Goal: Entertainment & Leisure: Browse casually

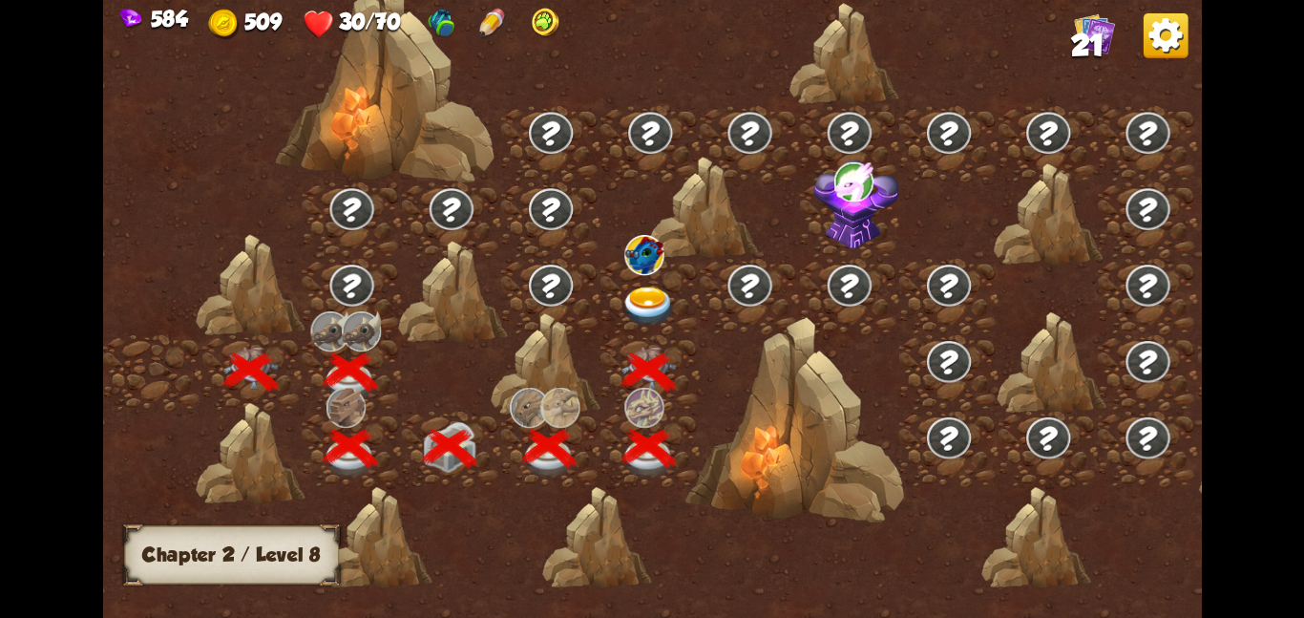
click at [649, 287] on img at bounding box center [649, 305] width 55 height 40
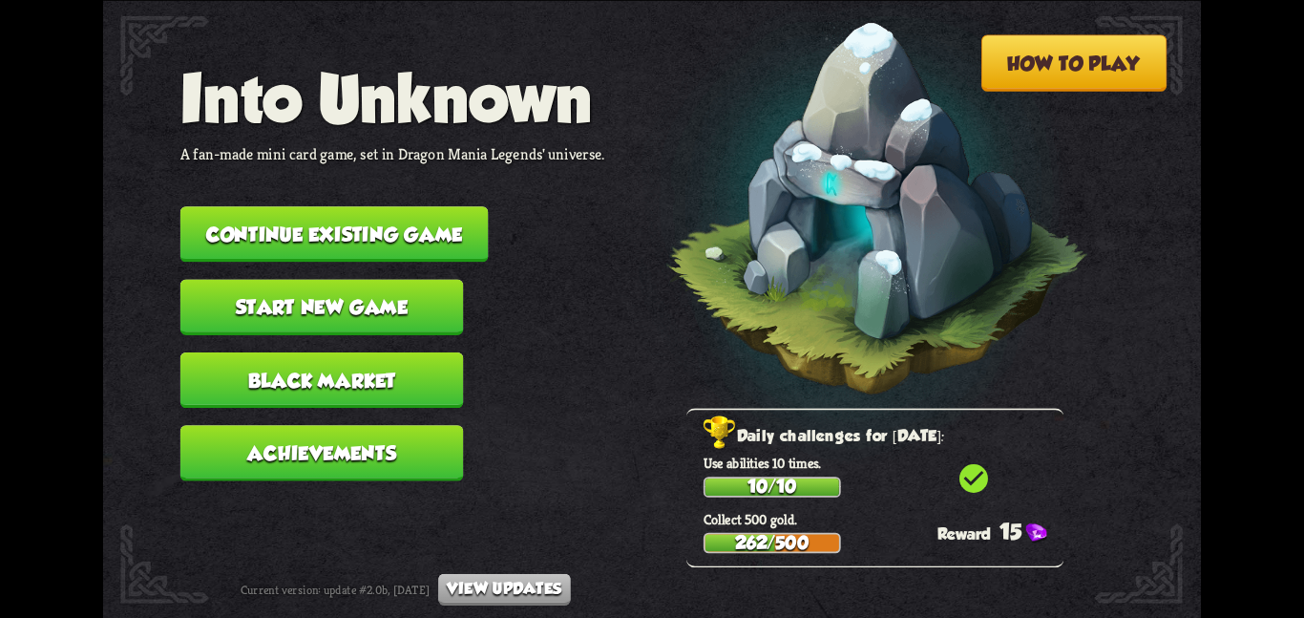
click at [386, 235] on button "Continue existing game" at bounding box center [334, 233] width 308 height 55
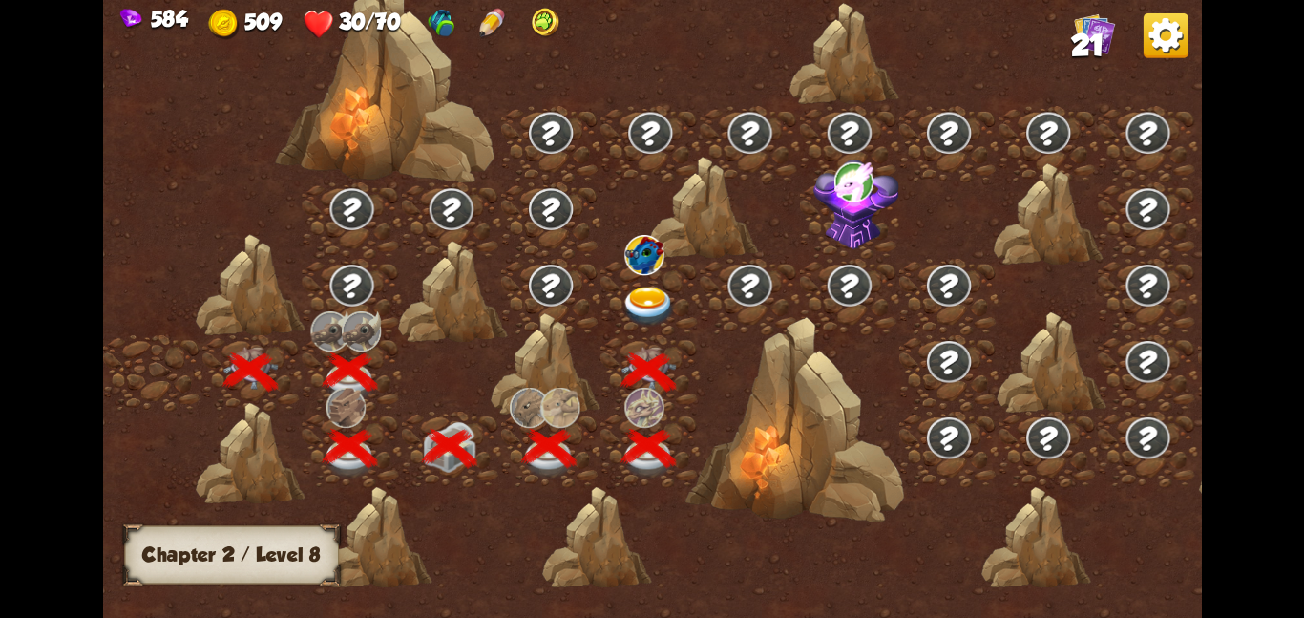
click at [647, 297] on img at bounding box center [649, 305] width 55 height 40
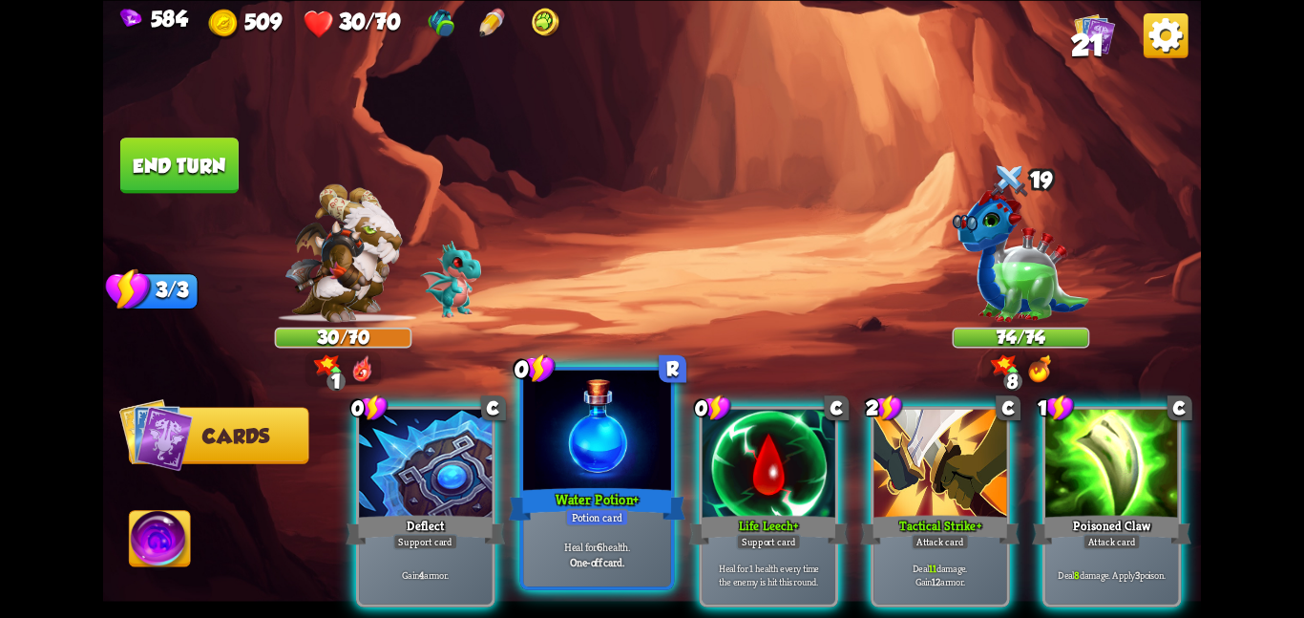
click at [592, 436] on div at bounding box center [597, 432] width 148 height 124
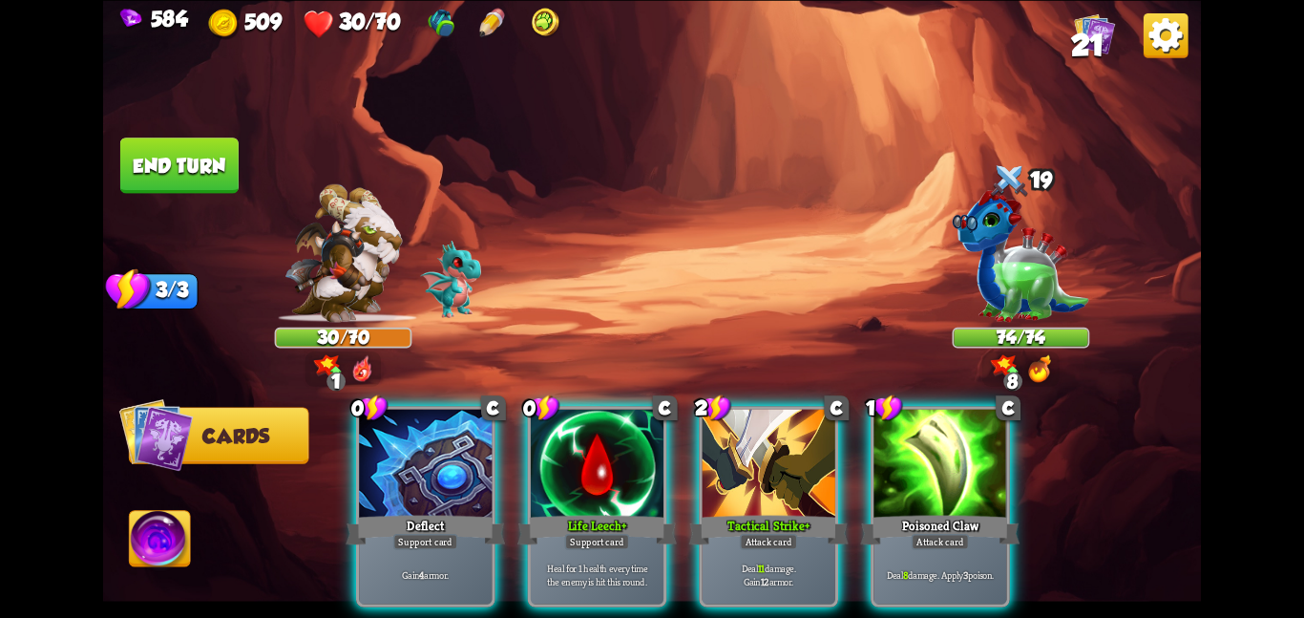
click at [592, 436] on div at bounding box center [597, 465] width 133 height 112
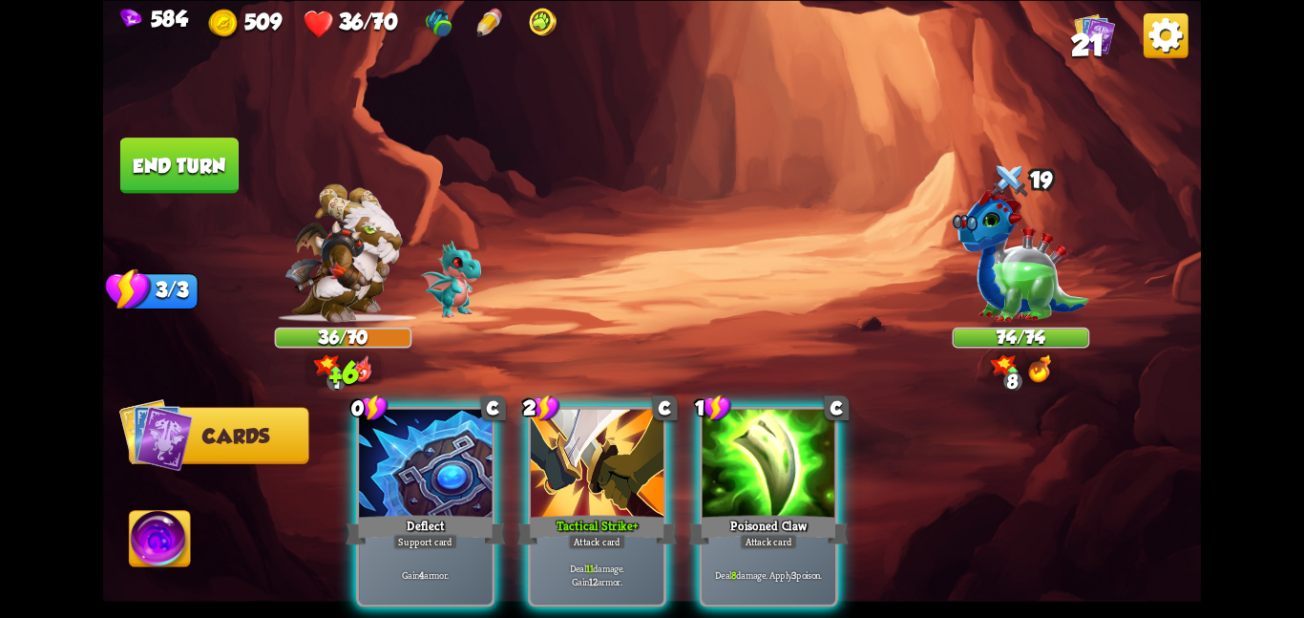
click at [592, 436] on div at bounding box center [597, 465] width 133 height 112
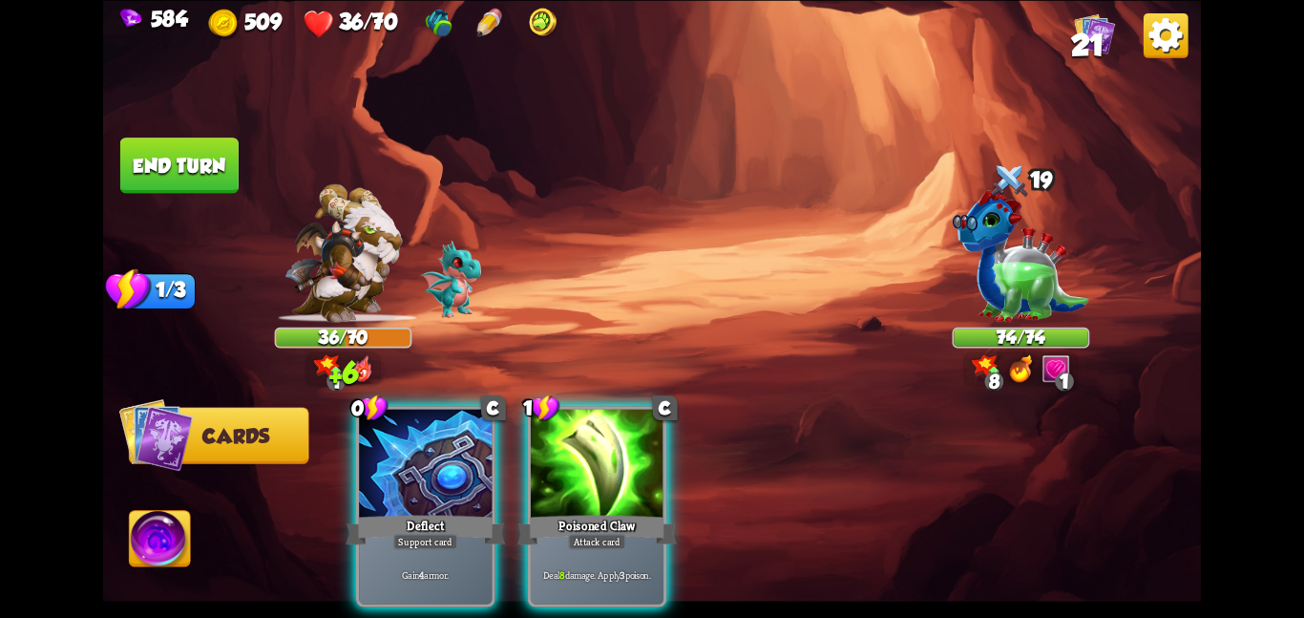
click at [592, 436] on div at bounding box center [597, 465] width 133 height 112
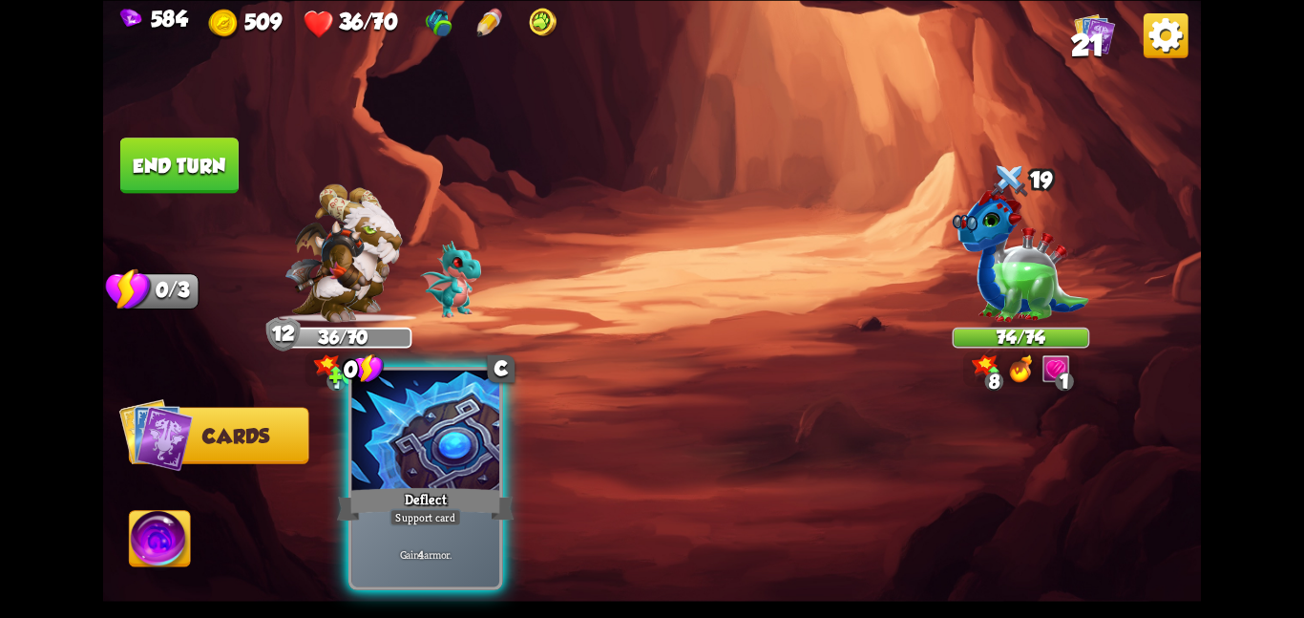
click at [406, 440] on div at bounding box center [425, 432] width 148 height 124
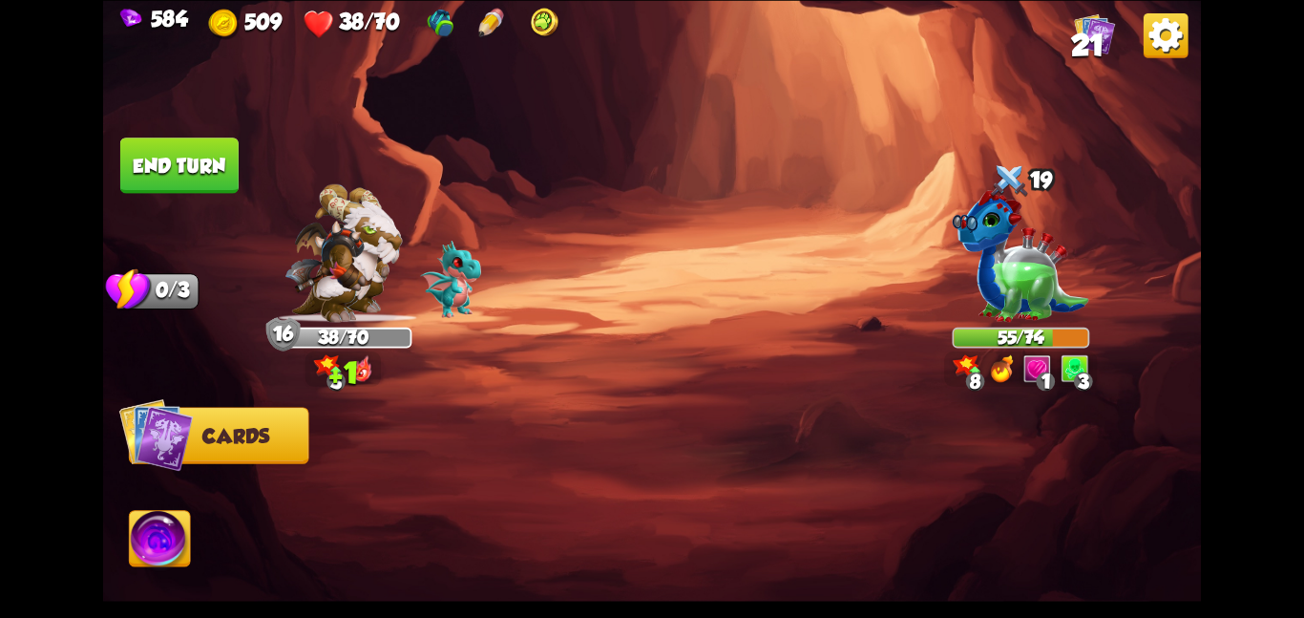
click at [205, 152] on button "End turn" at bounding box center [179, 165] width 118 height 56
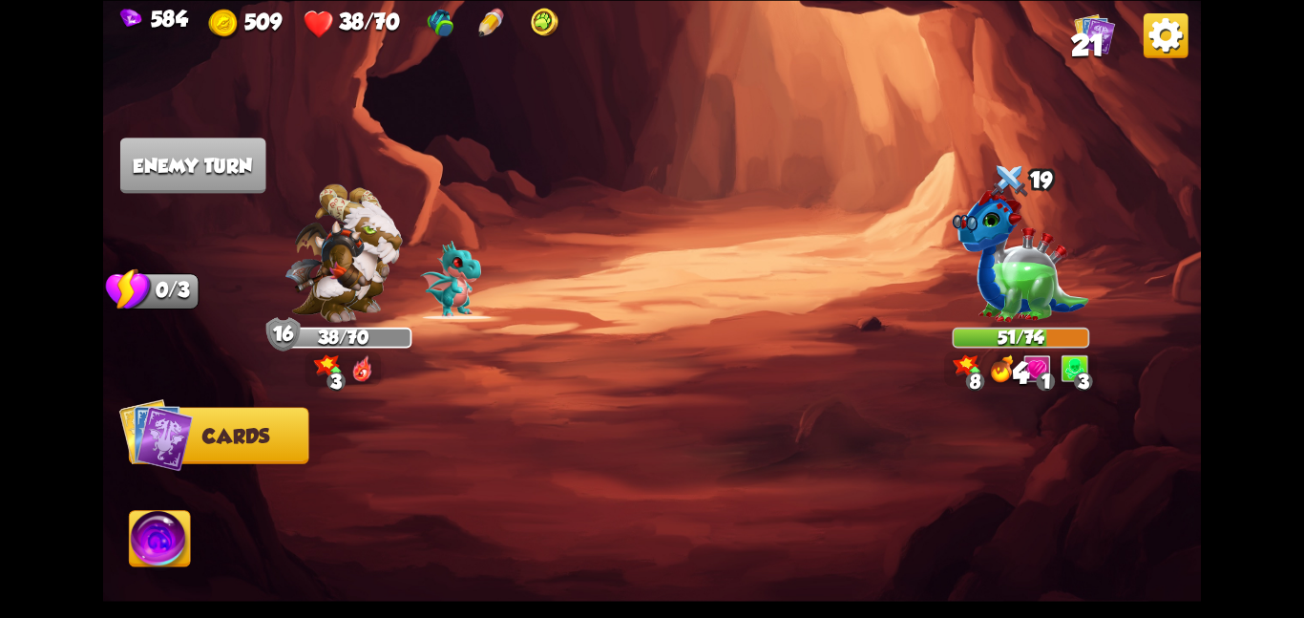
click at [559, 194] on img at bounding box center [652, 309] width 1098 height 618
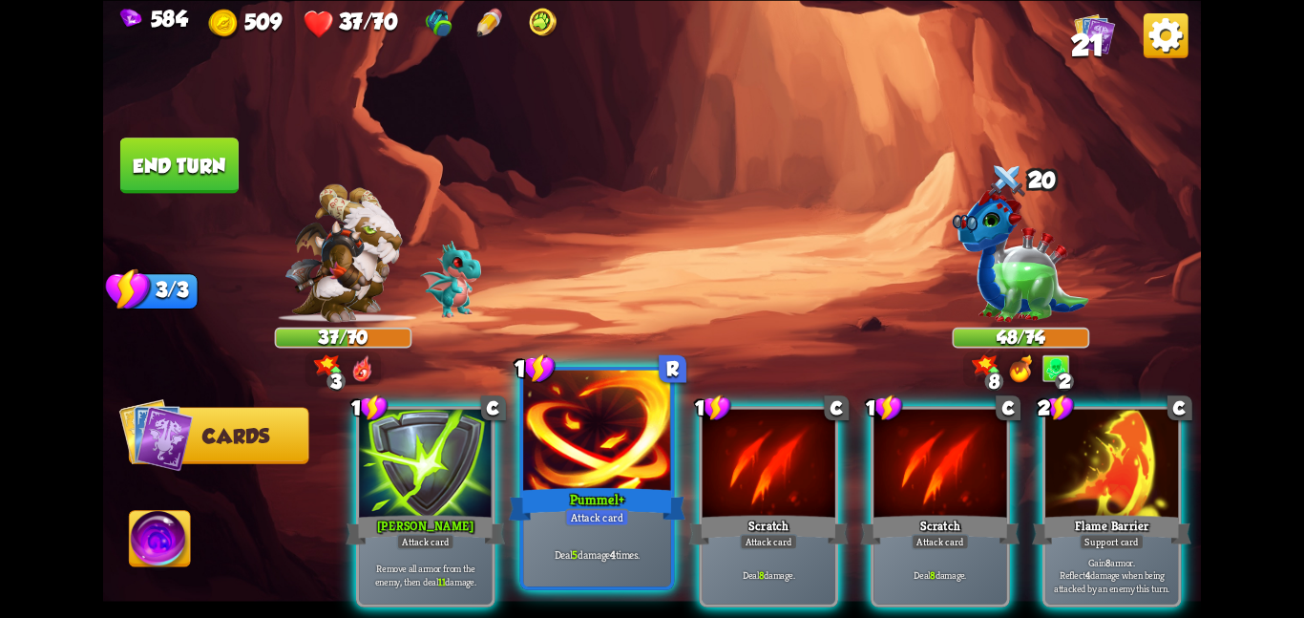
click at [633, 464] on div at bounding box center [597, 432] width 148 height 124
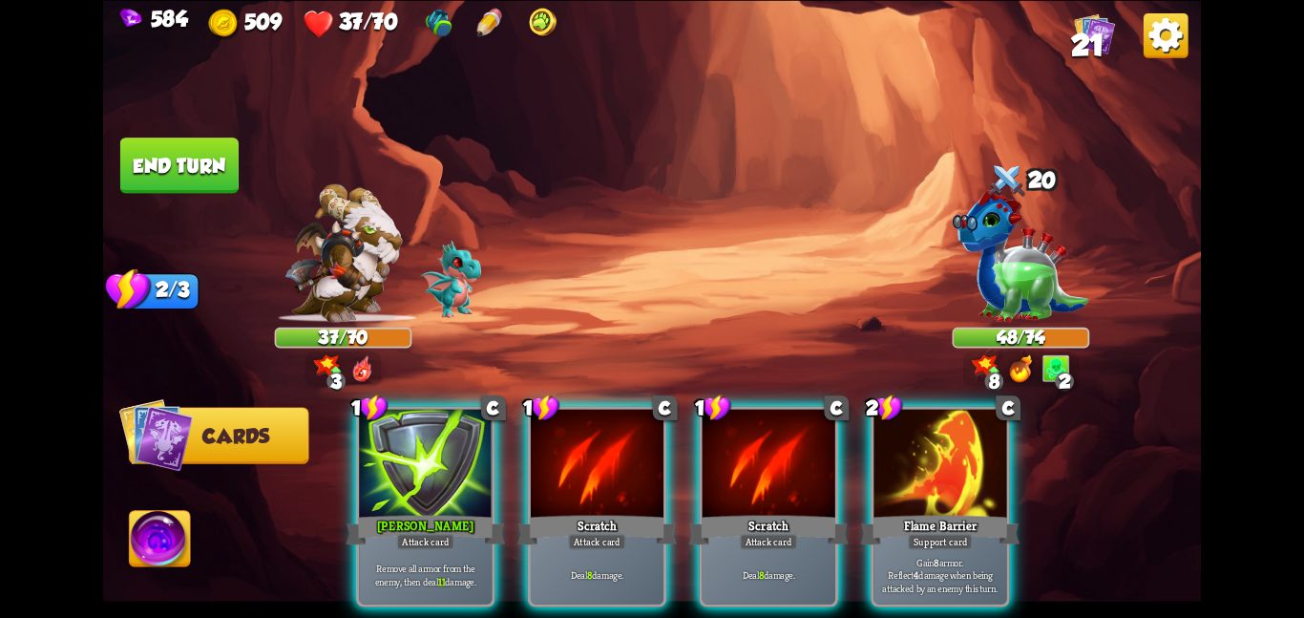
click at [633, 464] on div at bounding box center [597, 465] width 133 height 112
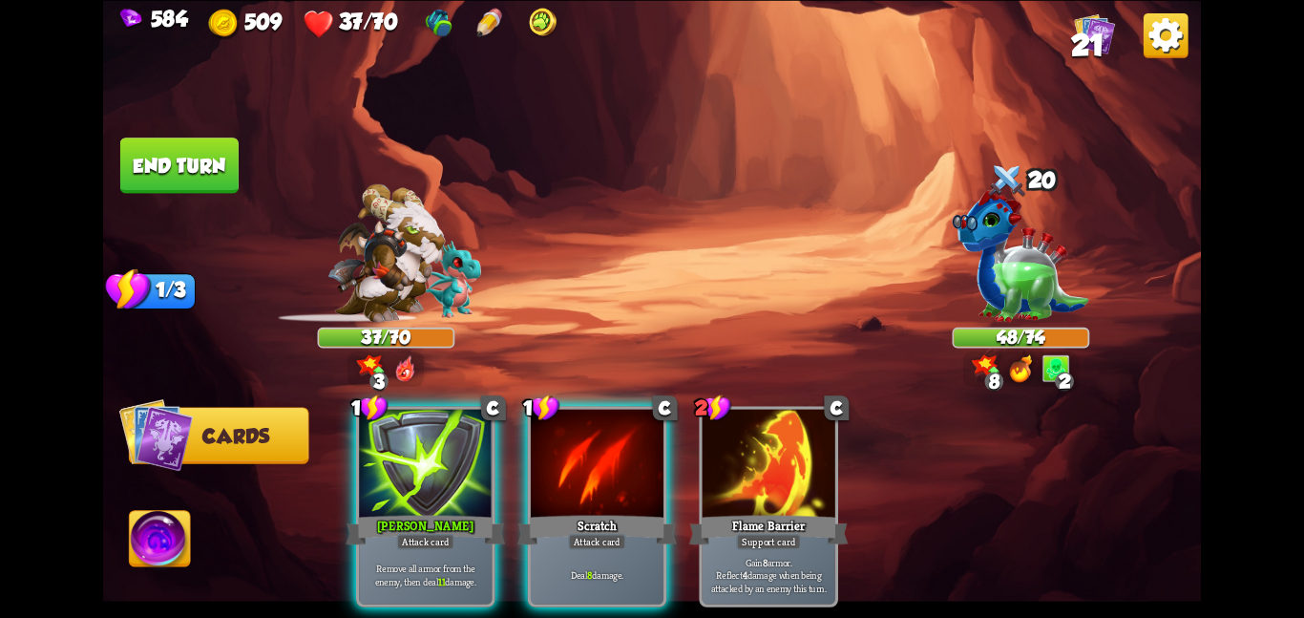
click at [633, 464] on div at bounding box center [597, 465] width 133 height 112
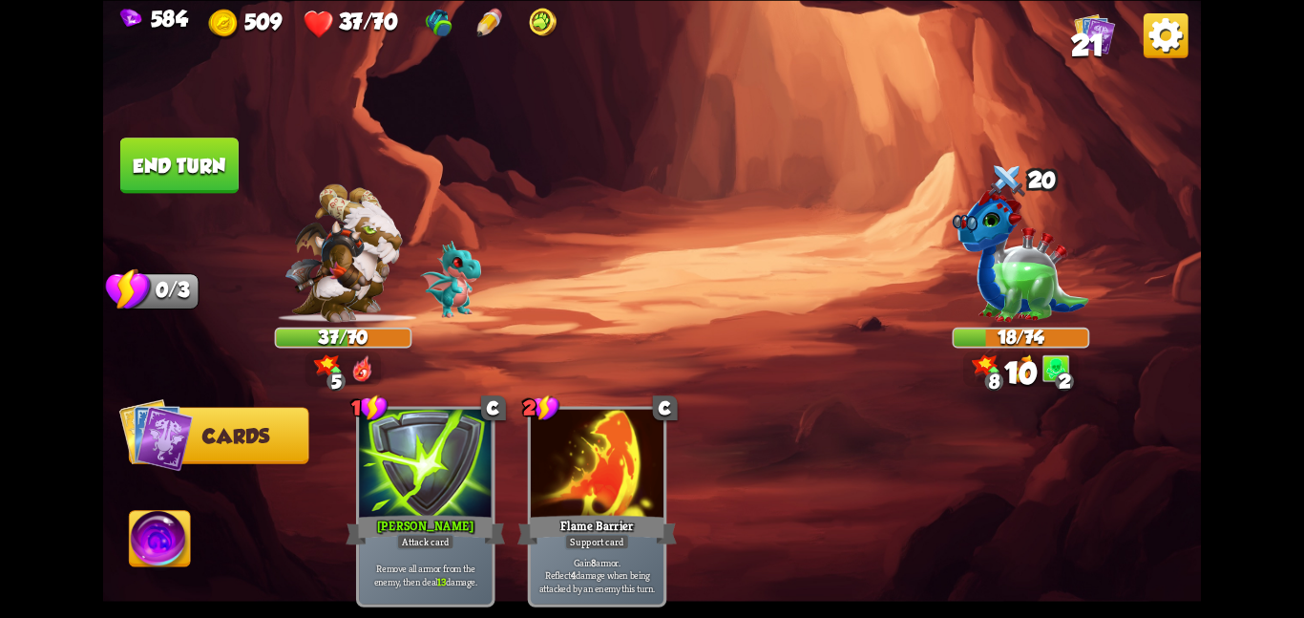
click at [145, 545] on img at bounding box center [160, 542] width 61 height 62
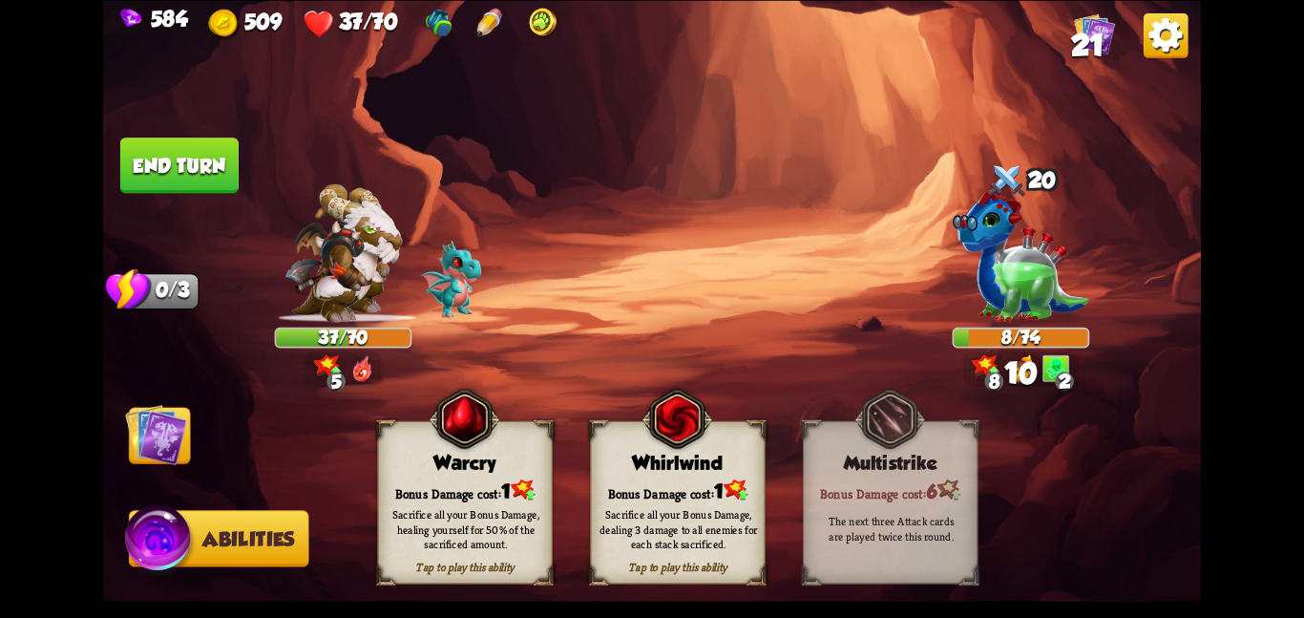
click at [648, 524] on div "Sacrifice all your Bonus Damage, dealing 3 damage to all enemies for each stack…" at bounding box center [679, 529] width 158 height 44
click at [200, 433] on img at bounding box center [652, 309] width 1098 height 618
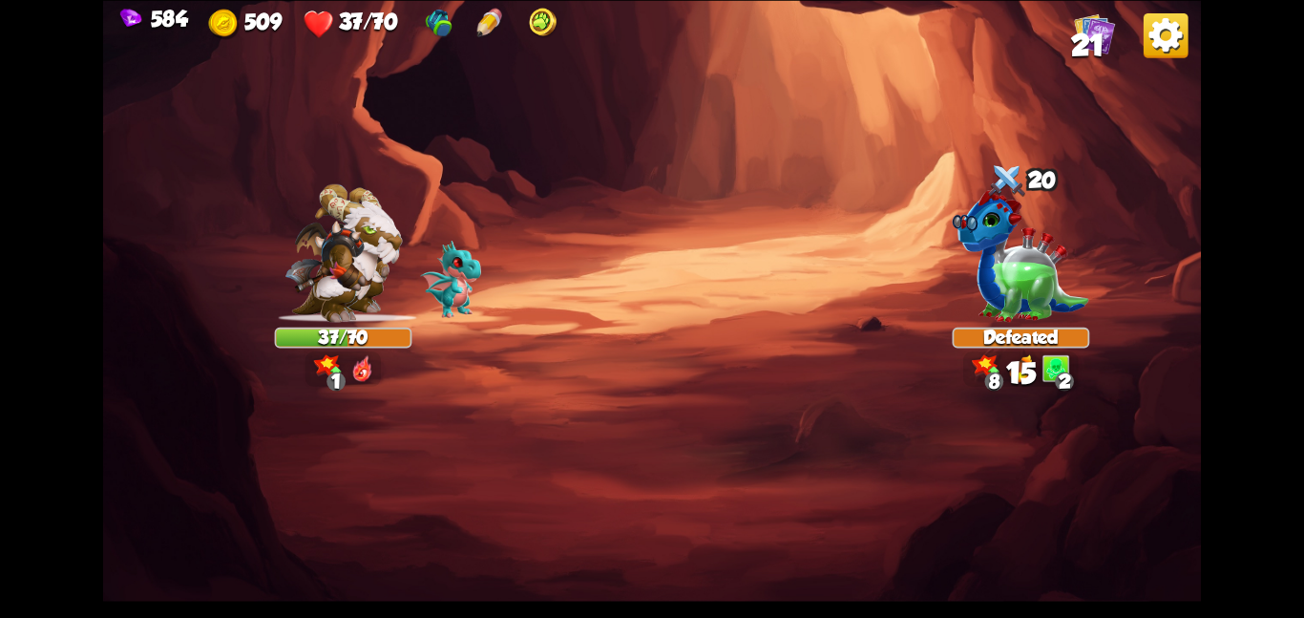
click at [164, 434] on img at bounding box center [652, 309] width 1098 height 618
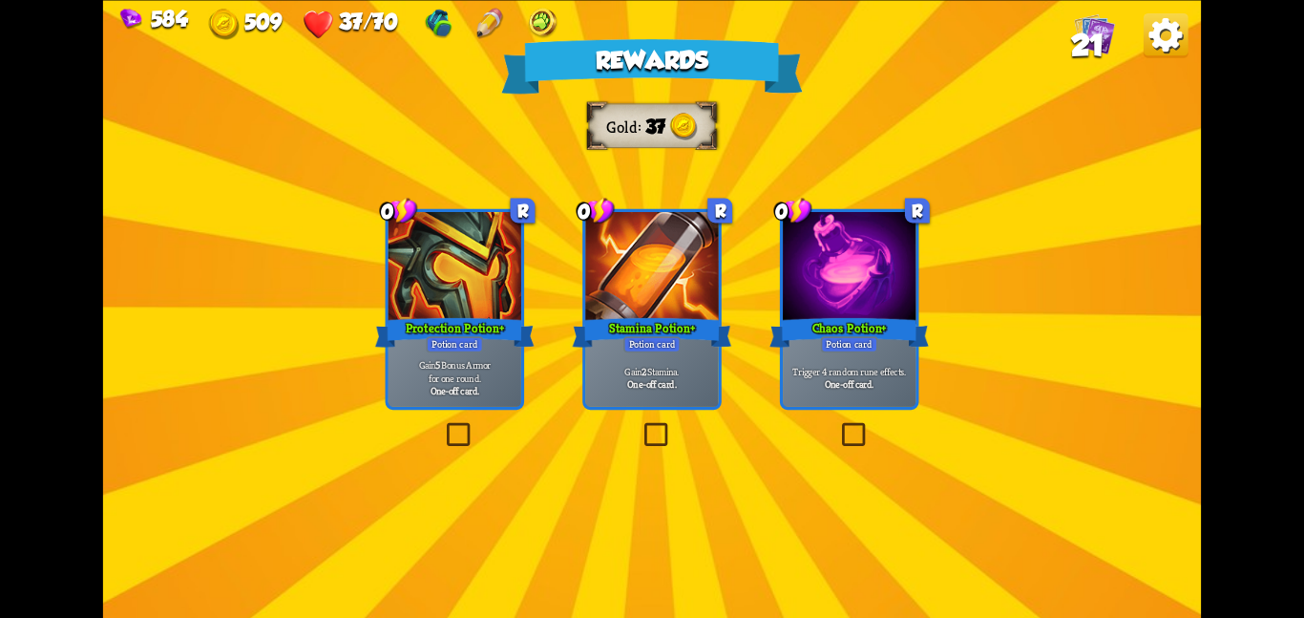
click at [585, 293] on div at bounding box center [651, 268] width 133 height 112
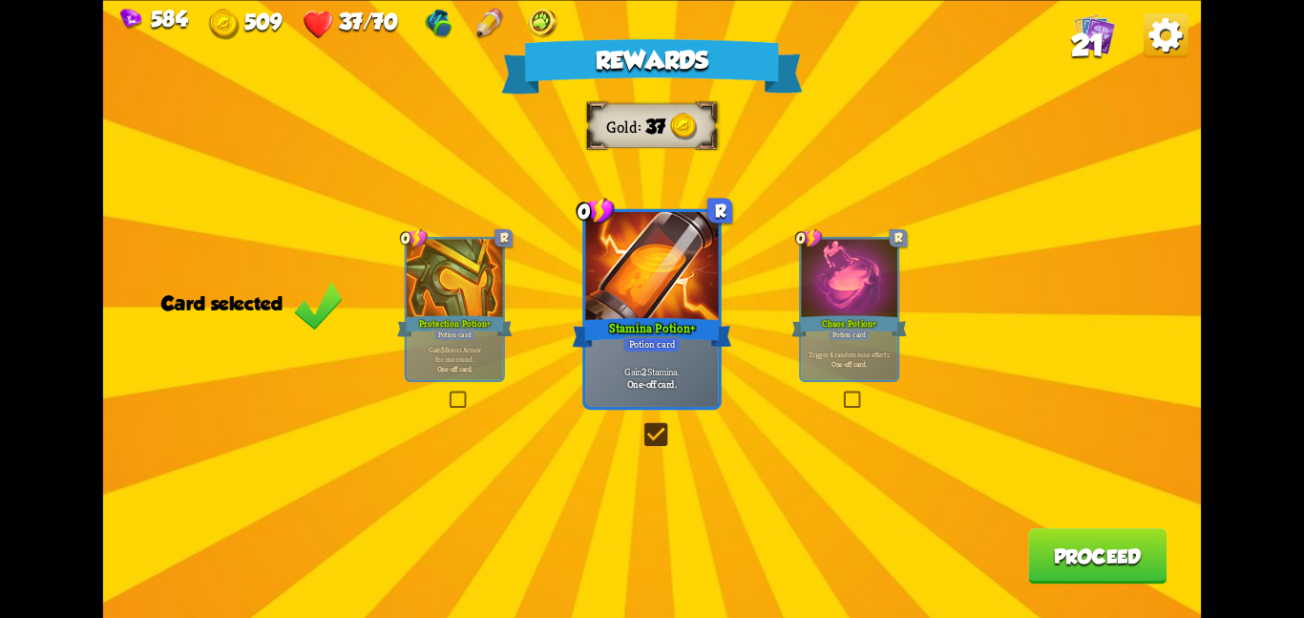
click at [887, 332] on div "Chaos Potion+" at bounding box center [850, 326] width 116 height 26
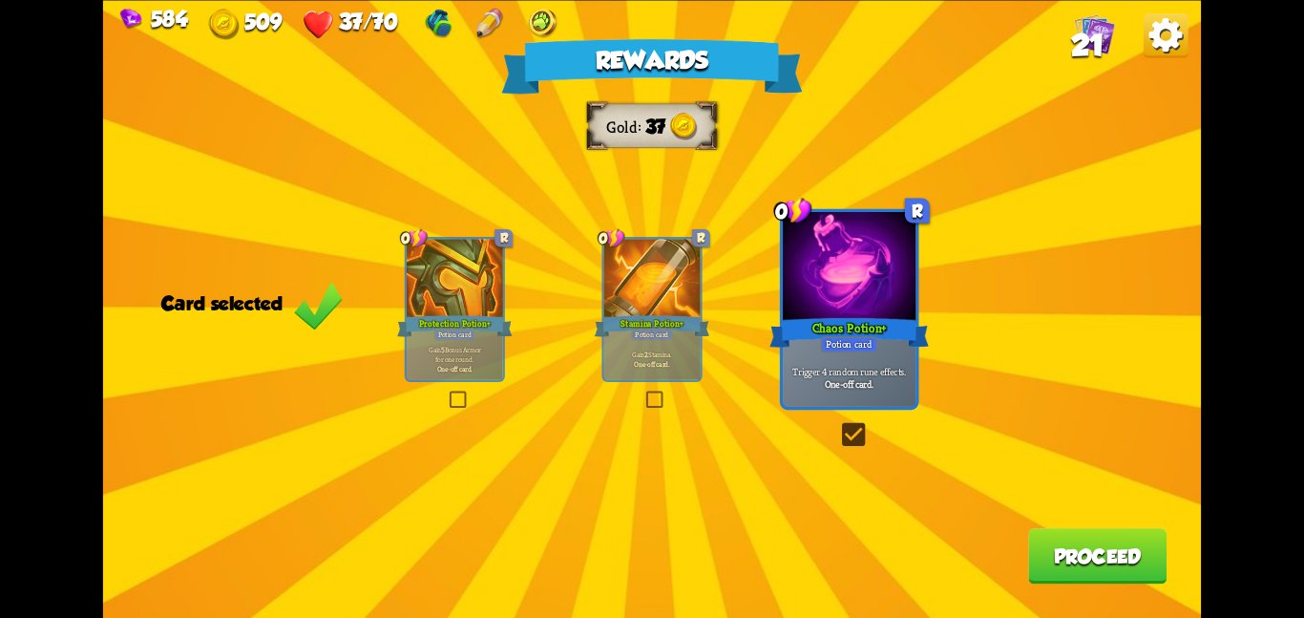
click at [1087, 558] on button "Proceed" at bounding box center [1097, 555] width 138 height 55
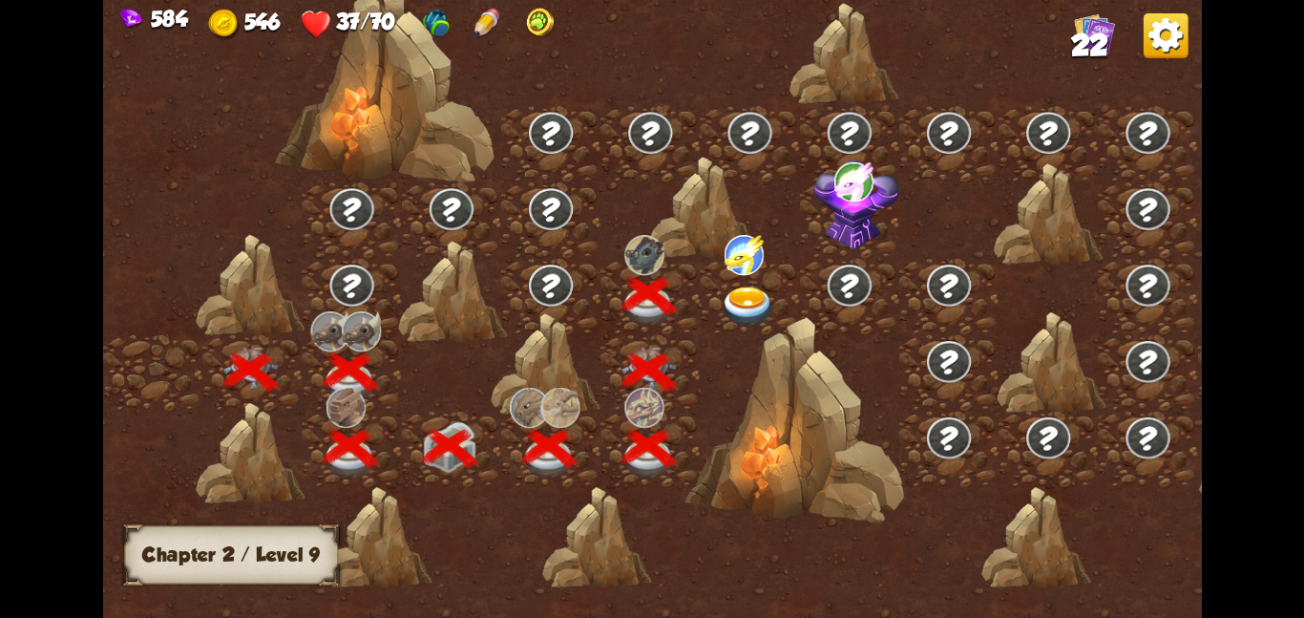
click at [736, 269] on img at bounding box center [743, 254] width 39 height 40
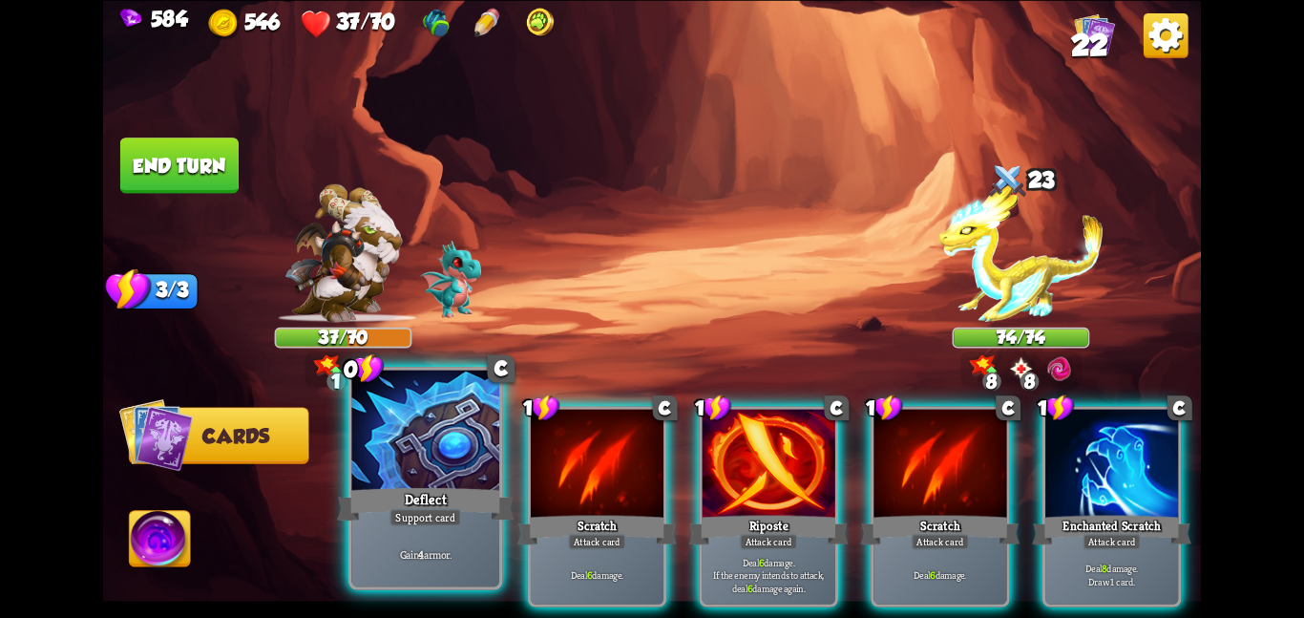
click at [378, 448] on div at bounding box center [425, 432] width 148 height 124
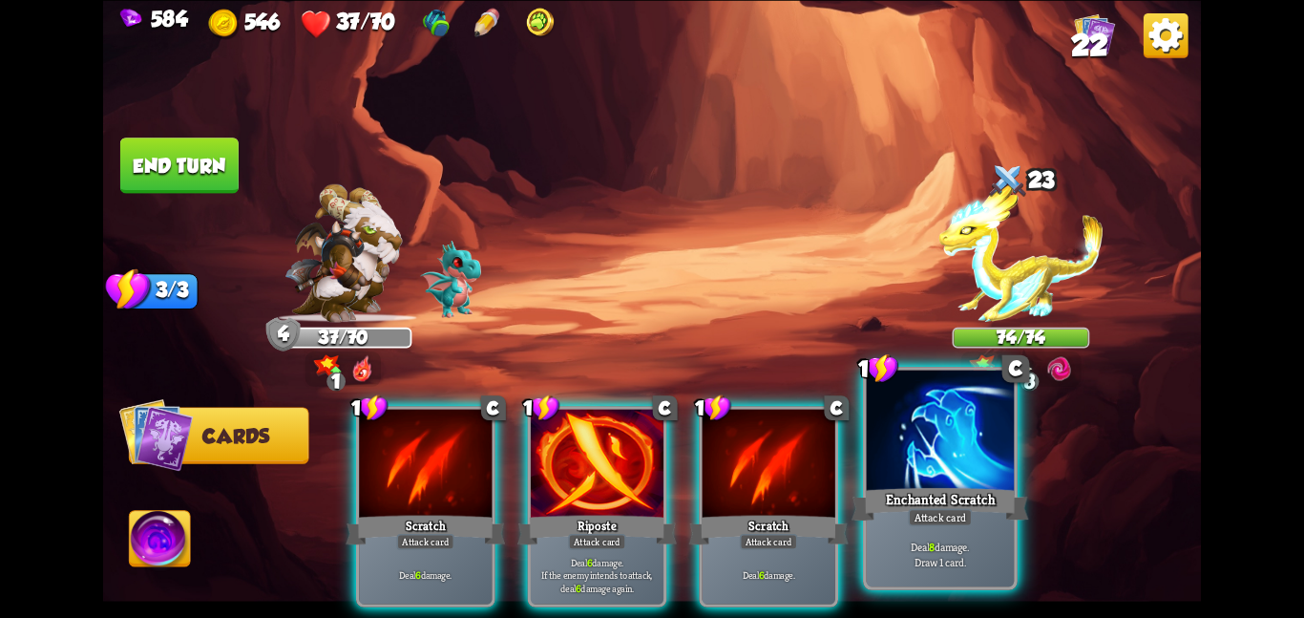
click at [888, 458] on div at bounding box center [941, 432] width 148 height 124
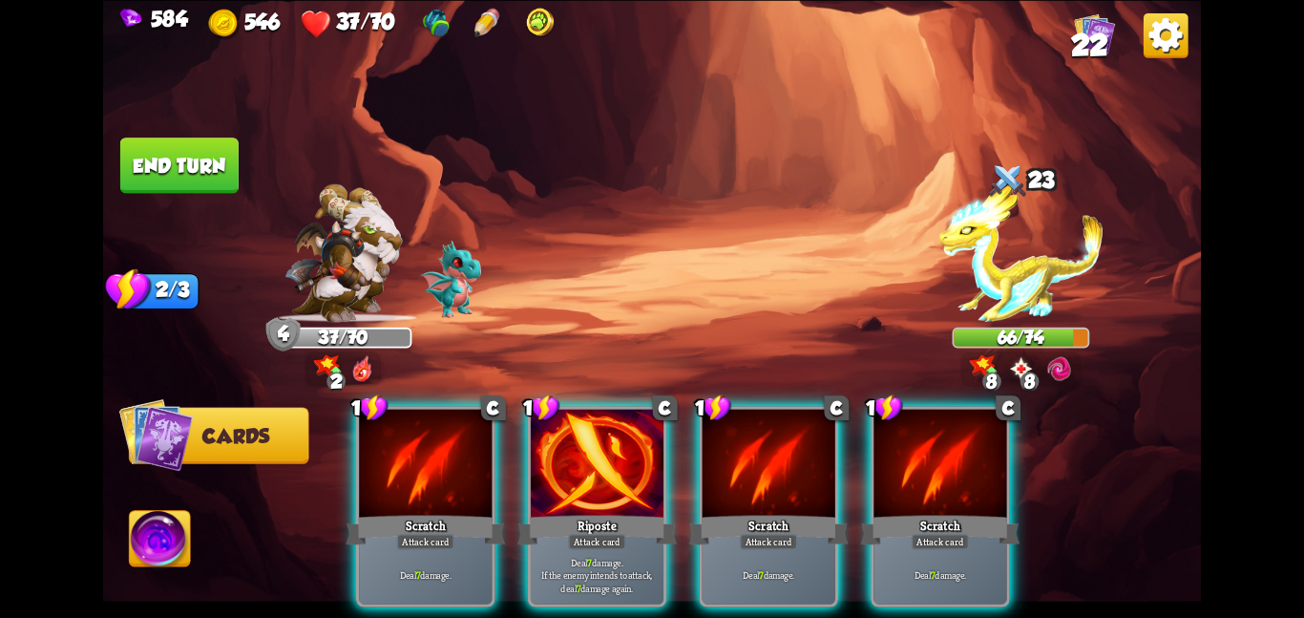
click at [518, 475] on div "1 C Scratch Attack card Deal 7 damage. 1 C Riposte Attack card Deal 7 damage. I…" at bounding box center [762, 480] width 878 height 275
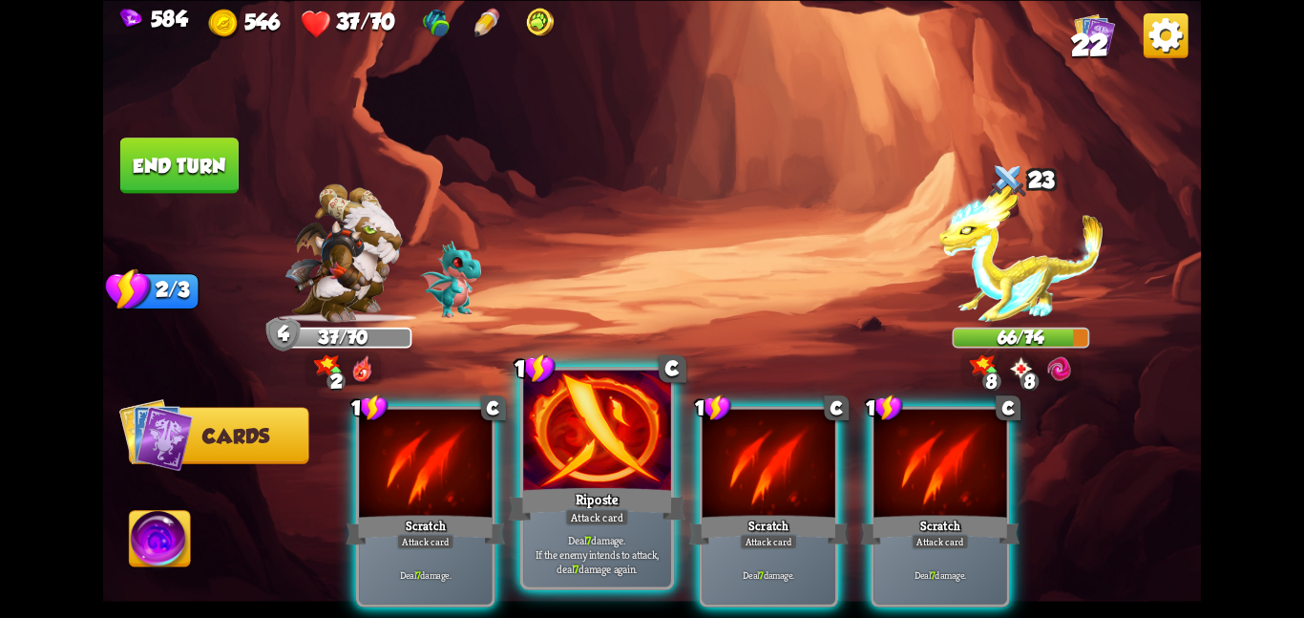
click at [587, 455] on div at bounding box center [597, 432] width 148 height 124
click at [703, 455] on div at bounding box center [769, 465] width 133 height 112
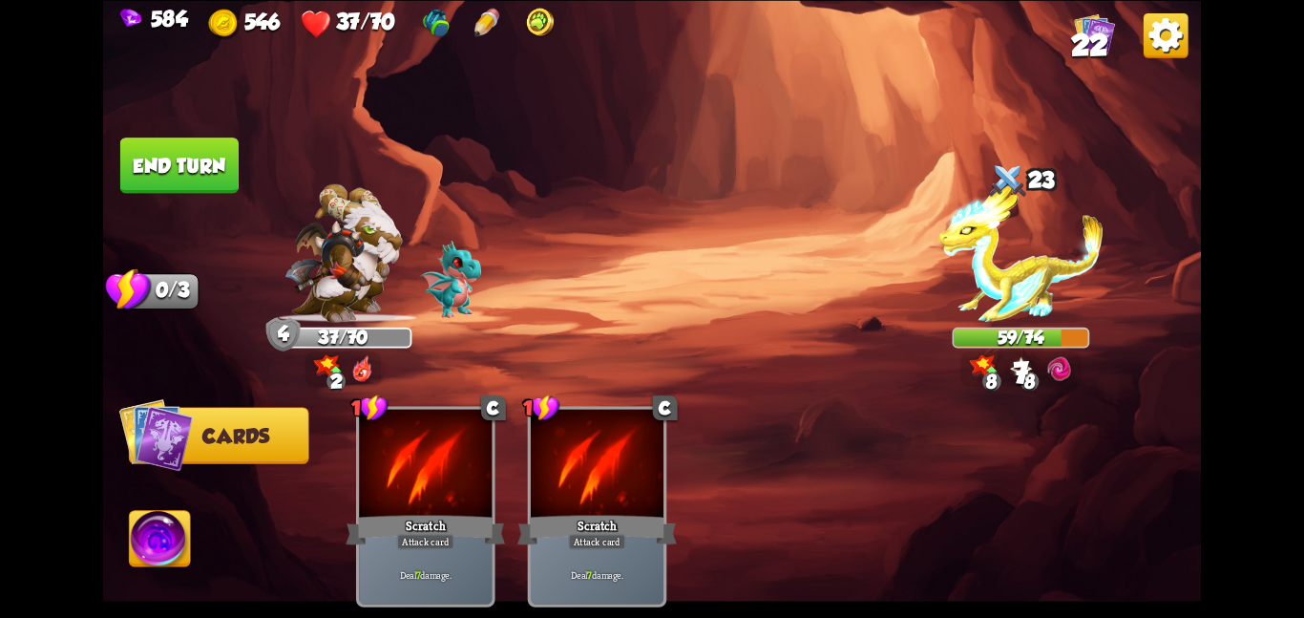
click at [174, 521] on img at bounding box center [160, 542] width 61 height 62
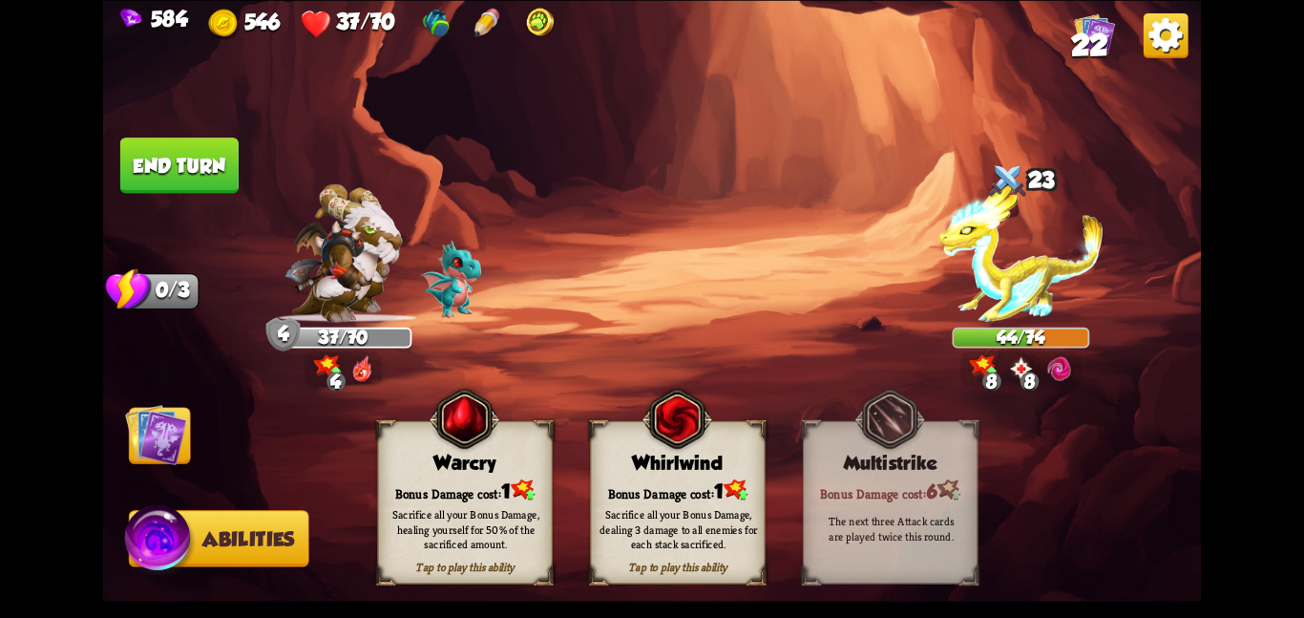
click at [445, 452] on img at bounding box center [465, 419] width 71 height 72
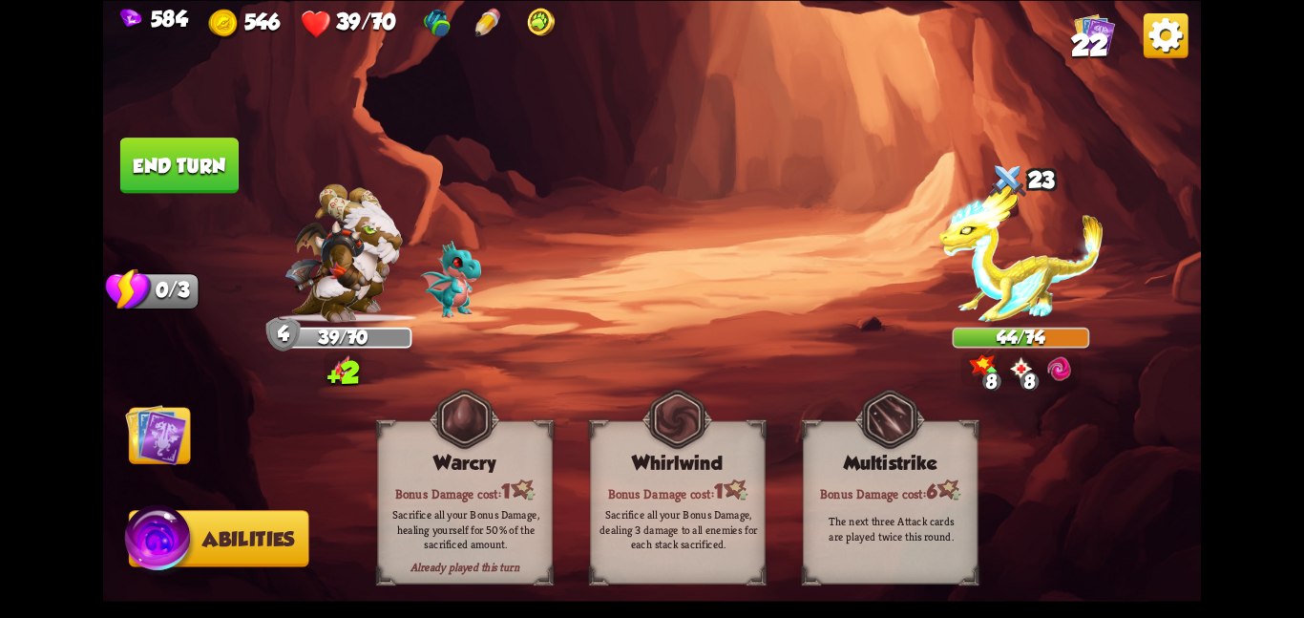
click at [138, 438] on img at bounding box center [156, 434] width 62 height 62
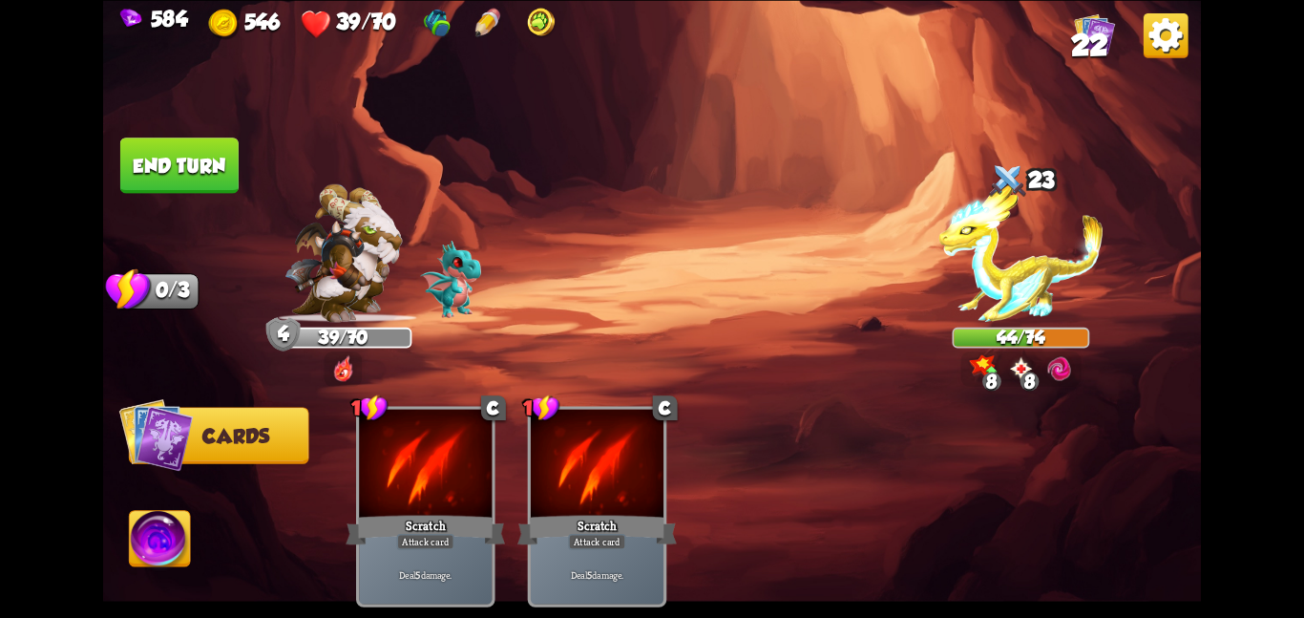
click at [142, 137] on button "End turn" at bounding box center [179, 164] width 118 height 55
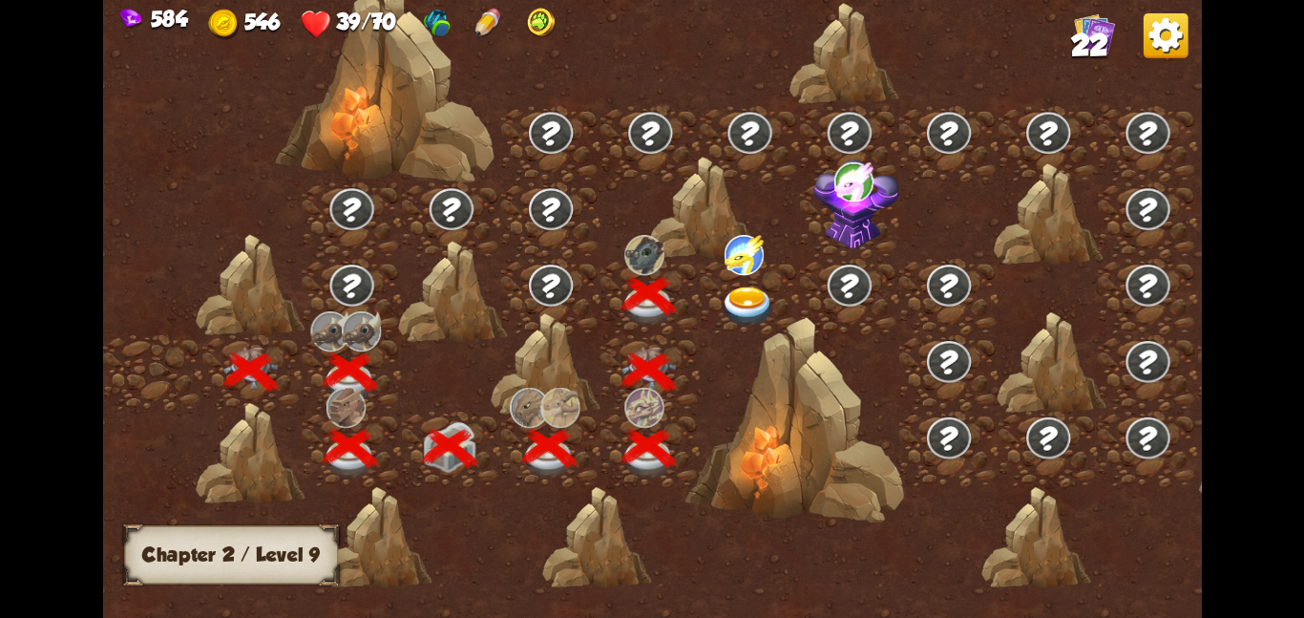
click at [773, 297] on img at bounding box center [748, 305] width 55 height 40
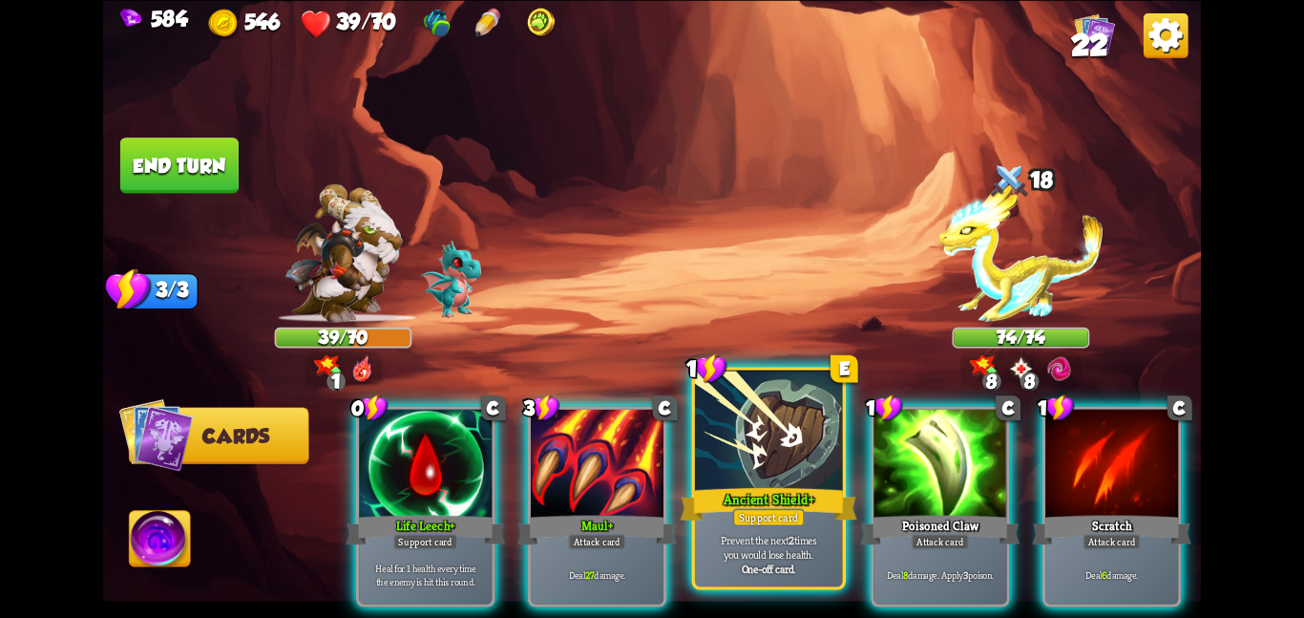
click at [776, 446] on div at bounding box center [769, 432] width 148 height 124
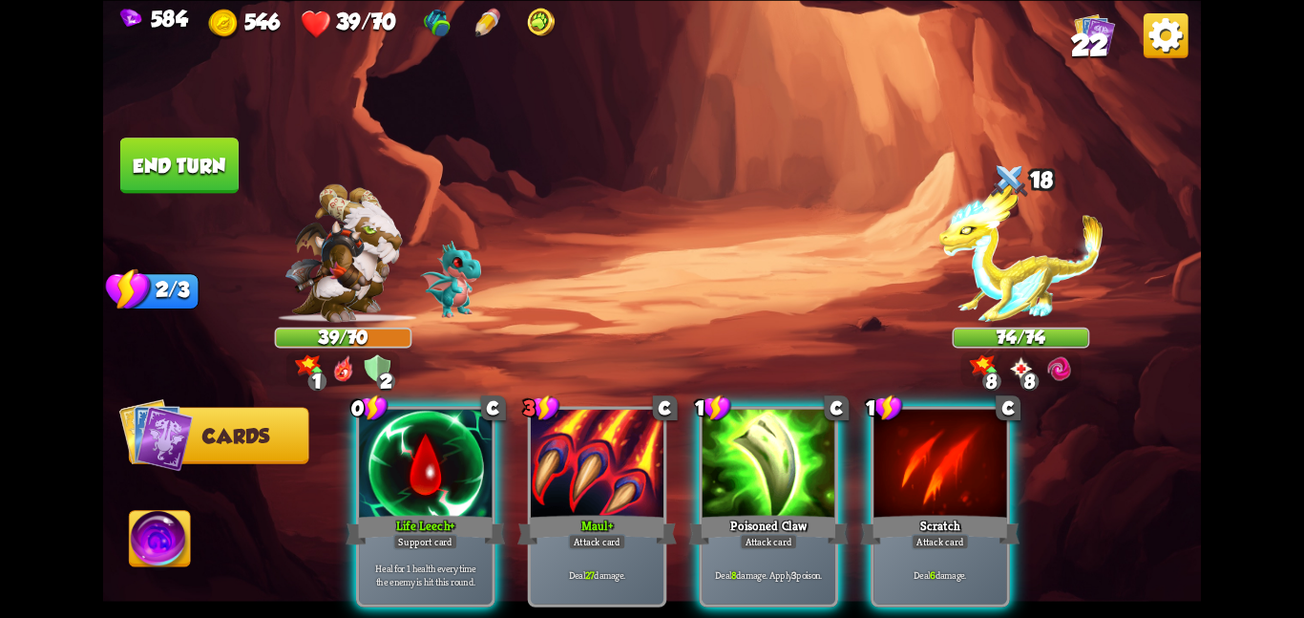
click at [776, 446] on div at bounding box center [769, 465] width 133 height 112
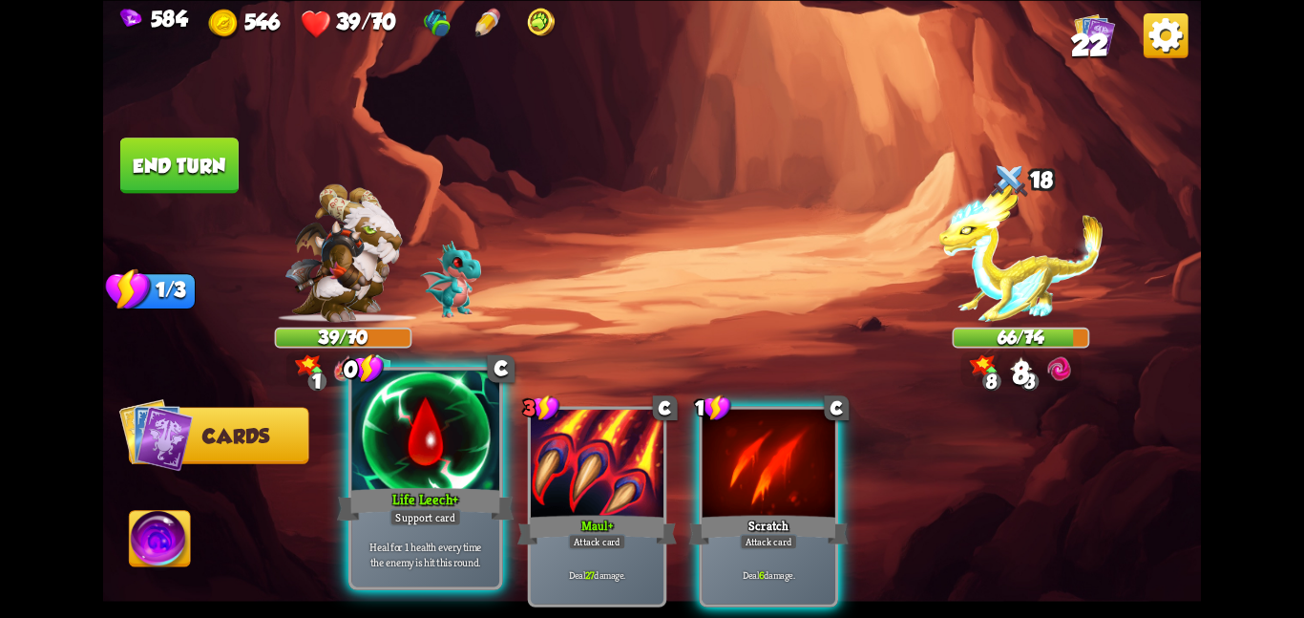
click at [408, 448] on div at bounding box center [425, 432] width 148 height 124
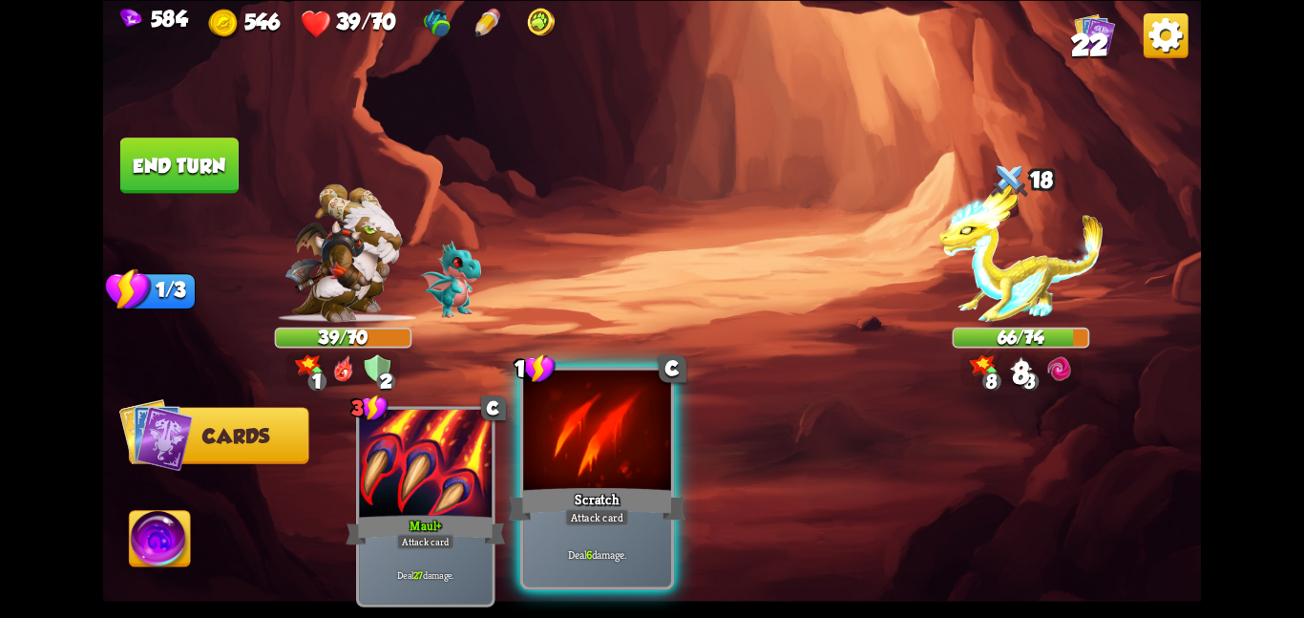
click at [528, 443] on div at bounding box center [597, 432] width 148 height 124
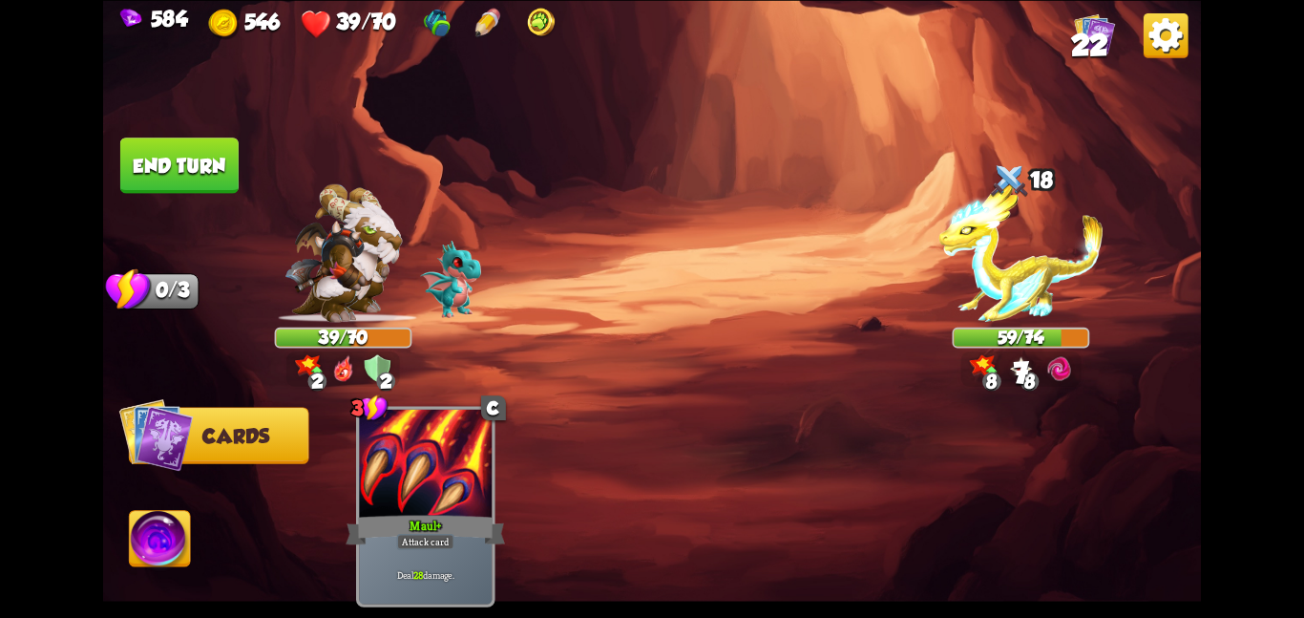
click at [223, 416] on button "Cards" at bounding box center [219, 435] width 180 height 56
click at [146, 173] on button "End turn" at bounding box center [179, 164] width 118 height 55
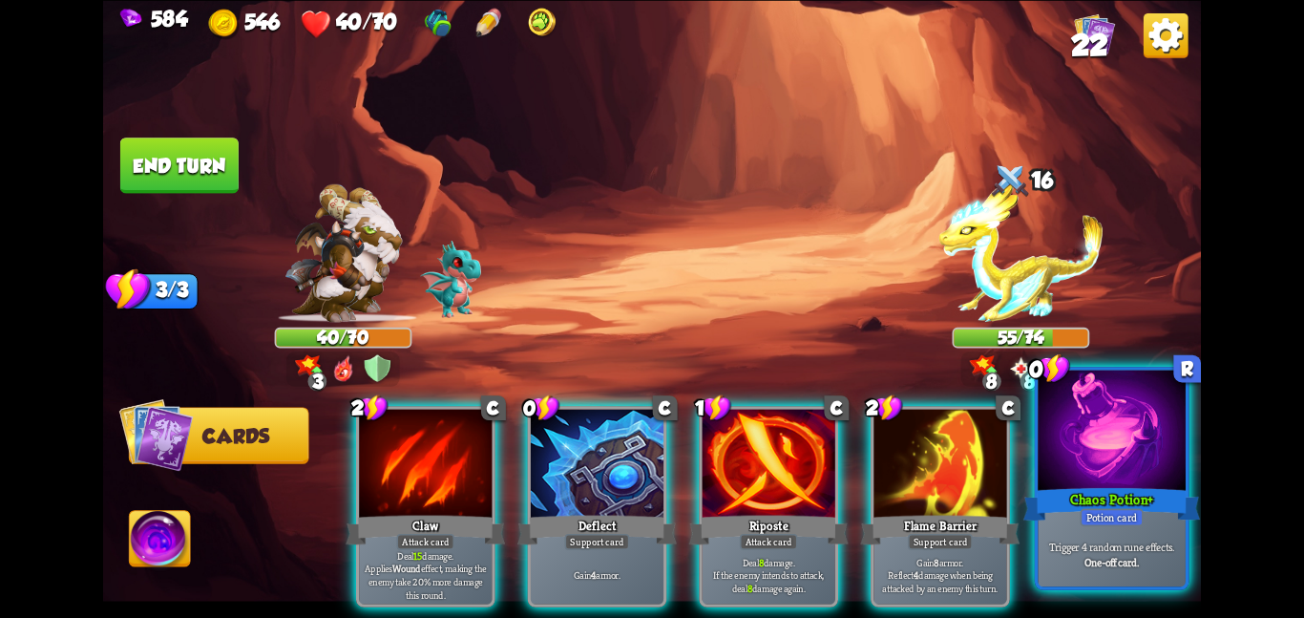
click at [1106, 448] on div at bounding box center [1112, 432] width 148 height 124
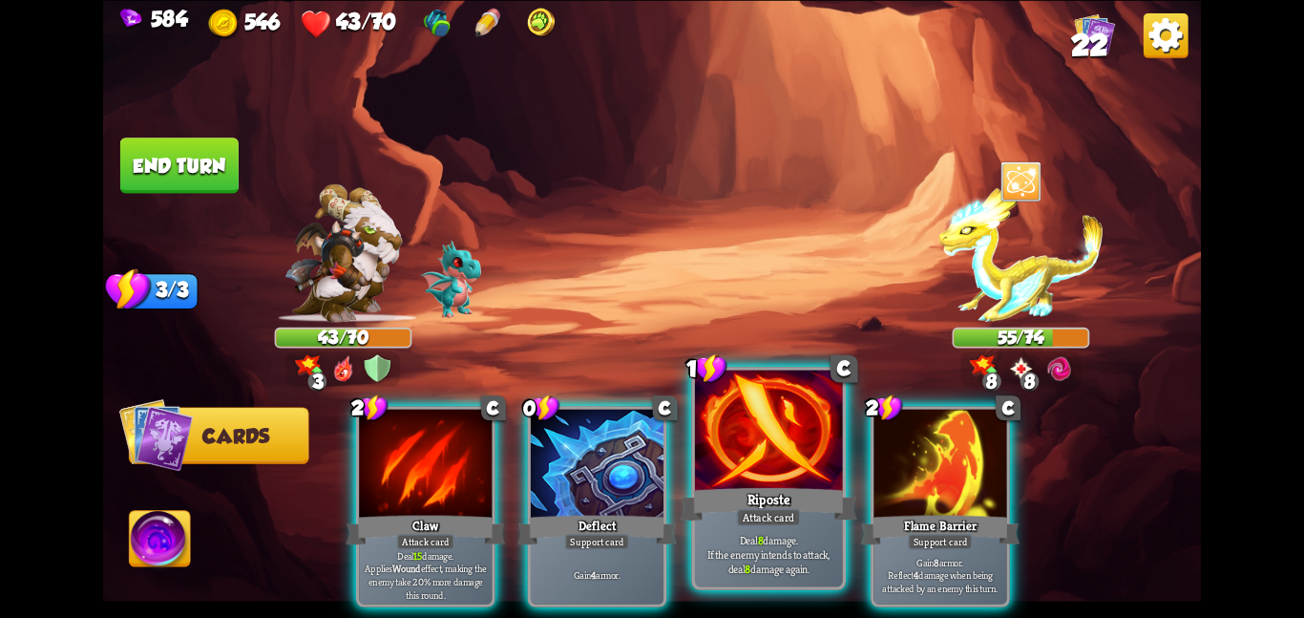
click at [782, 440] on div at bounding box center [769, 432] width 148 height 124
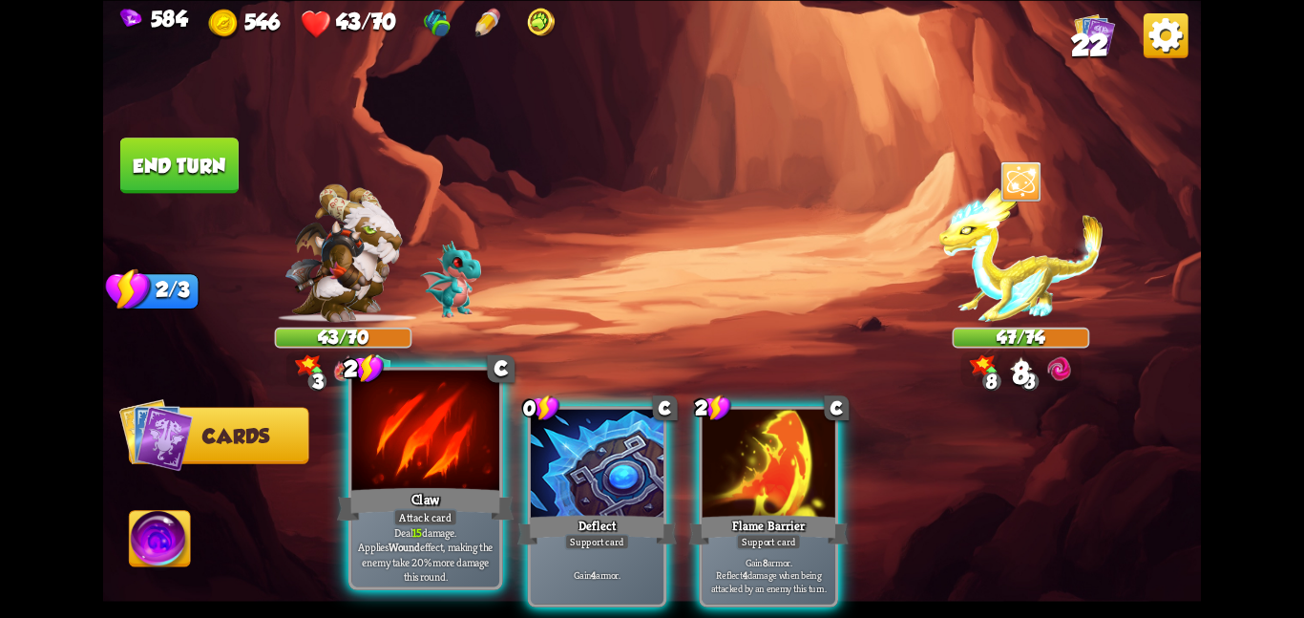
click at [477, 457] on div at bounding box center [425, 432] width 148 height 124
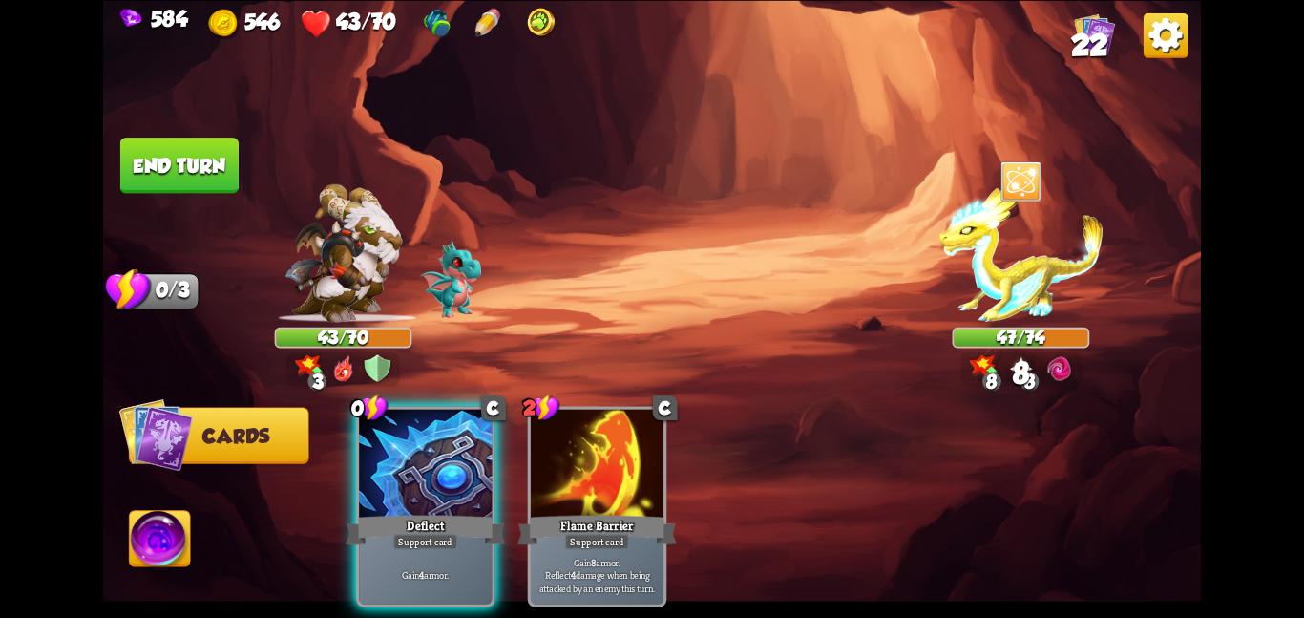
click at [477, 457] on div at bounding box center [425, 465] width 133 height 112
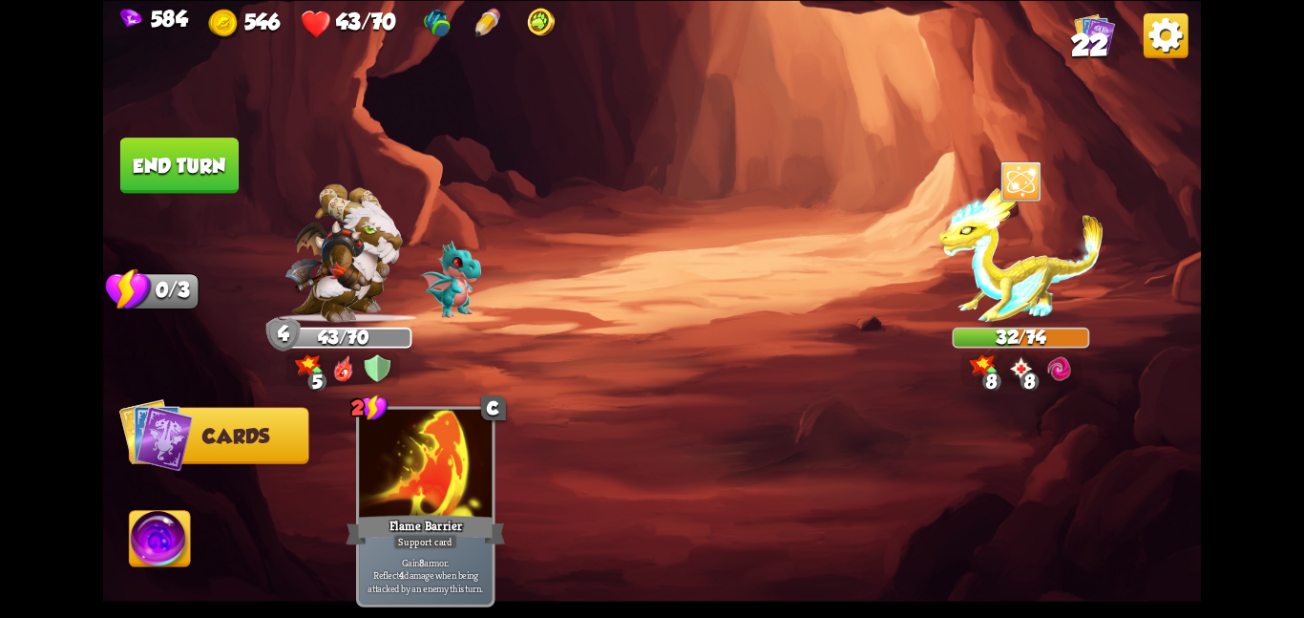
click at [222, 165] on button "End turn" at bounding box center [179, 164] width 118 height 55
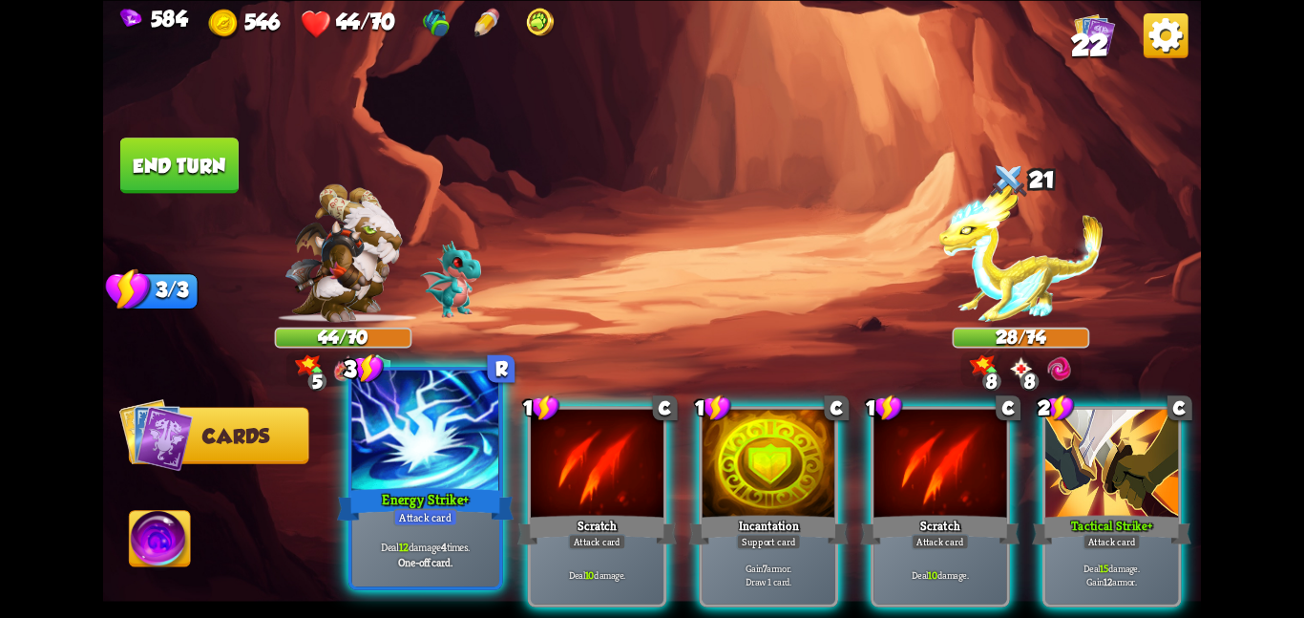
click at [454, 438] on div at bounding box center [425, 432] width 148 height 124
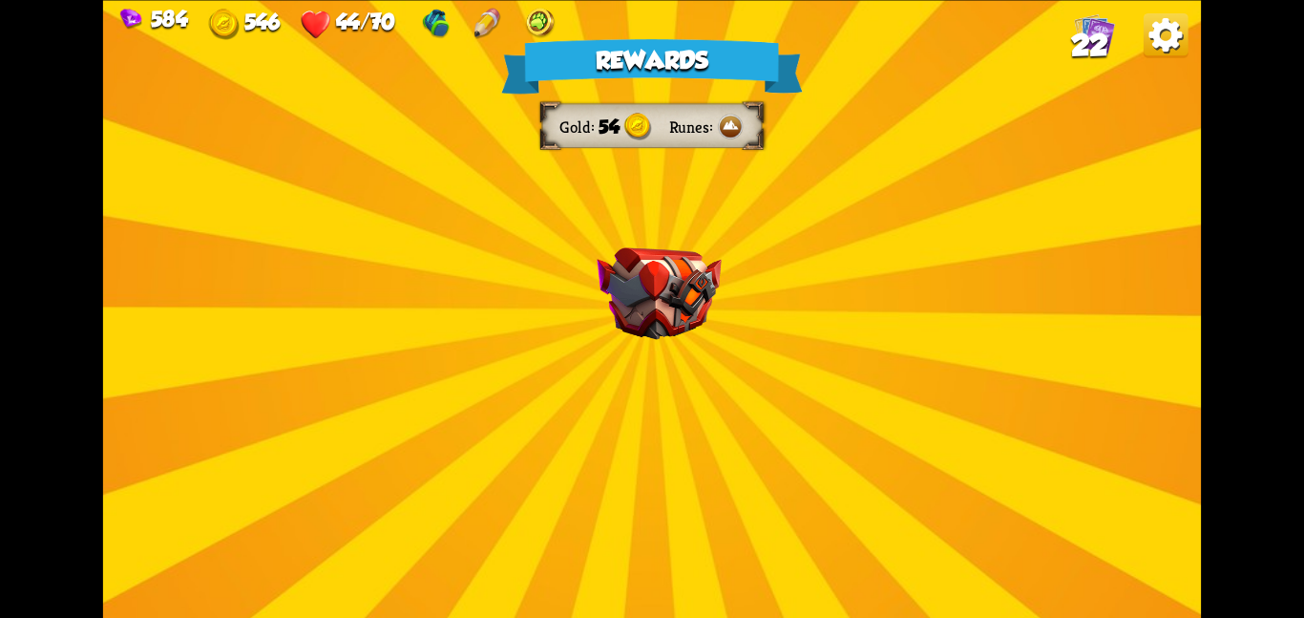
click at [641, 354] on div "Rewards Gold 54 Runes Select a card 1 C Last Punch+ Attack card Deal 18 damage.…" at bounding box center [652, 309] width 1098 height 618
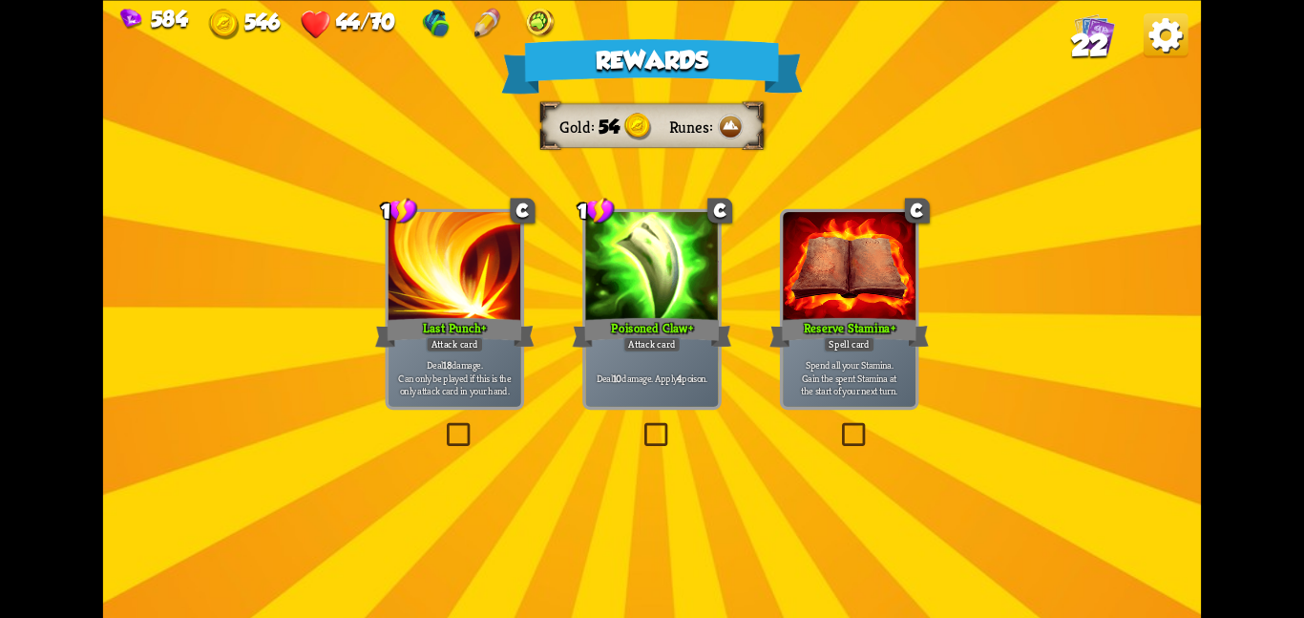
click at [641, 354] on div "Deal 10 damage. Apply 4 poison." at bounding box center [651, 377] width 133 height 58
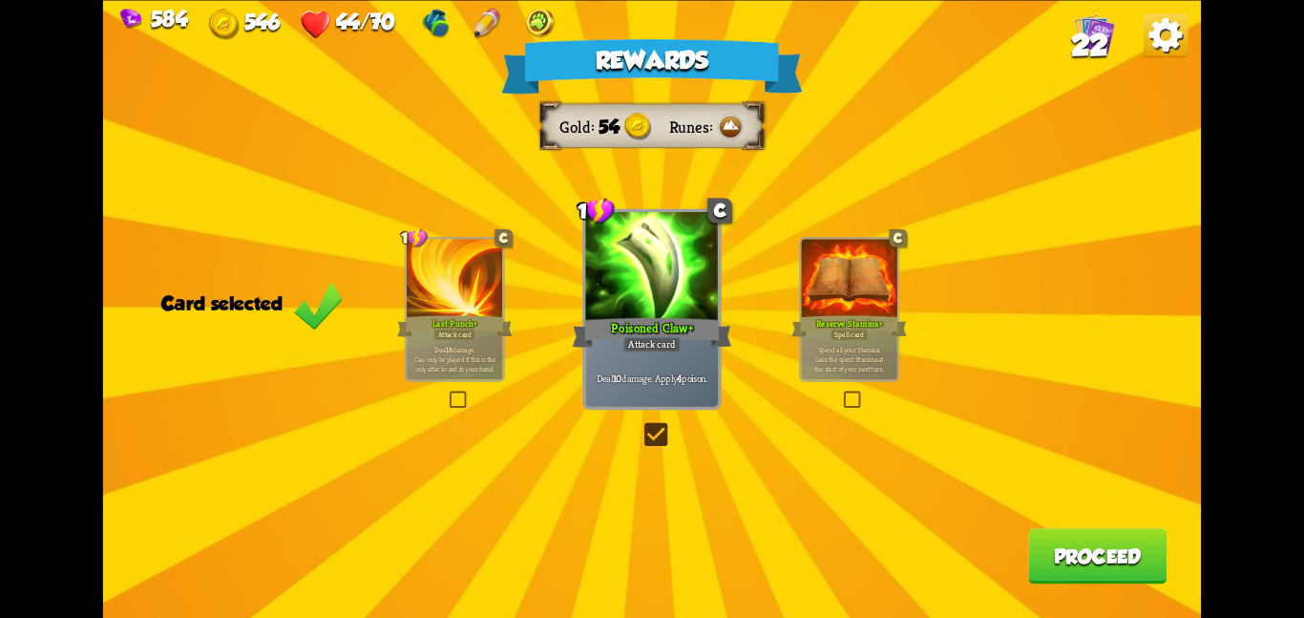
click at [1110, 570] on button "Proceed" at bounding box center [1097, 555] width 138 height 55
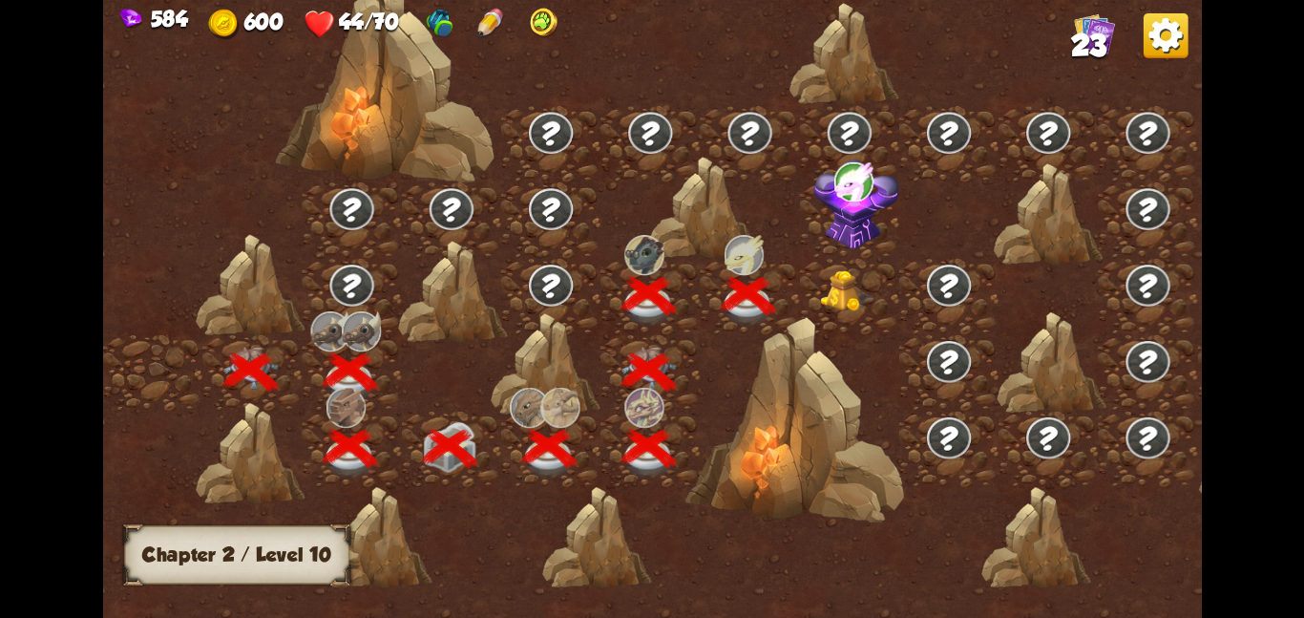
click at [834, 272] on img at bounding box center [847, 290] width 55 height 42
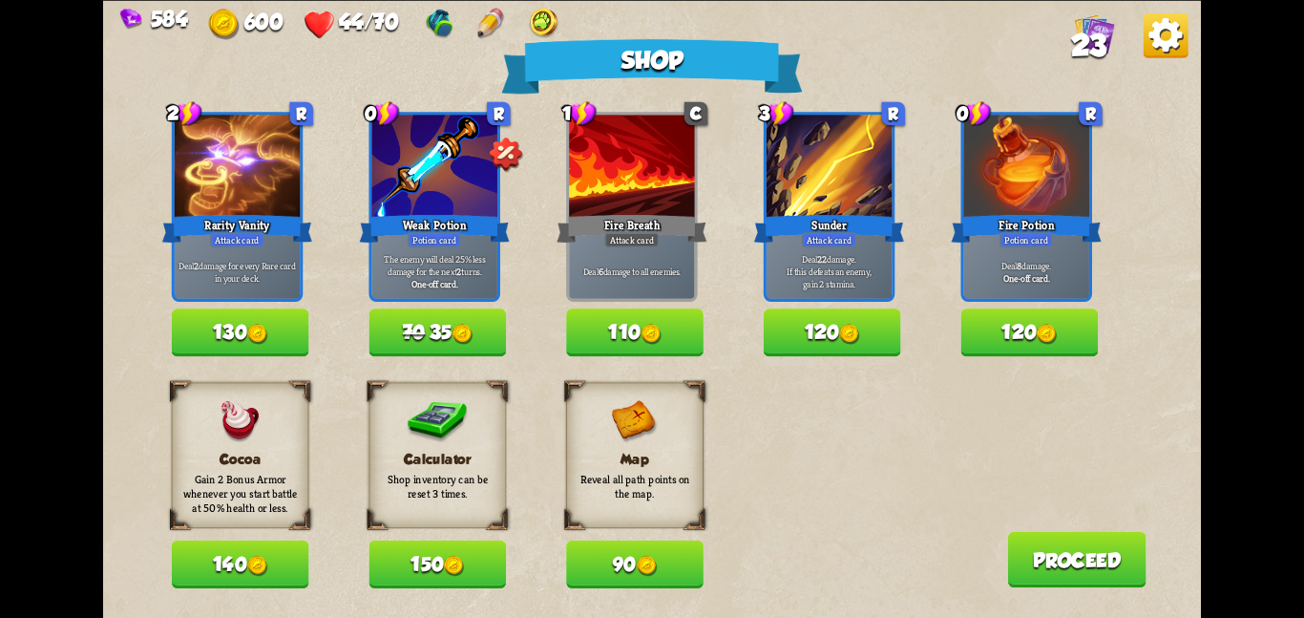
click at [463, 561] on img at bounding box center [454, 565] width 21 height 21
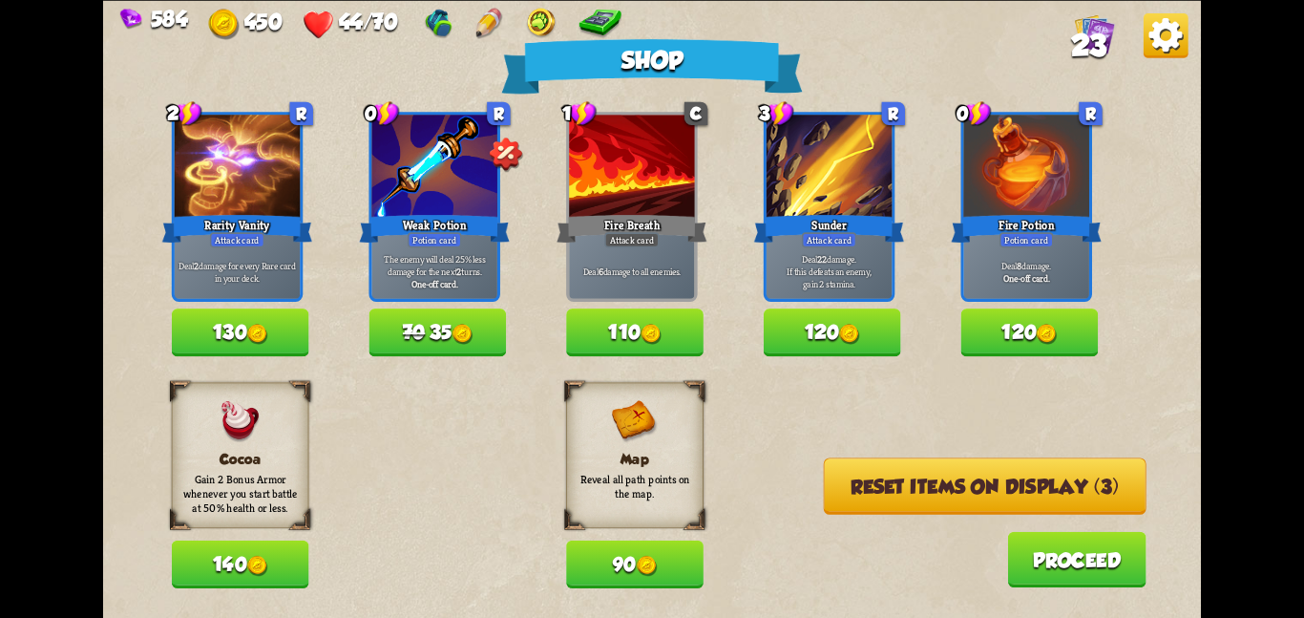
click at [880, 469] on button "Reset items on display (3)" at bounding box center [985, 485] width 323 height 56
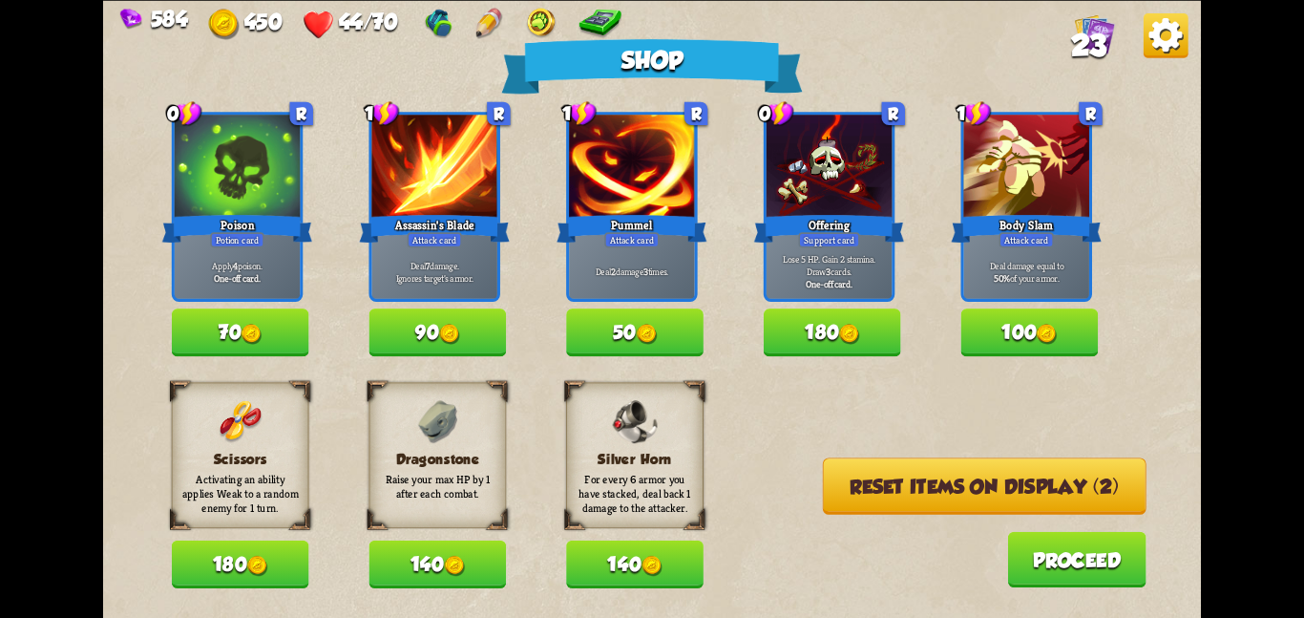
click at [495, 559] on button "140" at bounding box center [437, 564] width 137 height 48
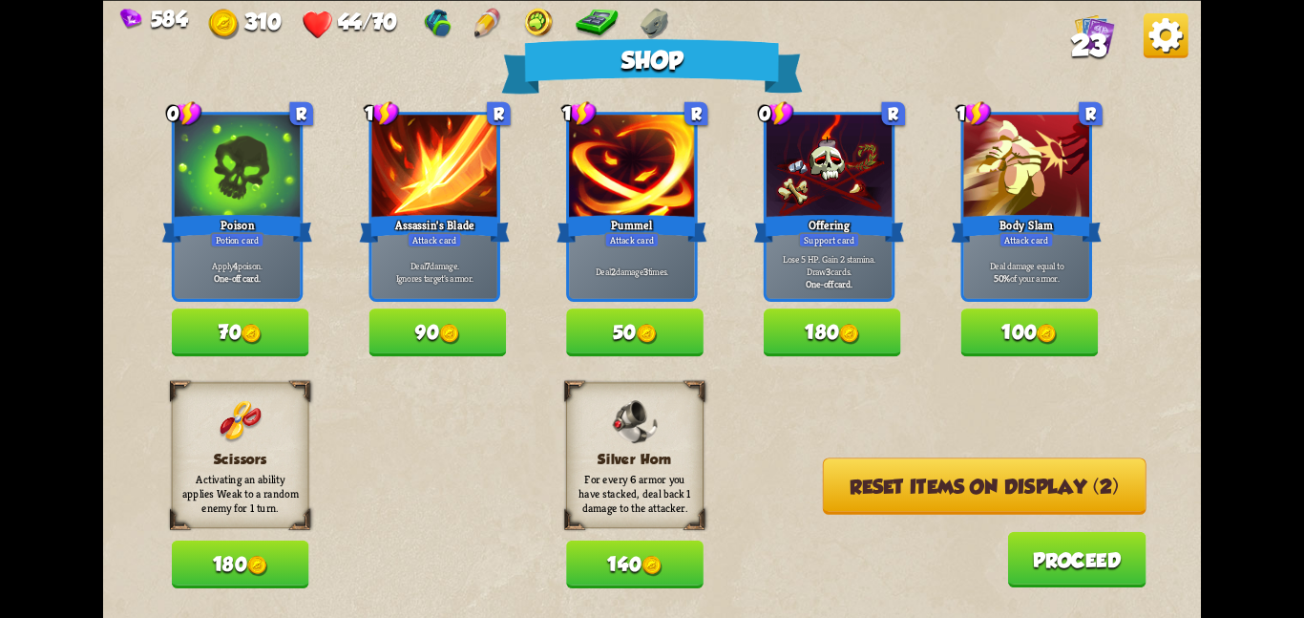
click at [862, 492] on button "Reset items on display (2)" at bounding box center [985, 485] width 324 height 56
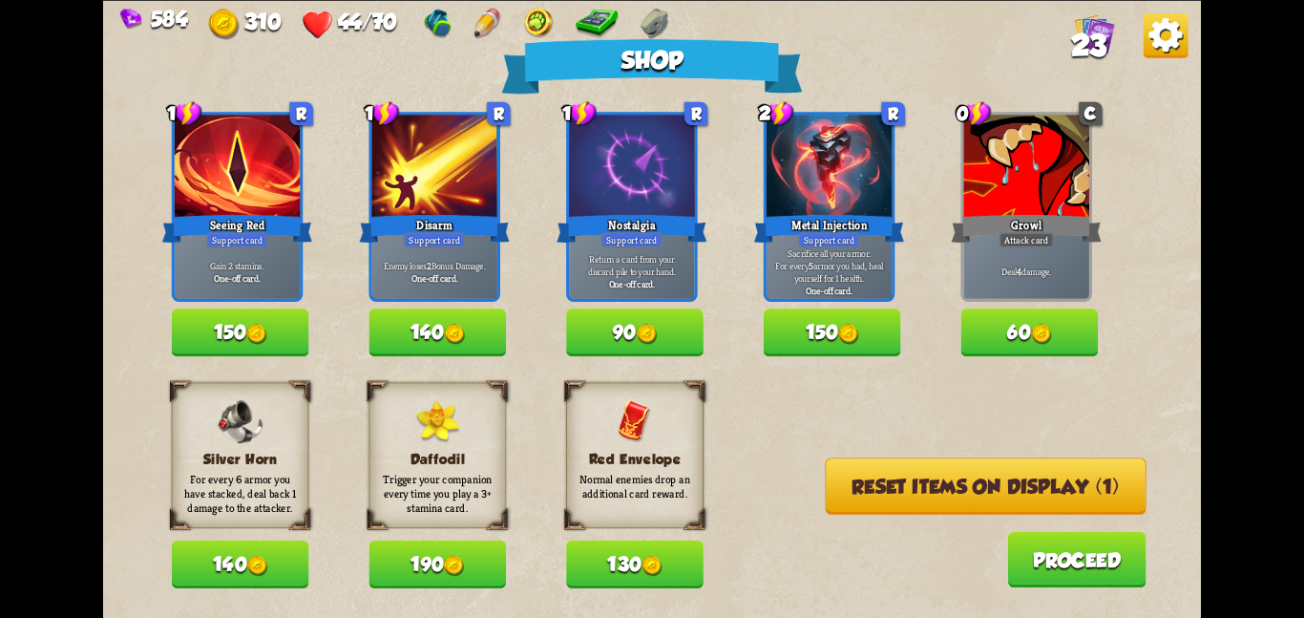
click at [862, 492] on button "Reset items on display (1)" at bounding box center [986, 485] width 321 height 56
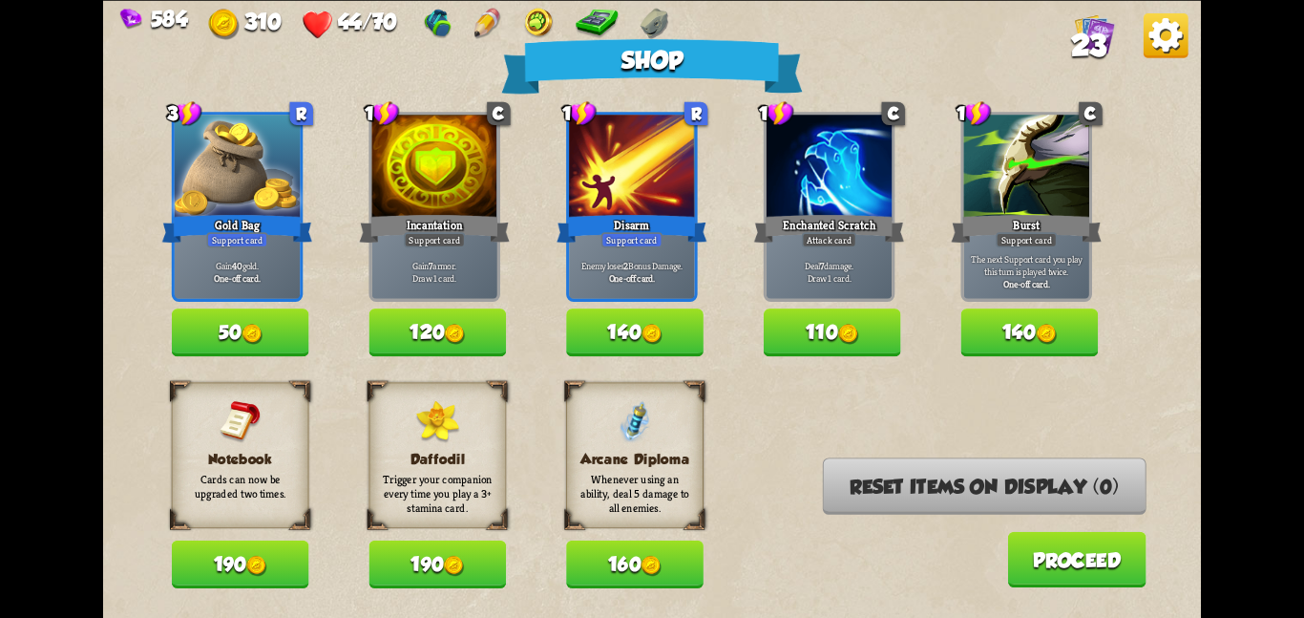
click at [274, 557] on button "190" at bounding box center [240, 564] width 137 height 48
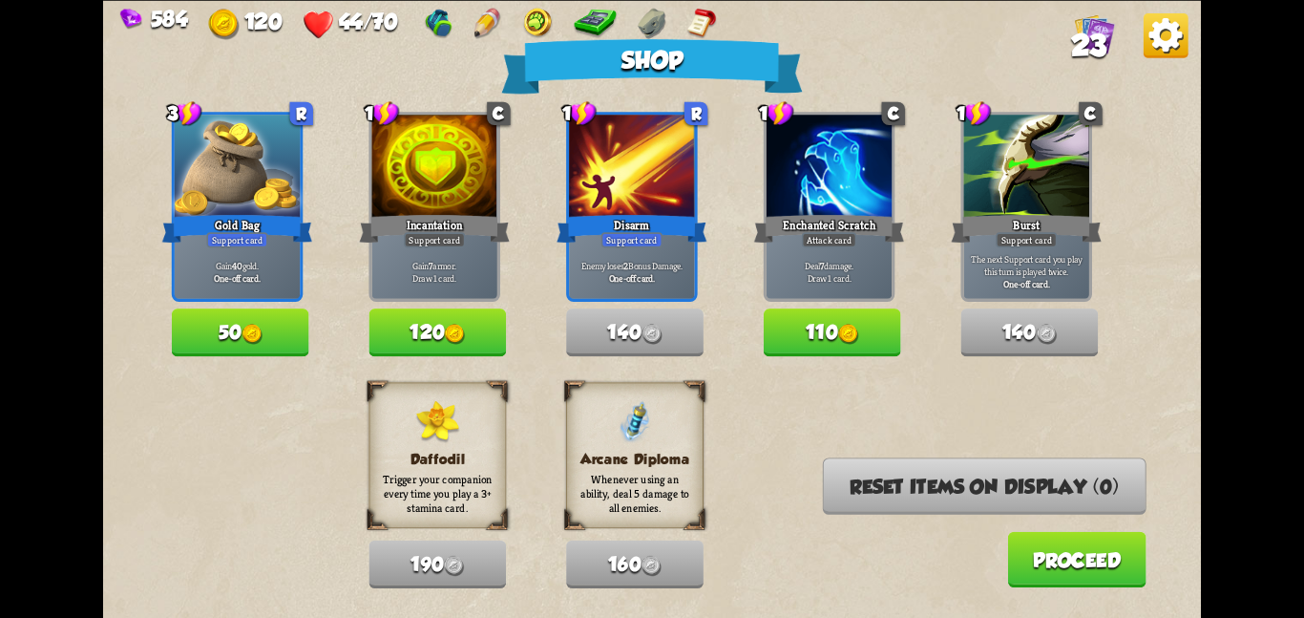
click at [1096, 556] on button "Proceed" at bounding box center [1076, 558] width 138 height 55
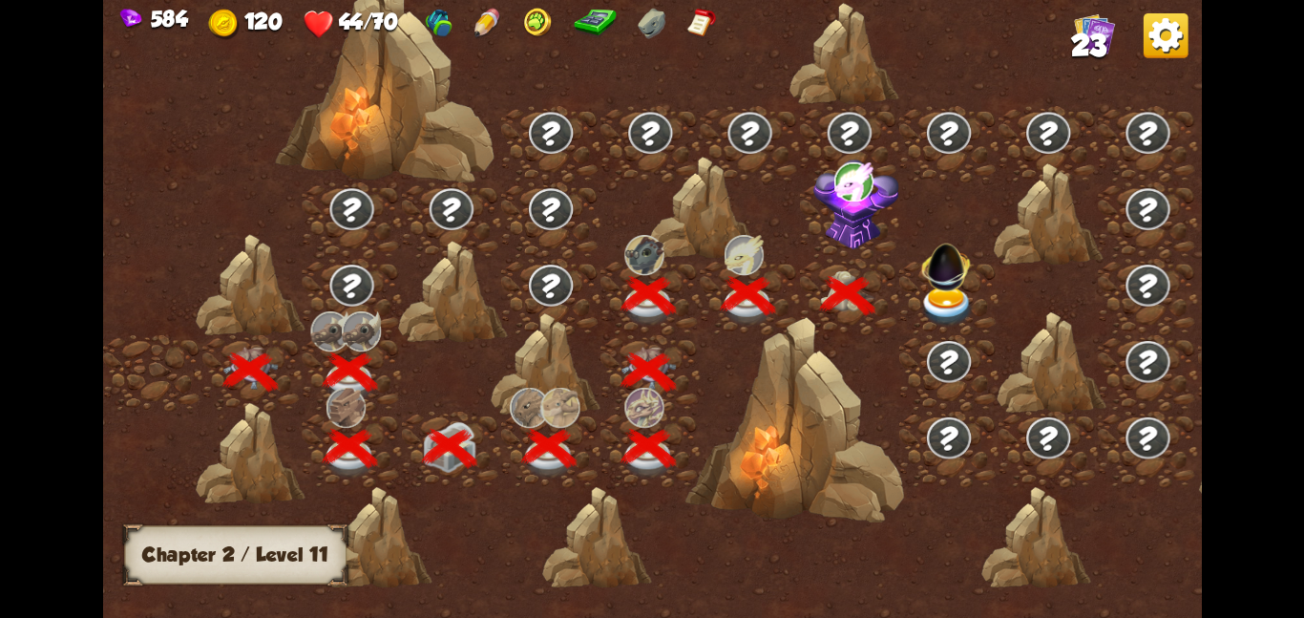
scroll to position [0, 290]
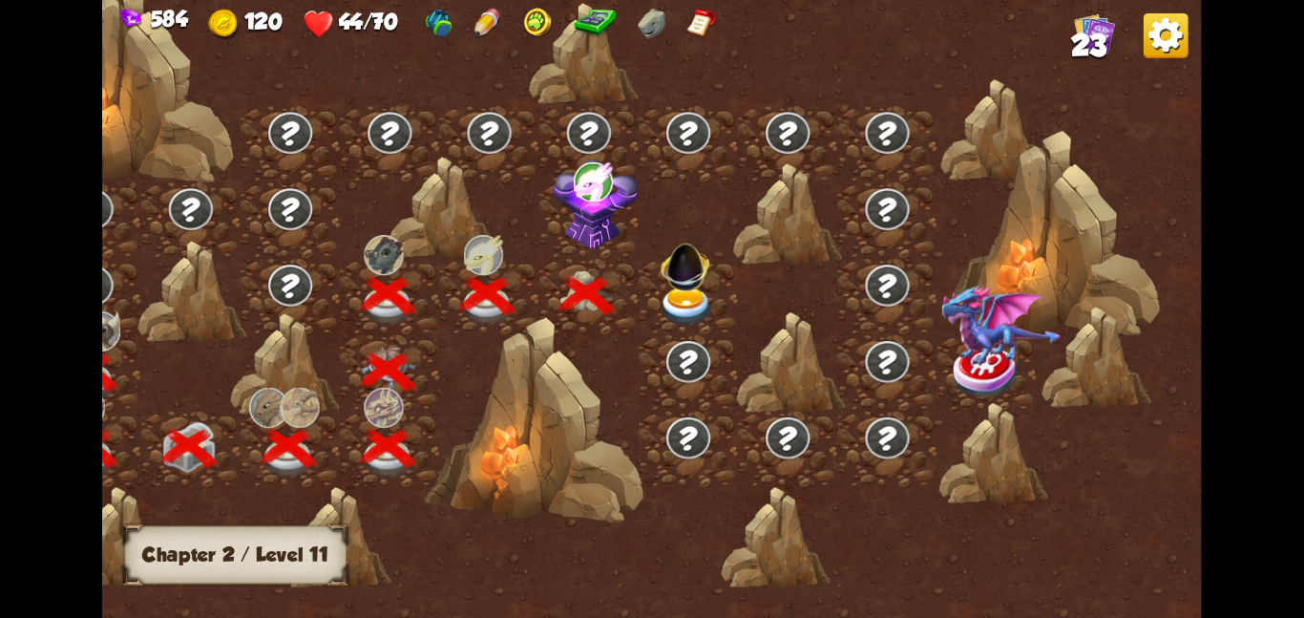
click at [574, 206] on img at bounding box center [596, 203] width 86 height 91
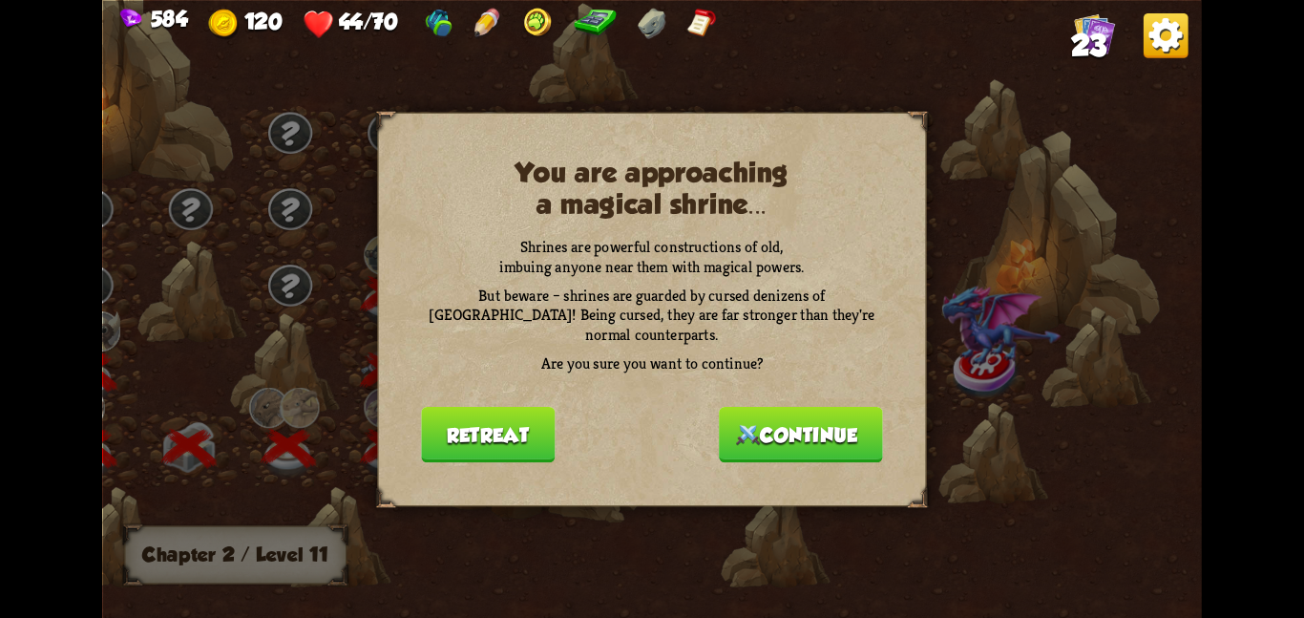
click at [838, 434] on button "Continue" at bounding box center [801, 433] width 164 height 55
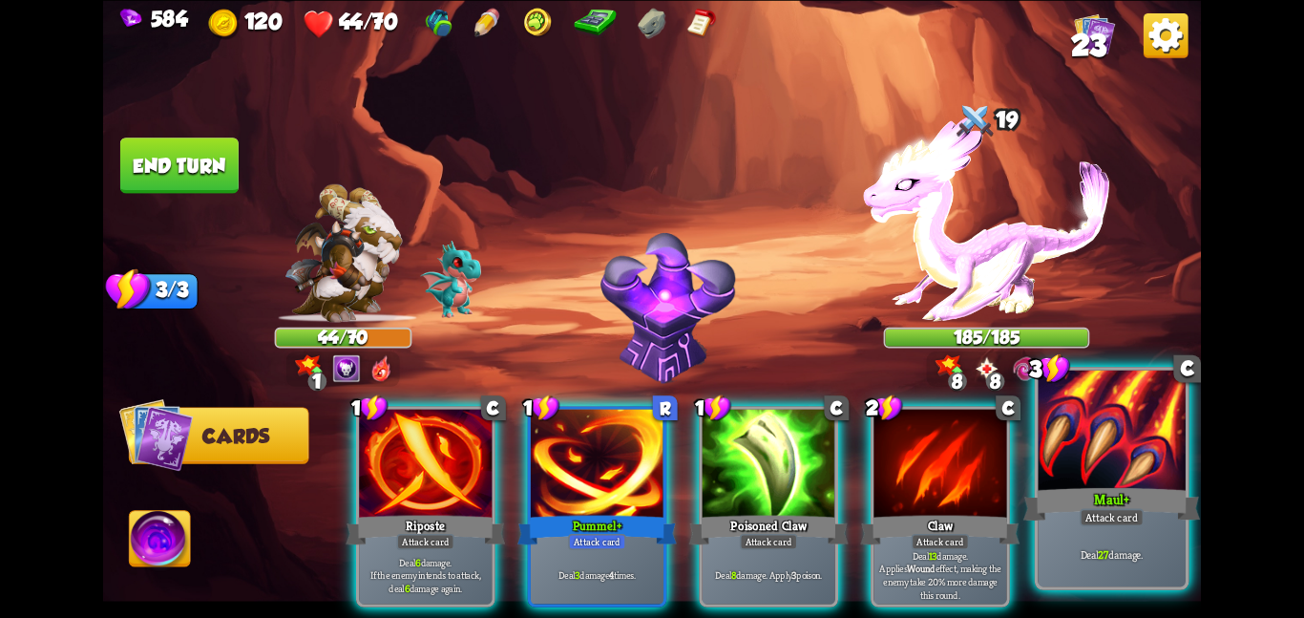
click at [1106, 458] on div at bounding box center [1112, 432] width 148 height 124
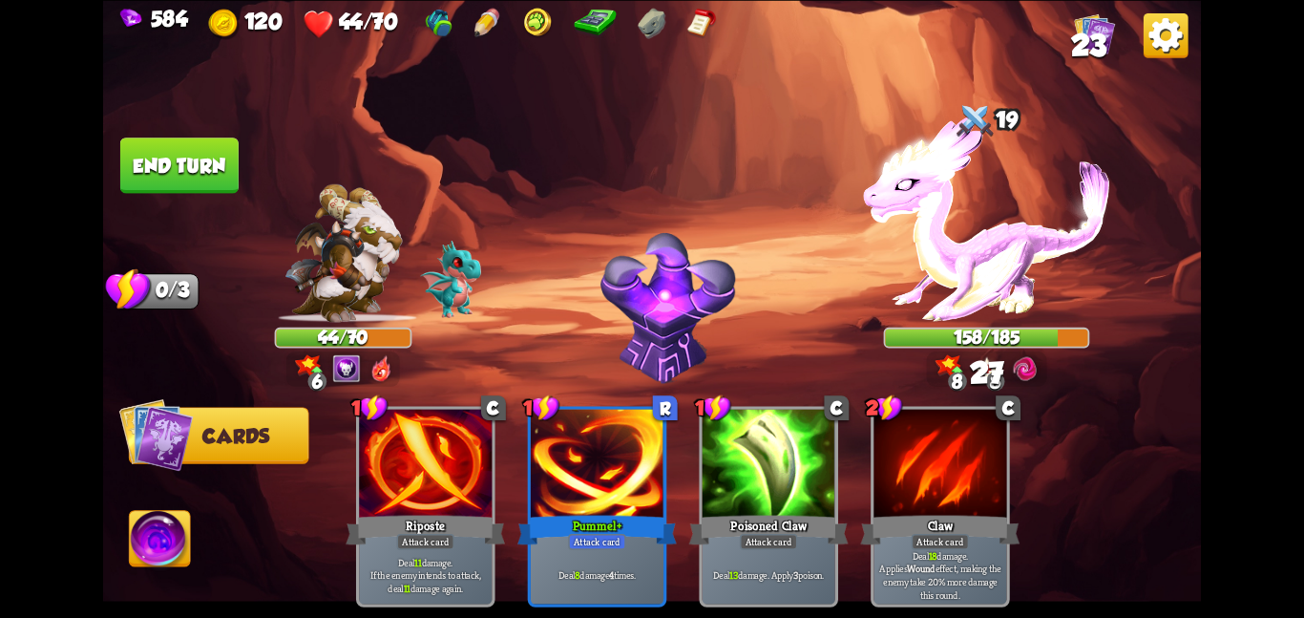
click at [147, 544] on img at bounding box center [160, 542] width 61 height 62
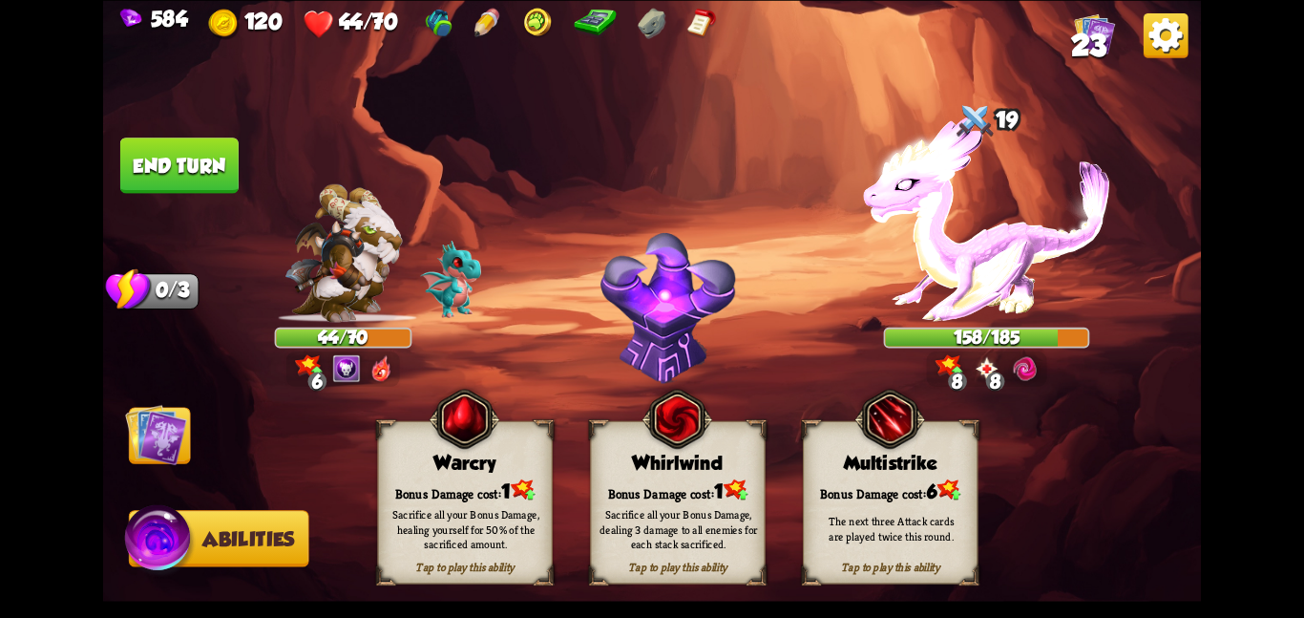
click at [531, 472] on div "Tap to play this ability Warcry Bonus Damage cost: 1 Sacrifice all your Bonus D…" at bounding box center [464, 501] width 175 height 163
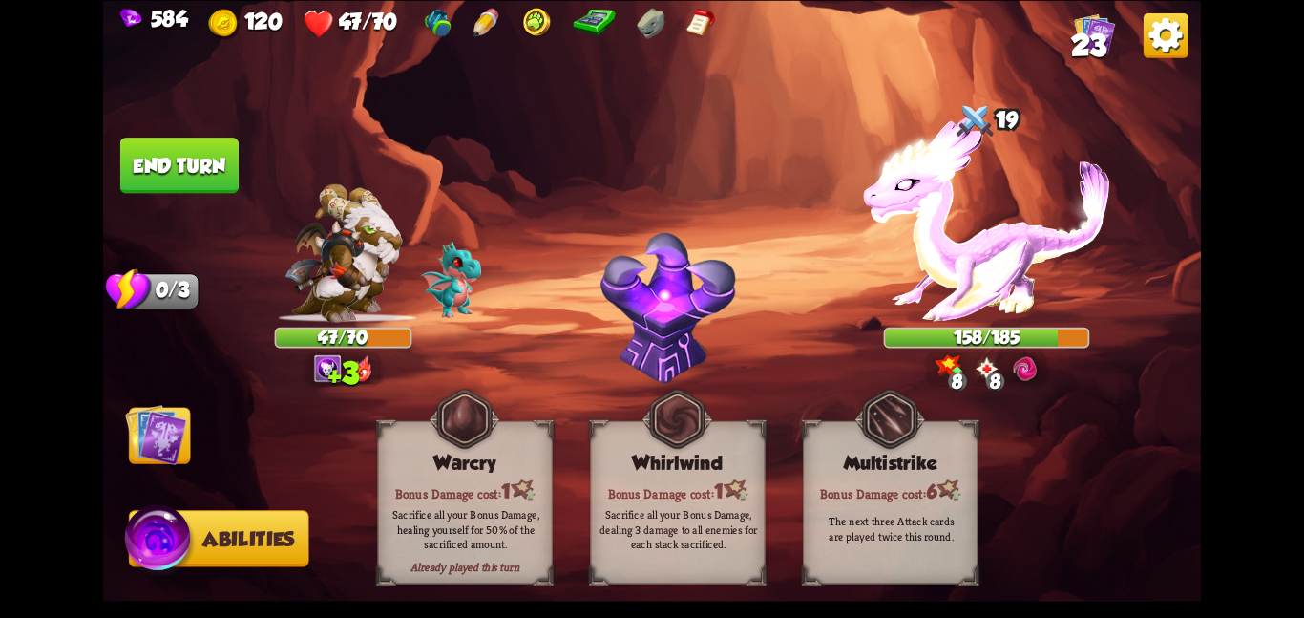
click at [146, 444] on img at bounding box center [156, 434] width 62 height 62
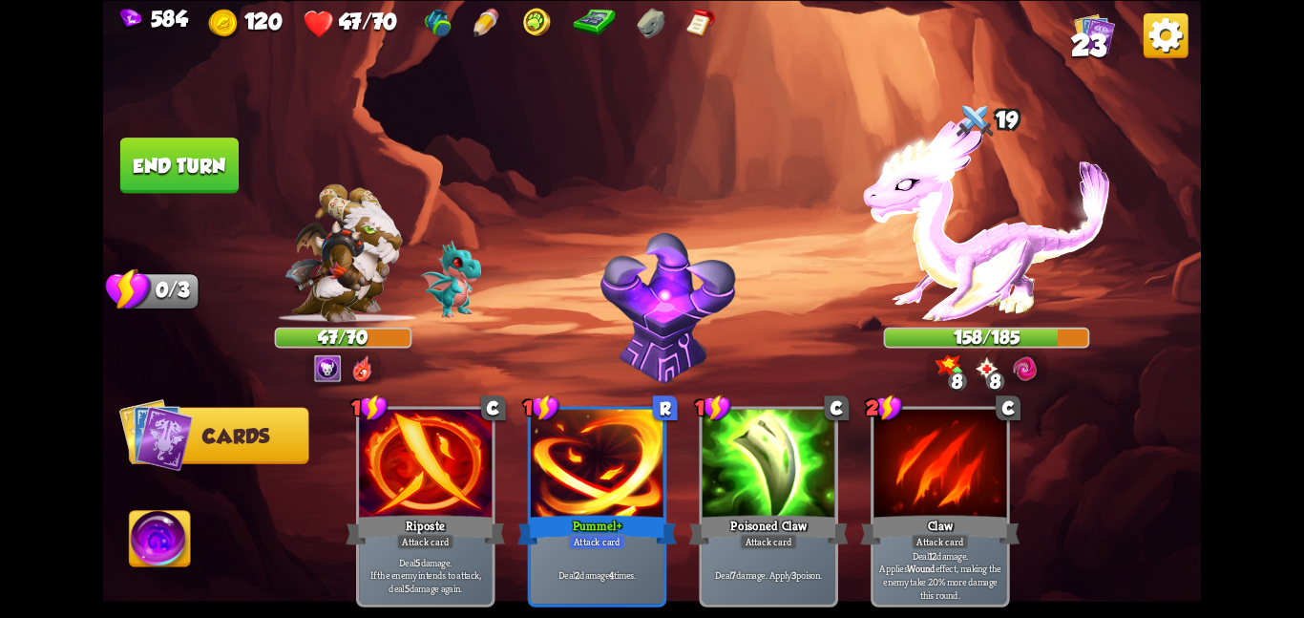
click at [197, 185] on button "End turn" at bounding box center [179, 164] width 118 height 55
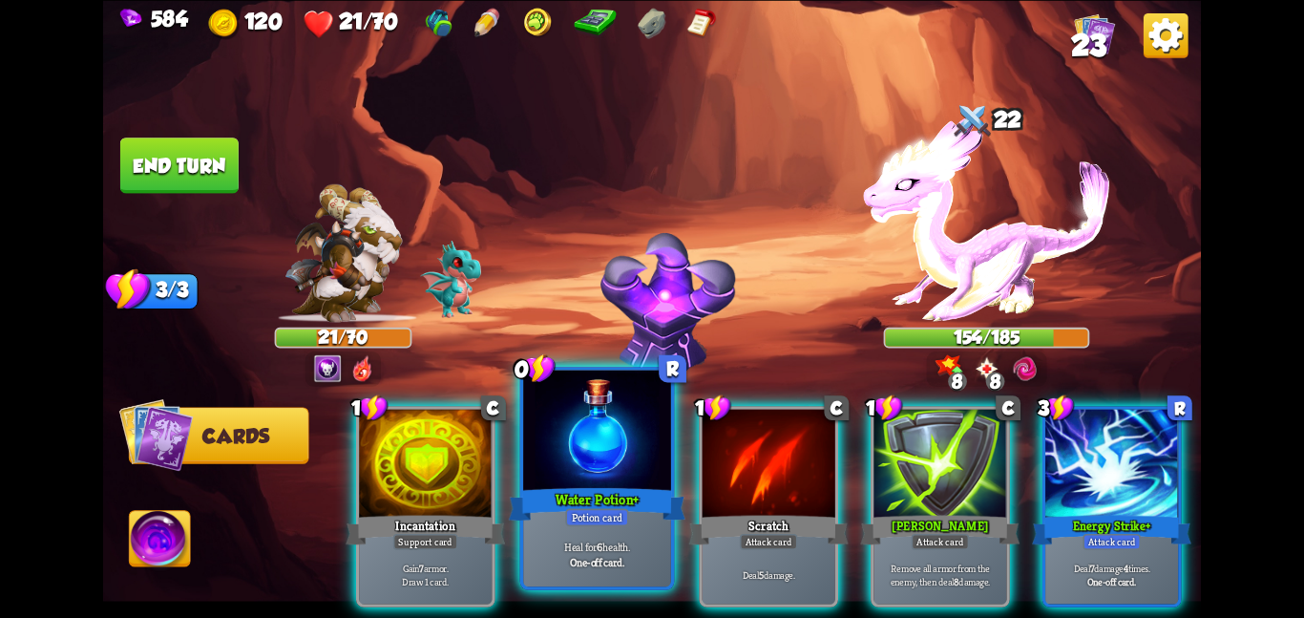
click at [604, 476] on div at bounding box center [597, 432] width 148 height 124
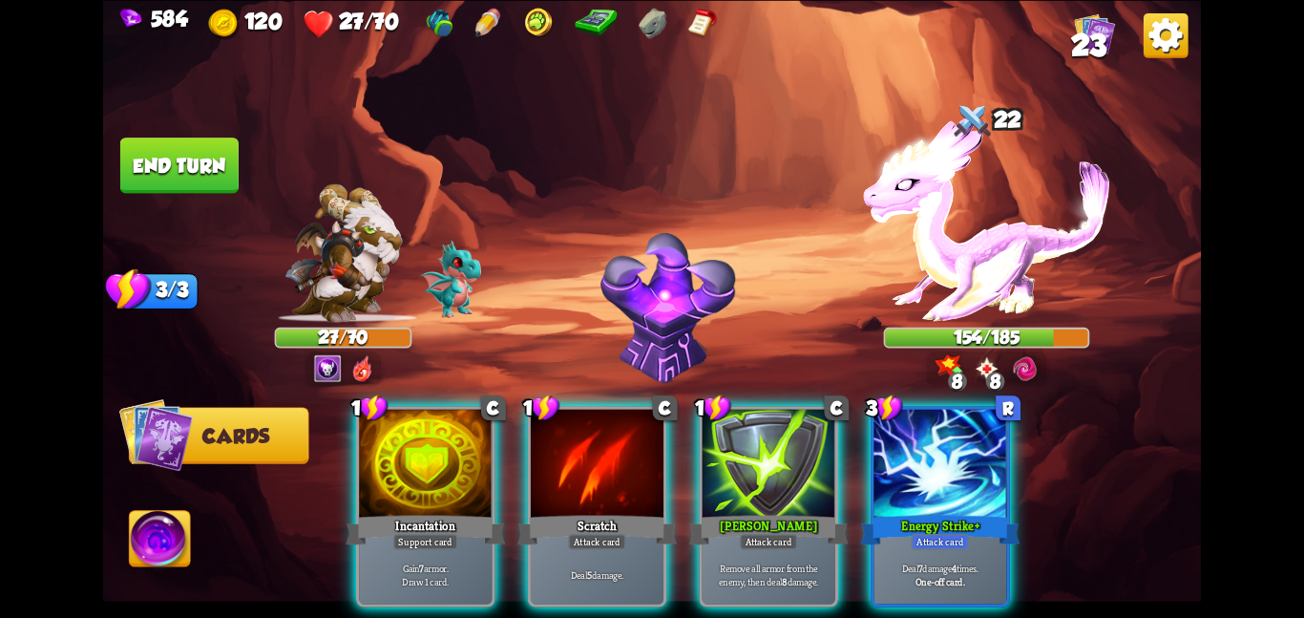
click at [604, 476] on div at bounding box center [597, 465] width 133 height 112
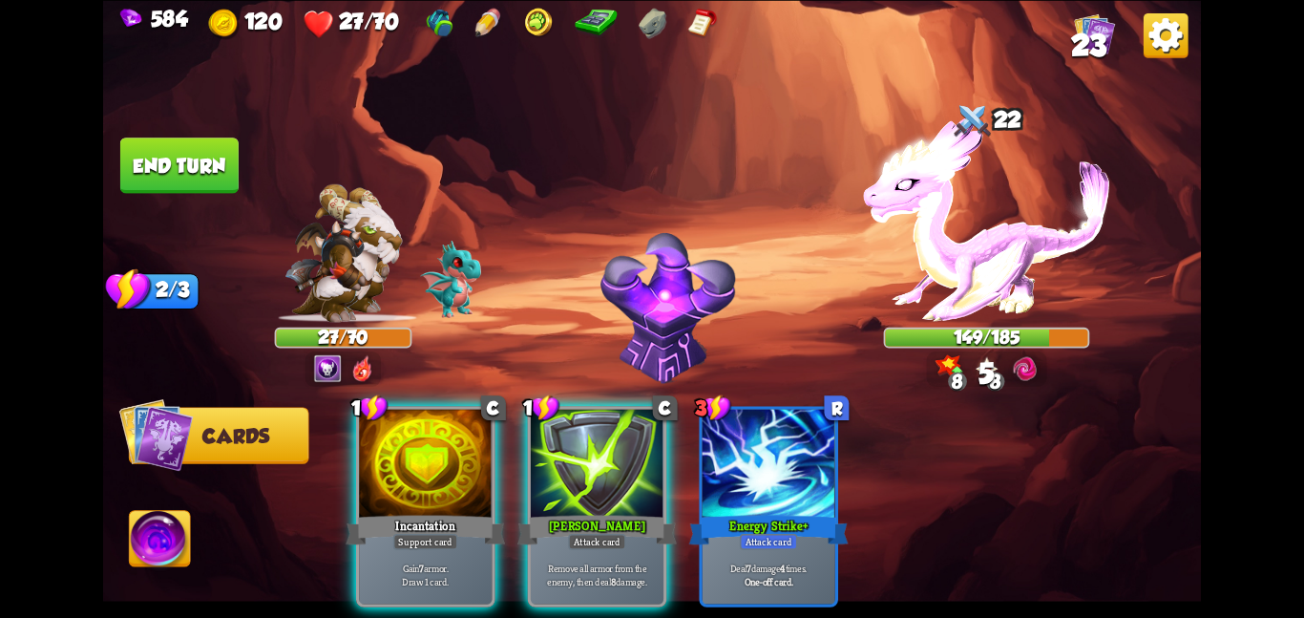
click at [604, 476] on div at bounding box center [597, 465] width 133 height 112
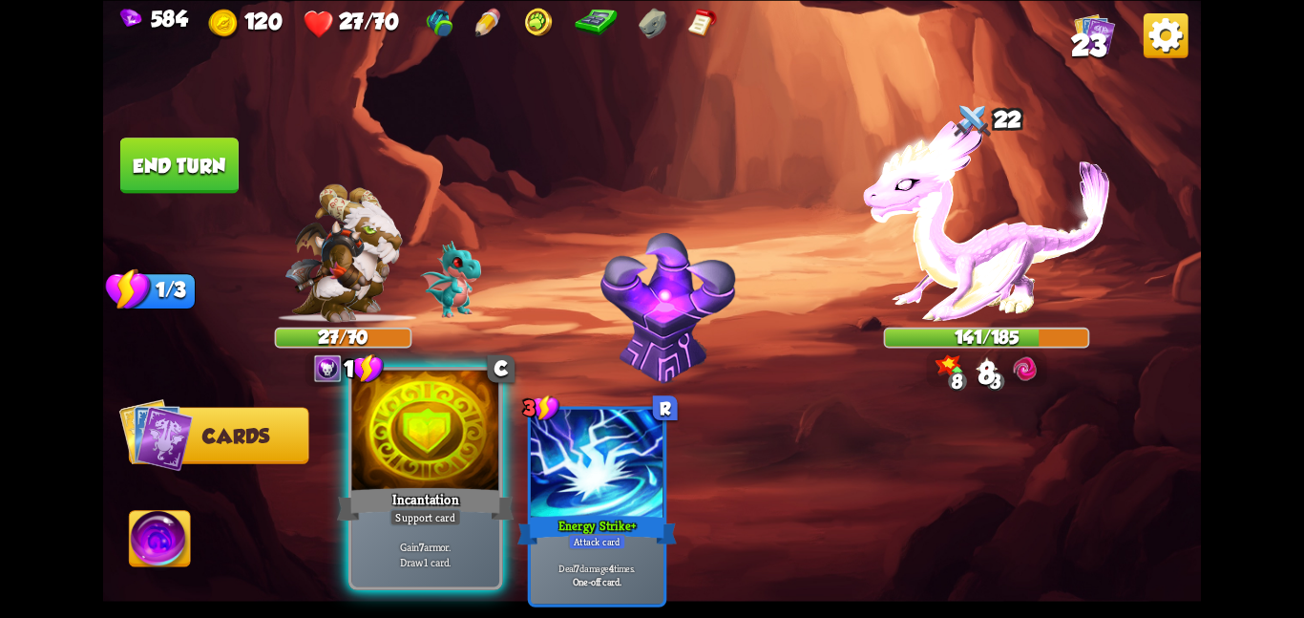
click at [427, 451] on div at bounding box center [425, 432] width 148 height 124
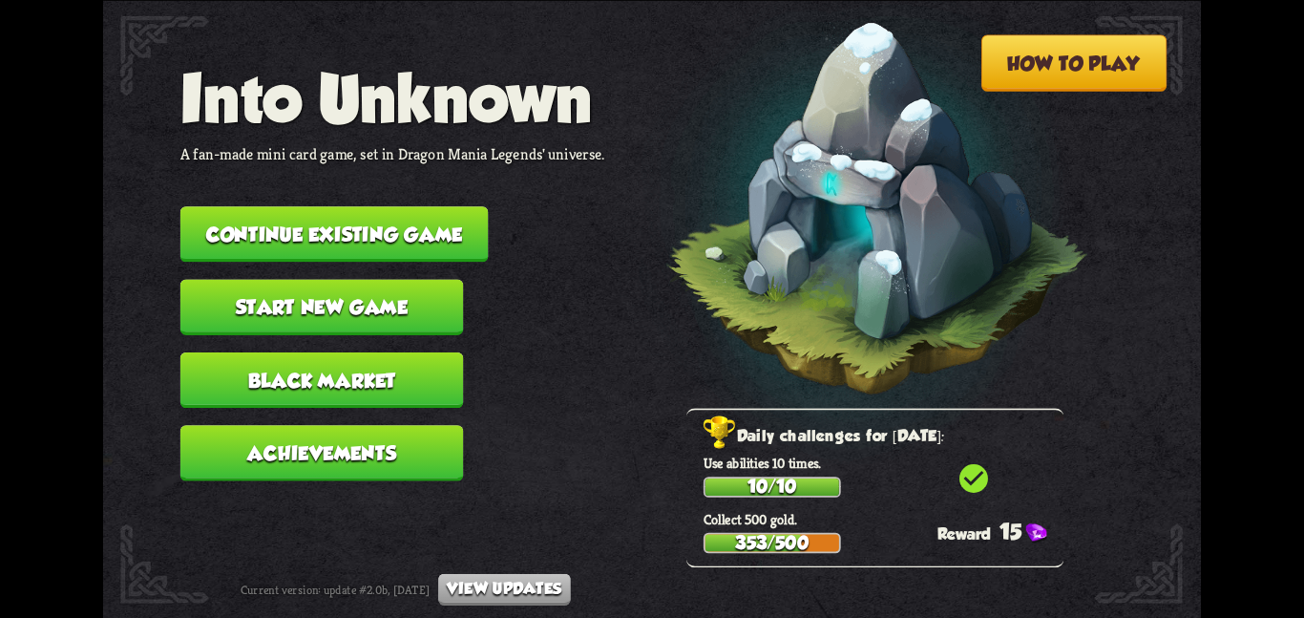
click at [391, 234] on button "Continue existing game" at bounding box center [334, 233] width 308 height 55
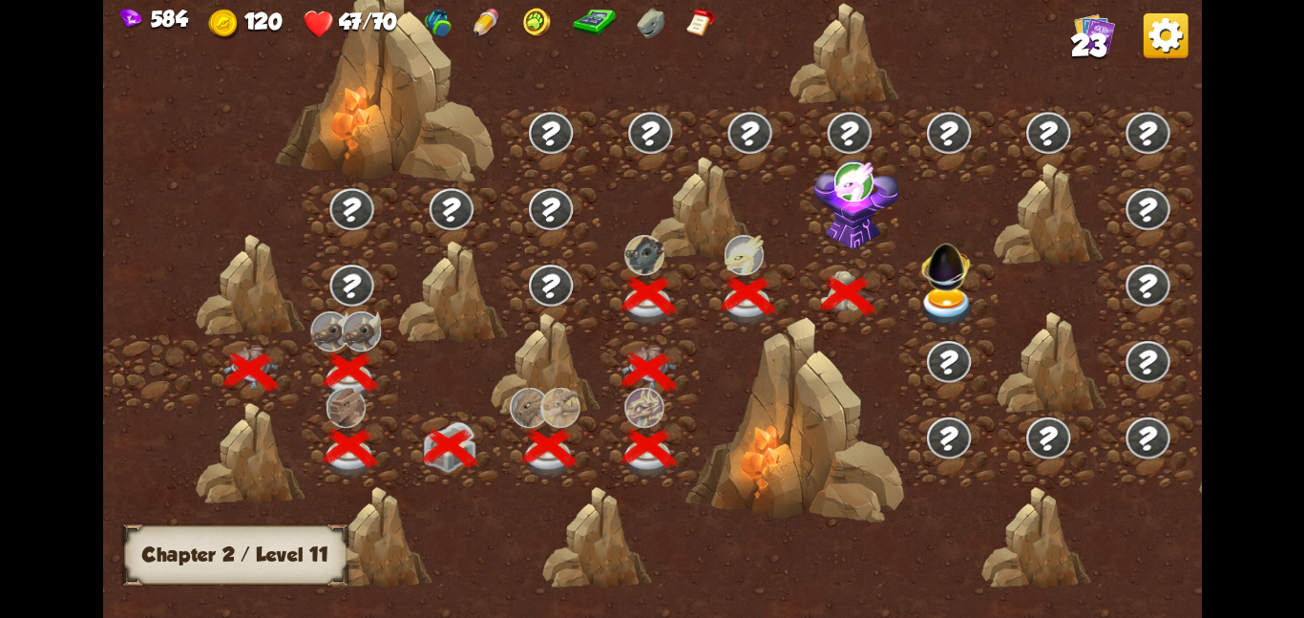
scroll to position [0, 290]
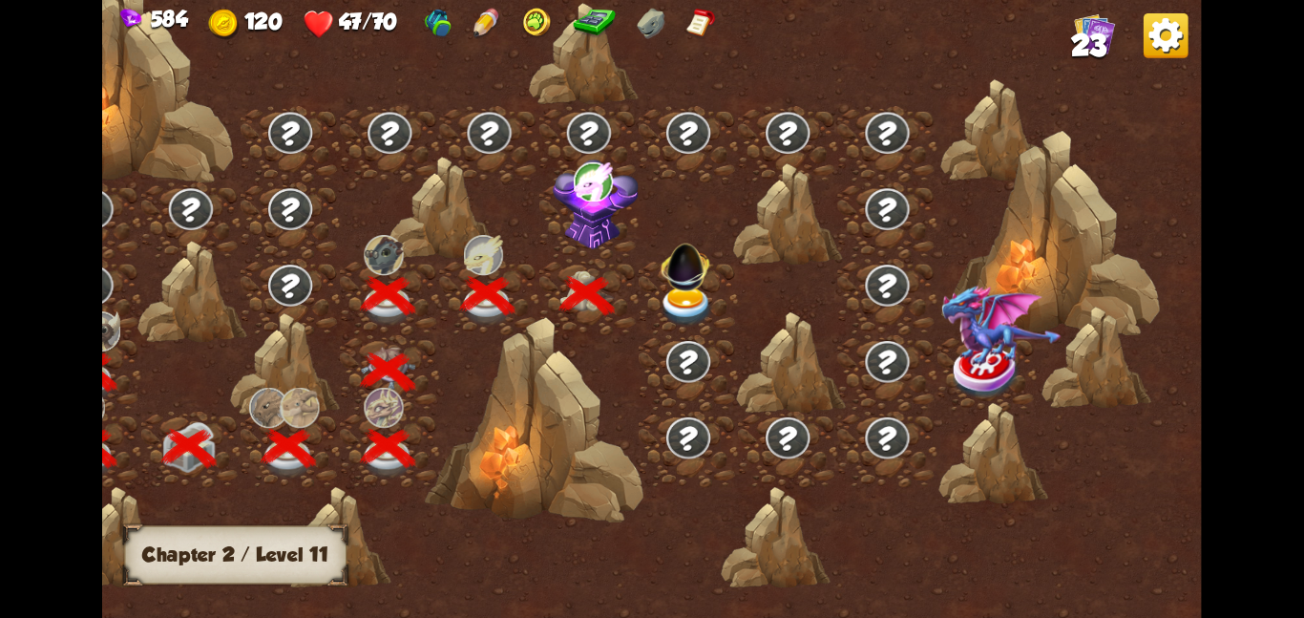
click at [667, 276] on img at bounding box center [685, 262] width 58 height 58
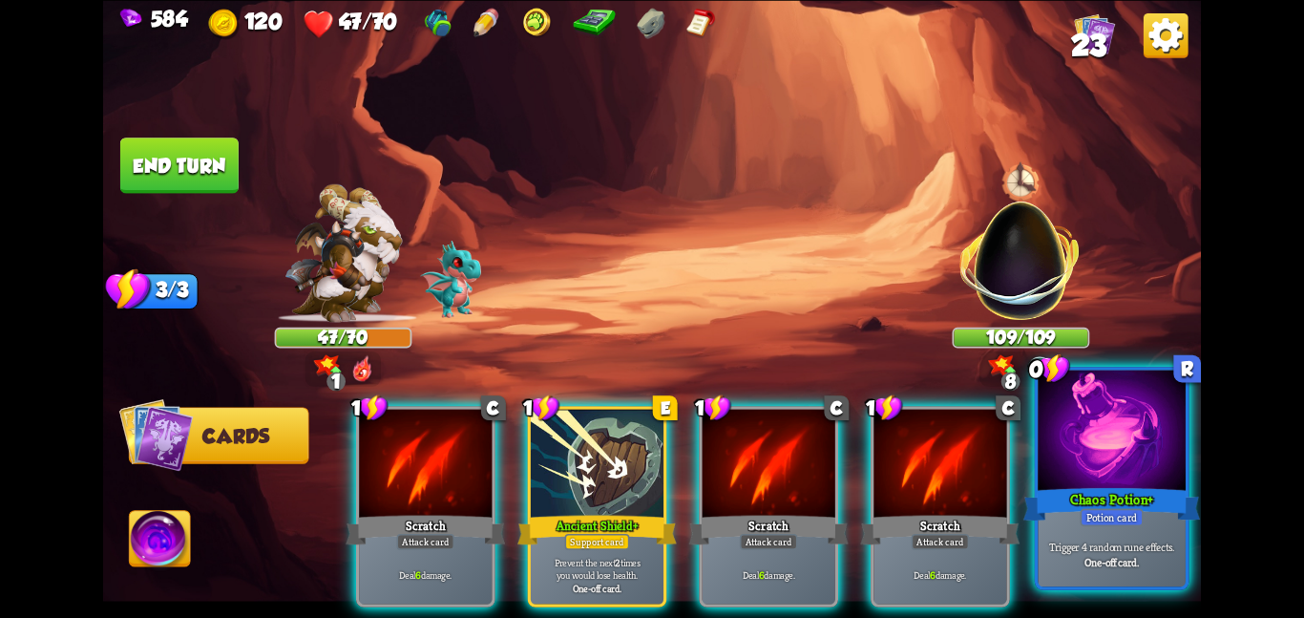
click at [1096, 436] on div at bounding box center [1112, 432] width 148 height 124
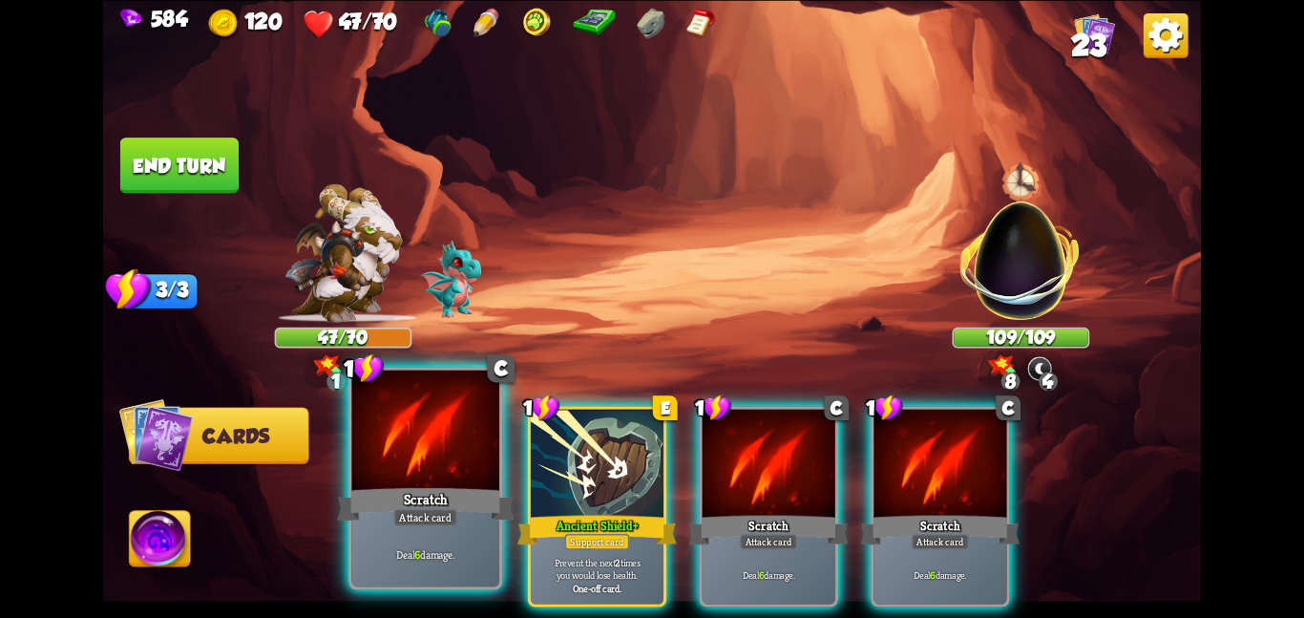
click at [423, 548] on p "Deal 6 damage." at bounding box center [425, 553] width 140 height 14
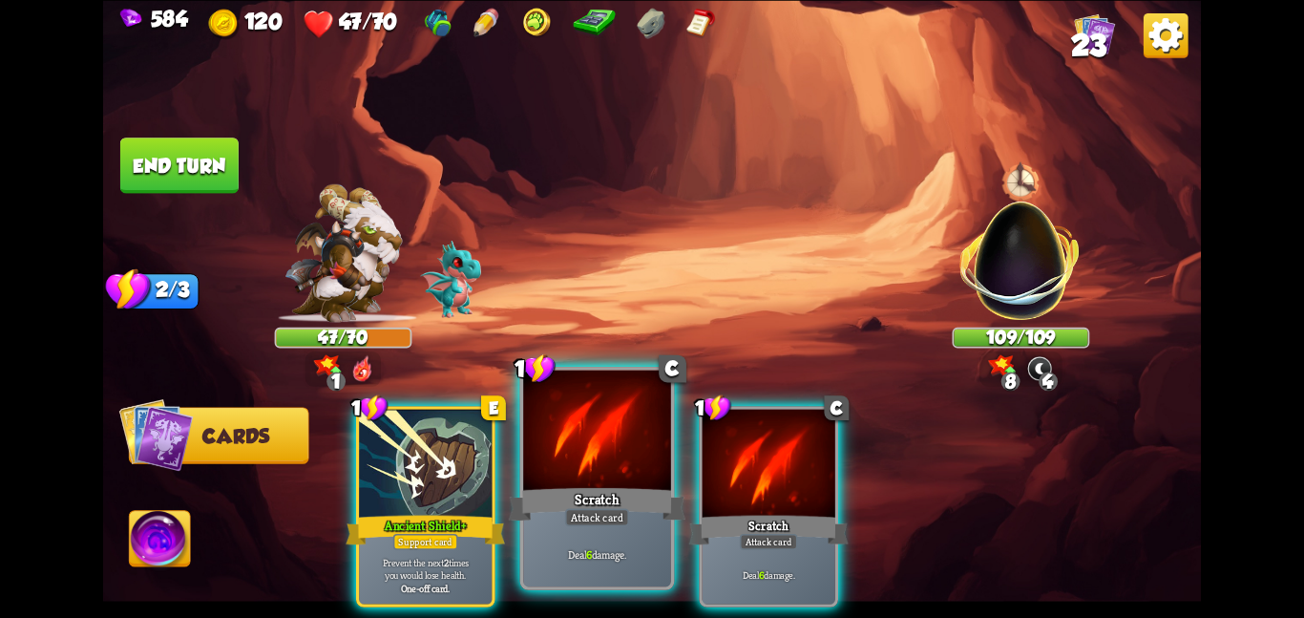
click at [586, 513] on div "Attack card" at bounding box center [597, 517] width 64 height 18
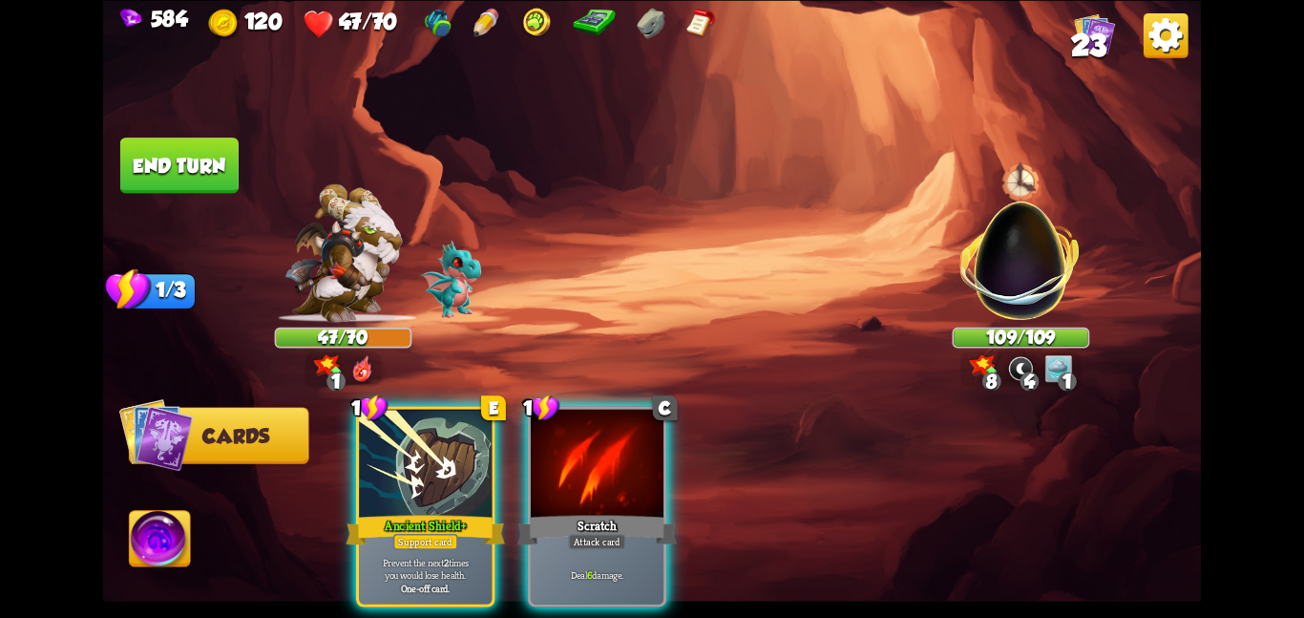
click at [586, 513] on div "Scratch" at bounding box center [596, 529] width 159 height 35
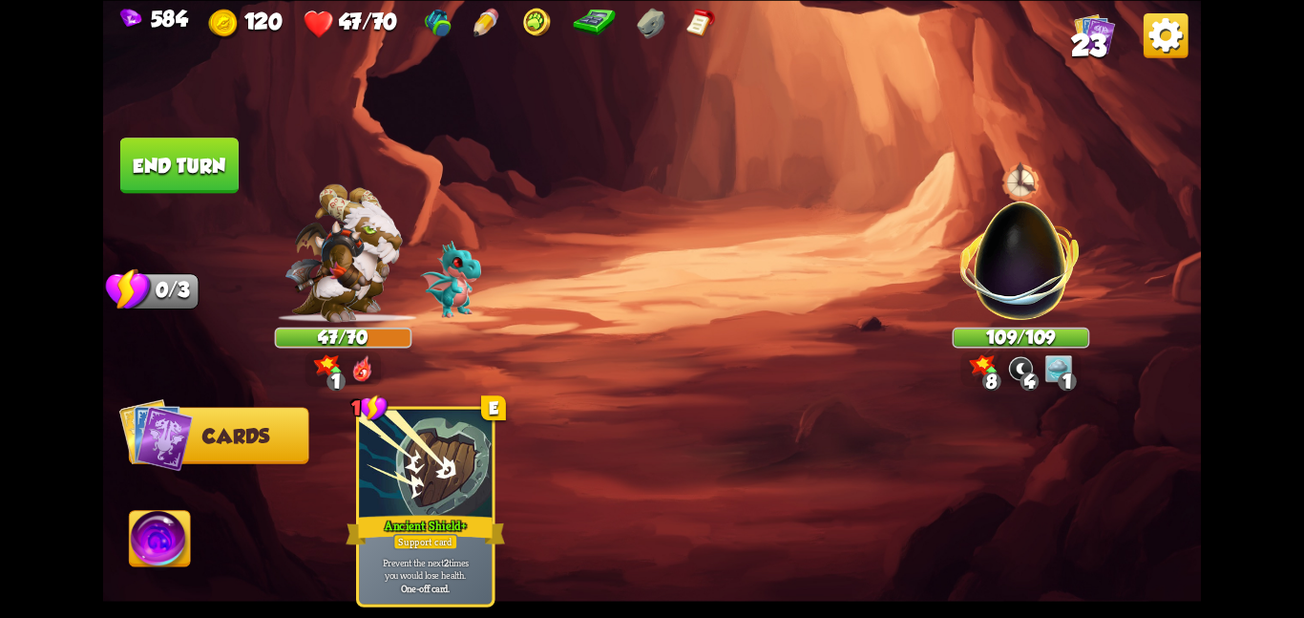
click at [586, 513] on div "1 E Ancient Shield+ Support card Prevent the next 2 times you would lose health…" at bounding box center [762, 480] width 878 height 275
click at [148, 541] on img at bounding box center [160, 542] width 61 height 62
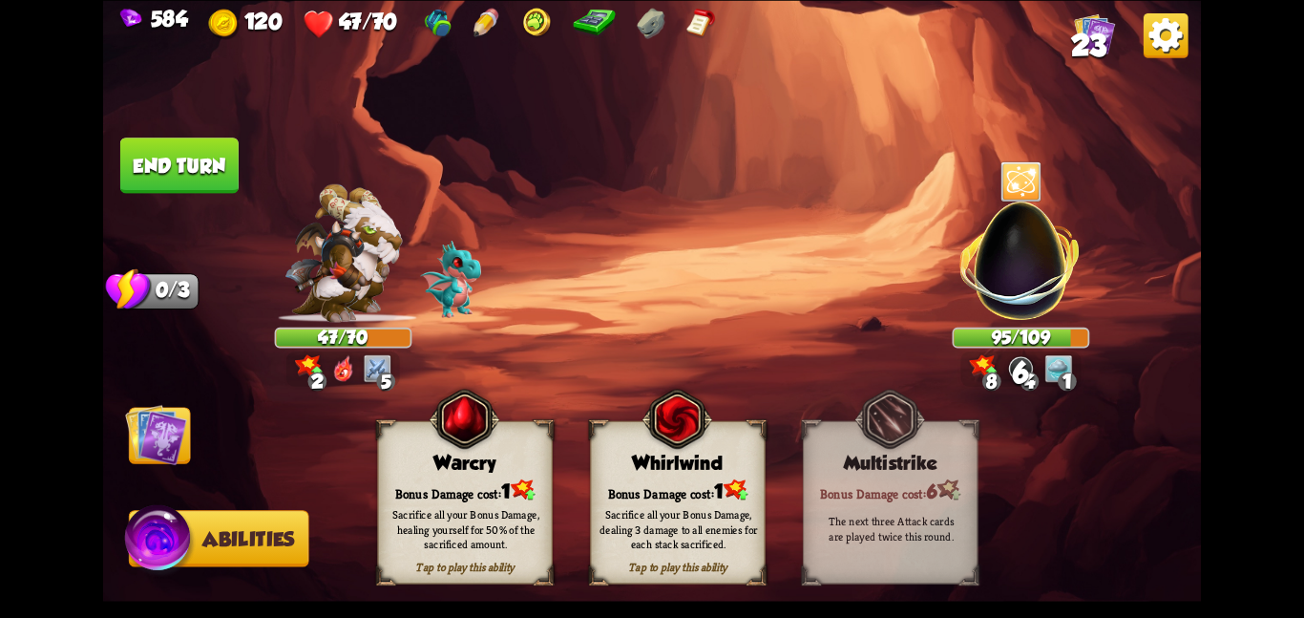
click at [169, 438] on img at bounding box center [156, 434] width 62 height 62
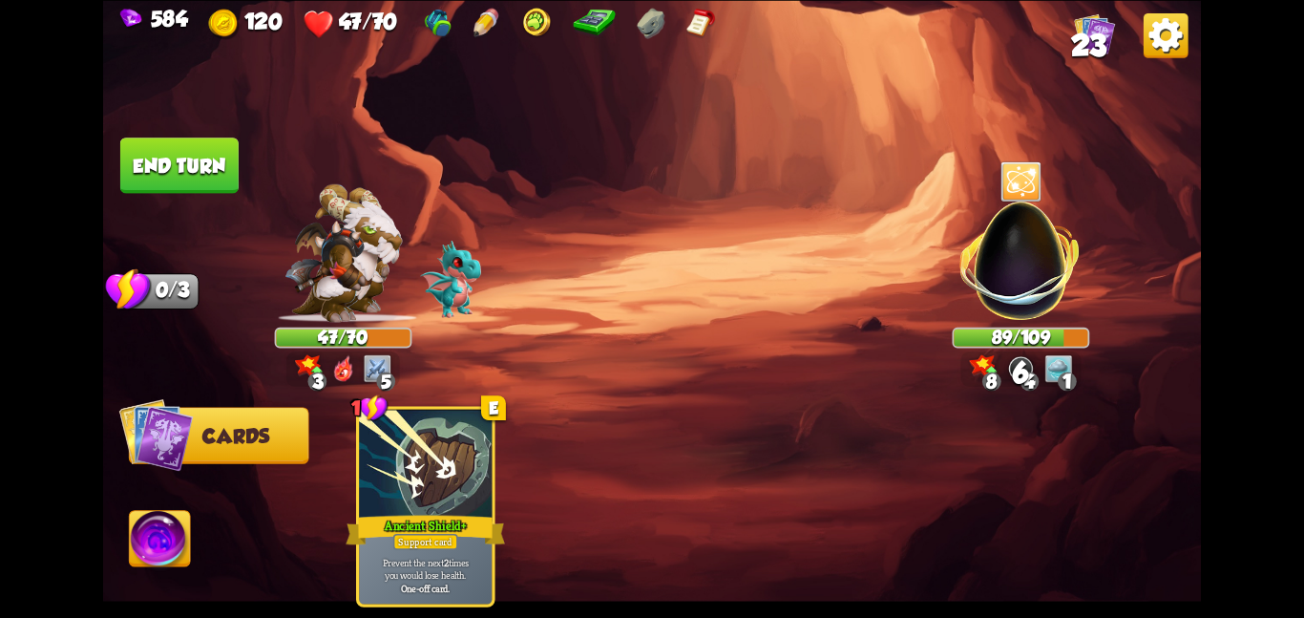
click at [182, 162] on button "End turn" at bounding box center [179, 164] width 118 height 55
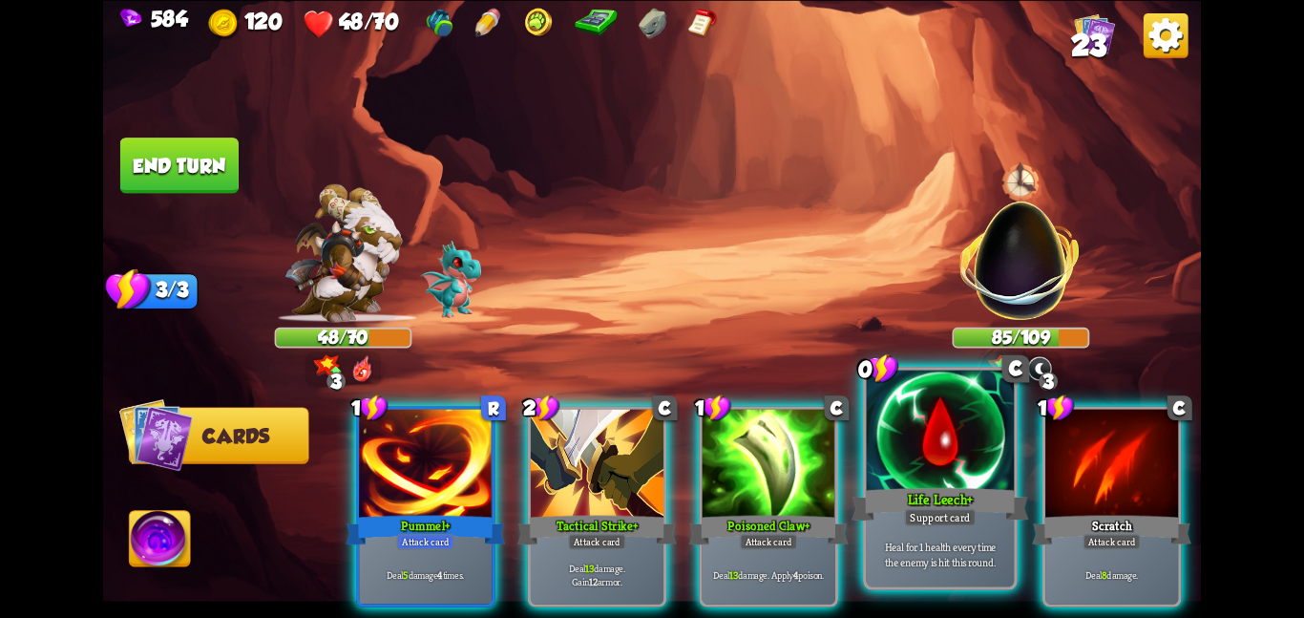
click at [1000, 532] on div "Heal for 1 health every time the enemy is hit this round." at bounding box center [941, 553] width 148 height 64
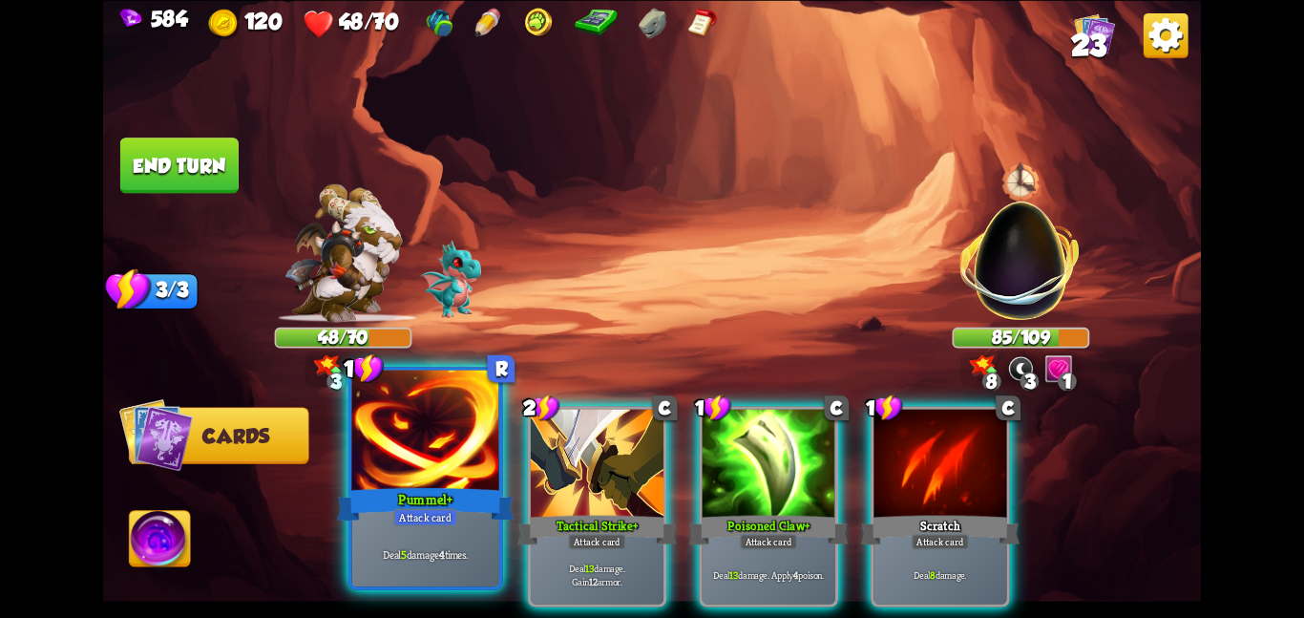
click at [401, 420] on div at bounding box center [425, 432] width 148 height 124
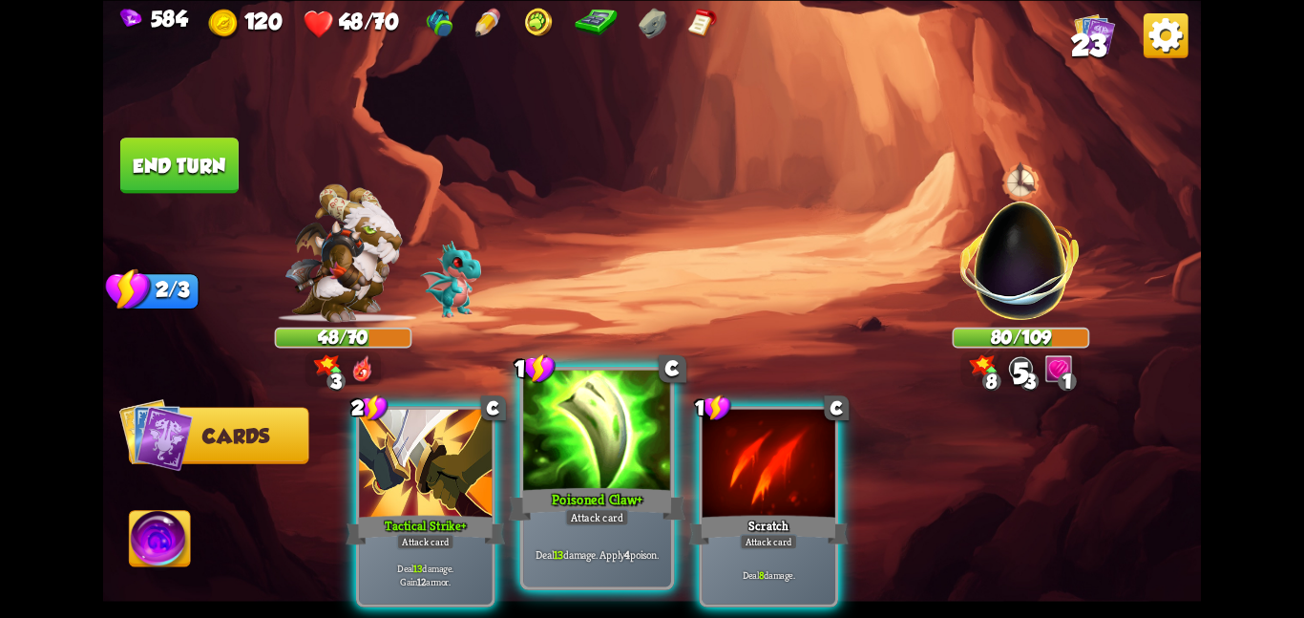
click at [553, 431] on div at bounding box center [597, 432] width 148 height 124
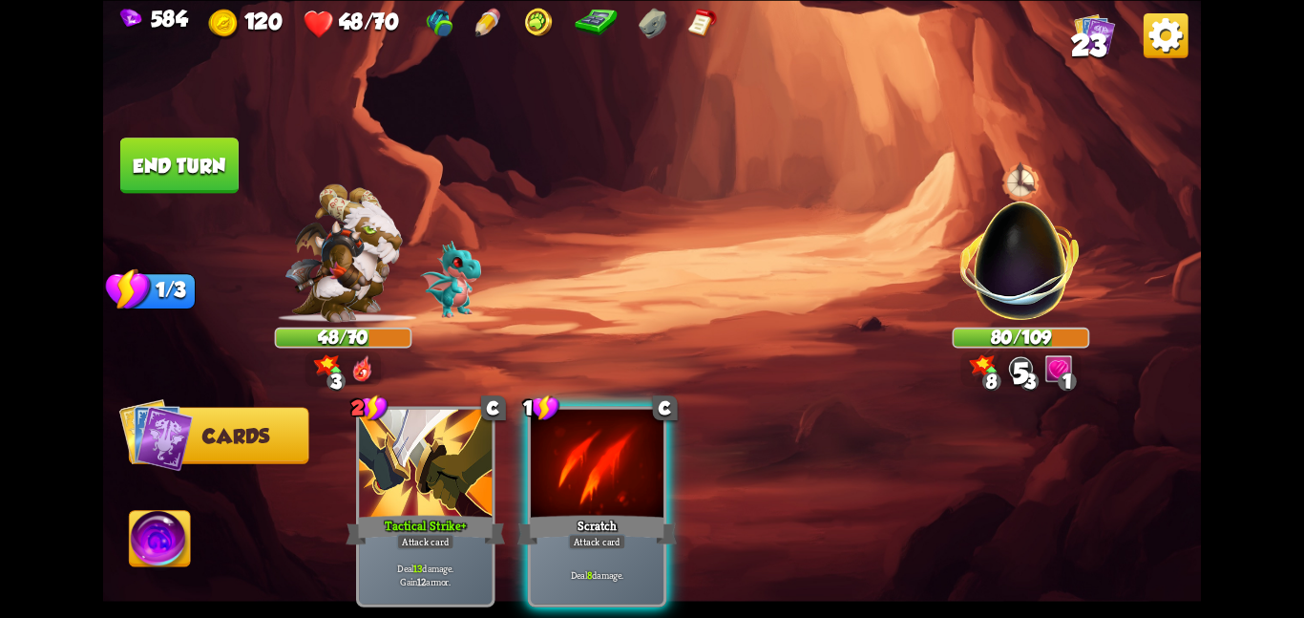
click at [553, 431] on div at bounding box center [597, 465] width 133 height 112
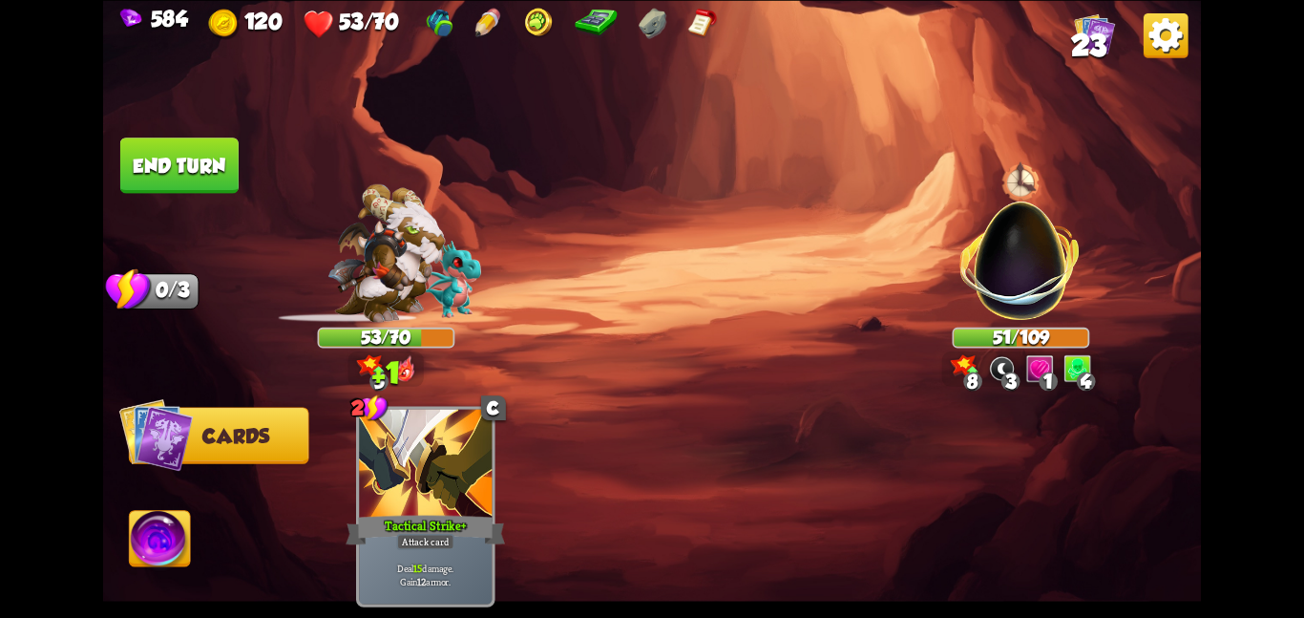
click at [178, 169] on button "End turn" at bounding box center [178, 165] width 121 height 57
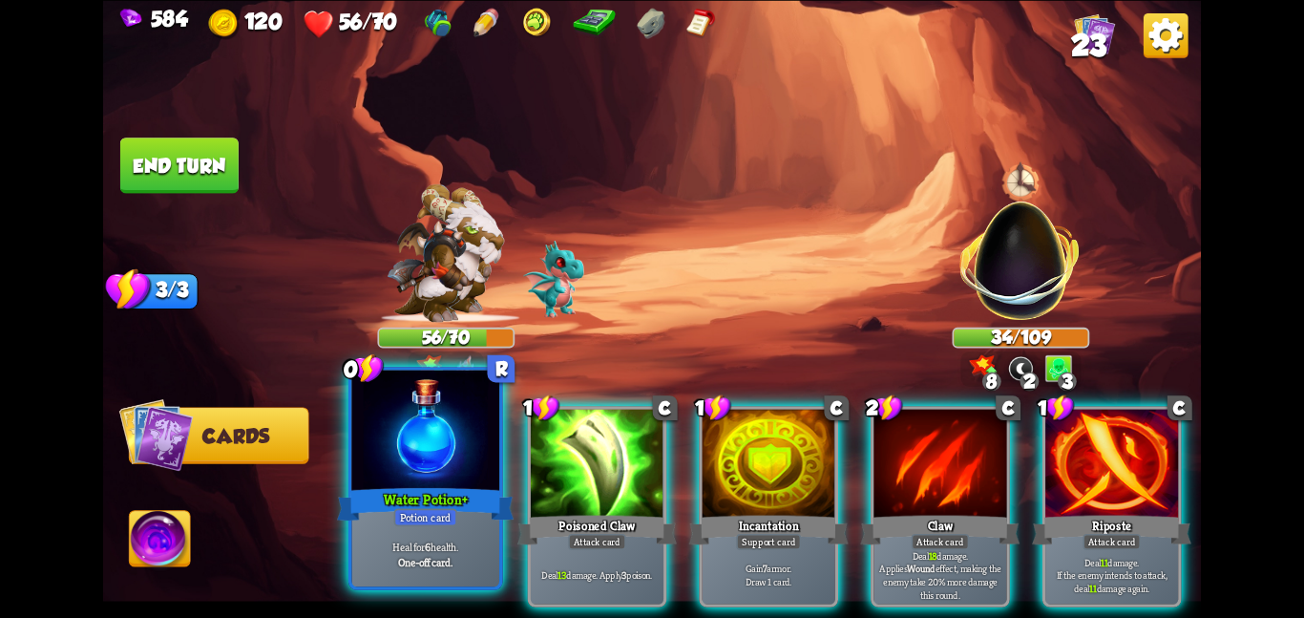
click at [452, 419] on div at bounding box center [425, 432] width 148 height 124
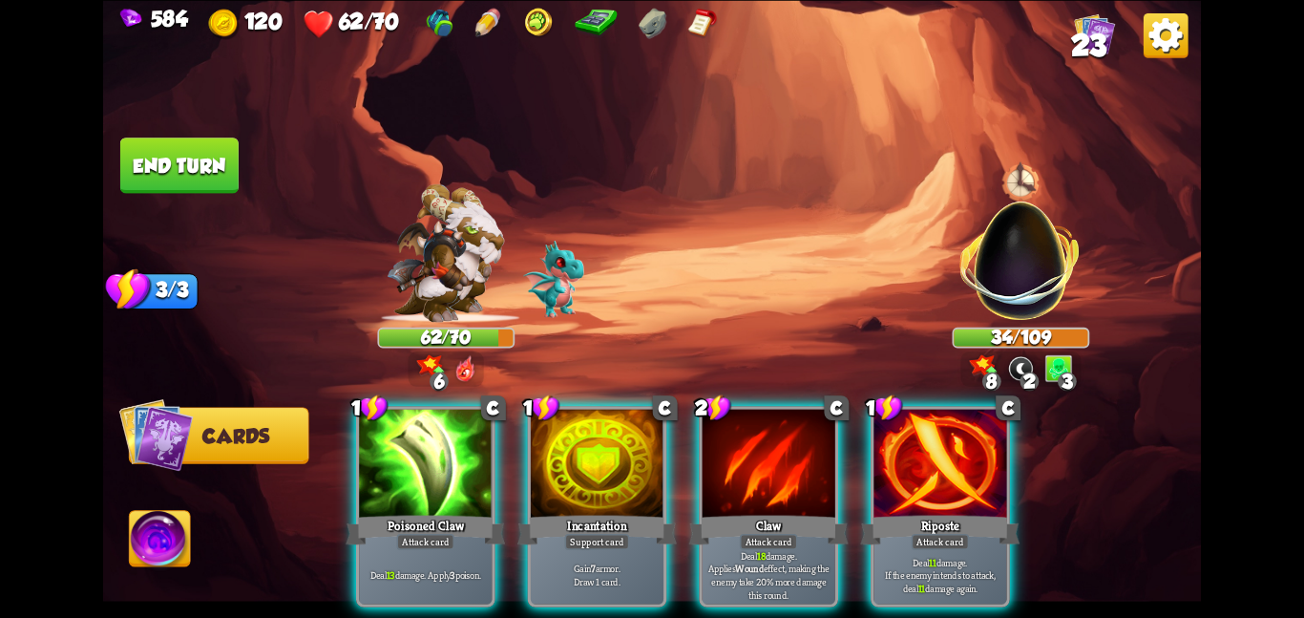
click at [152, 543] on img at bounding box center [160, 542] width 61 height 62
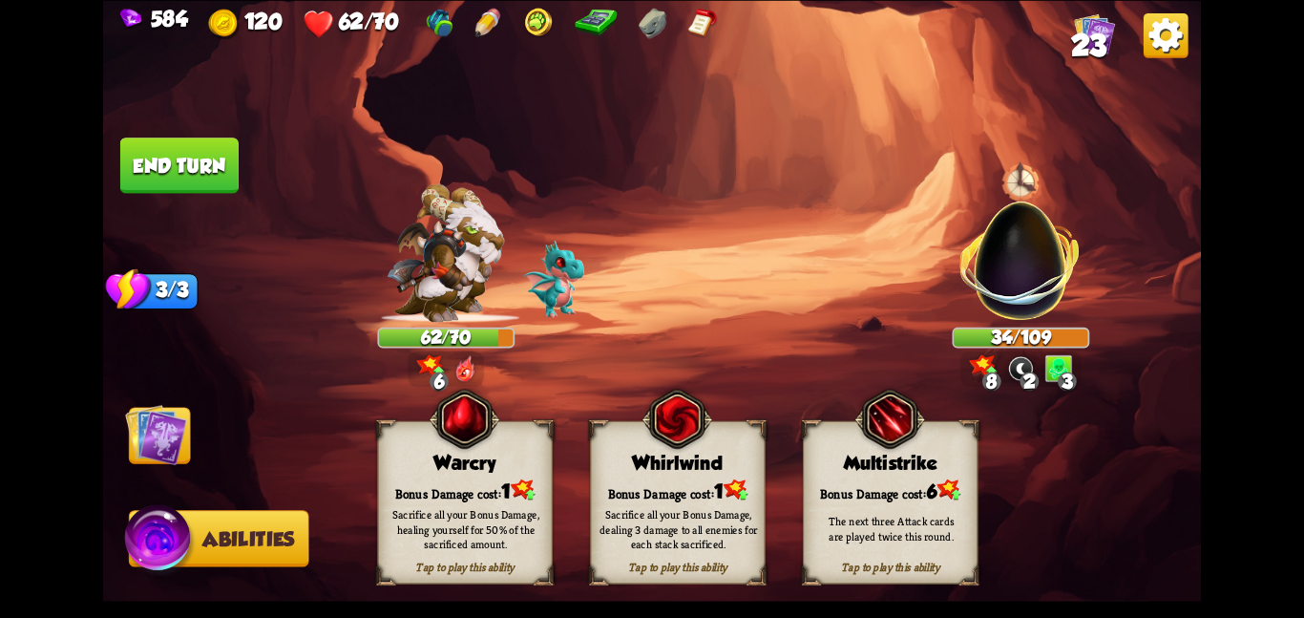
click at [158, 420] on img at bounding box center [156, 434] width 62 height 62
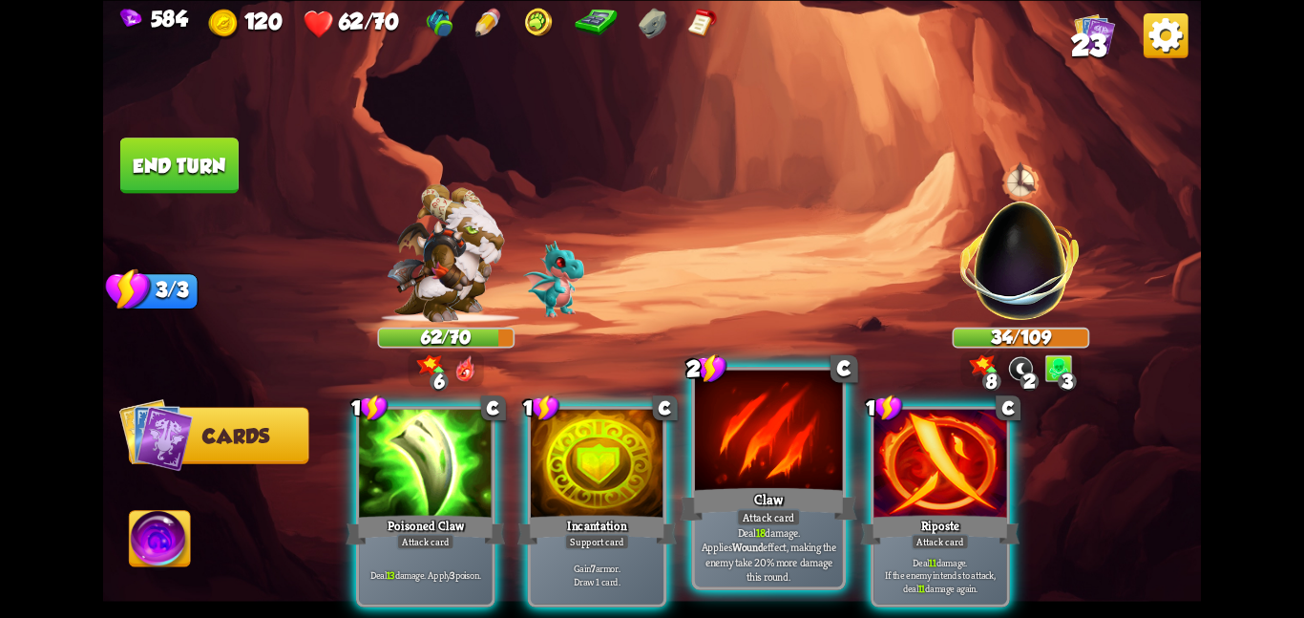
click at [755, 469] on div at bounding box center [769, 432] width 148 height 124
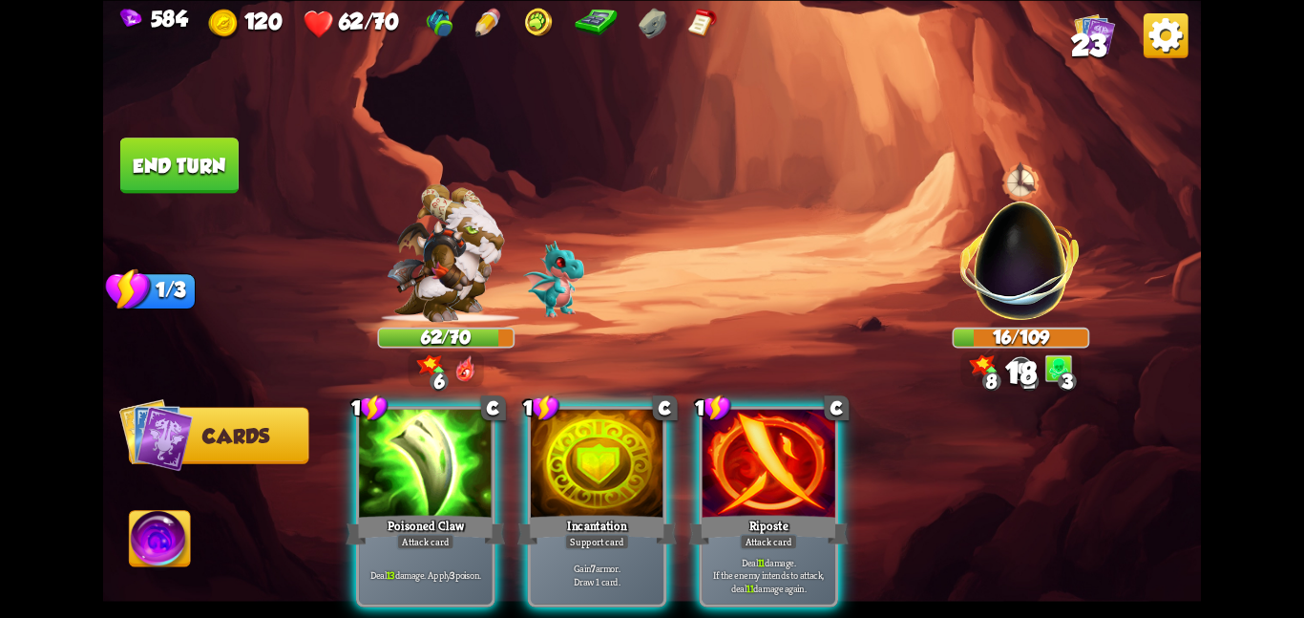
click at [163, 536] on img at bounding box center [160, 542] width 61 height 62
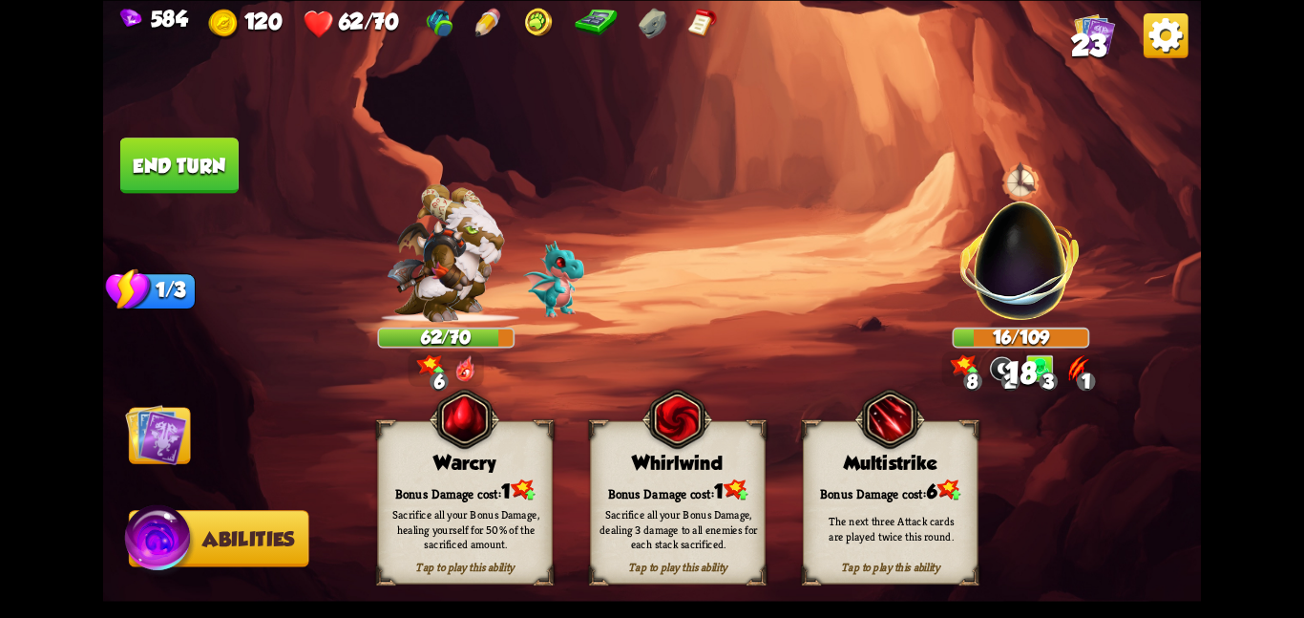
click at [469, 493] on div "Bonus Damage cost: 1" at bounding box center [465, 489] width 174 height 25
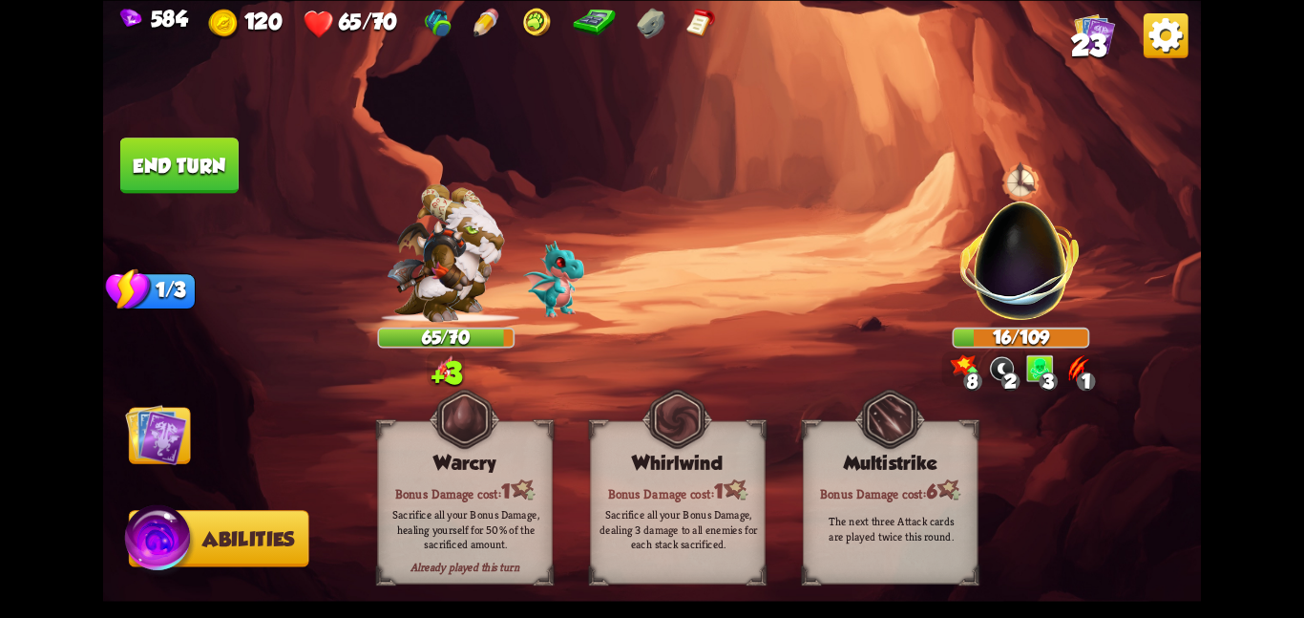
click at [174, 427] on img at bounding box center [156, 434] width 62 height 62
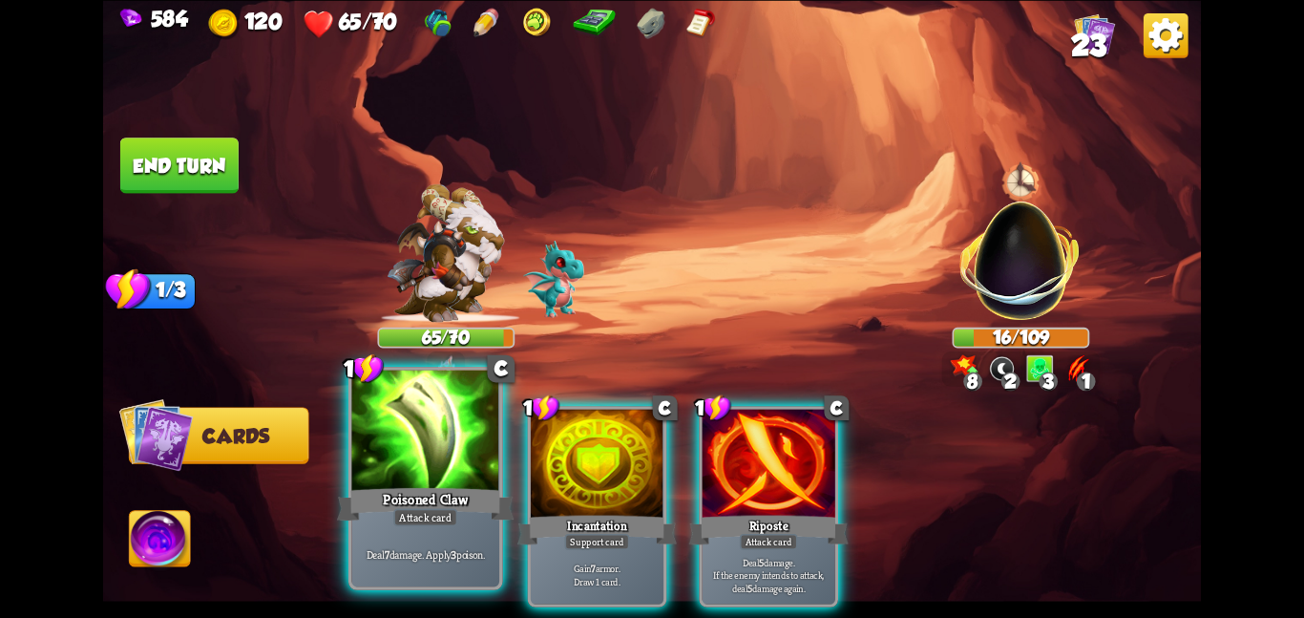
click at [463, 466] on div at bounding box center [425, 432] width 148 height 124
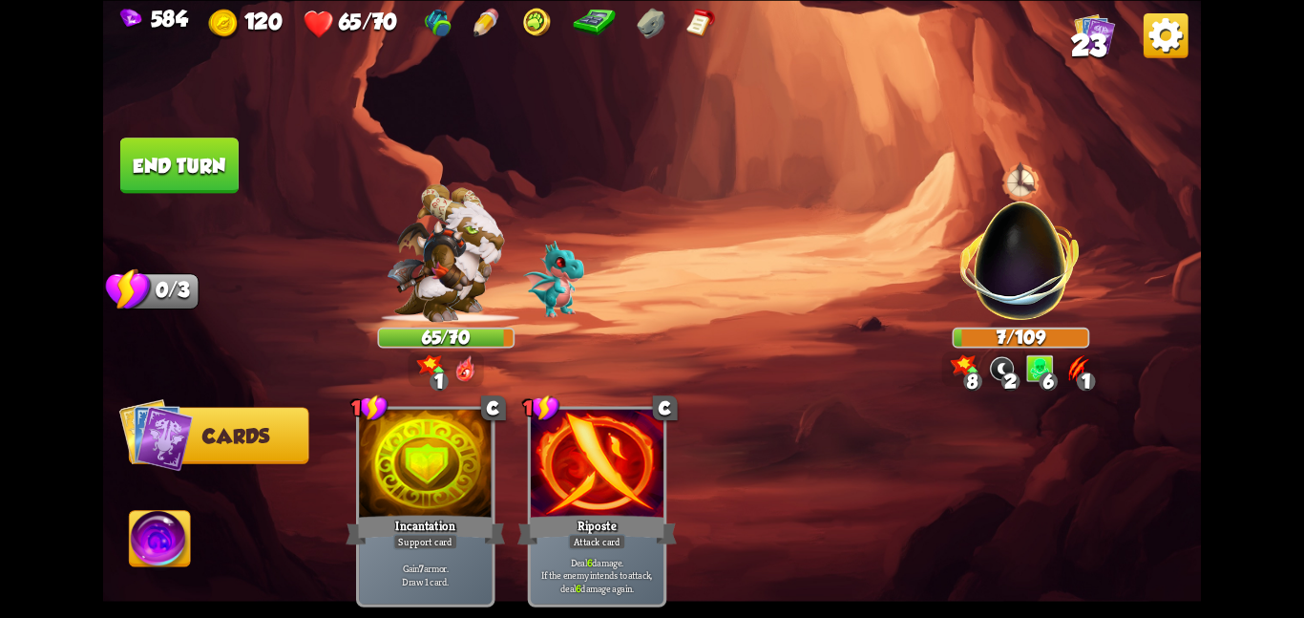
click at [182, 178] on button "End turn" at bounding box center [179, 164] width 118 height 55
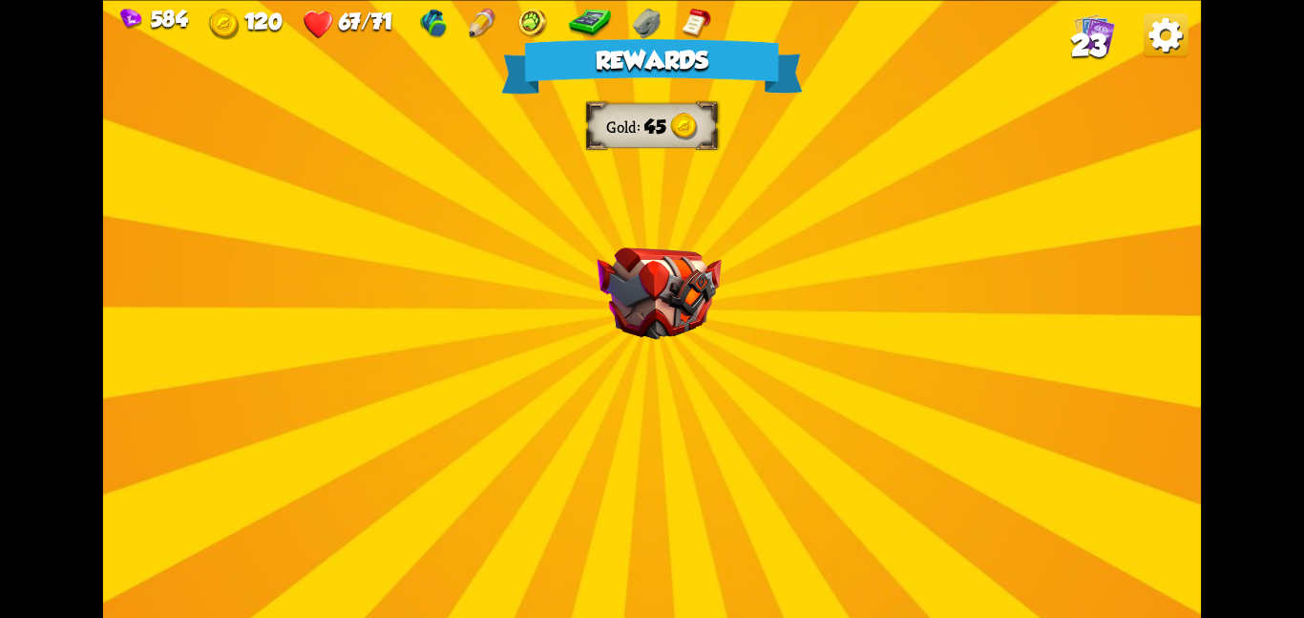
click at [658, 304] on img at bounding box center [659, 293] width 124 height 93
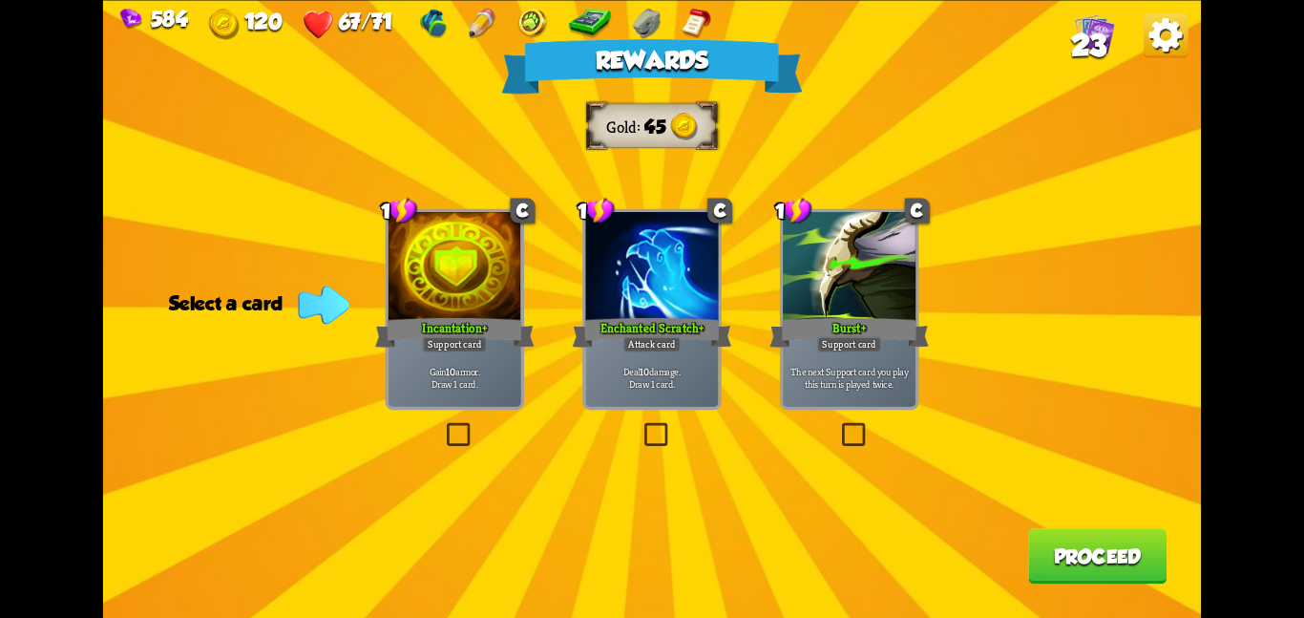
click at [632, 317] on div "Enchanted Scratch+" at bounding box center [652, 331] width 159 height 35
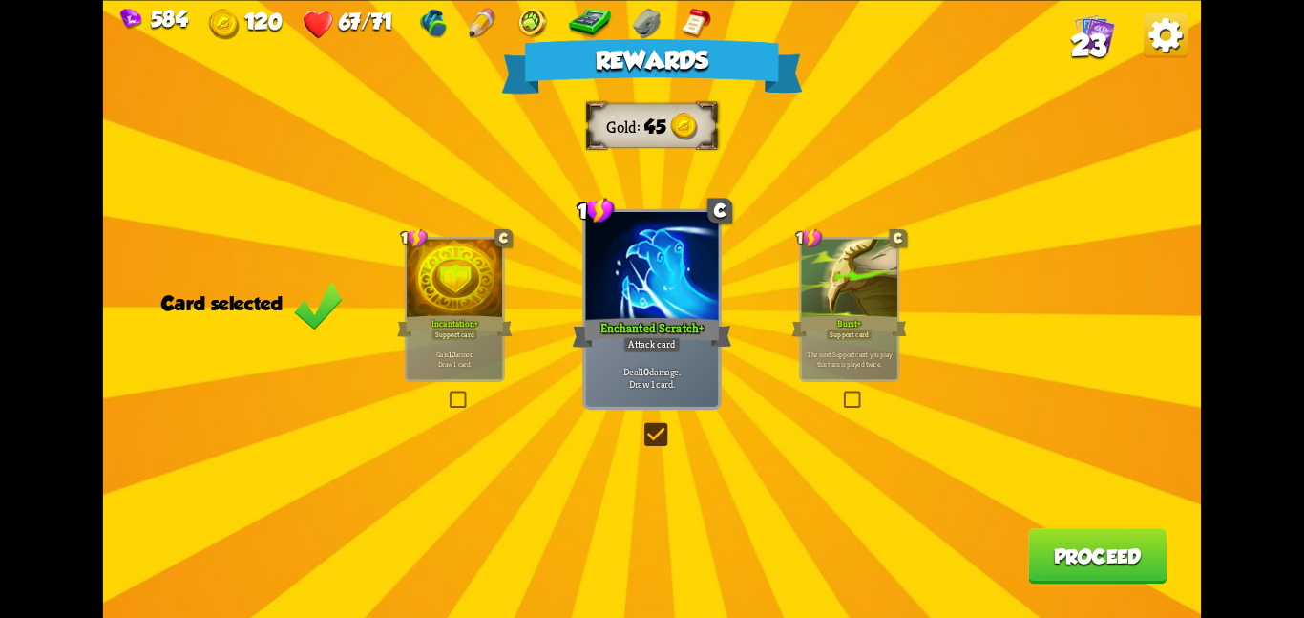
click at [1102, 560] on button "Proceed" at bounding box center [1097, 555] width 138 height 55
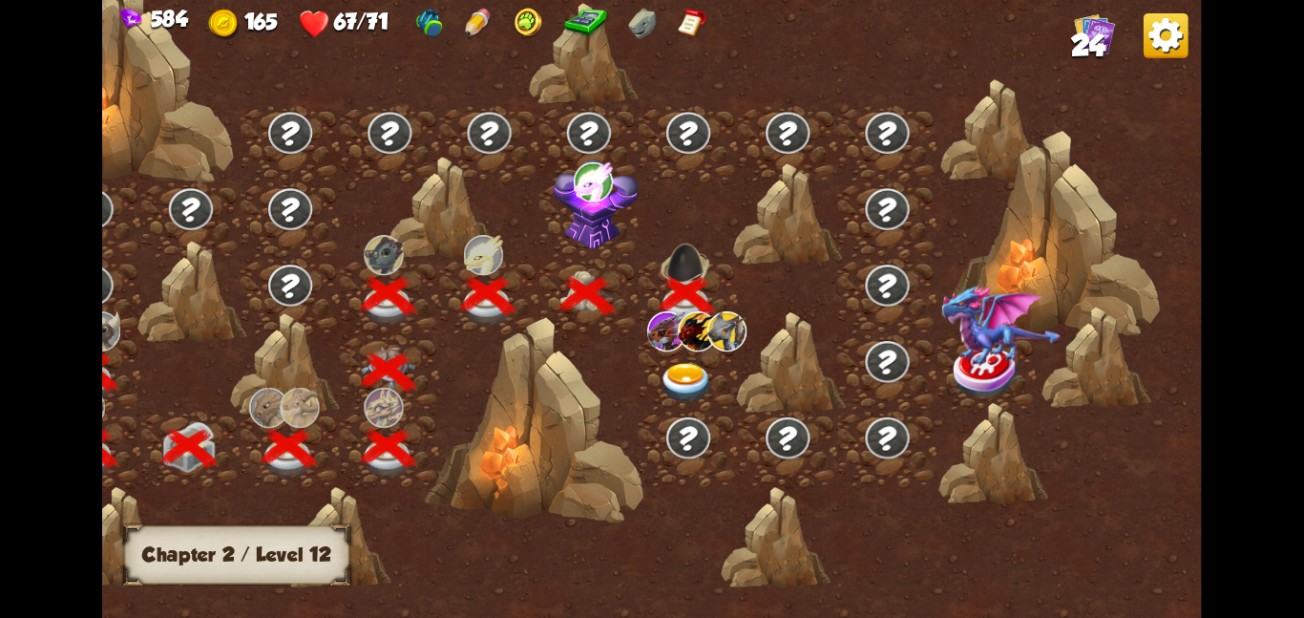
click at [668, 332] on img at bounding box center [666, 330] width 39 height 40
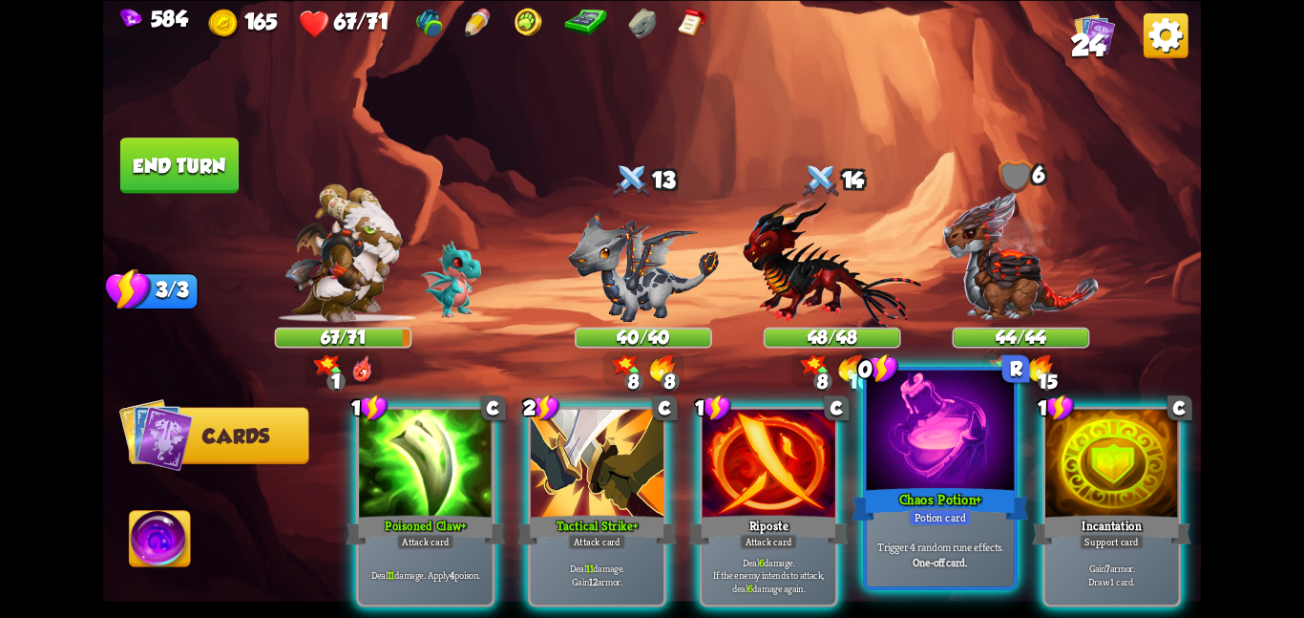
click at [931, 495] on div "Chaos Potion+" at bounding box center [940, 503] width 177 height 39
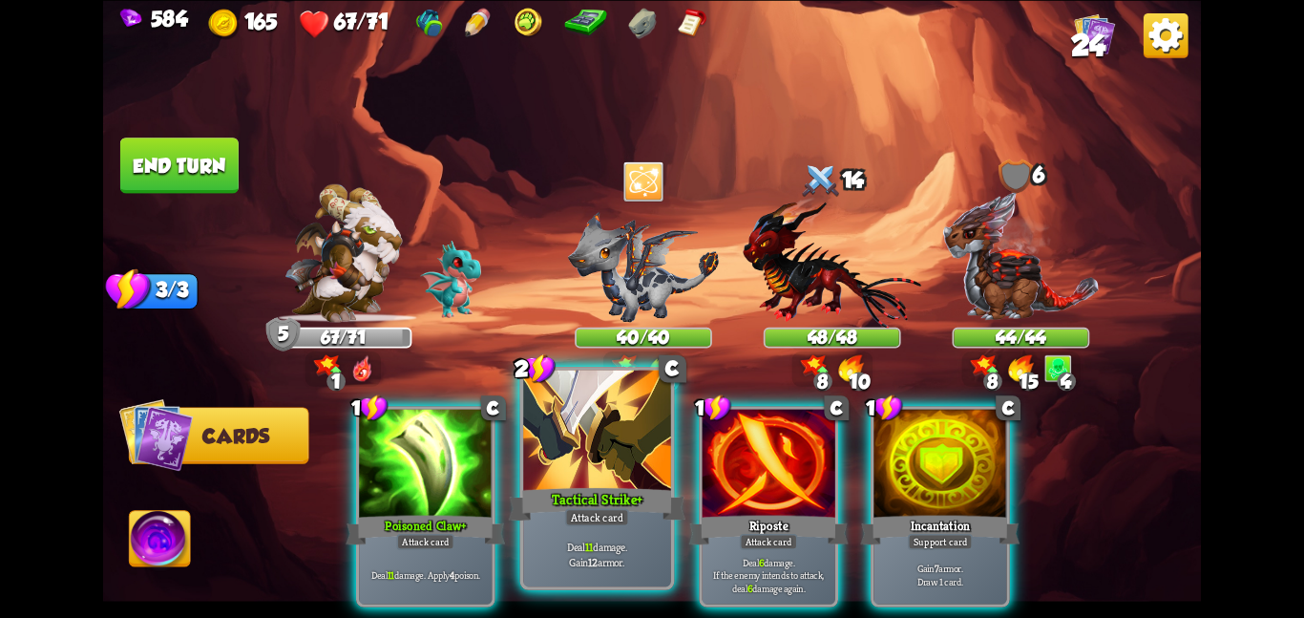
click at [615, 428] on div at bounding box center [597, 432] width 148 height 124
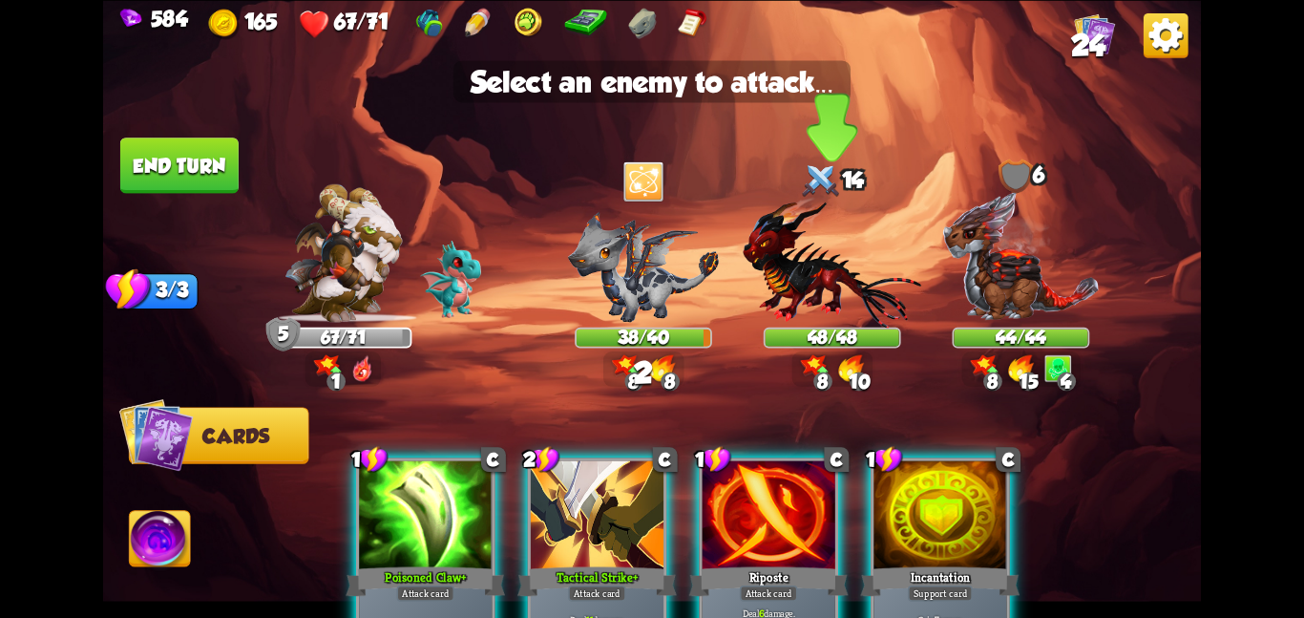
click at [785, 326] on img at bounding box center [832, 261] width 179 height 131
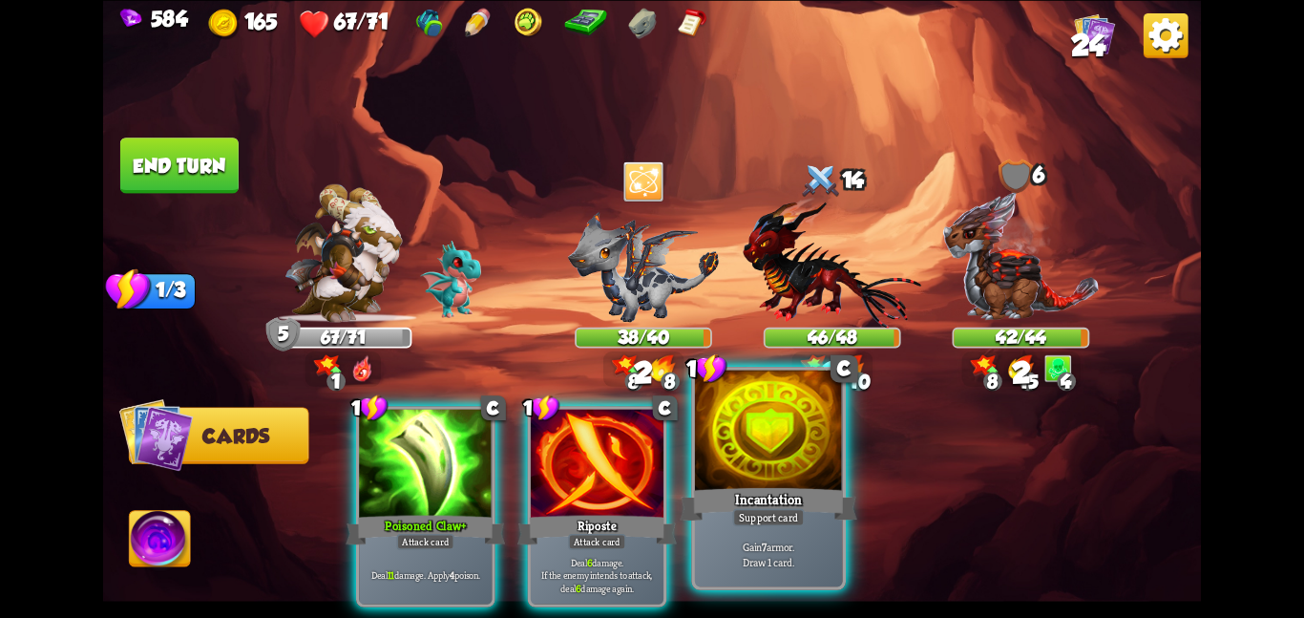
click at [761, 508] on div "Support card" at bounding box center [768, 517] width 72 height 18
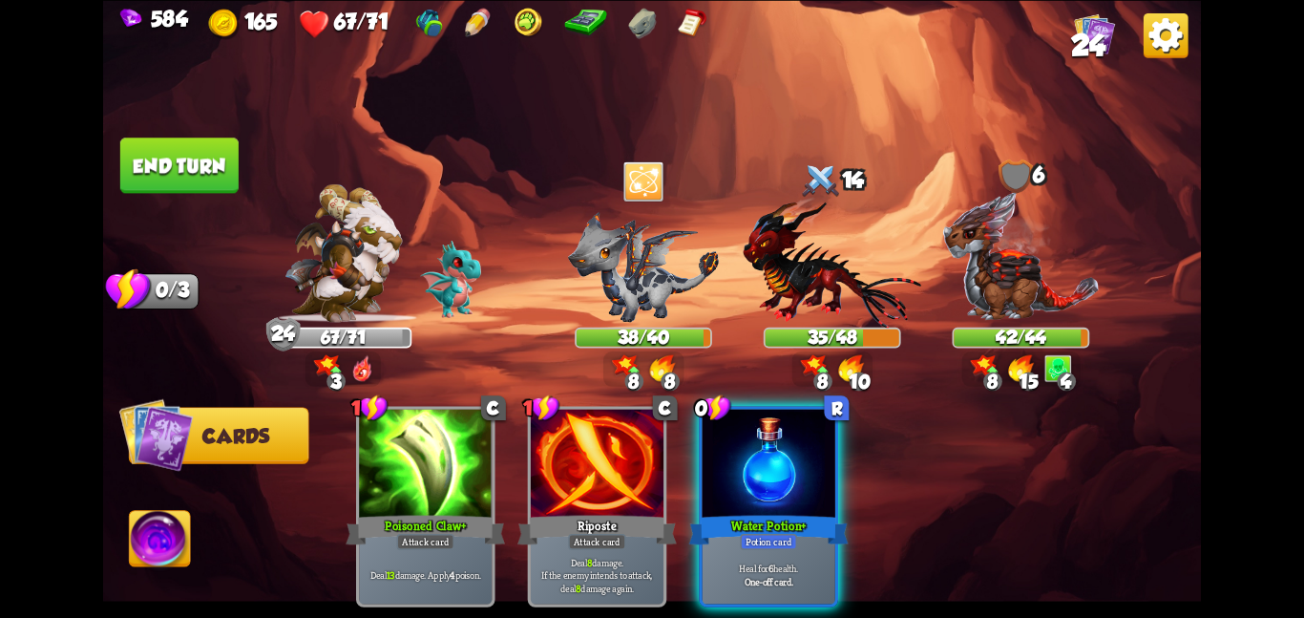
click at [761, 533] on div "Potion card" at bounding box center [768, 541] width 57 height 16
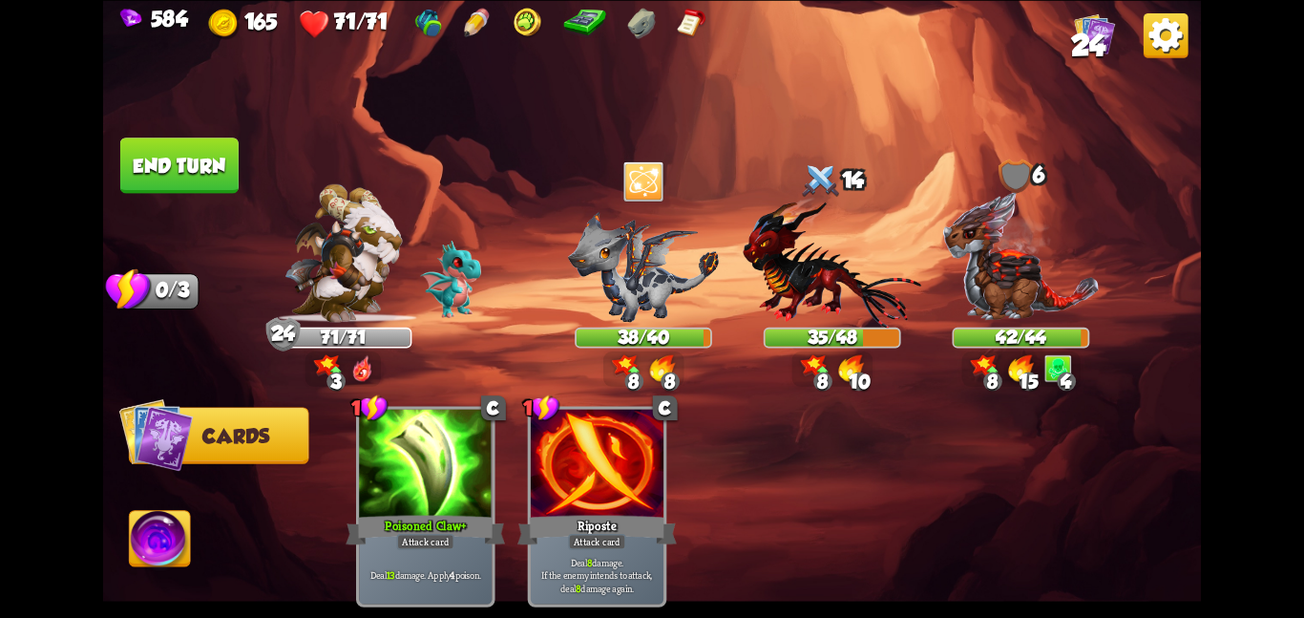
click at [153, 156] on button "End turn" at bounding box center [179, 164] width 118 height 55
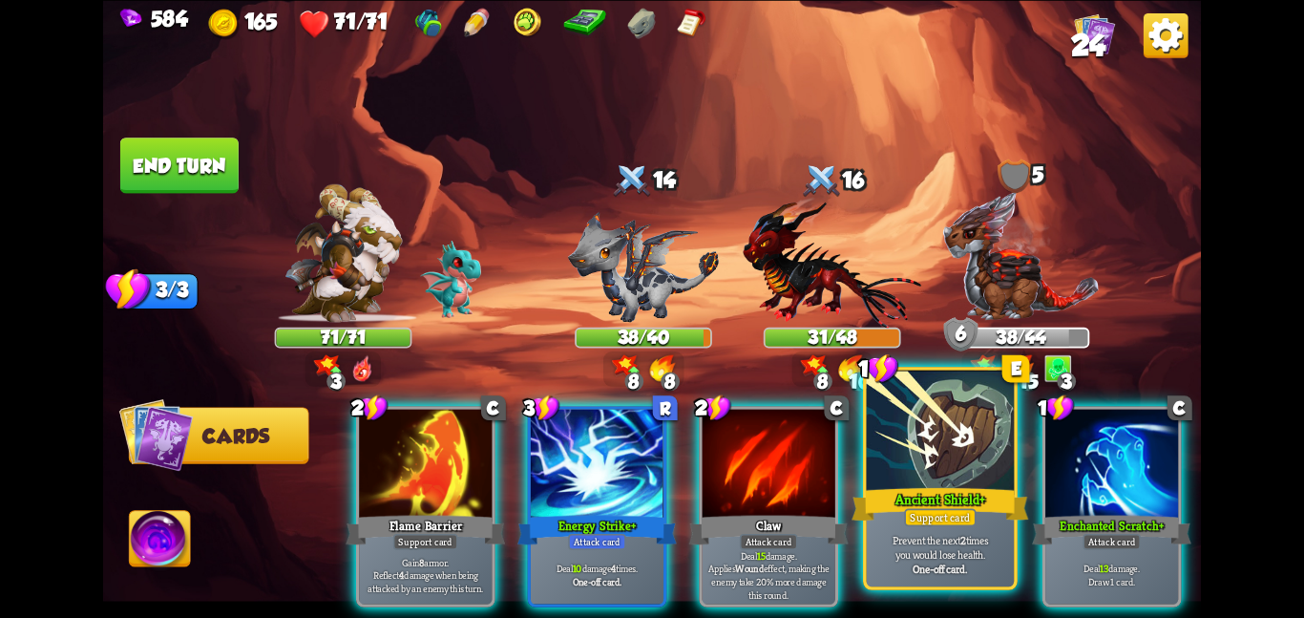
click at [898, 437] on div at bounding box center [941, 432] width 148 height 124
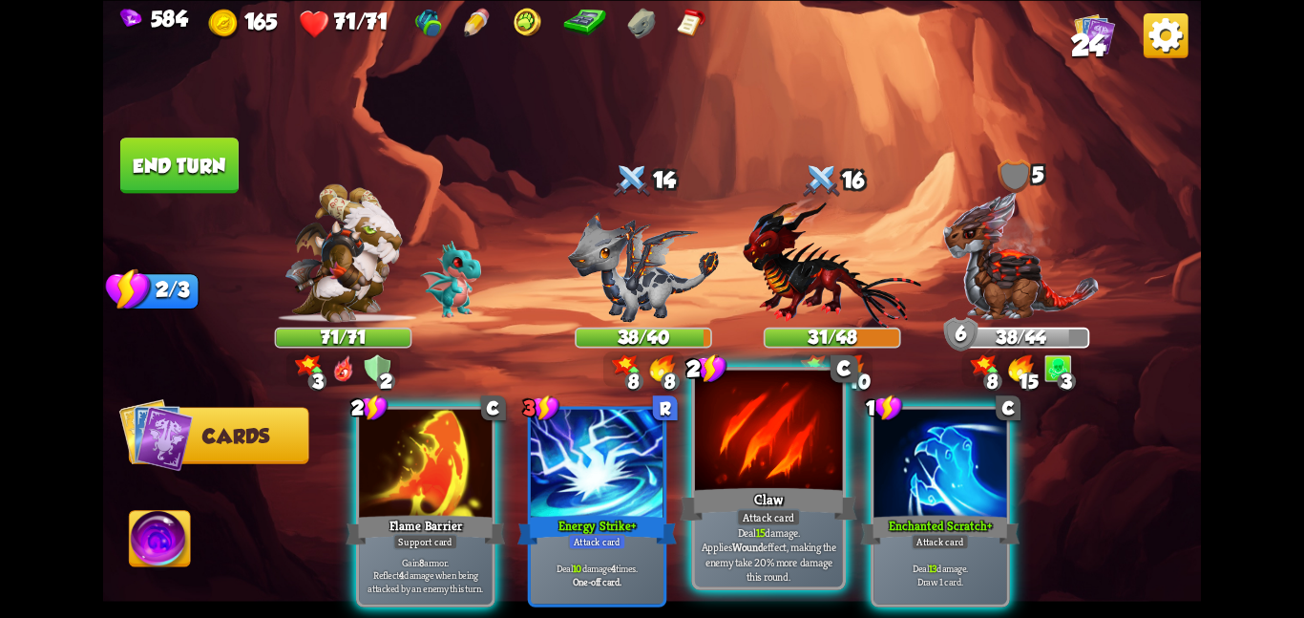
click at [772, 447] on div at bounding box center [769, 432] width 148 height 124
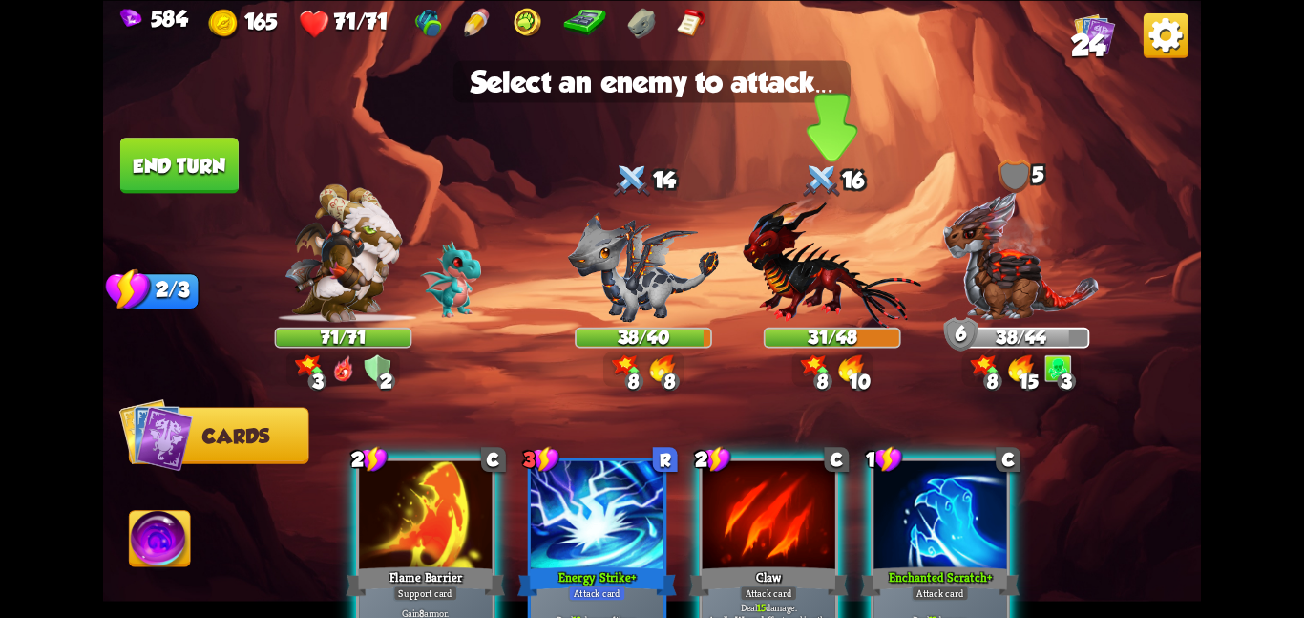
click at [779, 301] on img at bounding box center [832, 261] width 179 height 131
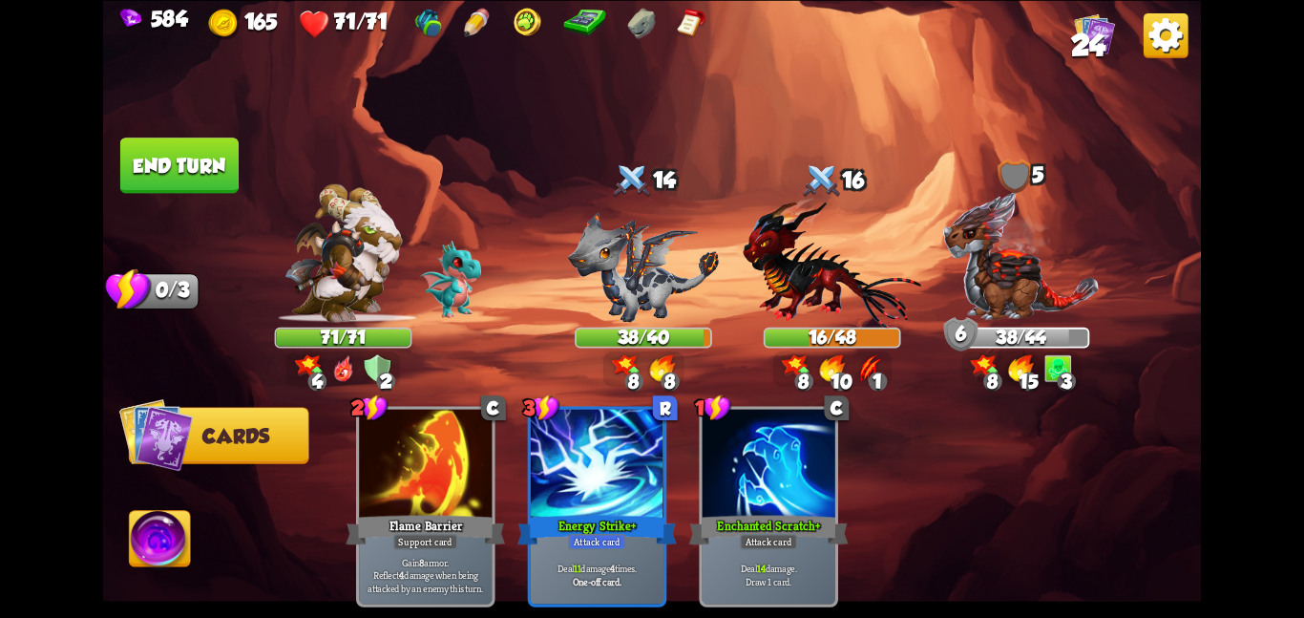
click at [160, 166] on button "End turn" at bounding box center [179, 165] width 120 height 56
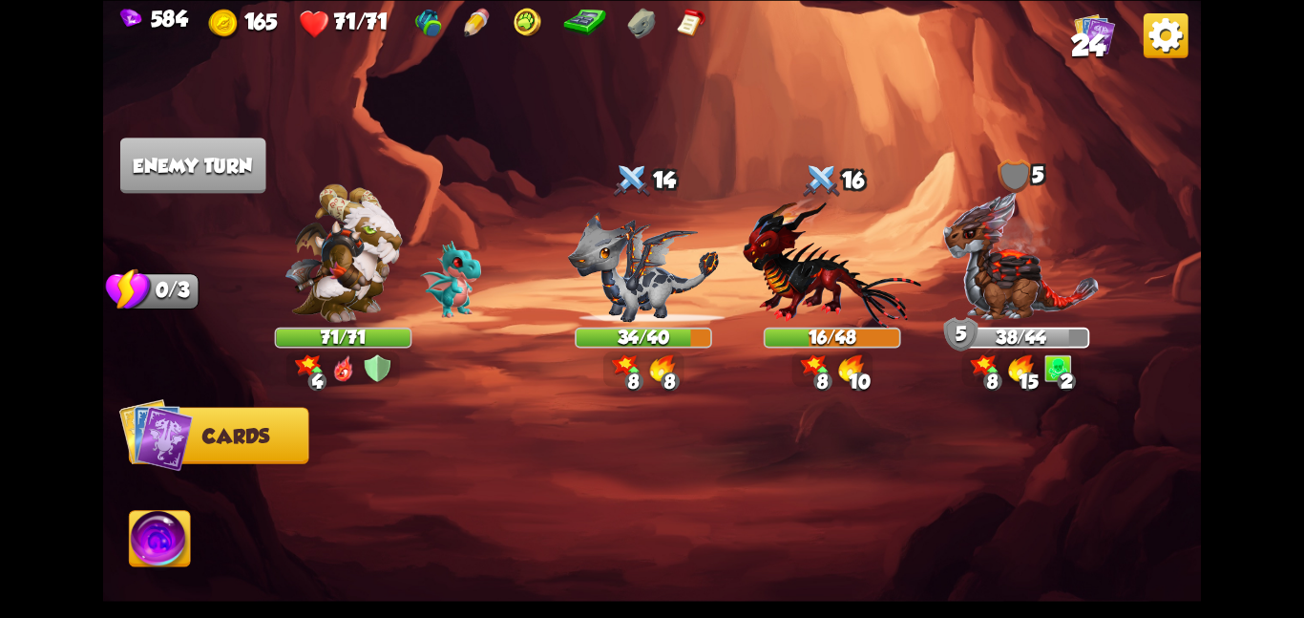
click at [360, 353] on div "4" at bounding box center [343, 368] width 114 height 35
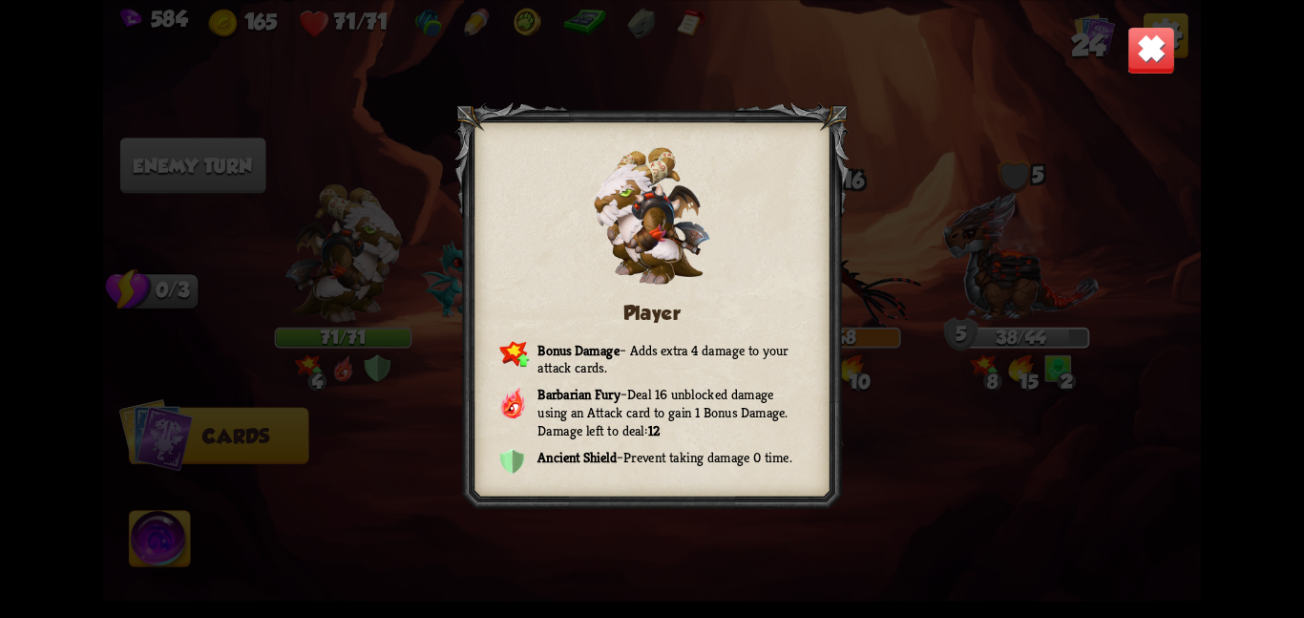
click at [1128, 62] on img at bounding box center [1152, 50] width 48 height 48
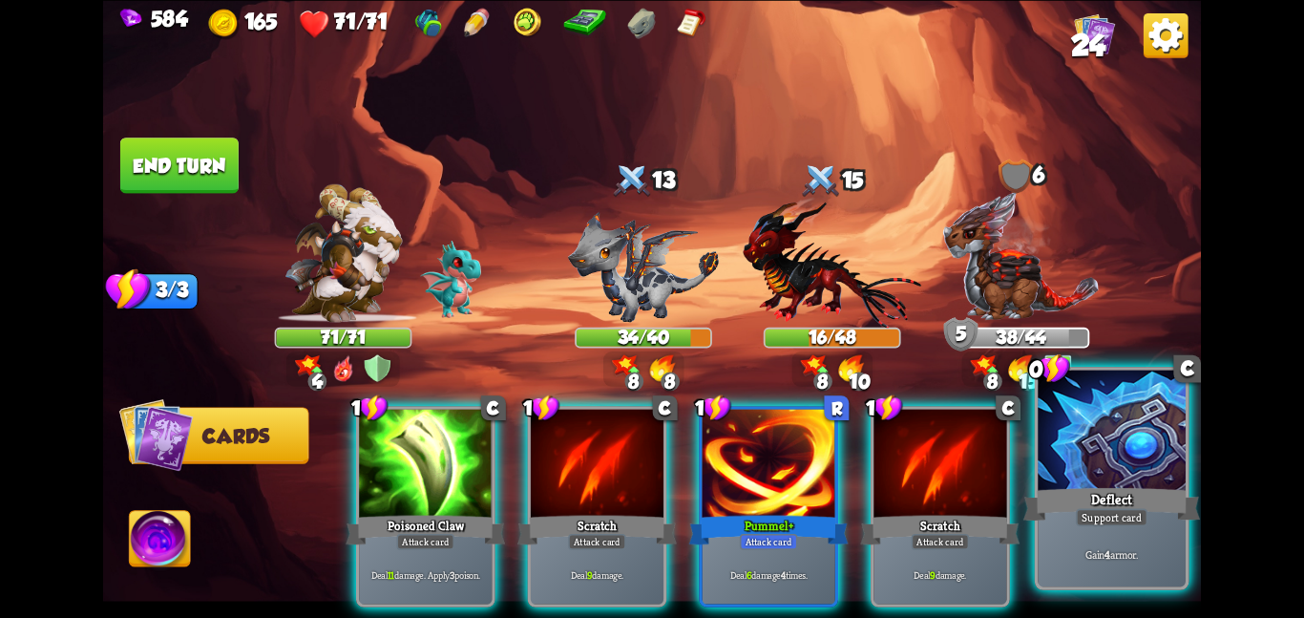
click at [1081, 574] on div "Gain 4 armor." at bounding box center [1112, 553] width 148 height 64
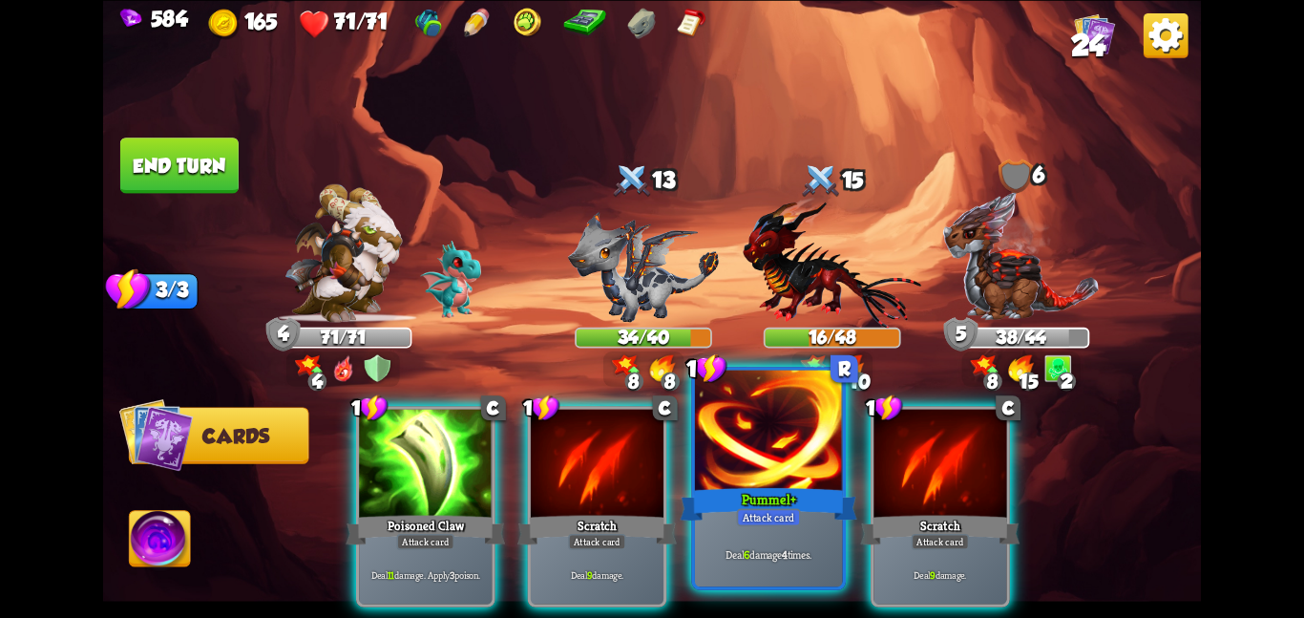
click at [769, 485] on div "Pummel+" at bounding box center [768, 503] width 177 height 39
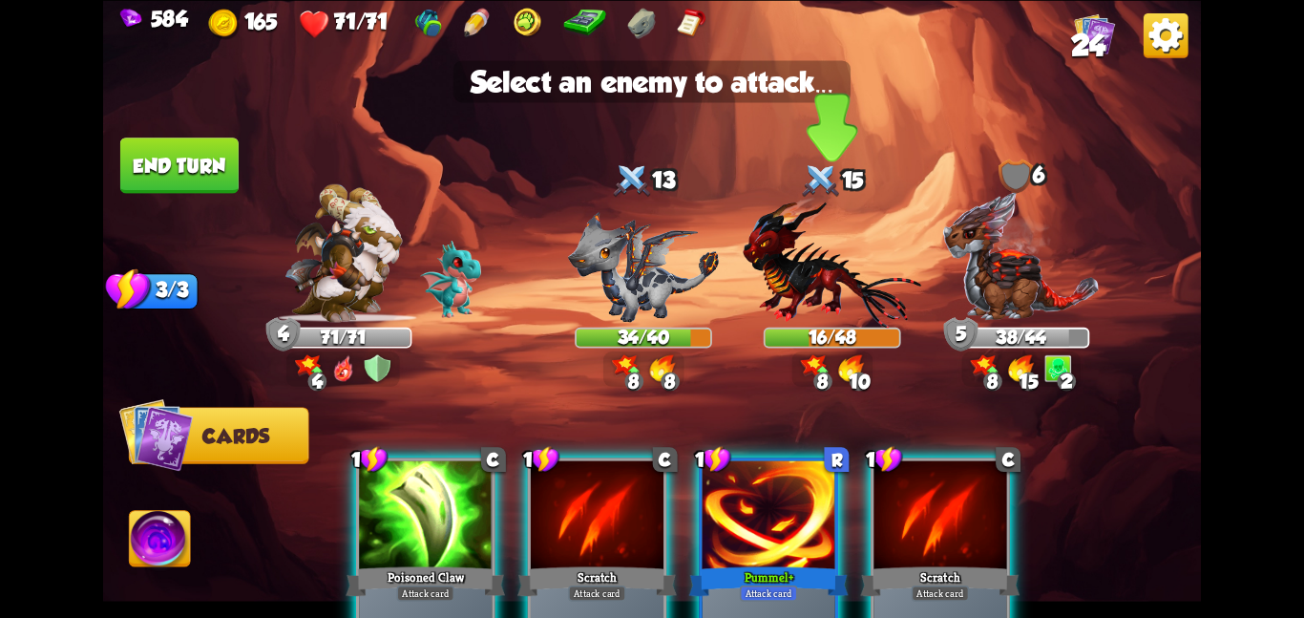
click at [813, 258] on img at bounding box center [832, 261] width 179 height 131
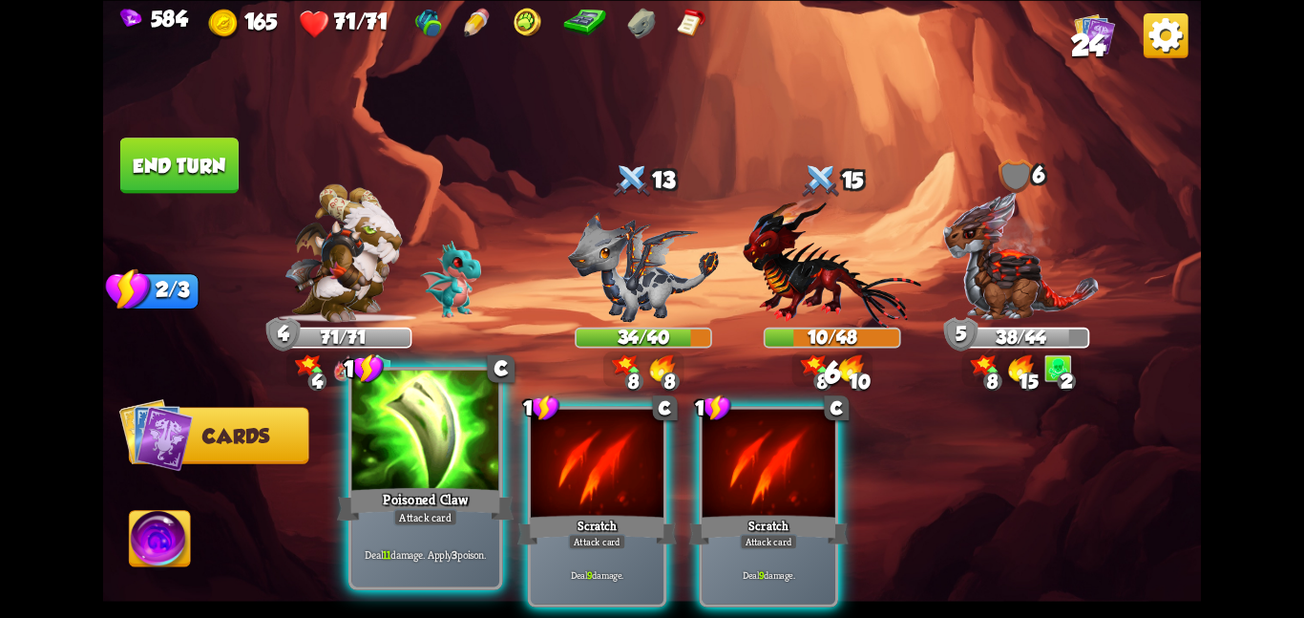
click at [449, 508] on div "Attack card" at bounding box center [425, 517] width 64 height 18
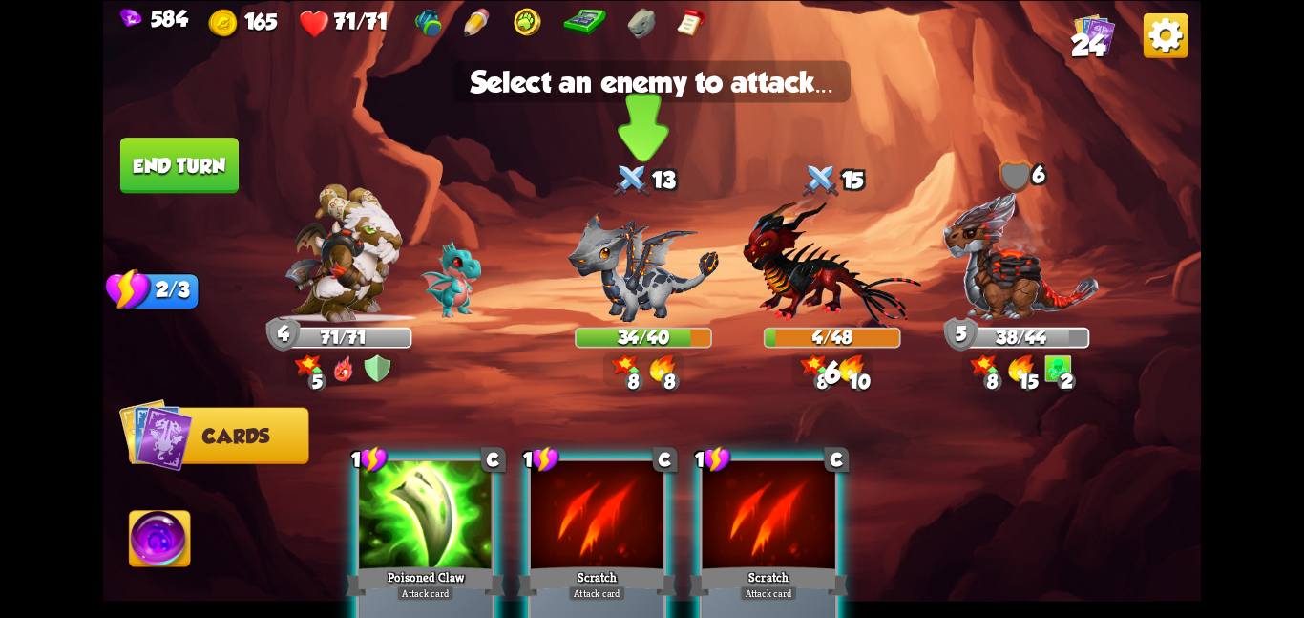
click at [617, 296] on img at bounding box center [643, 266] width 151 height 111
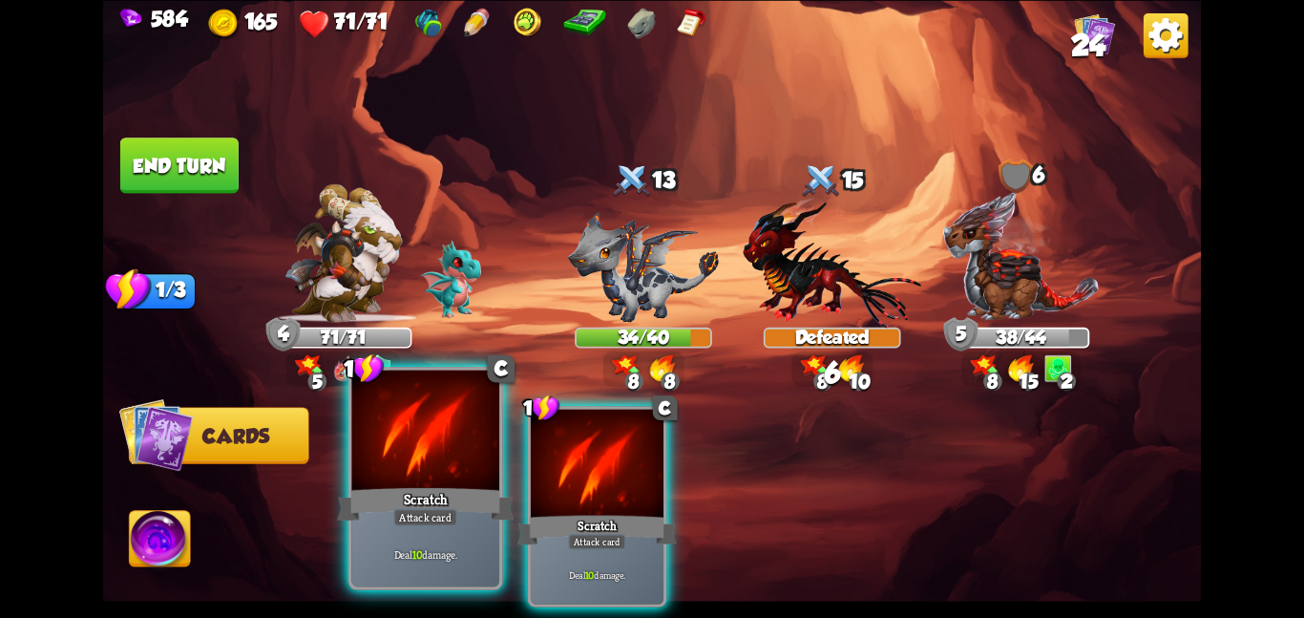
click at [439, 454] on div at bounding box center [425, 432] width 148 height 124
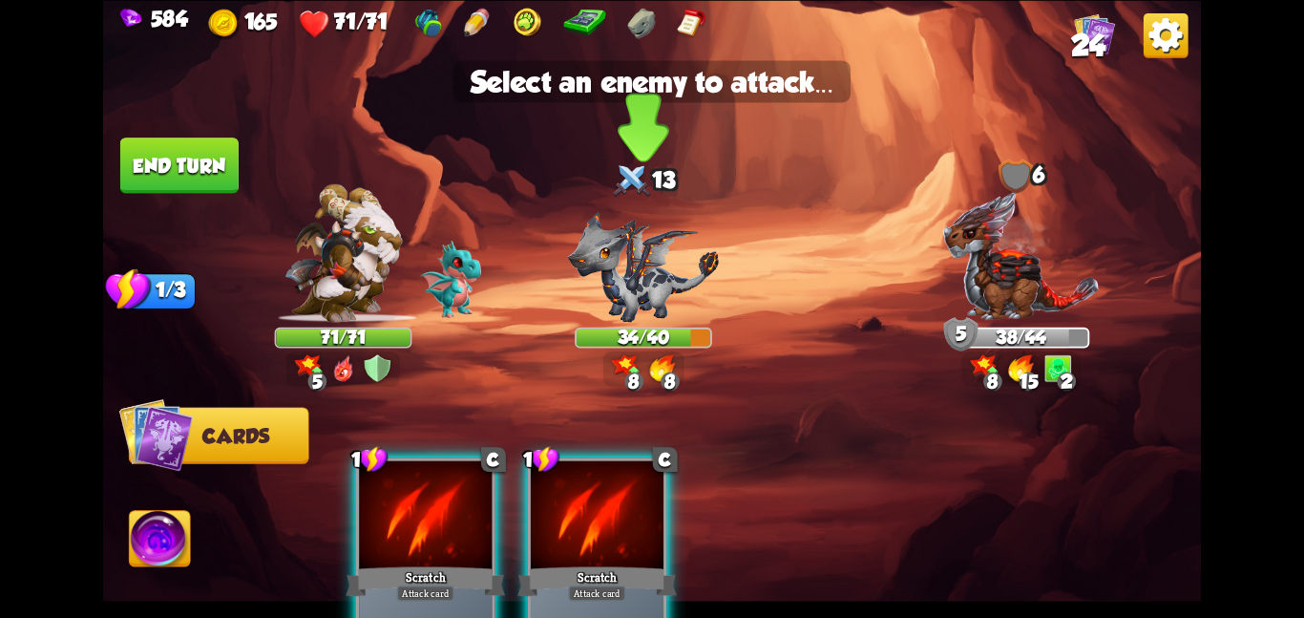
click at [651, 263] on img at bounding box center [643, 266] width 151 height 111
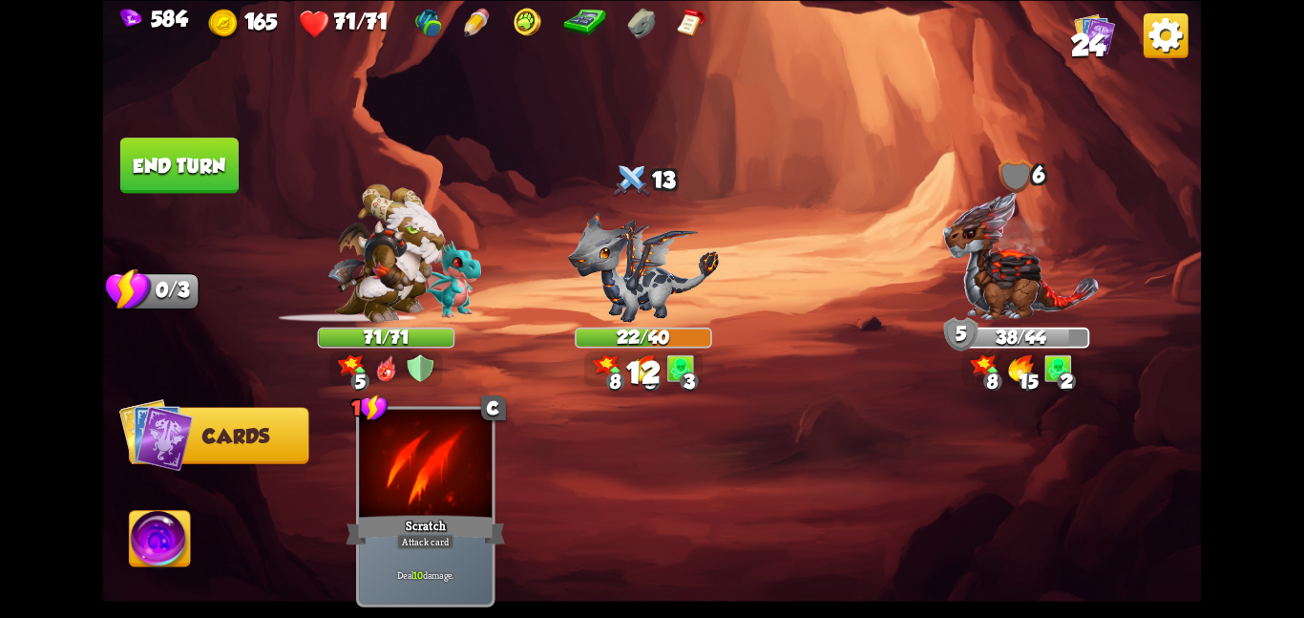
click at [327, 280] on img at bounding box center [385, 252] width 117 height 138
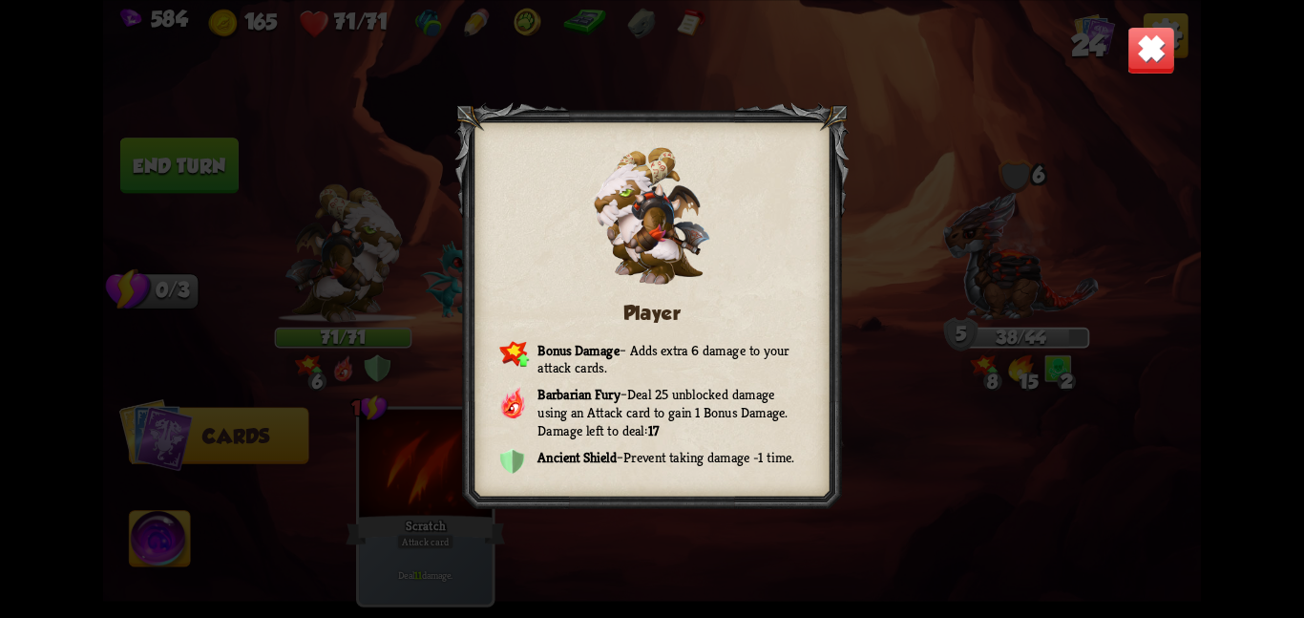
click at [1135, 57] on img at bounding box center [1152, 50] width 48 height 48
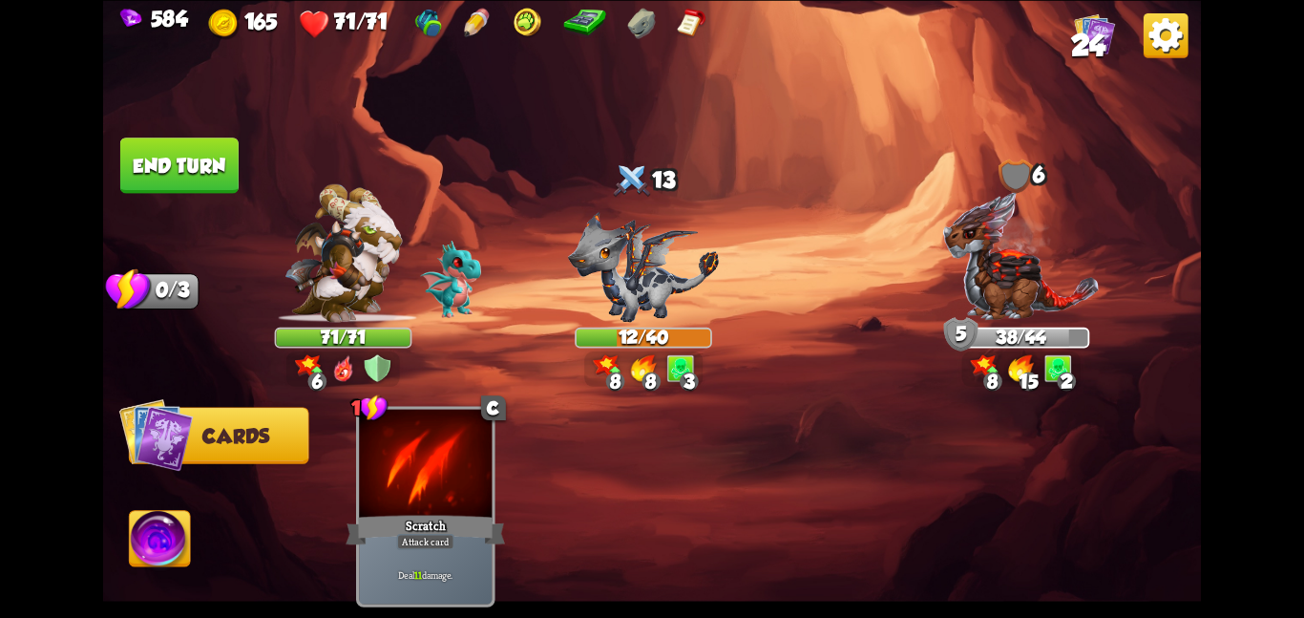
click at [174, 168] on button "End turn" at bounding box center [178, 165] width 121 height 57
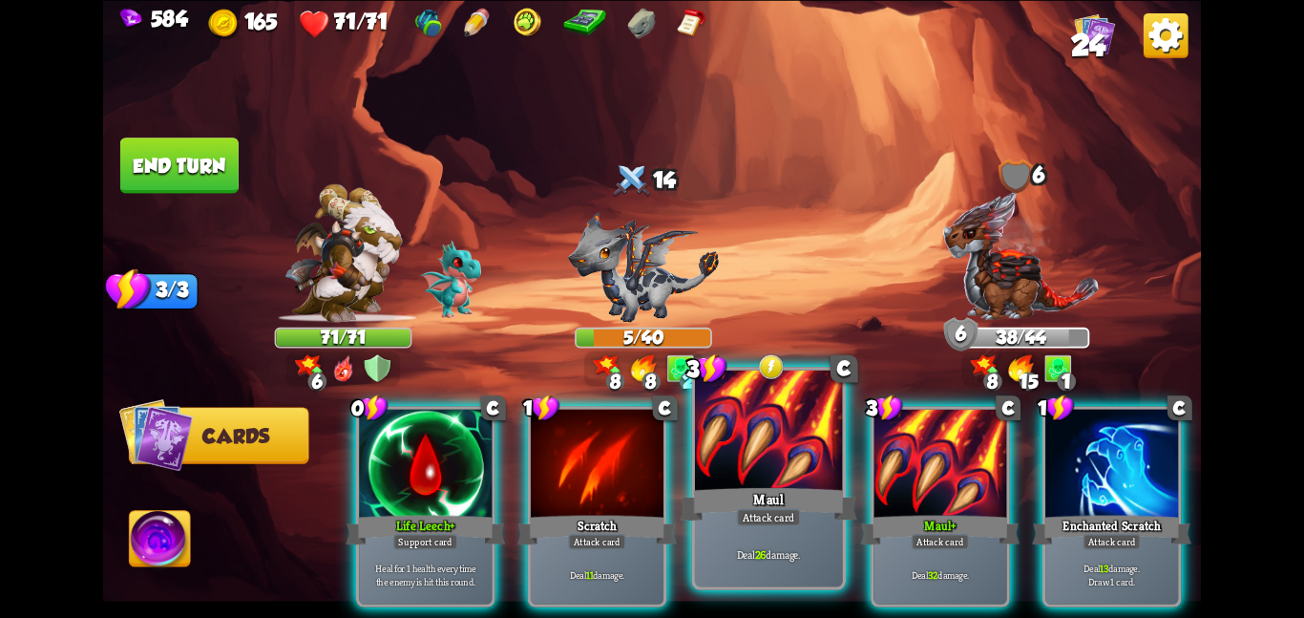
click at [783, 459] on div at bounding box center [769, 432] width 148 height 124
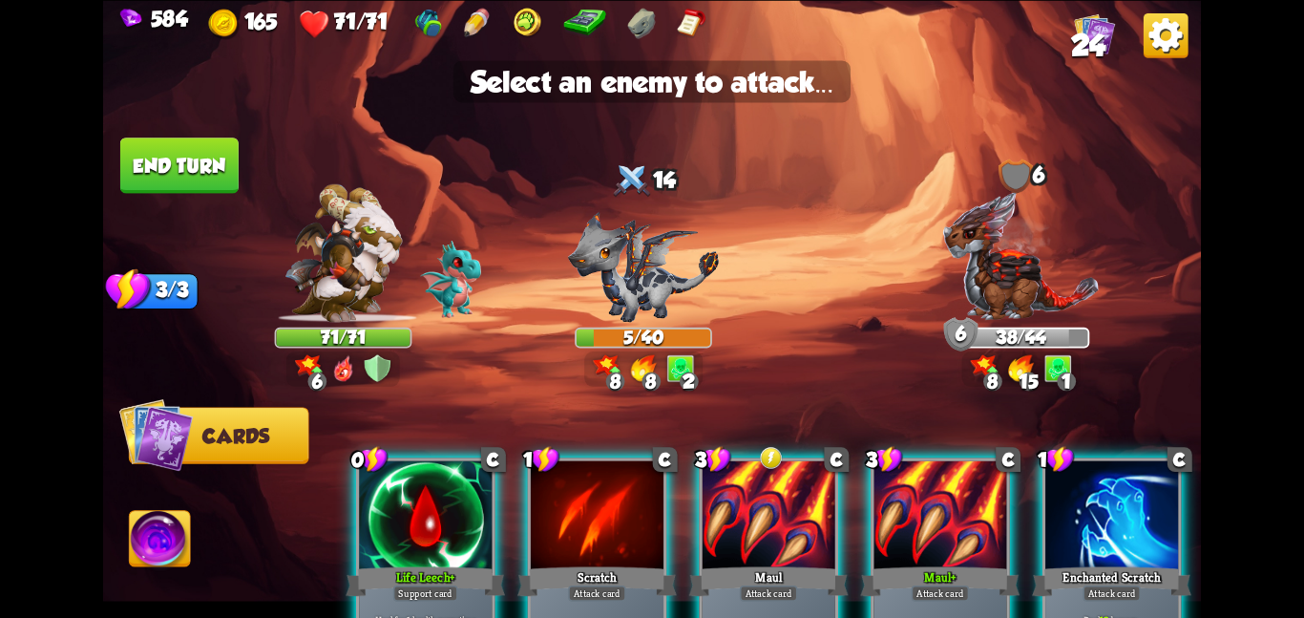
click at [742, 507] on div at bounding box center [769, 516] width 133 height 112
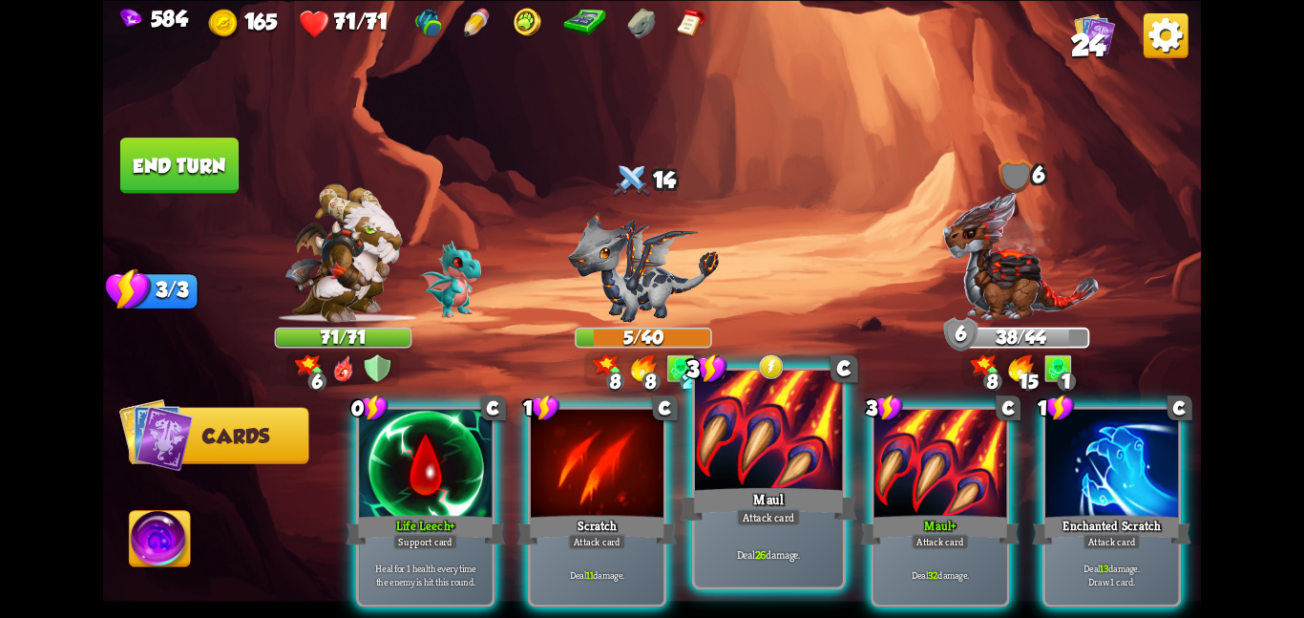
click at [792, 496] on div "Maul" at bounding box center [768, 503] width 177 height 39
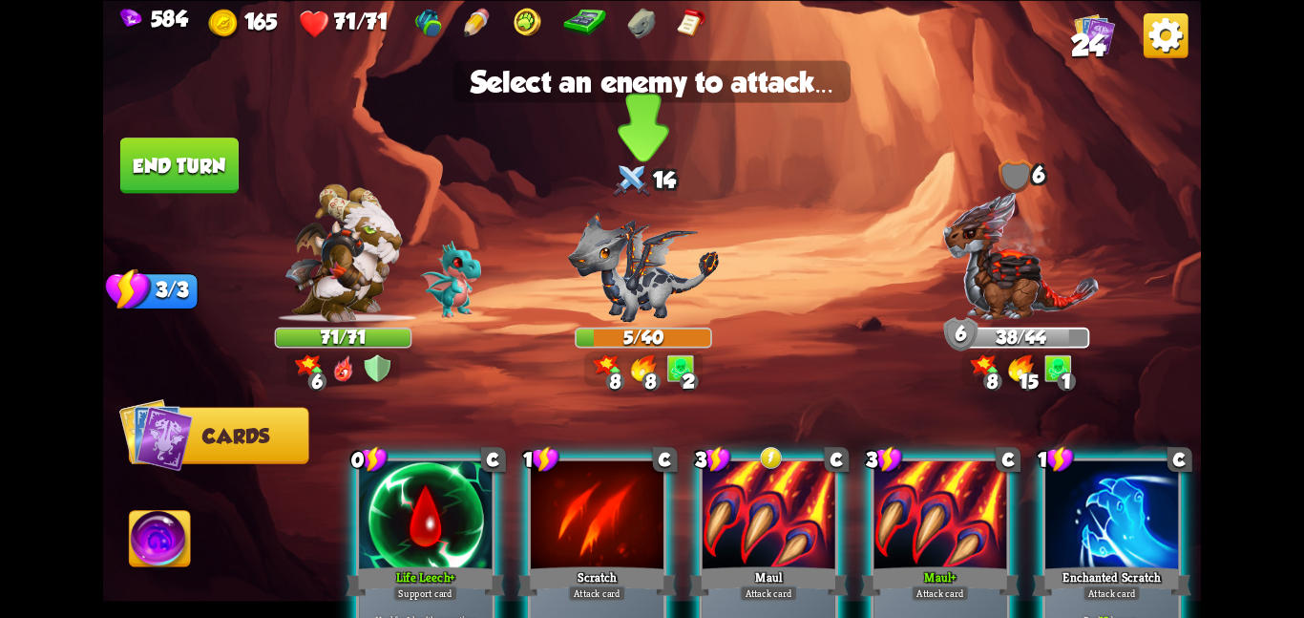
click at [648, 218] on img at bounding box center [643, 266] width 151 height 111
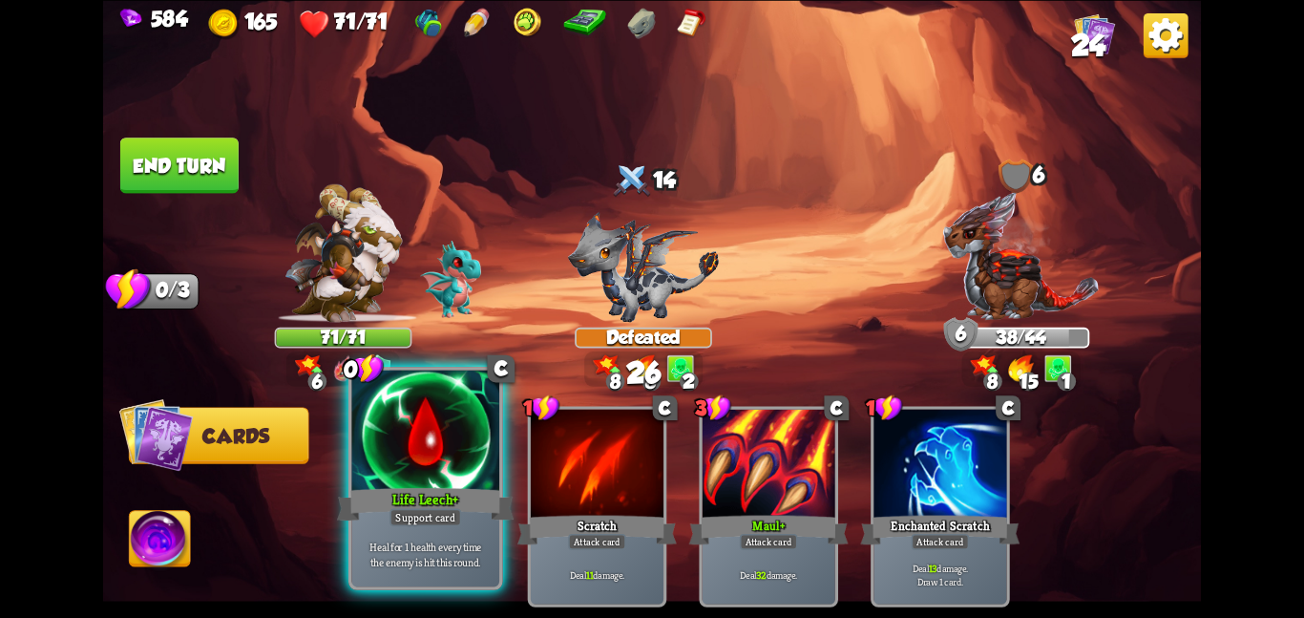
click at [495, 431] on div at bounding box center [425, 432] width 148 height 124
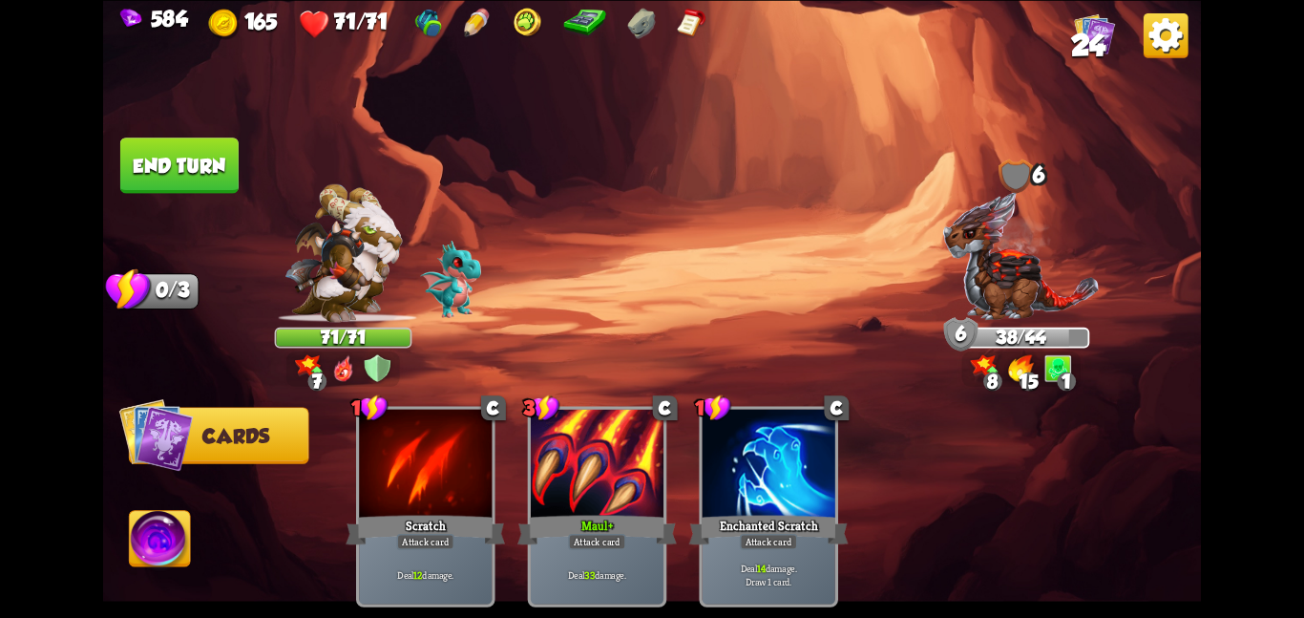
click at [201, 163] on button "End turn" at bounding box center [179, 164] width 118 height 55
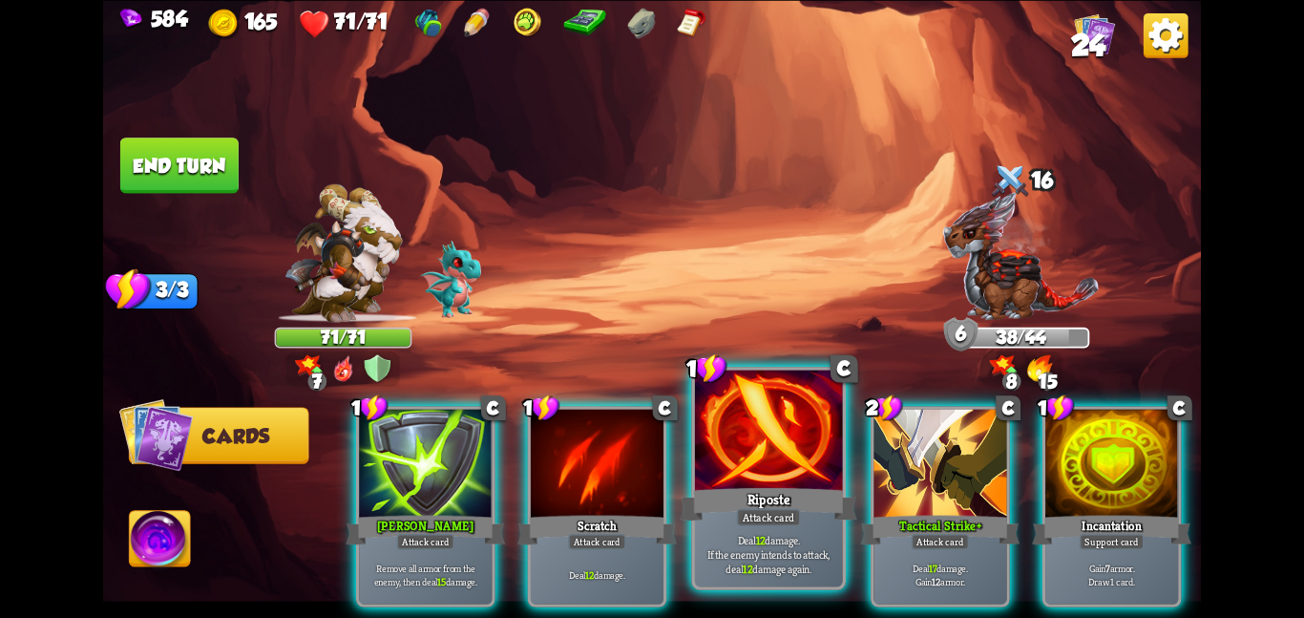
click at [775, 476] on div at bounding box center [769, 432] width 148 height 124
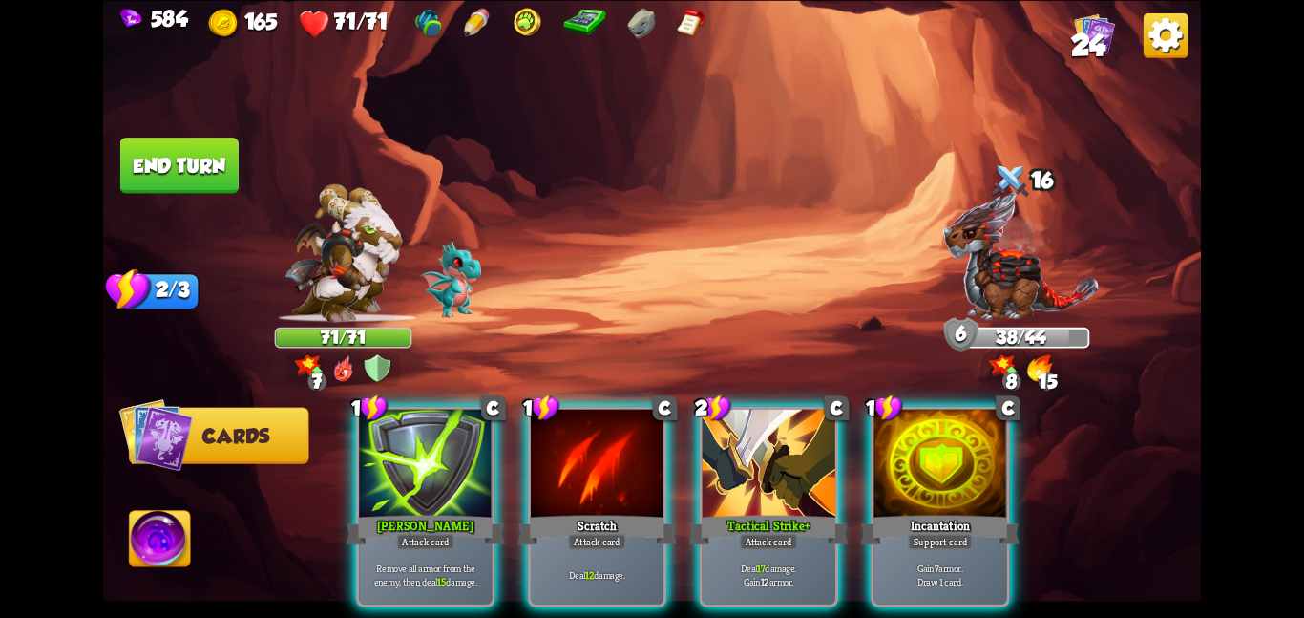
click at [775, 476] on div at bounding box center [769, 465] width 133 height 112
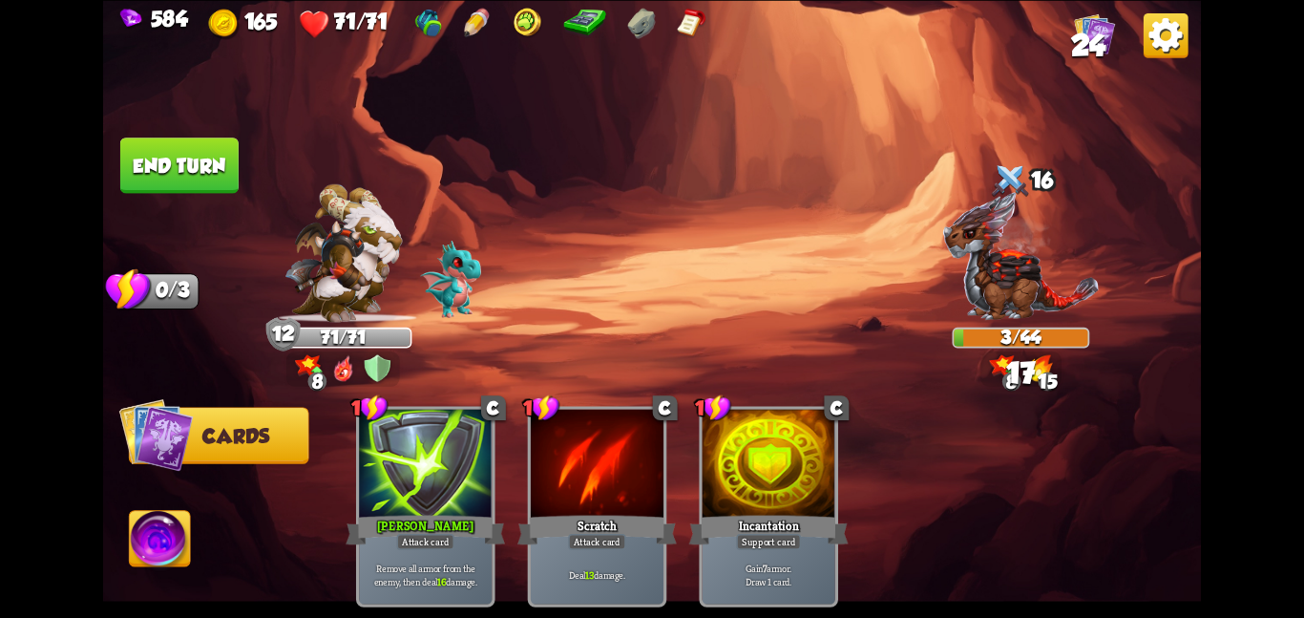
click at [187, 156] on button "End turn" at bounding box center [179, 165] width 118 height 56
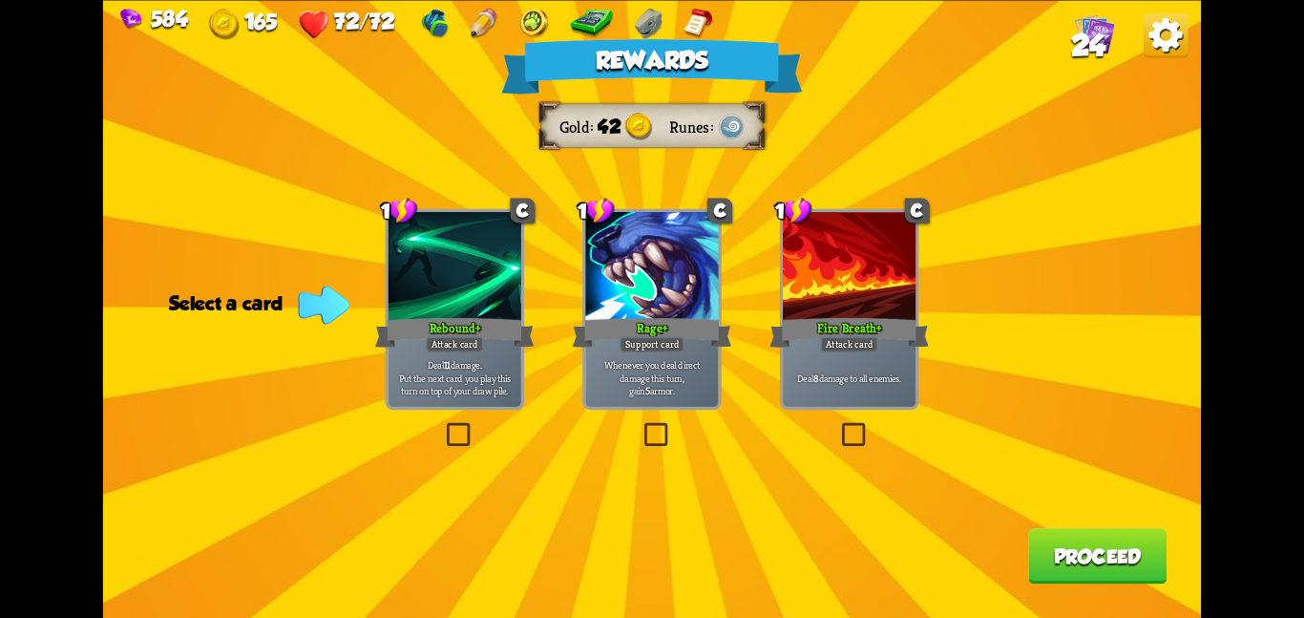
click at [860, 313] on div at bounding box center [849, 268] width 133 height 112
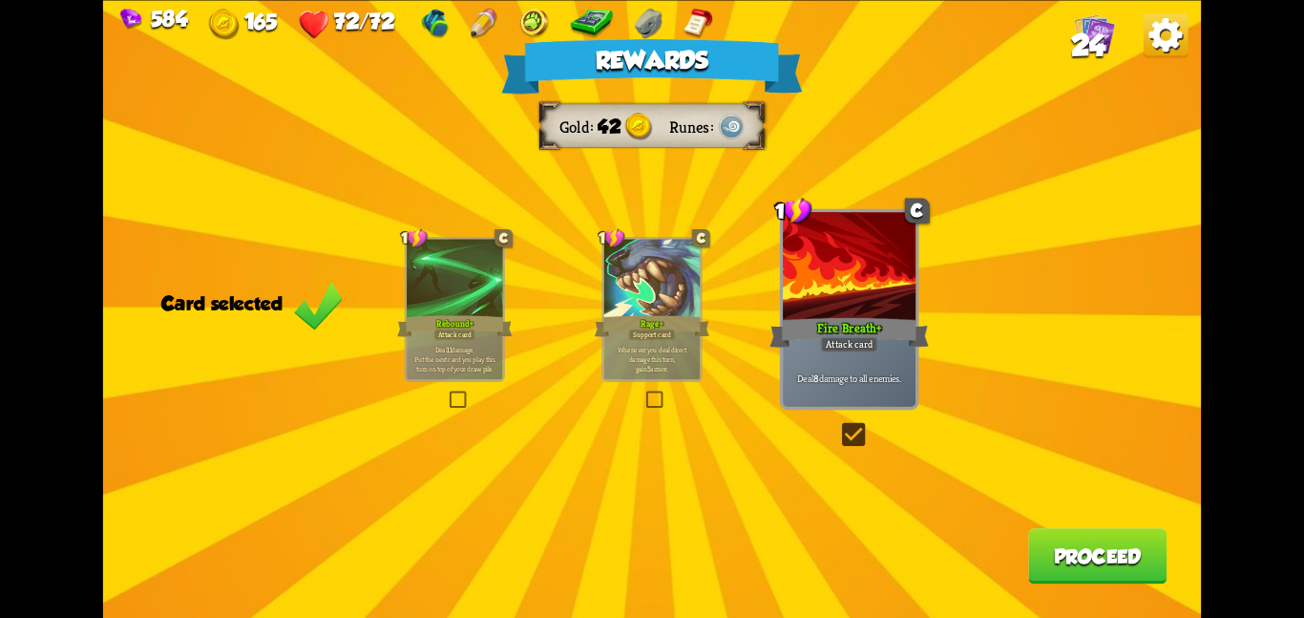
click at [1057, 552] on button "Proceed" at bounding box center [1097, 555] width 138 height 55
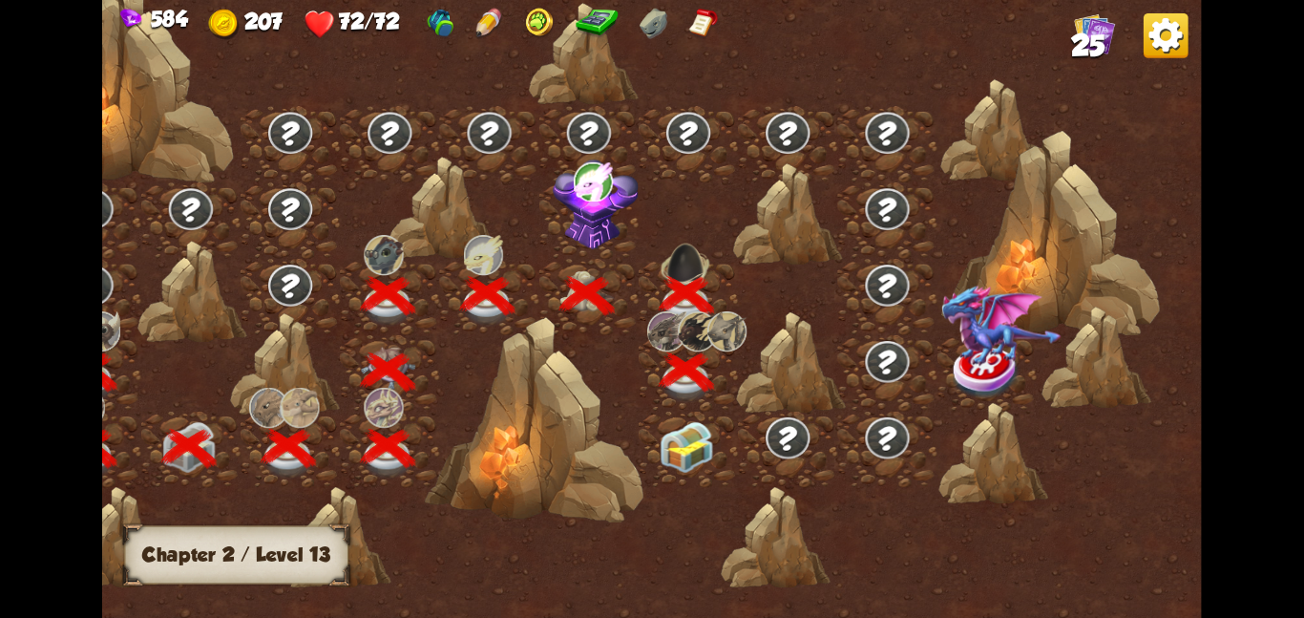
click at [709, 448] on img at bounding box center [686, 446] width 55 height 52
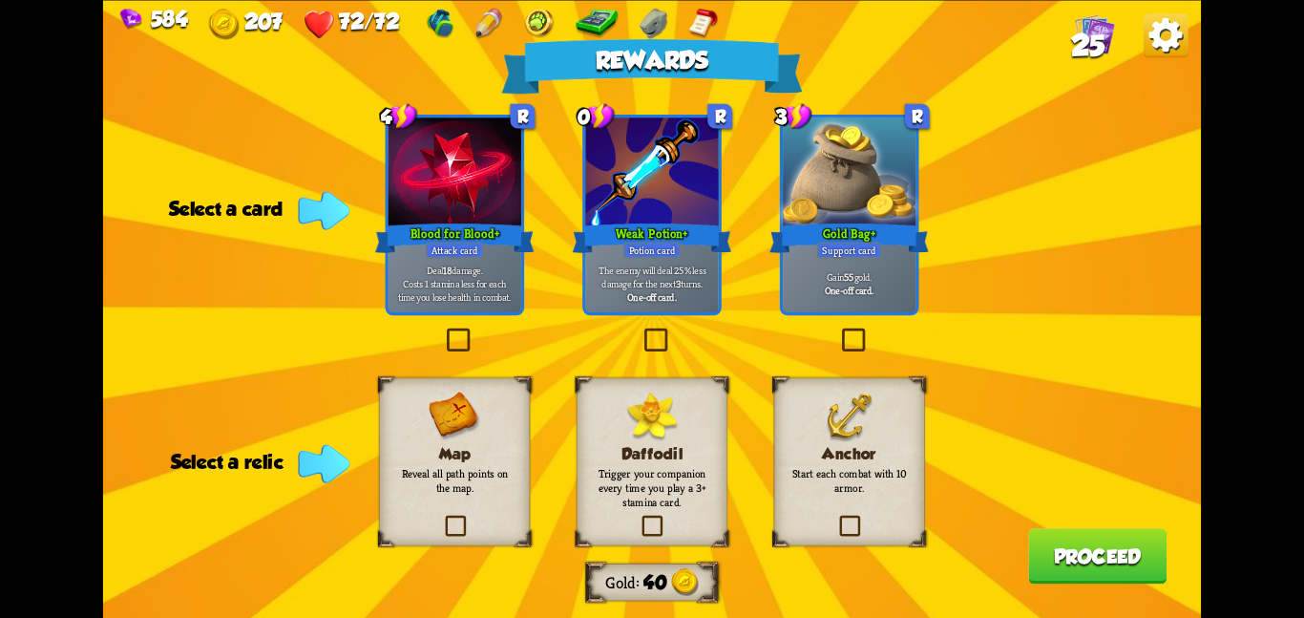
click at [509, 435] on div "Map Reveal all path points on the map." at bounding box center [454, 461] width 151 height 168
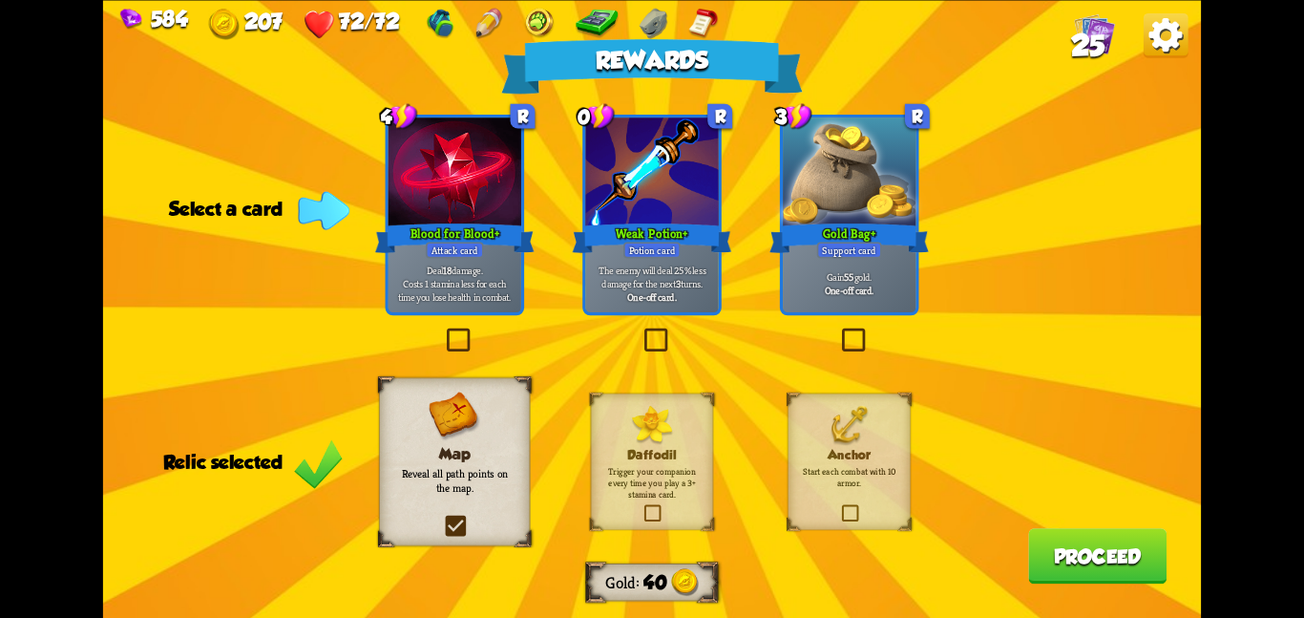
click at [614, 185] on div at bounding box center [651, 173] width 133 height 112
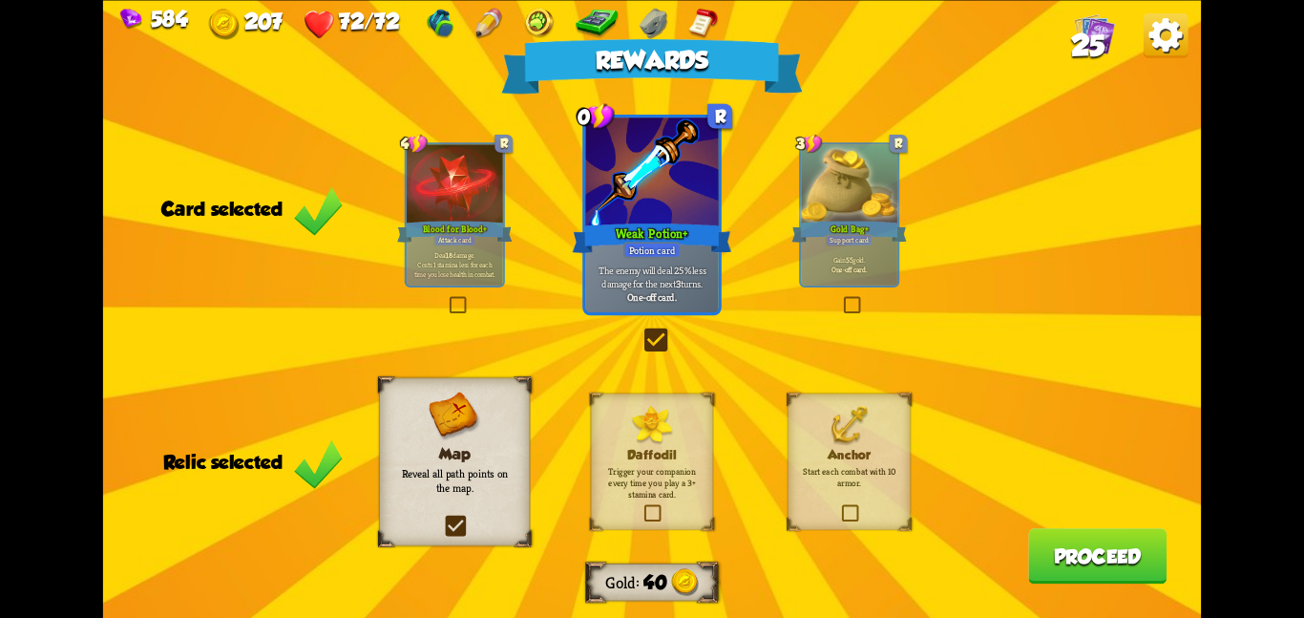
click at [862, 229] on div "Gold Bag+" at bounding box center [850, 232] width 116 height 26
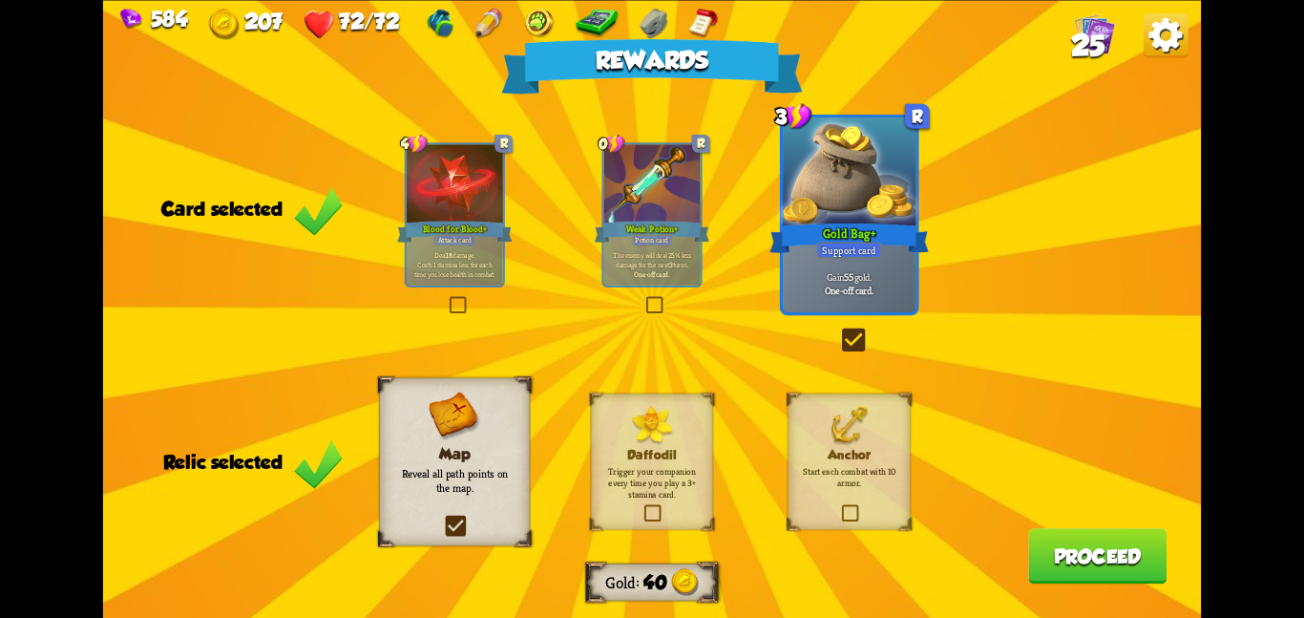
click at [1069, 541] on button "Proceed" at bounding box center [1097, 555] width 138 height 55
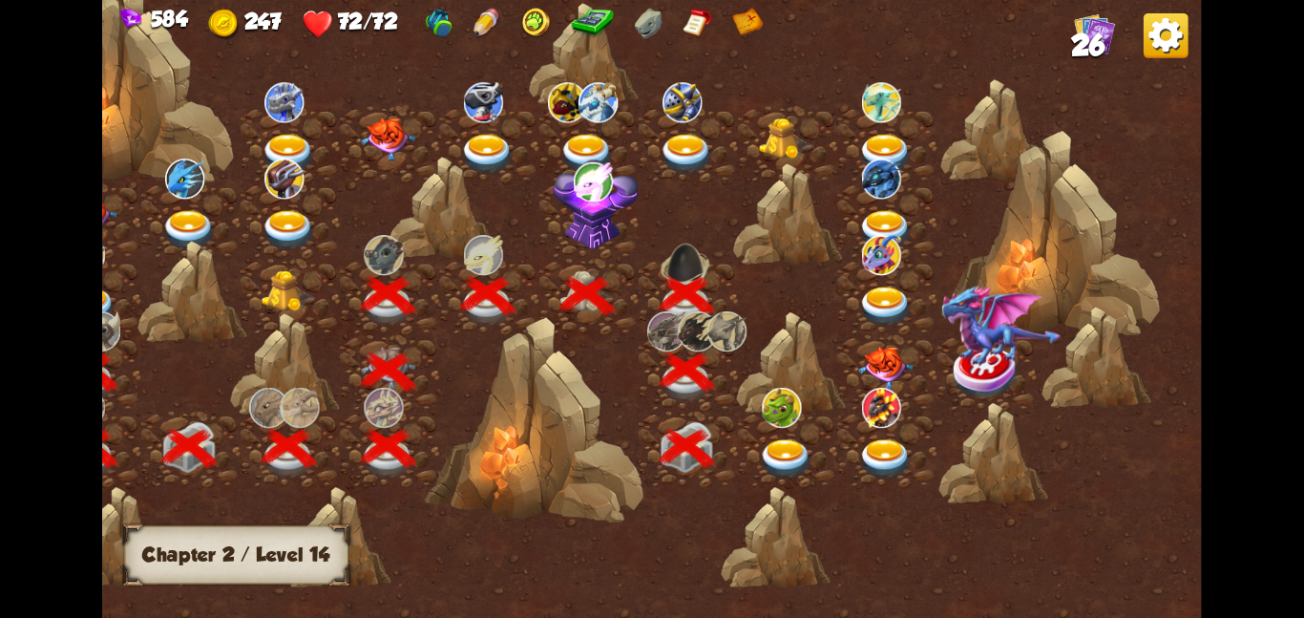
click at [780, 427] on div at bounding box center [787, 449] width 99 height 76
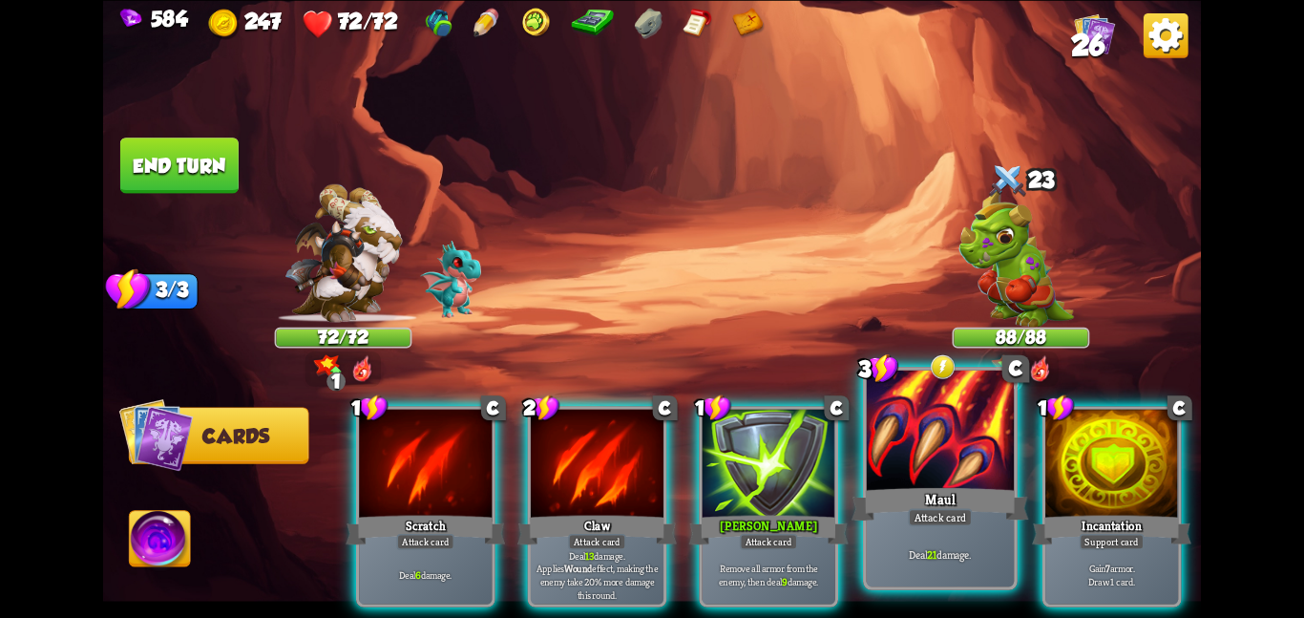
click at [979, 431] on div at bounding box center [941, 432] width 148 height 124
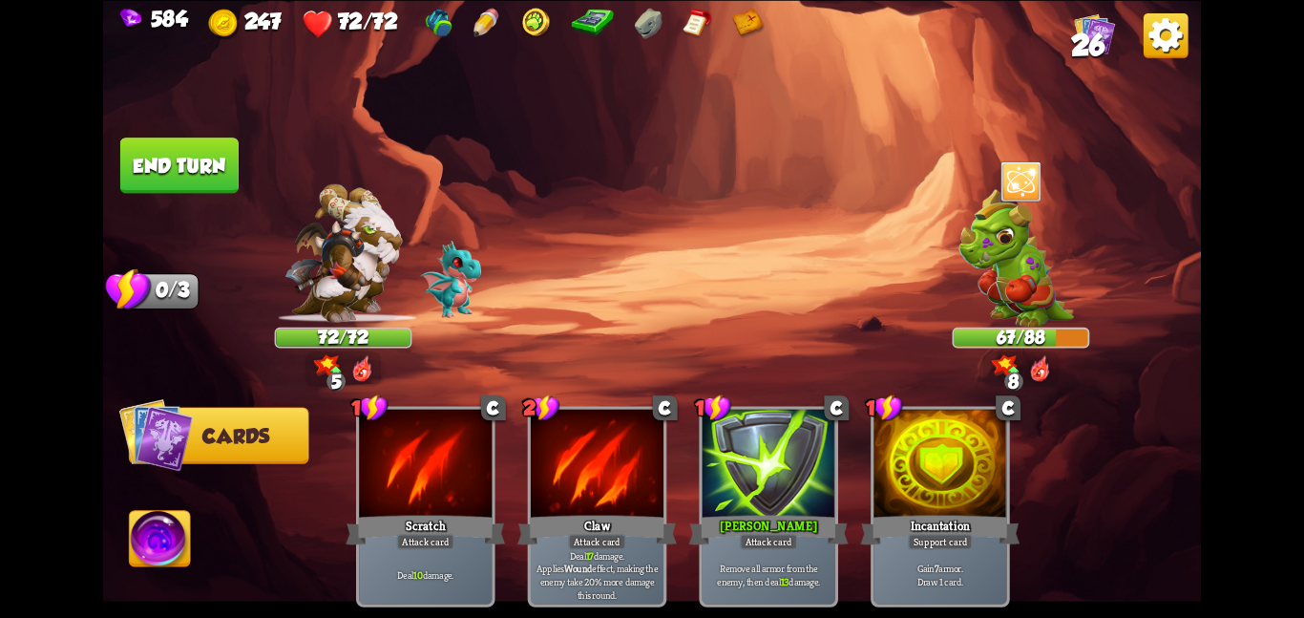
click at [188, 116] on img at bounding box center [652, 309] width 1098 height 618
click at [189, 140] on button "End turn" at bounding box center [179, 165] width 118 height 56
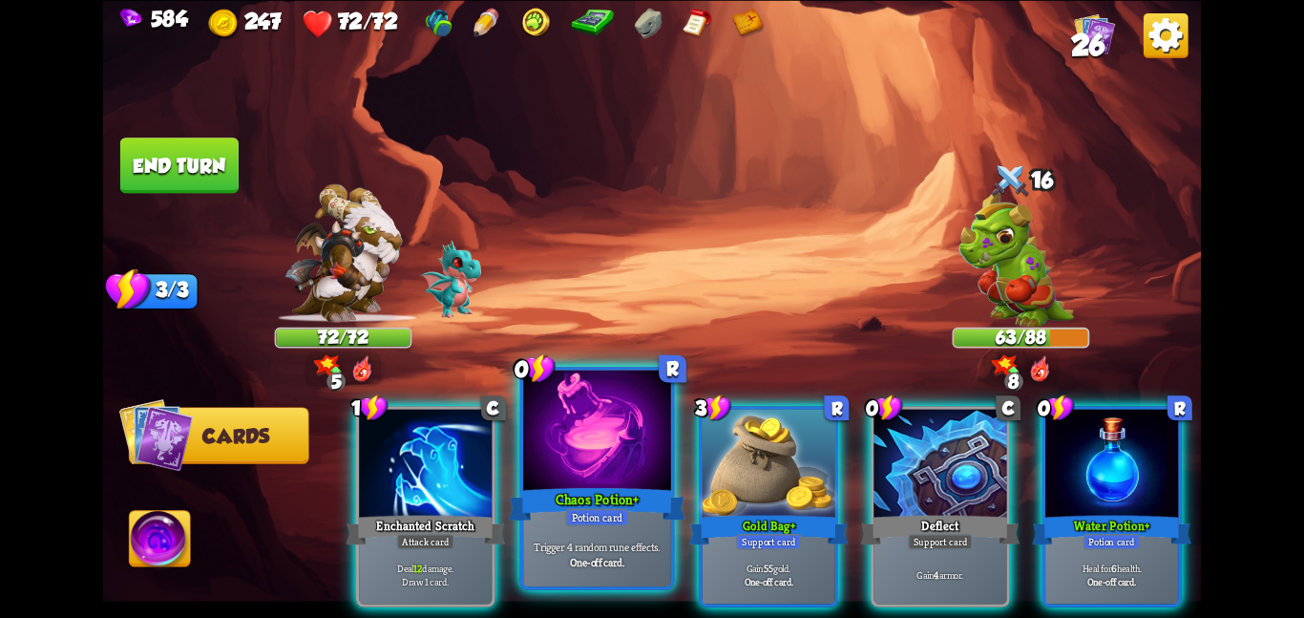
click at [617, 474] on div at bounding box center [597, 432] width 148 height 124
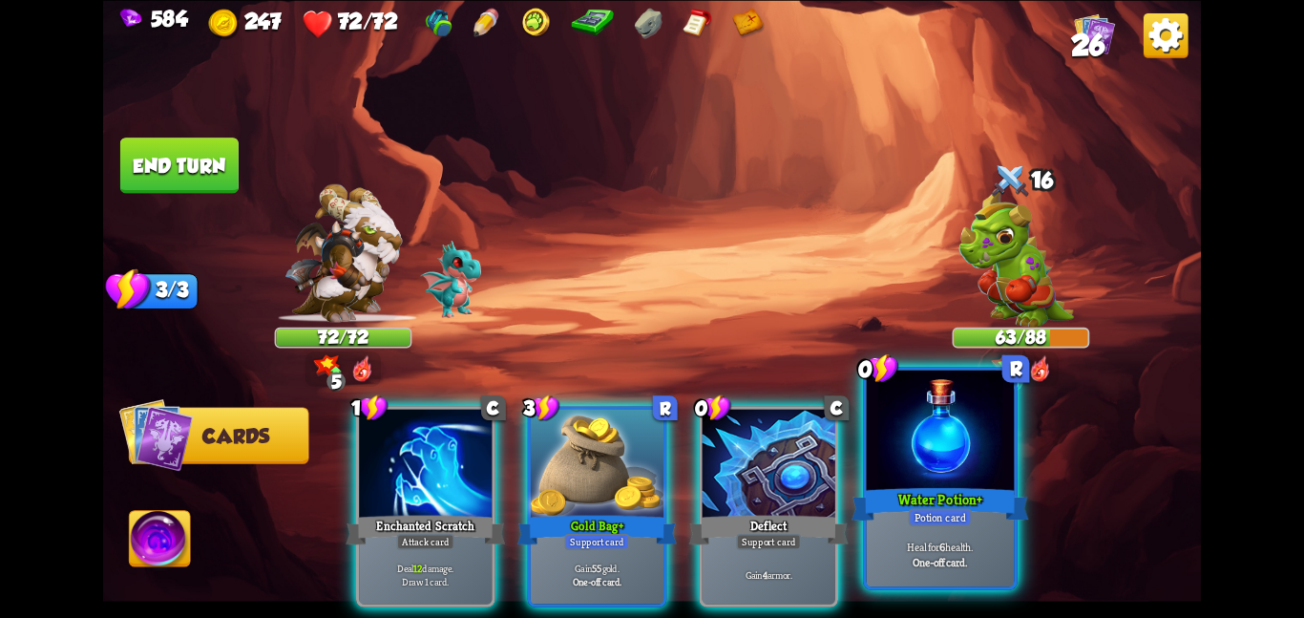
click at [952, 478] on div at bounding box center [941, 432] width 148 height 124
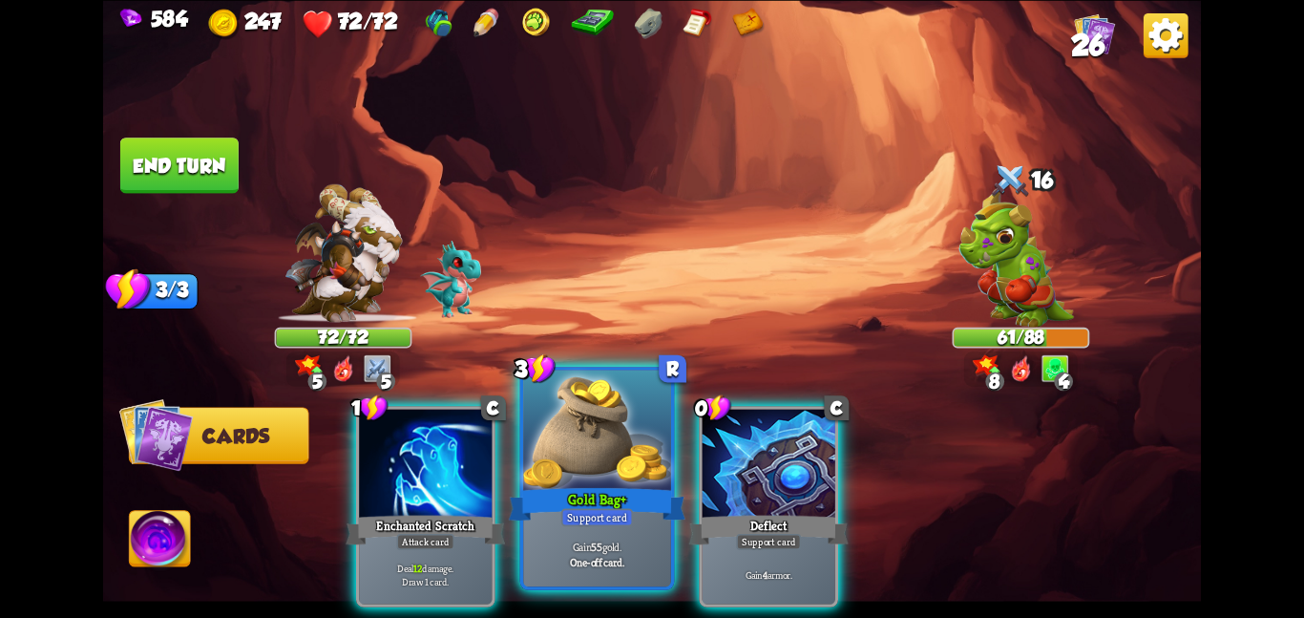
click at [535, 485] on div "Gold Bag+" at bounding box center [597, 503] width 177 height 39
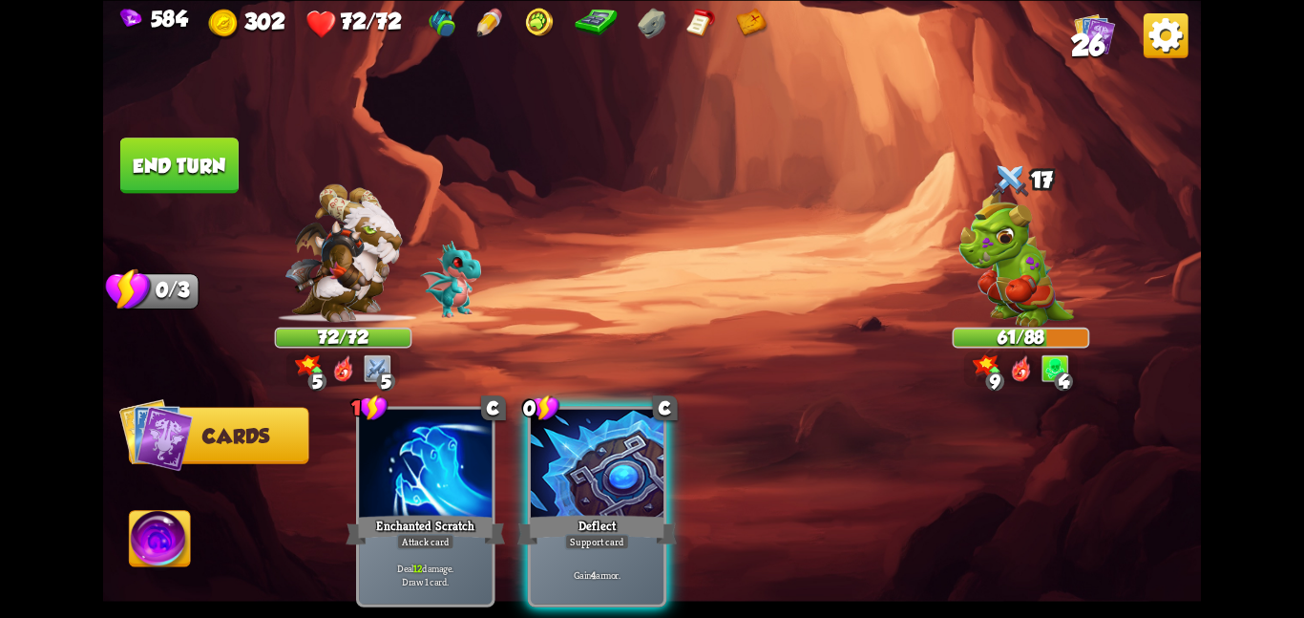
click at [218, 180] on button "End turn" at bounding box center [178, 165] width 121 height 57
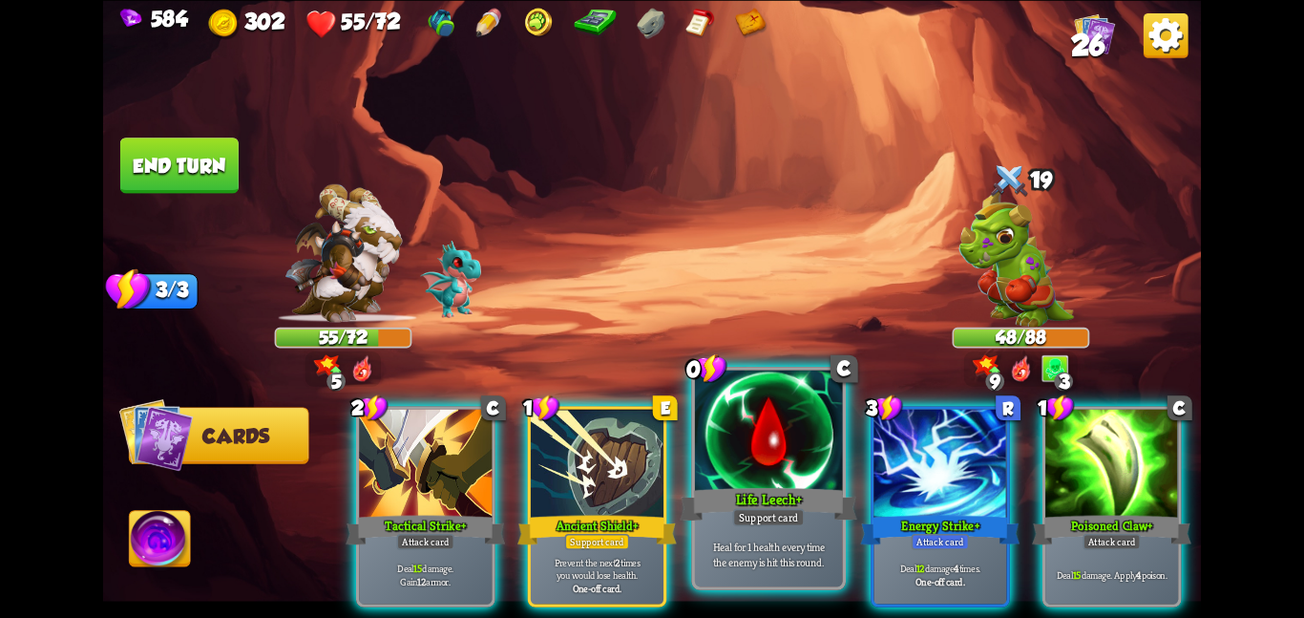
click at [826, 535] on div "Heal for 1 health every time the enemy is hit this round." at bounding box center [769, 553] width 148 height 64
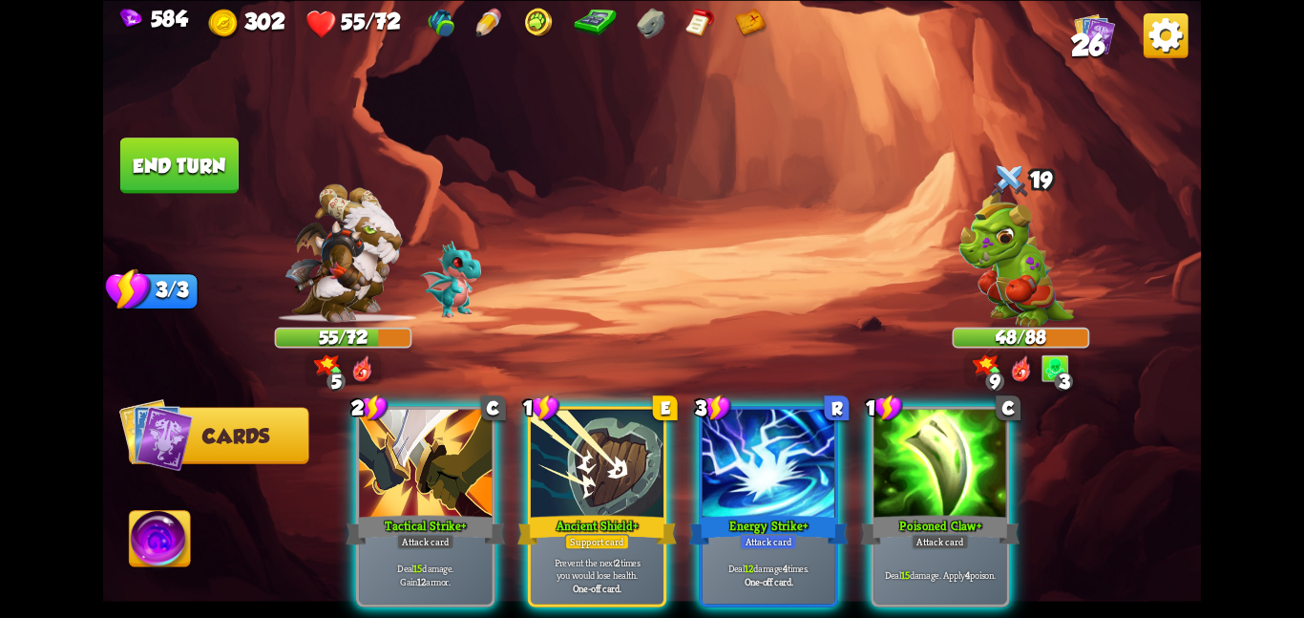
click at [826, 545] on div "Deal 12 damage 4 times. One-off card." at bounding box center [769, 574] width 133 height 58
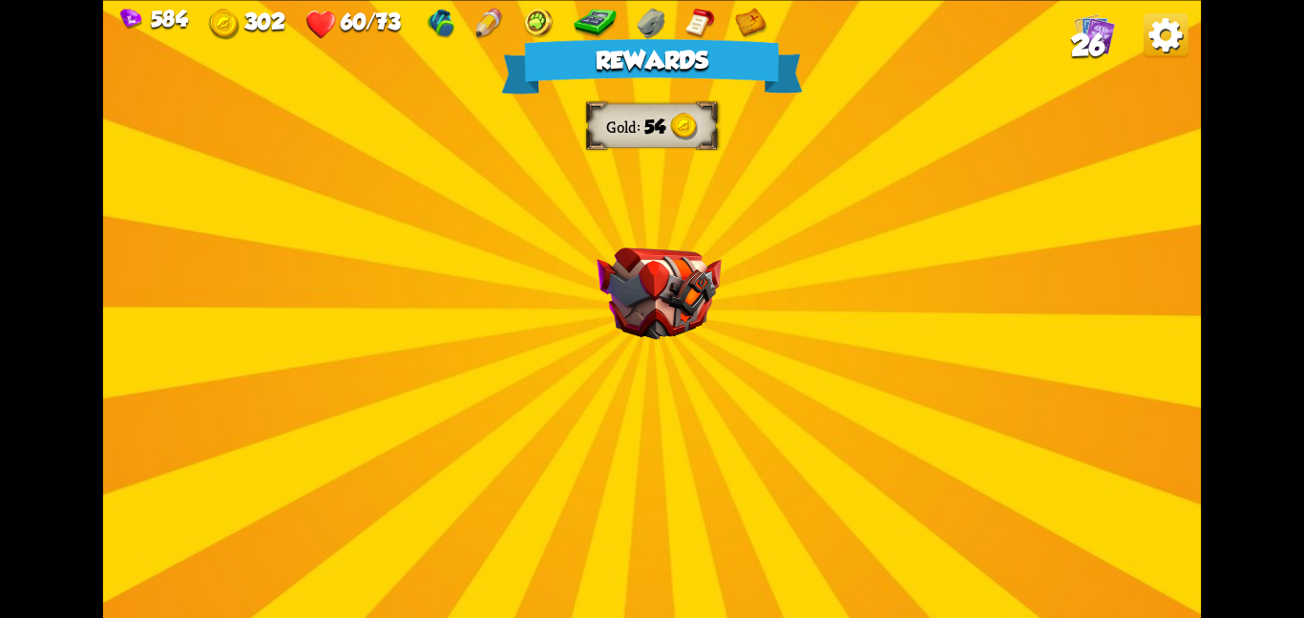
click at [637, 279] on img at bounding box center [659, 293] width 124 height 93
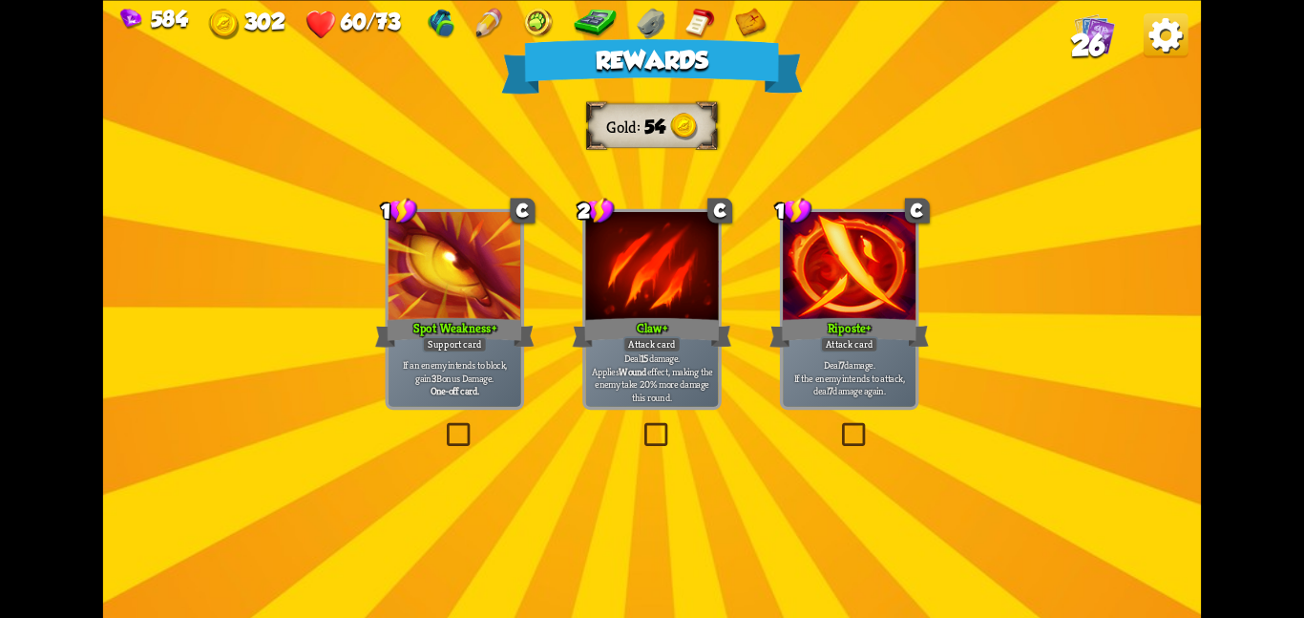
click at [637, 279] on div at bounding box center [651, 268] width 133 height 112
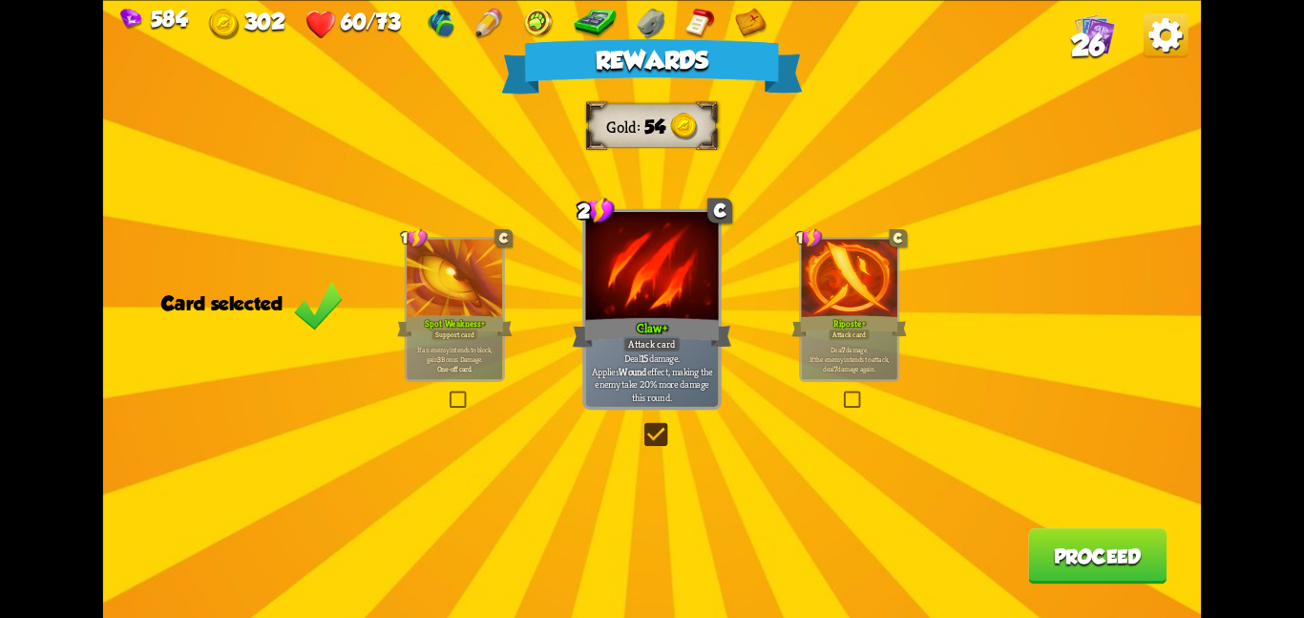
click at [1034, 541] on button "Proceed" at bounding box center [1097, 555] width 138 height 55
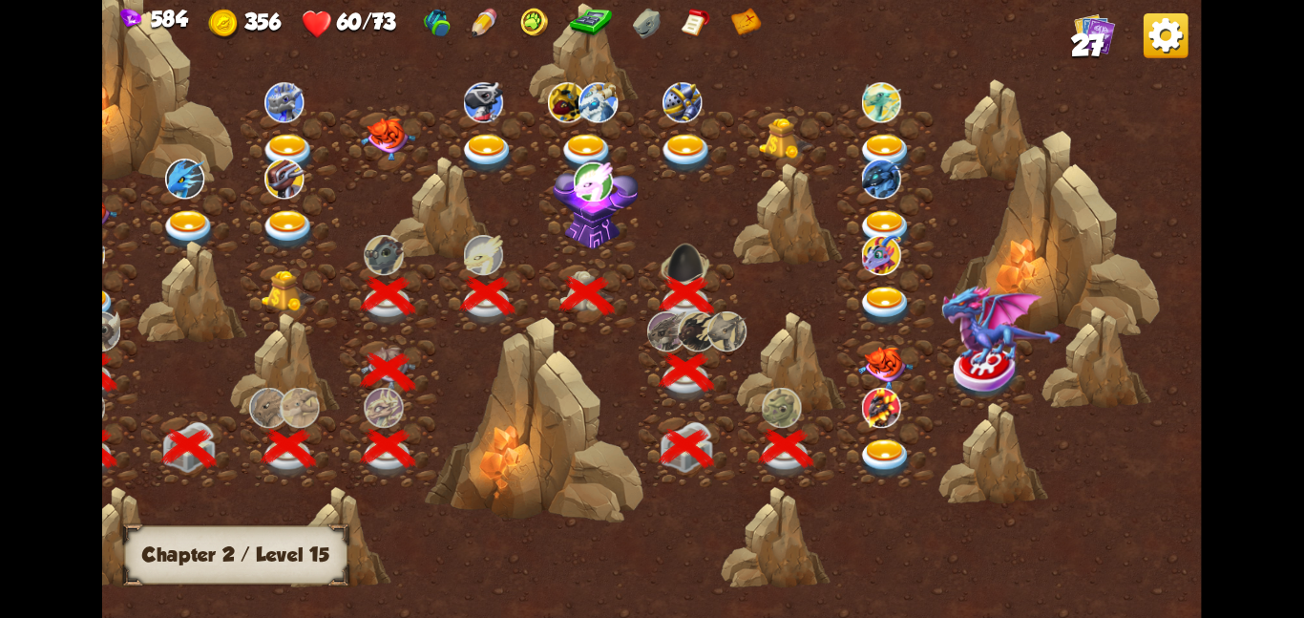
click at [885, 427] on div at bounding box center [886, 449] width 99 height 76
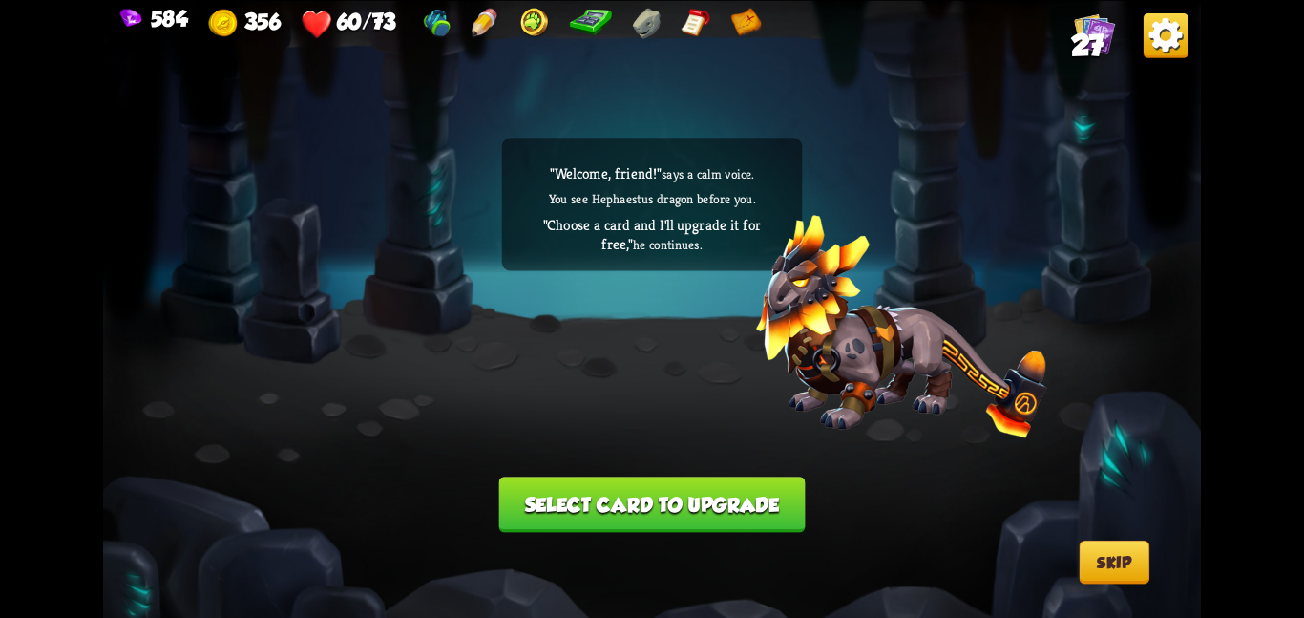
click at [782, 496] on button "Select card to upgrade" at bounding box center [652, 503] width 306 height 55
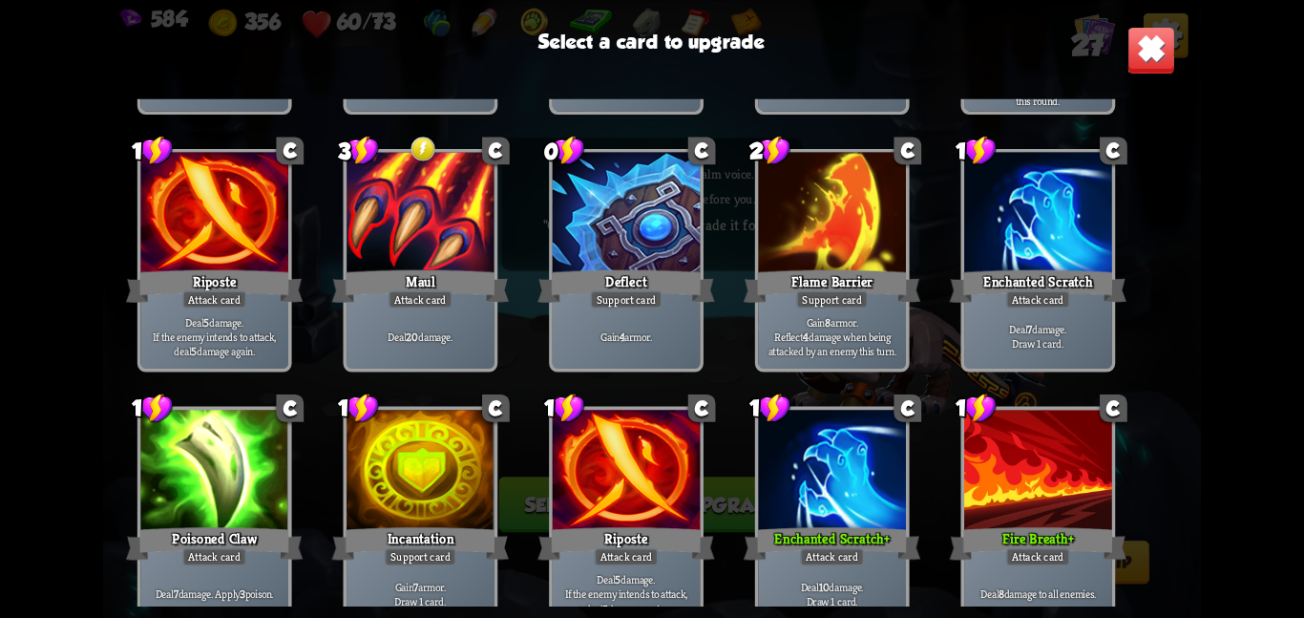
scroll to position [291, 0]
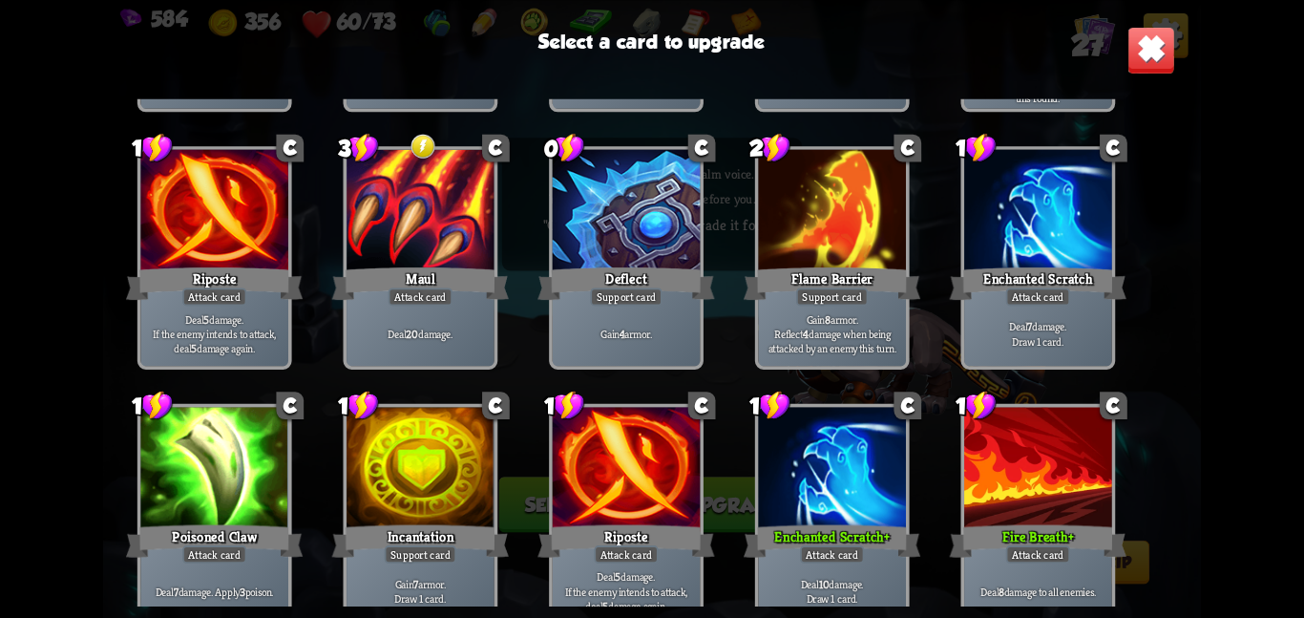
click at [404, 322] on div "Deal 20 damage." at bounding box center [421, 334] width 148 height 64
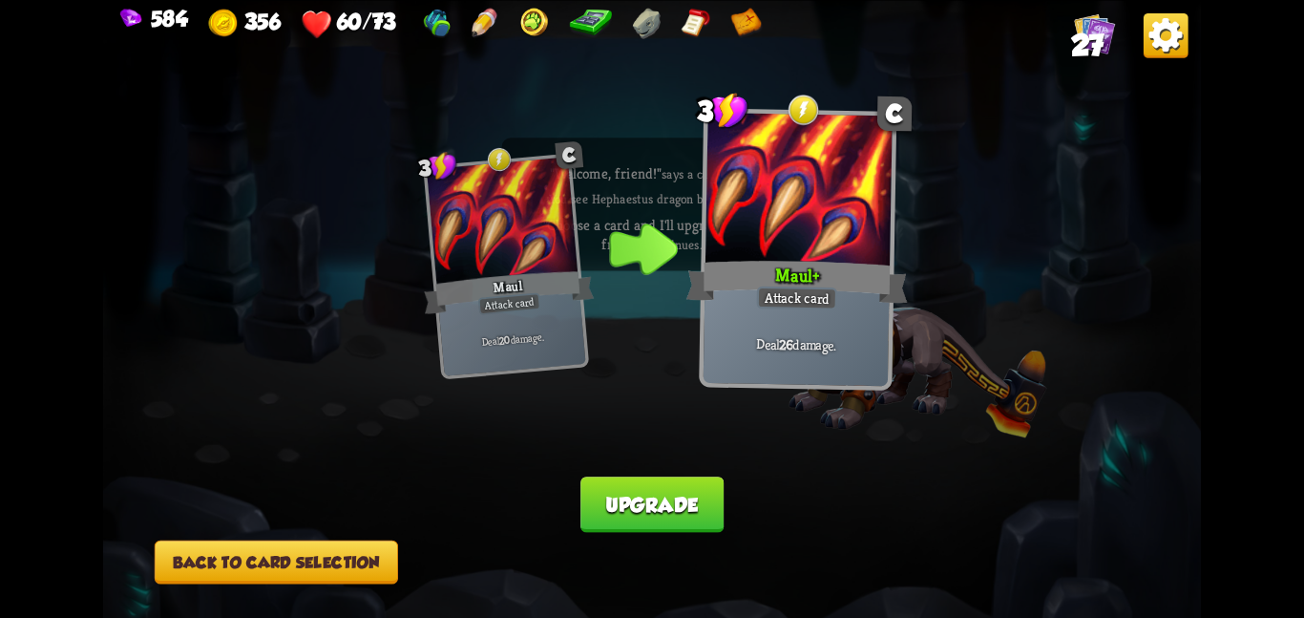
click at [345, 547] on button "Back to card selection" at bounding box center [276, 561] width 243 height 44
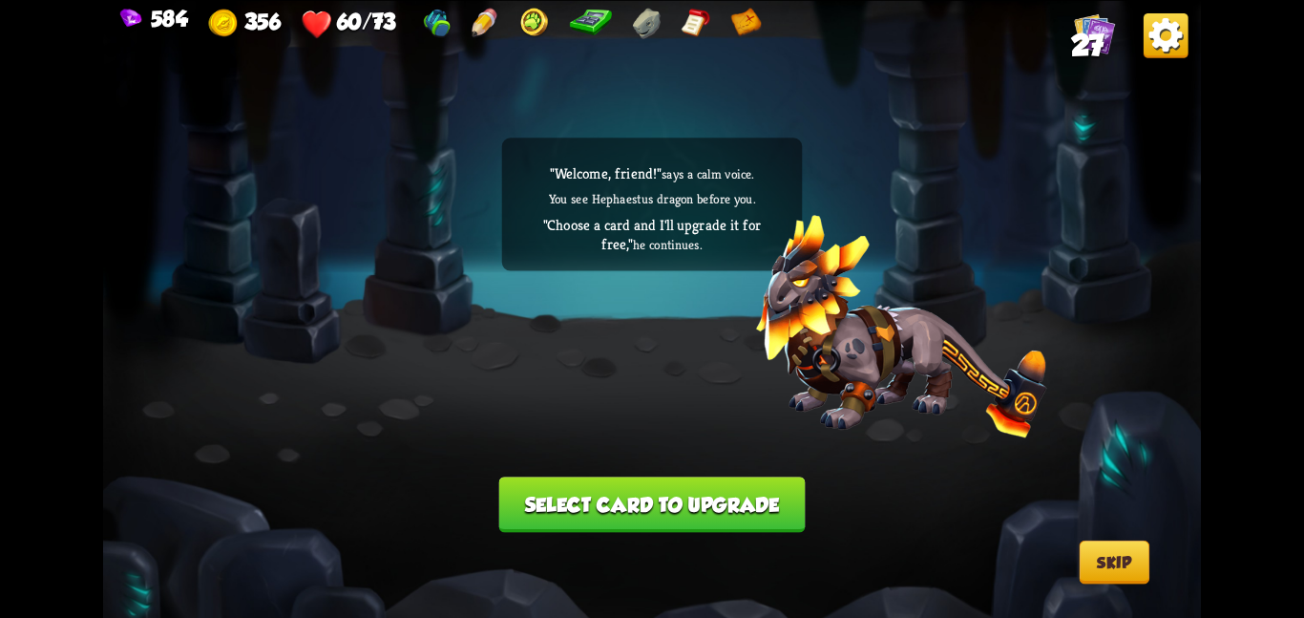
click at [655, 490] on button "Select card to upgrade" at bounding box center [652, 503] width 306 height 55
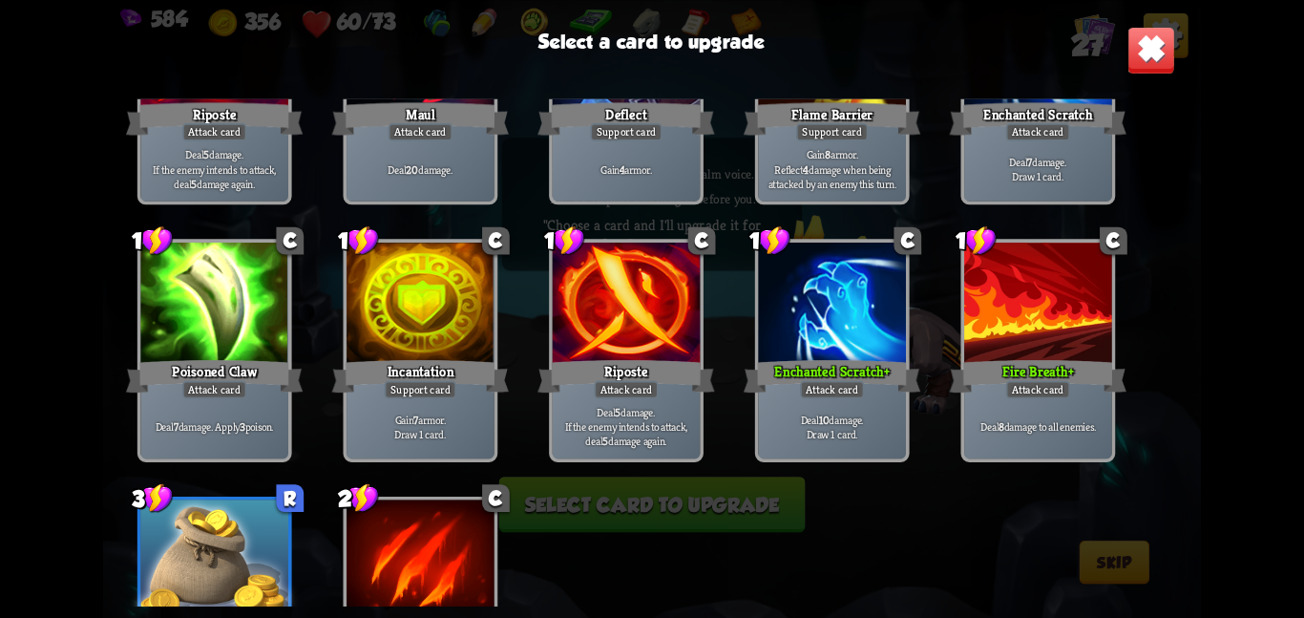
scroll to position [601, 0]
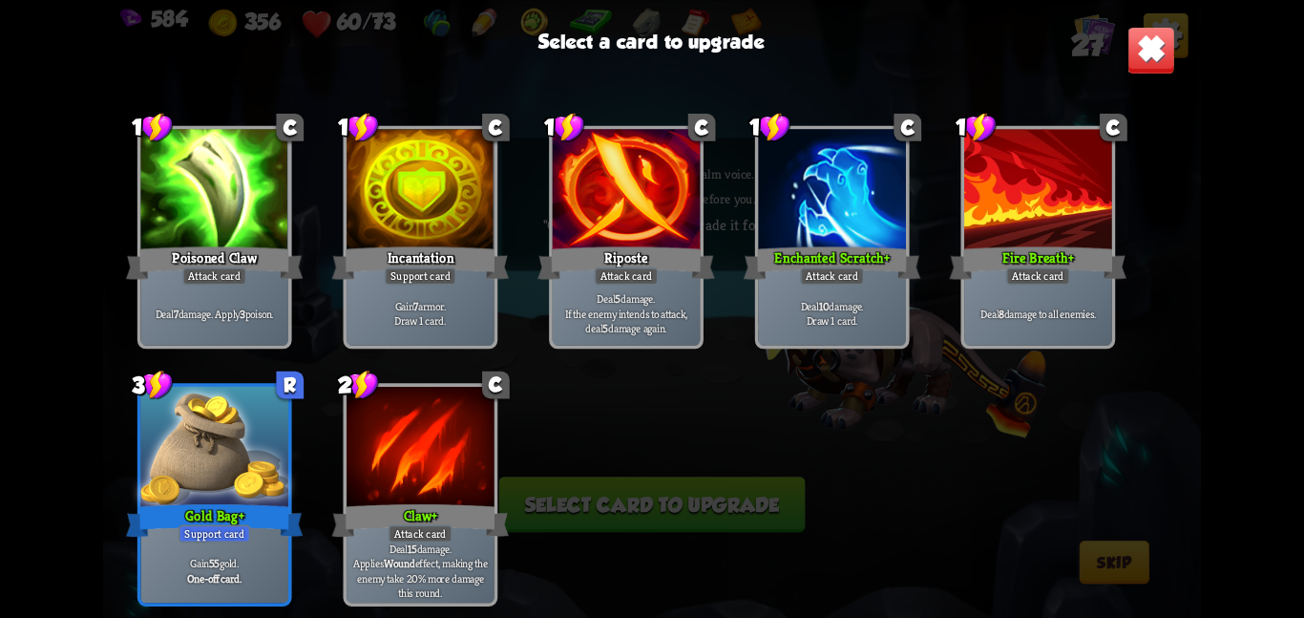
click at [272, 457] on div at bounding box center [214, 449] width 148 height 124
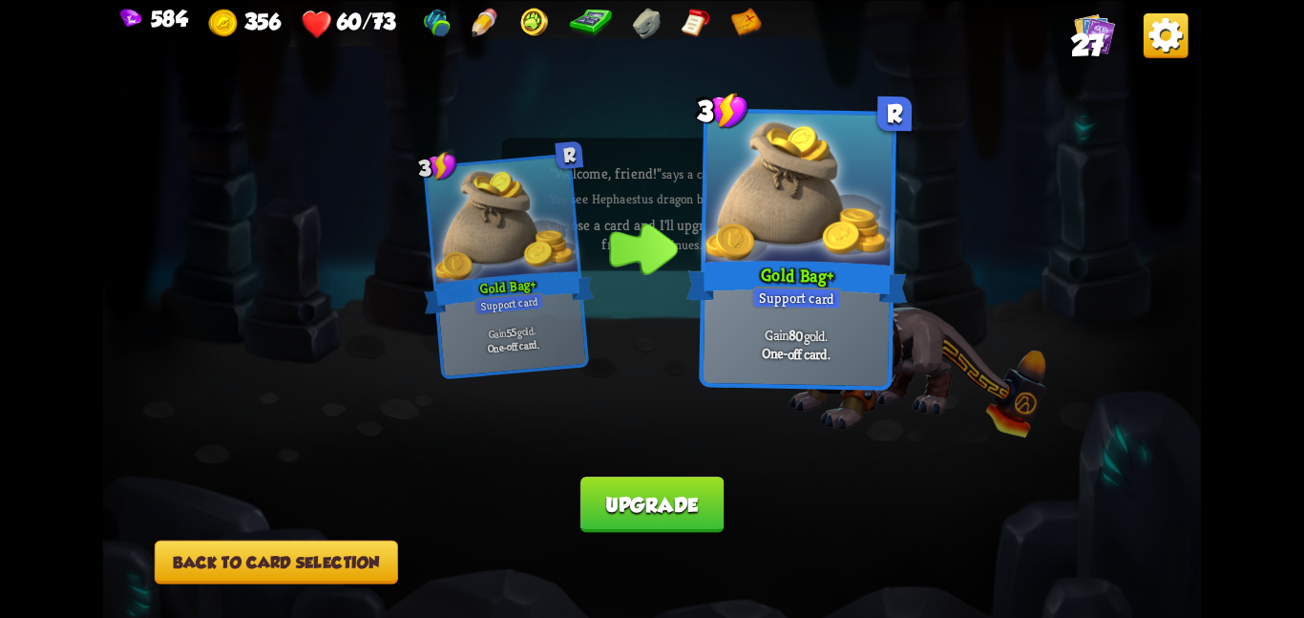
click at [307, 560] on button "Back to card selection" at bounding box center [276, 561] width 243 height 44
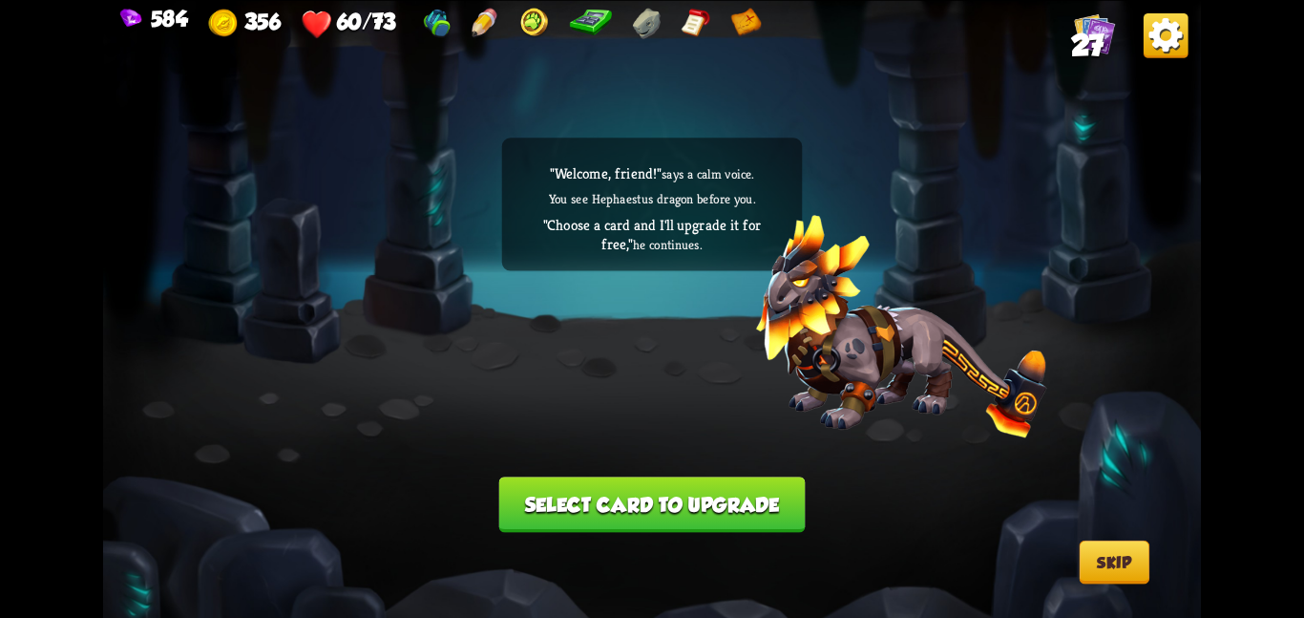
click at [543, 502] on button "Select card to upgrade" at bounding box center [652, 503] width 306 height 55
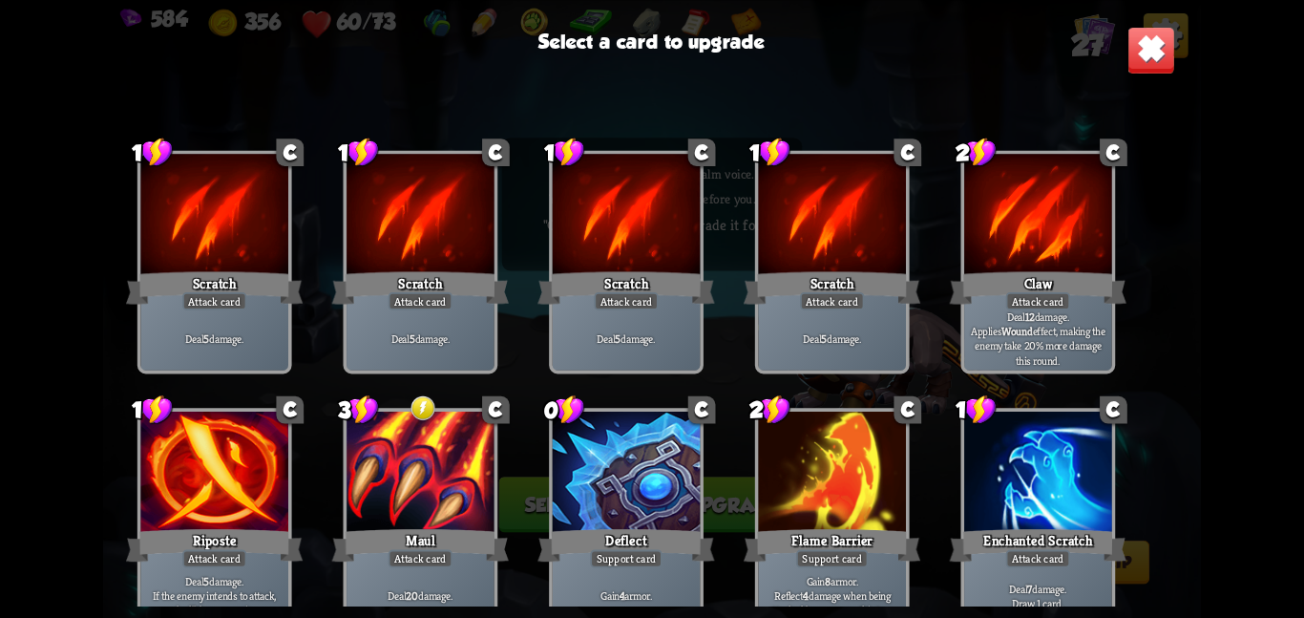
click at [467, 501] on div at bounding box center [421, 474] width 148 height 124
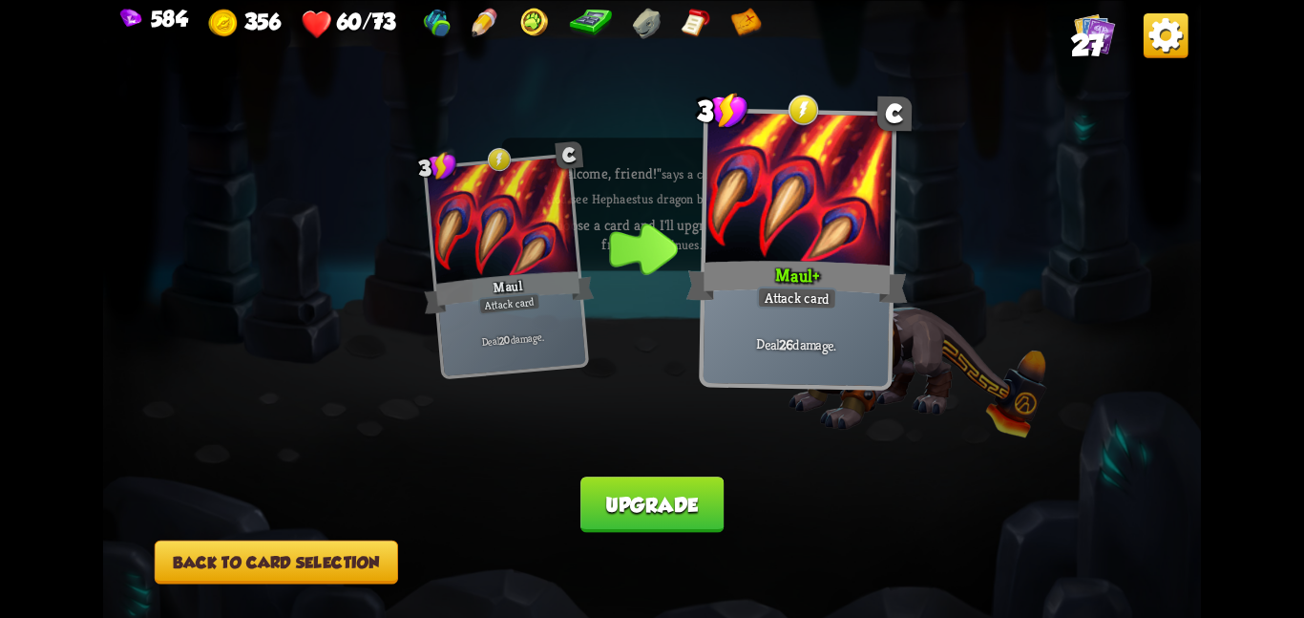
click at [628, 487] on button "Upgrade" at bounding box center [652, 503] width 143 height 55
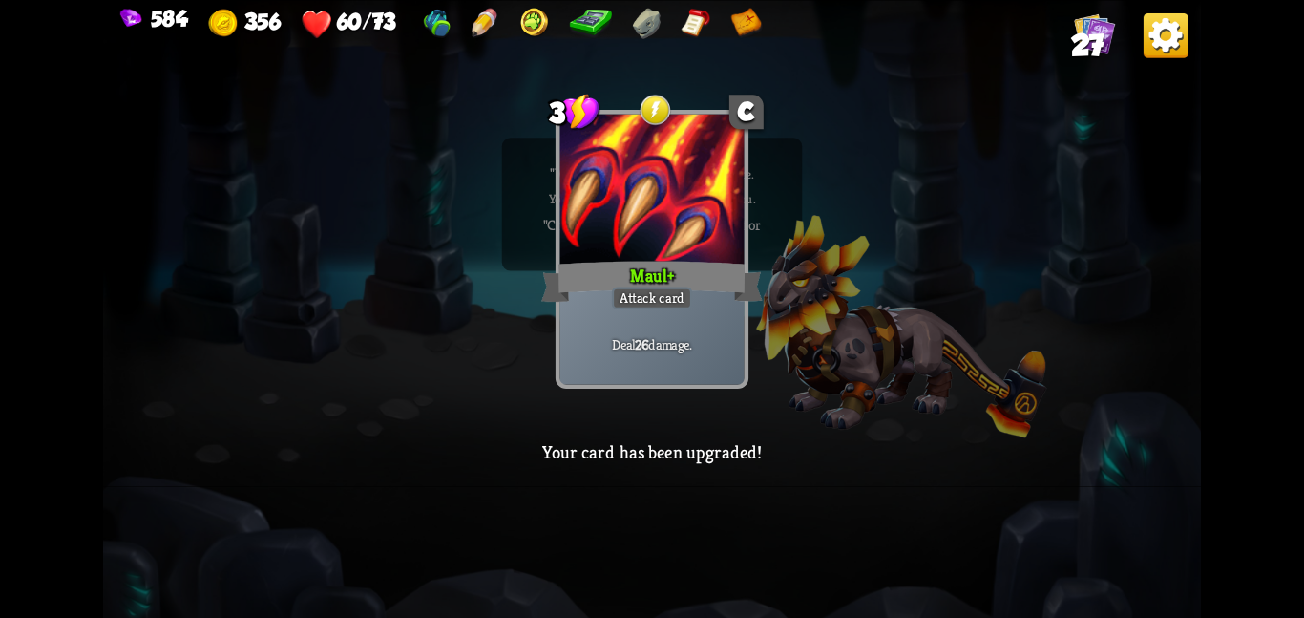
click at [965, 439] on div "3 C Maul+ Attack card Deal 26 damage. 3 C Maul+ Attack card Deal 26 damage. Upg…" at bounding box center [652, 309] width 1098 height 618
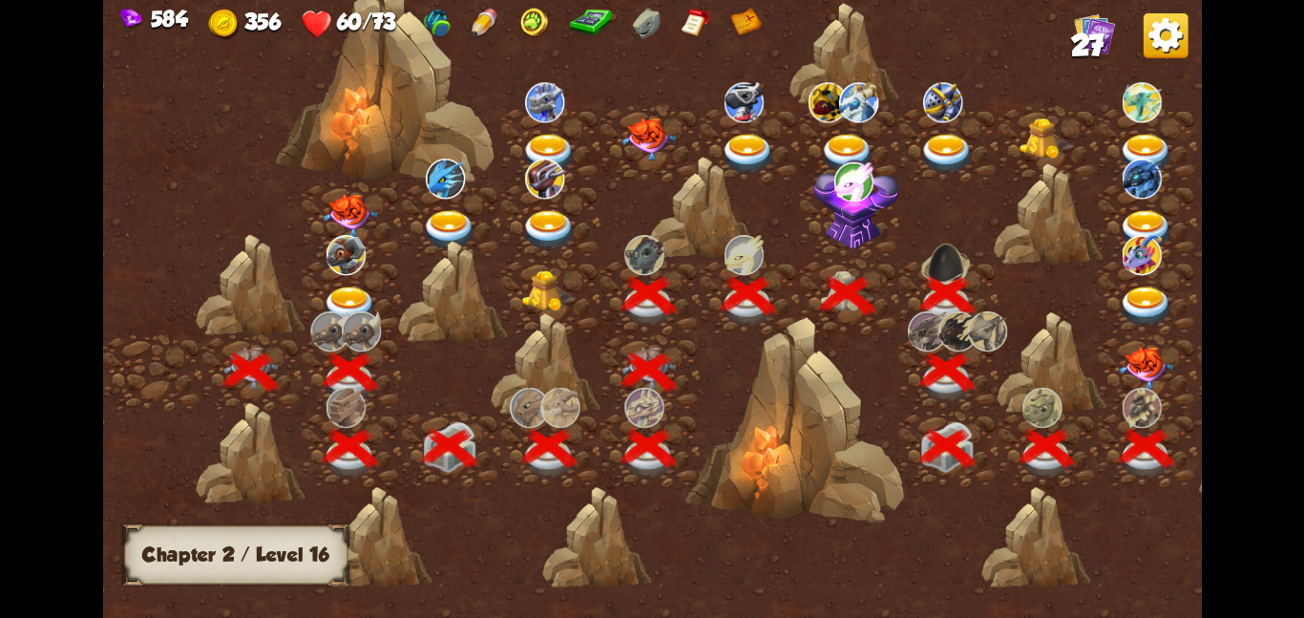
scroll to position [0, 290]
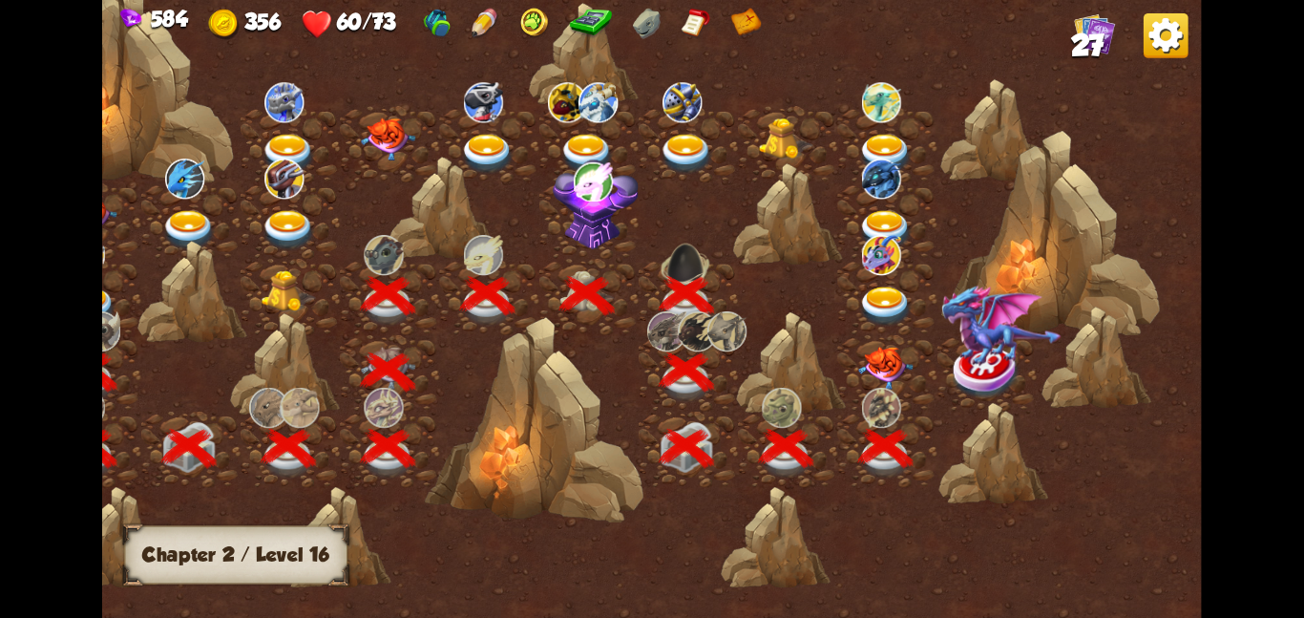
click at [878, 334] on div at bounding box center [886, 372] width 99 height 76
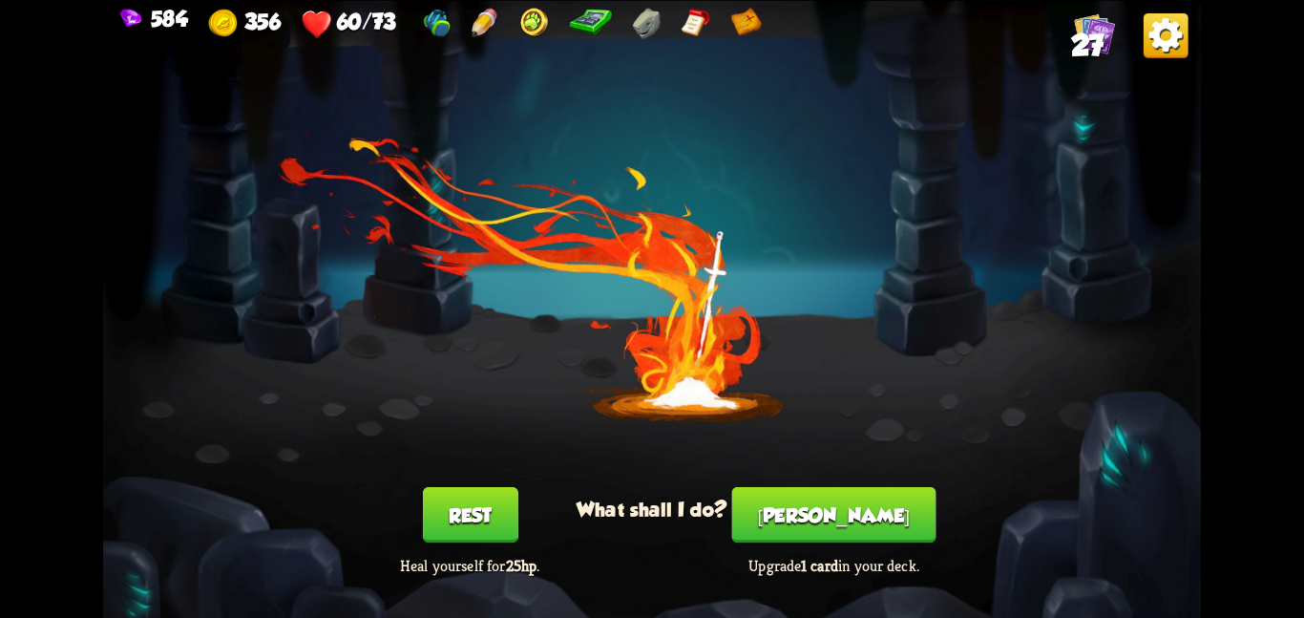
click at [493, 501] on button "Rest" at bounding box center [470, 514] width 95 height 55
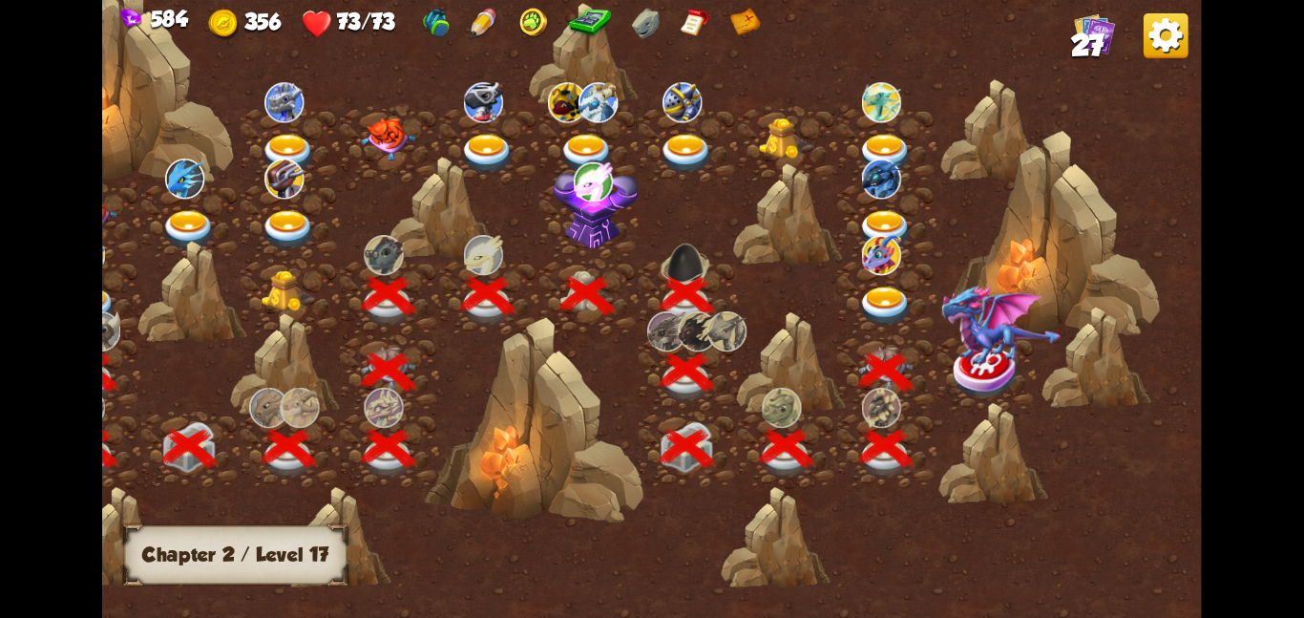
click at [962, 362] on img at bounding box center [1001, 325] width 120 height 82
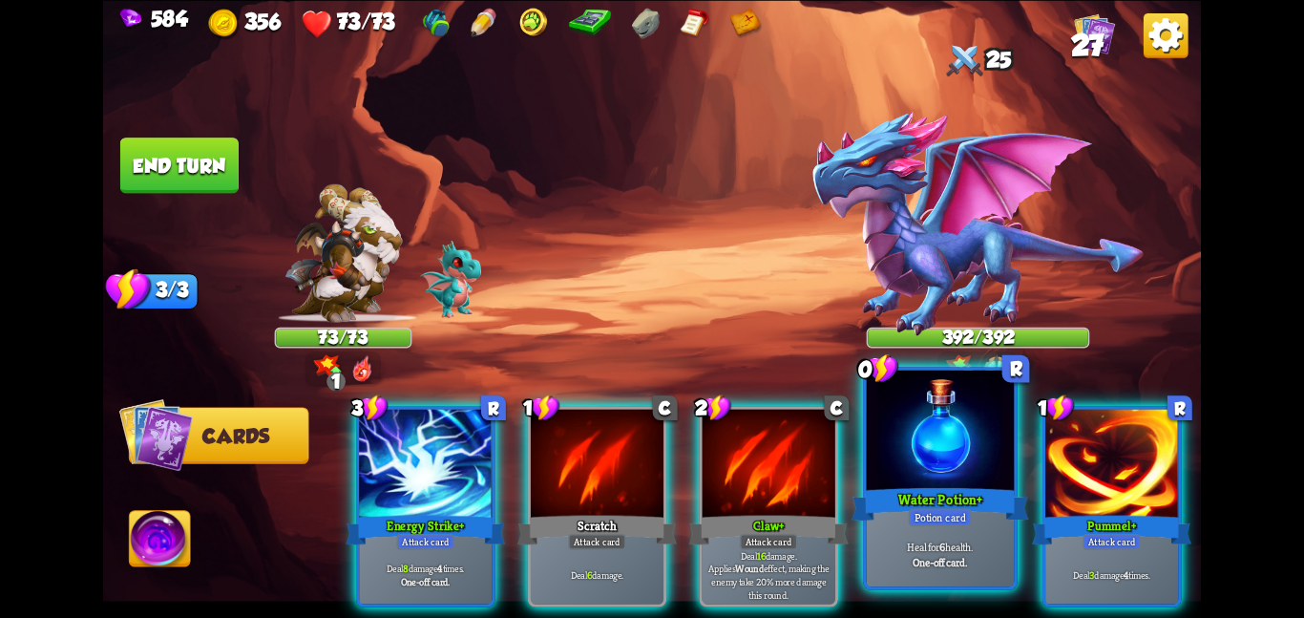
click at [904, 456] on div at bounding box center [941, 432] width 148 height 124
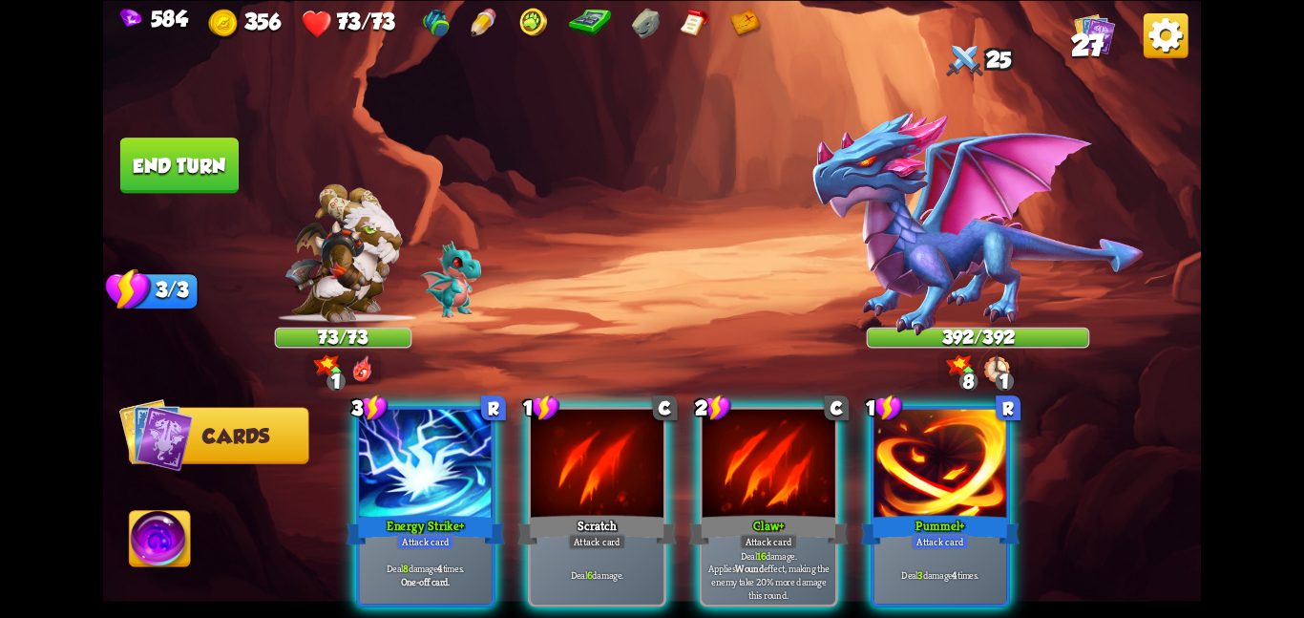
click at [904, 456] on div at bounding box center [940, 465] width 133 height 112
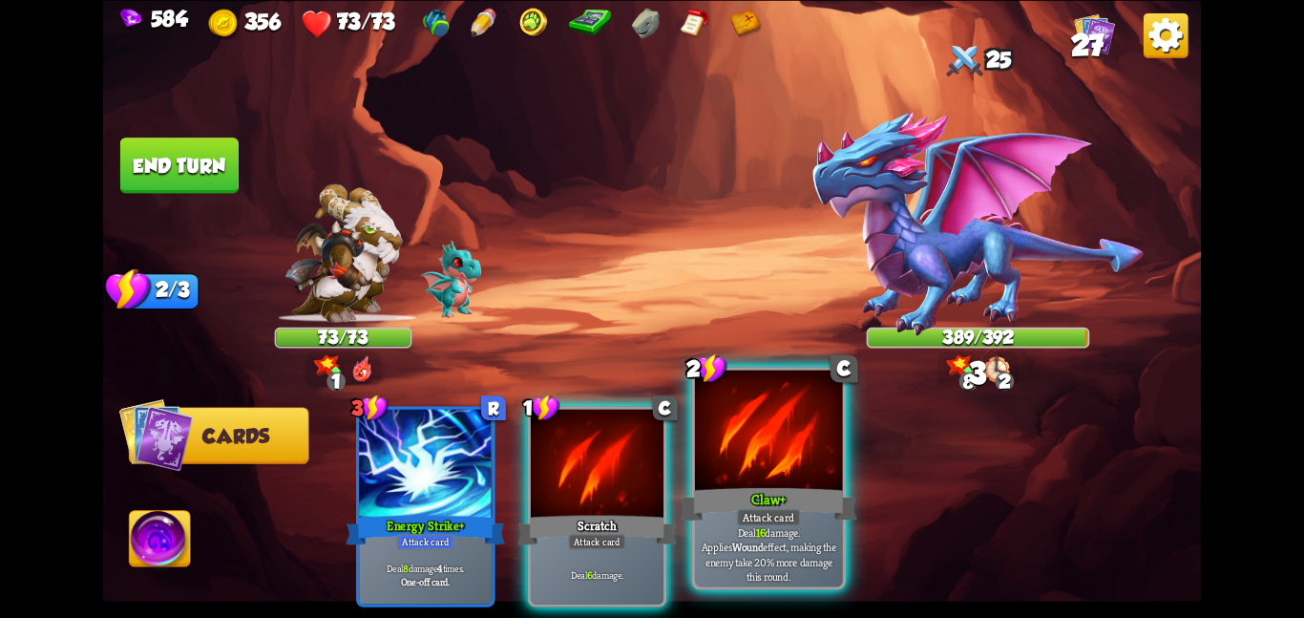
click at [779, 411] on div at bounding box center [769, 432] width 148 height 124
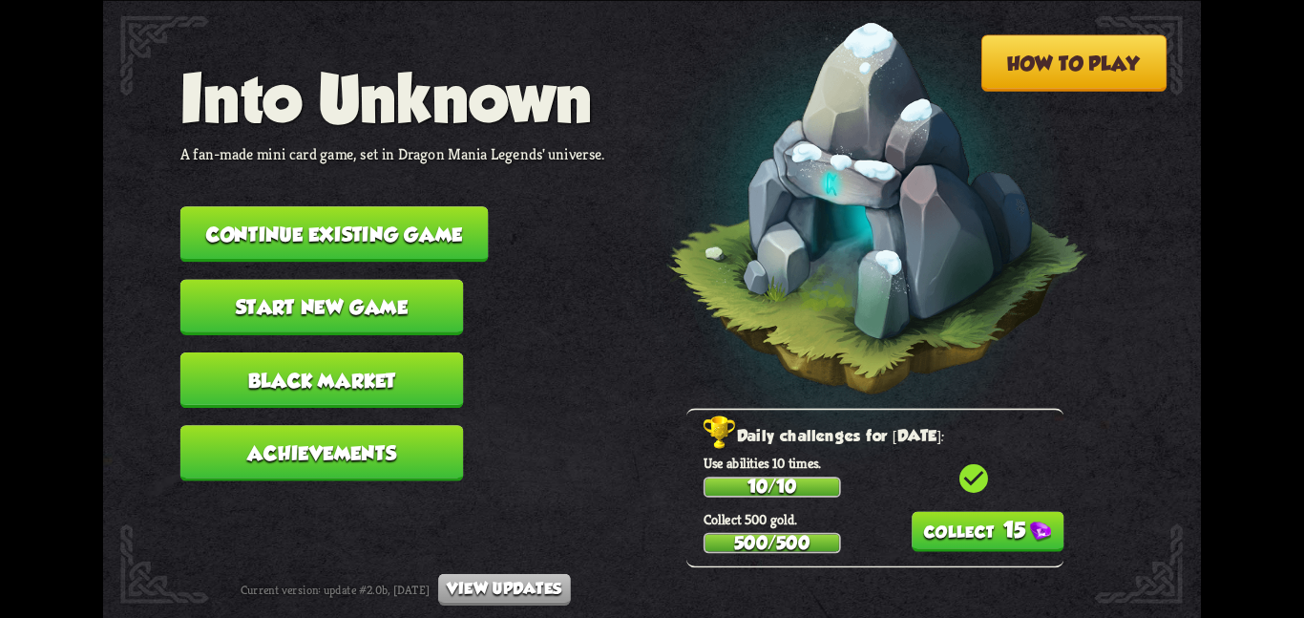
click at [465, 215] on button "Continue existing game" at bounding box center [334, 233] width 308 height 55
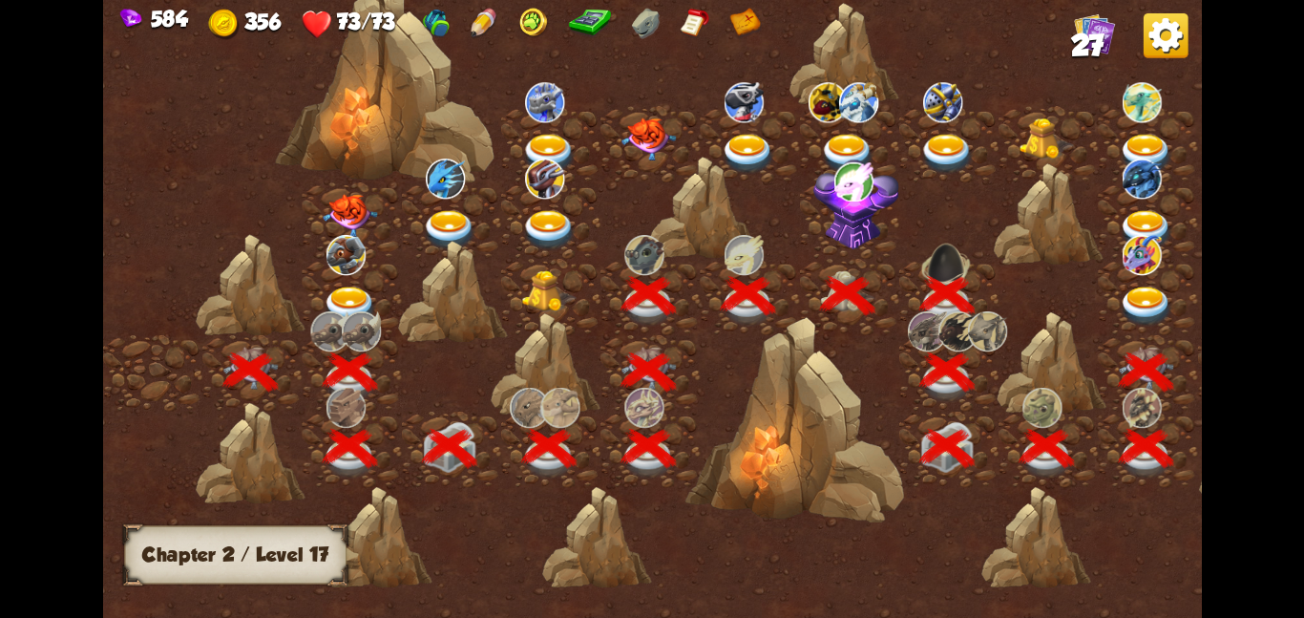
scroll to position [0, 290]
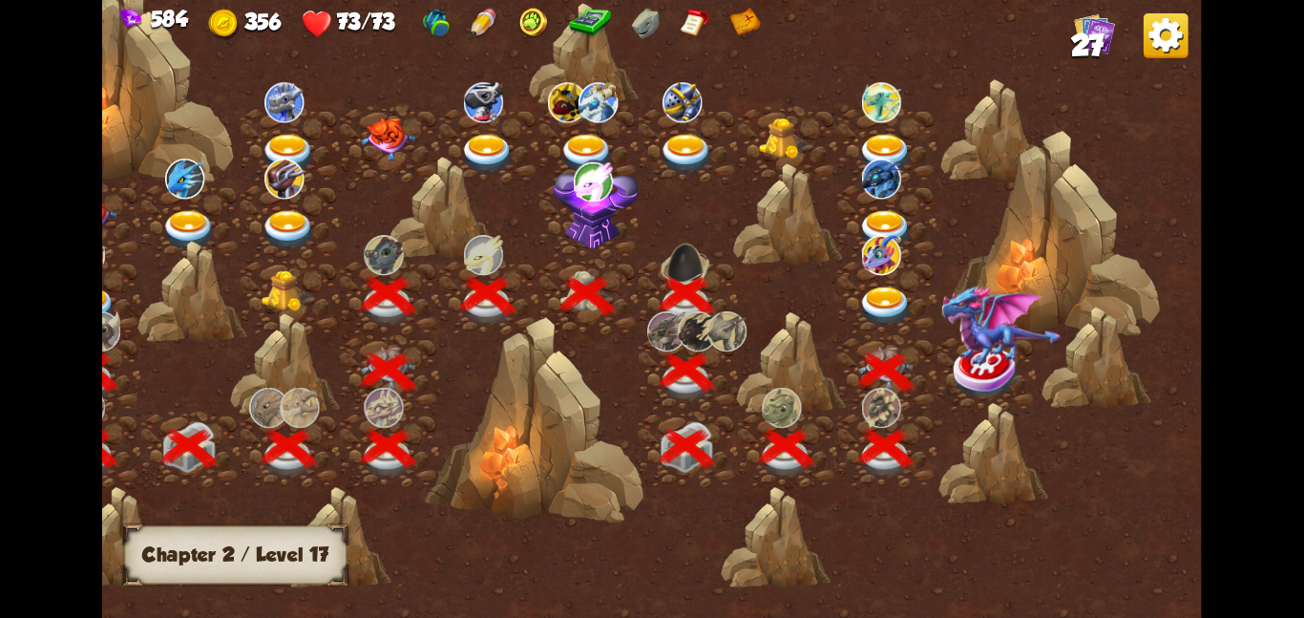
click at [999, 368] on img at bounding box center [987, 371] width 69 height 56
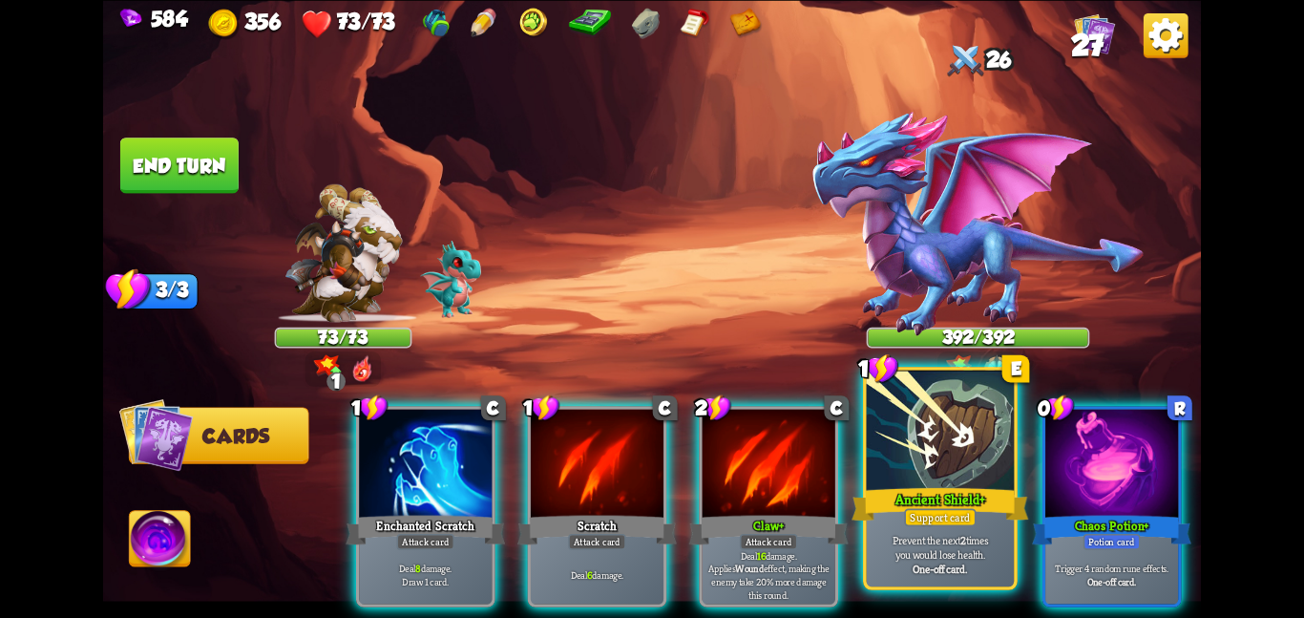
click at [925, 462] on div at bounding box center [941, 432] width 148 height 124
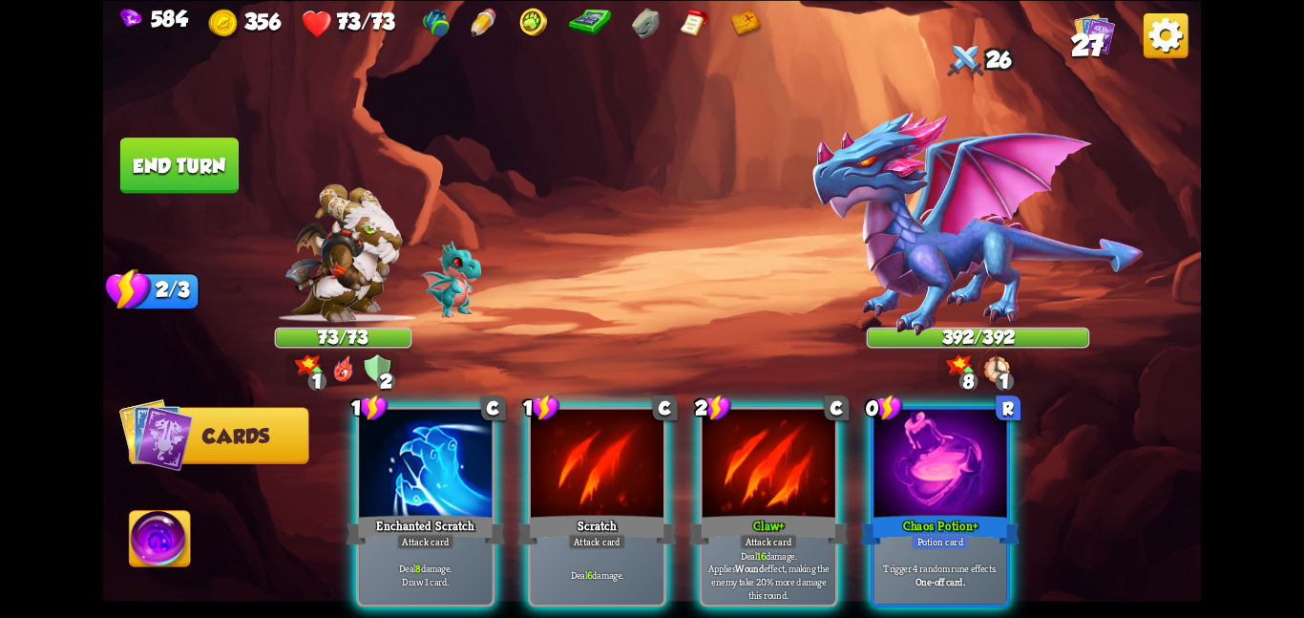
click at [925, 462] on div at bounding box center [940, 465] width 133 height 112
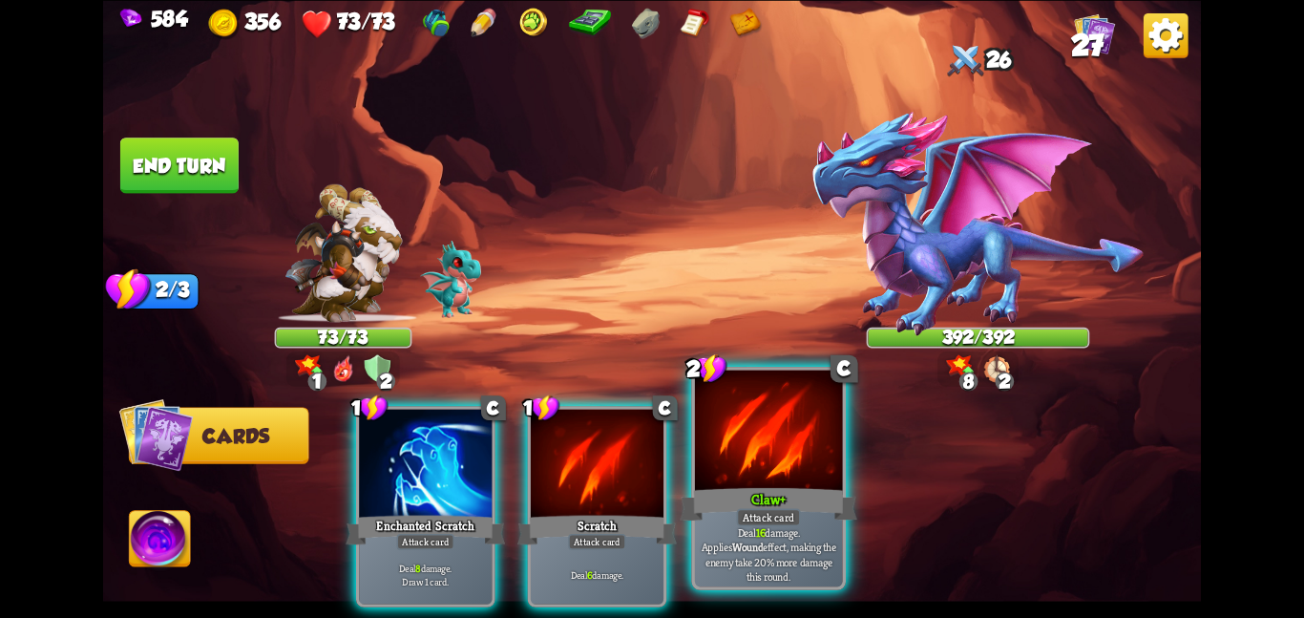
click at [761, 488] on div "Claw+" at bounding box center [768, 503] width 177 height 39
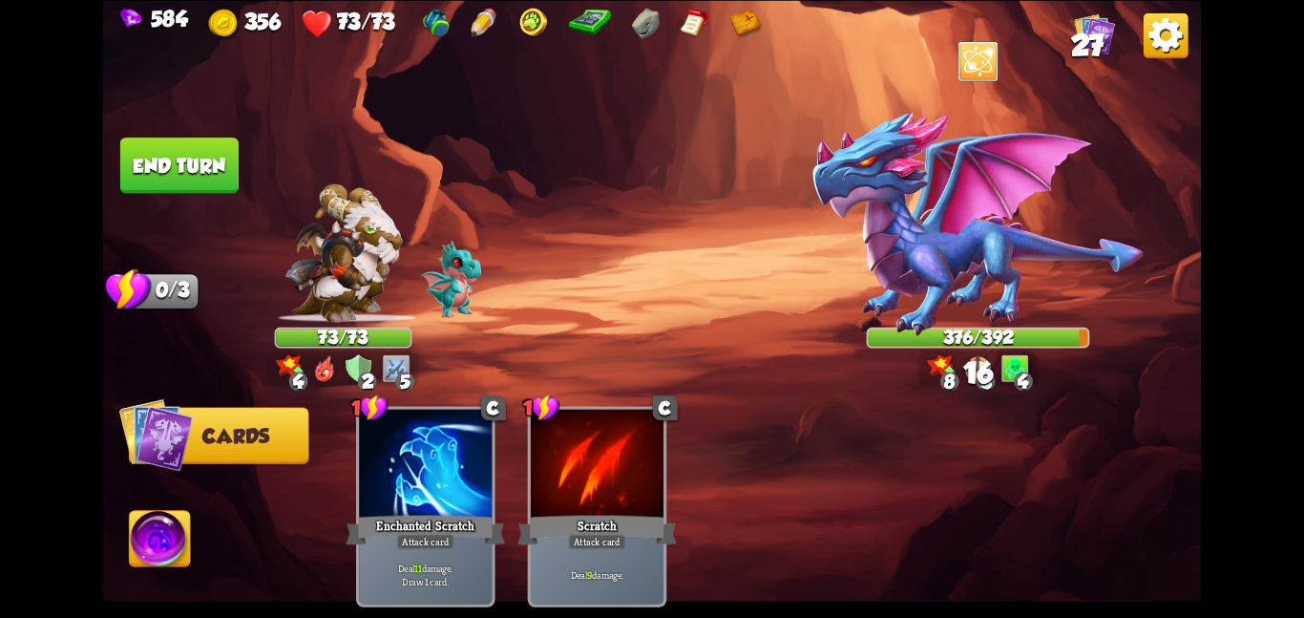
click at [216, 149] on button "End turn" at bounding box center [179, 164] width 118 height 55
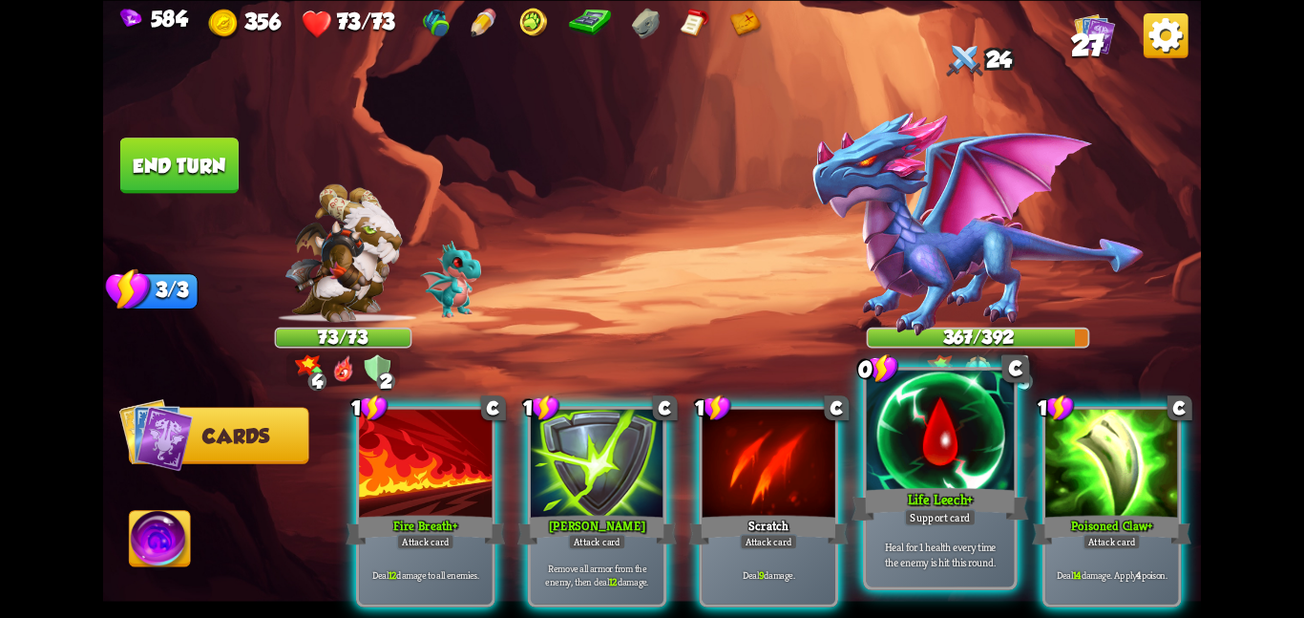
click at [954, 424] on div at bounding box center [941, 432] width 148 height 124
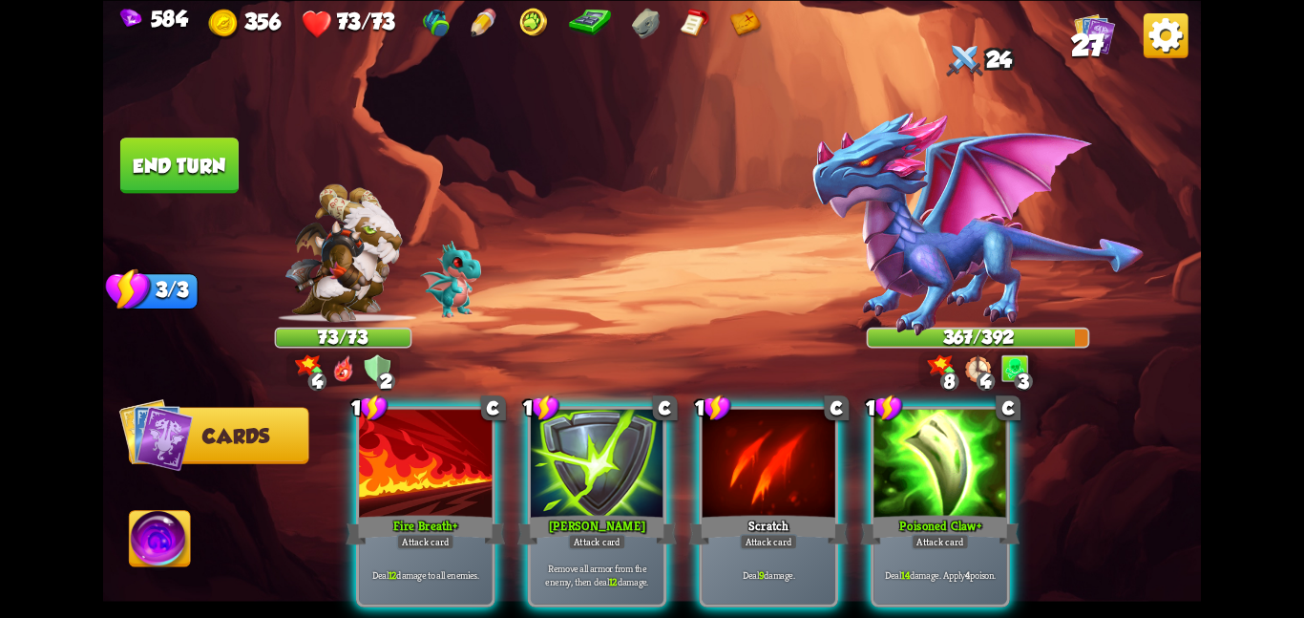
click at [954, 424] on div at bounding box center [940, 465] width 133 height 112
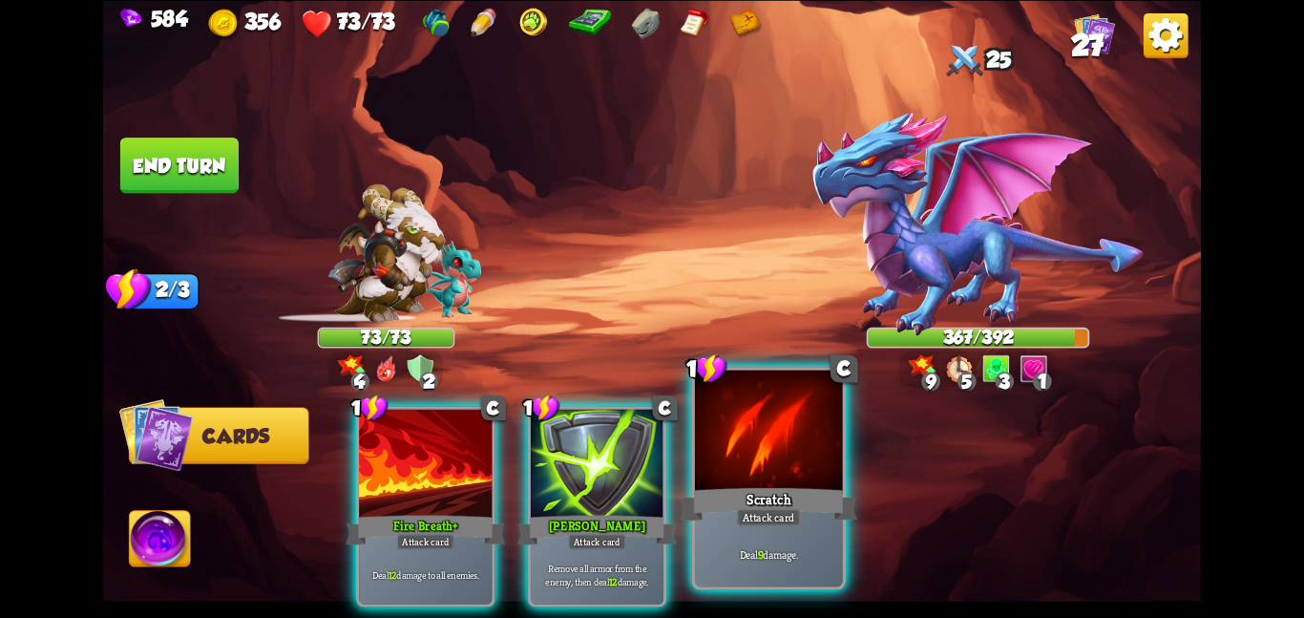
click at [768, 451] on div at bounding box center [769, 432] width 148 height 124
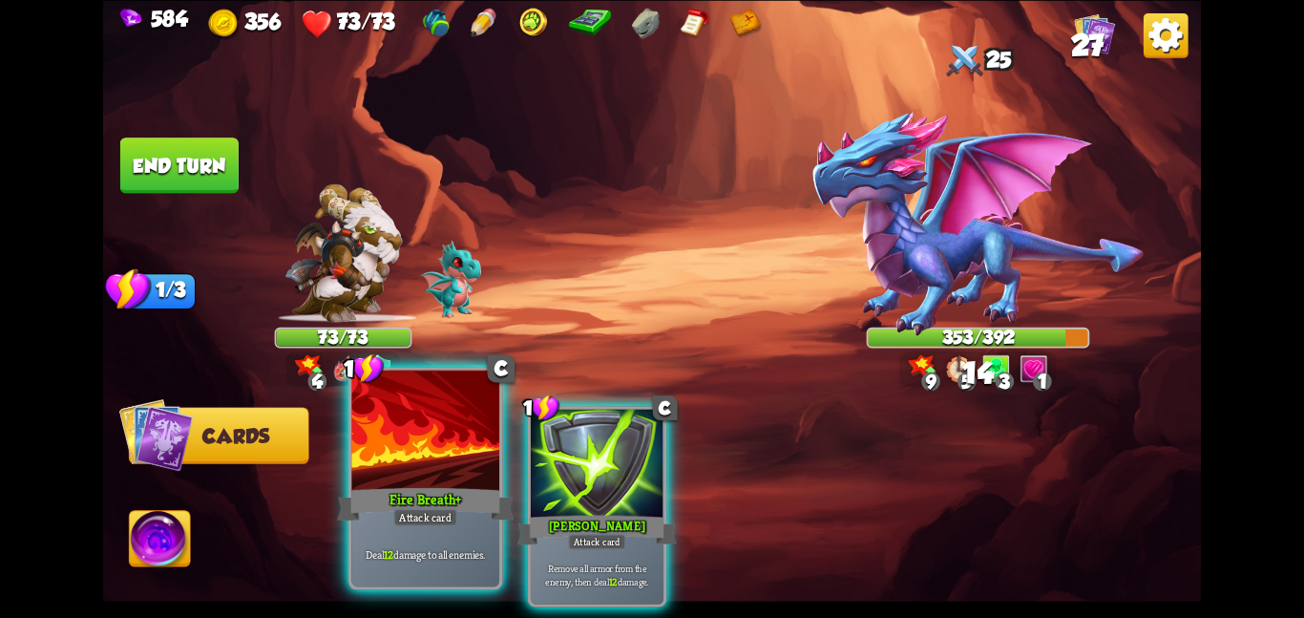
click at [416, 464] on div at bounding box center [425, 432] width 148 height 124
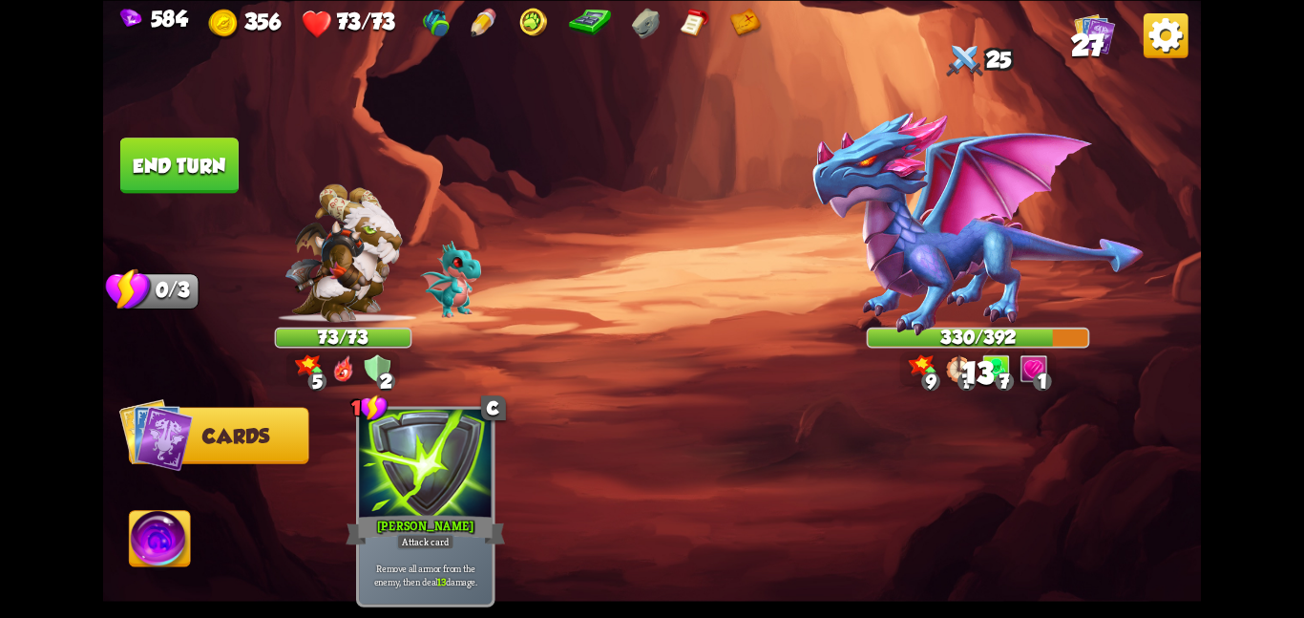
click at [165, 165] on button "End turn" at bounding box center [179, 164] width 118 height 55
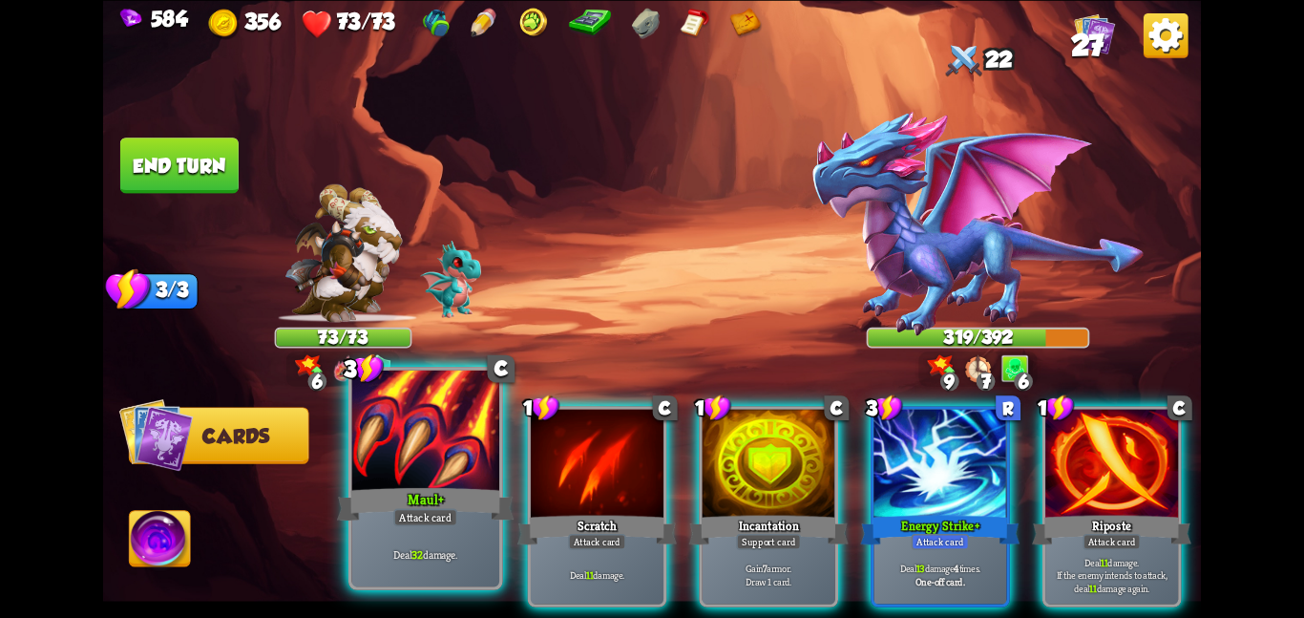
click at [448, 434] on div at bounding box center [425, 432] width 148 height 124
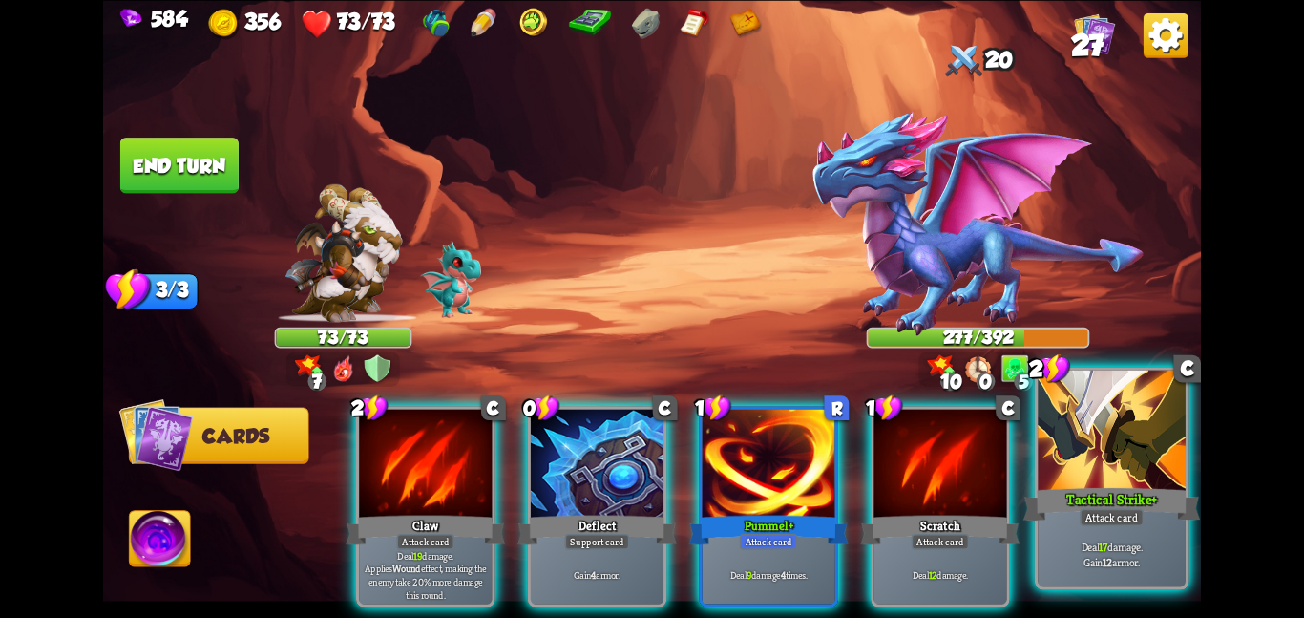
click at [1100, 442] on div at bounding box center [1112, 432] width 148 height 124
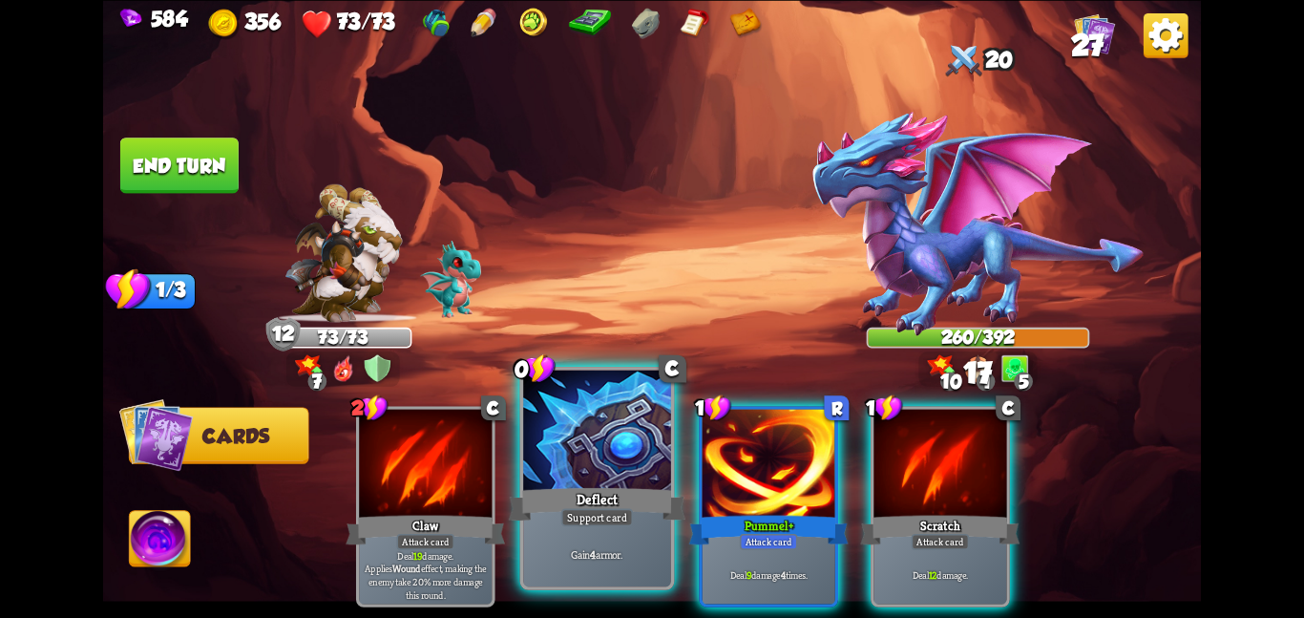
click at [574, 463] on div at bounding box center [597, 432] width 148 height 124
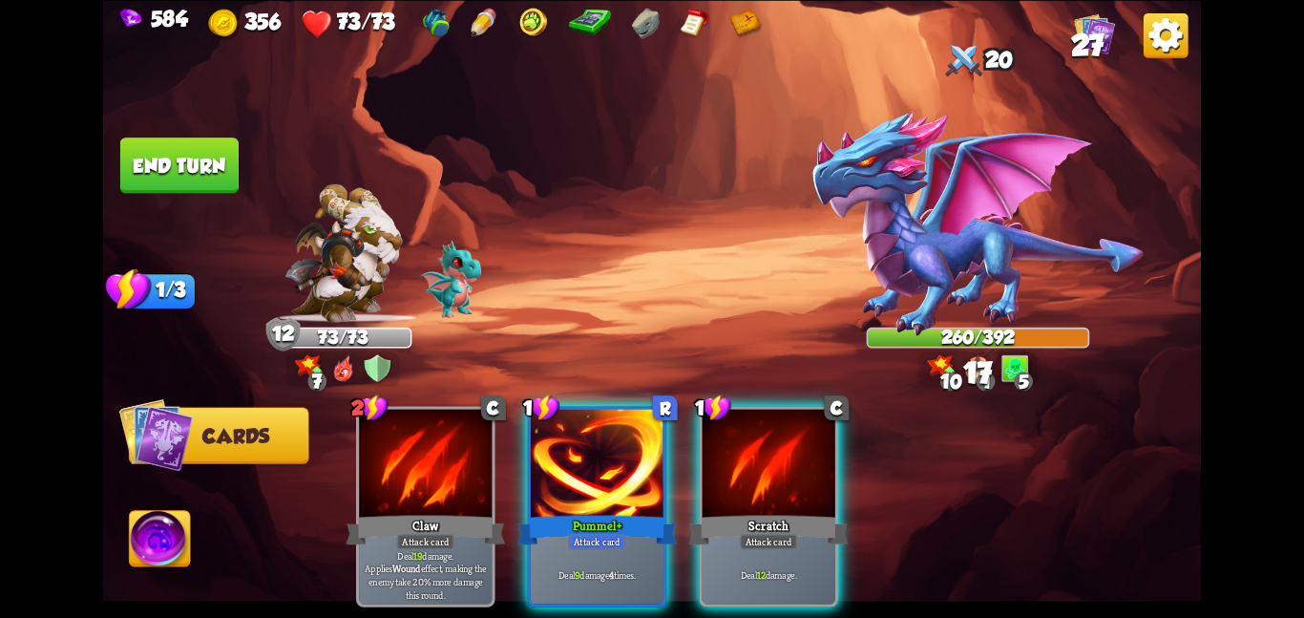
click at [574, 463] on div at bounding box center [597, 465] width 133 height 112
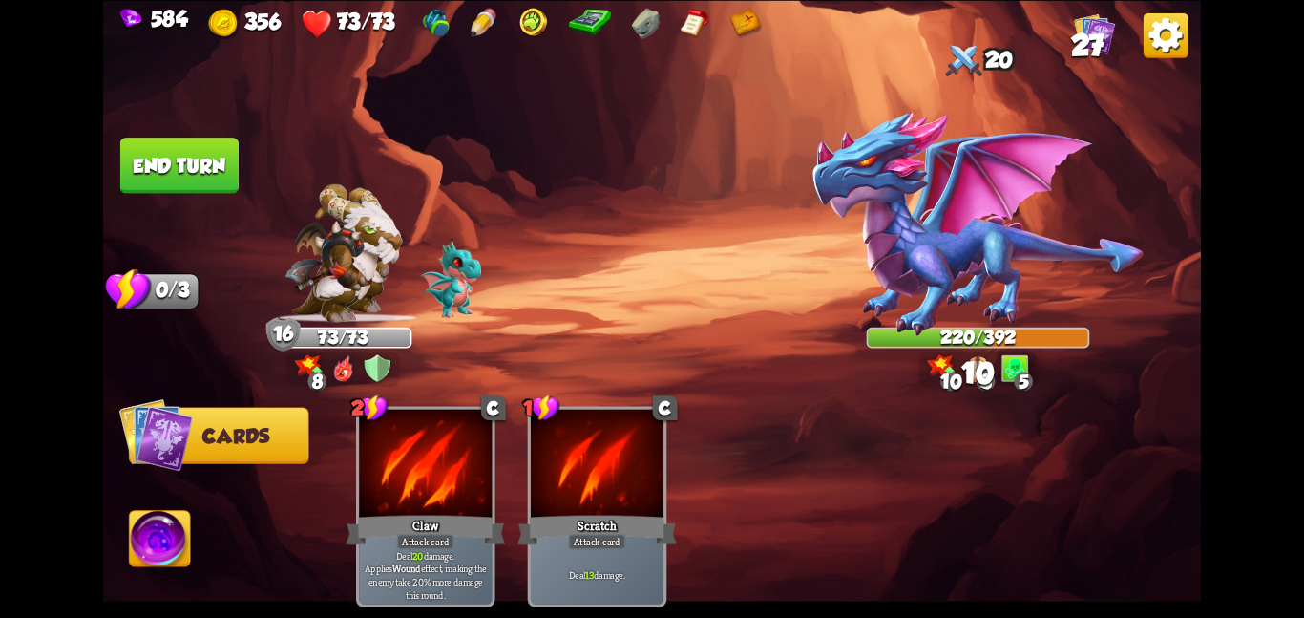
click at [187, 163] on button "End turn" at bounding box center [179, 164] width 118 height 55
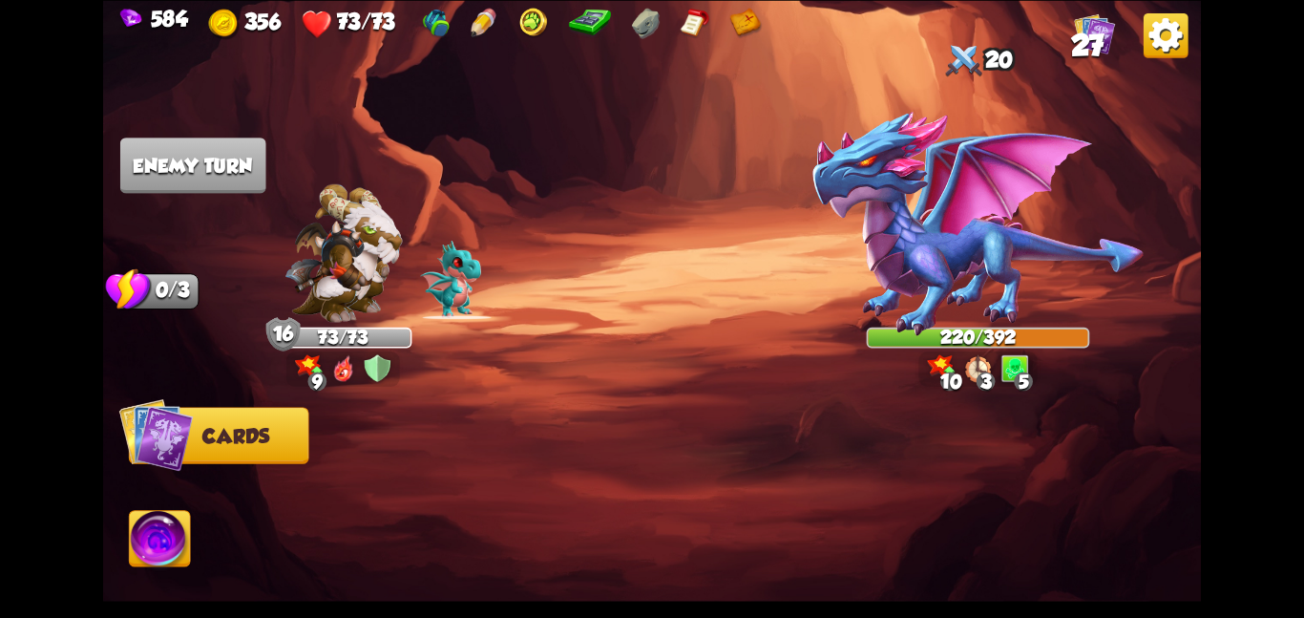
click at [312, 340] on div "73/73" at bounding box center [343, 336] width 134 height 17
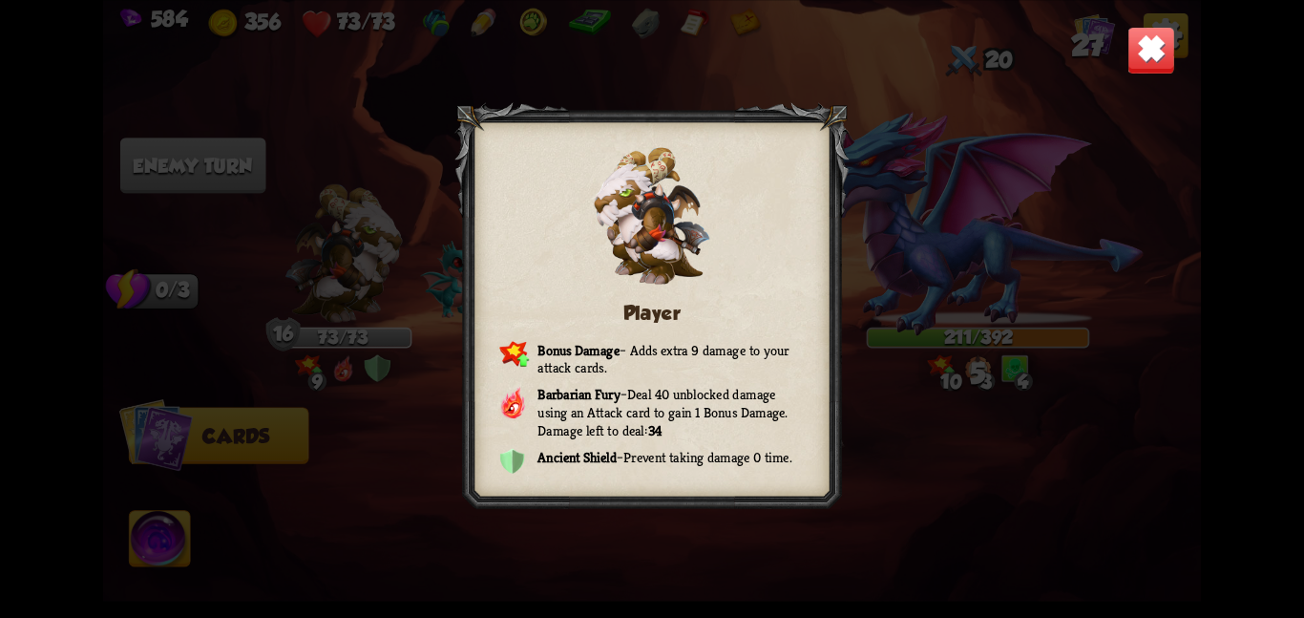
click at [1146, 61] on img at bounding box center [1152, 50] width 48 height 48
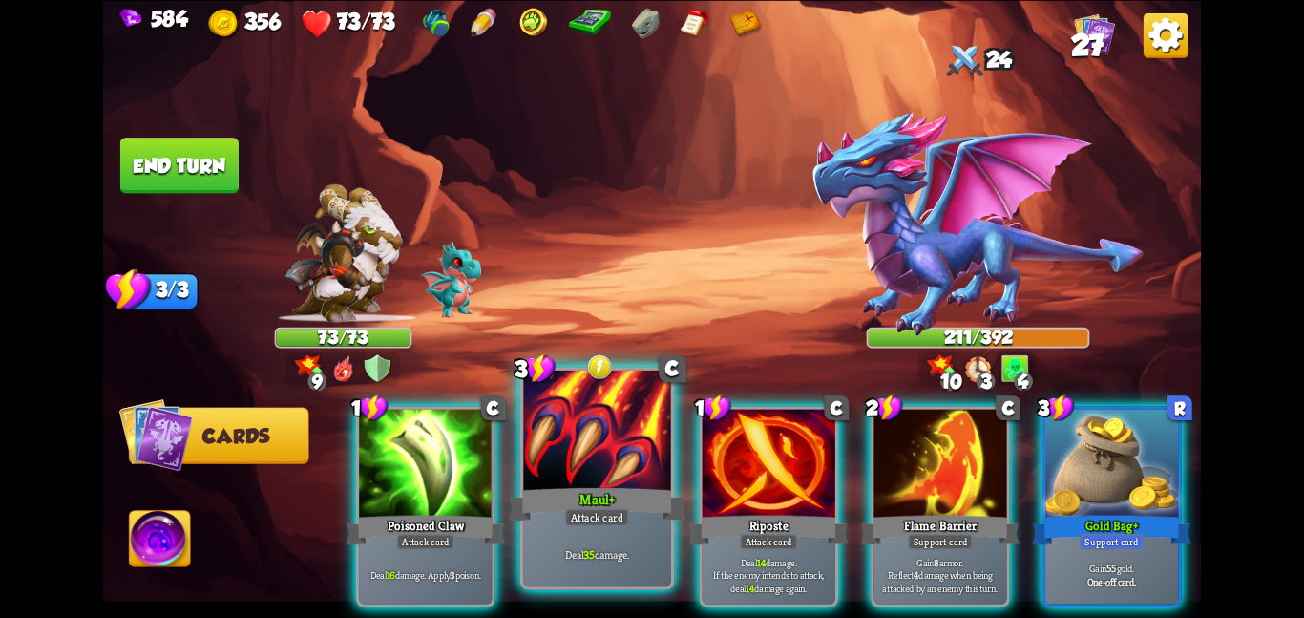
click at [587, 457] on div at bounding box center [597, 432] width 148 height 124
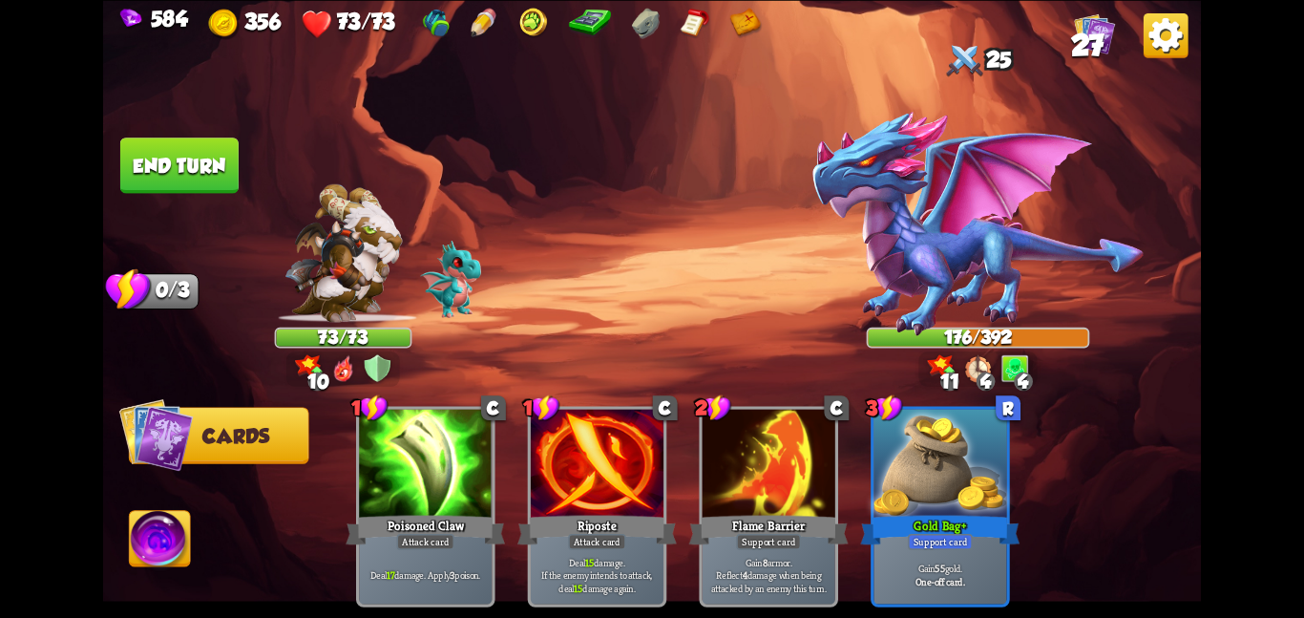
click at [218, 170] on button "End turn" at bounding box center [179, 164] width 118 height 55
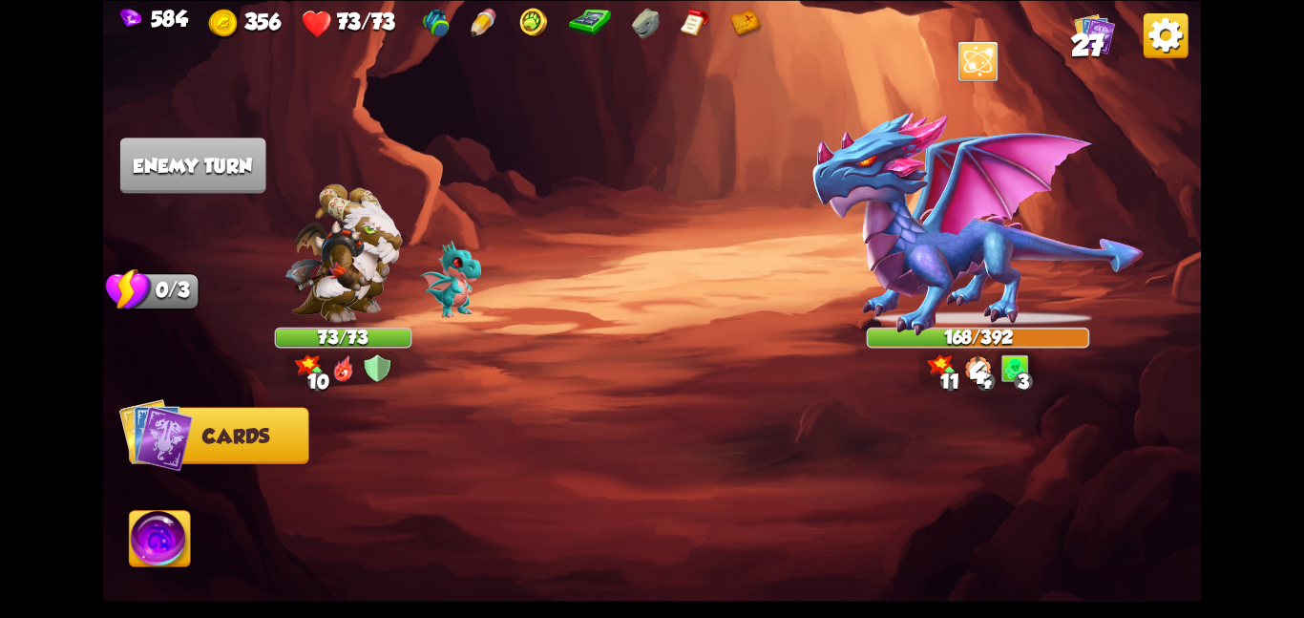
click at [383, 348] on div at bounding box center [762, 480] width 878 height 275
click at [349, 306] on img at bounding box center [343, 252] width 117 height 138
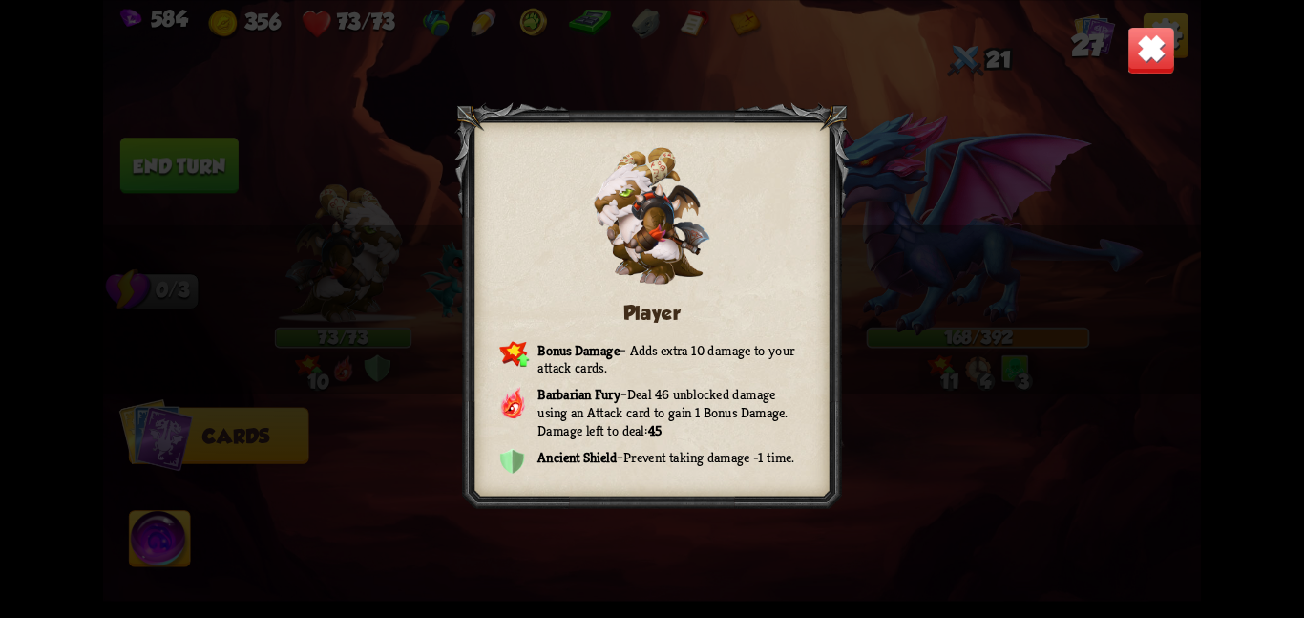
click at [1164, 49] on img at bounding box center [1152, 50] width 48 height 48
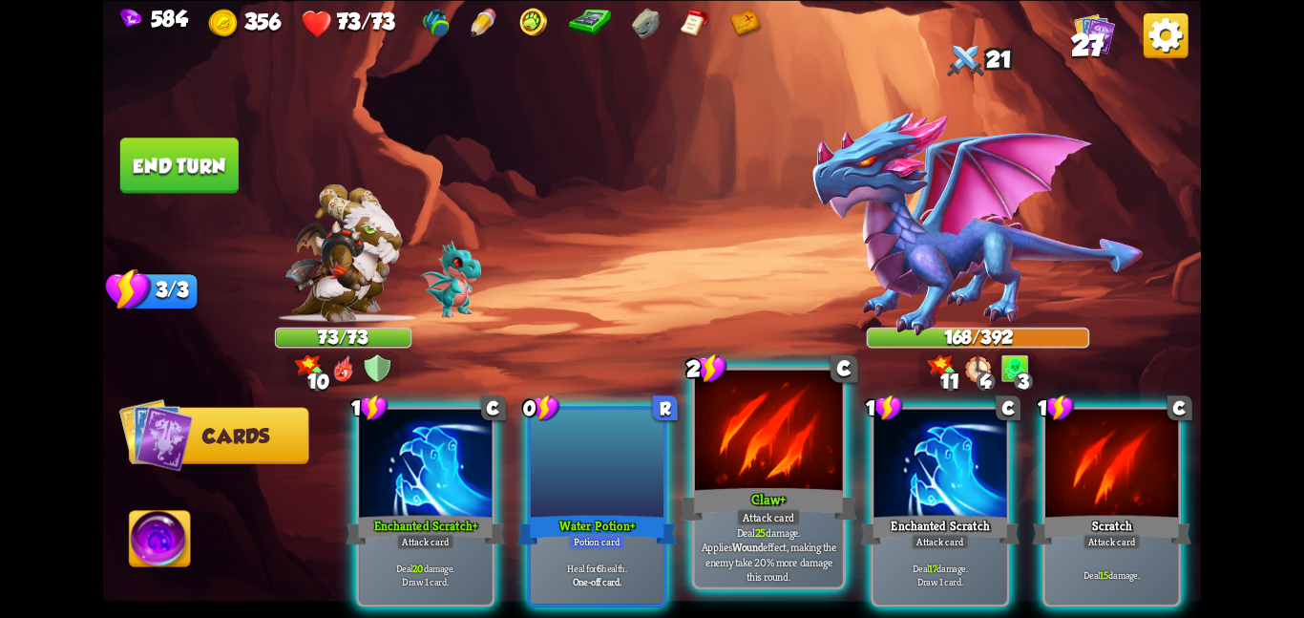
click at [771, 459] on div at bounding box center [769, 432] width 148 height 124
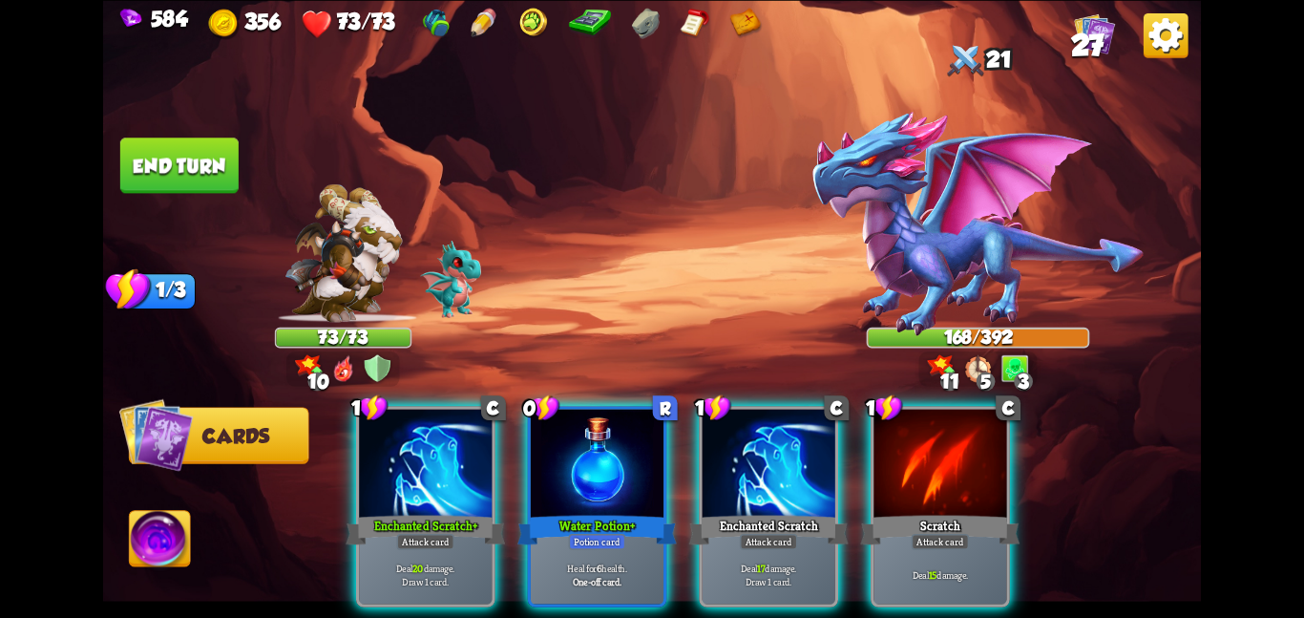
click at [771, 459] on div at bounding box center [769, 465] width 133 height 112
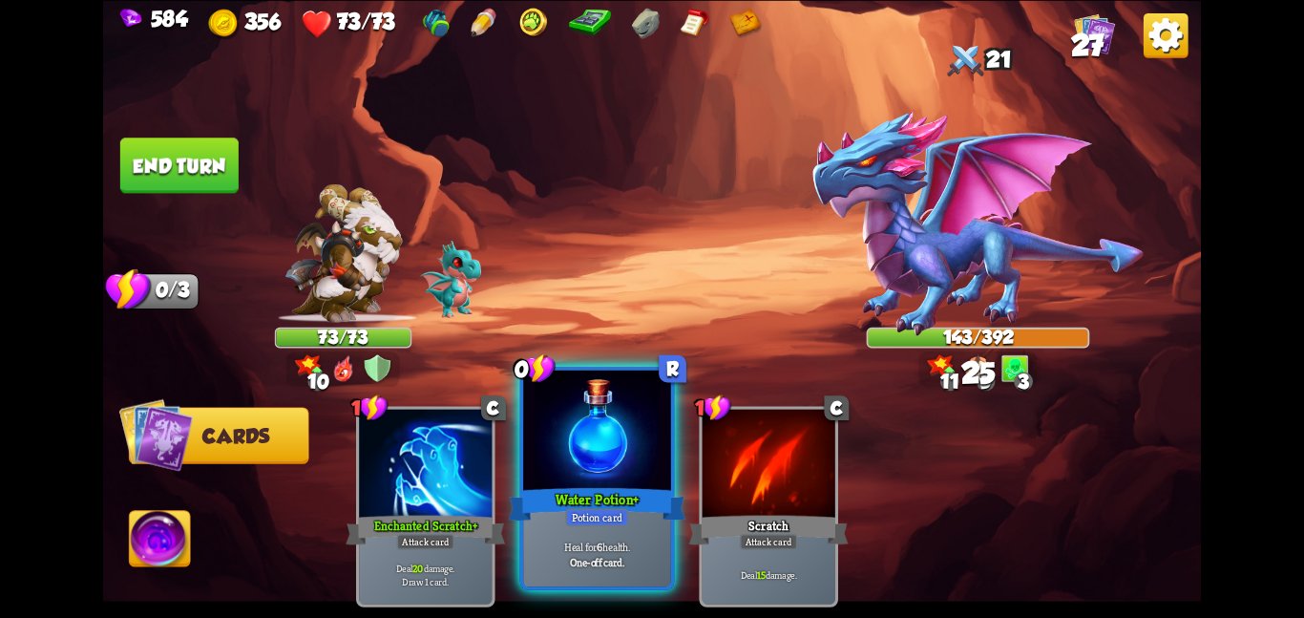
click at [571, 469] on div at bounding box center [597, 432] width 148 height 124
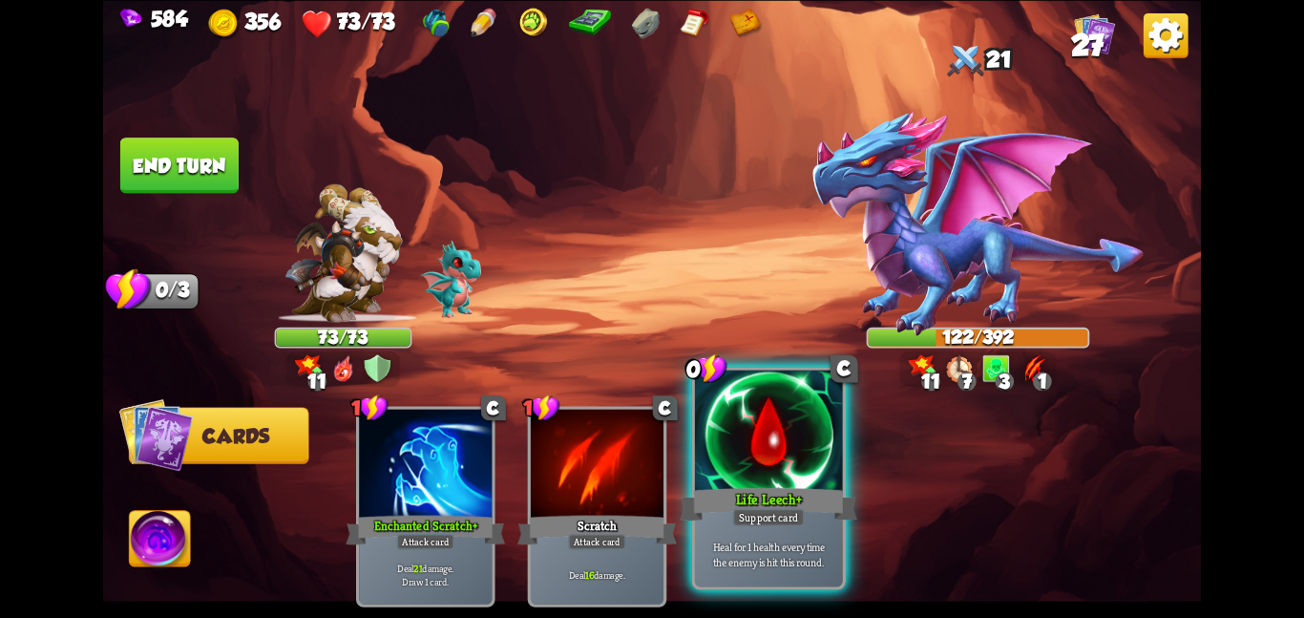
click at [749, 457] on div at bounding box center [769, 432] width 148 height 124
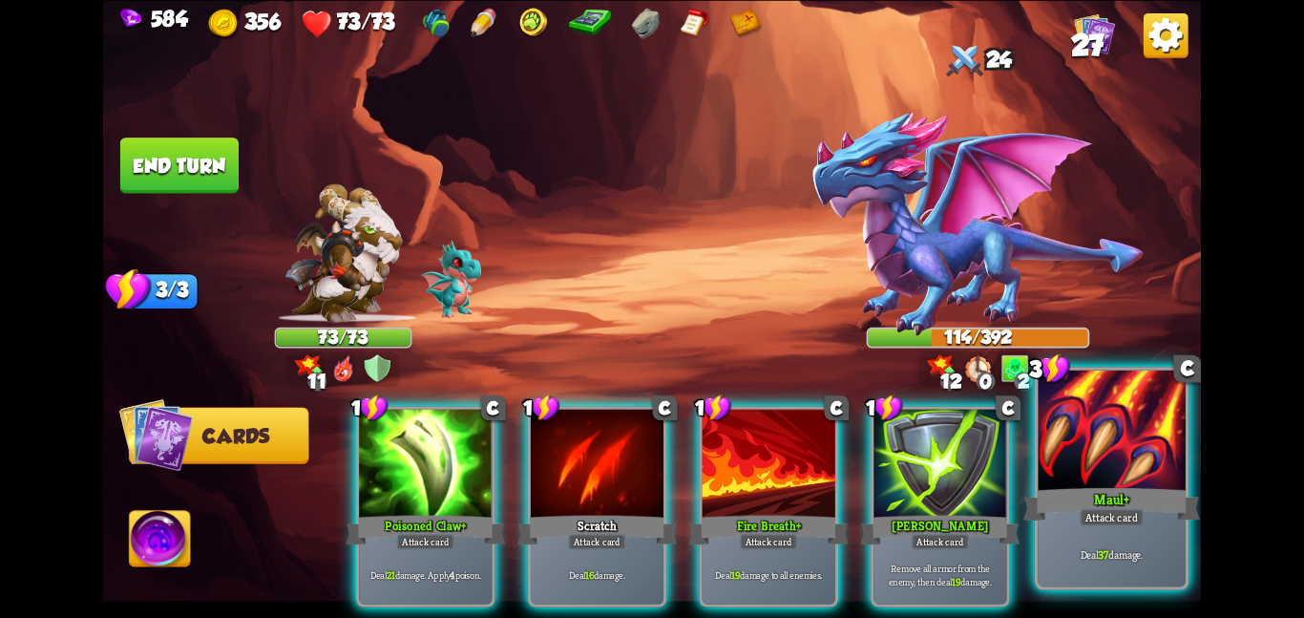
click at [1097, 502] on div "Maul+" at bounding box center [1112, 503] width 177 height 39
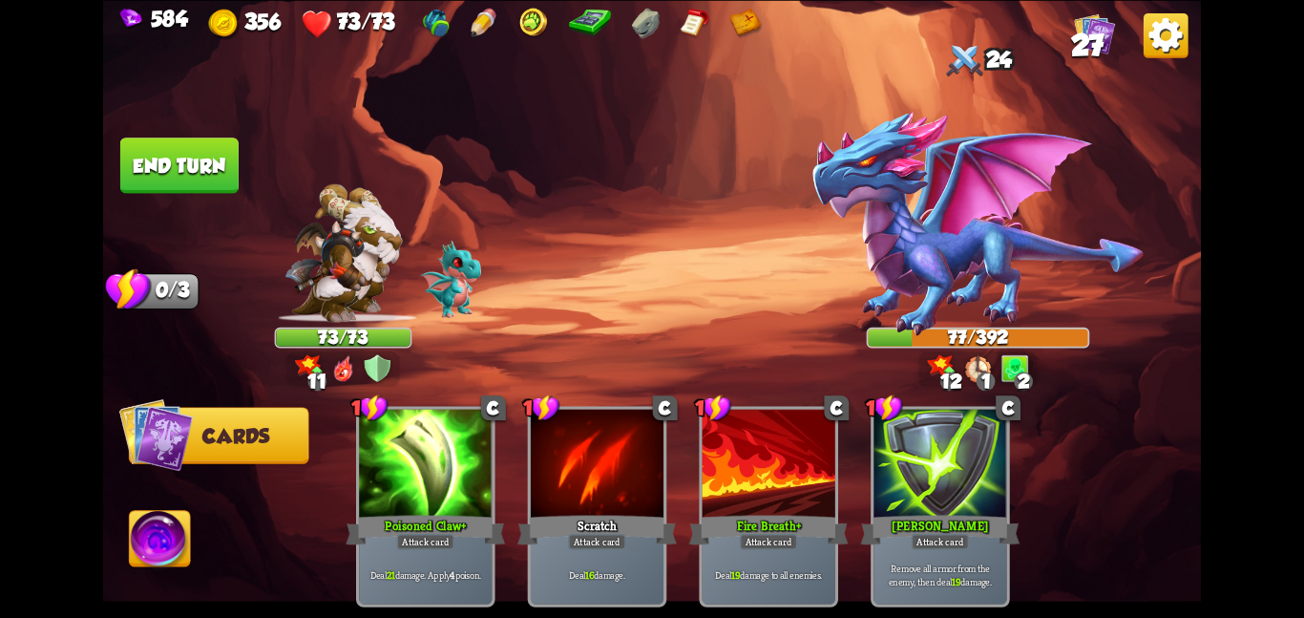
click at [176, 150] on button "End turn" at bounding box center [179, 164] width 118 height 55
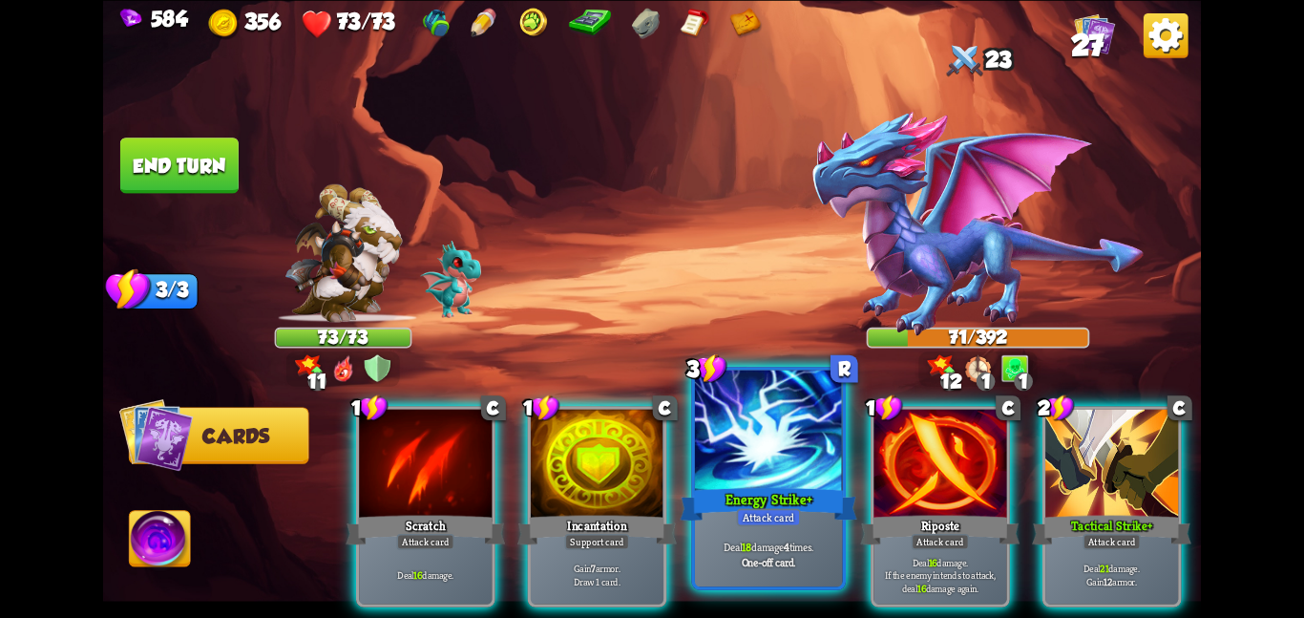
click at [731, 475] on div at bounding box center [769, 432] width 148 height 124
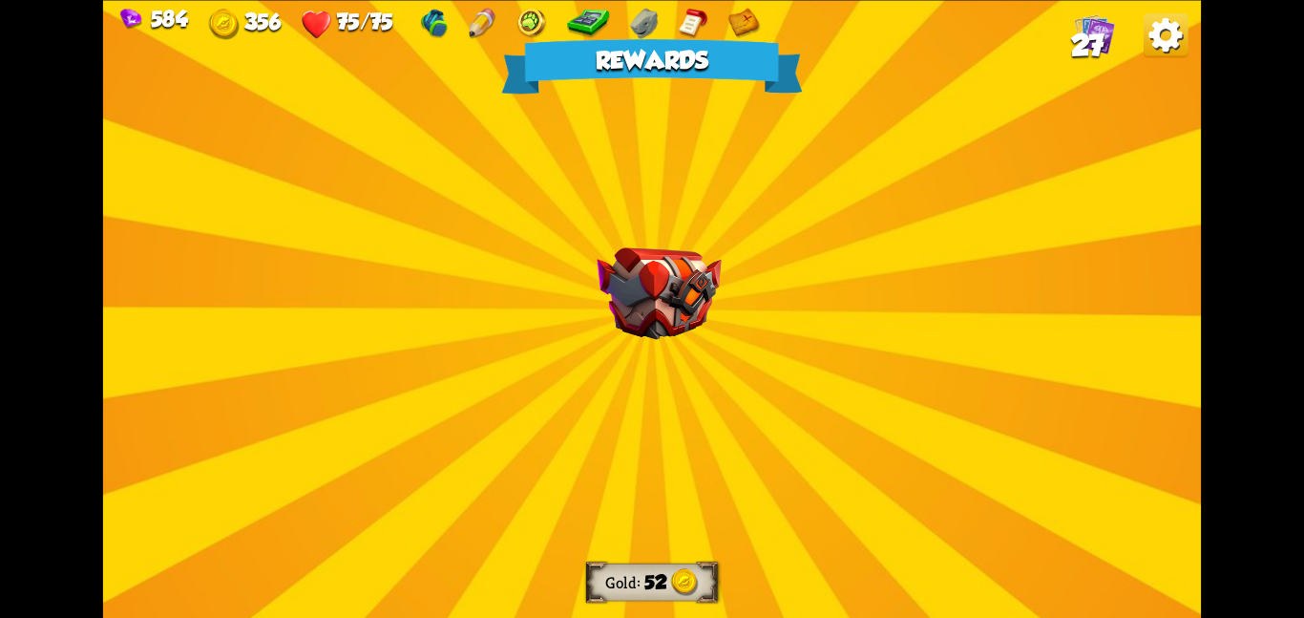
click at [677, 334] on img at bounding box center [659, 293] width 124 height 93
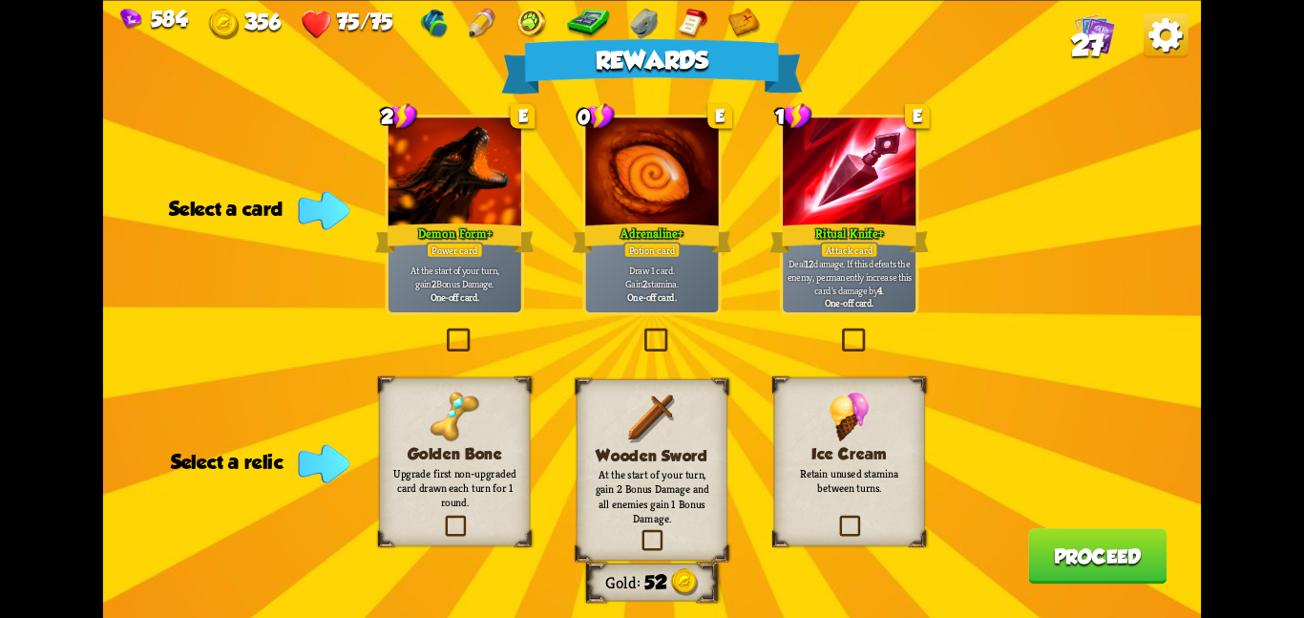
click at [847, 412] on img at bounding box center [850, 416] width 40 height 50
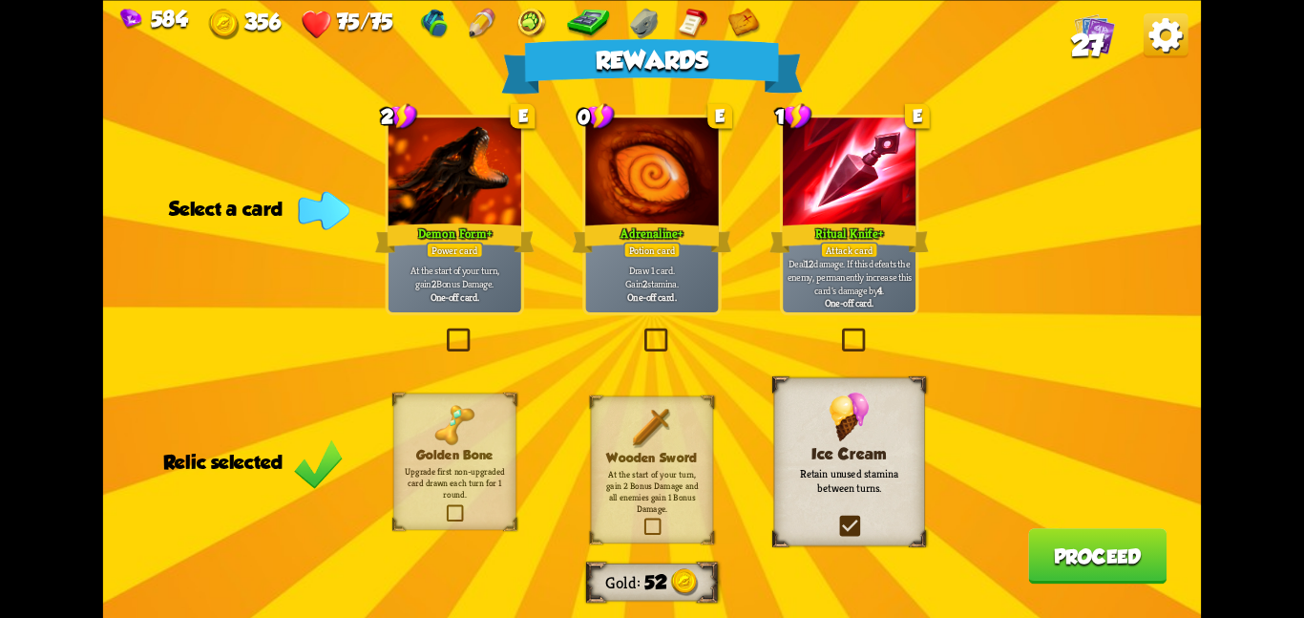
click at [827, 165] on div at bounding box center [849, 173] width 133 height 112
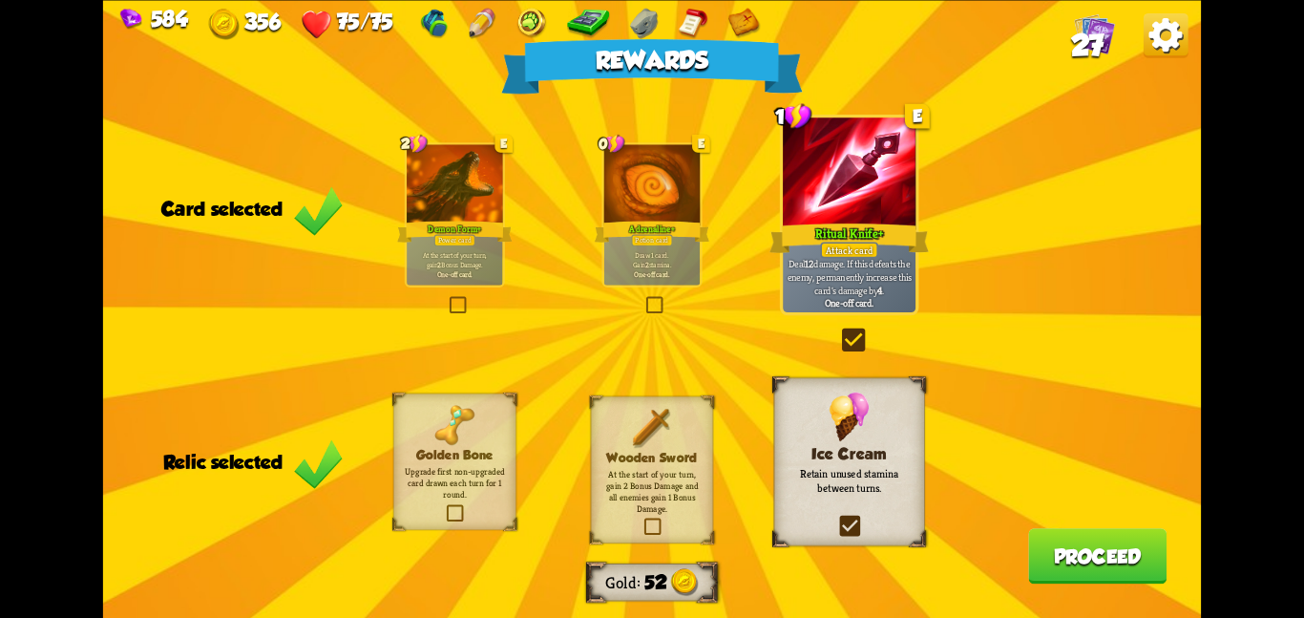
click at [1070, 558] on button "Proceed" at bounding box center [1097, 555] width 138 height 55
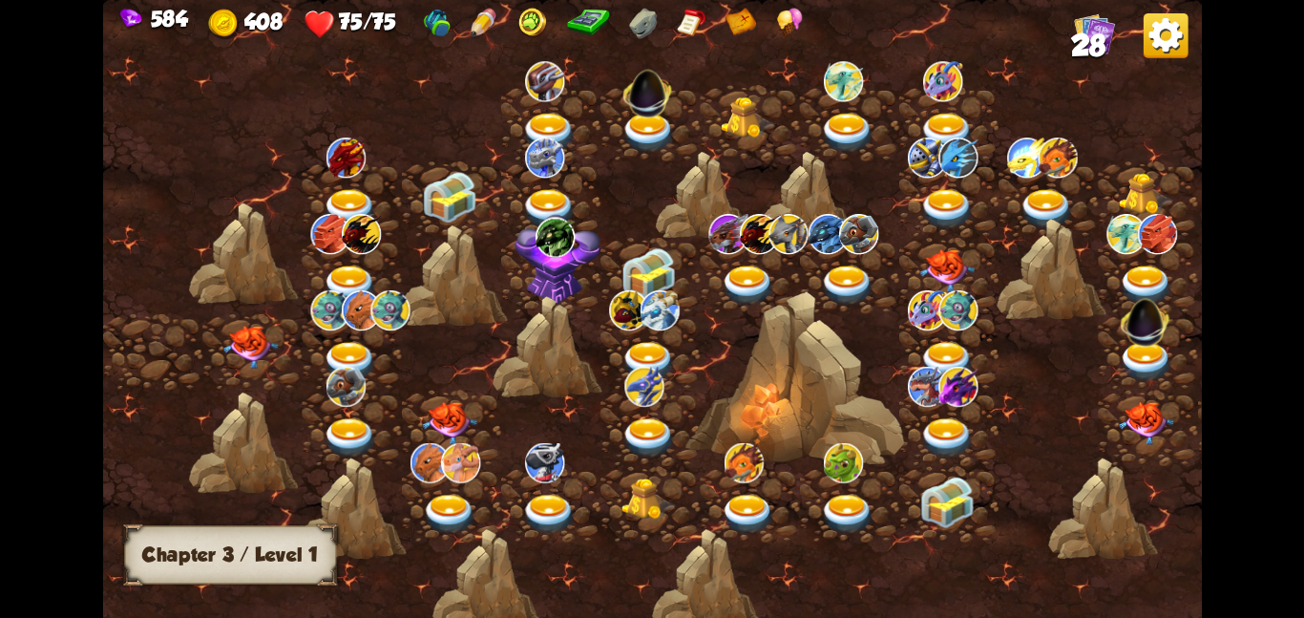
click at [422, 423] on img at bounding box center [449, 422] width 55 height 43
click at [233, 334] on img at bounding box center [250, 346] width 55 height 43
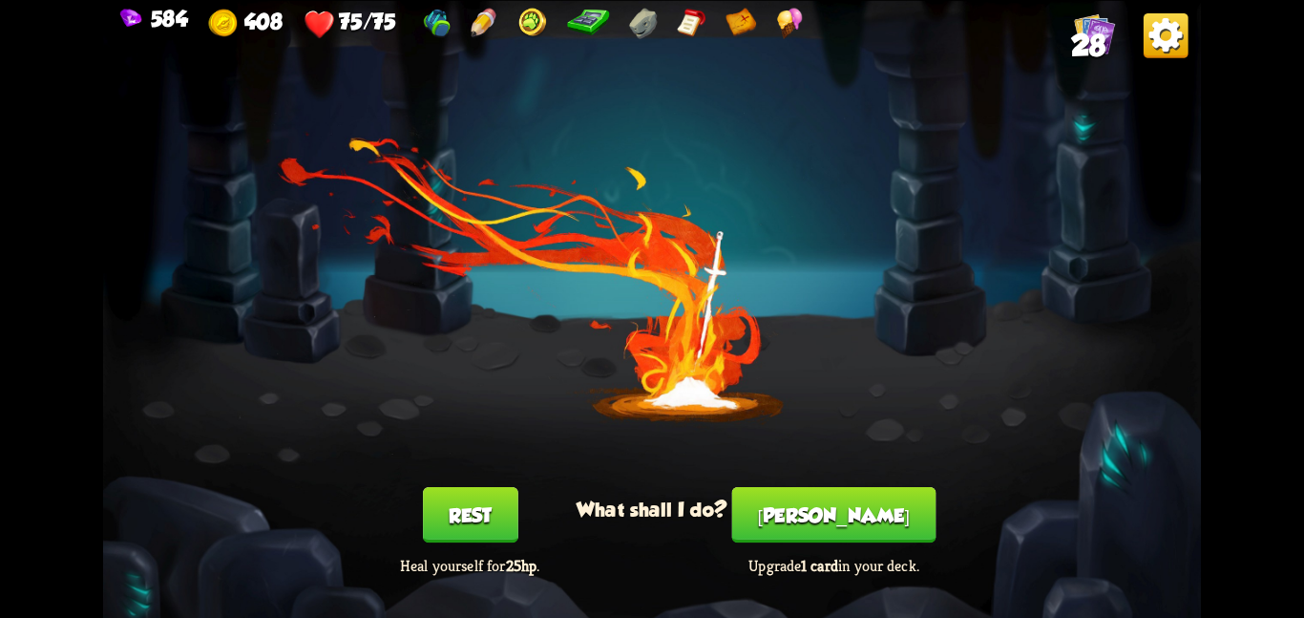
click at [832, 511] on button "Smith" at bounding box center [834, 514] width 204 height 55
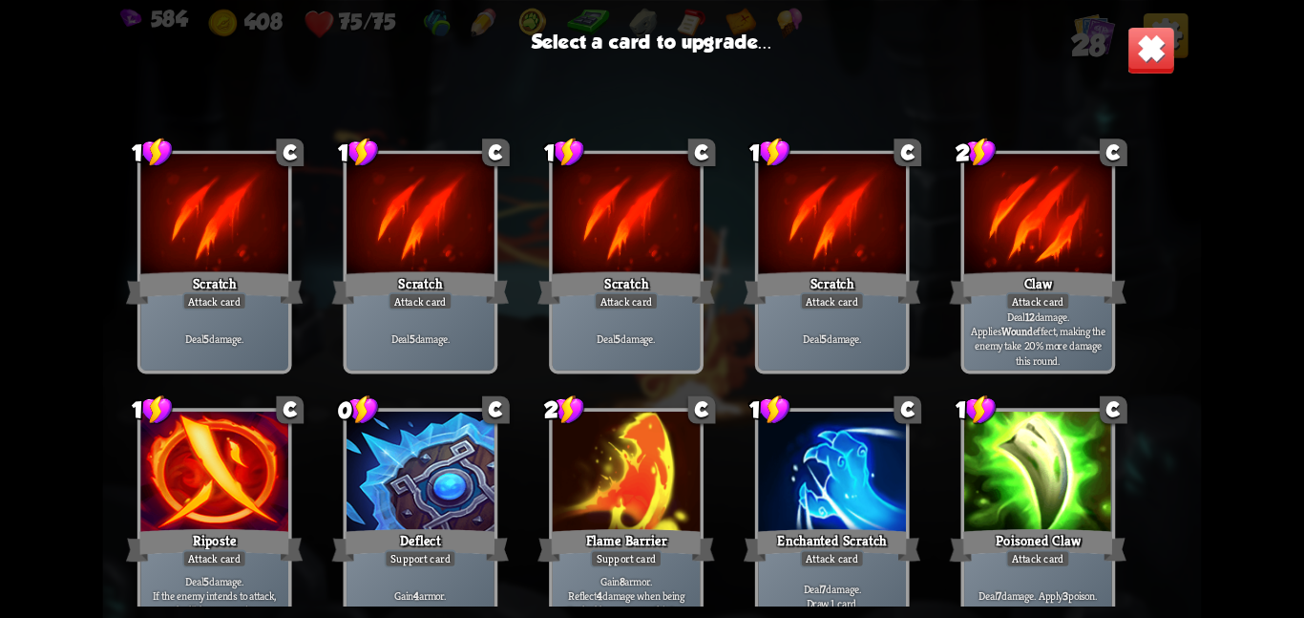
scroll to position [314, 0]
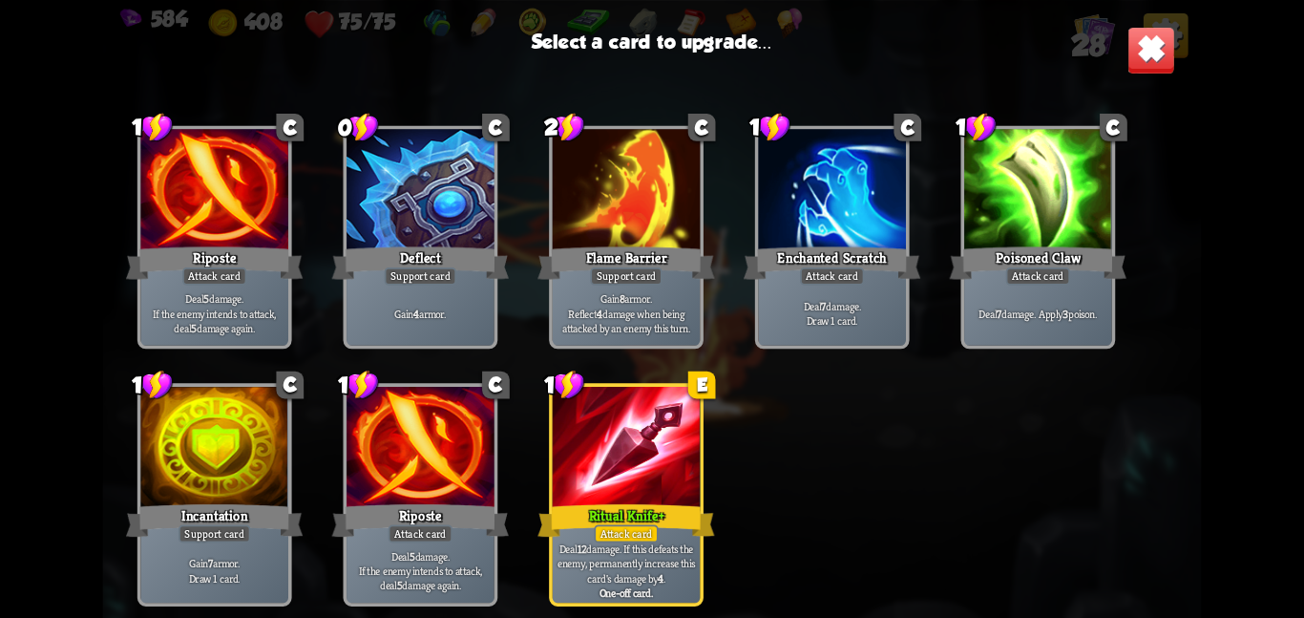
click at [611, 488] on div at bounding box center [627, 449] width 148 height 124
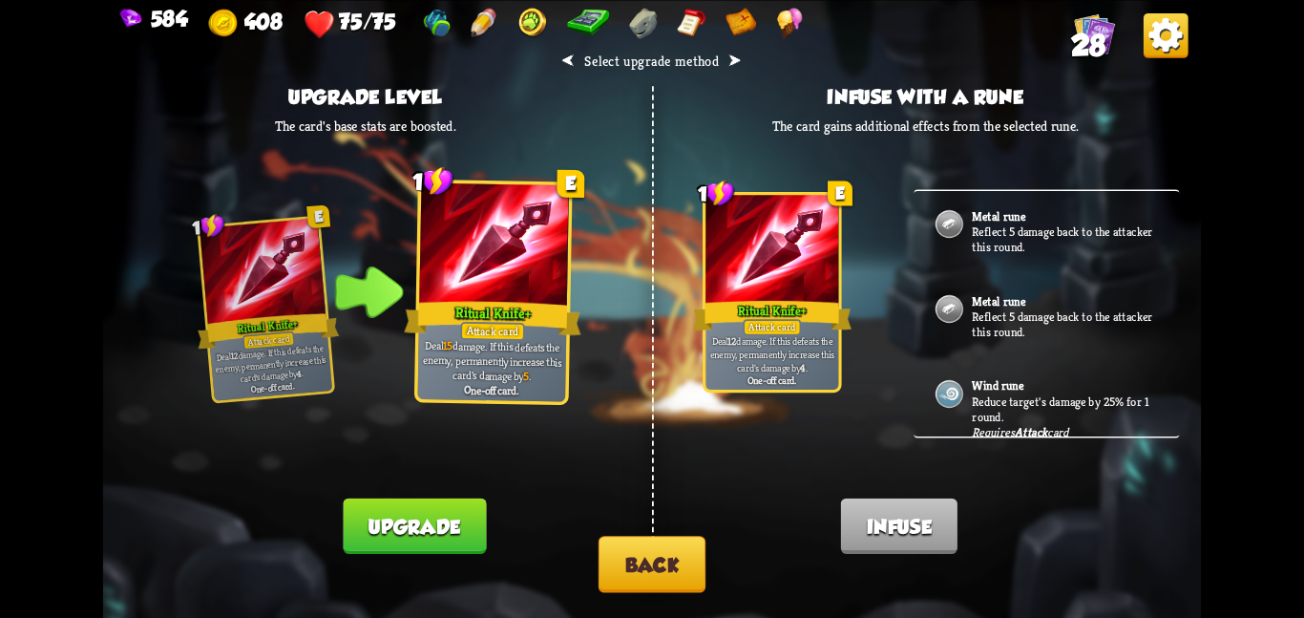
click at [452, 511] on button "Upgrade" at bounding box center [415, 524] width 143 height 55
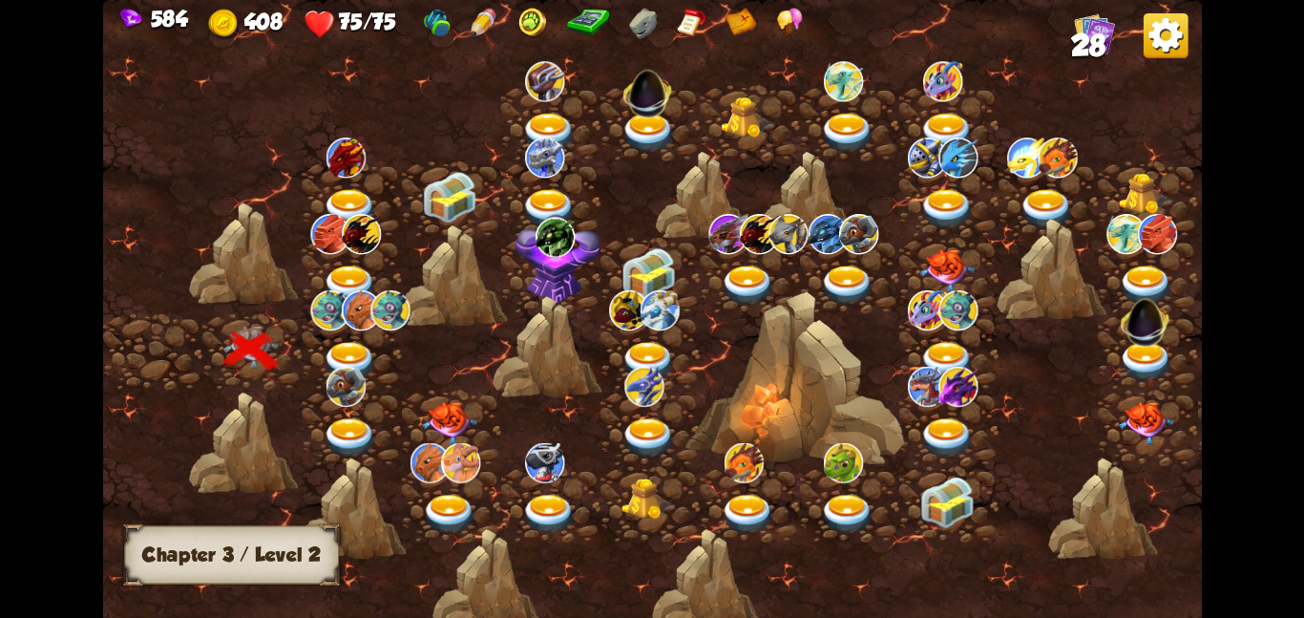
click at [331, 327] on img at bounding box center [329, 309] width 39 height 40
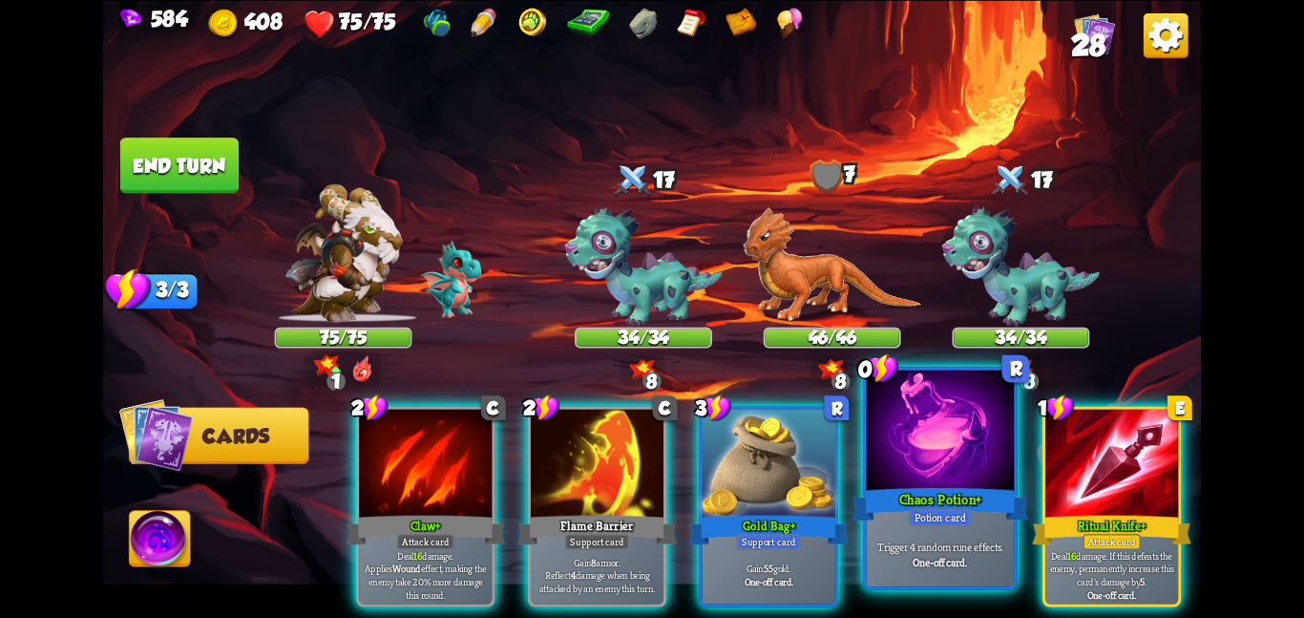
click at [920, 412] on div at bounding box center [941, 432] width 148 height 124
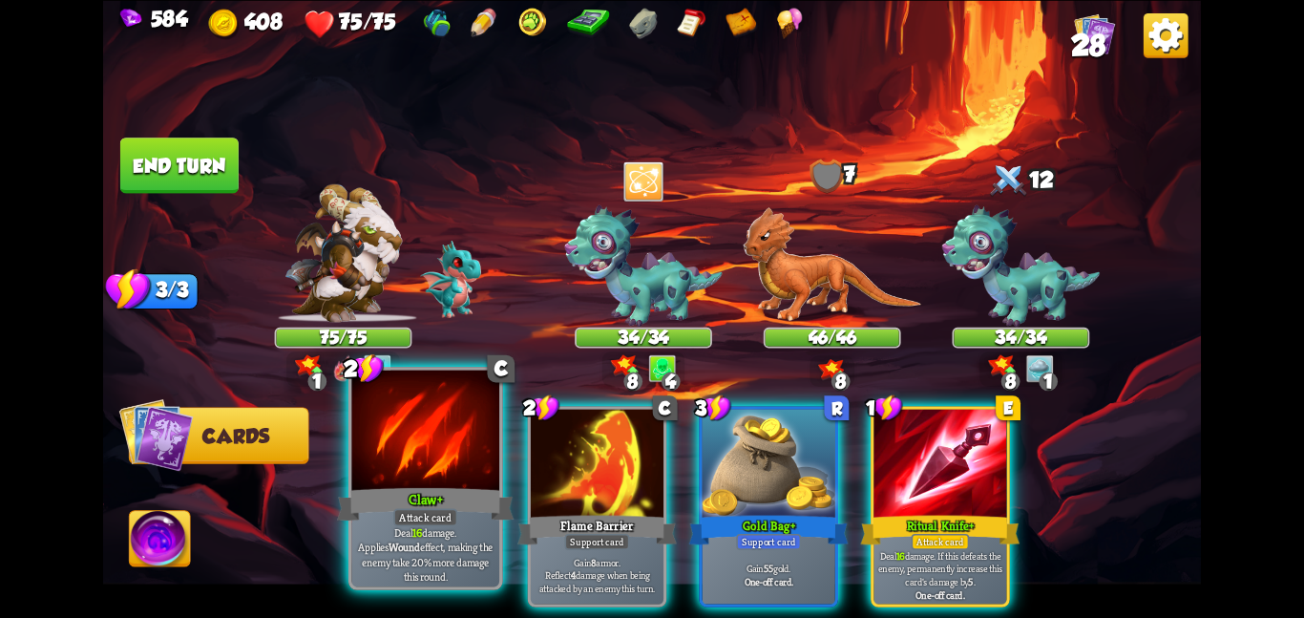
click at [483, 477] on div at bounding box center [425, 432] width 148 height 124
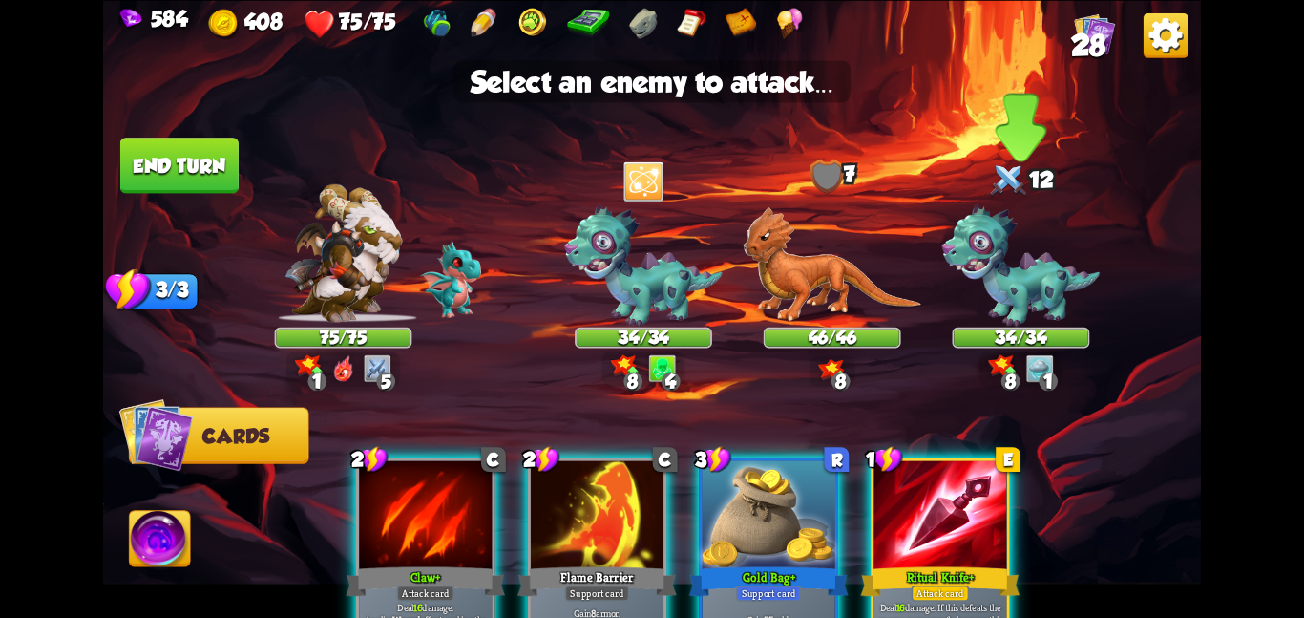
click at [1015, 251] on img at bounding box center [1021, 265] width 158 height 122
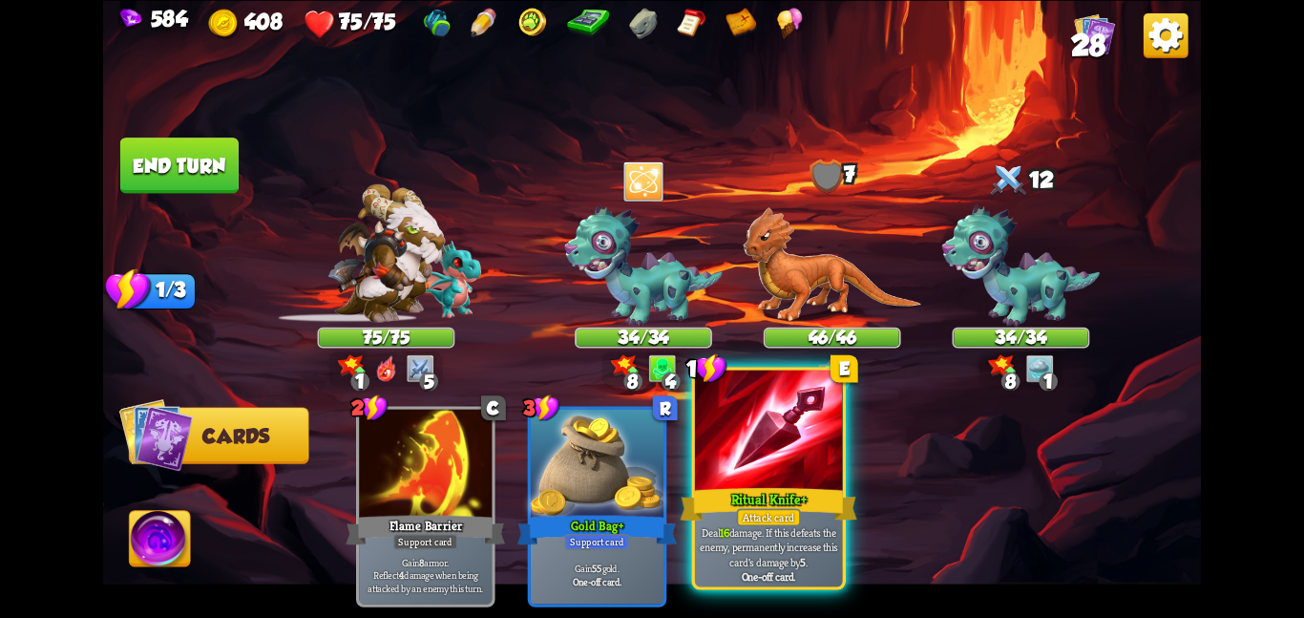
click at [806, 440] on div at bounding box center [769, 432] width 148 height 124
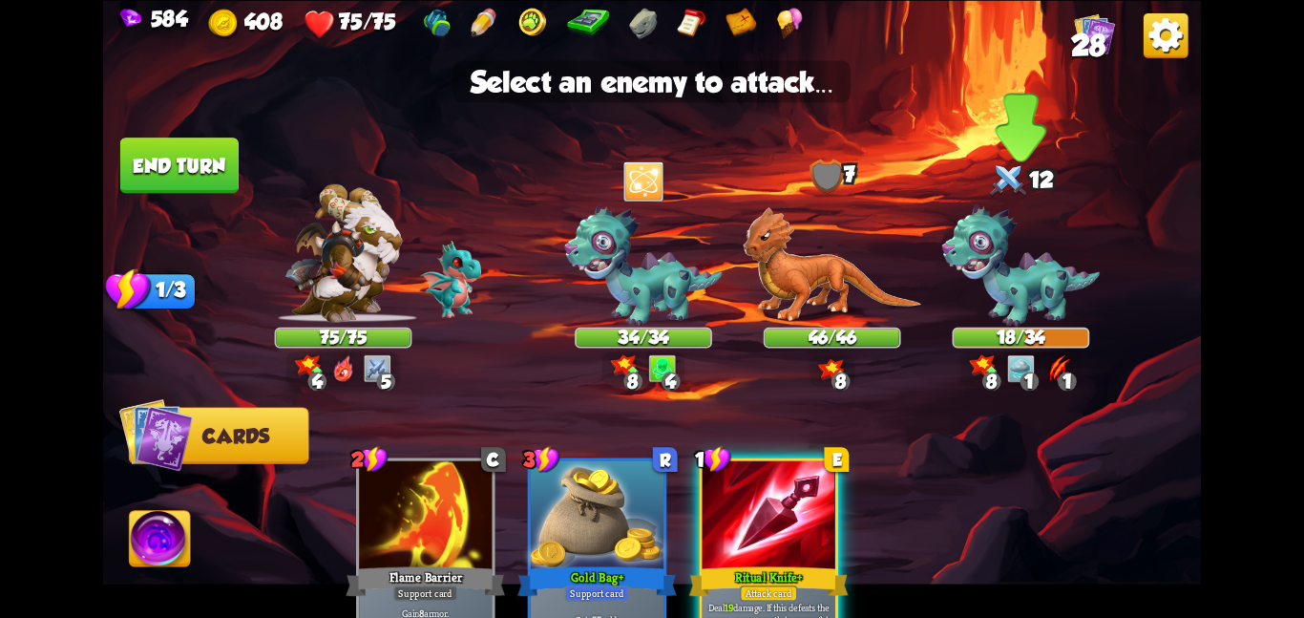
click at [1015, 274] on img at bounding box center [1021, 265] width 158 height 122
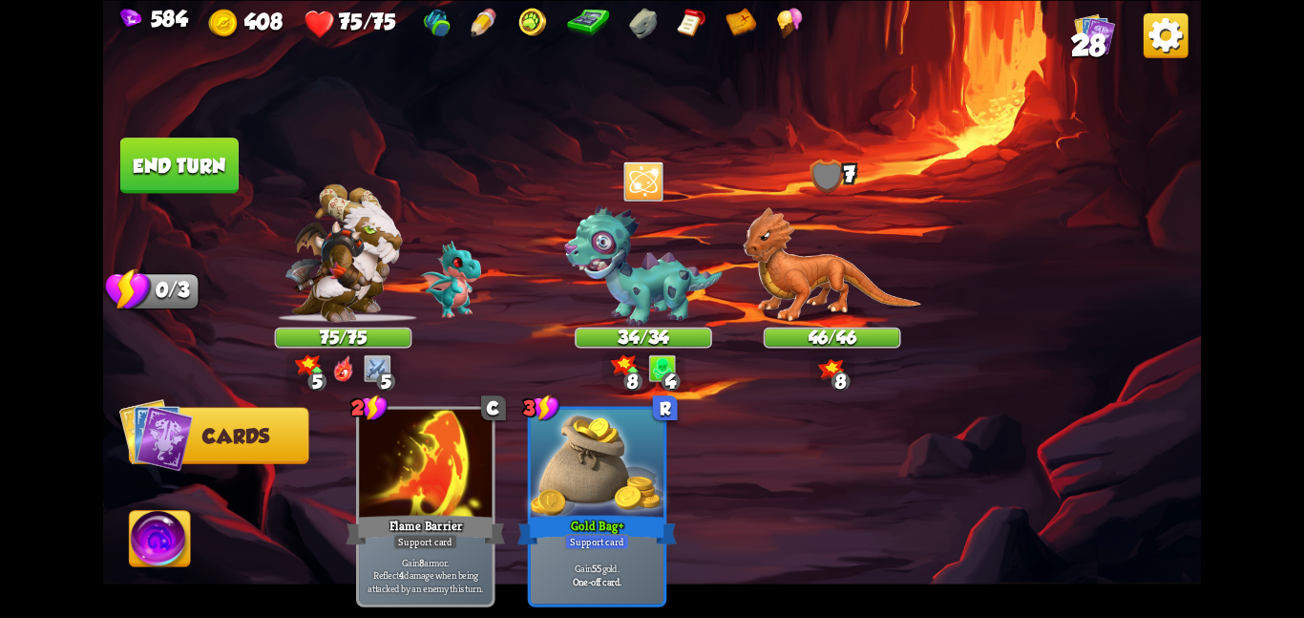
click at [116, 163] on img at bounding box center [652, 309] width 1098 height 618
click at [135, 160] on button "End turn" at bounding box center [179, 164] width 118 height 55
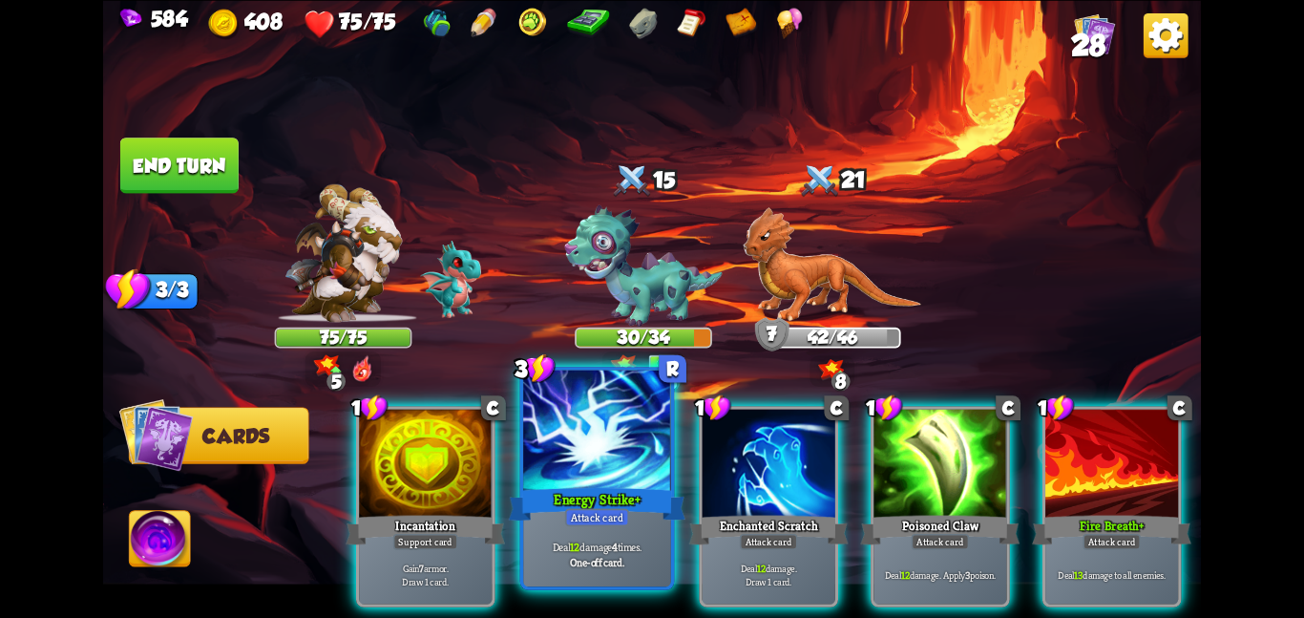
click at [602, 449] on div at bounding box center [597, 432] width 148 height 124
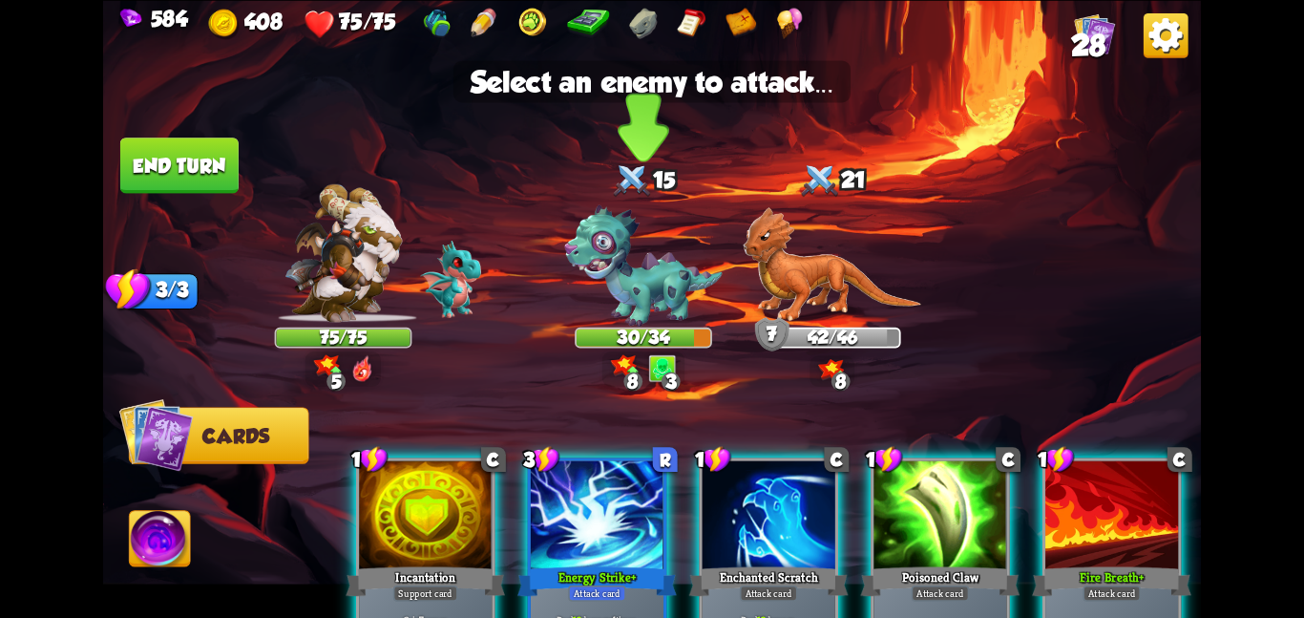
click at [632, 328] on div "30/34" at bounding box center [644, 336] width 134 height 17
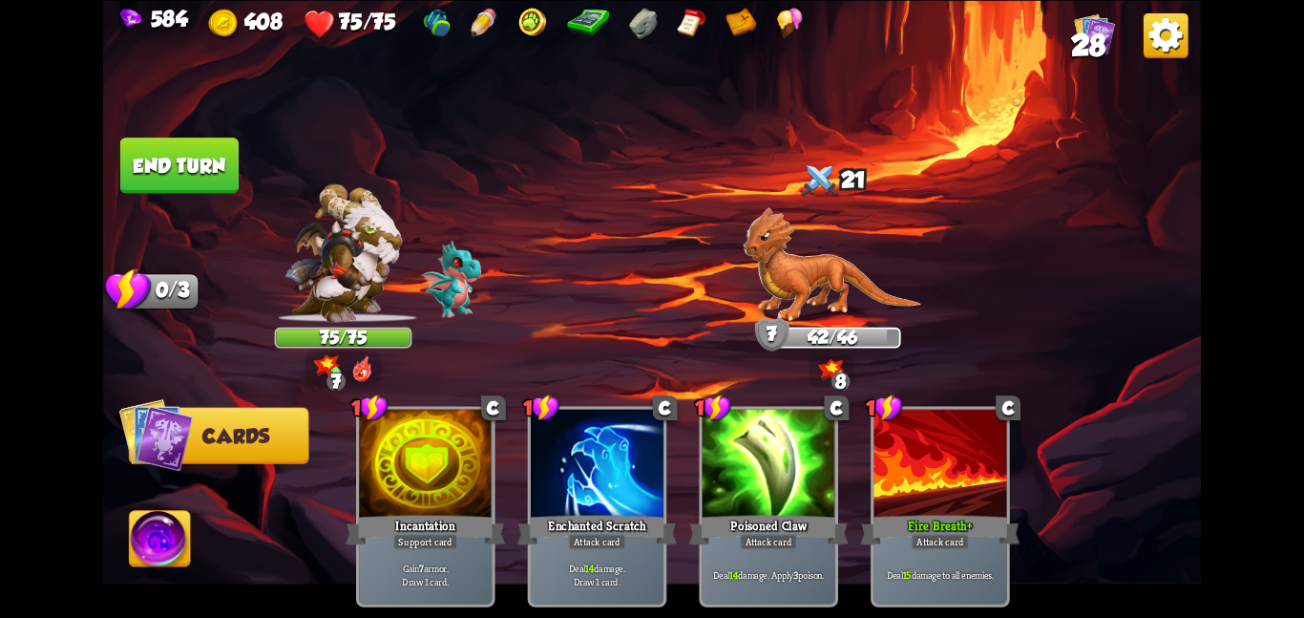
click at [158, 158] on button "End turn" at bounding box center [179, 164] width 118 height 55
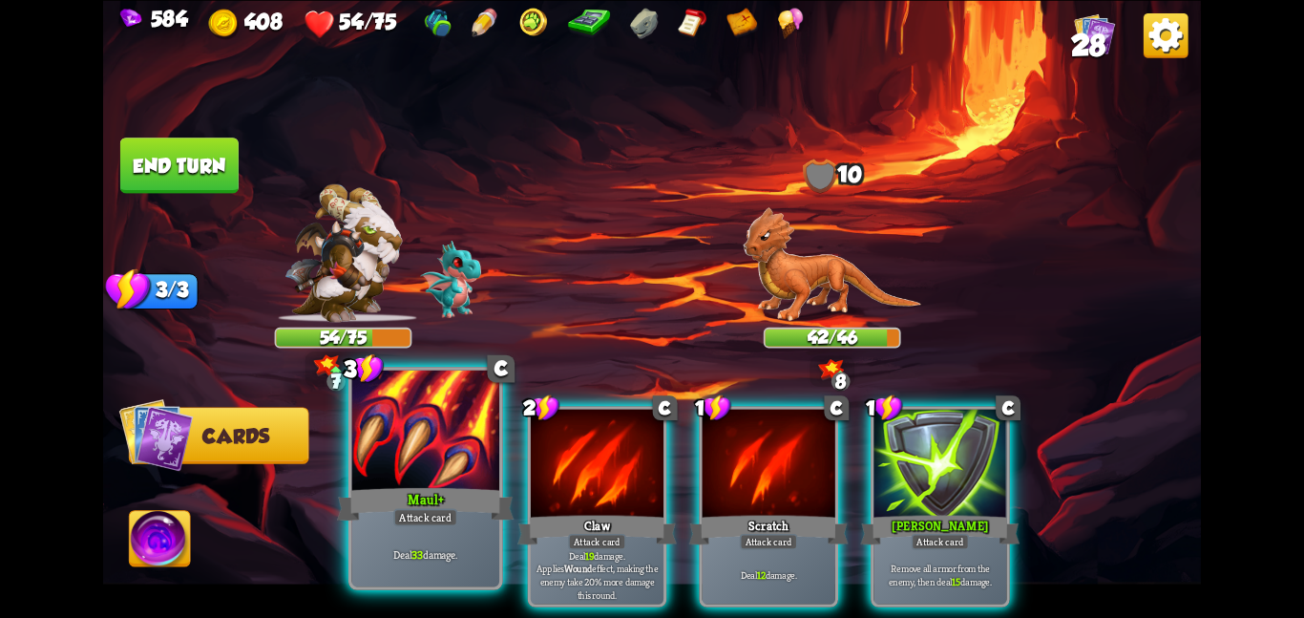
click at [437, 468] on div at bounding box center [425, 432] width 148 height 124
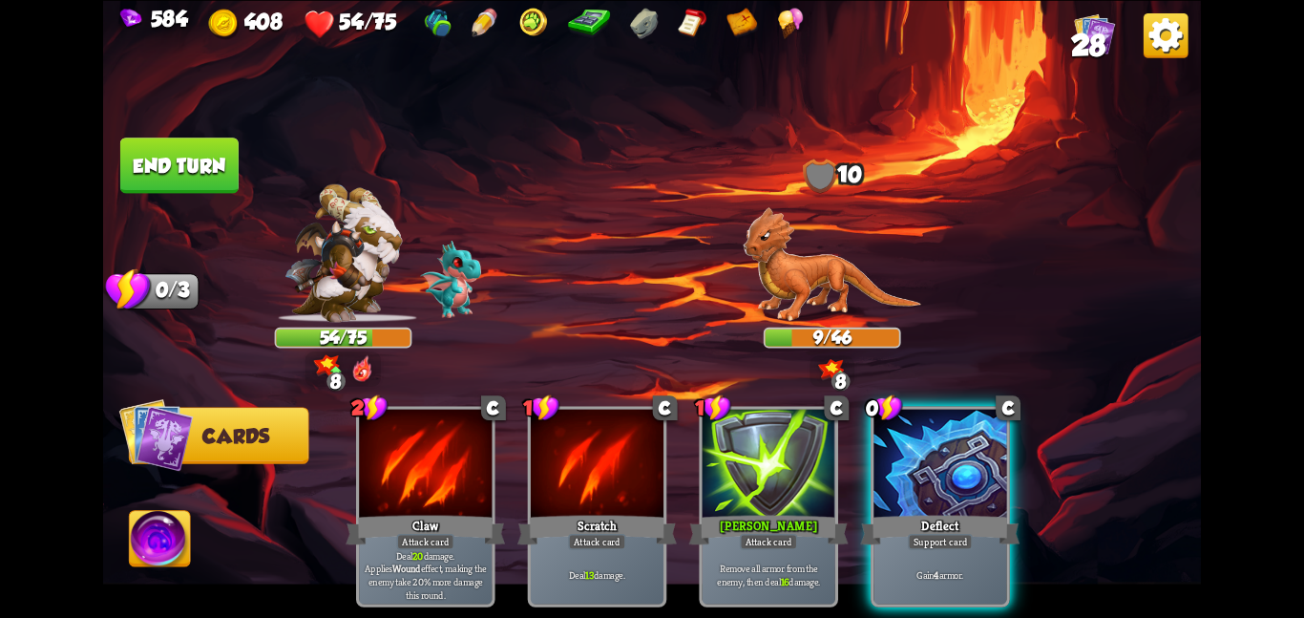
click at [153, 532] on img at bounding box center [160, 542] width 61 height 62
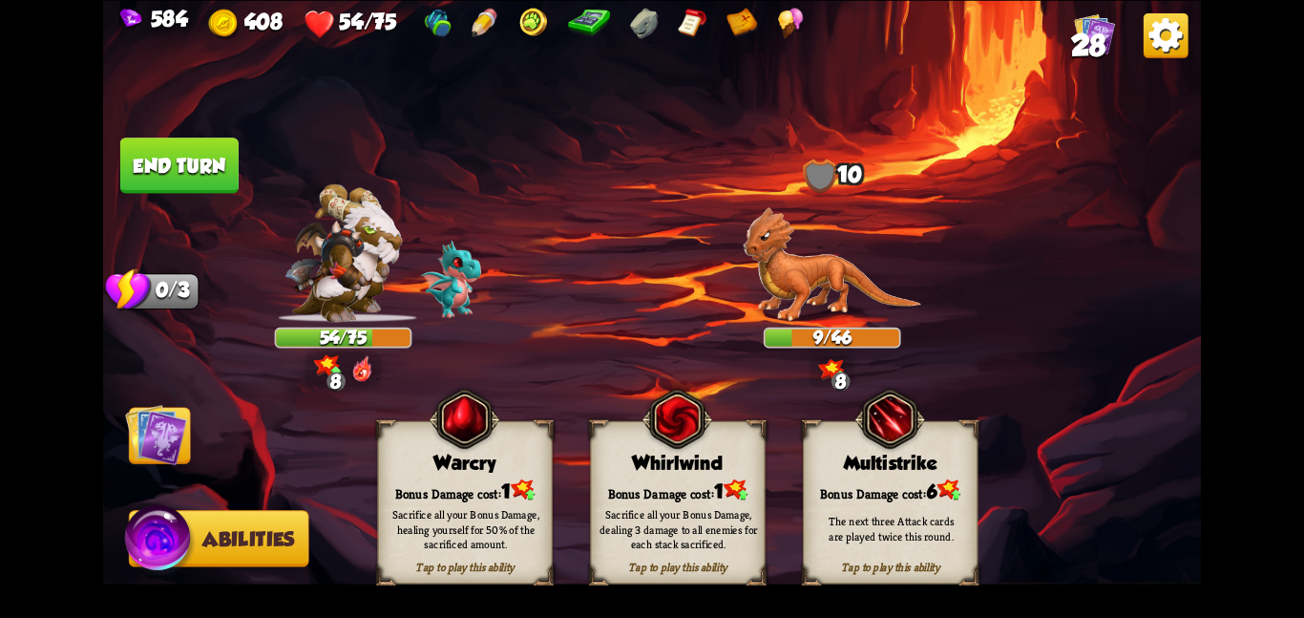
click at [371, 484] on img at bounding box center [652, 309] width 1098 height 618
click at [414, 458] on div "Warcry" at bounding box center [465, 463] width 174 height 22
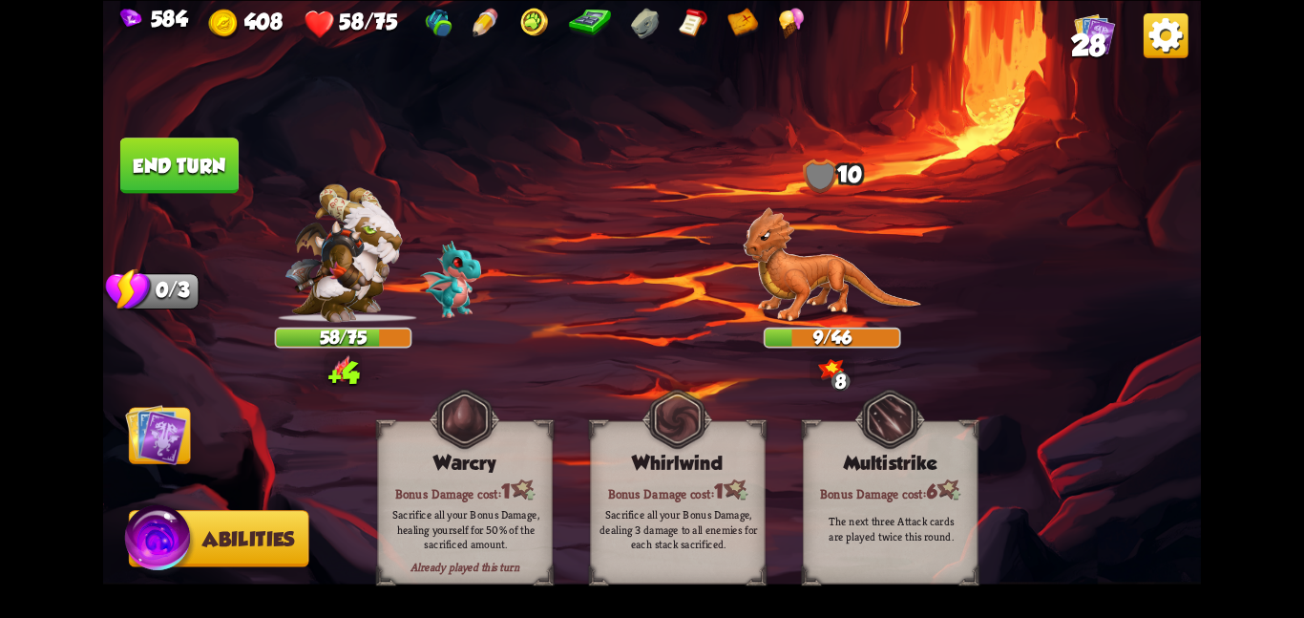
click at [159, 431] on img at bounding box center [156, 434] width 62 height 62
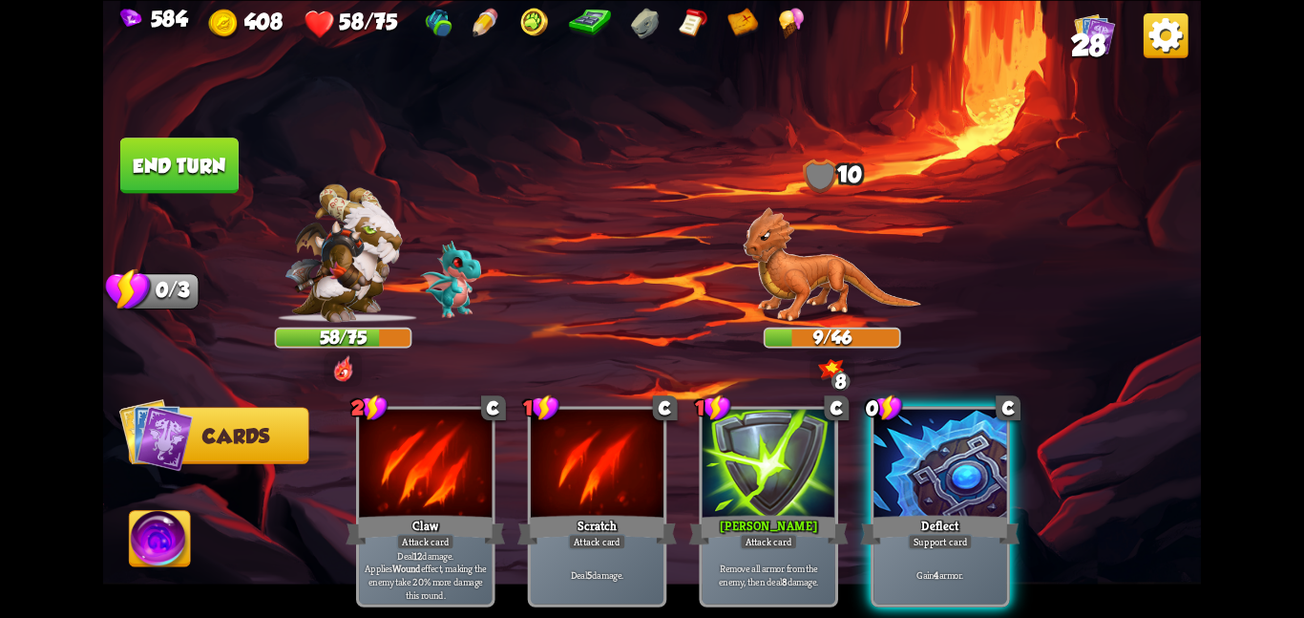
click at [163, 150] on button "End turn" at bounding box center [179, 164] width 118 height 55
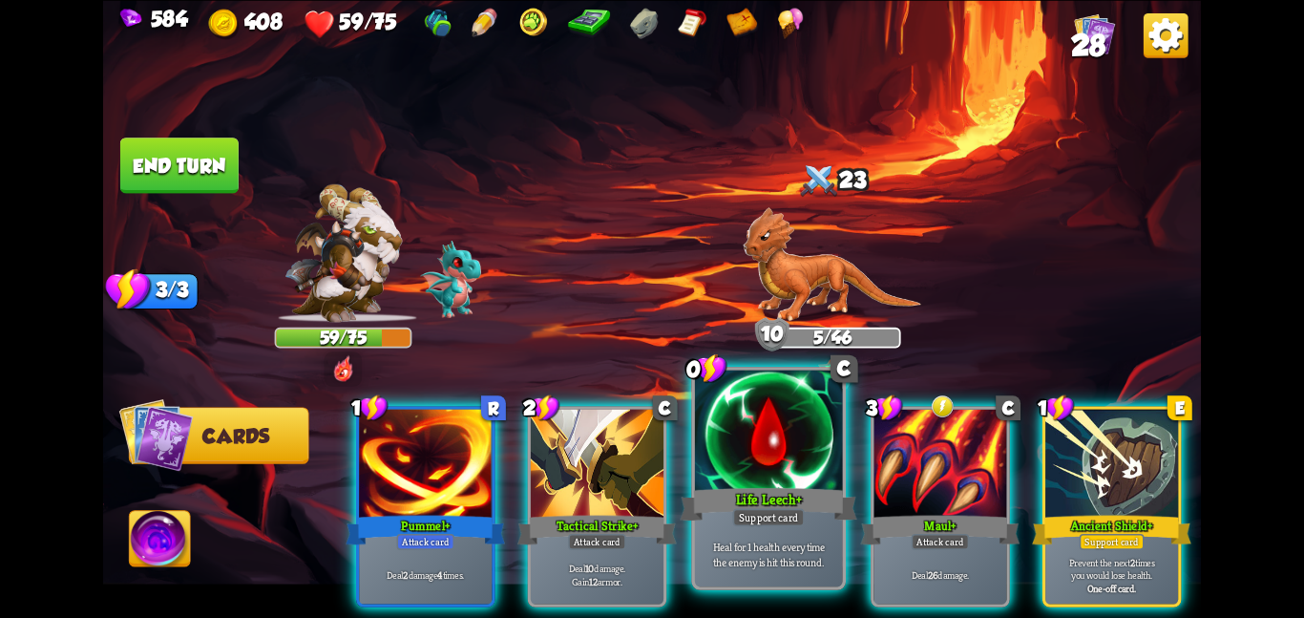
click at [748, 467] on div at bounding box center [769, 432] width 148 height 124
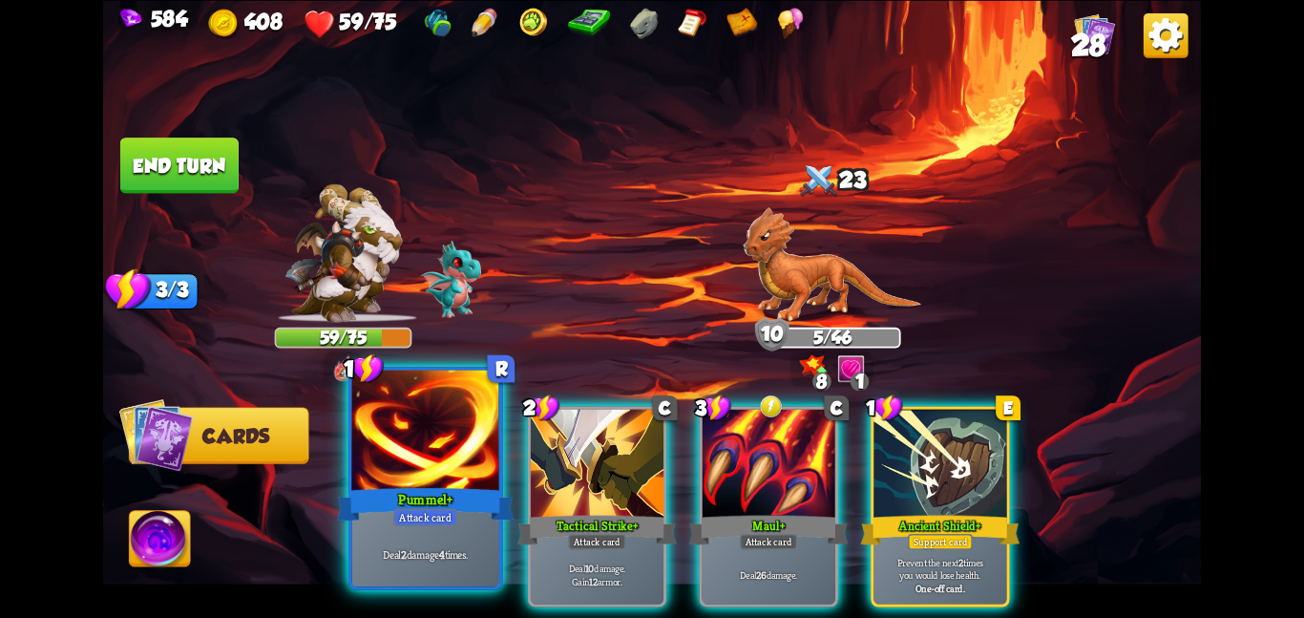
click at [433, 496] on div "Pummel+" at bounding box center [425, 503] width 177 height 39
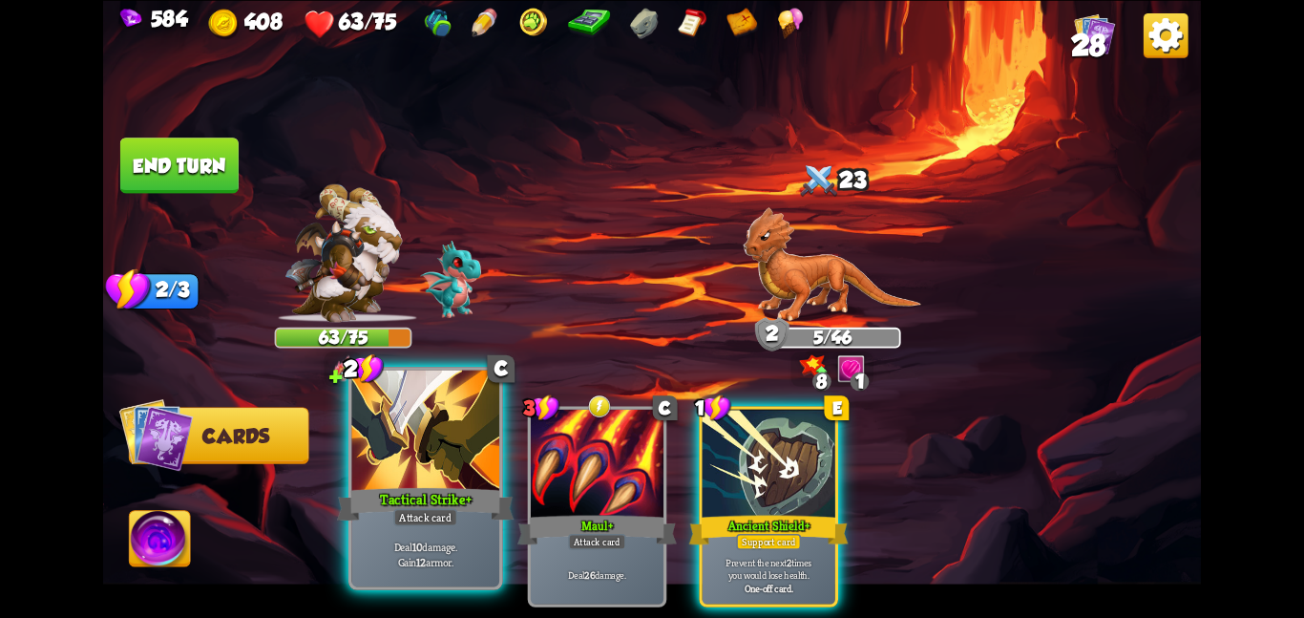
click at [391, 433] on div at bounding box center [425, 432] width 148 height 124
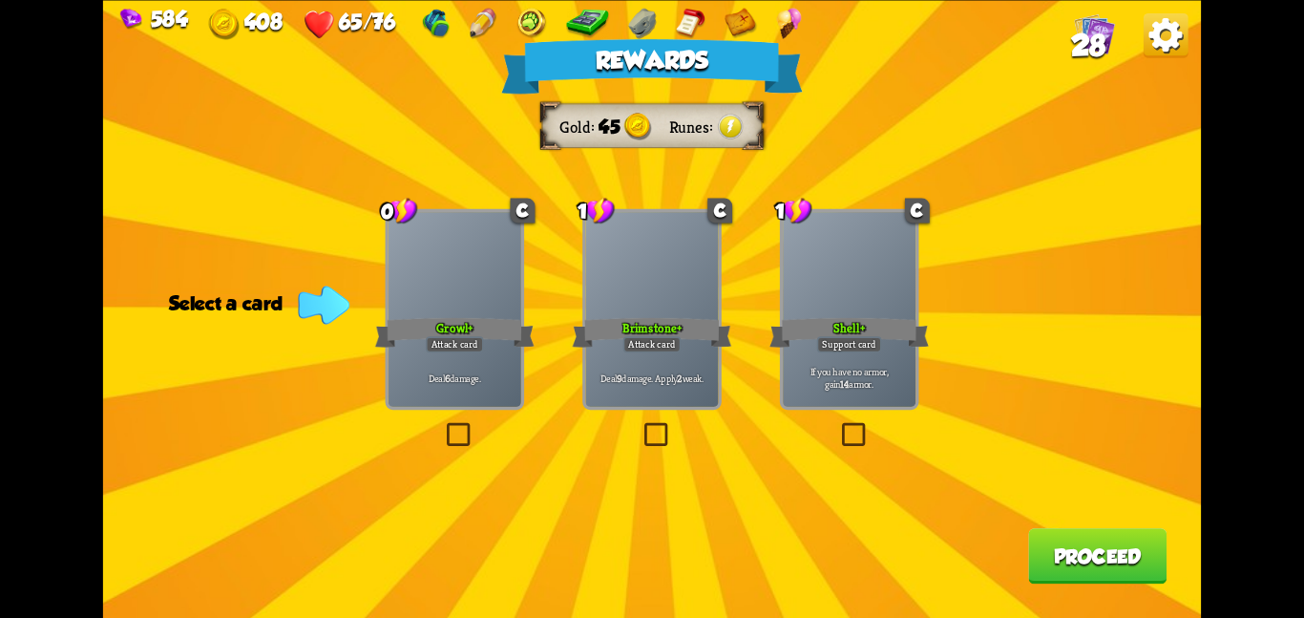
click at [958, 251] on div "Rewards Gold 45 Runes Select a card 0 C Growl+ Attack card Deal 6 damage. 1 C B…" at bounding box center [652, 309] width 1098 height 618
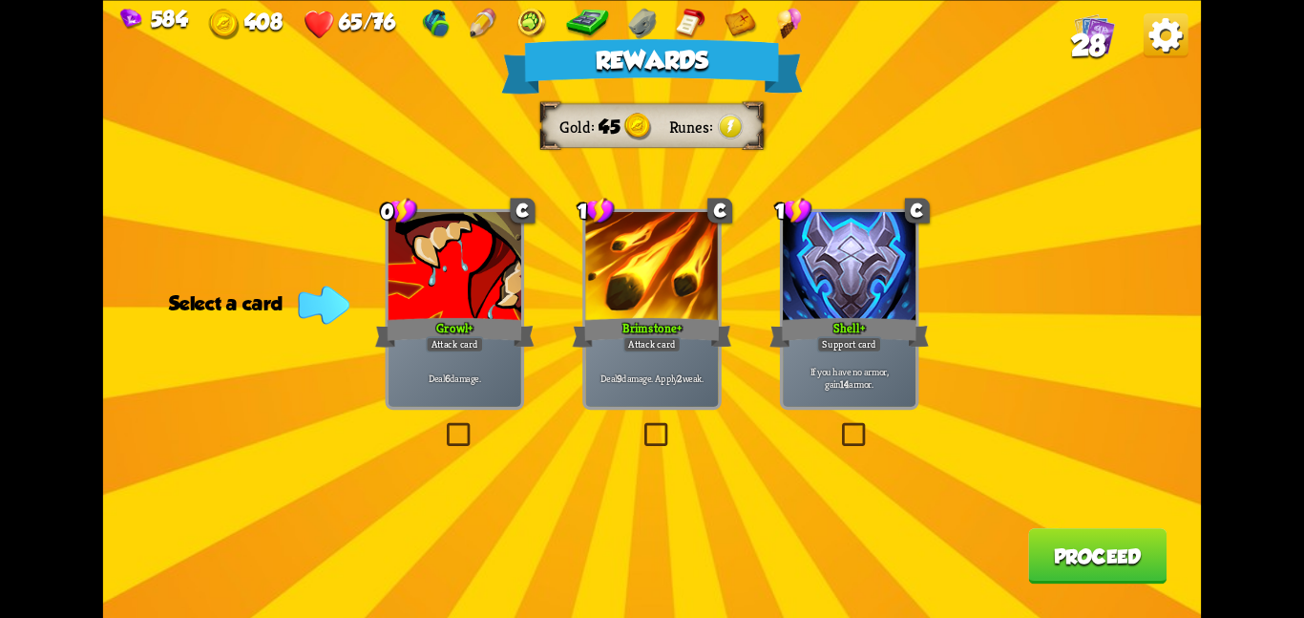
click at [850, 274] on div at bounding box center [849, 268] width 133 height 112
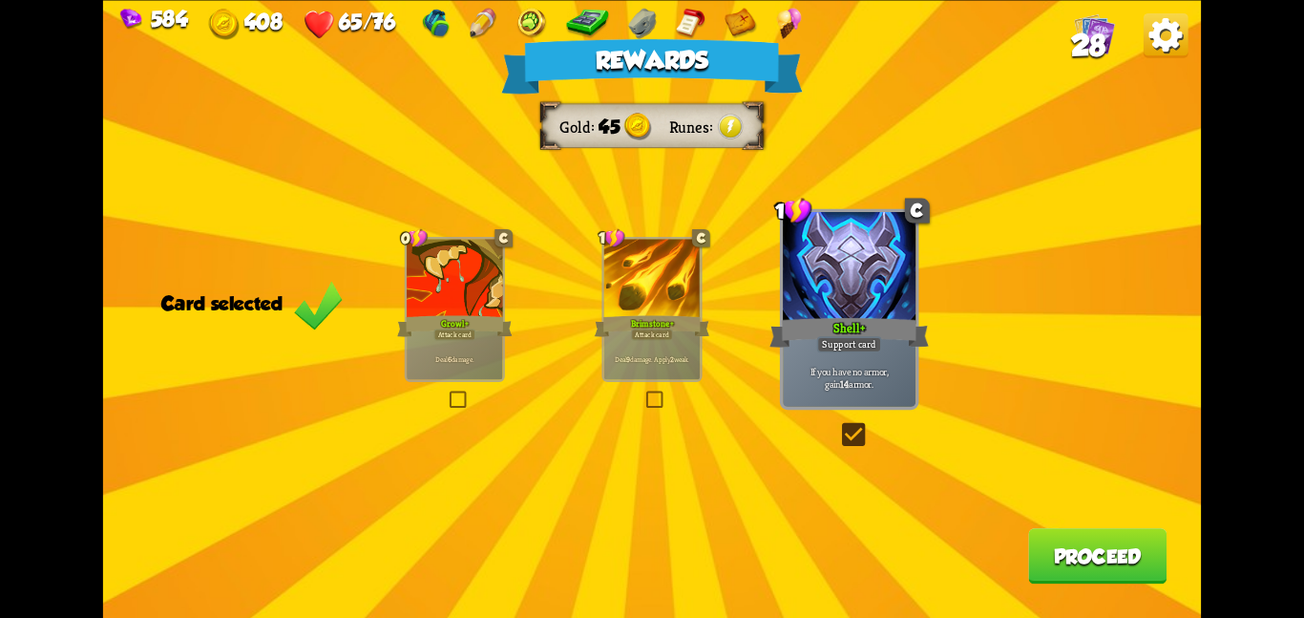
click at [1042, 559] on button "Proceed" at bounding box center [1097, 555] width 138 height 55
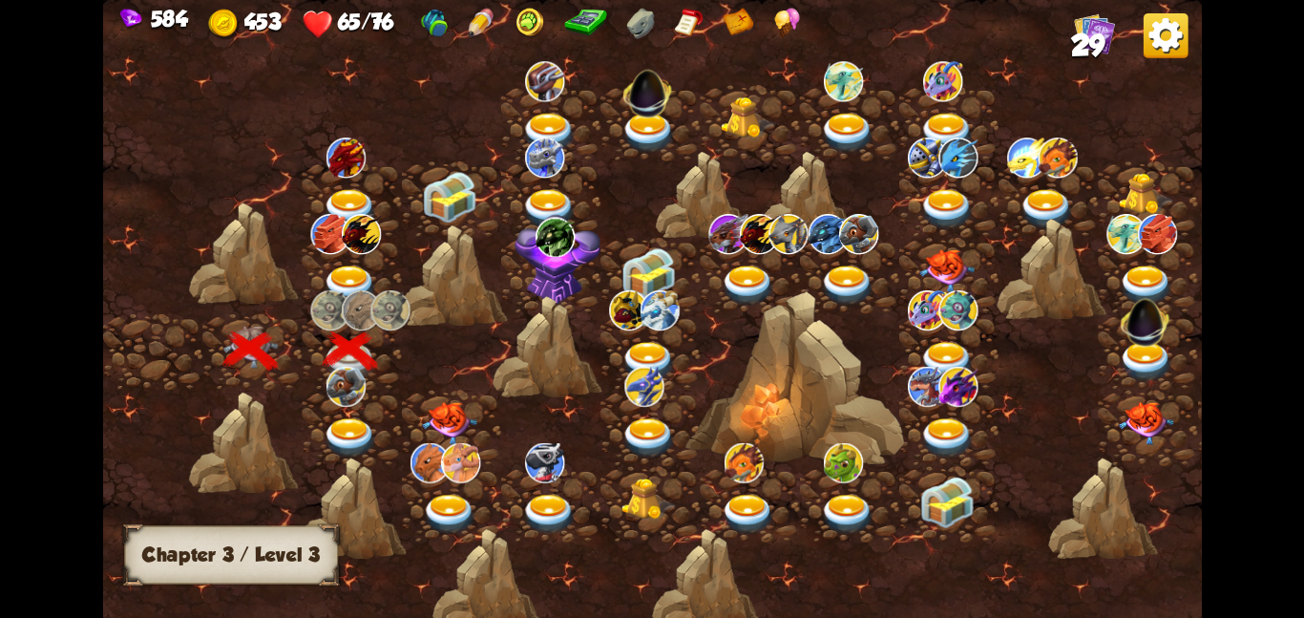
click at [380, 428] on div at bounding box center [351, 427] width 99 height 76
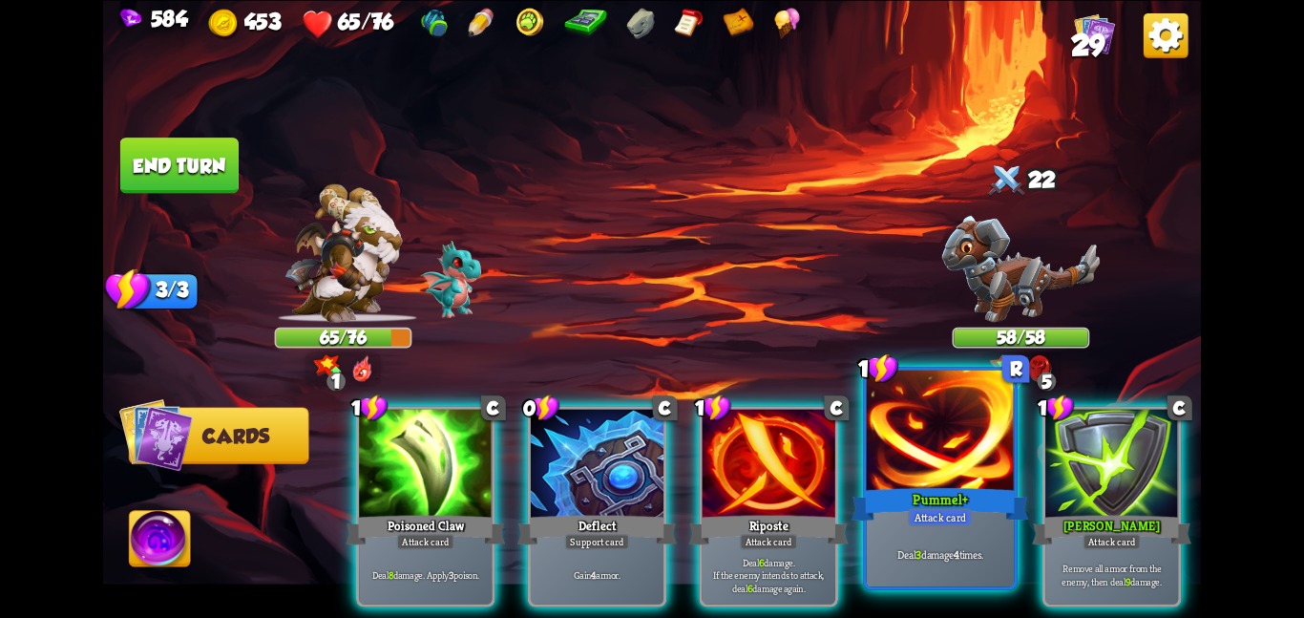
click at [951, 462] on div at bounding box center [941, 432] width 148 height 124
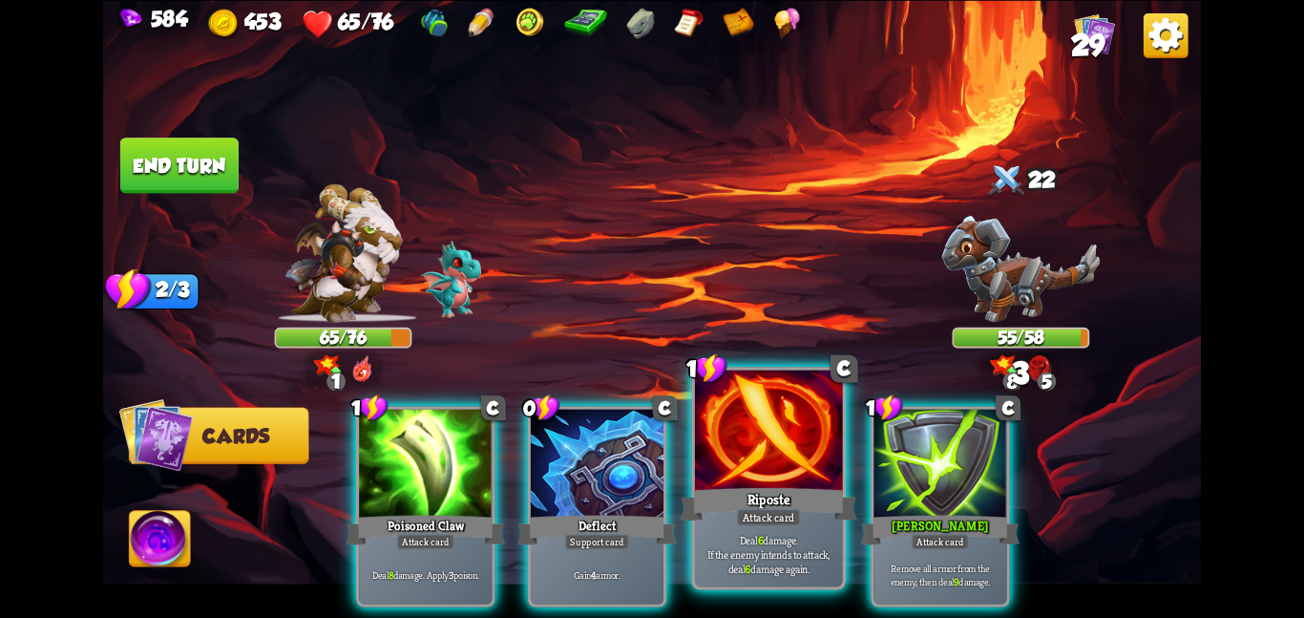
click at [789, 417] on div at bounding box center [769, 432] width 148 height 124
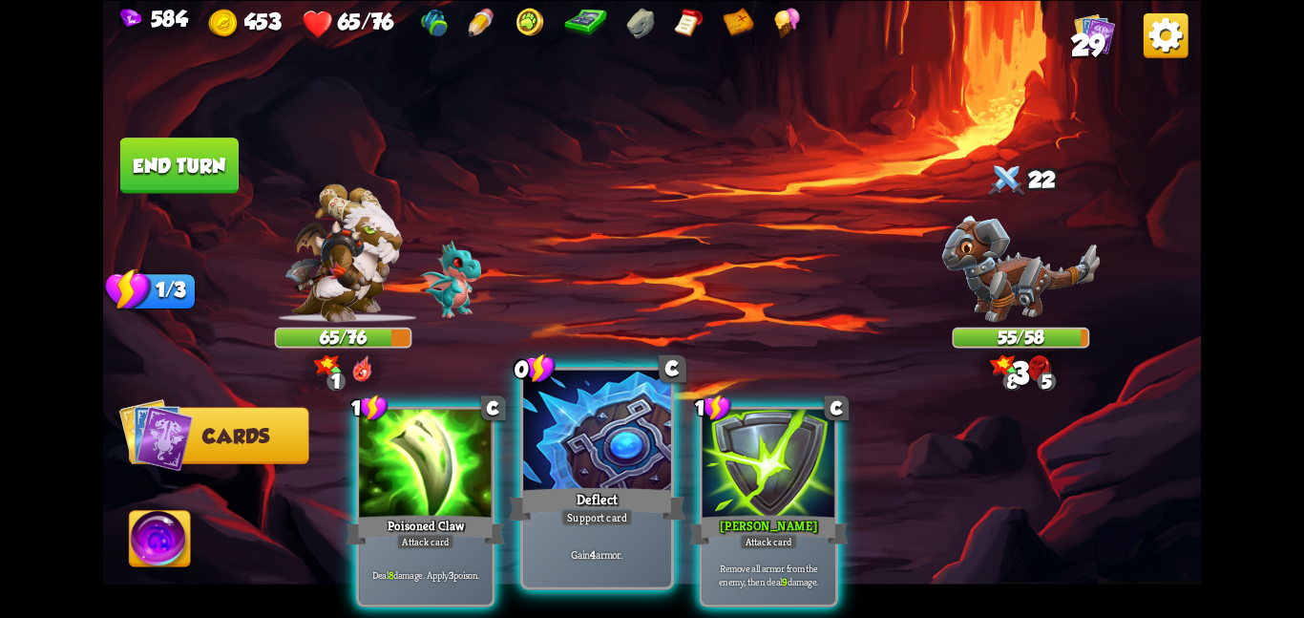
click at [599, 472] on div at bounding box center [597, 432] width 148 height 124
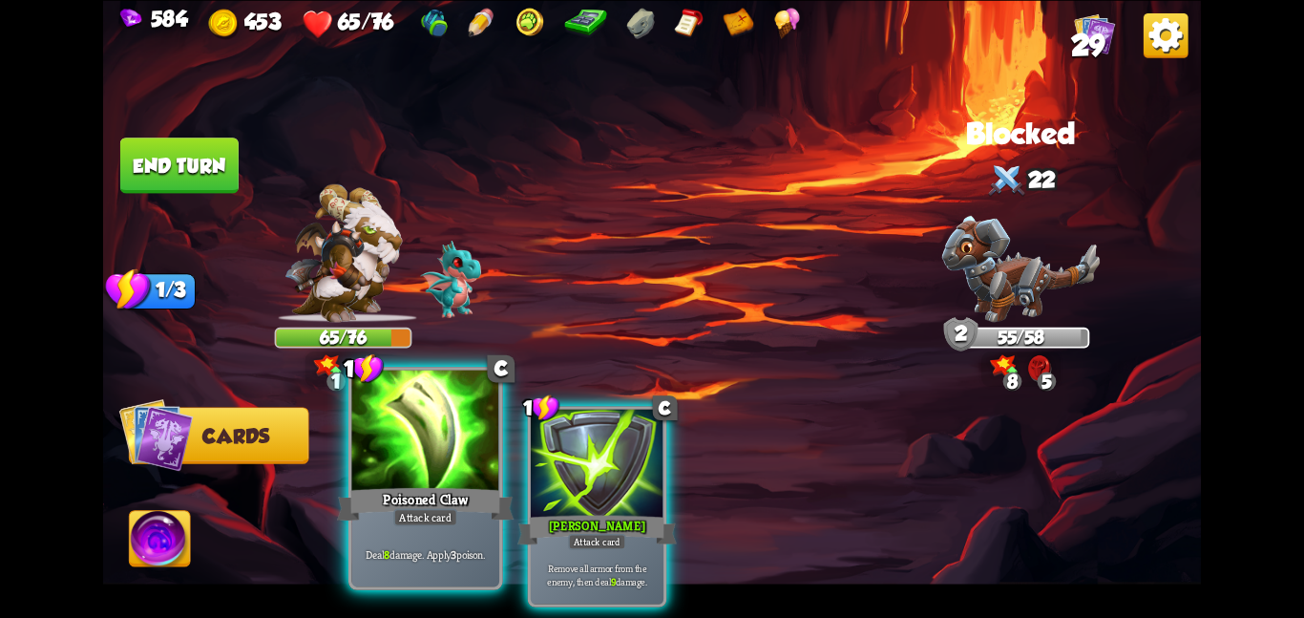
click at [423, 489] on div "Poisoned Claw" at bounding box center [425, 503] width 177 height 39
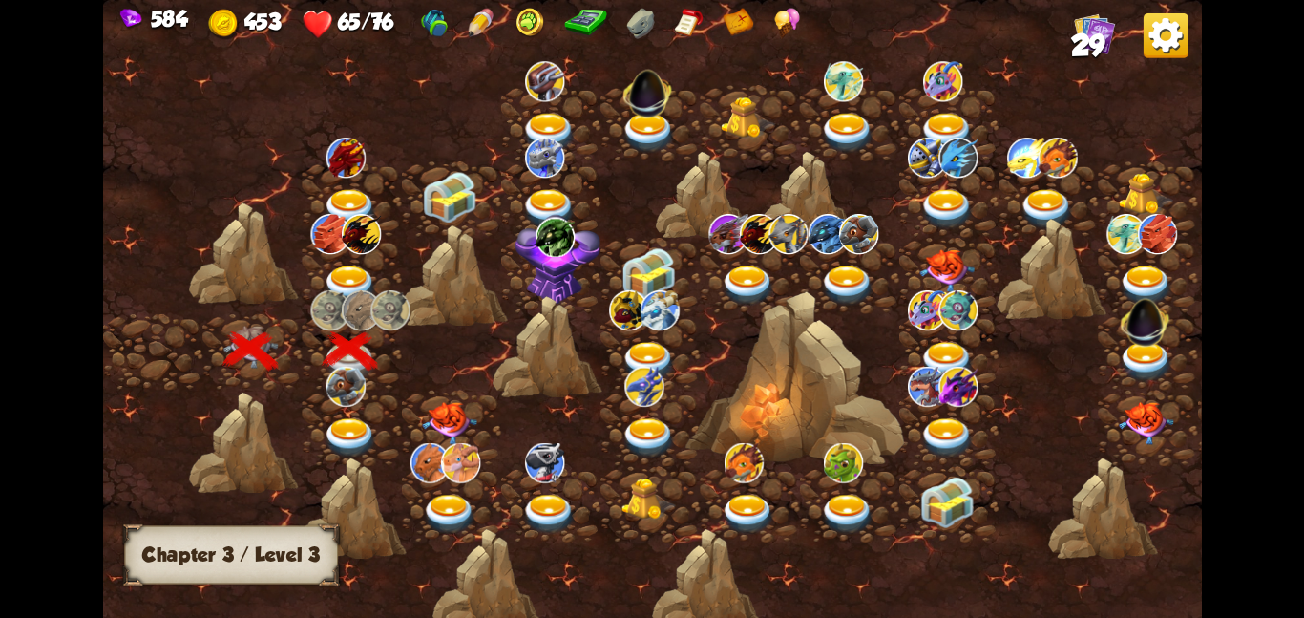
click at [345, 406] on div at bounding box center [351, 427] width 99 height 76
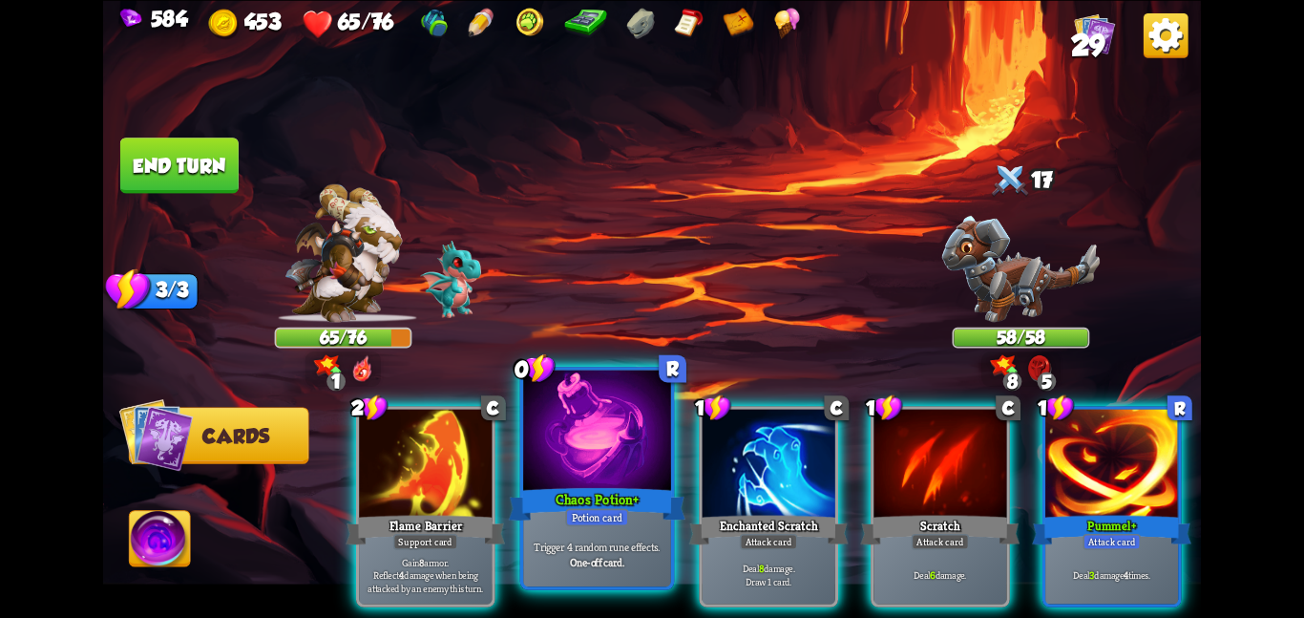
click at [586, 465] on div at bounding box center [597, 432] width 148 height 124
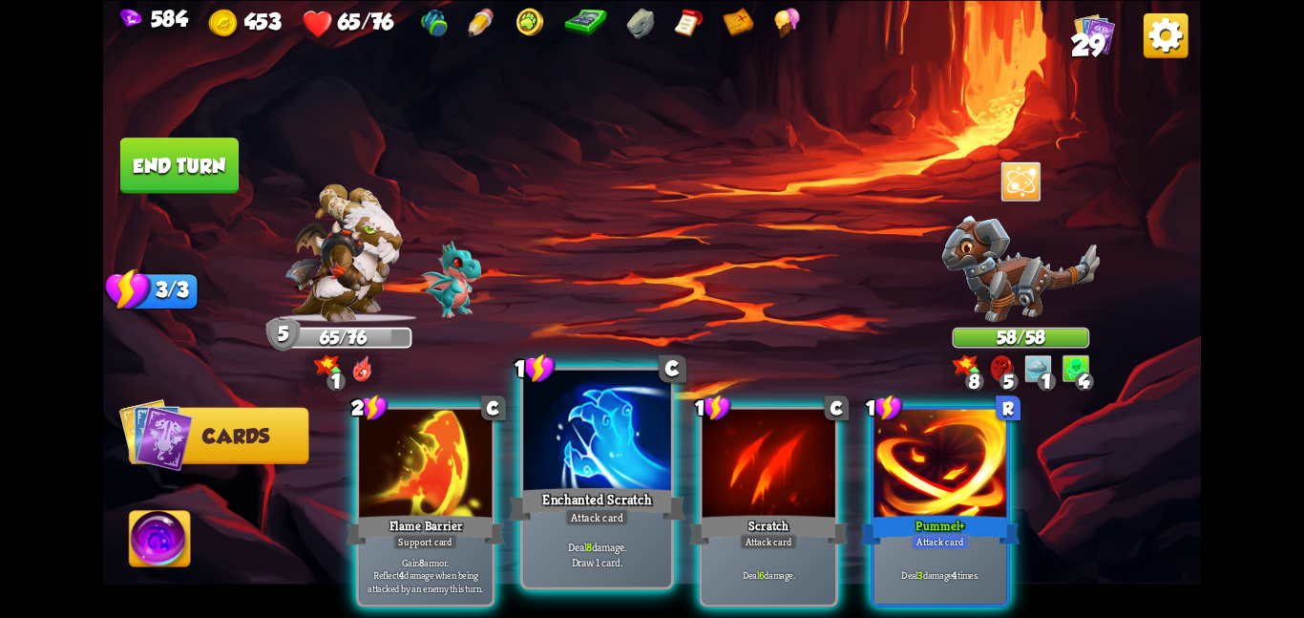
click at [593, 454] on div at bounding box center [597, 432] width 148 height 124
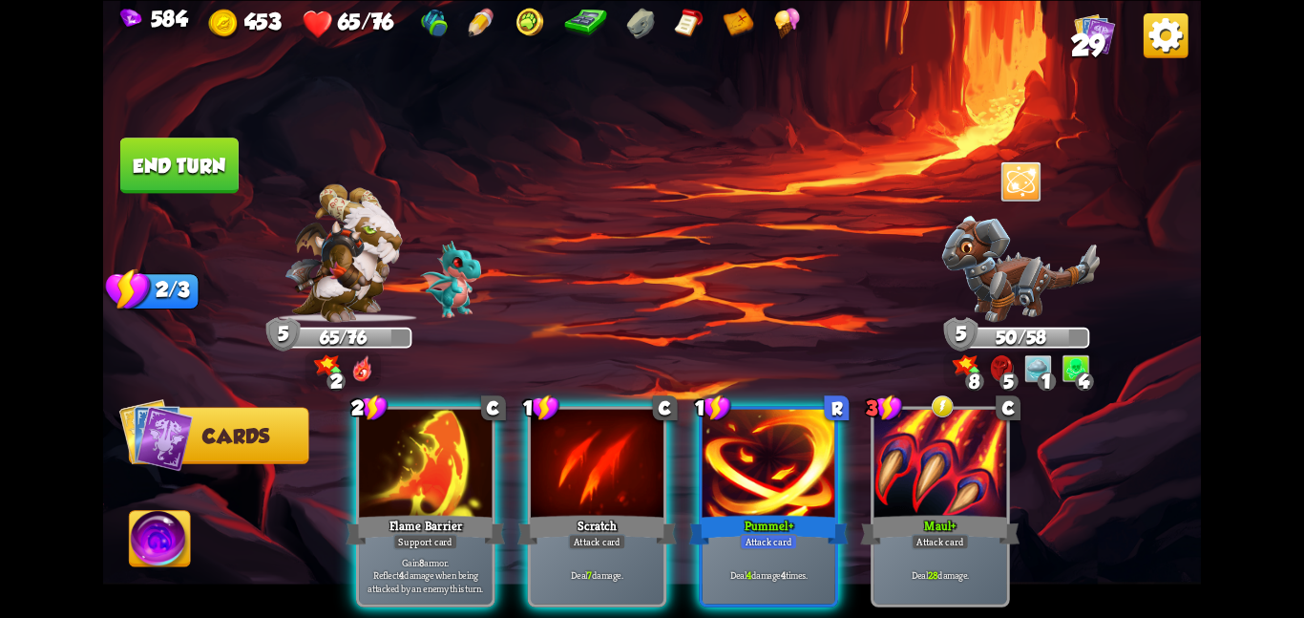
click at [175, 160] on button "End turn" at bounding box center [179, 164] width 118 height 55
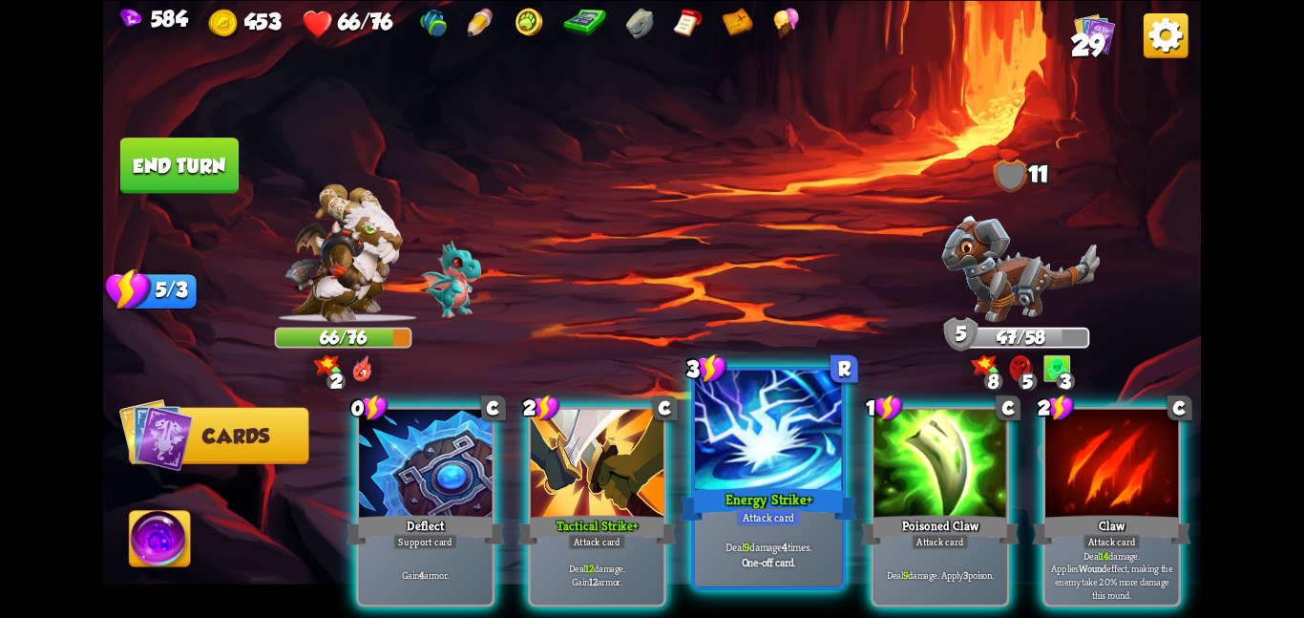
click at [764, 452] on div at bounding box center [769, 432] width 148 height 124
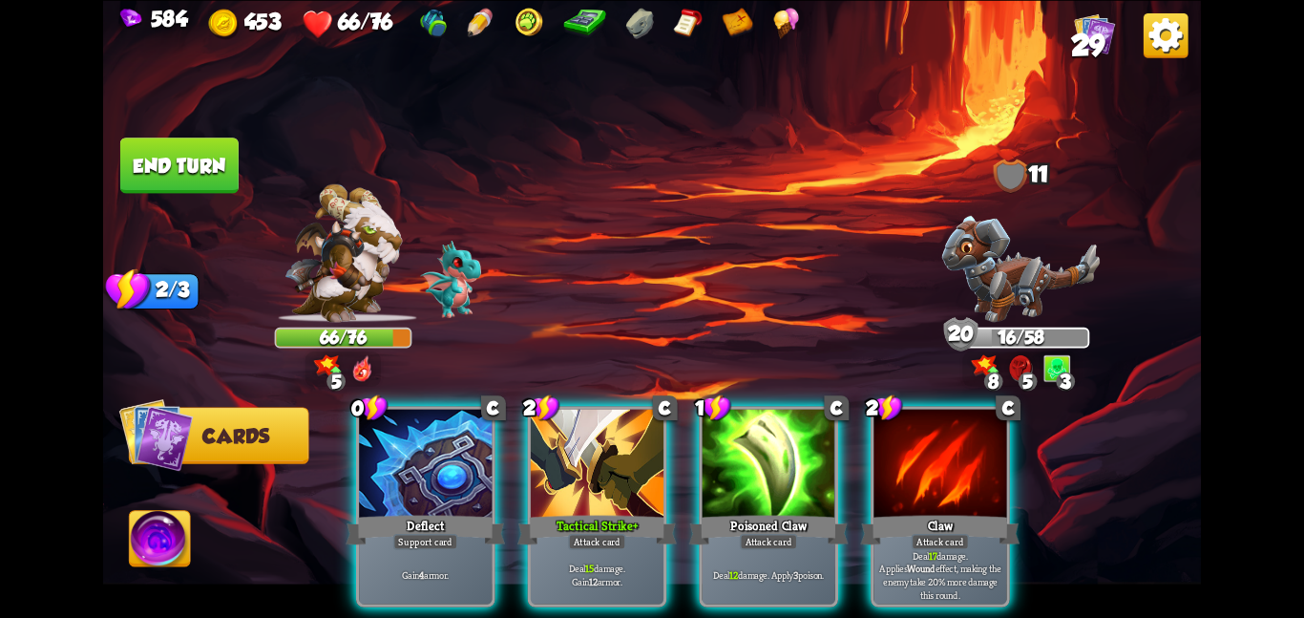
click at [132, 139] on button "End turn" at bounding box center [179, 164] width 118 height 55
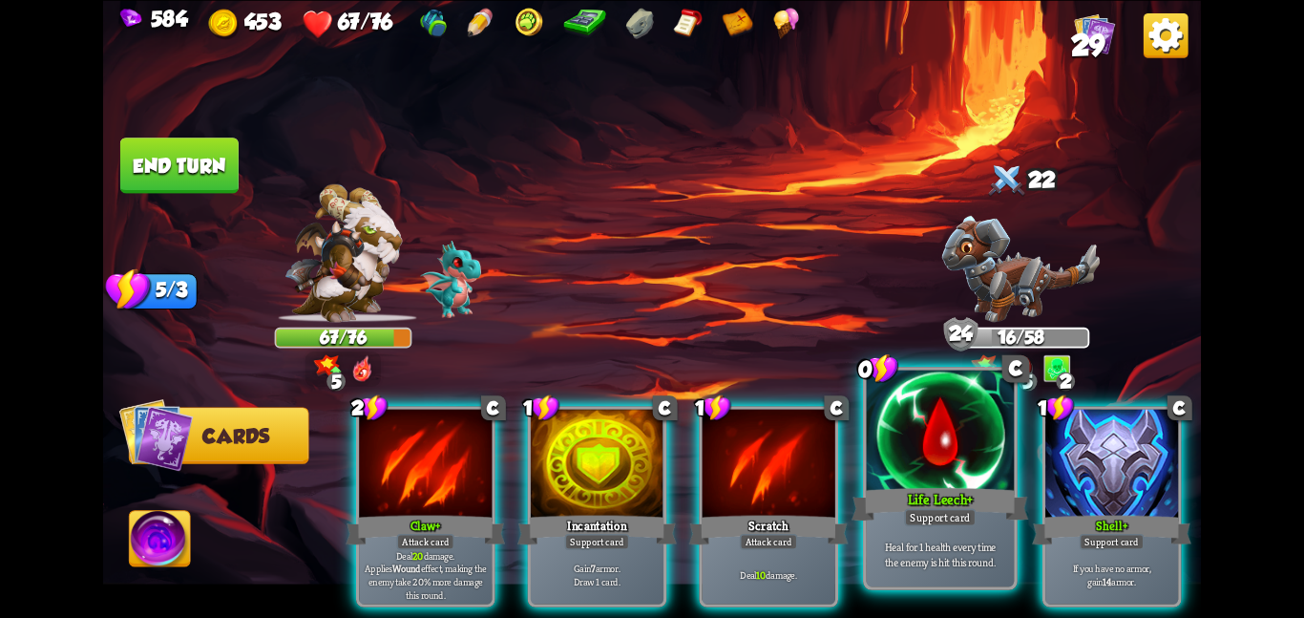
click at [929, 535] on div "Heal for 1 health every time the enemy is hit this round." at bounding box center [941, 553] width 148 height 64
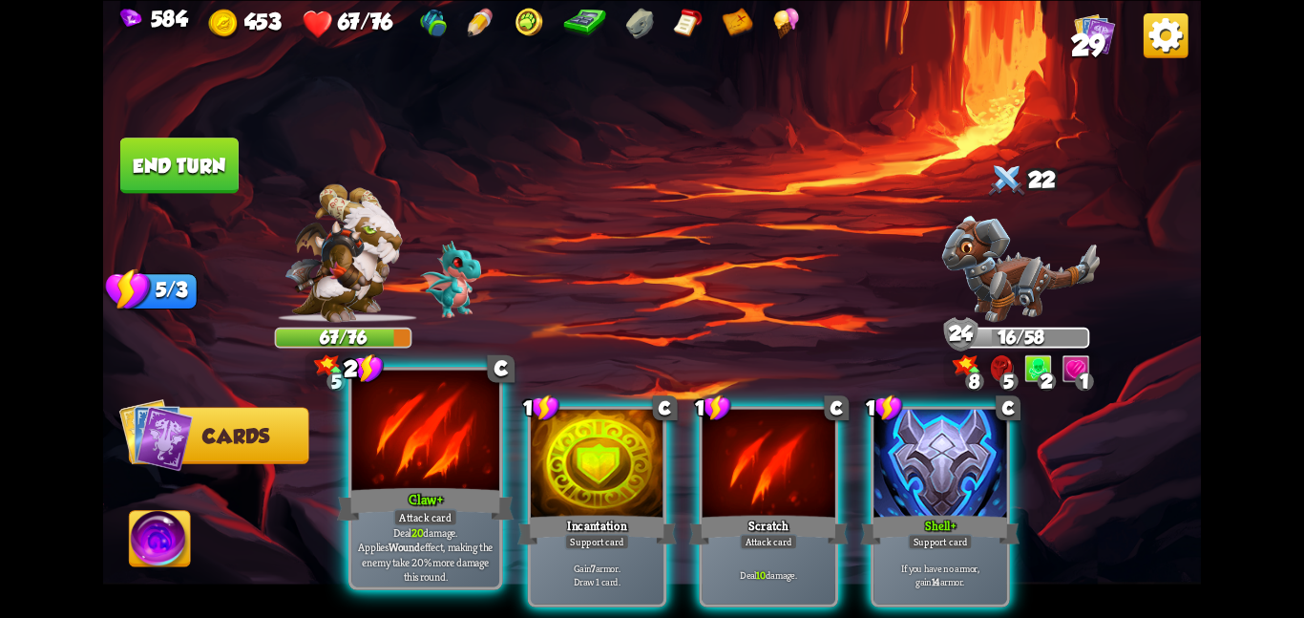
click at [409, 452] on div at bounding box center [425, 432] width 148 height 124
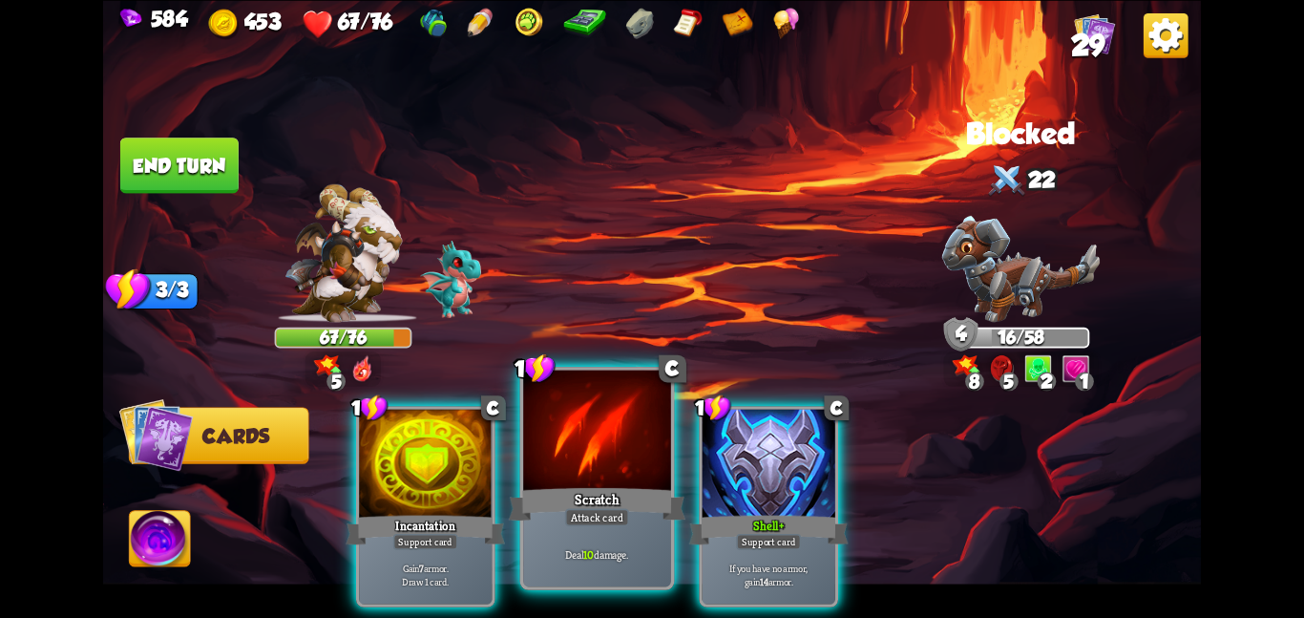
click at [542, 446] on div at bounding box center [597, 432] width 148 height 124
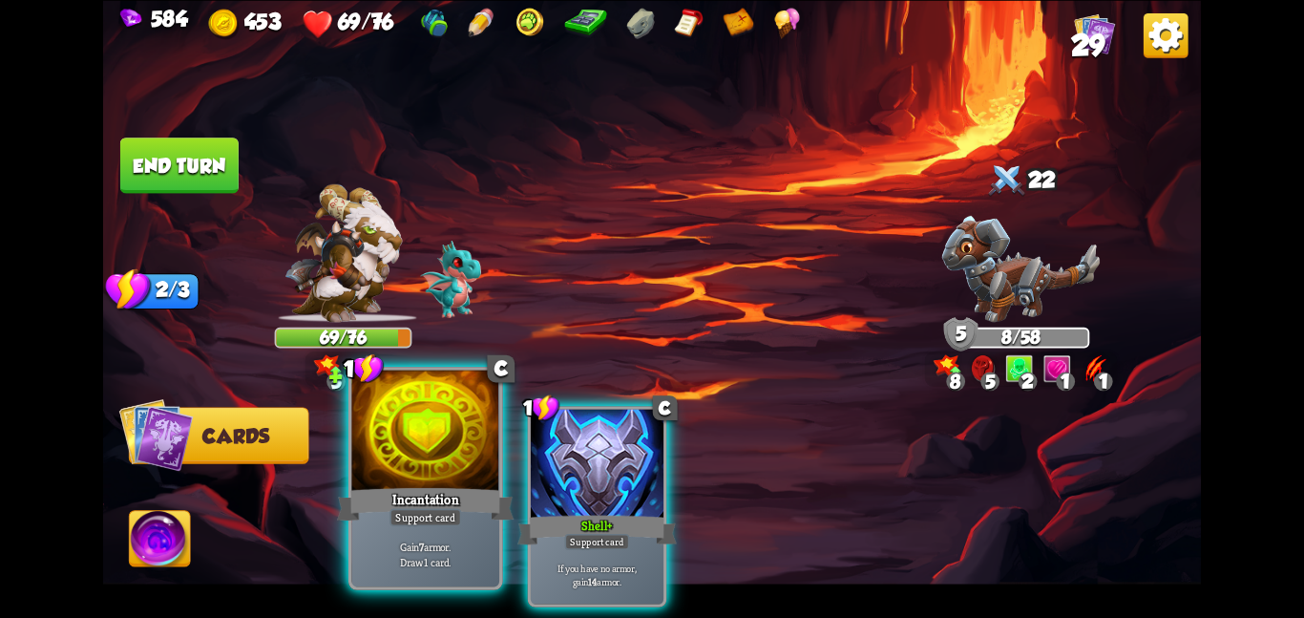
click at [379, 454] on div at bounding box center [425, 432] width 148 height 124
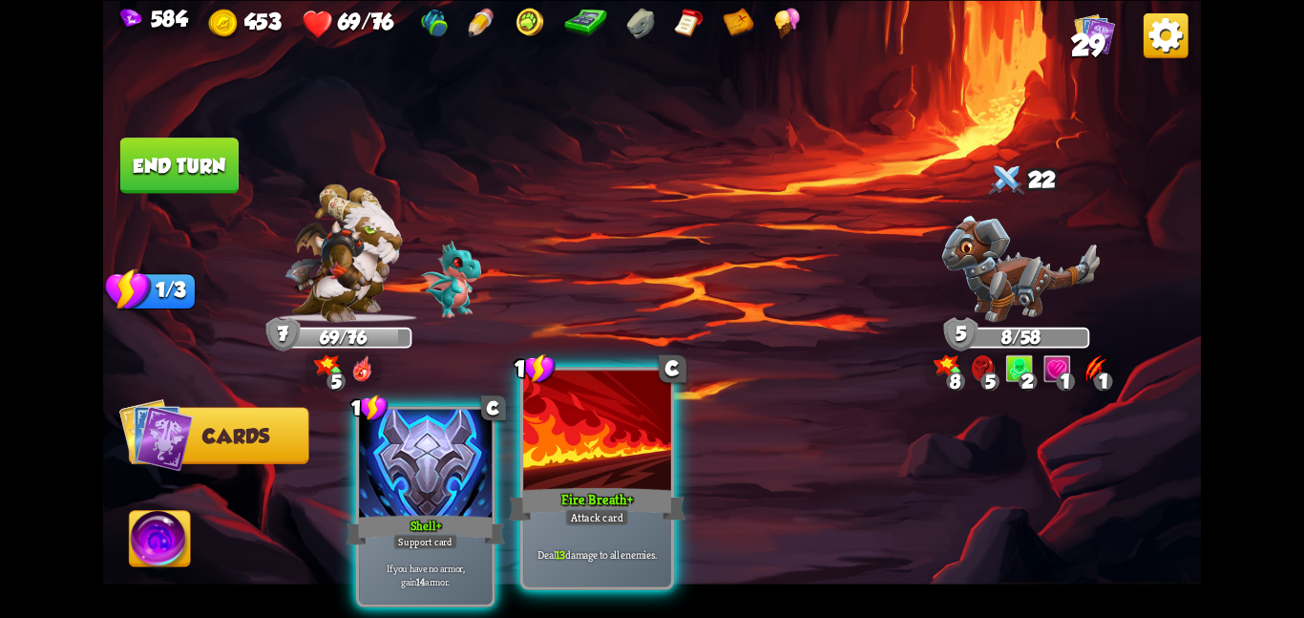
click at [610, 451] on div at bounding box center [597, 432] width 148 height 124
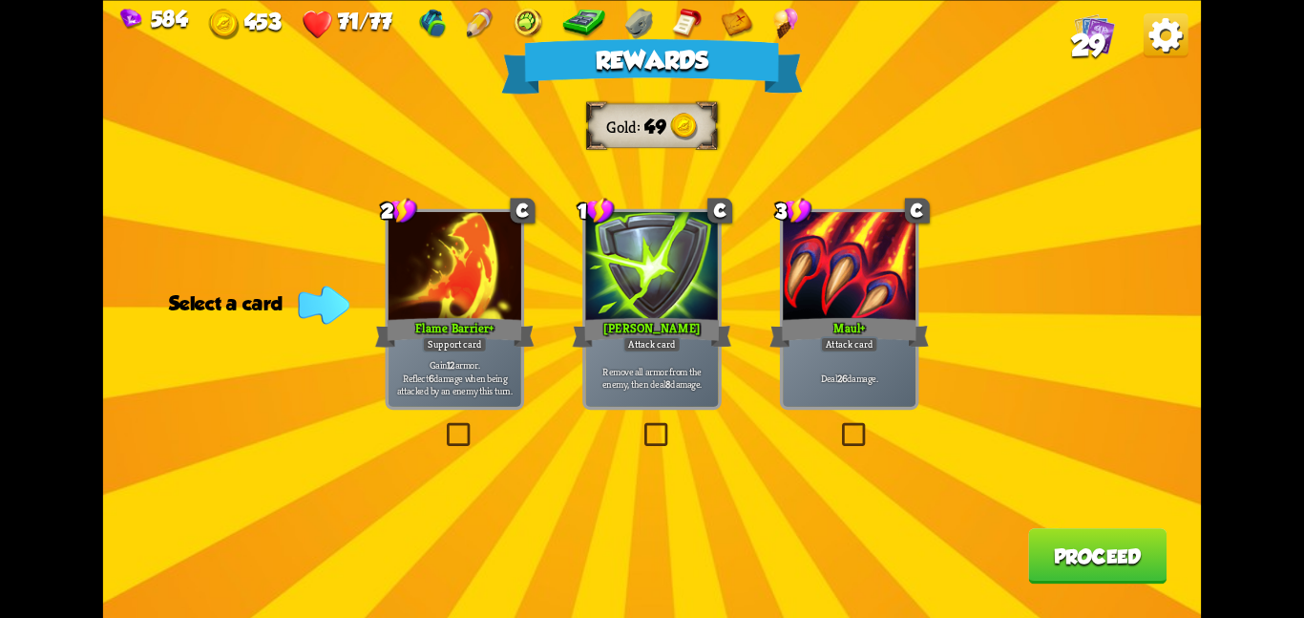
click at [825, 363] on div "Deal 26 damage." at bounding box center [849, 377] width 133 height 58
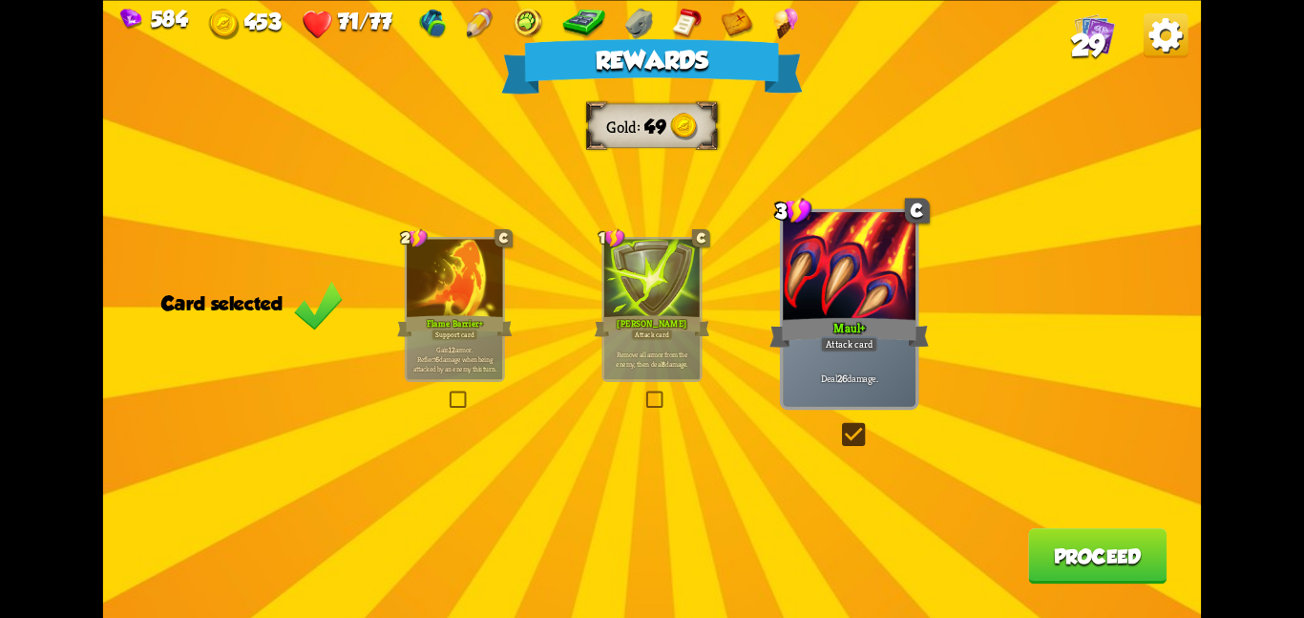
click at [1061, 526] on div "Rewards Gold 49 Card selected 2 C Flame Barrier+ Support card Gain 12 armor. Re…" at bounding box center [652, 309] width 1098 height 618
click at [1054, 554] on button "Proceed" at bounding box center [1097, 555] width 138 height 55
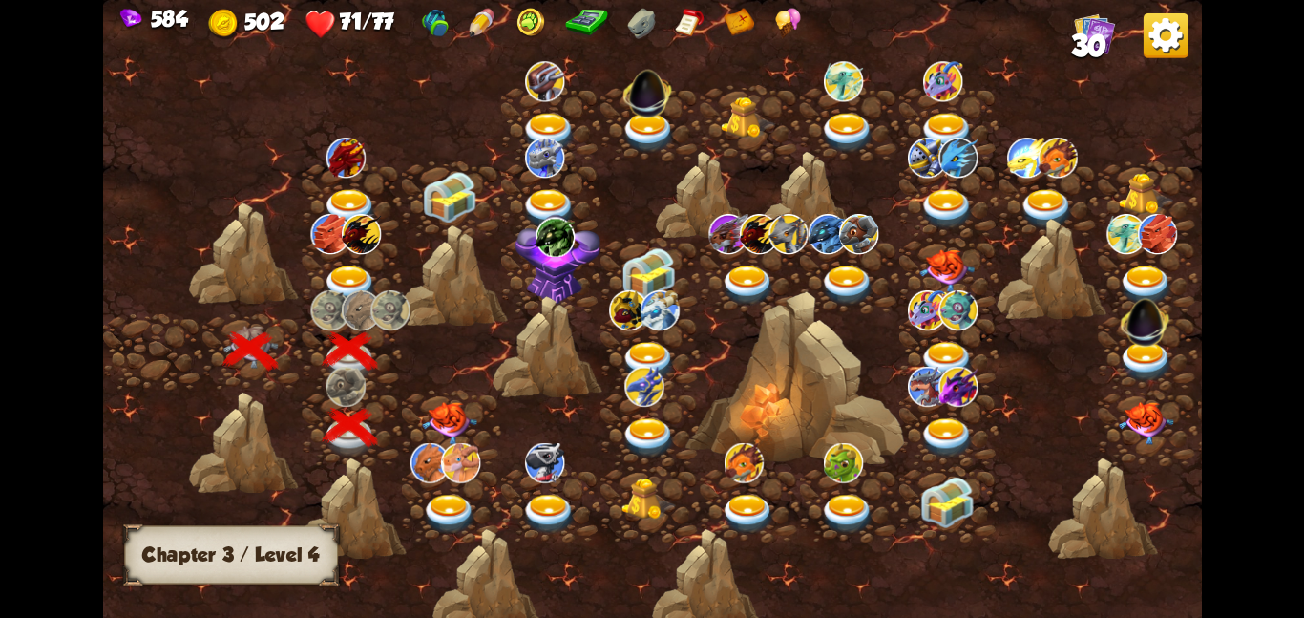
click at [454, 397] on div at bounding box center [451, 427] width 99 height 76
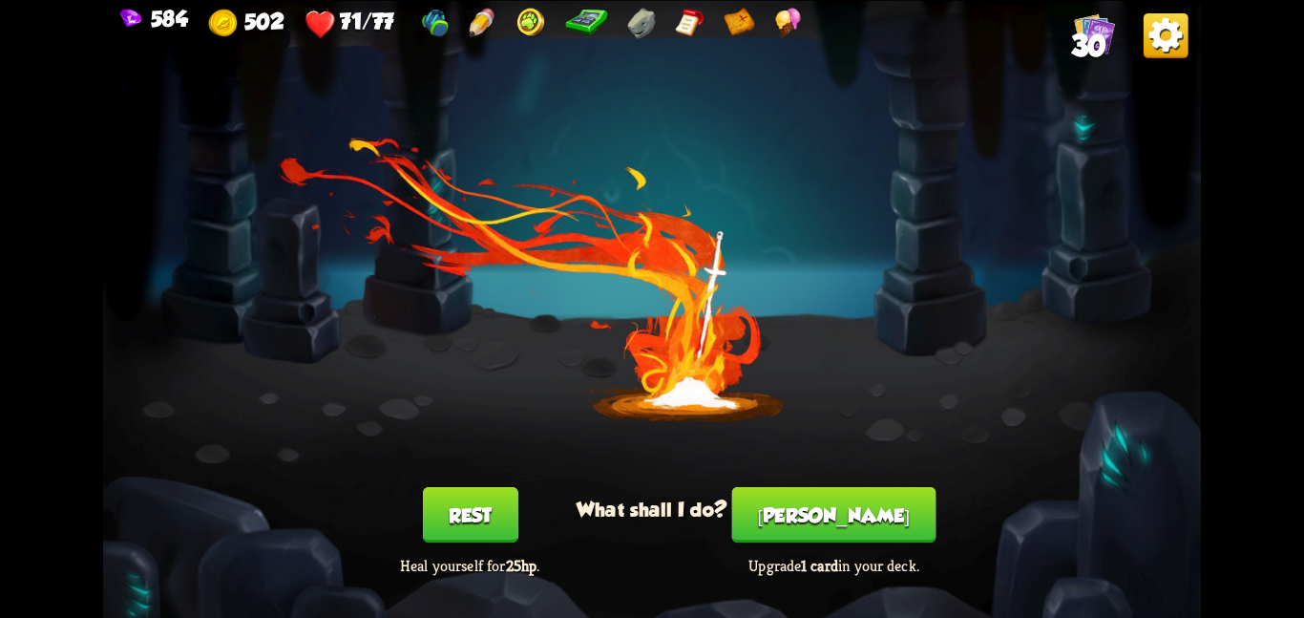
click at [856, 504] on button "Smith" at bounding box center [834, 514] width 204 height 55
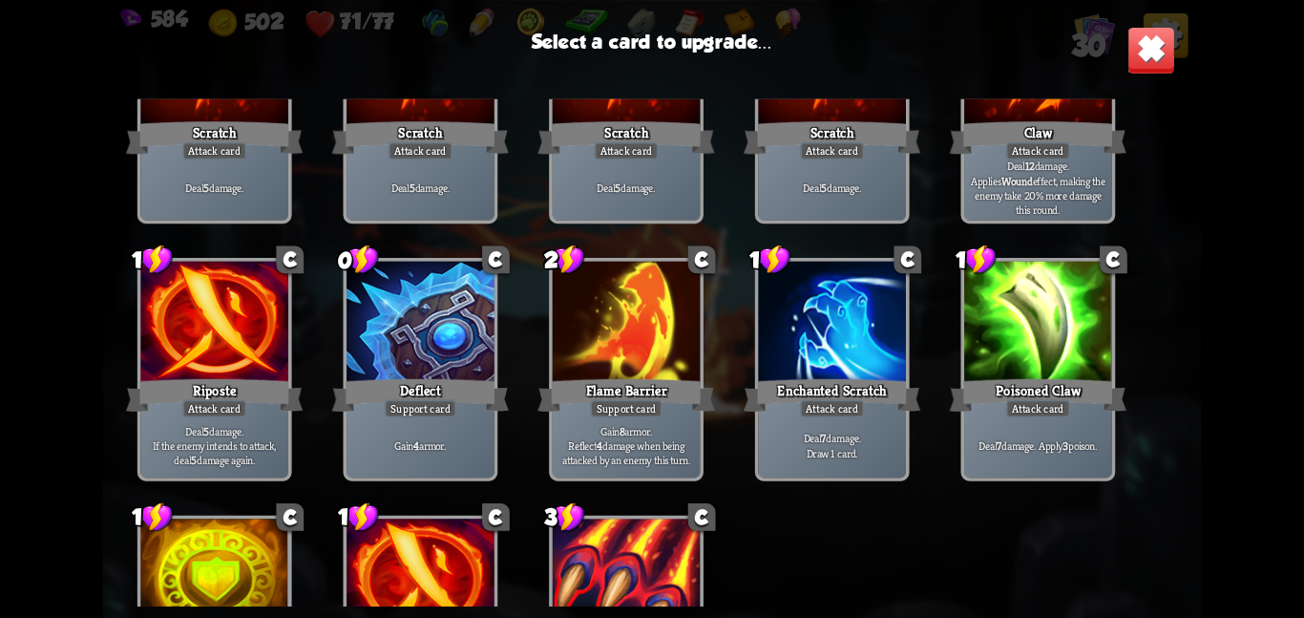
scroll to position [314, 0]
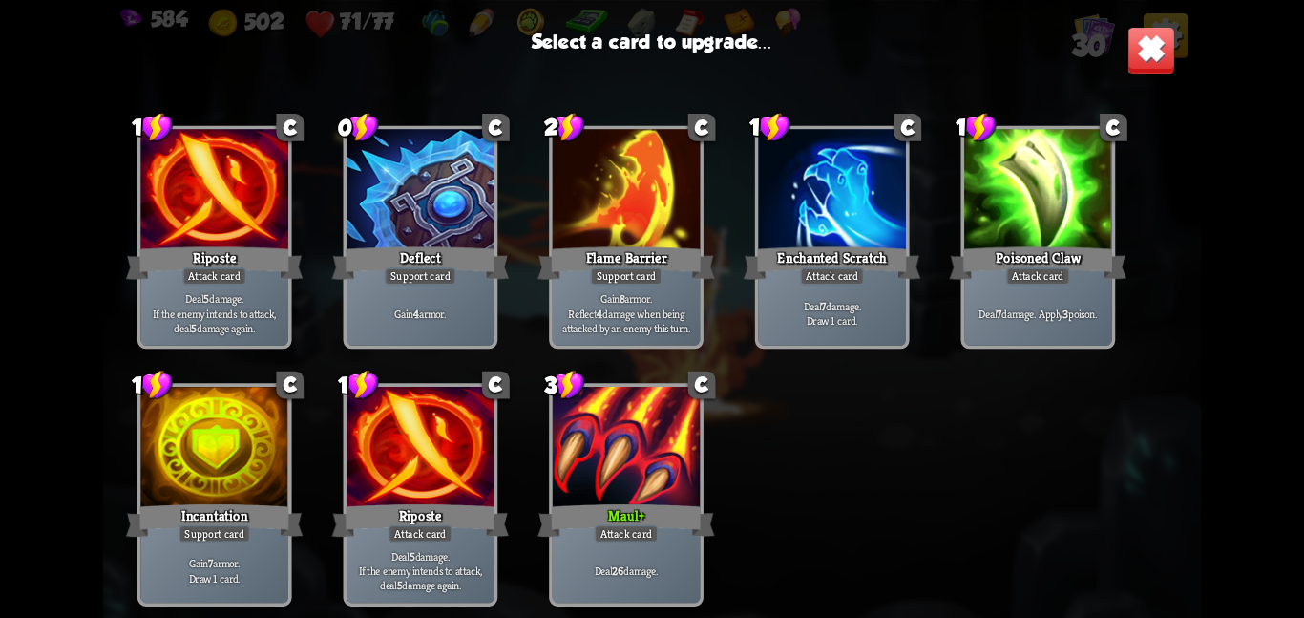
click at [651, 483] on div at bounding box center [627, 449] width 148 height 124
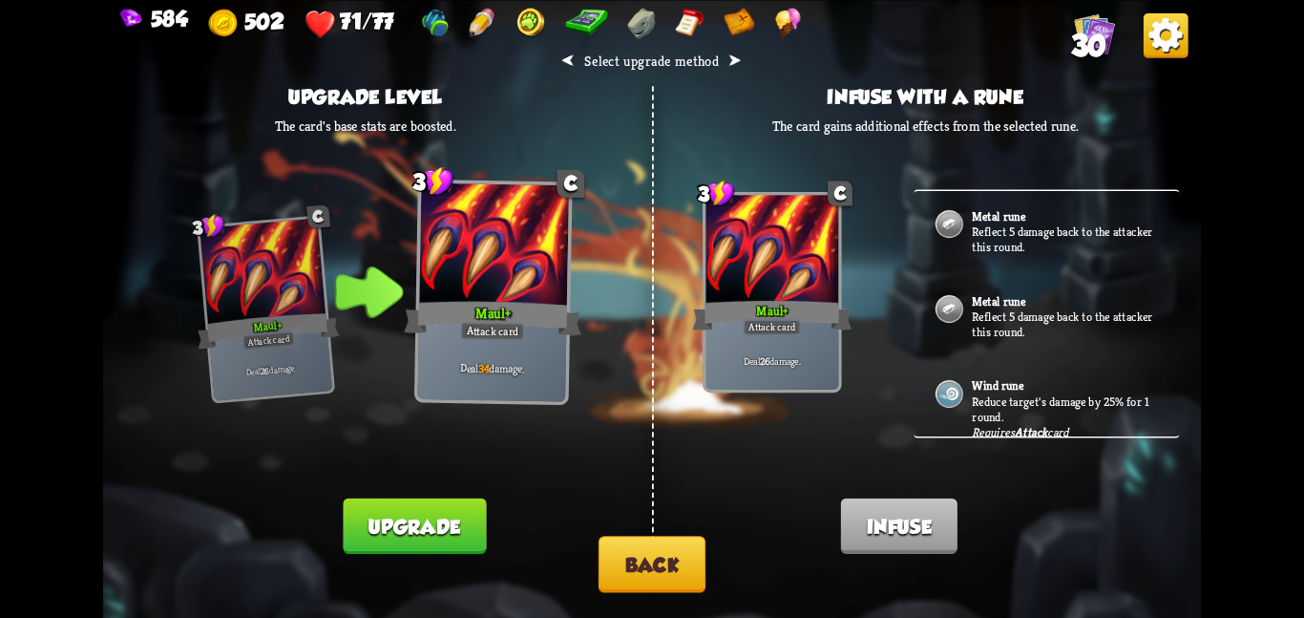
click at [444, 508] on button "Upgrade" at bounding box center [415, 524] width 143 height 55
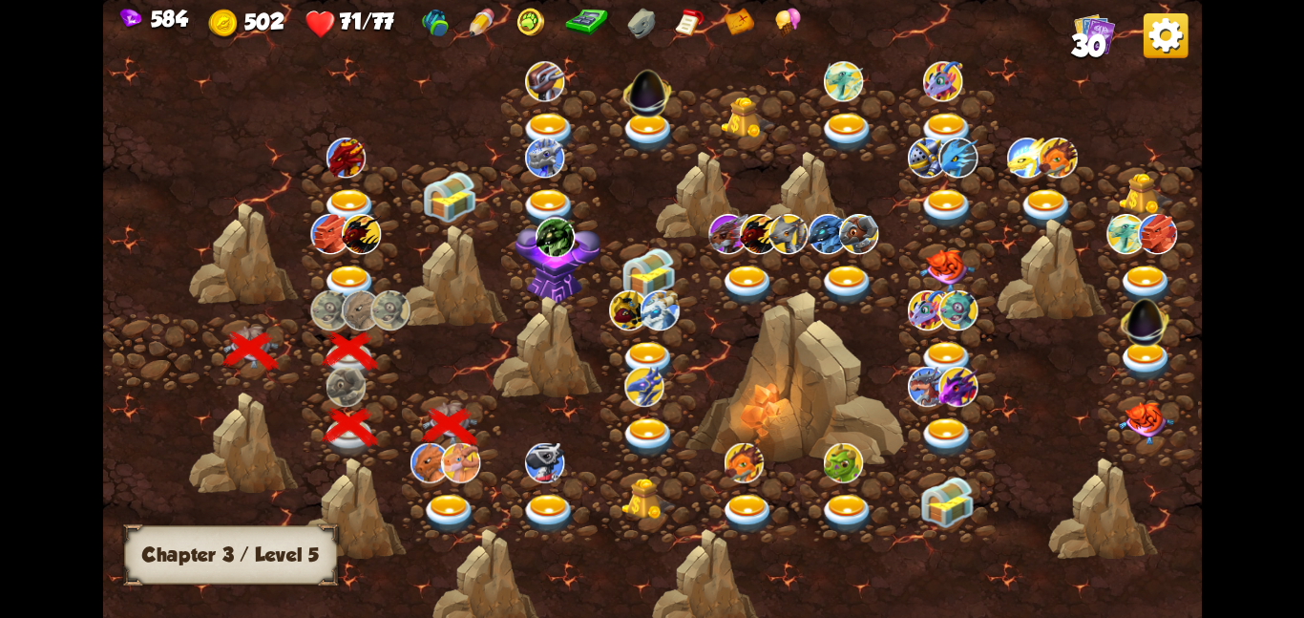
click at [457, 501] on img at bounding box center [449, 514] width 55 height 40
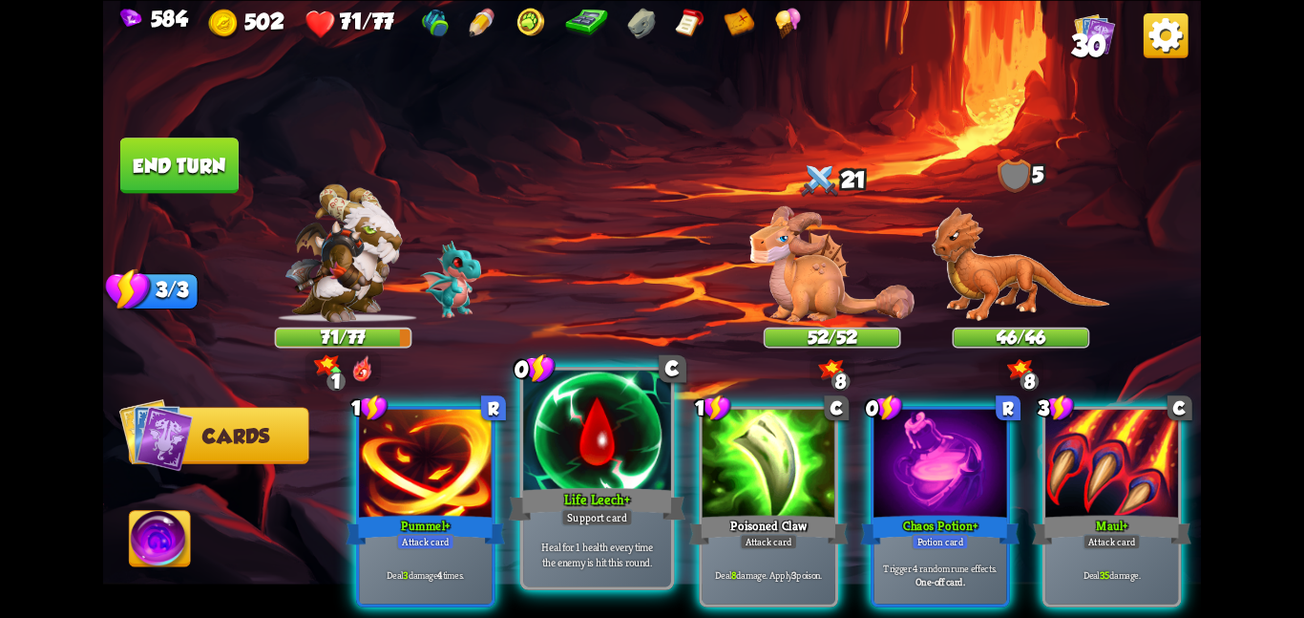
click at [643, 483] on div at bounding box center [597, 432] width 148 height 124
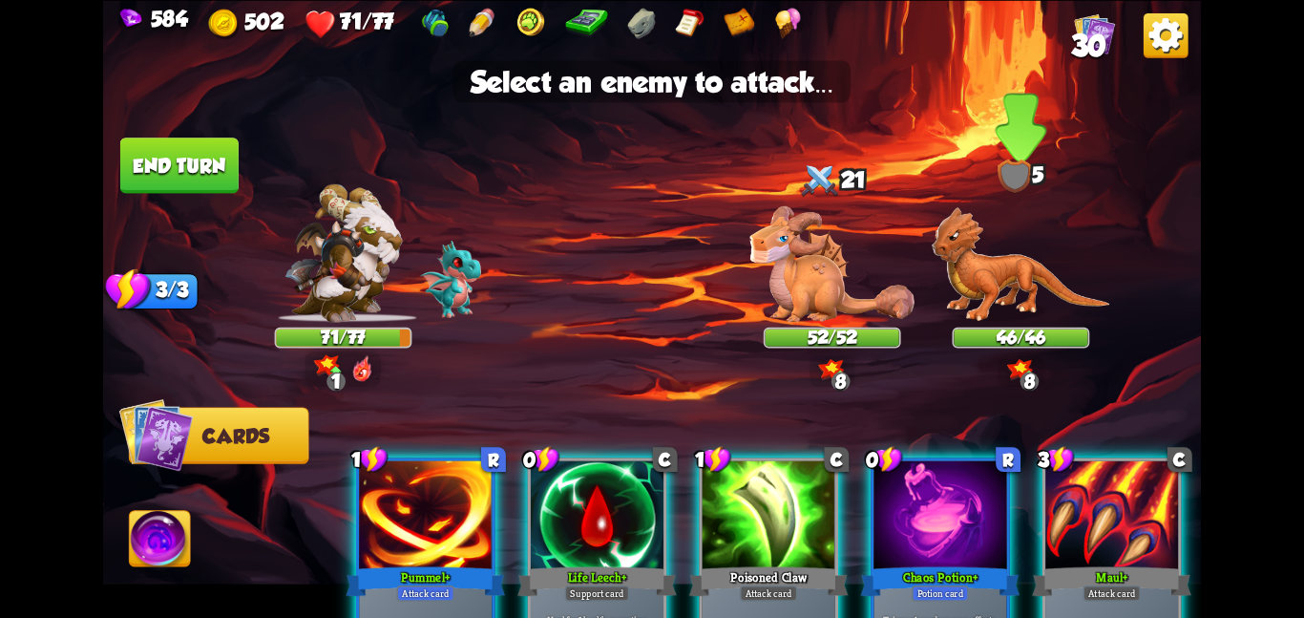
click at [947, 300] on img at bounding box center [1021, 264] width 179 height 116
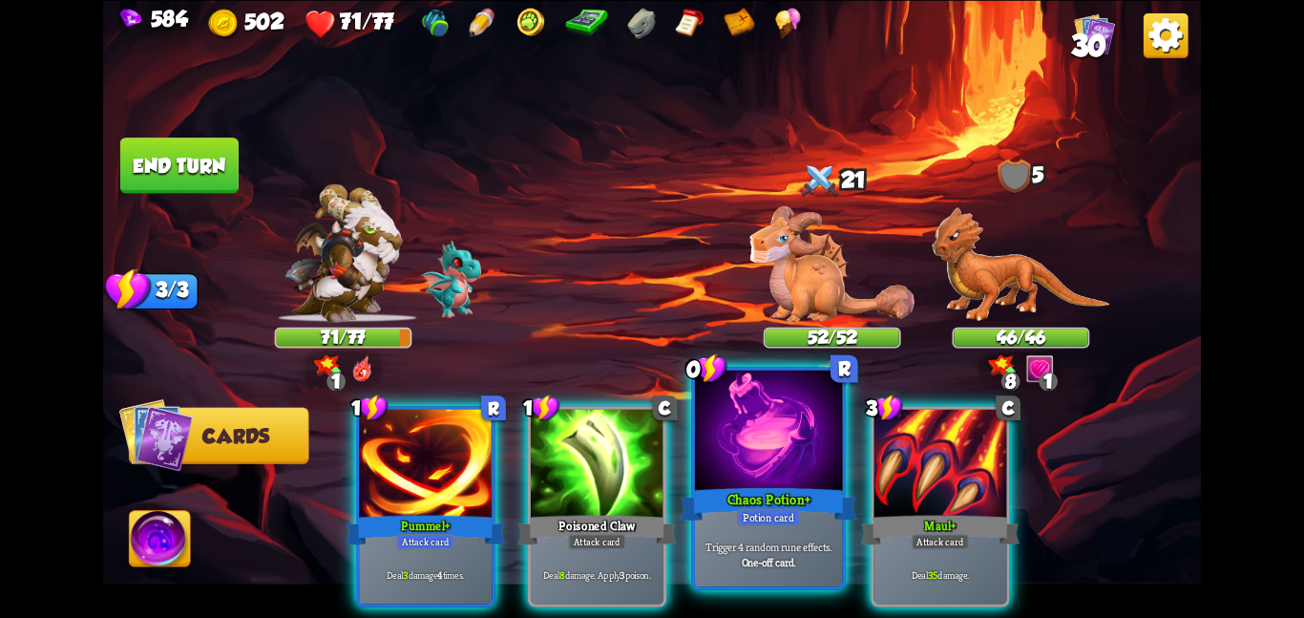
click at [799, 454] on div at bounding box center [769, 432] width 148 height 124
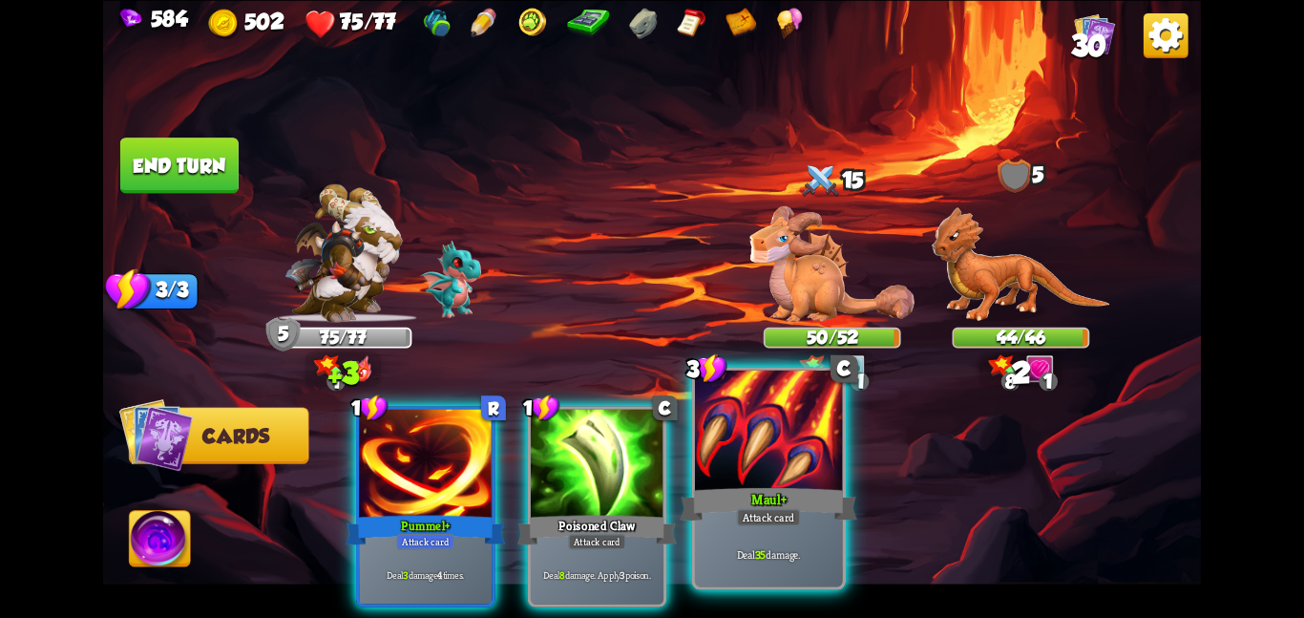
click at [831, 498] on div "Maul+" at bounding box center [768, 503] width 177 height 39
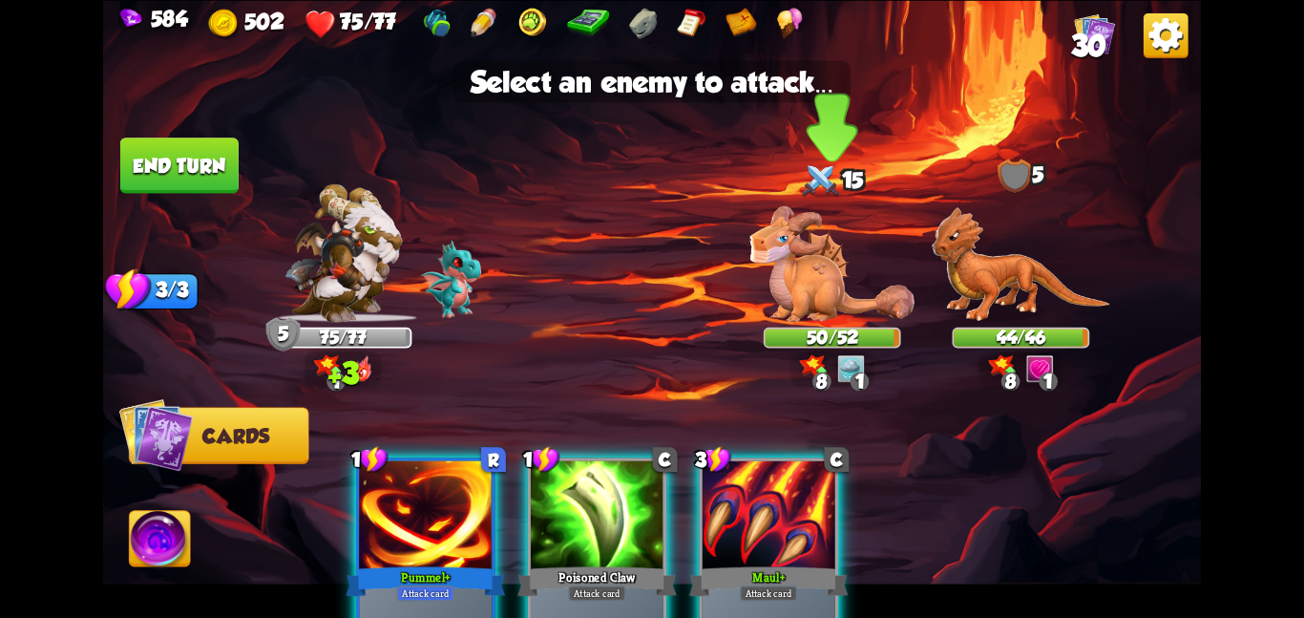
click at [816, 272] on img at bounding box center [832, 263] width 165 height 116
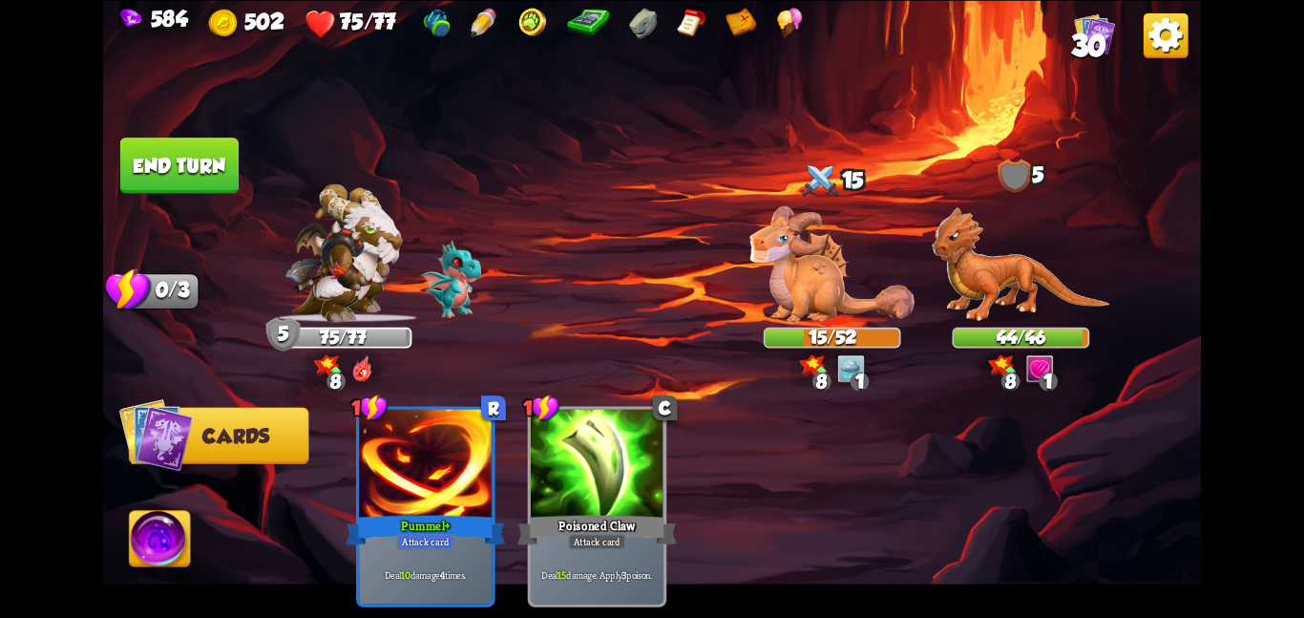
click at [169, 542] on img at bounding box center [160, 542] width 61 height 62
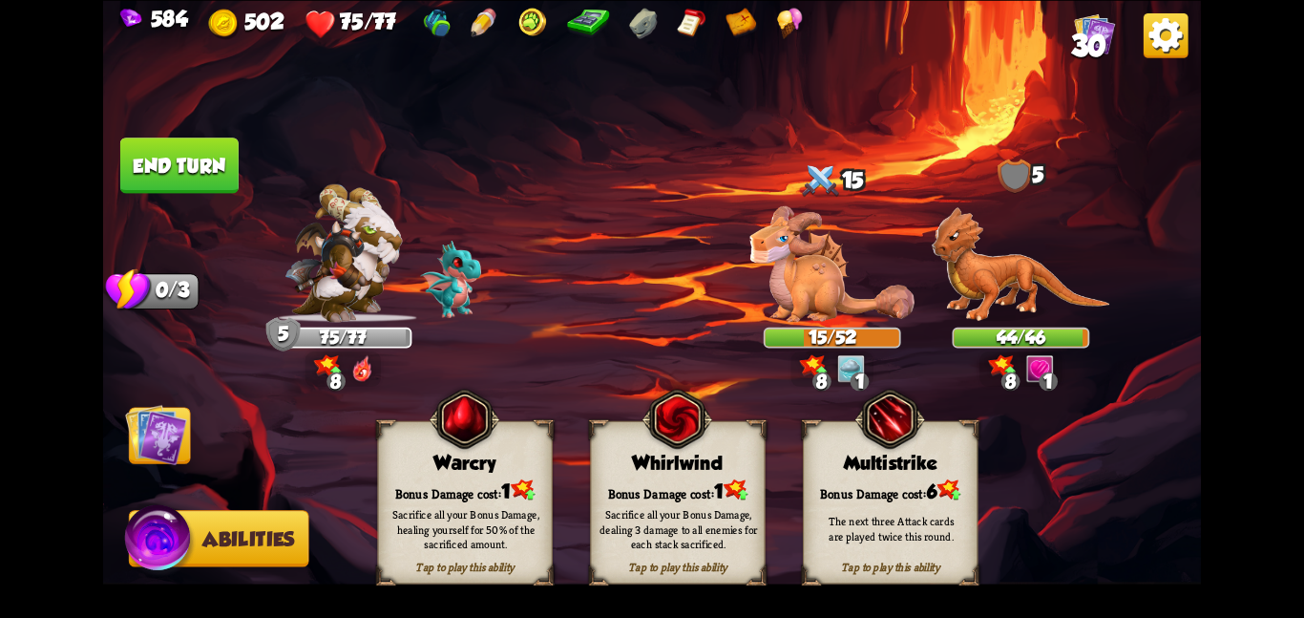
click at [660, 468] on div "Whirlwind" at bounding box center [678, 463] width 174 height 22
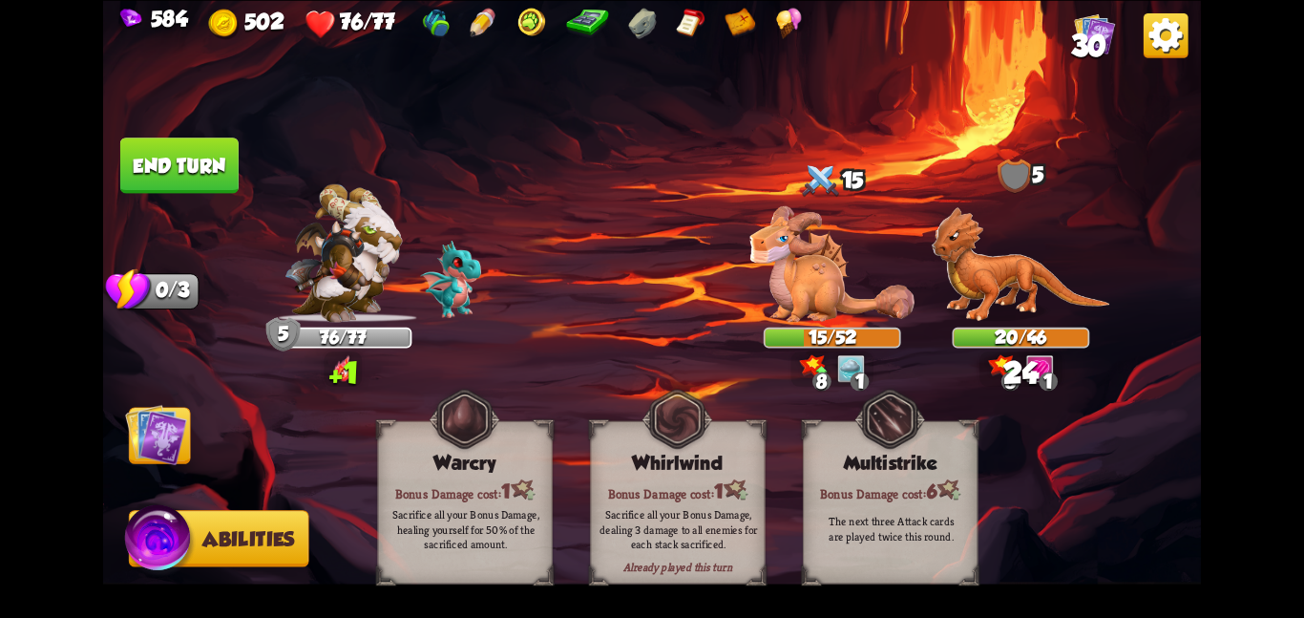
click at [139, 424] on img at bounding box center [156, 434] width 62 height 62
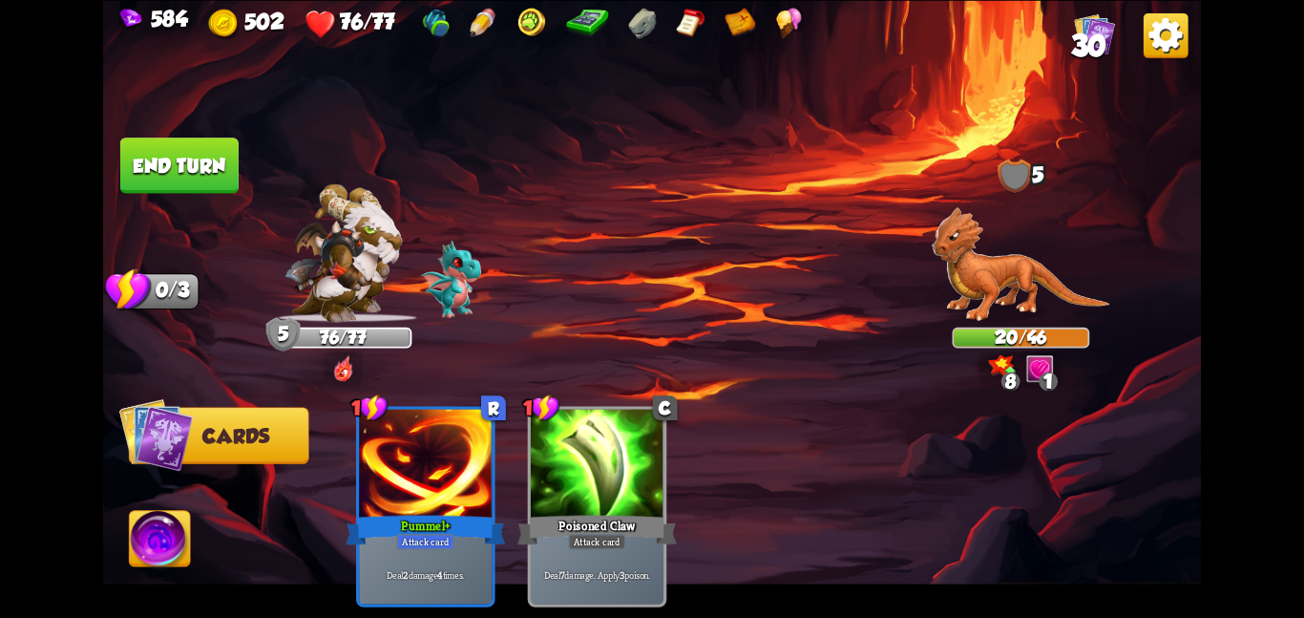
click at [189, 181] on button "End turn" at bounding box center [179, 164] width 118 height 55
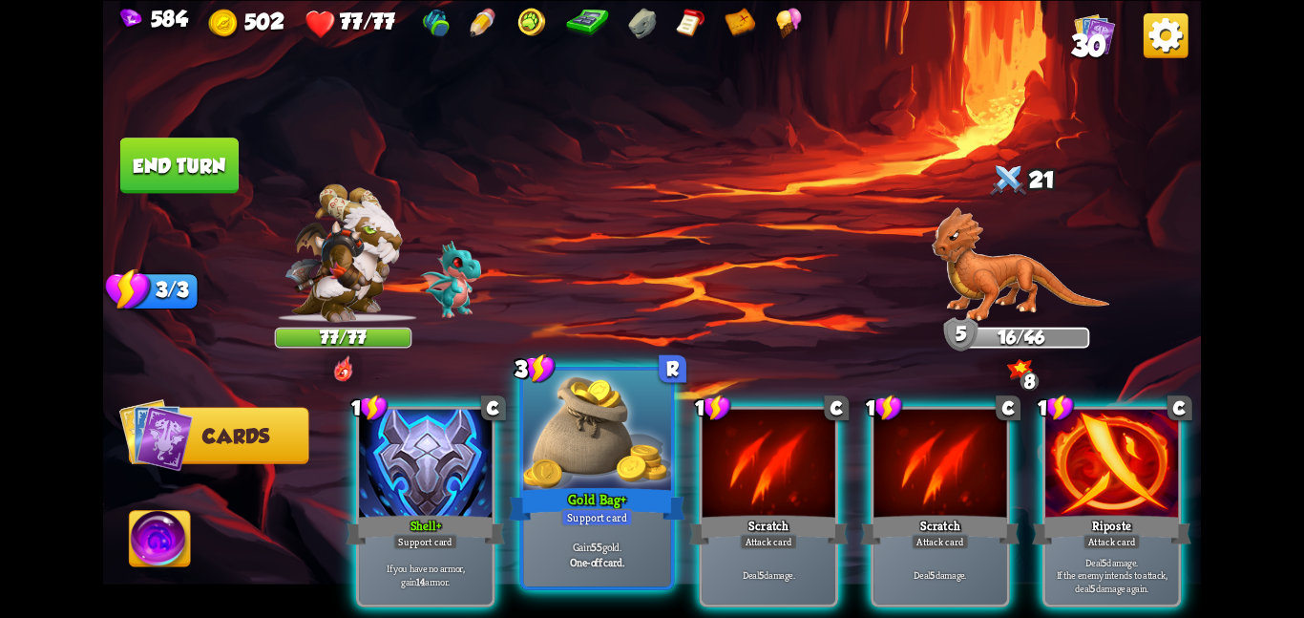
click at [613, 484] on div "Gold Bag+" at bounding box center [597, 503] width 177 height 39
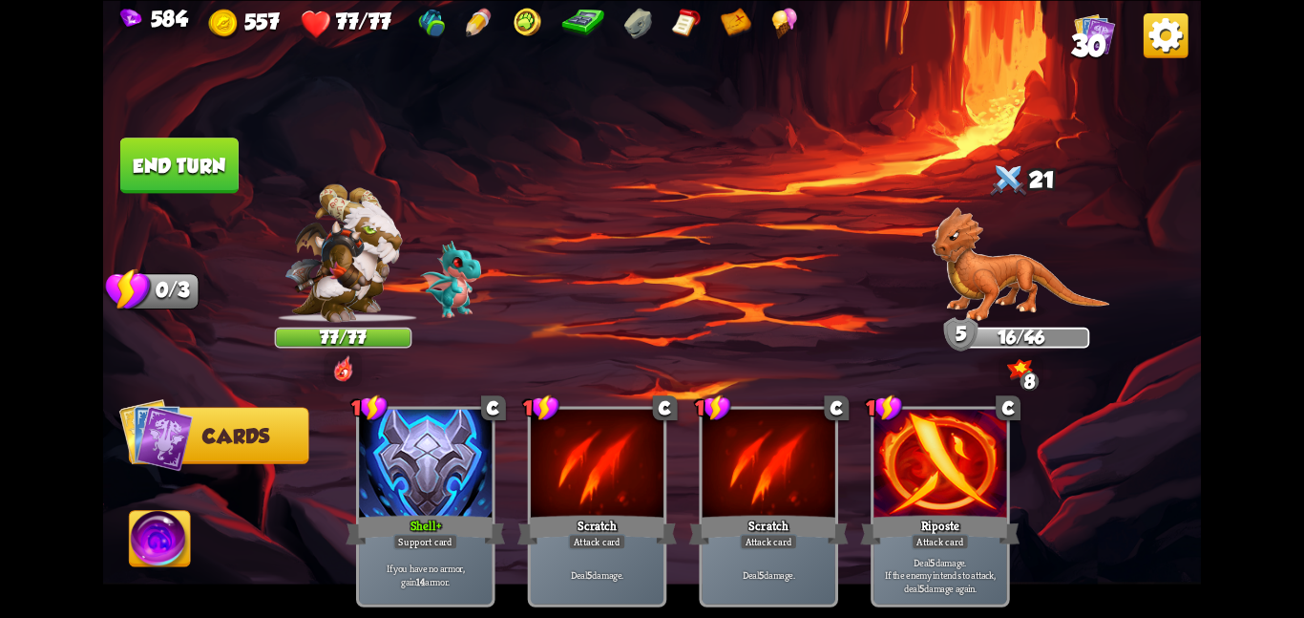
click at [226, 154] on button "End turn" at bounding box center [179, 164] width 118 height 55
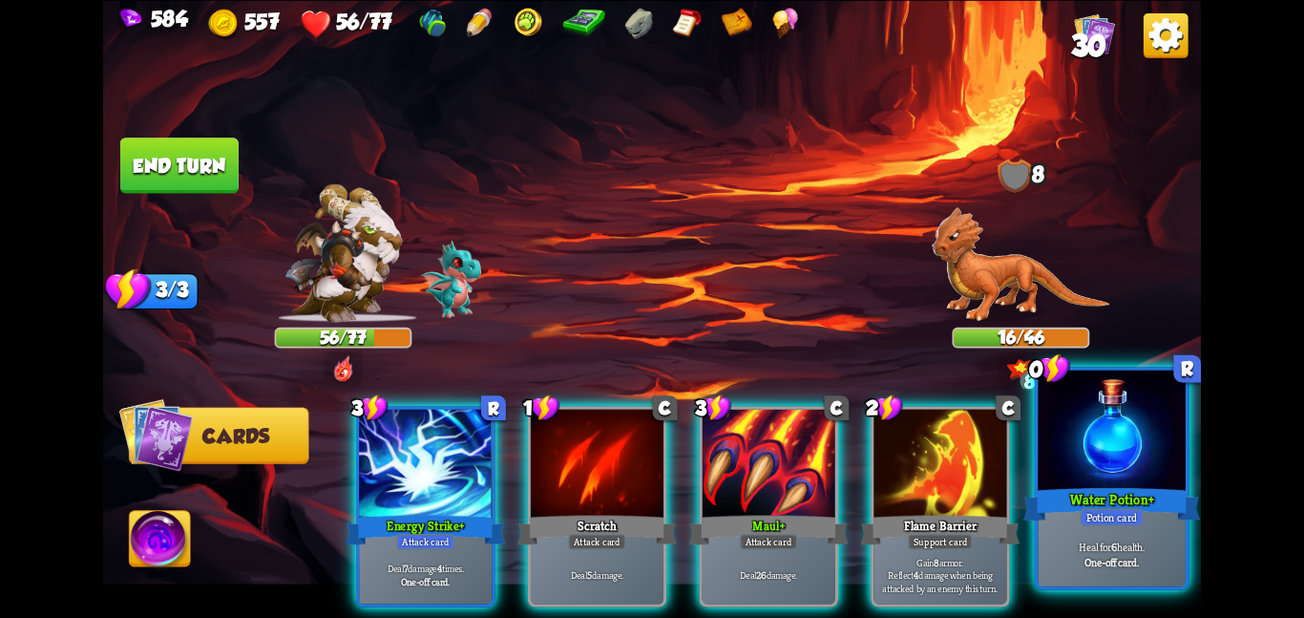
click at [1132, 471] on div at bounding box center [1112, 432] width 148 height 124
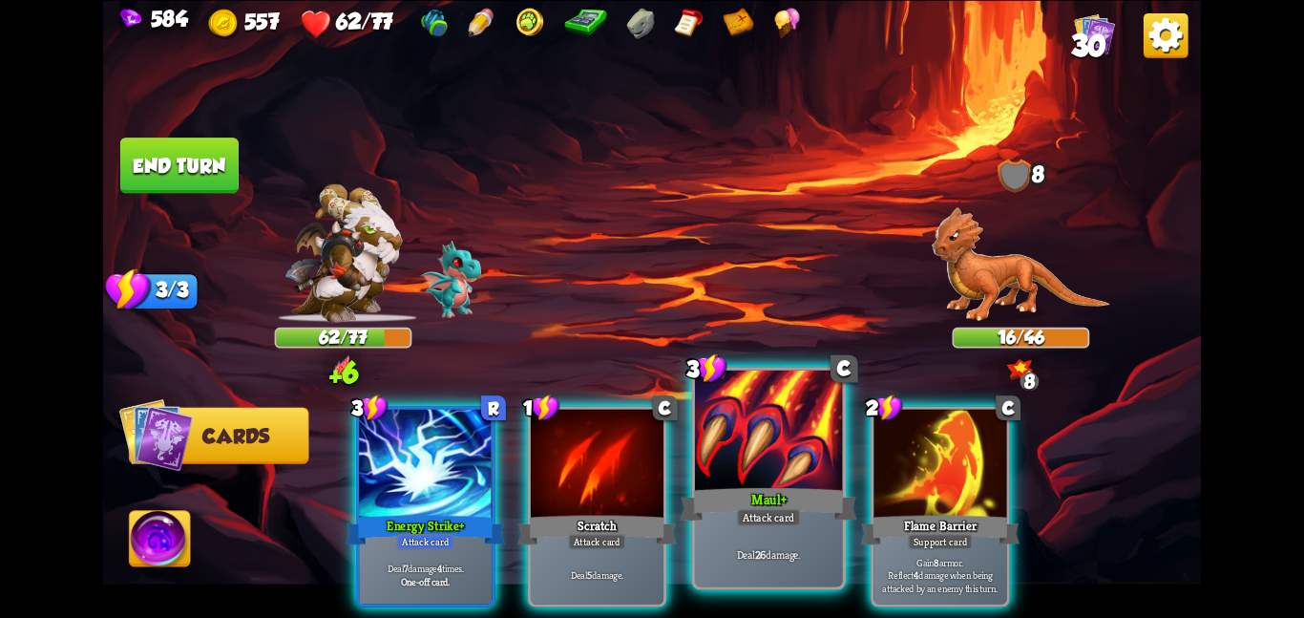
click at [732, 460] on div at bounding box center [769, 432] width 148 height 124
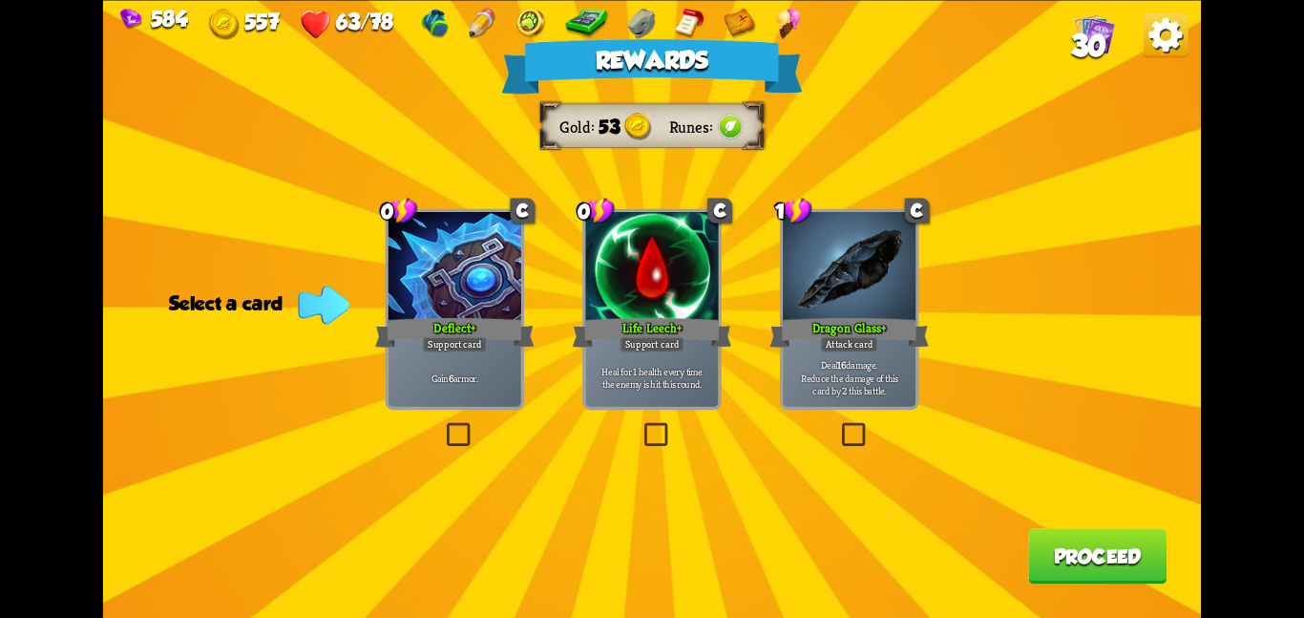
click at [619, 290] on div at bounding box center [651, 268] width 133 height 112
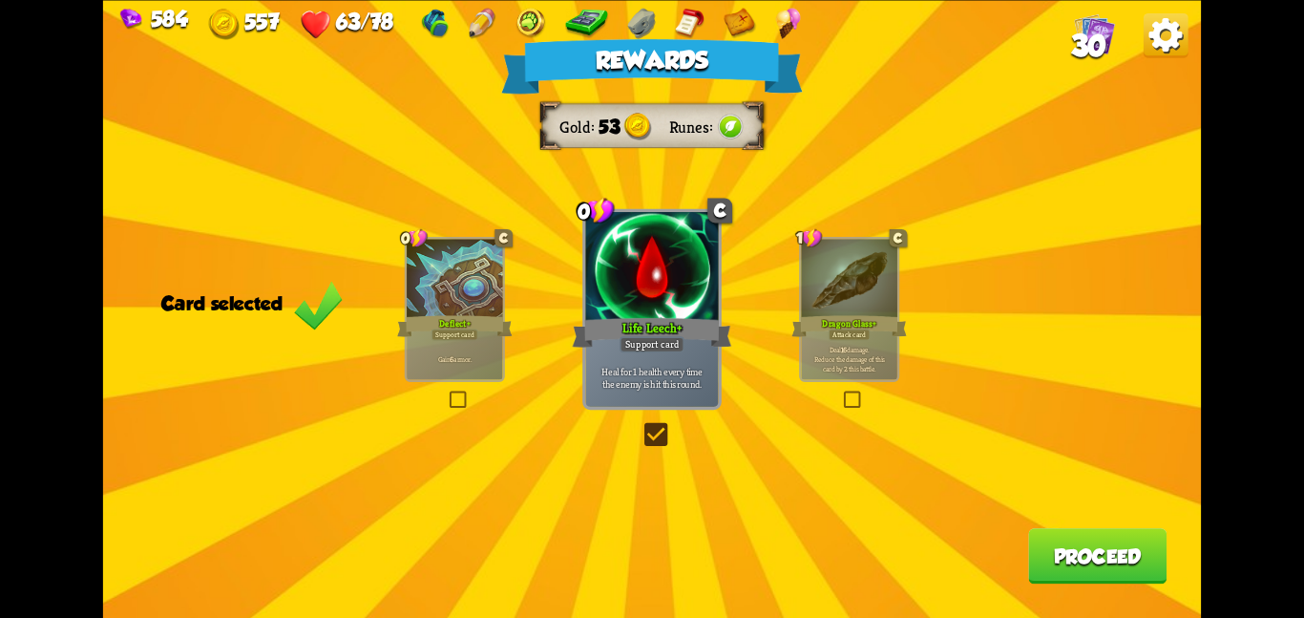
click at [1077, 560] on button "Proceed" at bounding box center [1097, 555] width 138 height 55
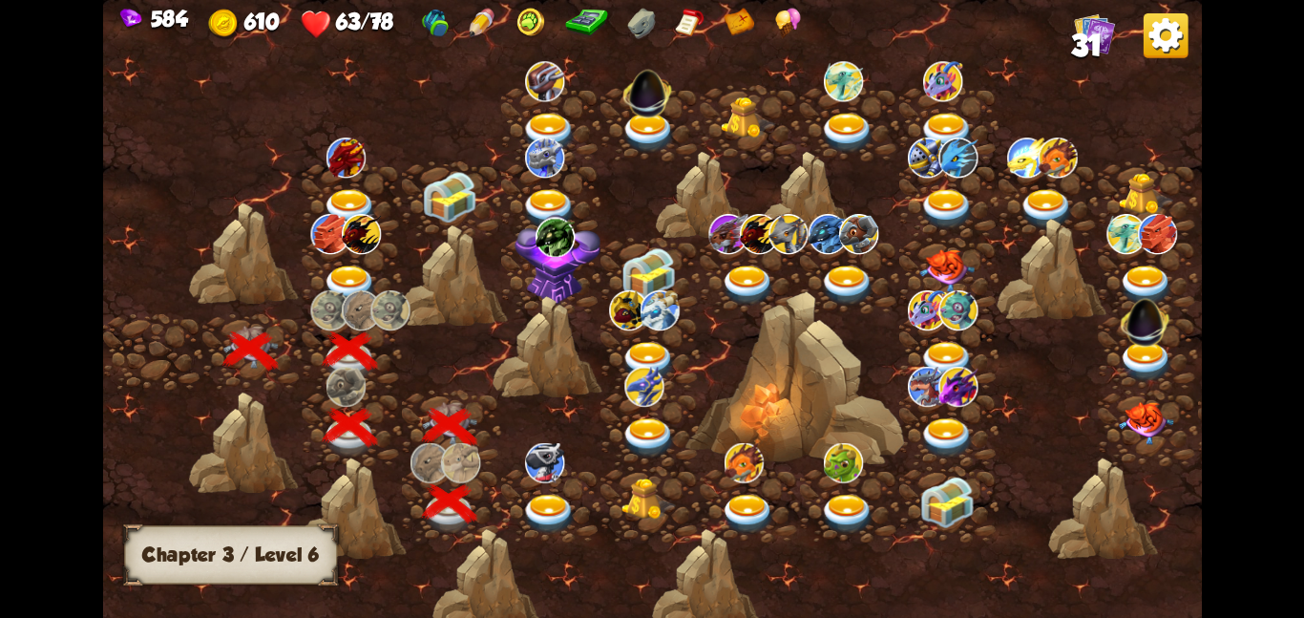
click at [538, 491] on div at bounding box center [550, 503] width 99 height 76
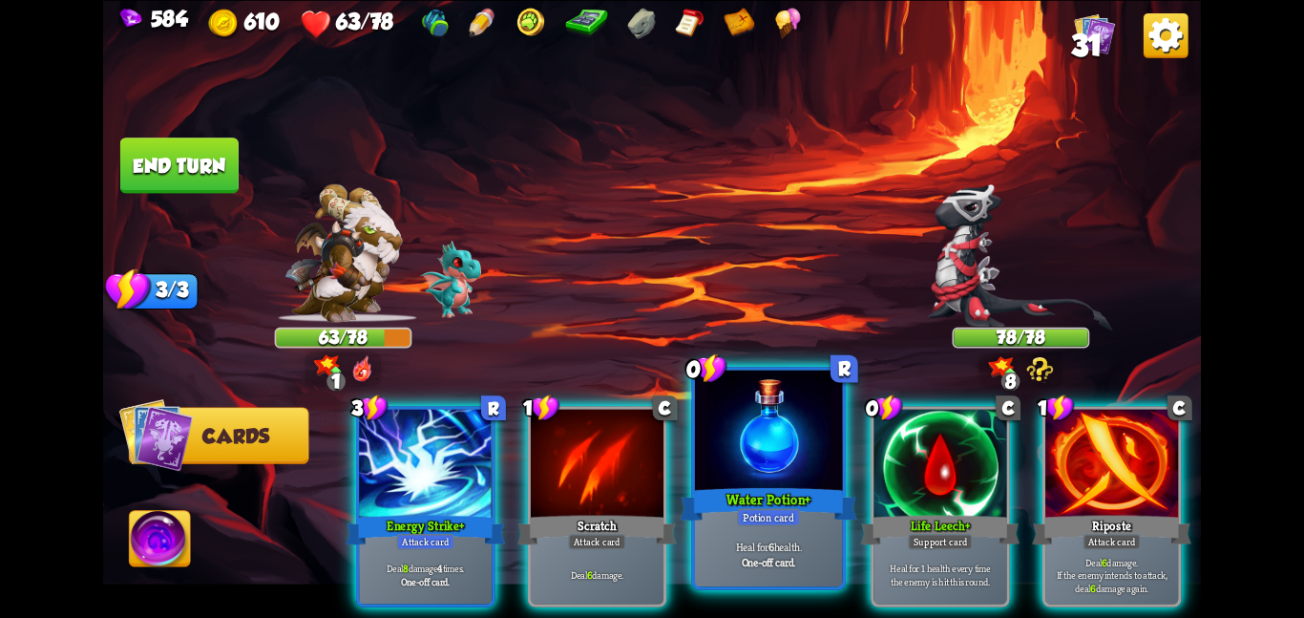
click at [729, 430] on div at bounding box center [769, 432] width 148 height 124
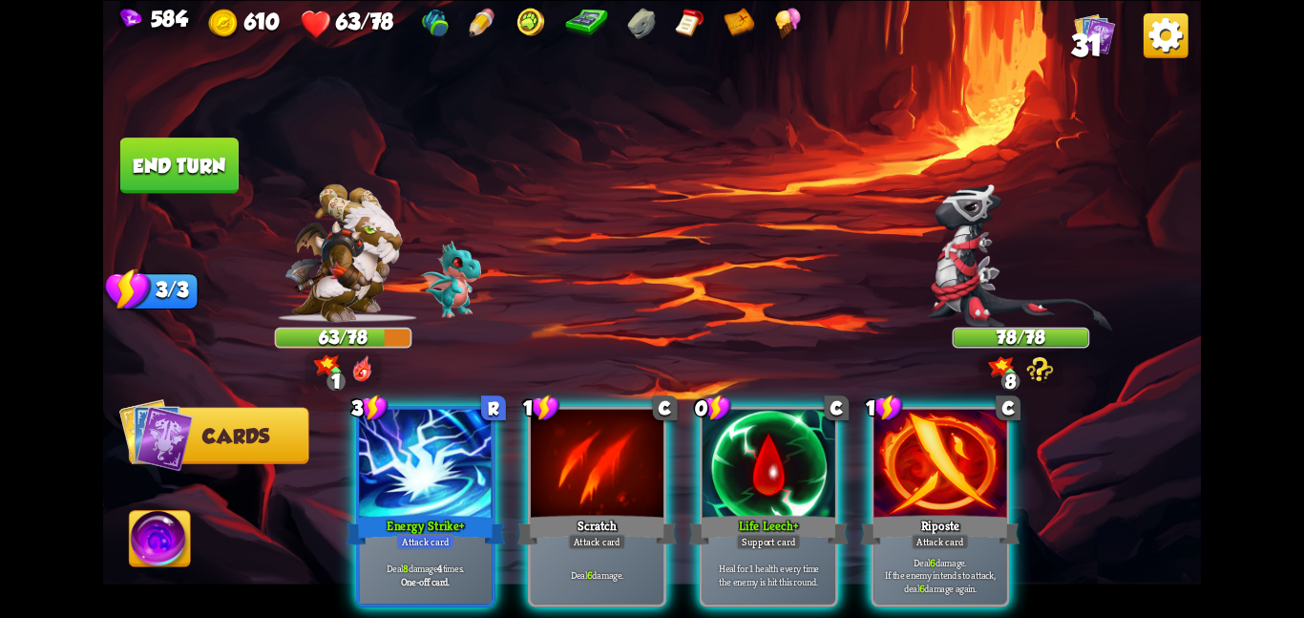
click at [729, 430] on div "3 R Energy Strike+ Attack card Deal 8 damage 4 times. One-off card. 1 C Scratch…" at bounding box center [762, 480] width 878 height 275
click at [729, 430] on div at bounding box center [769, 465] width 133 height 112
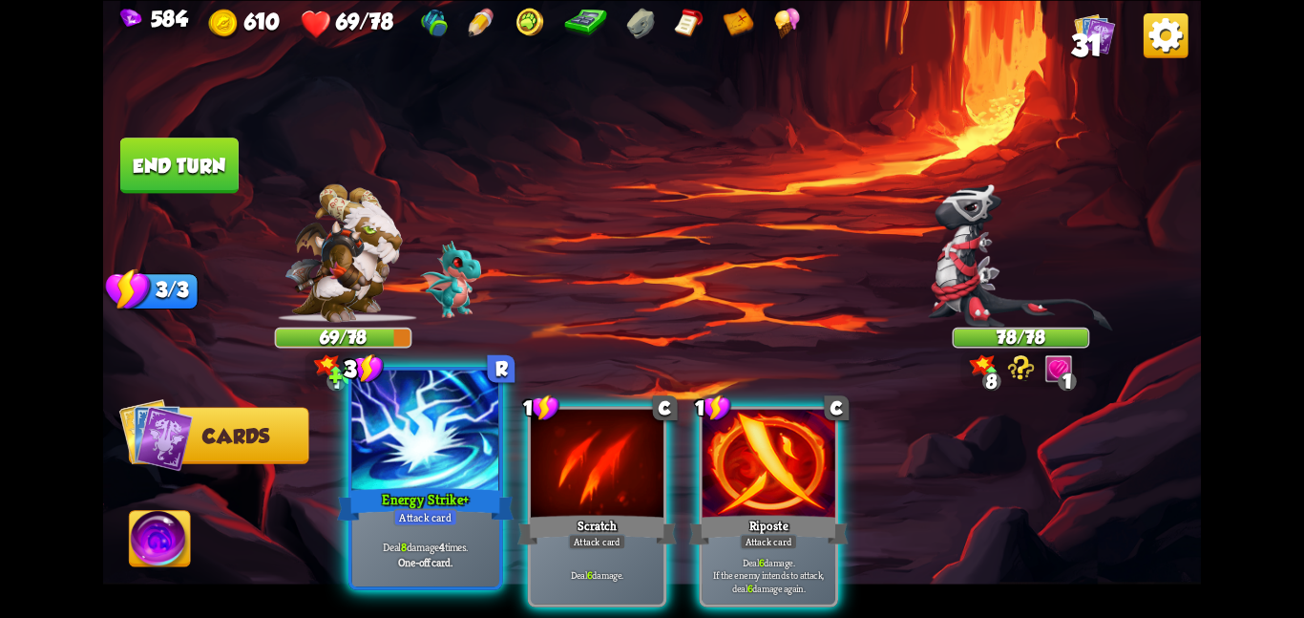
click at [441, 437] on div at bounding box center [425, 432] width 148 height 124
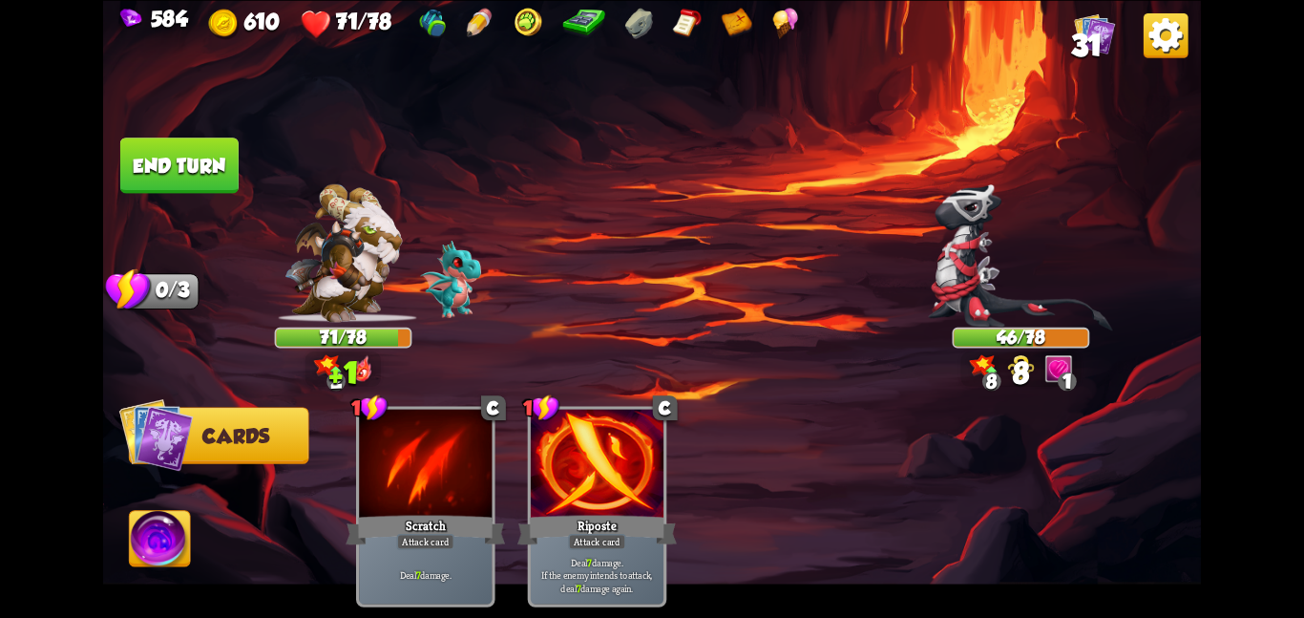
click at [206, 164] on button "End turn" at bounding box center [179, 164] width 118 height 55
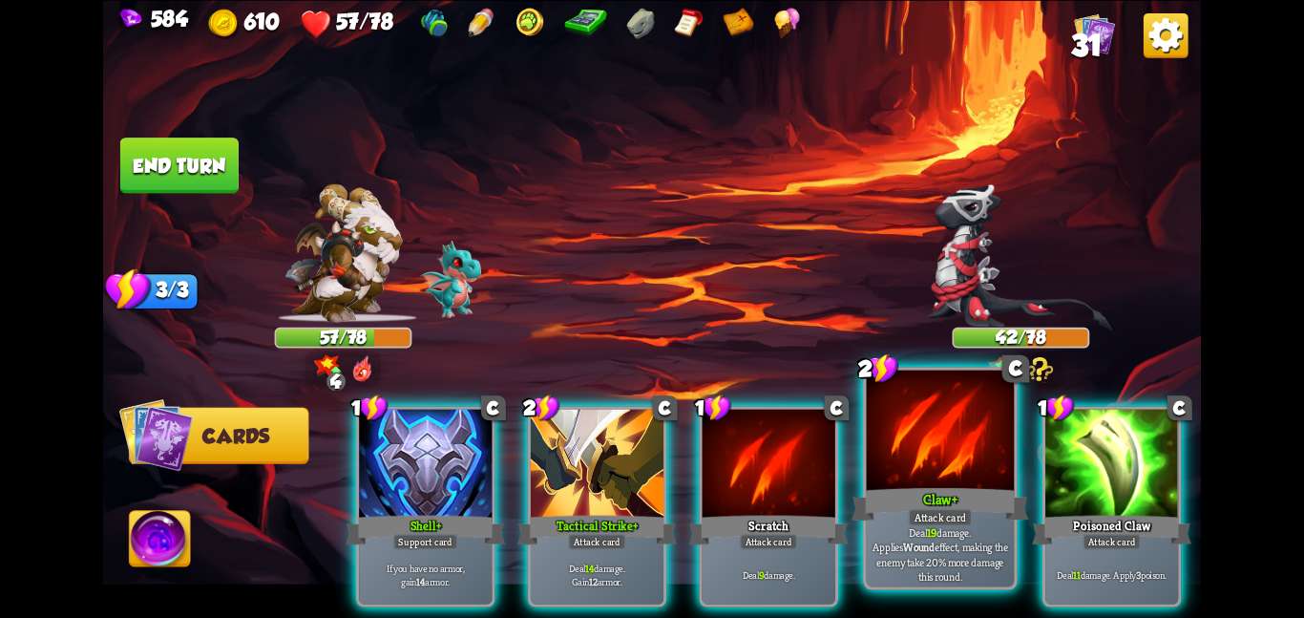
click at [911, 505] on div "Claw+" at bounding box center [940, 503] width 177 height 39
click at [1032, 512] on div "Poisoned Claw" at bounding box center [1111, 529] width 159 height 35
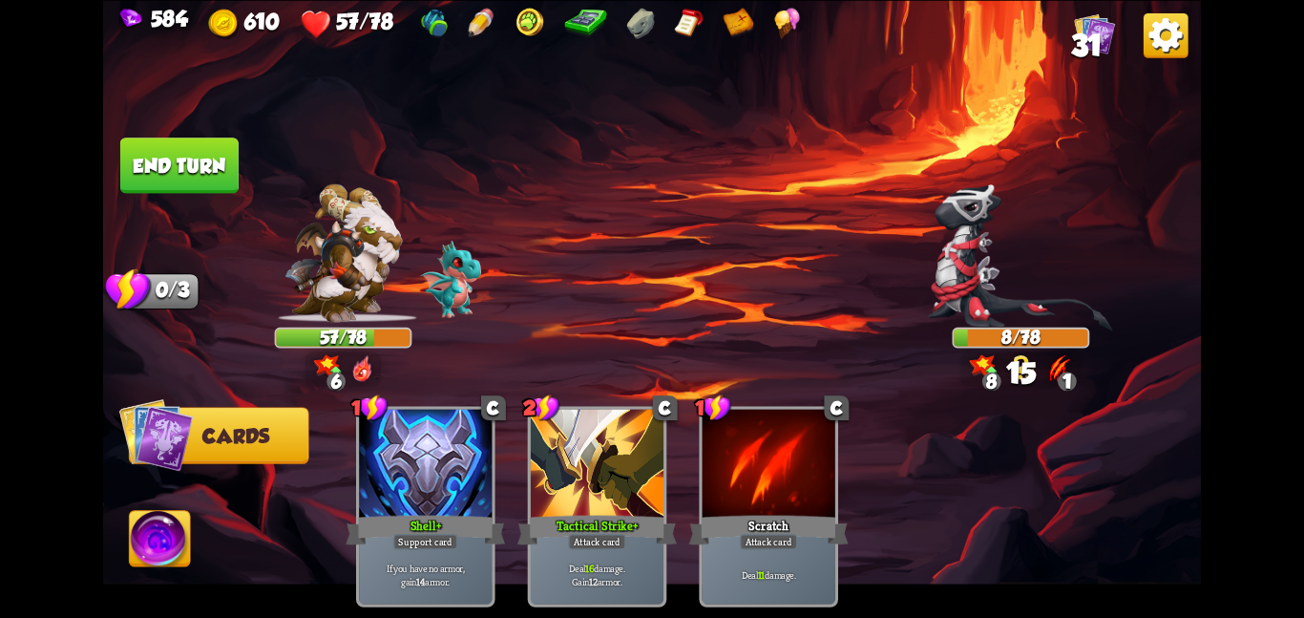
click at [221, 172] on button "End turn" at bounding box center [179, 164] width 118 height 55
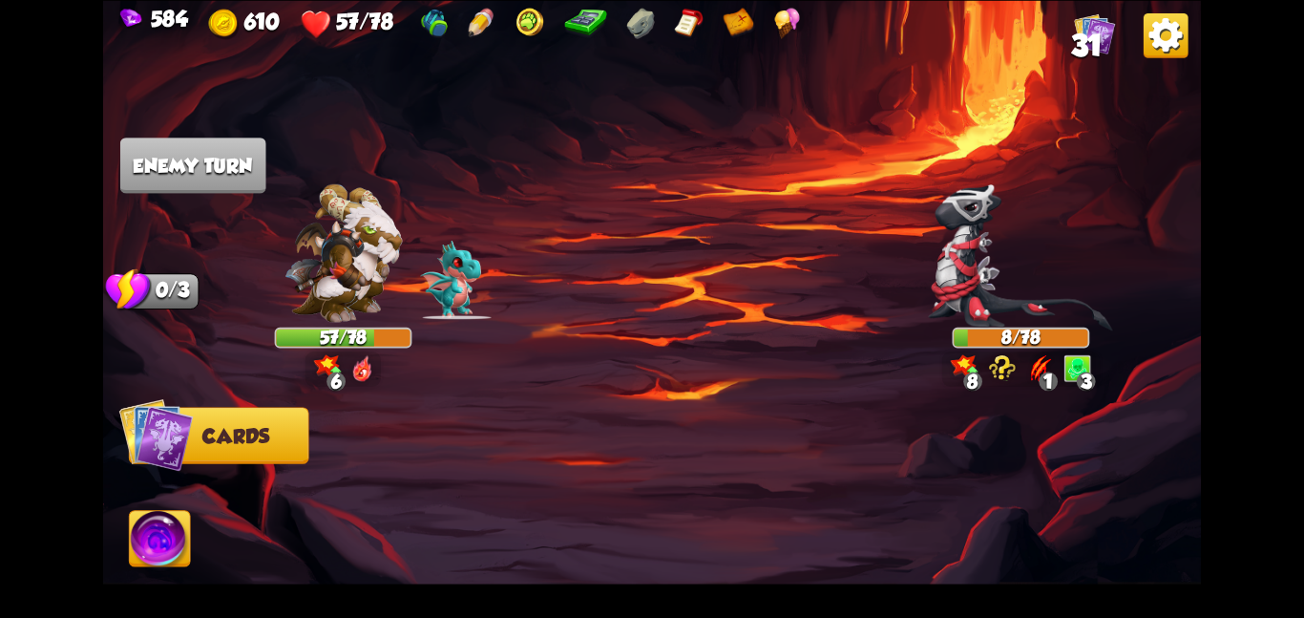
click at [174, 519] on img at bounding box center [160, 542] width 61 height 62
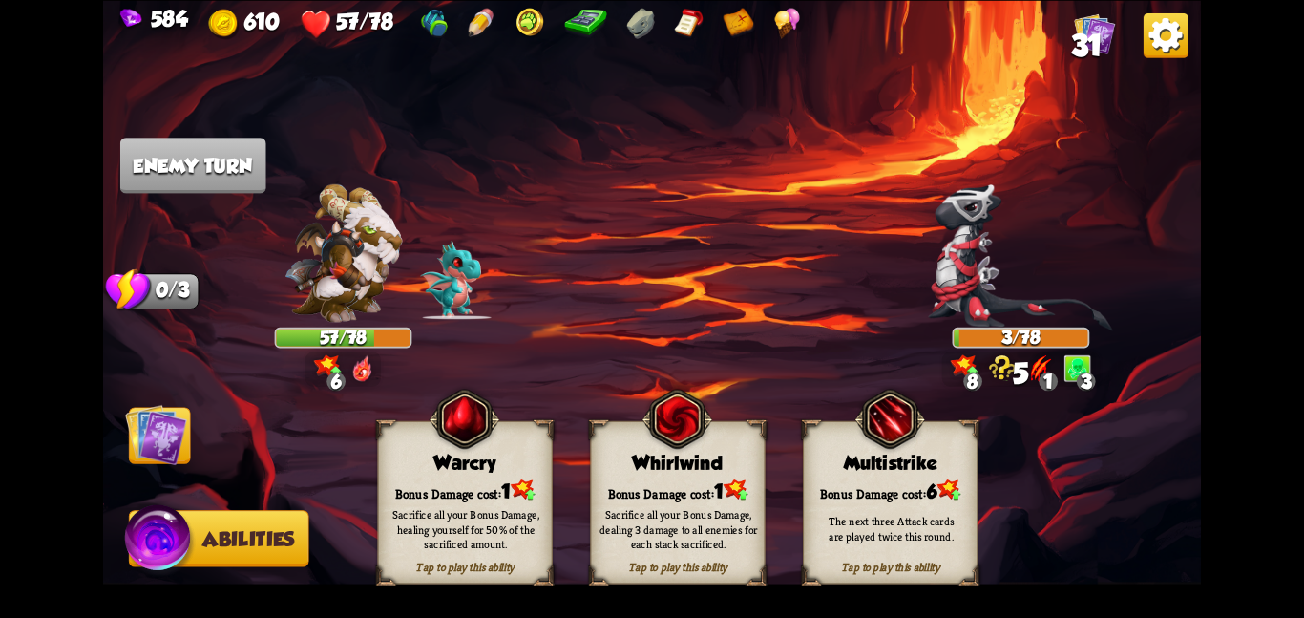
click at [674, 487] on div "Bonus Damage cost: 1" at bounding box center [678, 489] width 174 height 25
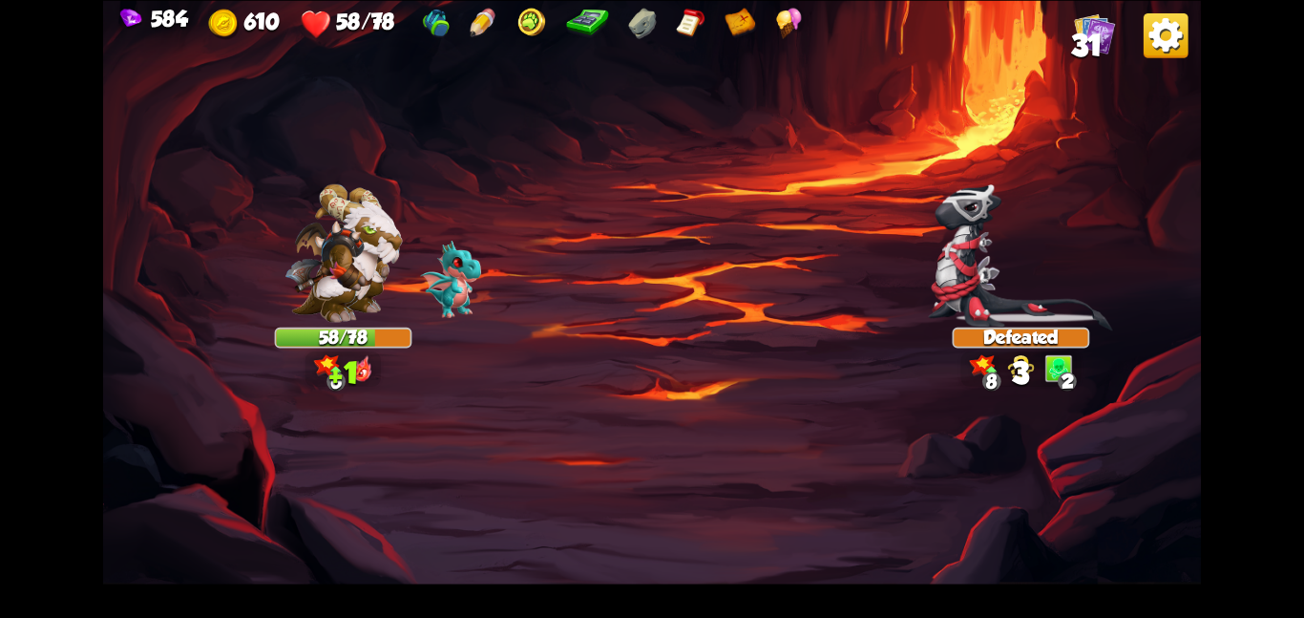
click at [176, 427] on img at bounding box center [652, 309] width 1098 height 618
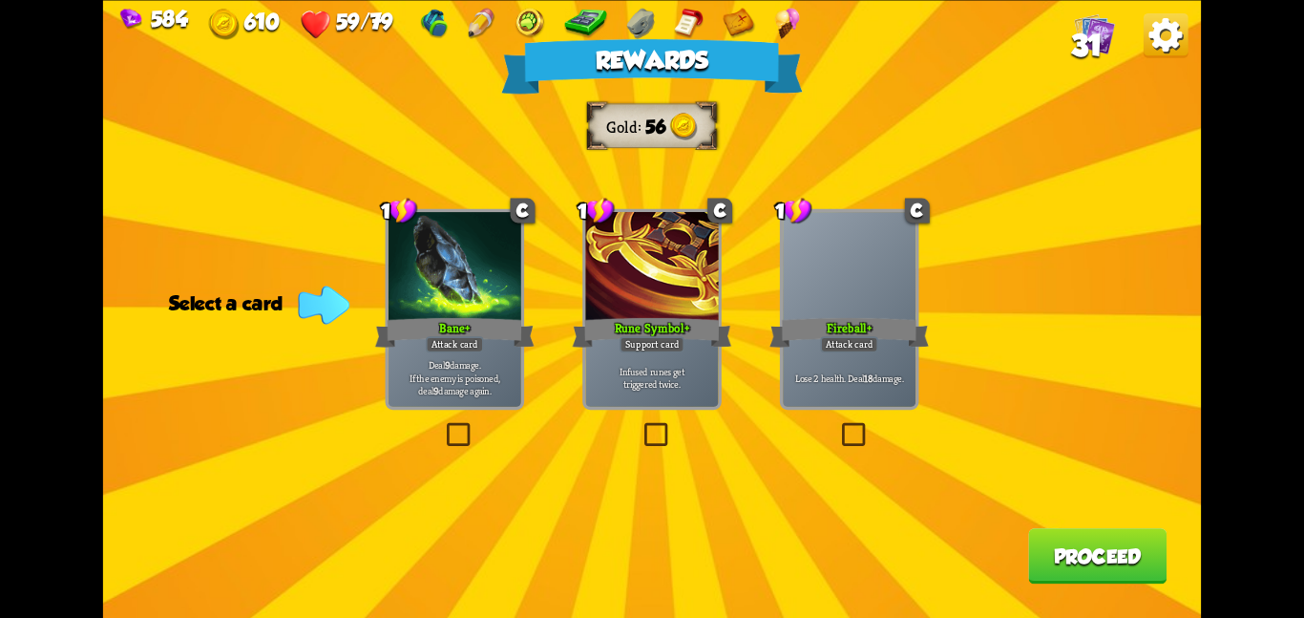
click at [829, 321] on div "Fireball+" at bounding box center [849, 331] width 159 height 35
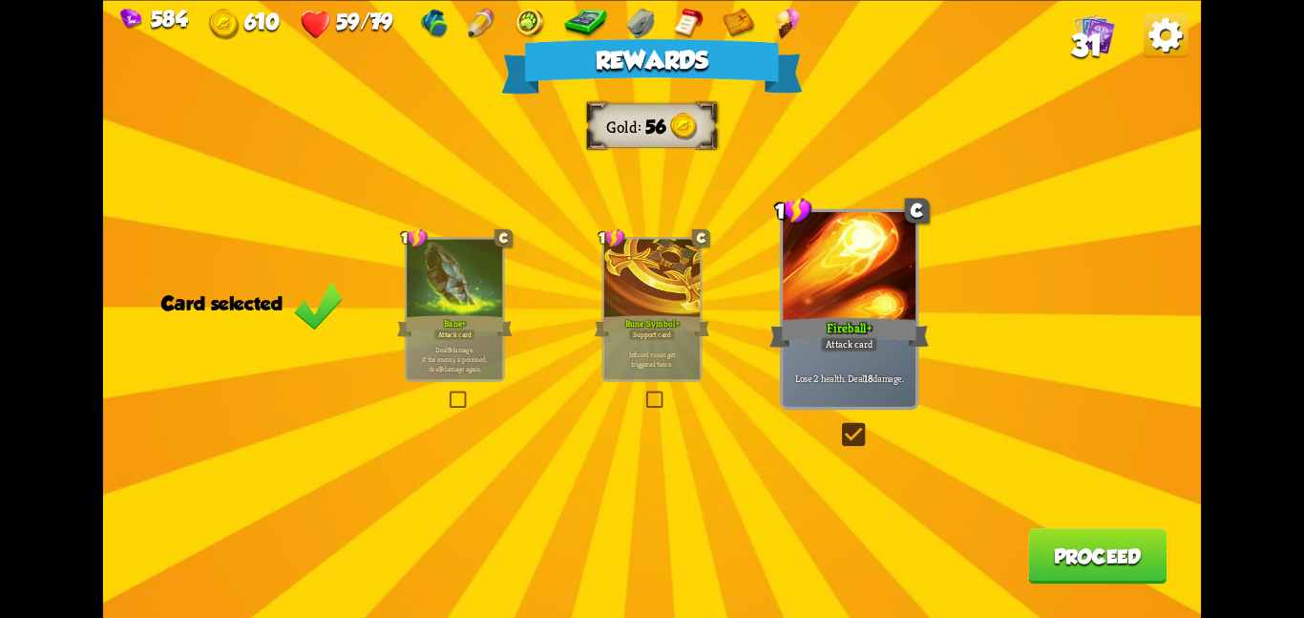
click at [1031, 541] on button "Proceed" at bounding box center [1097, 555] width 138 height 55
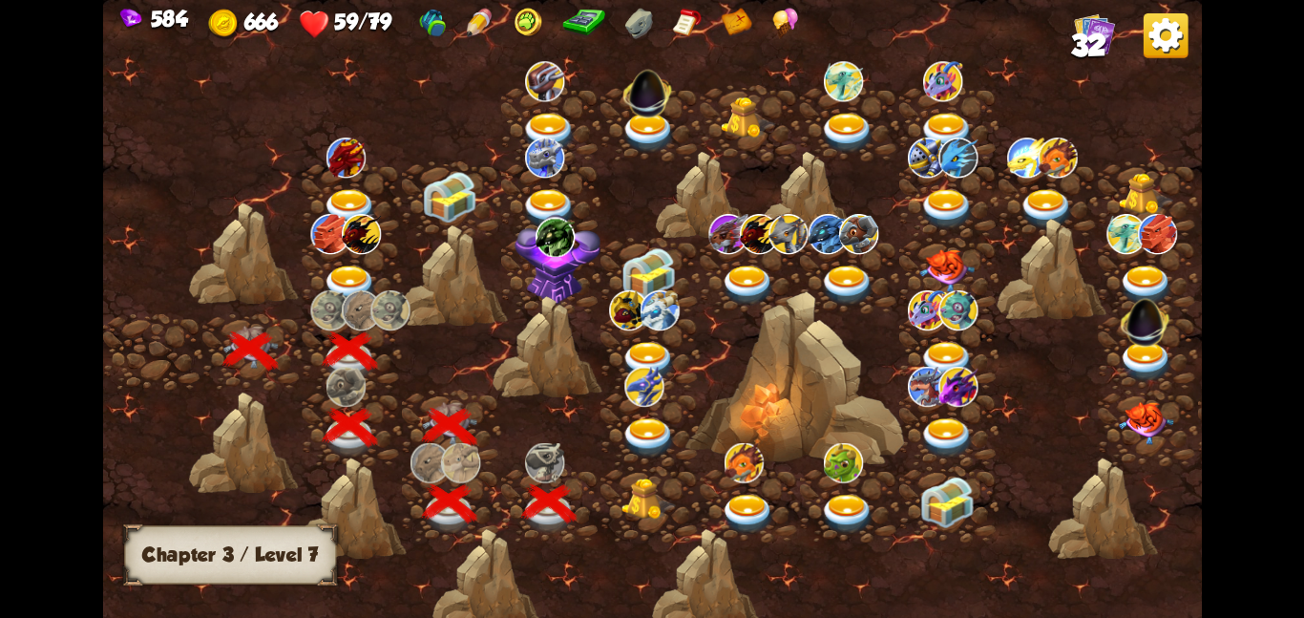
click at [633, 507] on img at bounding box center [649, 498] width 55 height 42
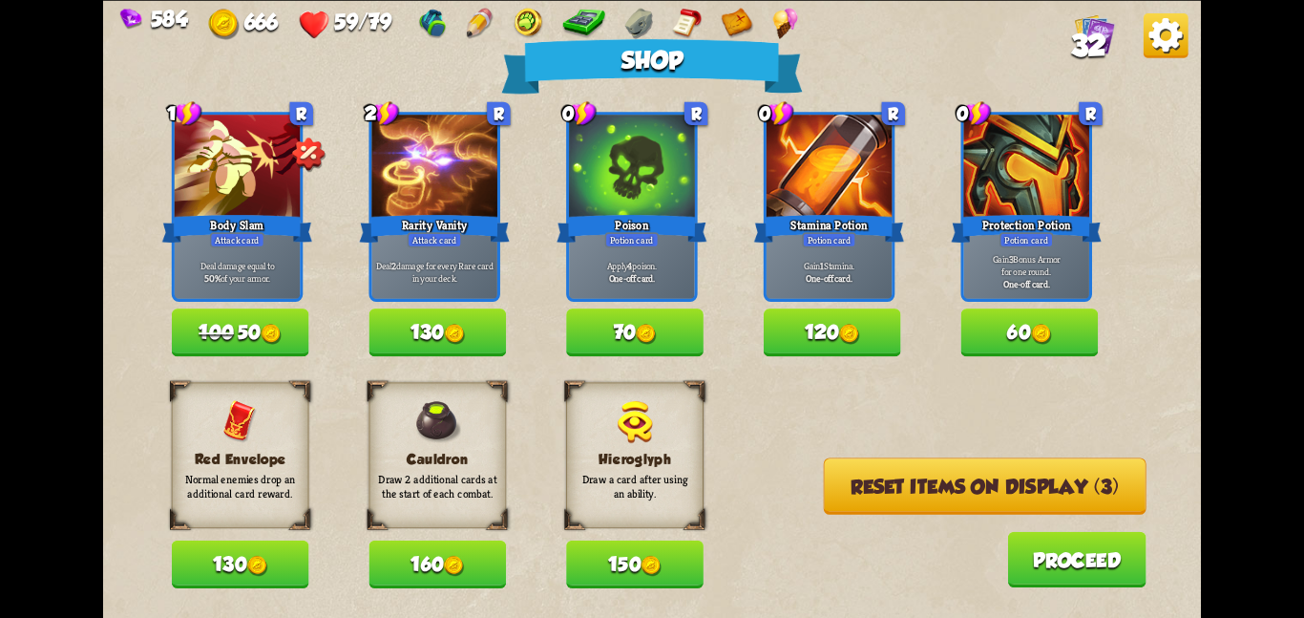
click at [287, 559] on button "130" at bounding box center [240, 564] width 137 height 48
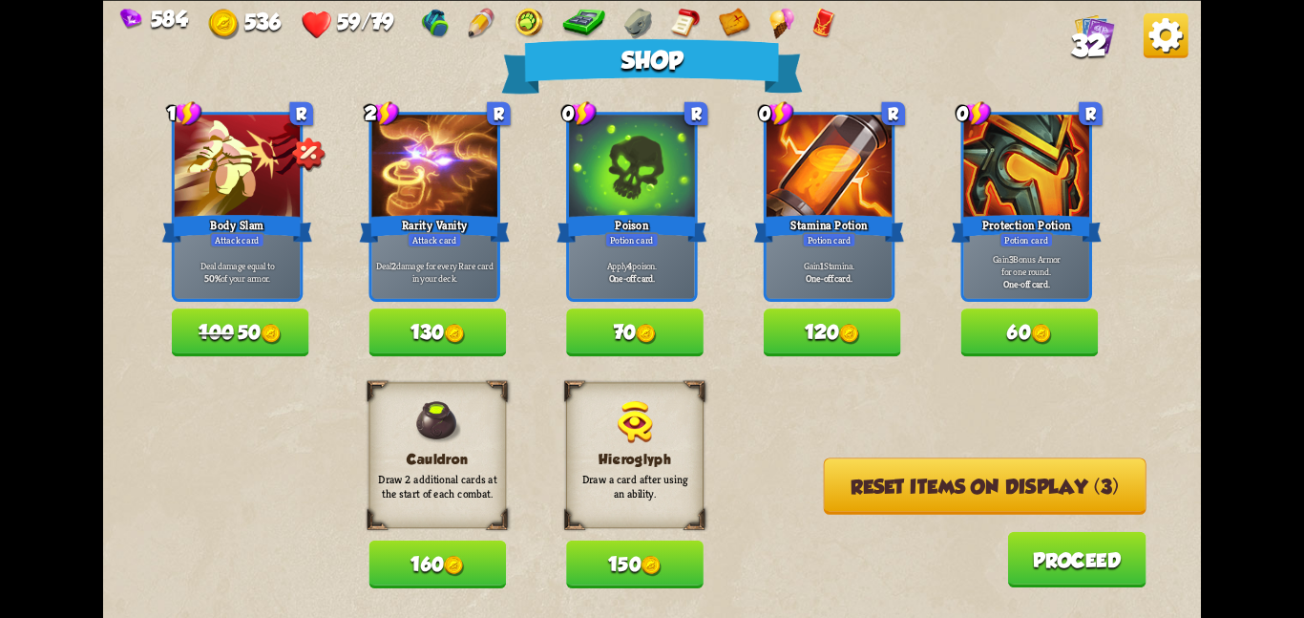
click at [802, 348] on button "120" at bounding box center [832, 332] width 137 height 48
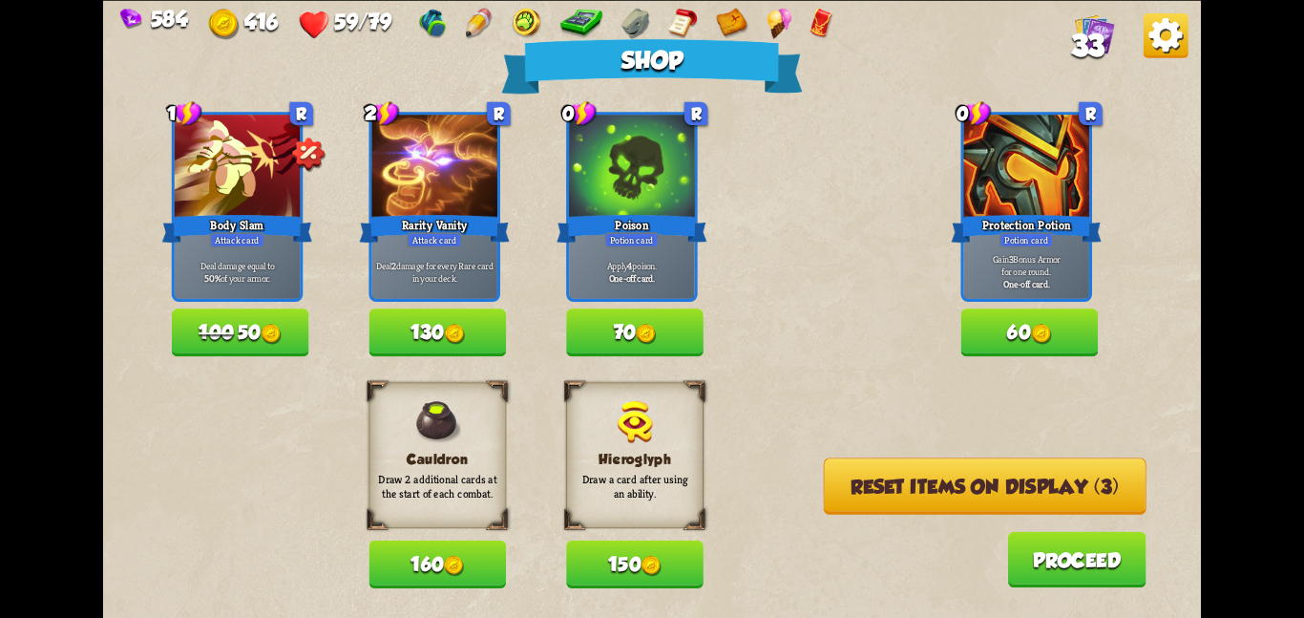
click at [827, 473] on button "Reset items on display (3)" at bounding box center [985, 485] width 323 height 56
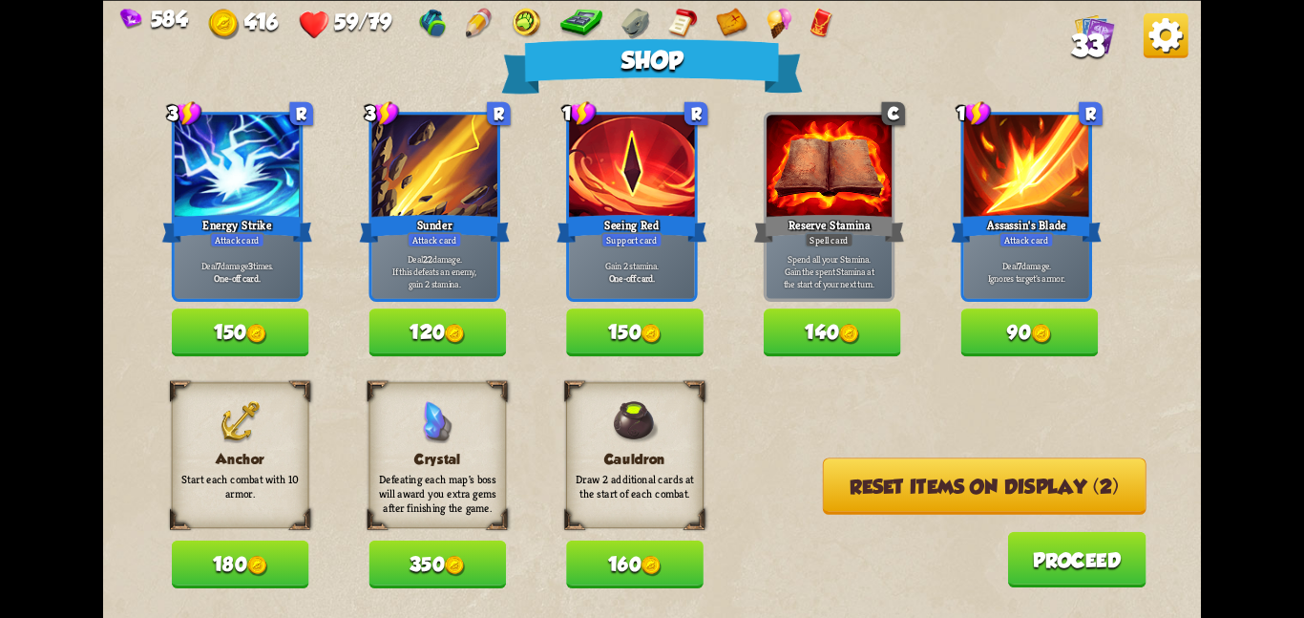
click at [647, 557] on img at bounding box center [652, 565] width 21 height 21
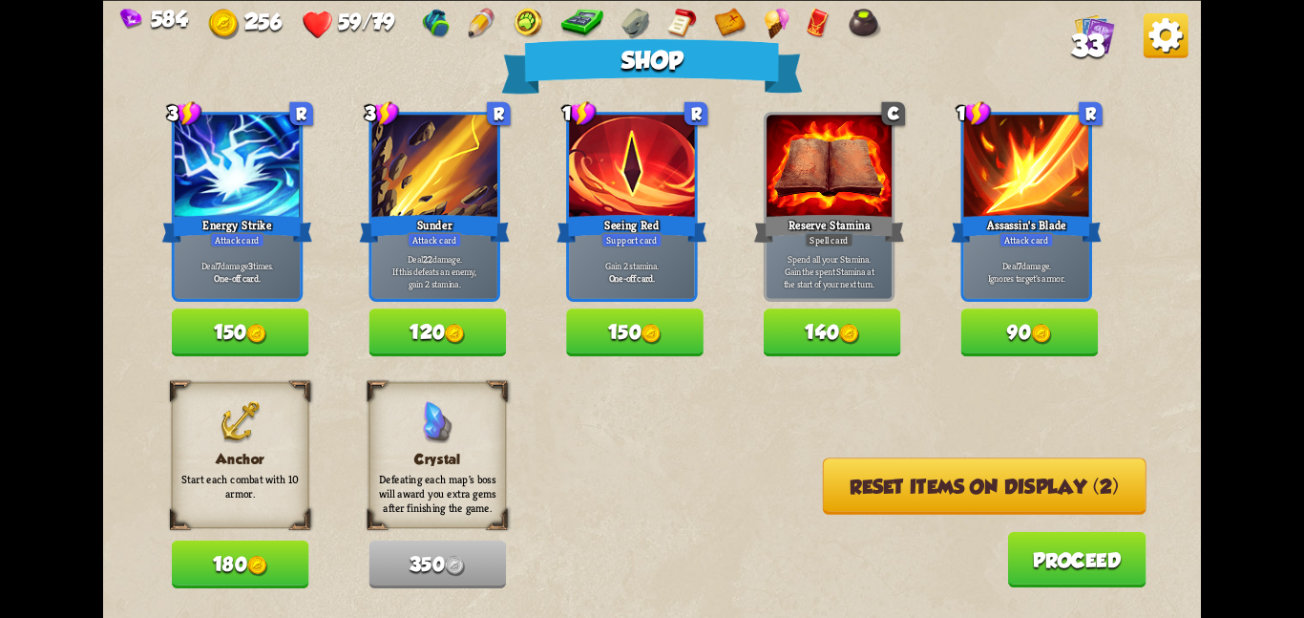
click at [421, 327] on button "120" at bounding box center [437, 332] width 137 height 48
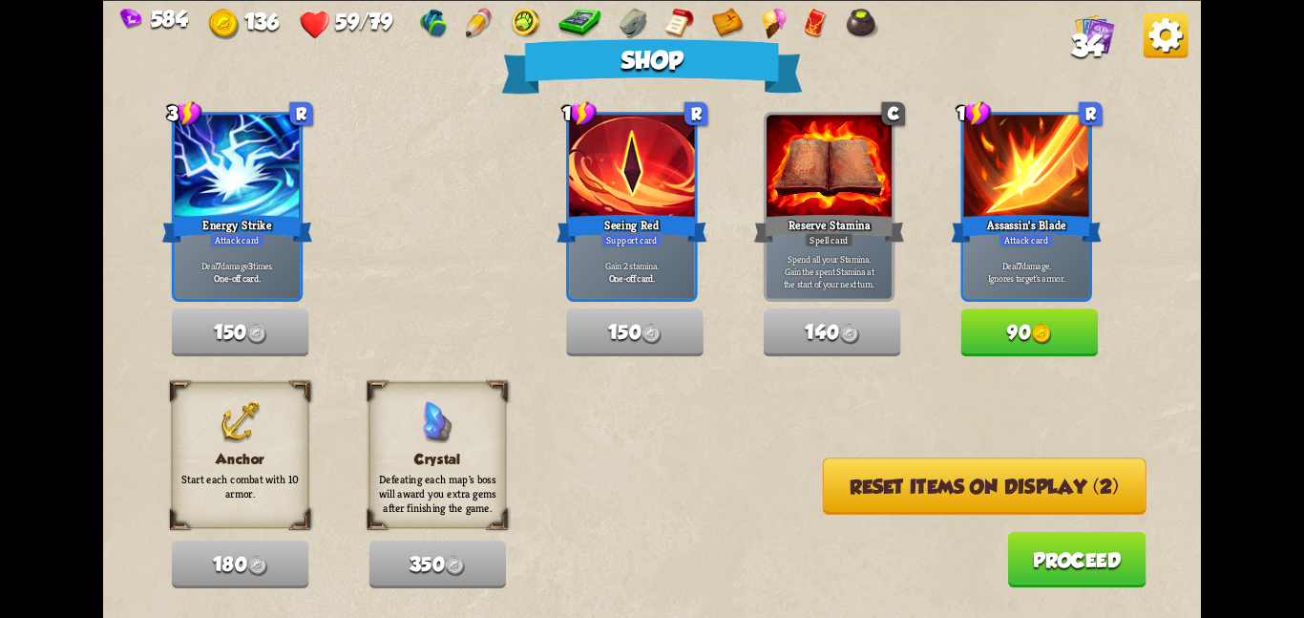
click at [877, 498] on button "Reset items on display (2)" at bounding box center [985, 485] width 324 height 56
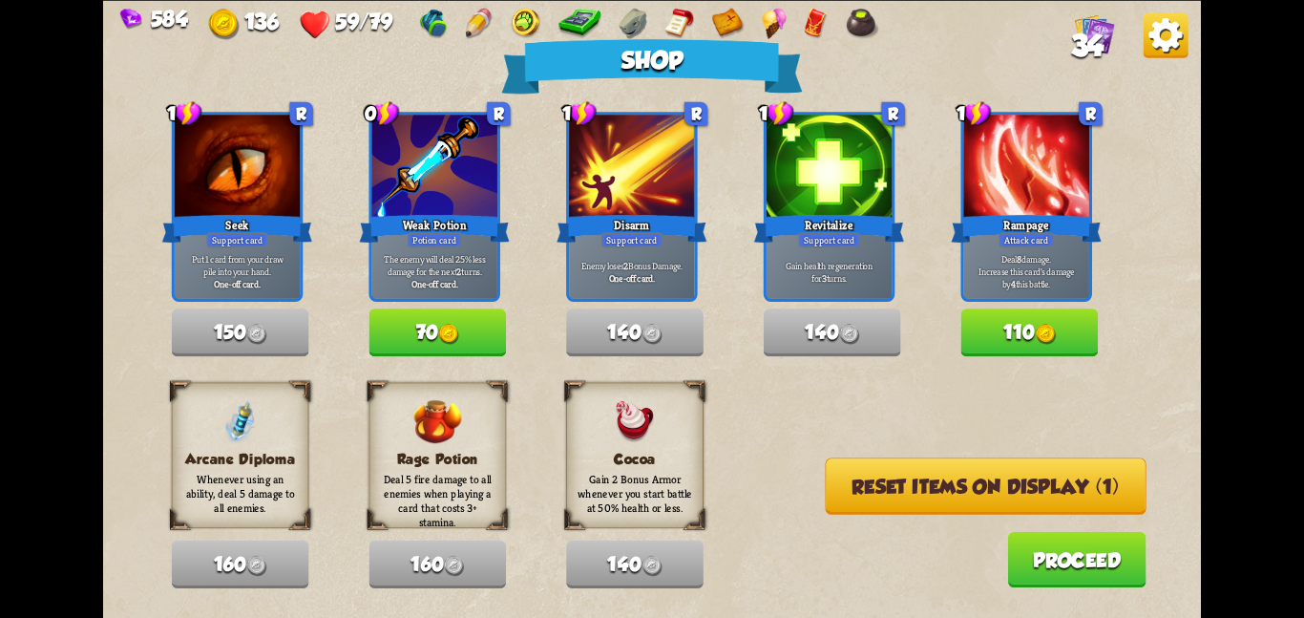
click at [877, 498] on button "Reset items on display (1)" at bounding box center [986, 485] width 321 height 56
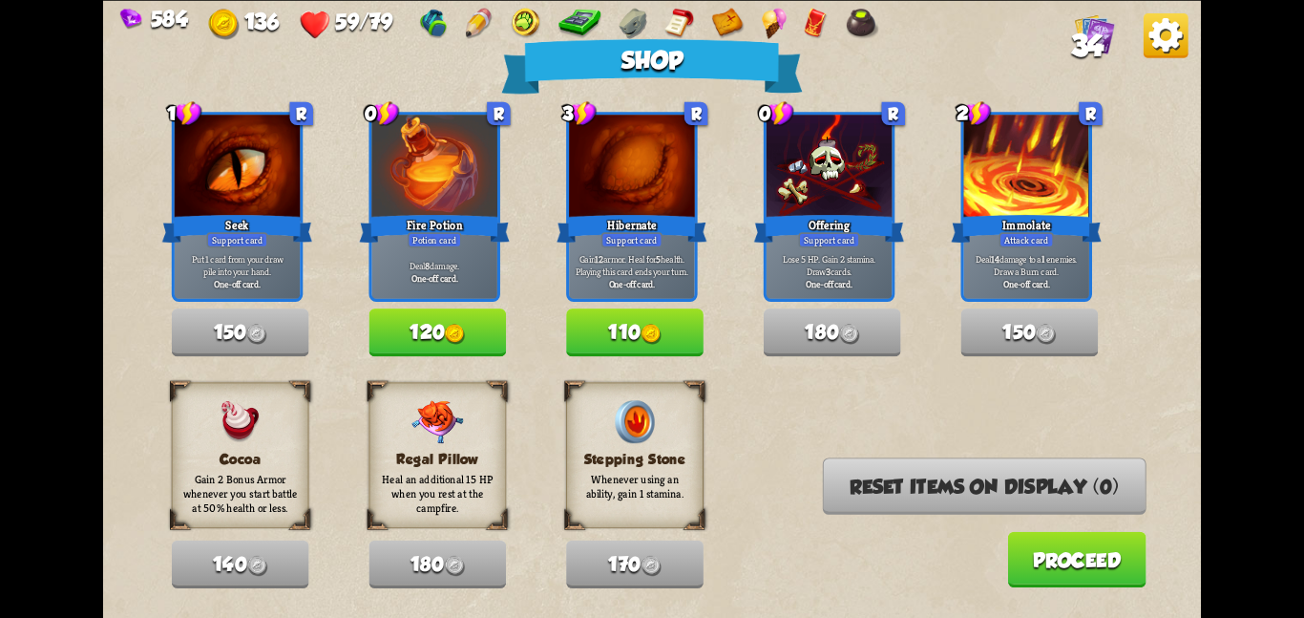
click at [440, 314] on button "120" at bounding box center [437, 332] width 137 height 48
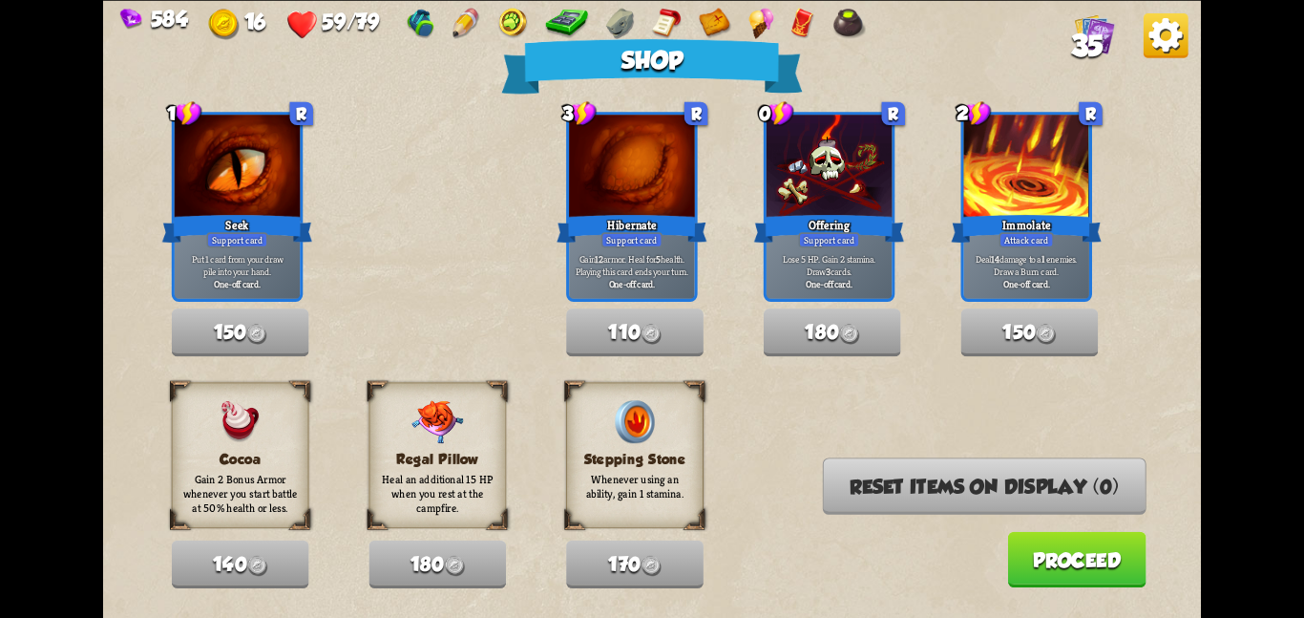
click at [1036, 547] on button "Proceed" at bounding box center [1076, 558] width 138 height 55
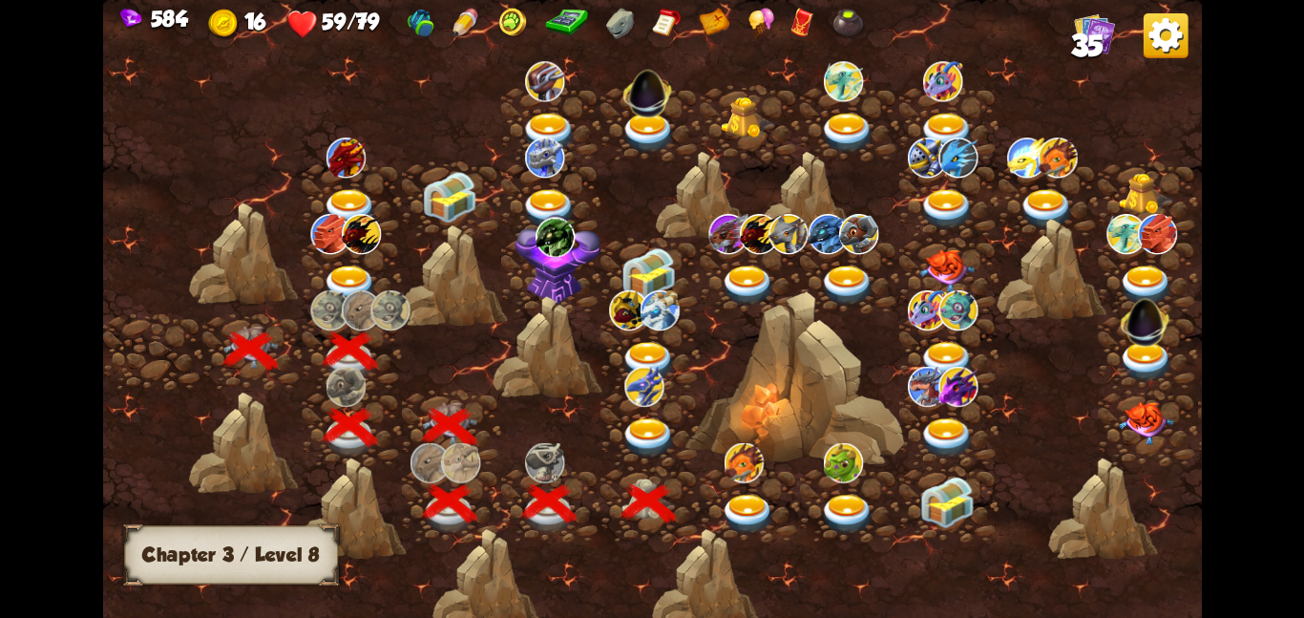
click at [644, 420] on img at bounding box center [649, 437] width 55 height 40
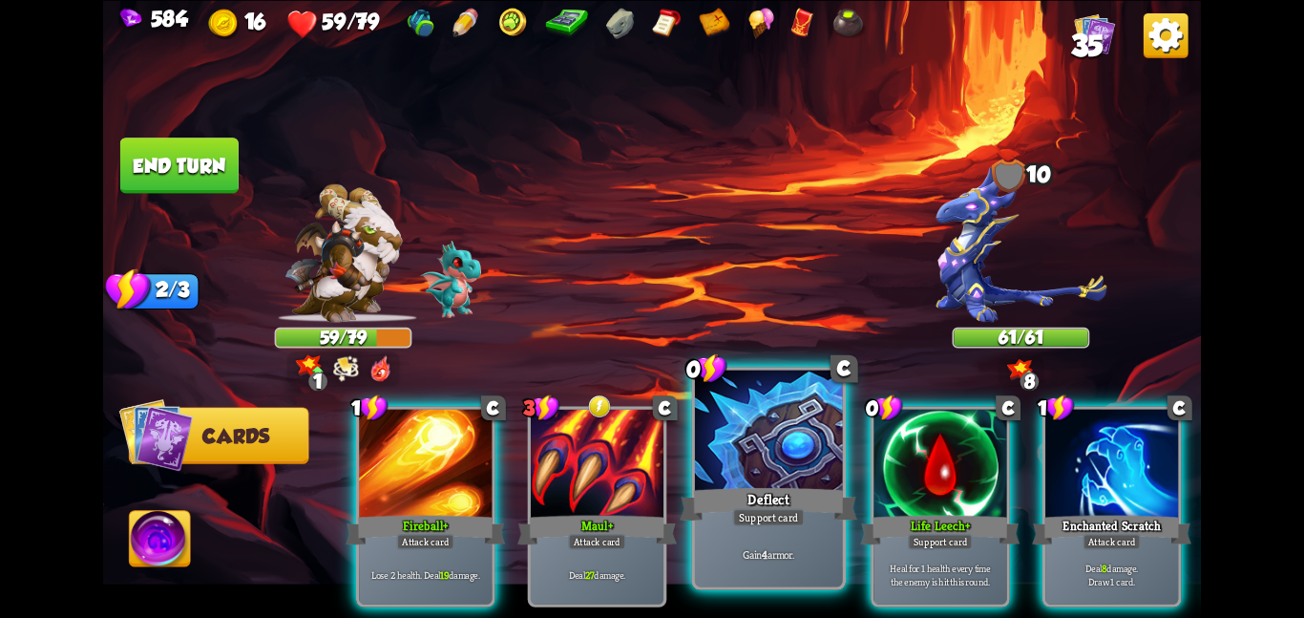
click at [793, 447] on div at bounding box center [769, 432] width 148 height 124
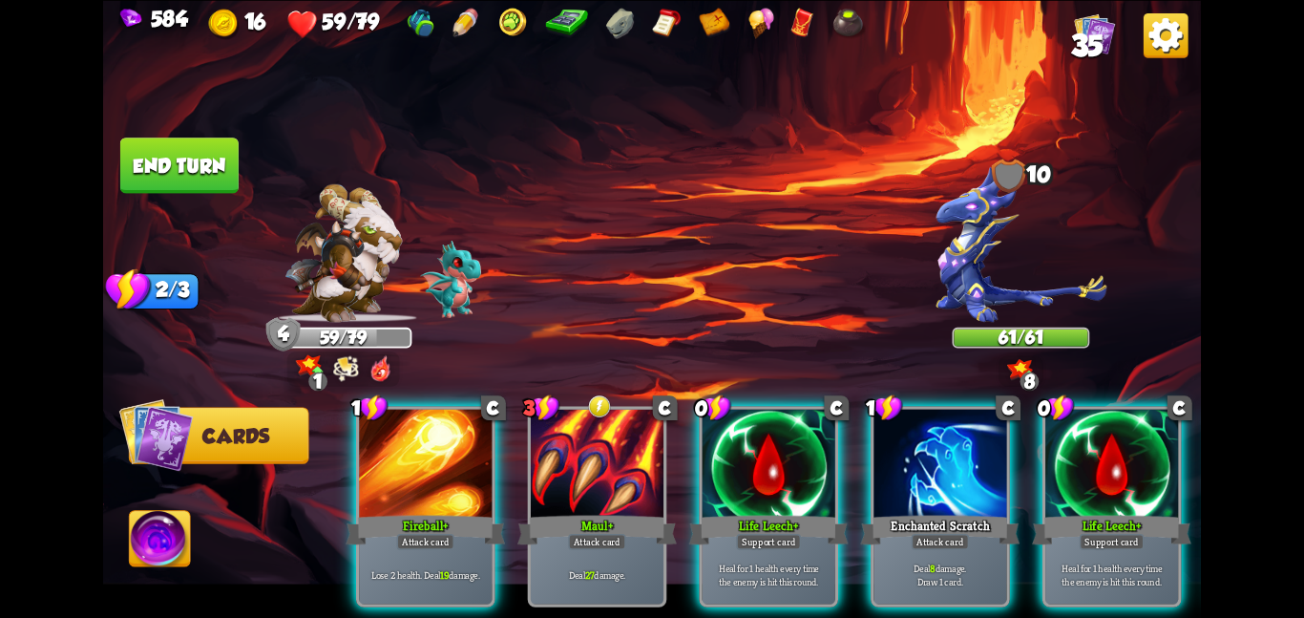
click at [793, 447] on div at bounding box center [769, 465] width 133 height 112
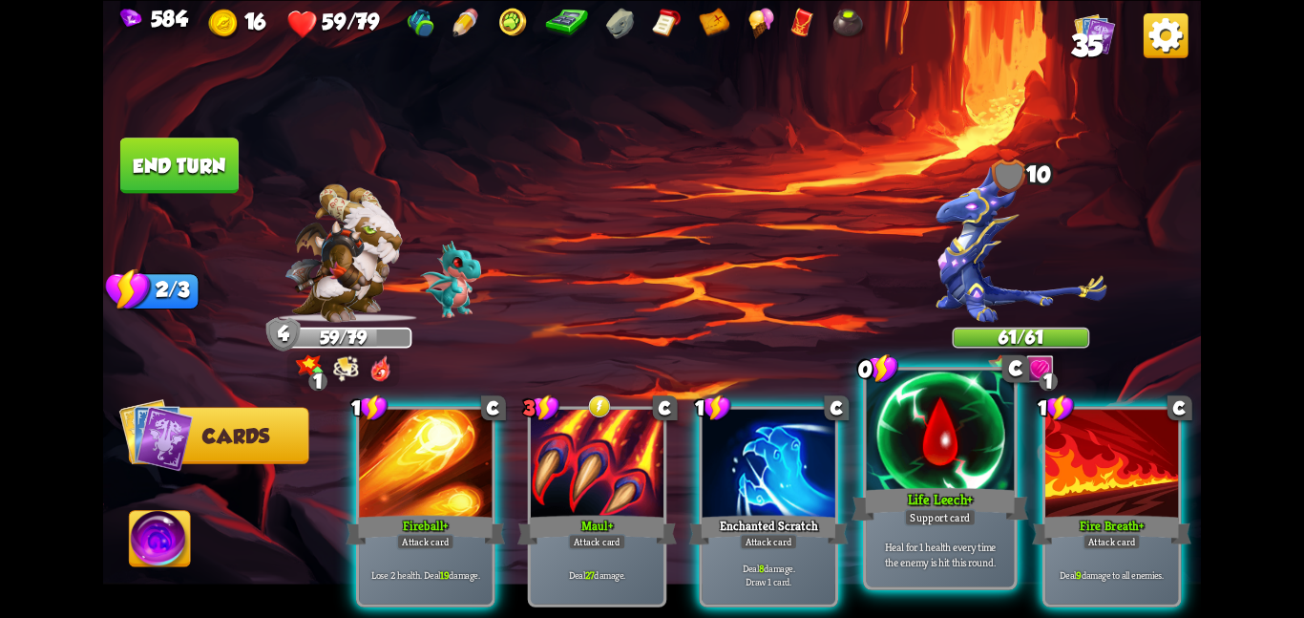
click at [920, 429] on div at bounding box center [941, 432] width 148 height 124
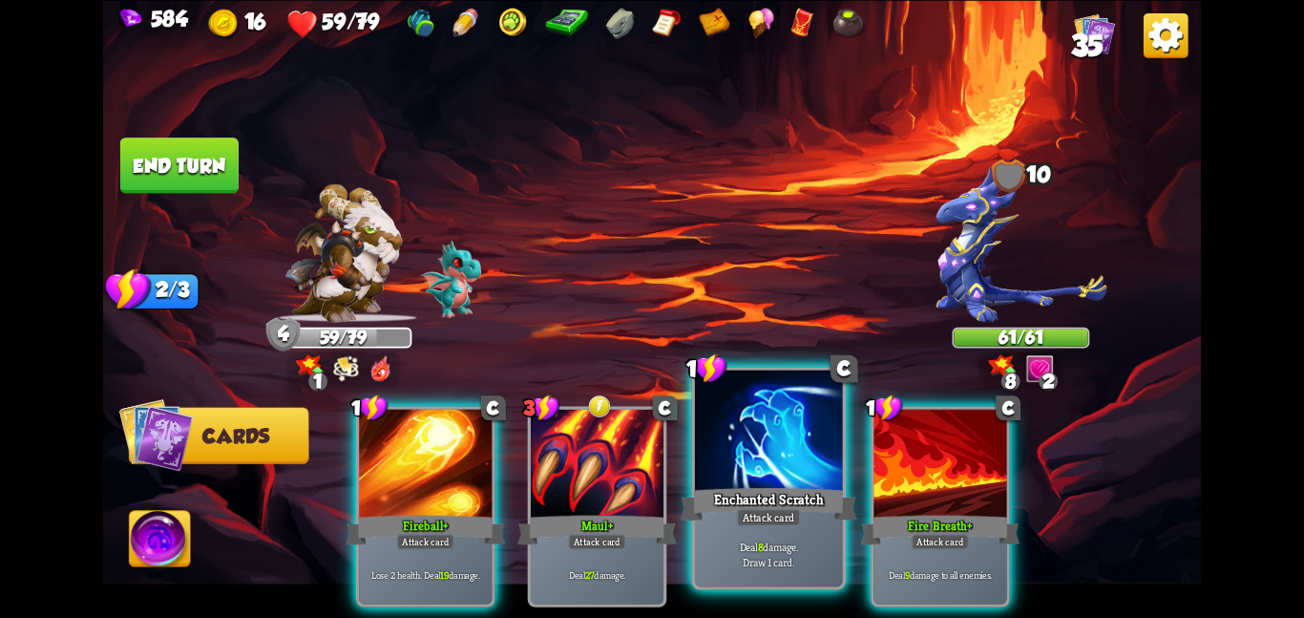
click at [755, 471] on div at bounding box center [769, 432] width 148 height 124
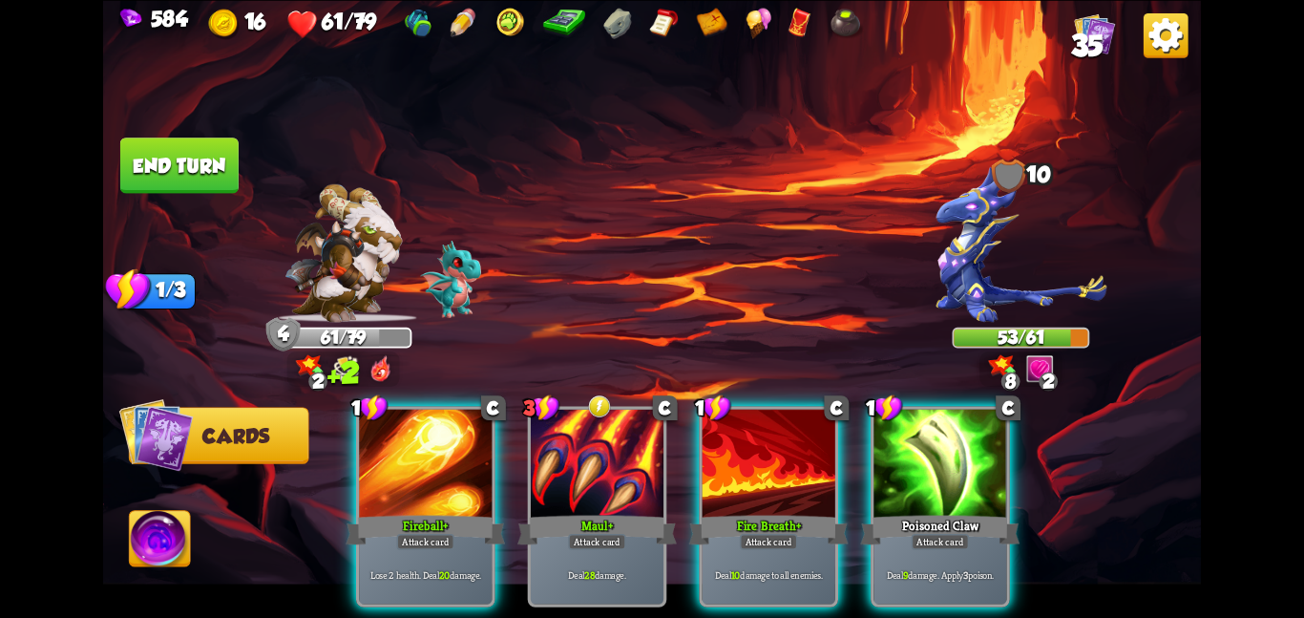
click at [203, 158] on button "End turn" at bounding box center [179, 164] width 118 height 55
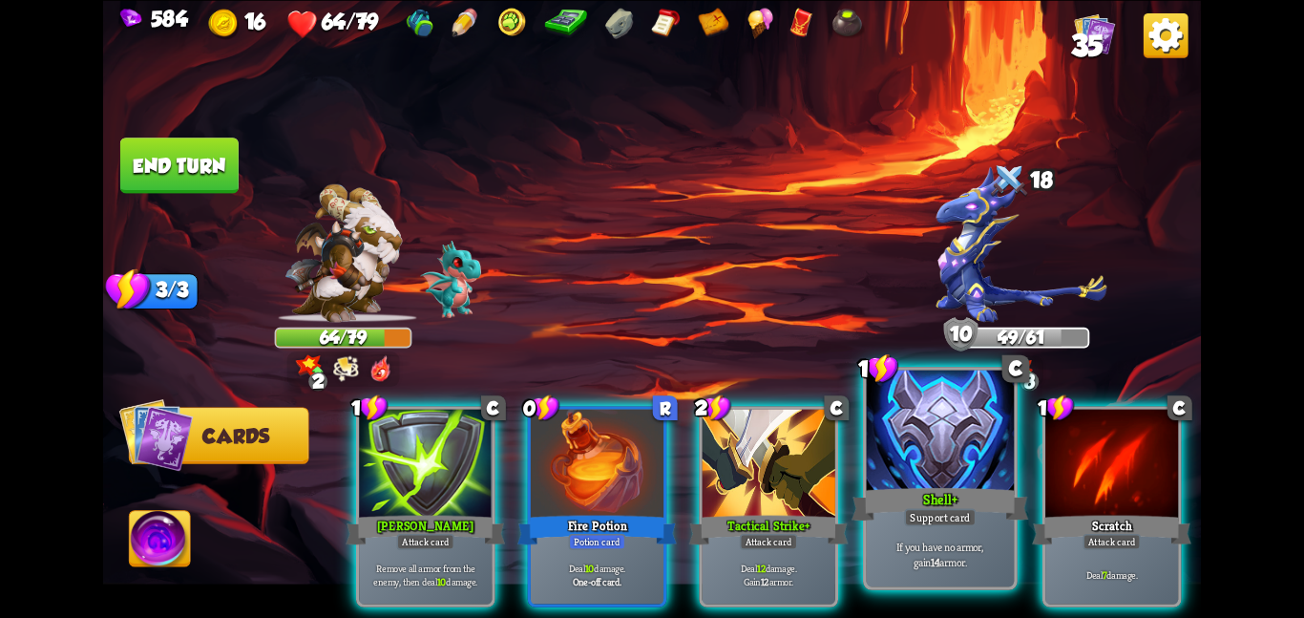
click at [910, 476] on div at bounding box center [941, 432] width 148 height 124
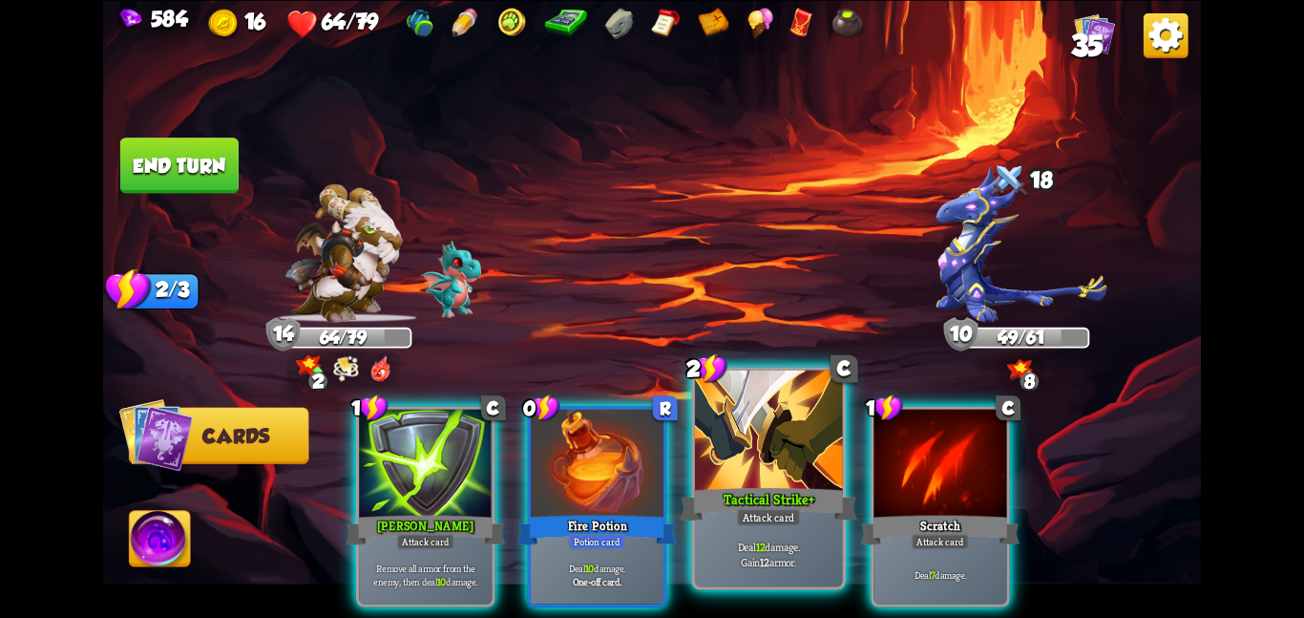
click at [739, 496] on div "Tactical Strike+" at bounding box center [768, 503] width 177 height 39
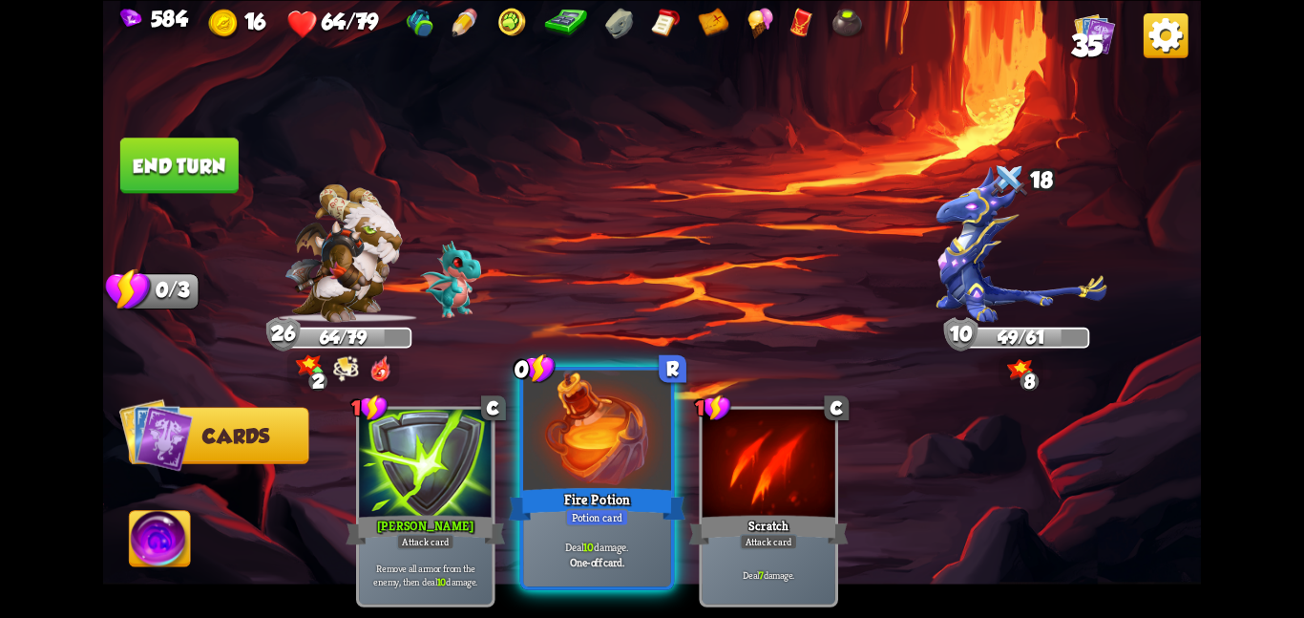
click at [563, 474] on div at bounding box center [597, 432] width 148 height 124
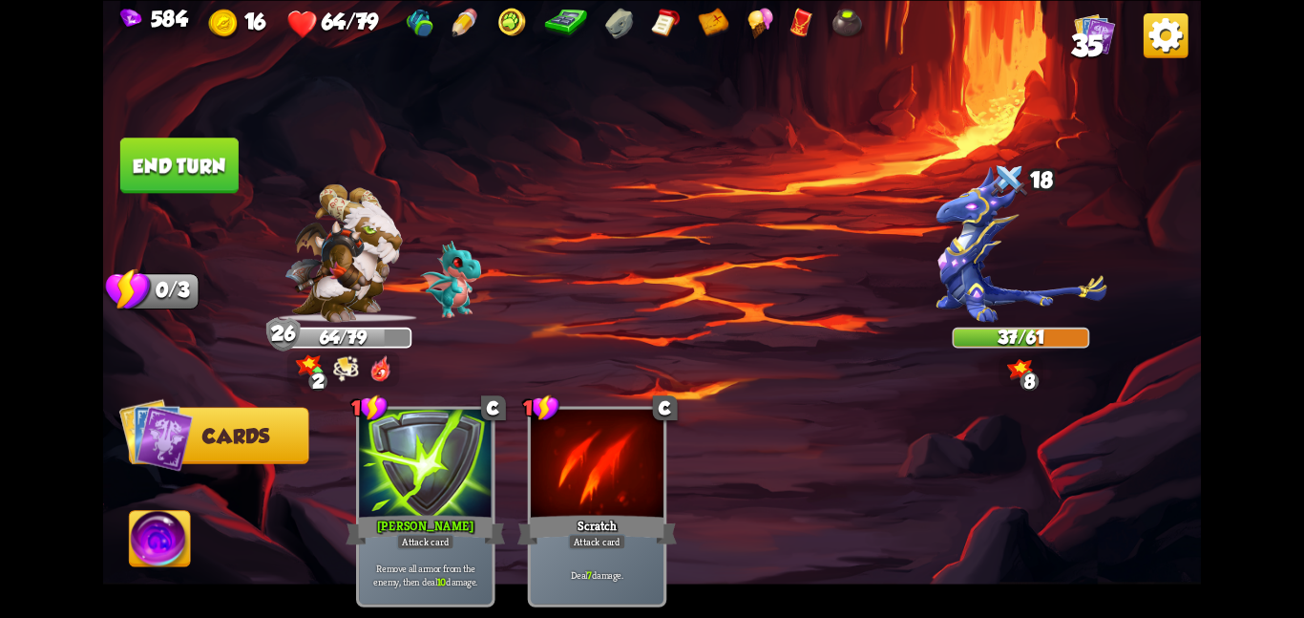
click at [177, 158] on button "End turn" at bounding box center [179, 164] width 118 height 55
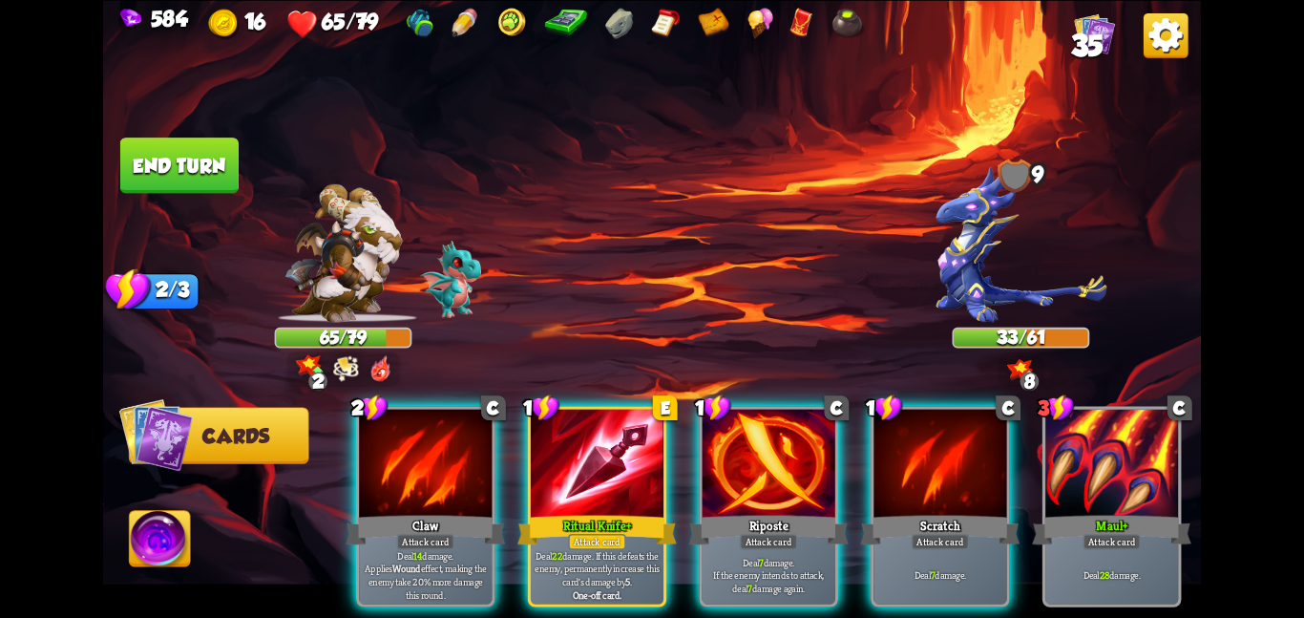
click at [150, 530] on img at bounding box center [160, 542] width 61 height 62
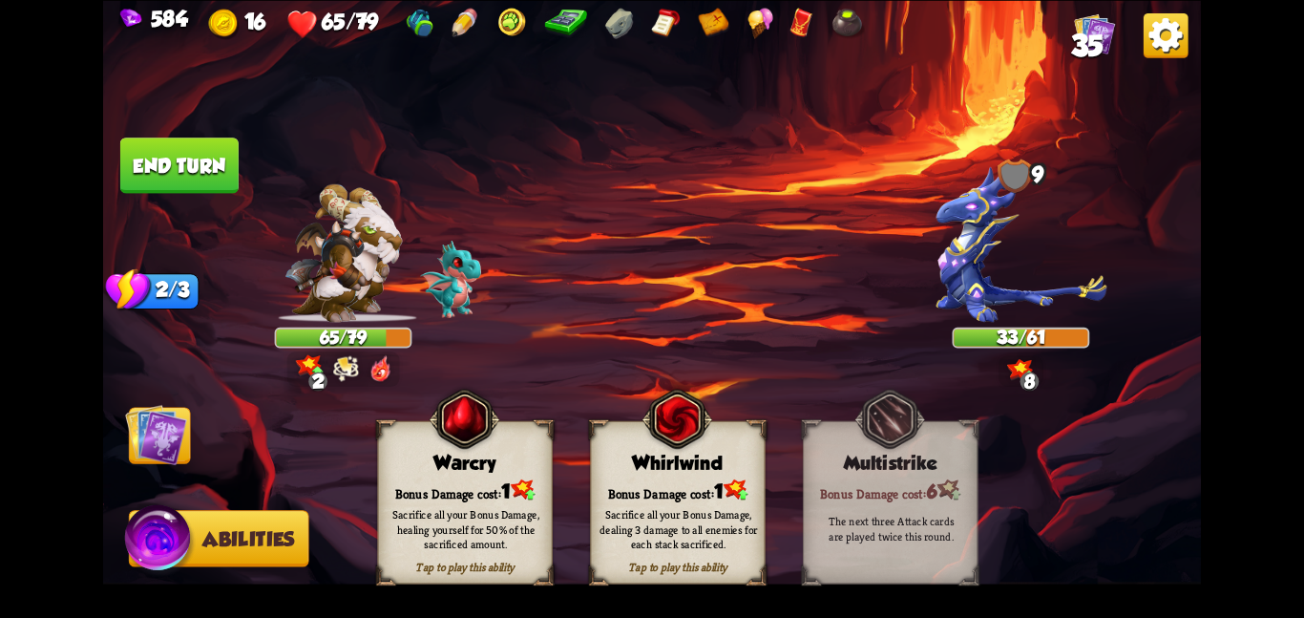
click at [651, 467] on div "Whirlwind" at bounding box center [678, 463] width 174 height 22
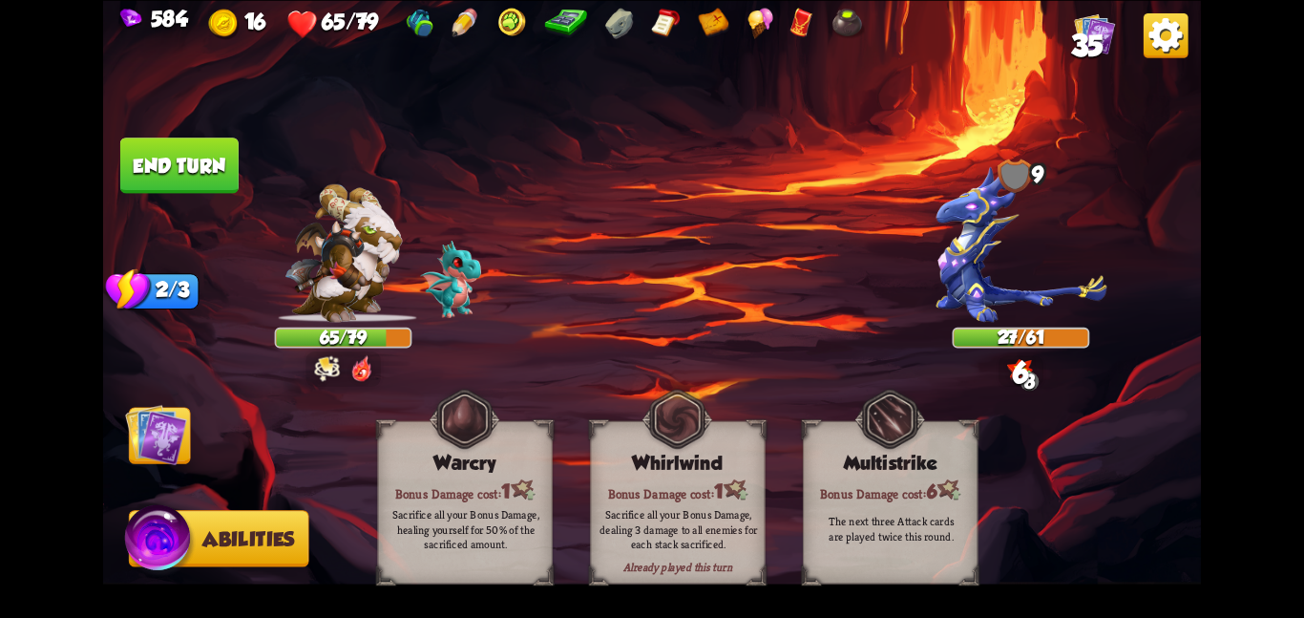
click at [147, 433] on img at bounding box center [156, 434] width 62 height 62
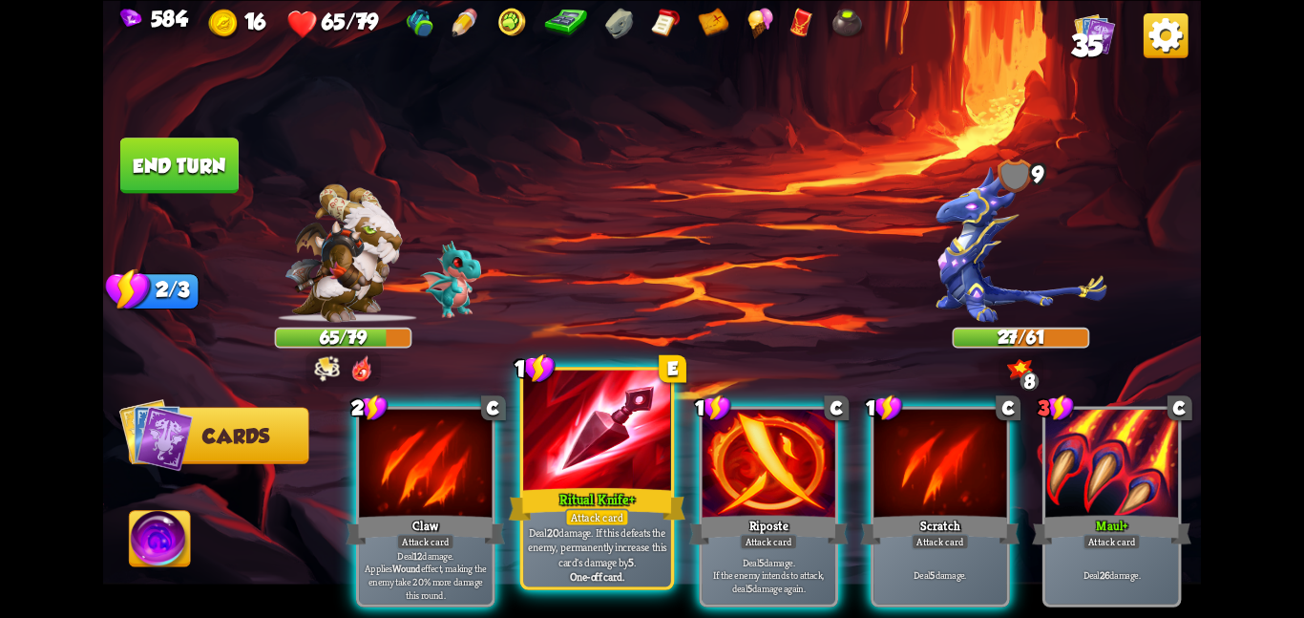
click at [560, 489] on div "Ritual Knife+" at bounding box center [597, 503] width 177 height 39
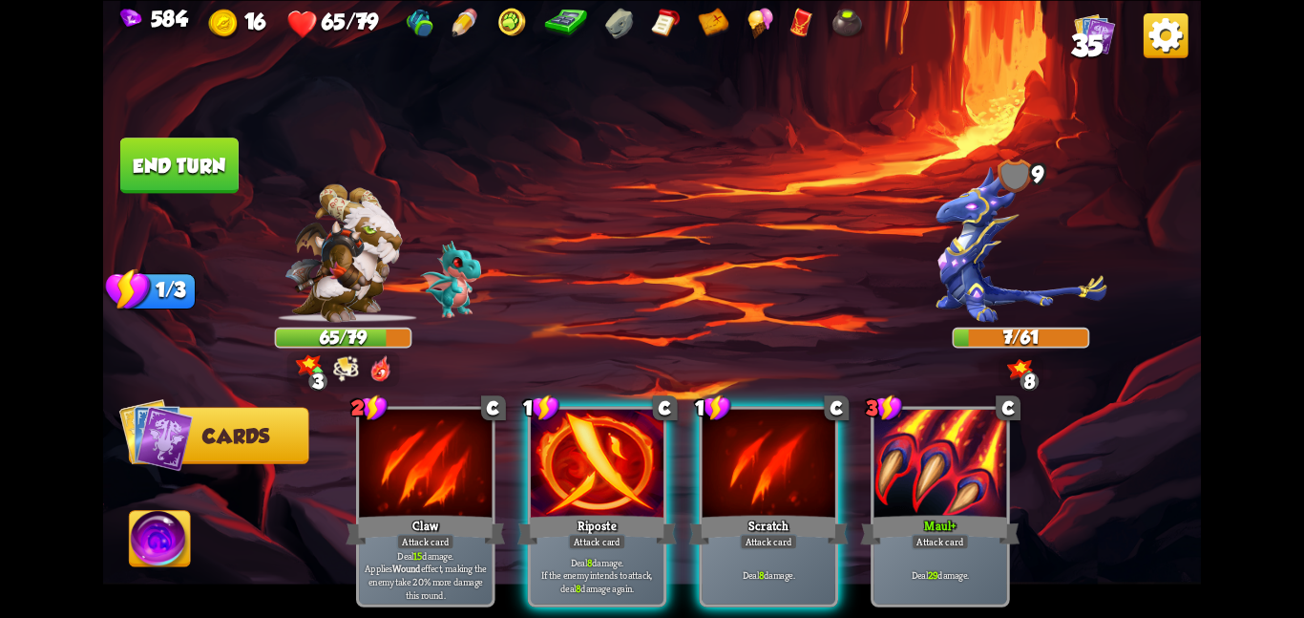
click at [560, 512] on div "Riposte" at bounding box center [596, 529] width 159 height 35
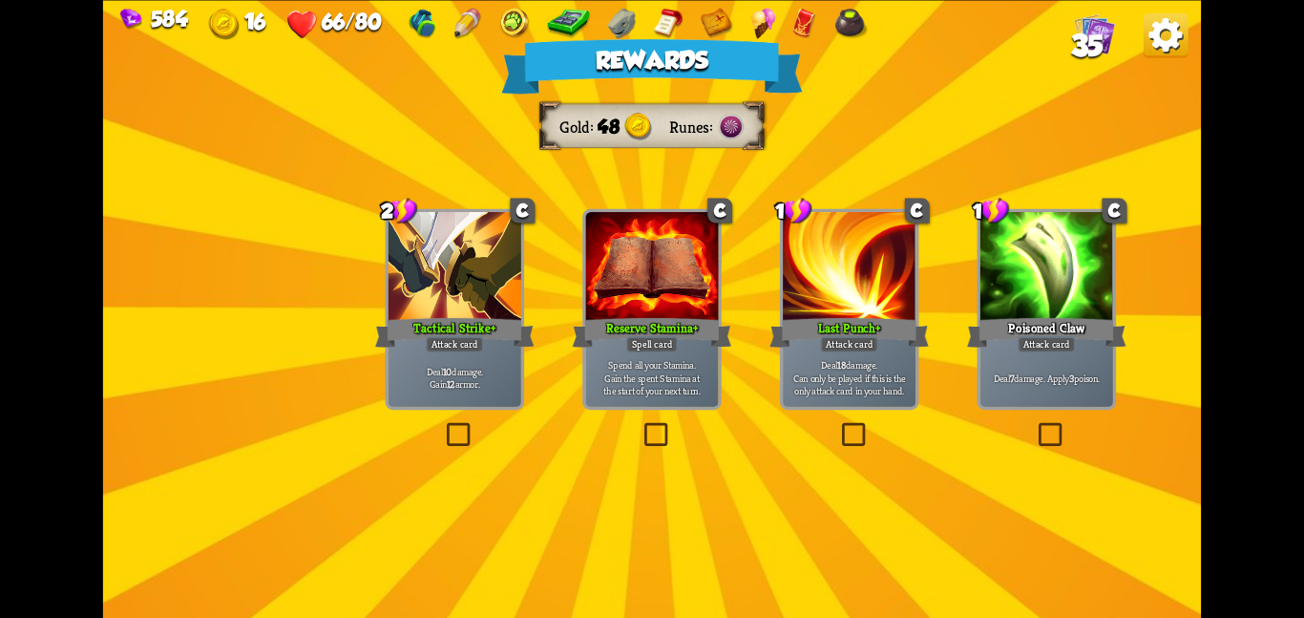
click at [418, 269] on div at bounding box center [455, 268] width 133 height 112
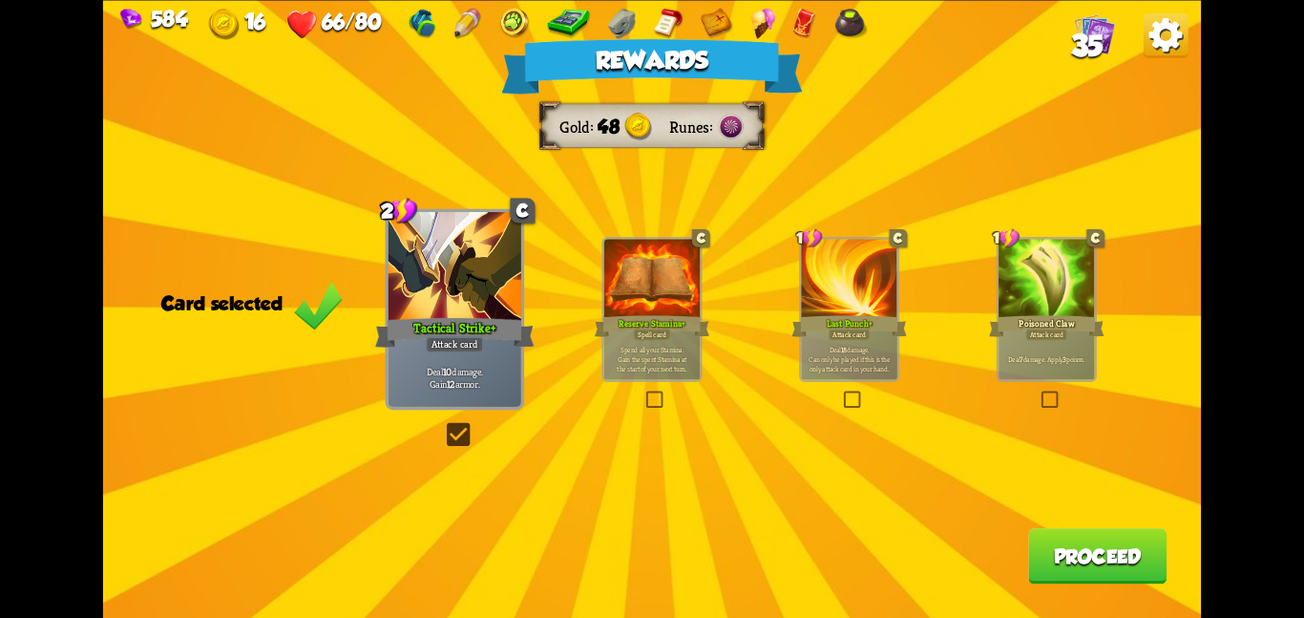
click at [1121, 558] on button "Proceed" at bounding box center [1097, 555] width 138 height 55
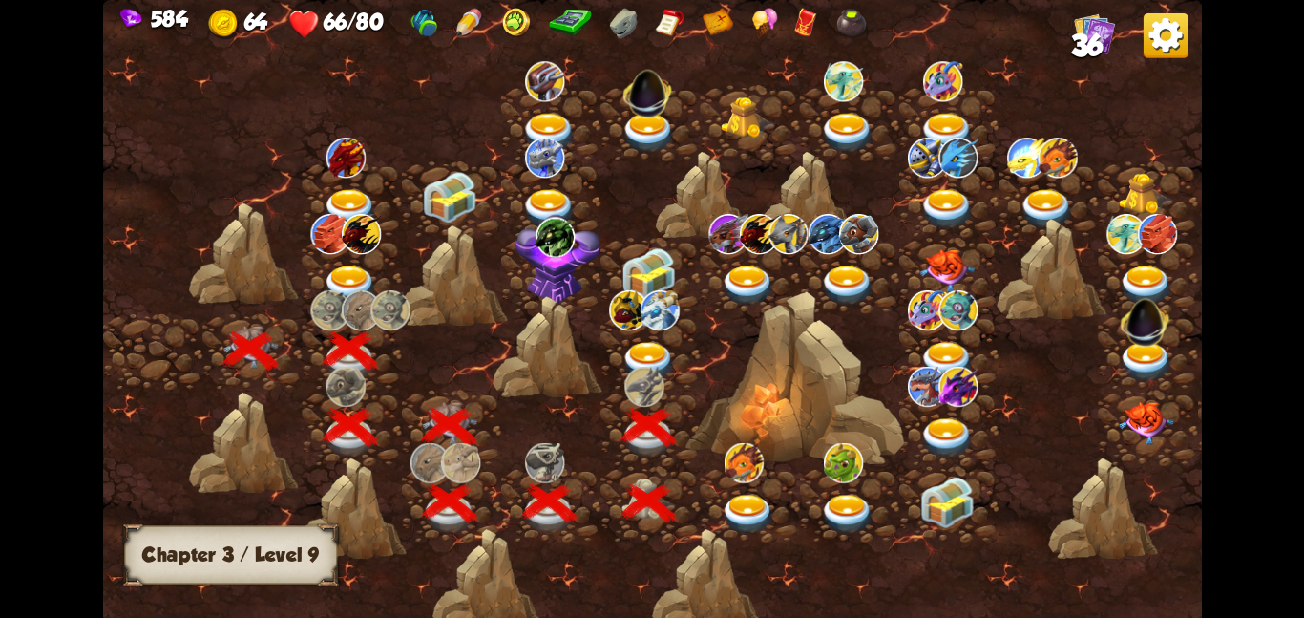
click at [638, 334] on div at bounding box center [650, 351] width 99 height 76
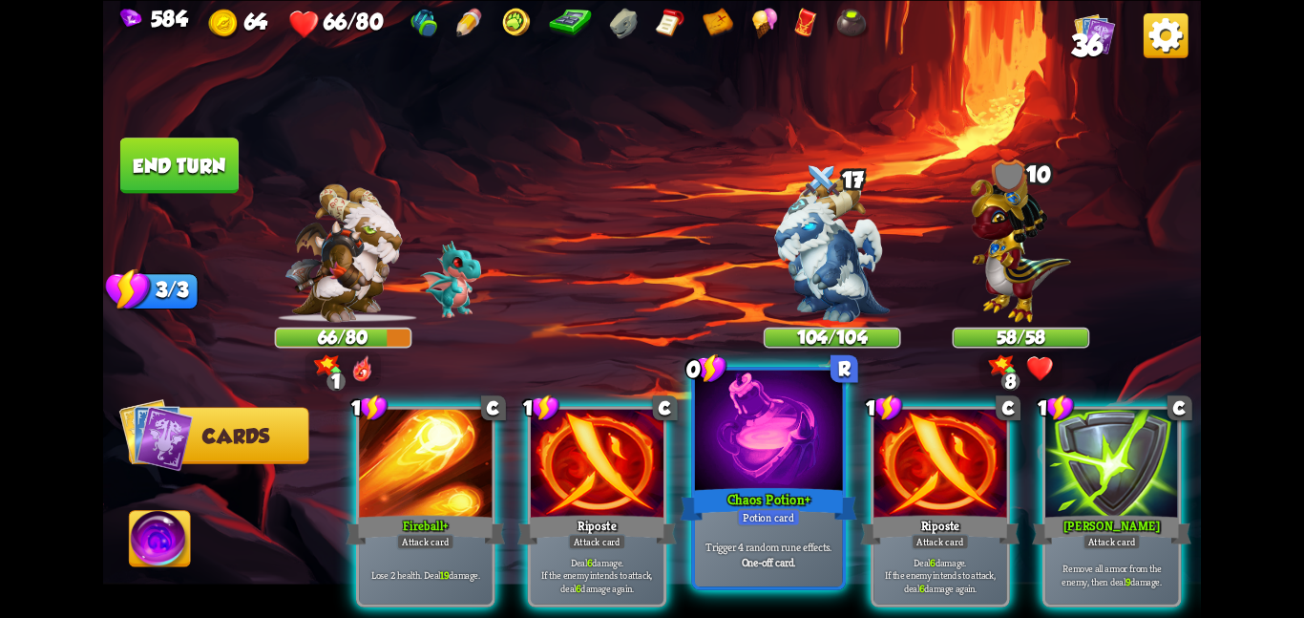
click at [713, 436] on div at bounding box center [769, 432] width 148 height 124
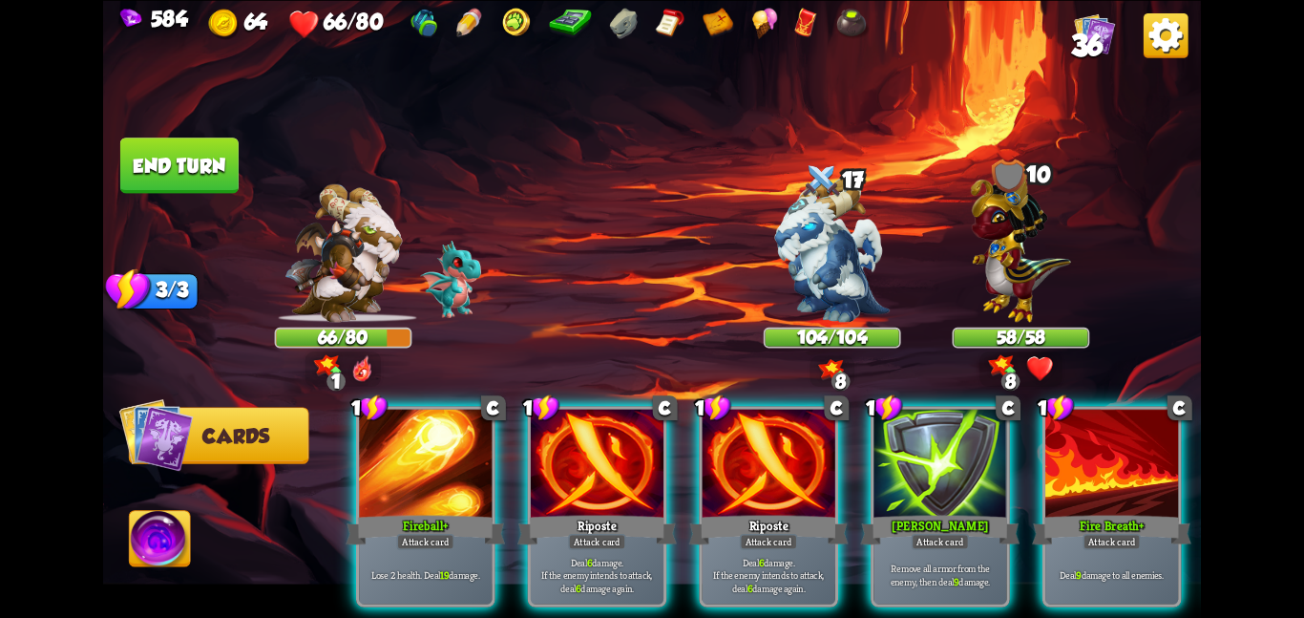
scroll to position [0, 181]
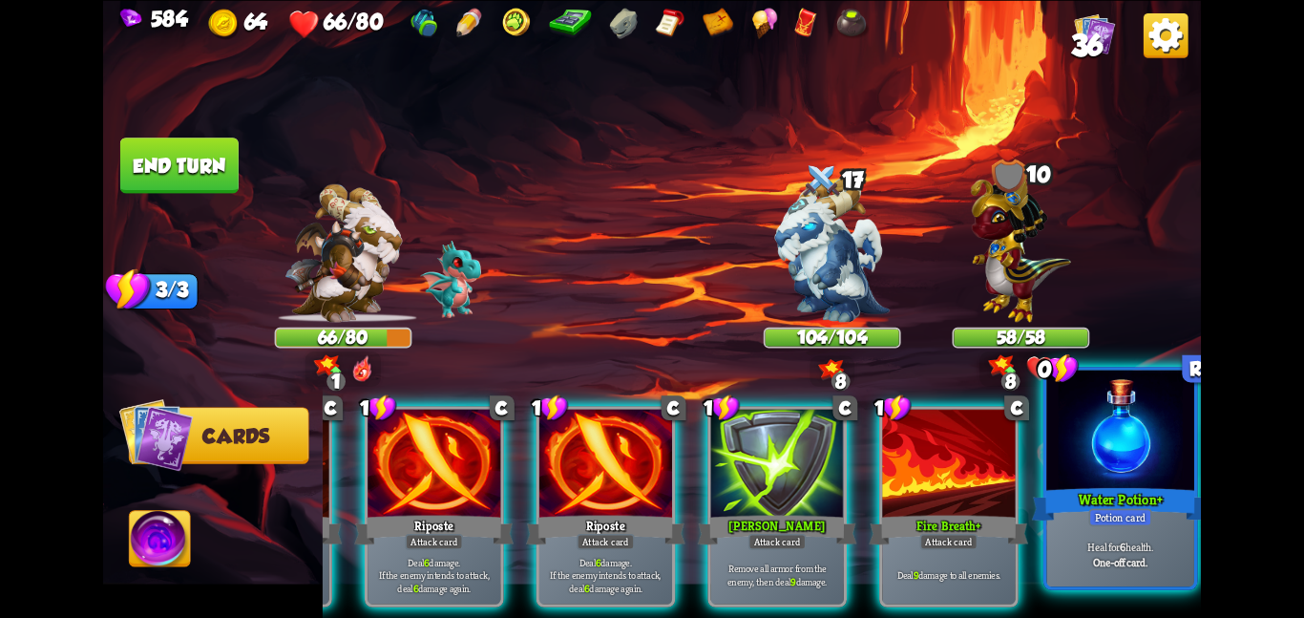
click at [1118, 410] on div at bounding box center [1120, 432] width 148 height 124
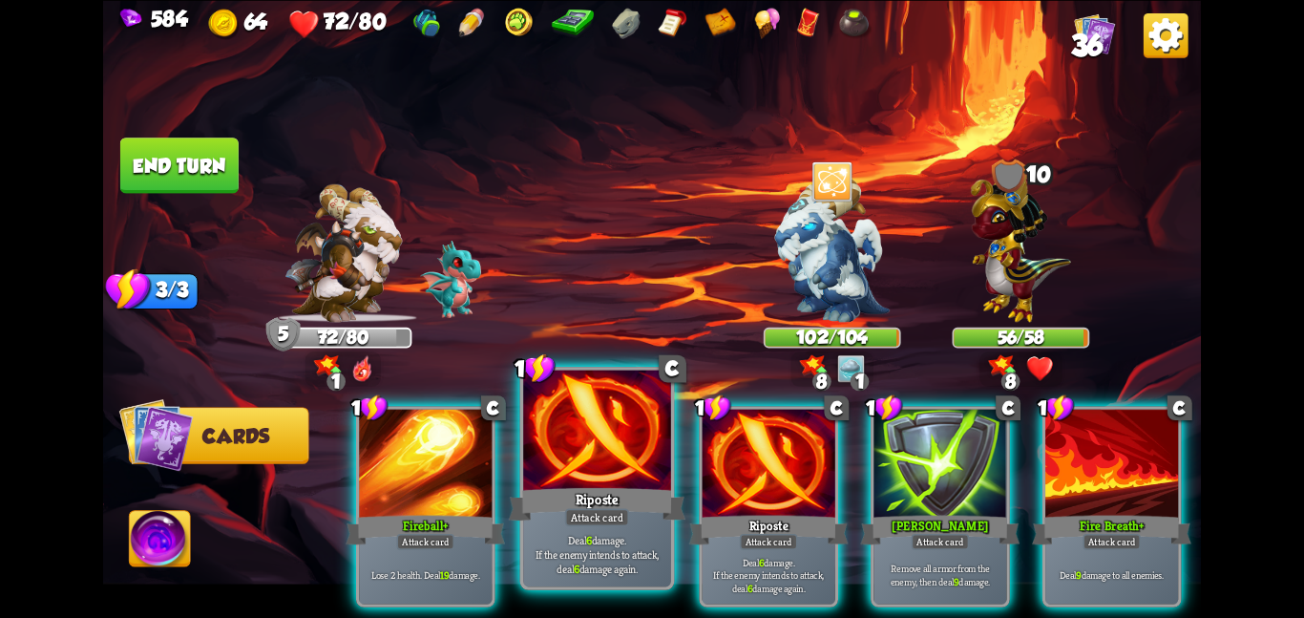
click at [664, 535] on p "Deal 6 damage. If the enemy intends to attack, deal 6 damage again." at bounding box center [597, 554] width 140 height 44
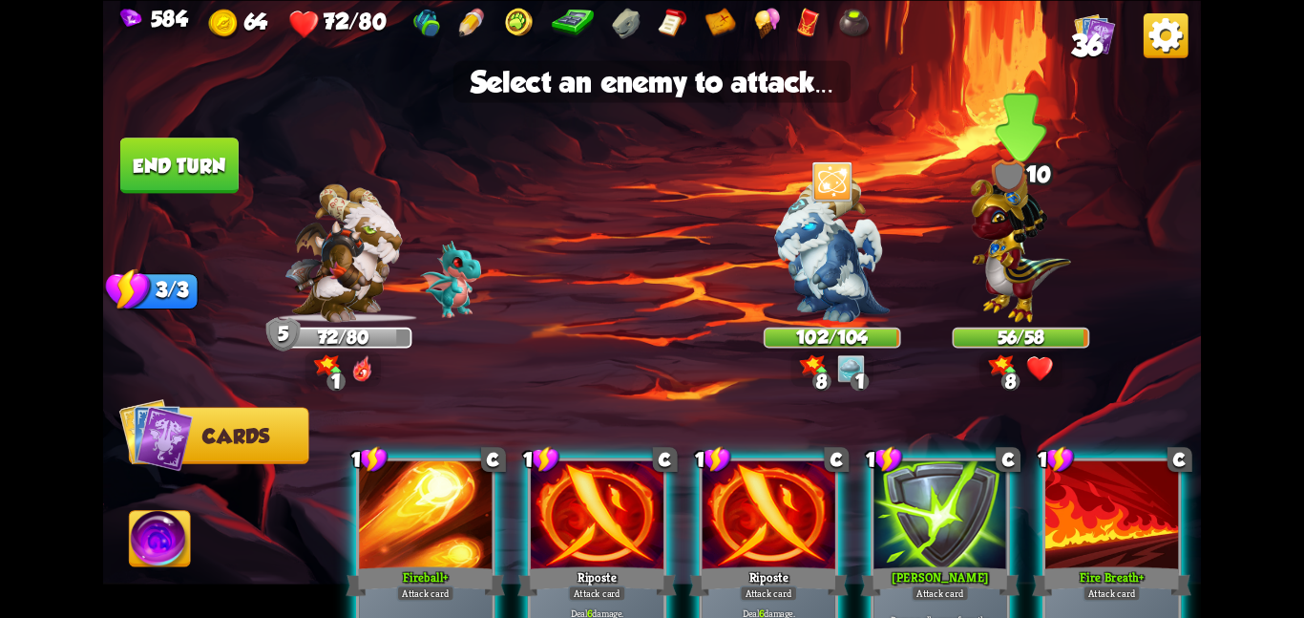
click at [999, 340] on div "56/58" at bounding box center [1021, 336] width 134 height 17
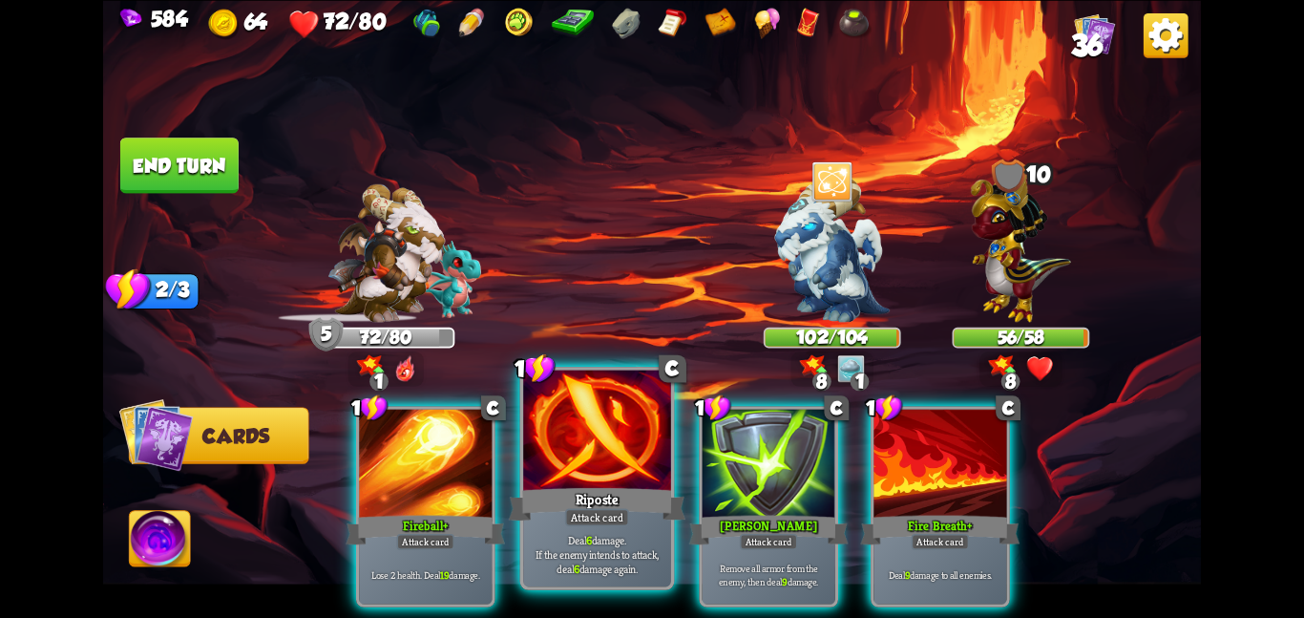
click at [644, 463] on div at bounding box center [597, 432] width 148 height 124
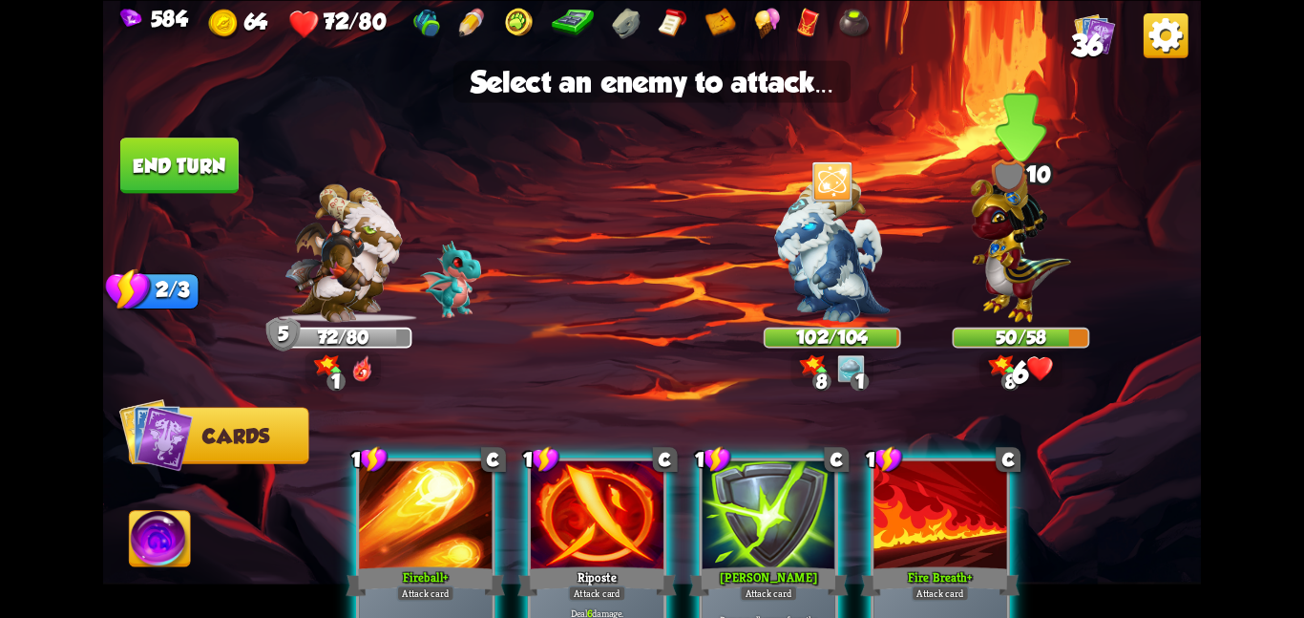
click at [1082, 268] on div at bounding box center [1021, 261] width 137 height 120
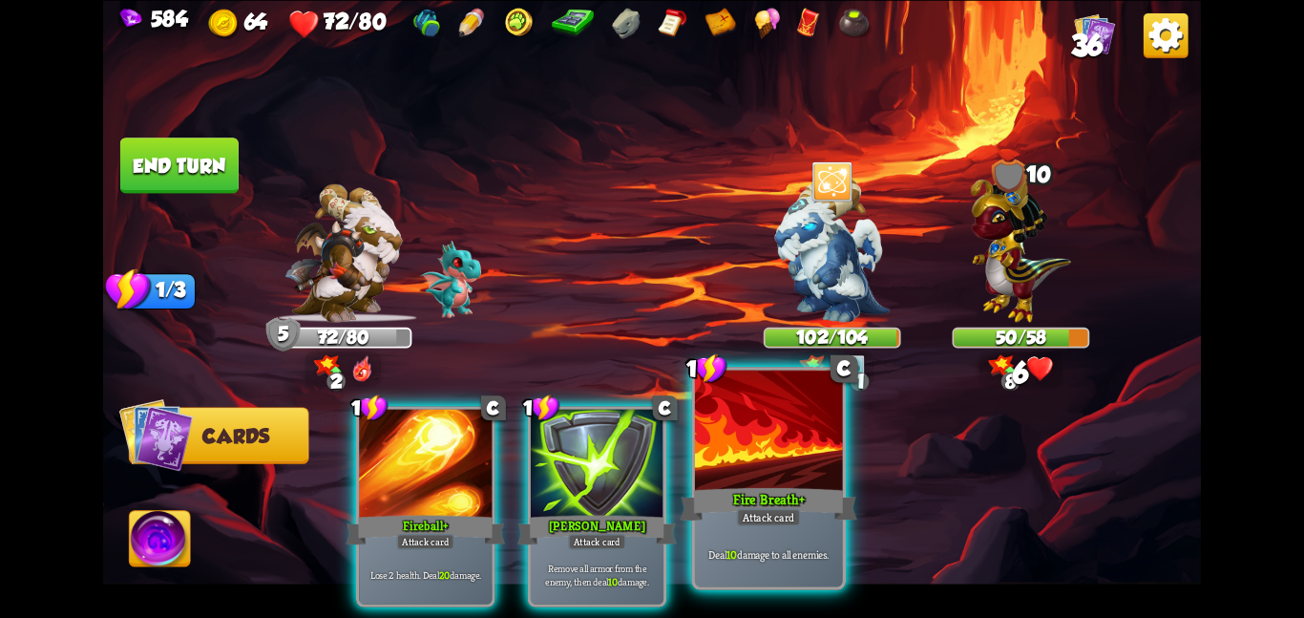
click at [802, 457] on div at bounding box center [769, 432] width 148 height 124
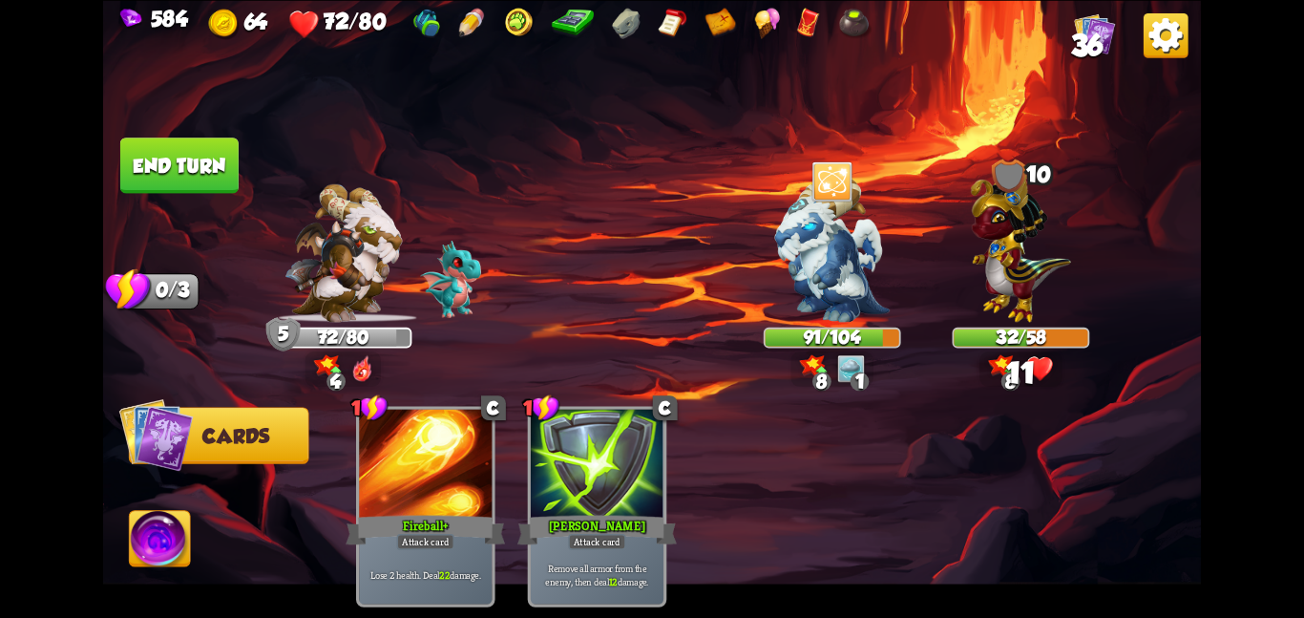
click at [141, 157] on button "End turn" at bounding box center [179, 164] width 118 height 55
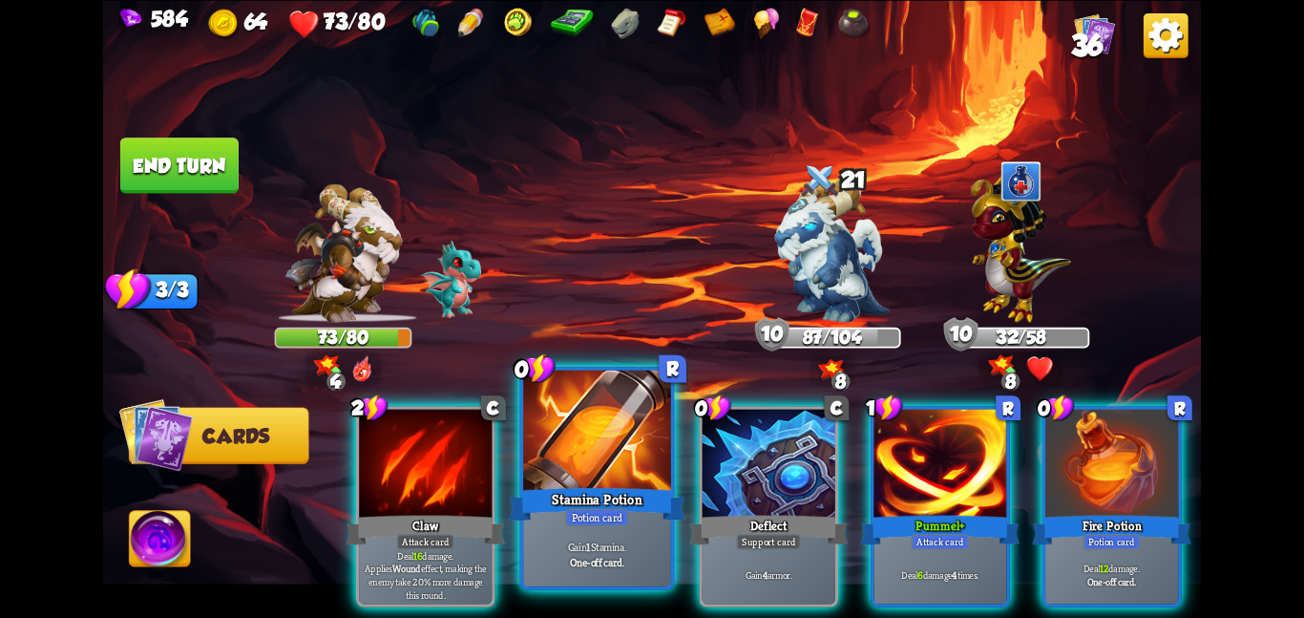
click at [595, 459] on div at bounding box center [597, 432] width 148 height 124
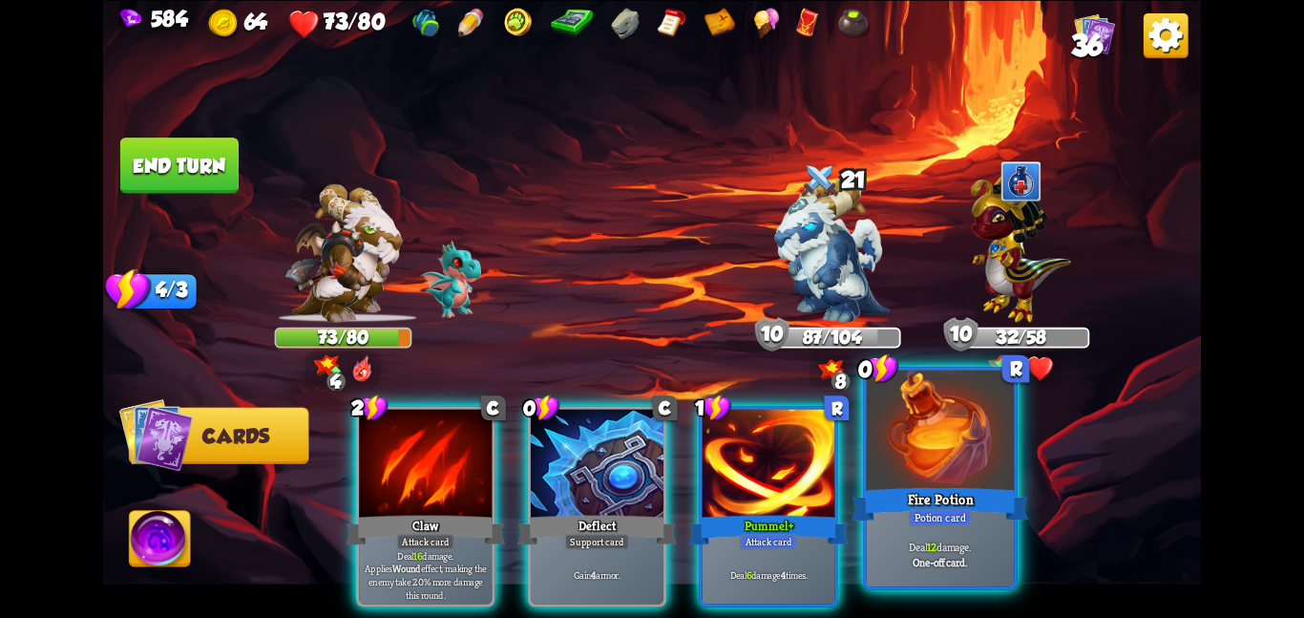
click at [900, 484] on div "Fire Potion" at bounding box center [940, 503] width 177 height 39
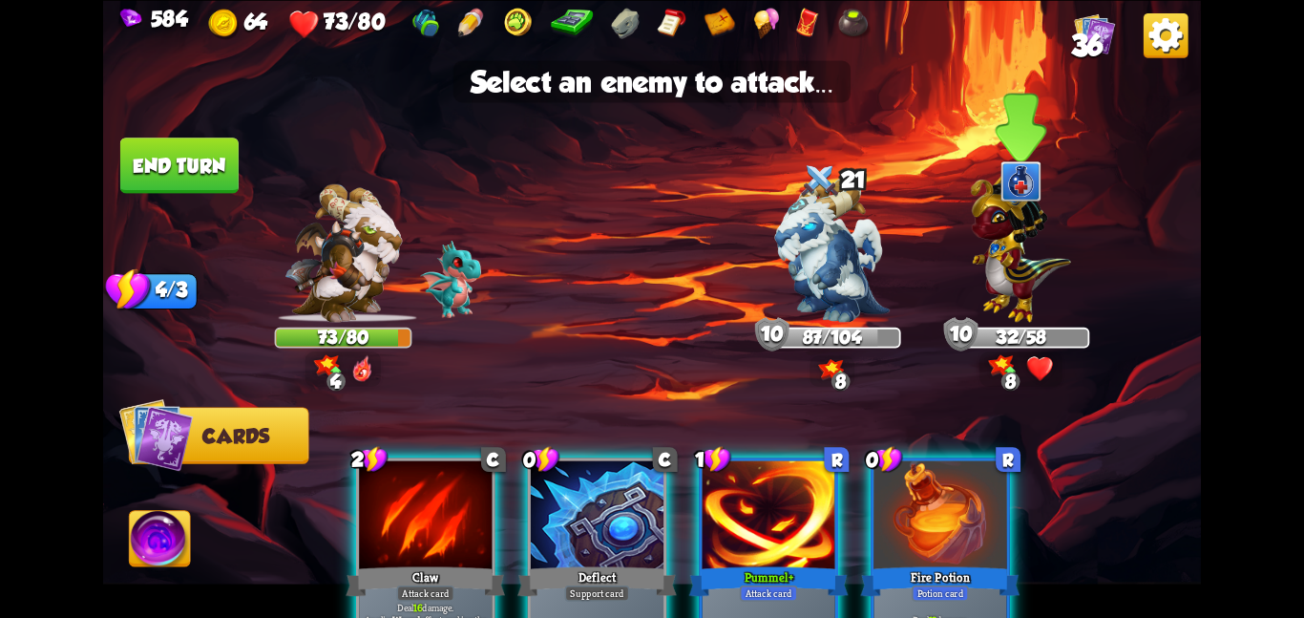
click at [1006, 268] on img at bounding box center [1021, 243] width 100 height 157
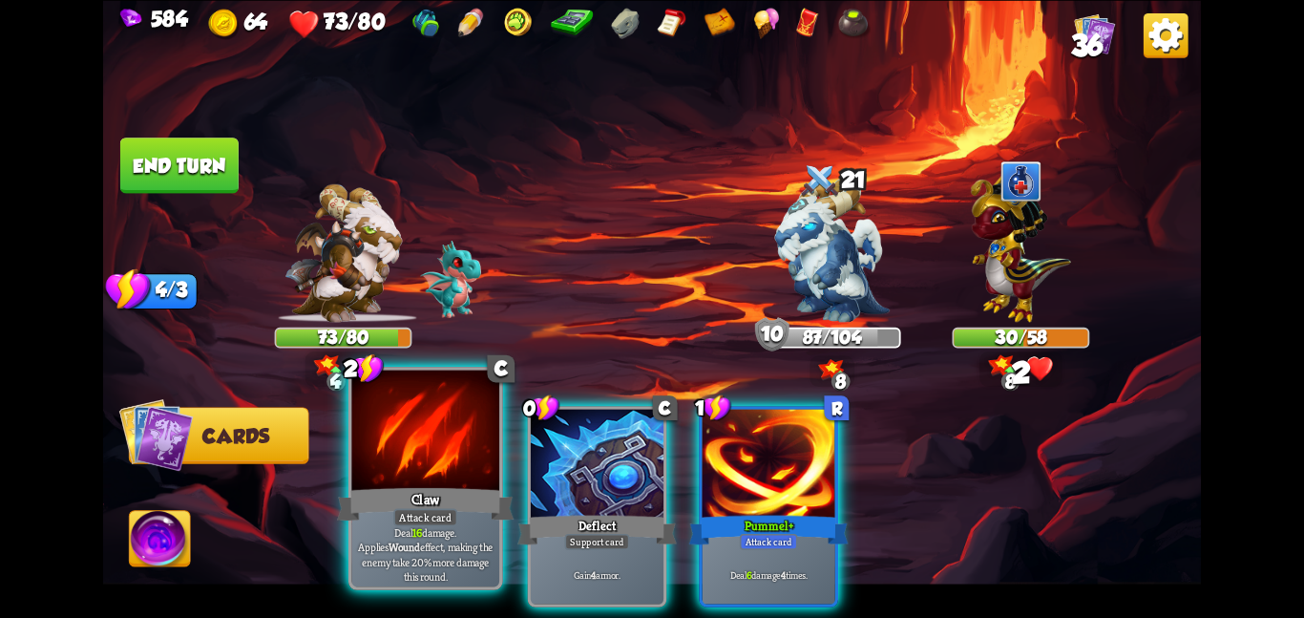
click at [445, 438] on div at bounding box center [425, 432] width 148 height 124
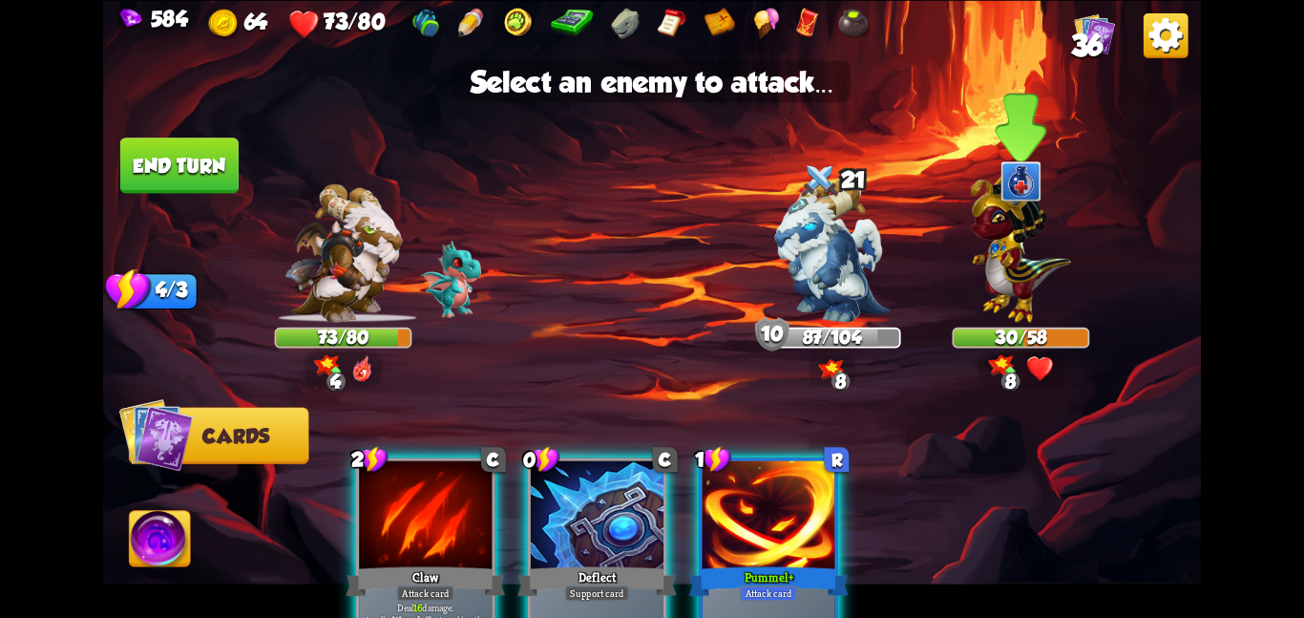
click at [982, 271] on img at bounding box center [1021, 243] width 100 height 157
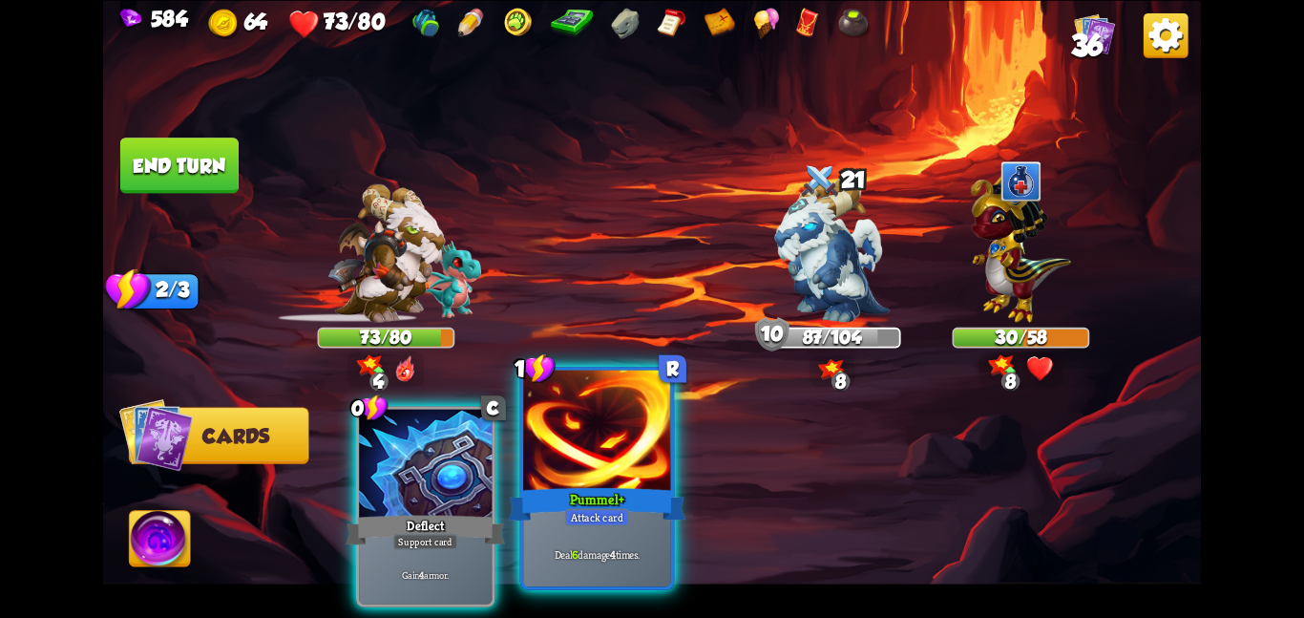
click at [624, 478] on div at bounding box center [597, 432] width 148 height 124
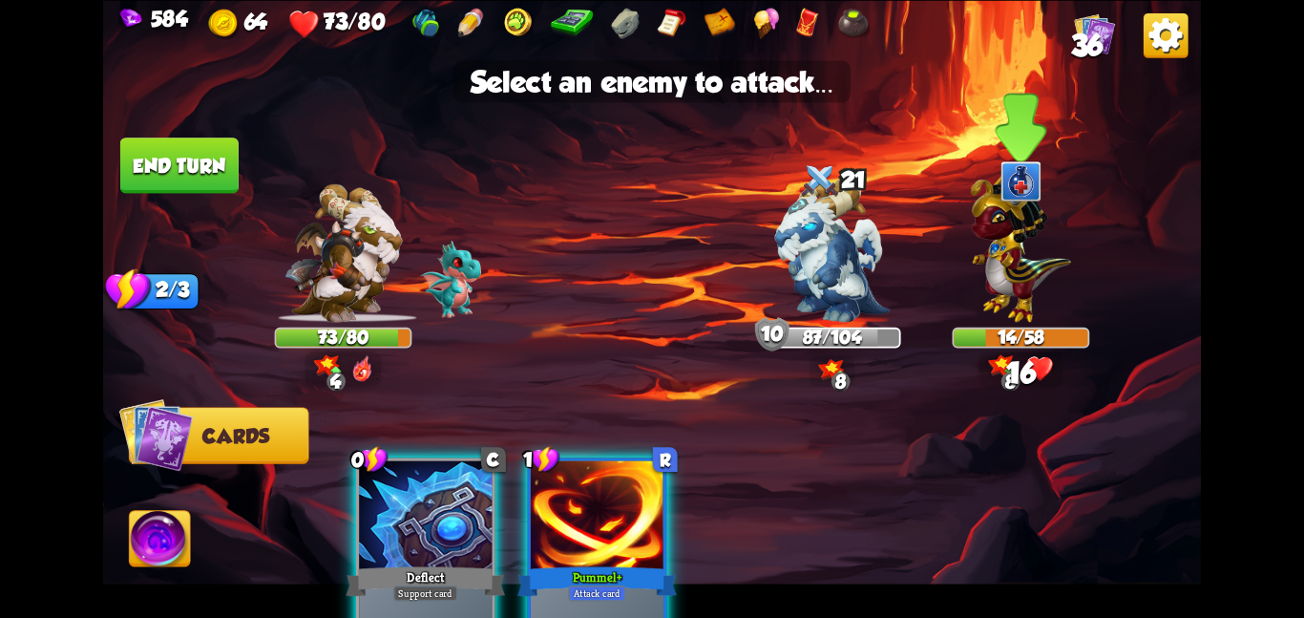
click at [1021, 299] on img at bounding box center [1021, 243] width 100 height 157
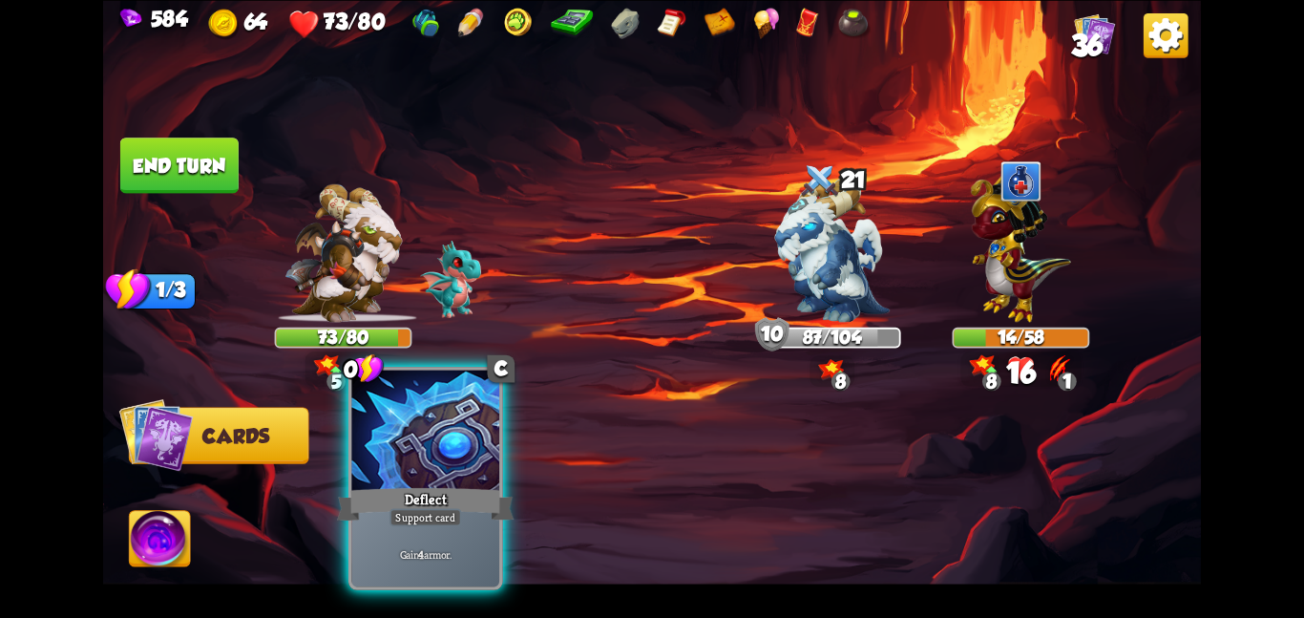
click at [454, 471] on div at bounding box center [425, 432] width 148 height 124
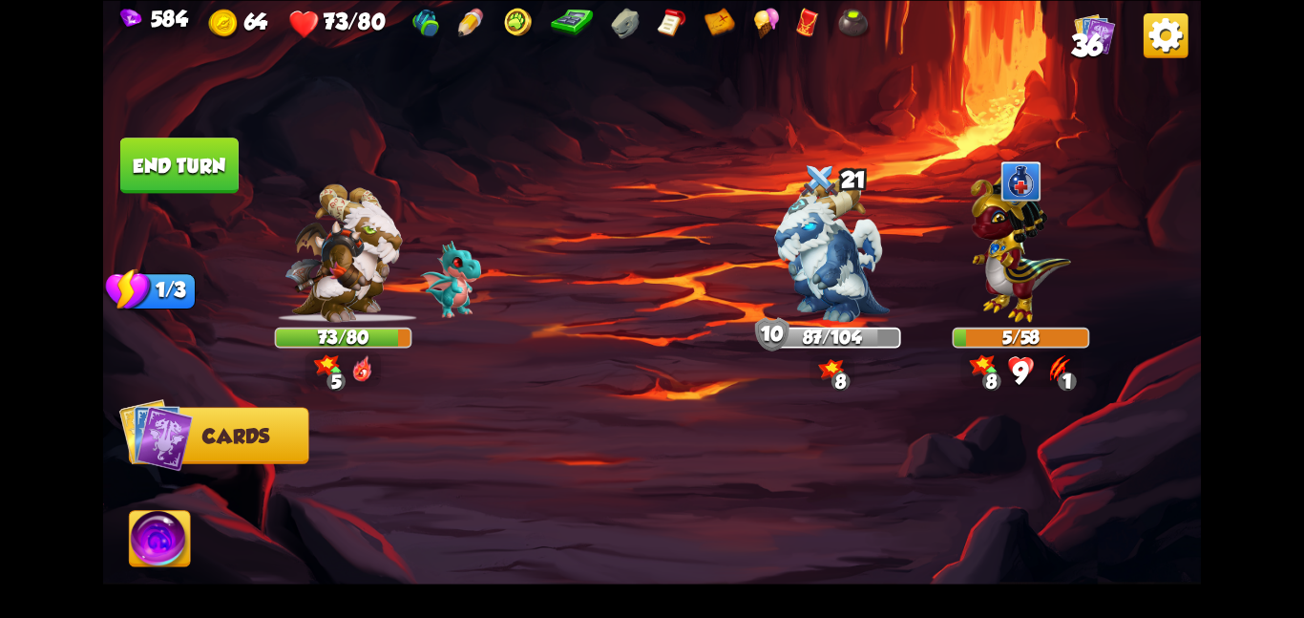
click at [159, 160] on button "End turn" at bounding box center [179, 164] width 118 height 55
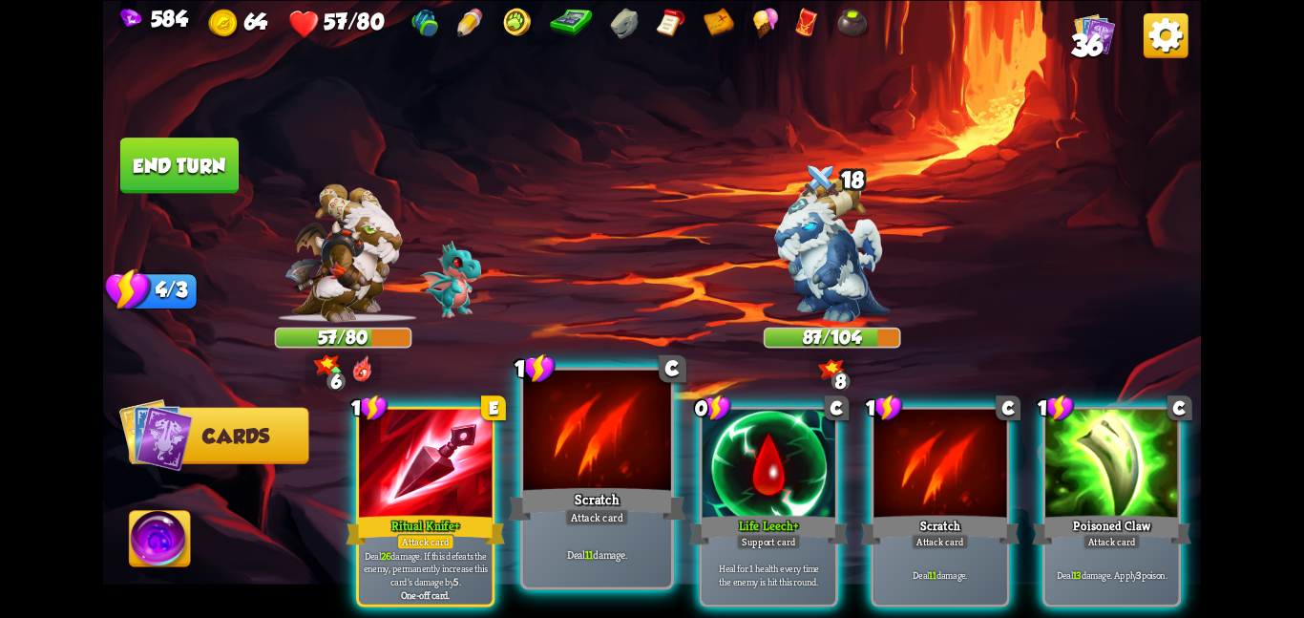
click at [565, 450] on div at bounding box center [597, 432] width 148 height 124
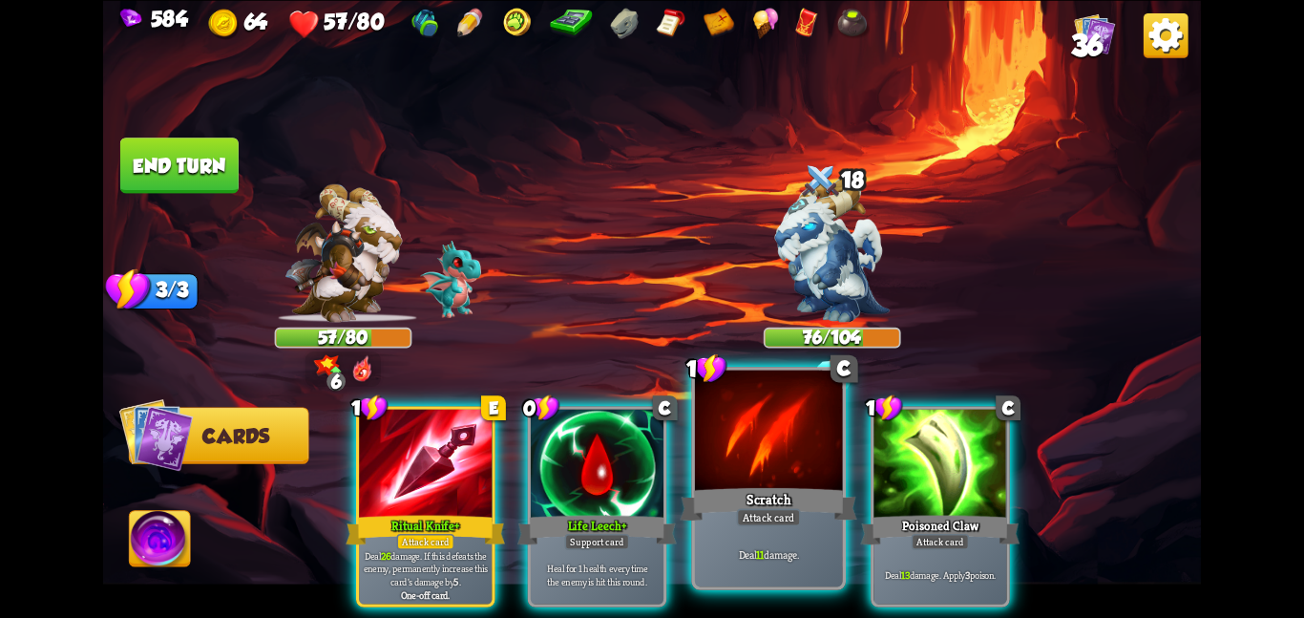
click at [734, 455] on div at bounding box center [769, 432] width 148 height 124
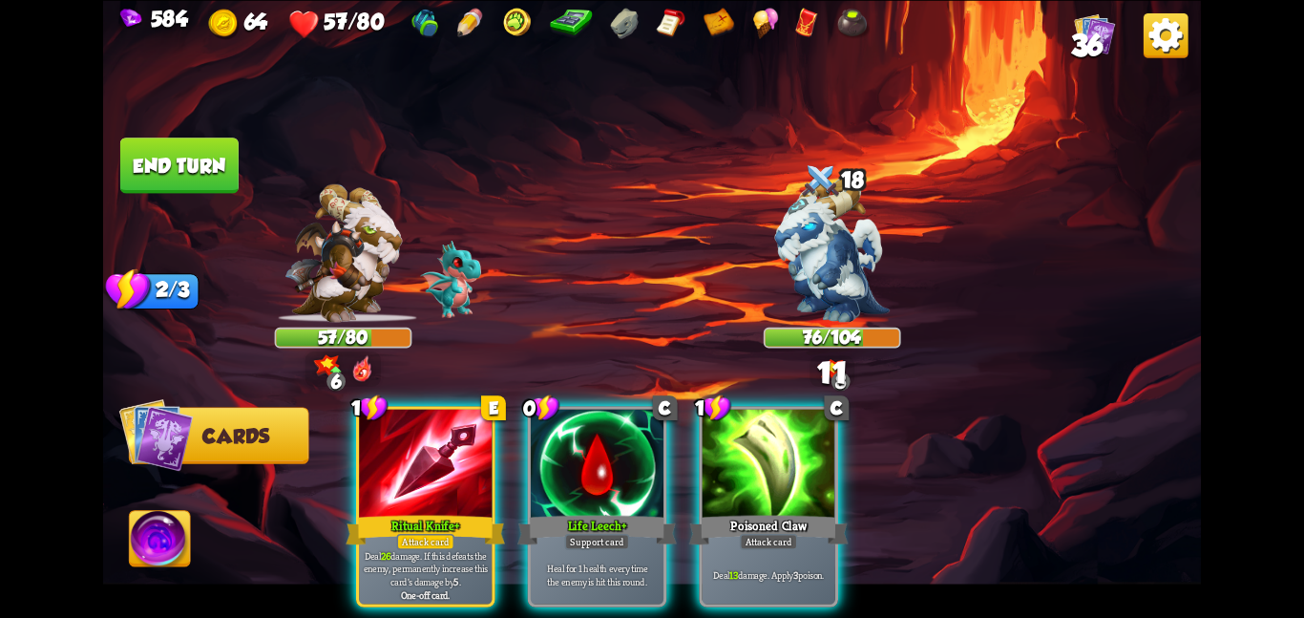
click at [734, 455] on div at bounding box center [769, 465] width 133 height 112
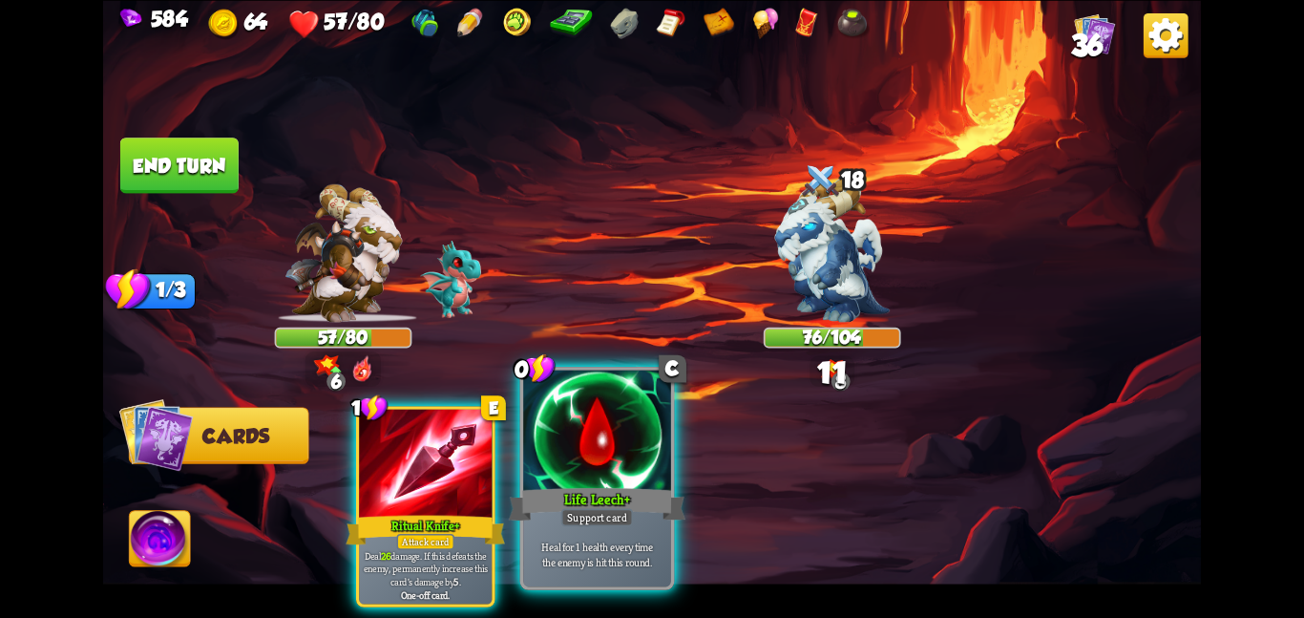
click at [655, 458] on div at bounding box center [597, 432] width 148 height 124
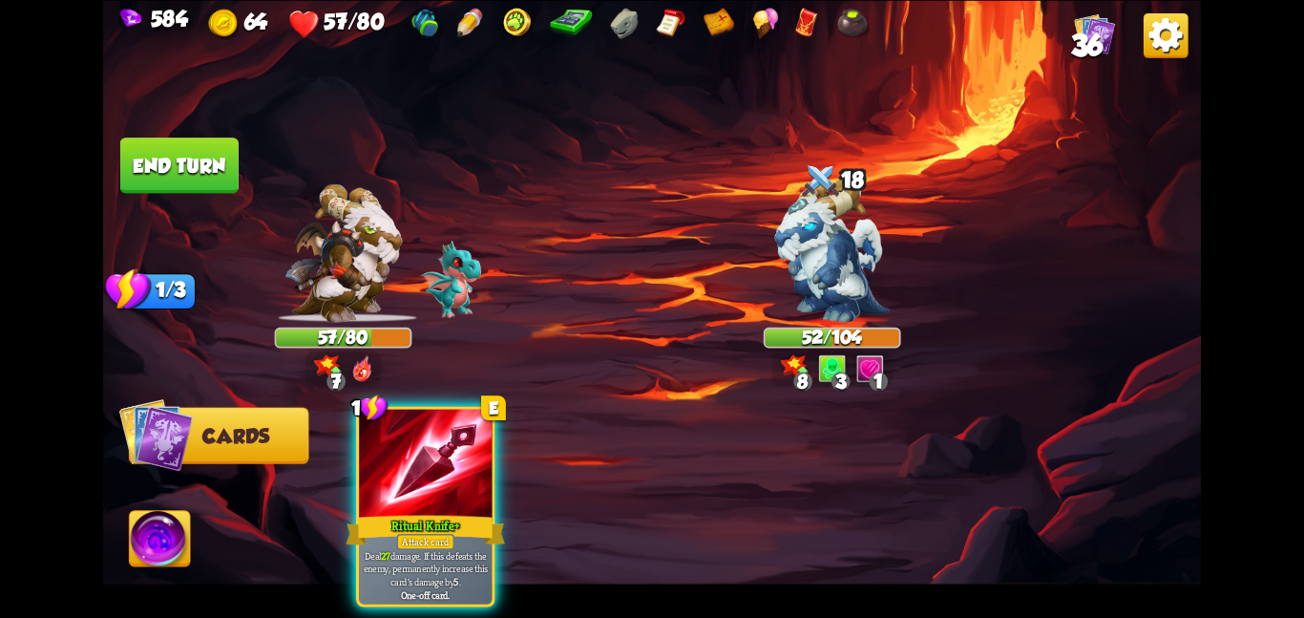
click at [177, 562] on img at bounding box center [160, 542] width 61 height 62
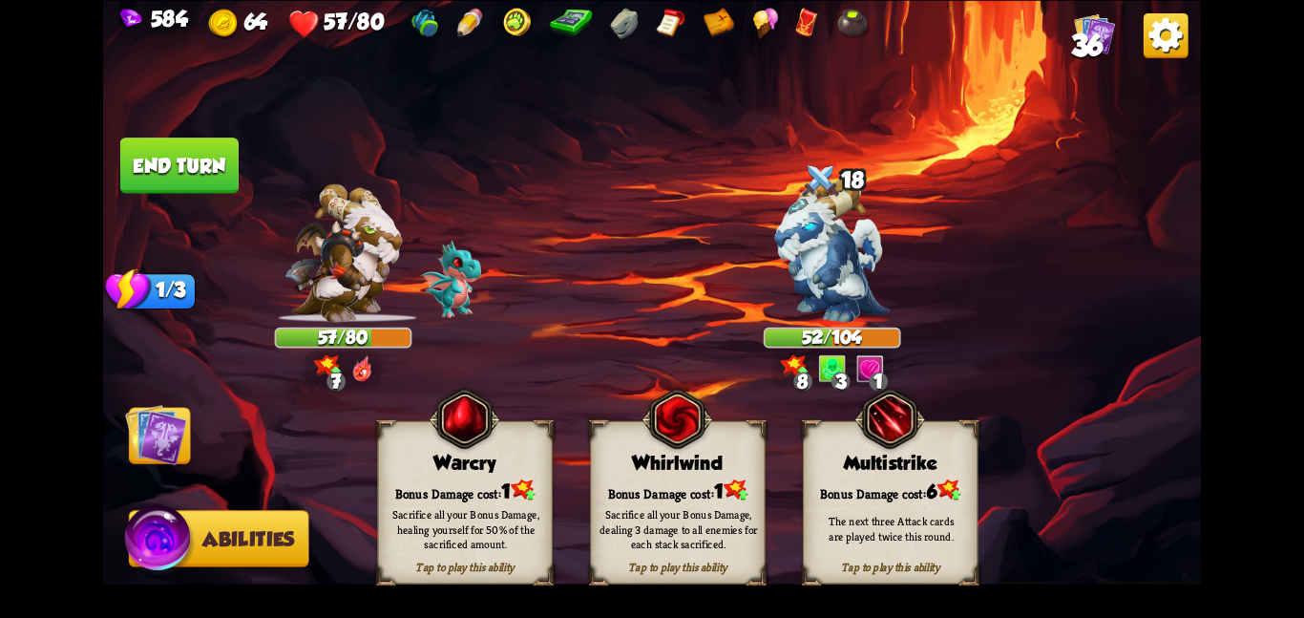
click at [644, 477] on div "Bonus Damage cost: 1" at bounding box center [678, 489] width 174 height 25
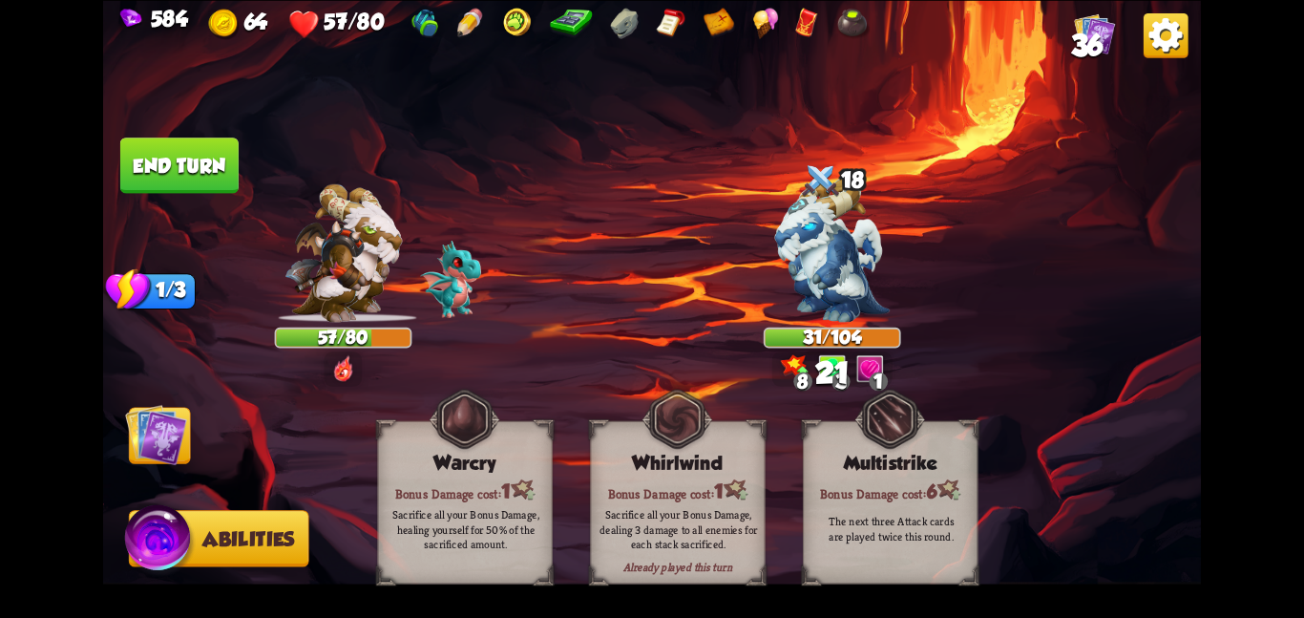
click at [144, 433] on img at bounding box center [156, 434] width 62 height 62
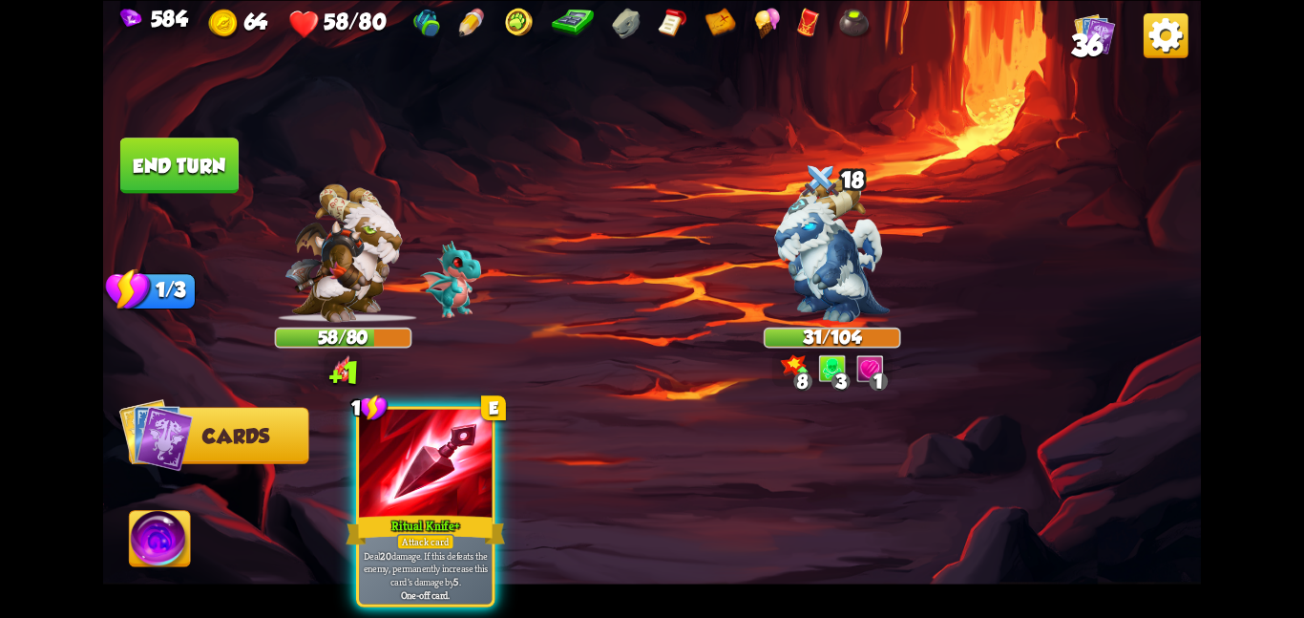
click at [158, 546] on img at bounding box center [160, 542] width 61 height 62
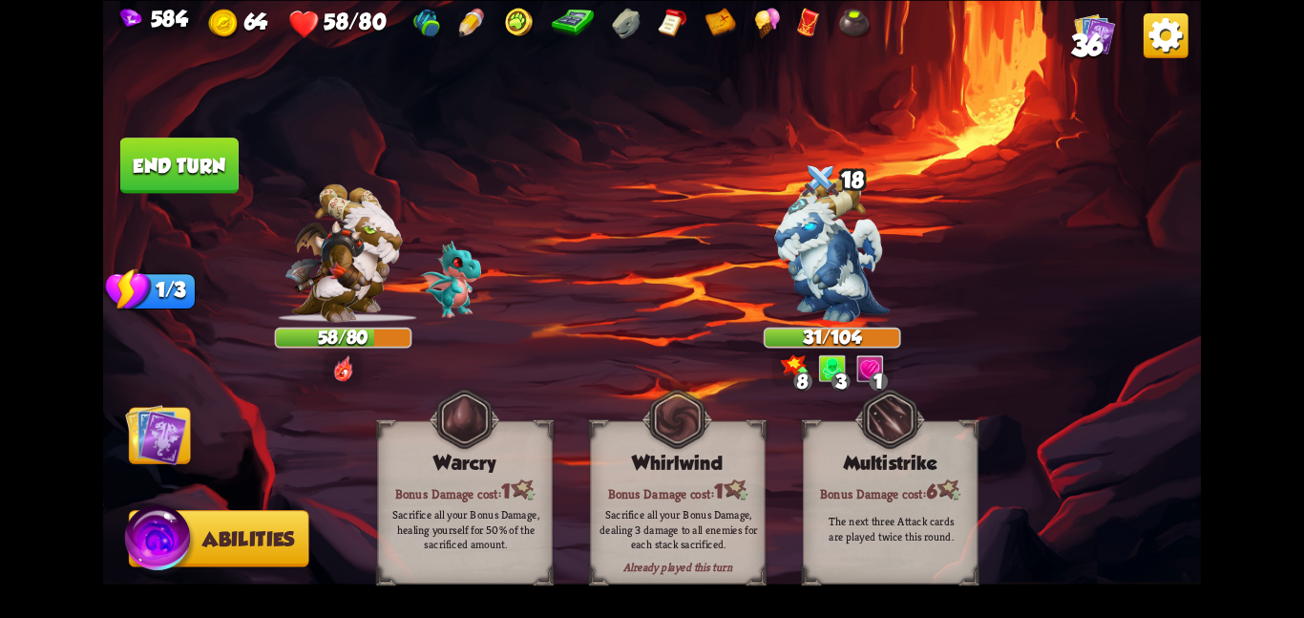
click at [146, 453] on img at bounding box center [156, 434] width 62 height 62
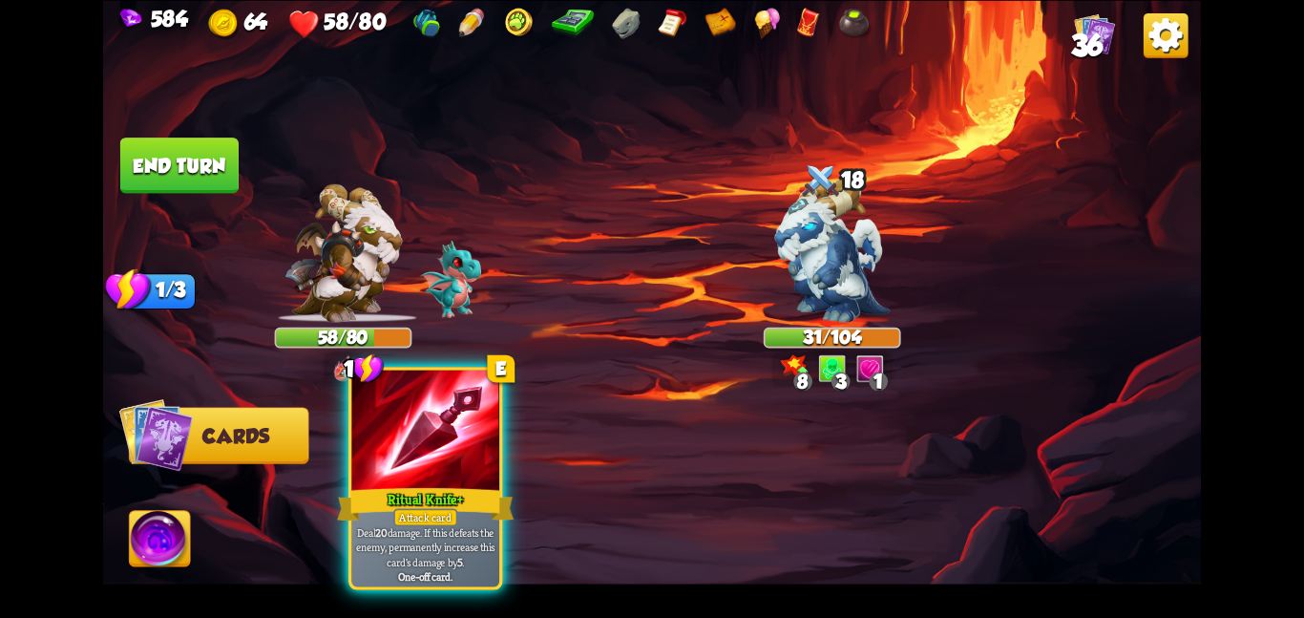
click at [414, 460] on div at bounding box center [425, 432] width 148 height 124
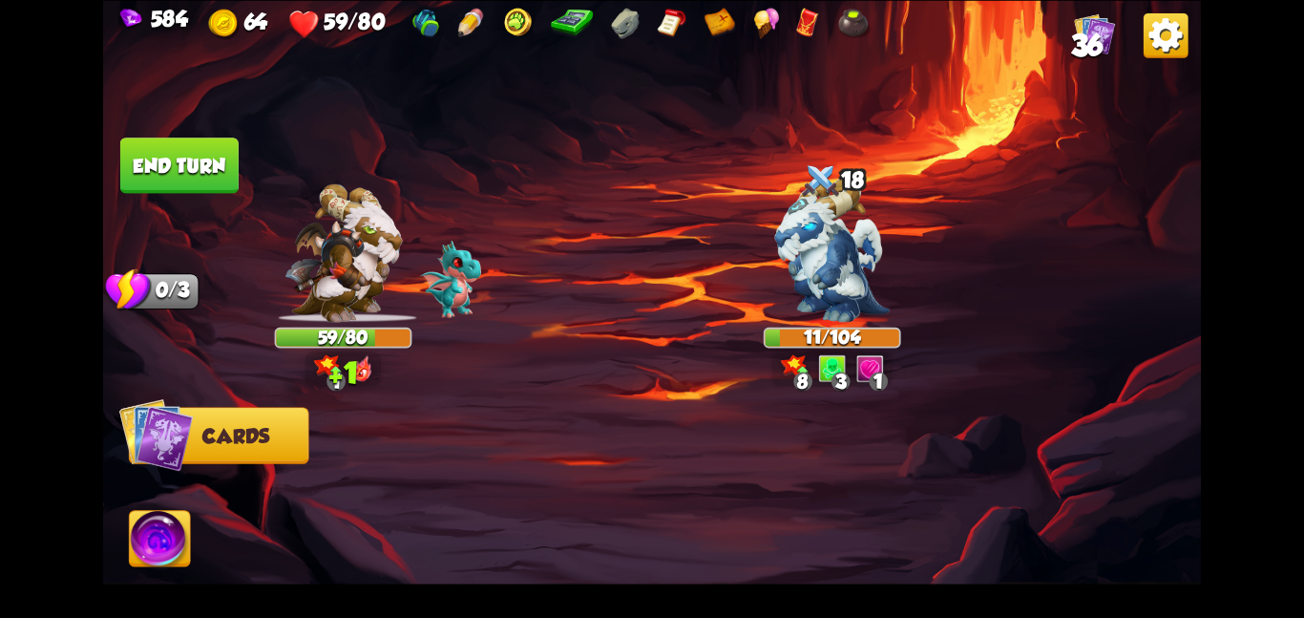
click at [181, 185] on button "End turn" at bounding box center [179, 164] width 118 height 55
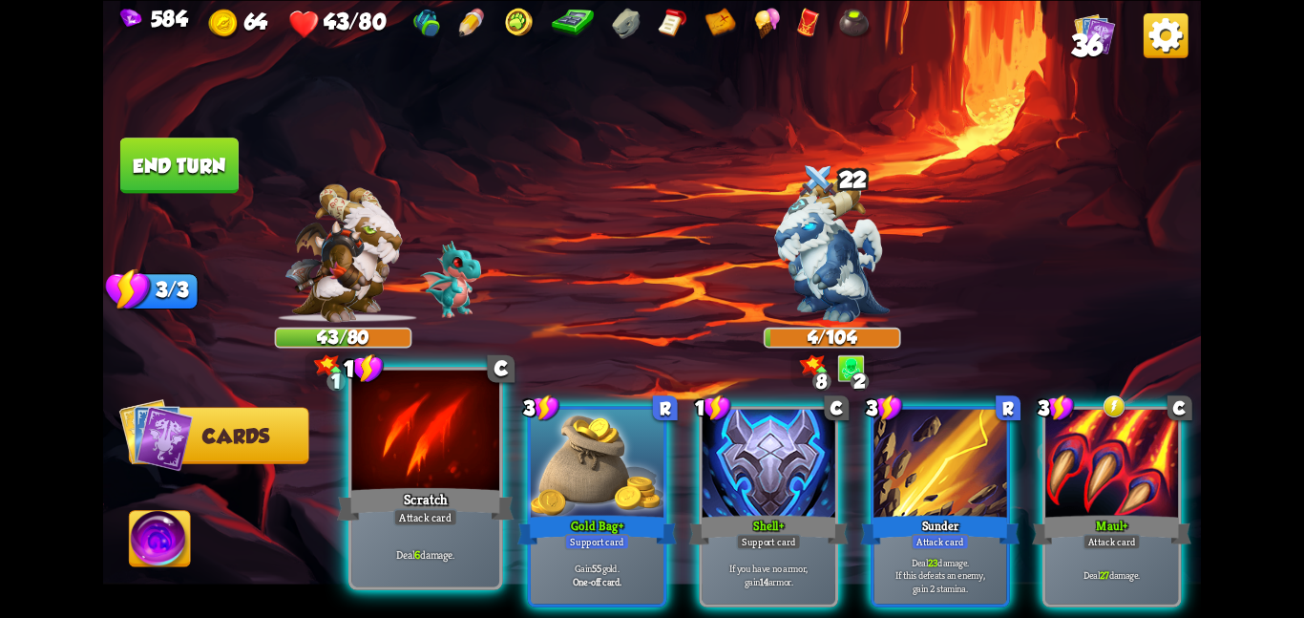
click at [494, 417] on div at bounding box center [425, 432] width 148 height 124
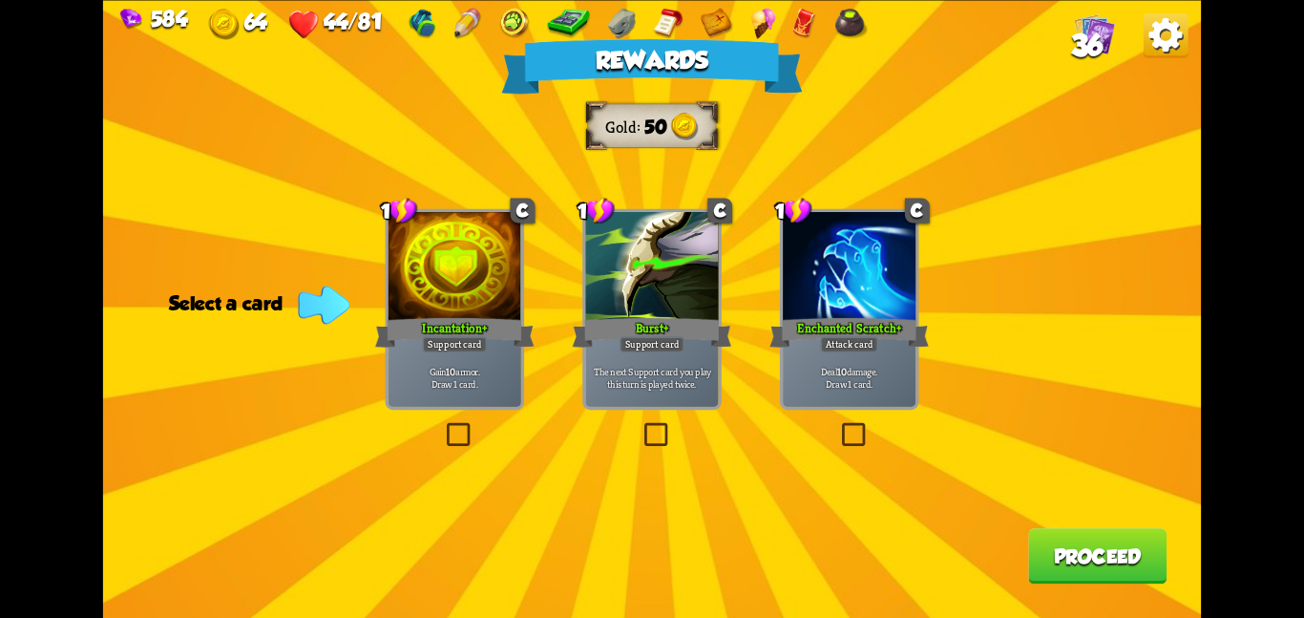
click at [600, 305] on div at bounding box center [651, 268] width 133 height 112
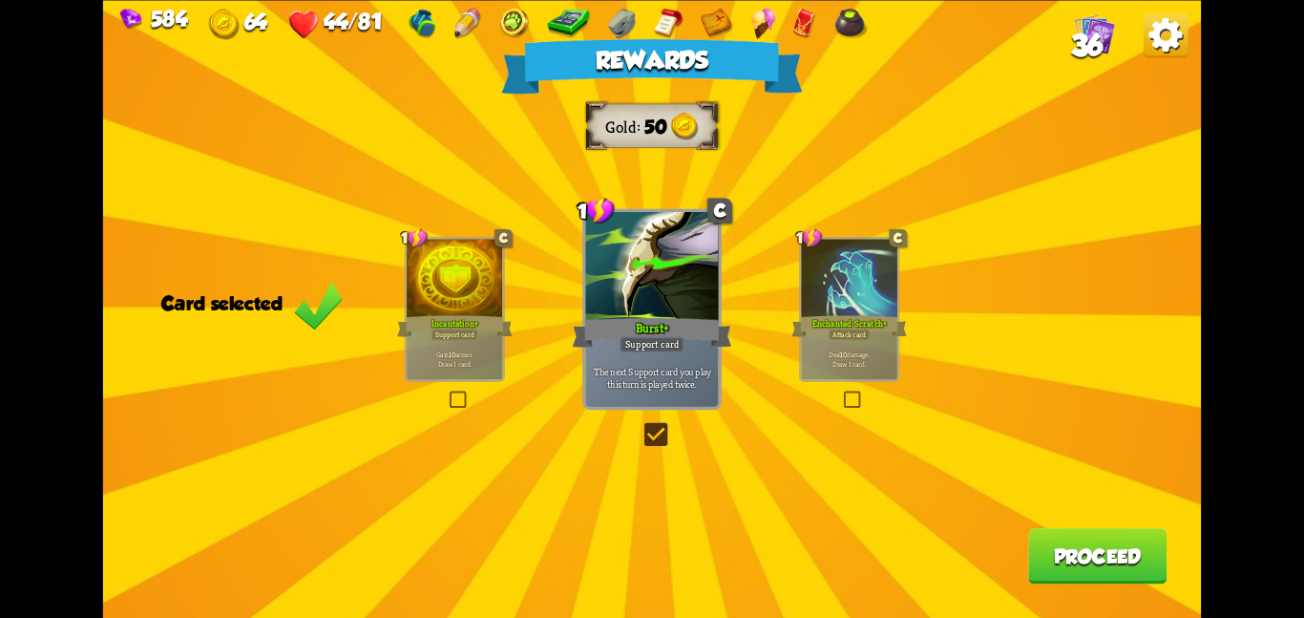
click at [1044, 539] on button "Proceed" at bounding box center [1097, 555] width 138 height 55
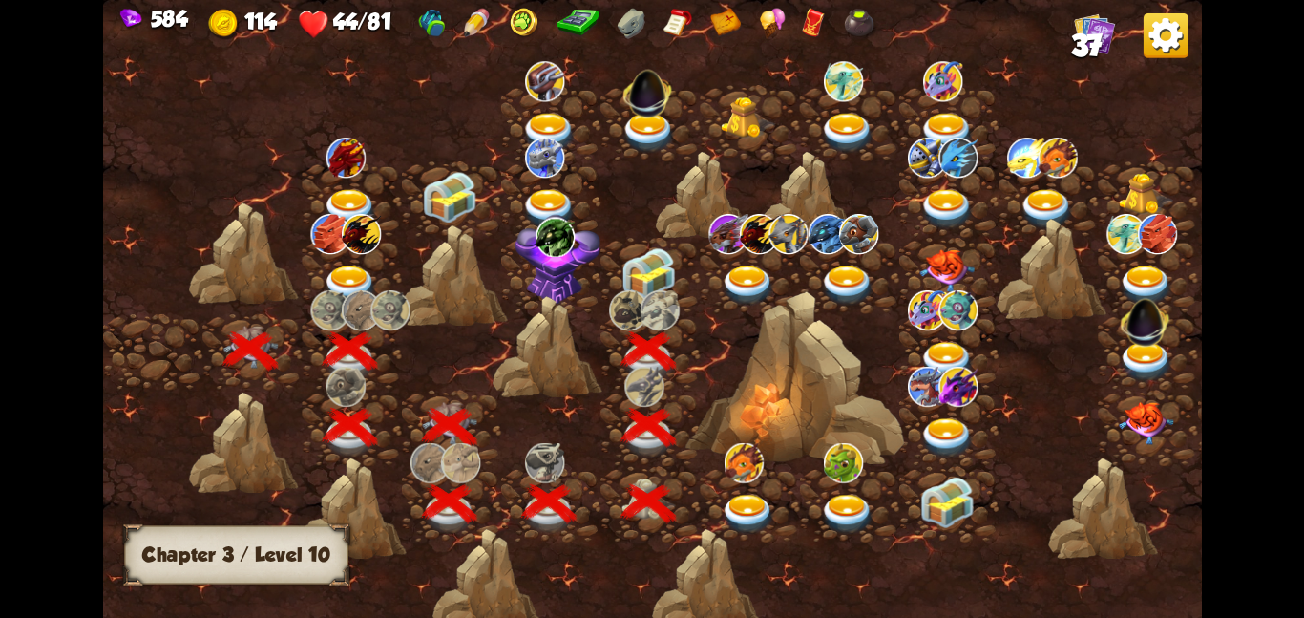
click at [641, 264] on img at bounding box center [649, 272] width 55 height 52
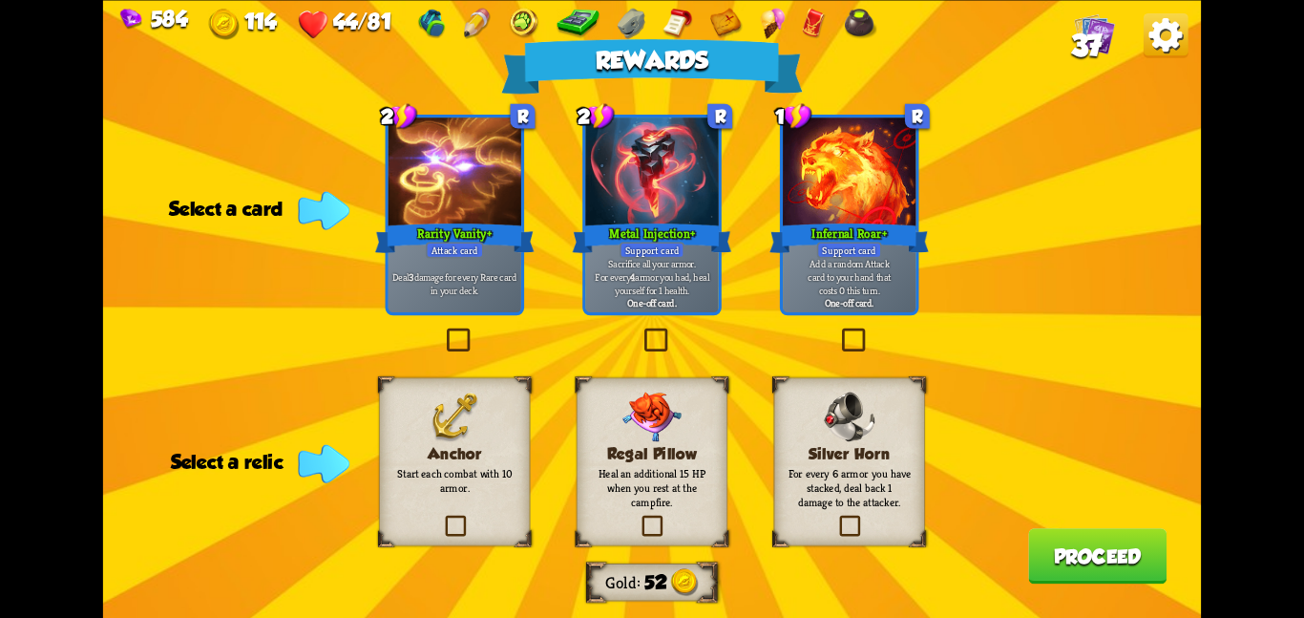
click at [653, 452] on h3 "Regal Pillow" at bounding box center [652, 453] width 122 height 18
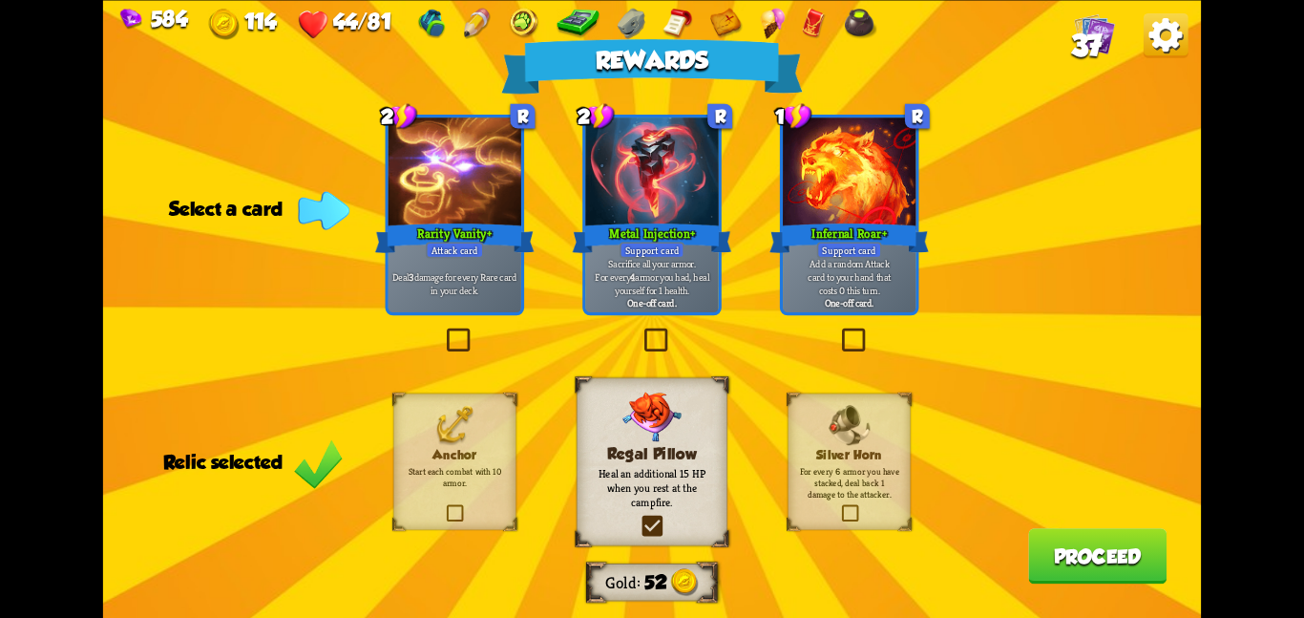
click at [653, 452] on h3 "Regal Pillow" at bounding box center [652, 453] width 122 height 18
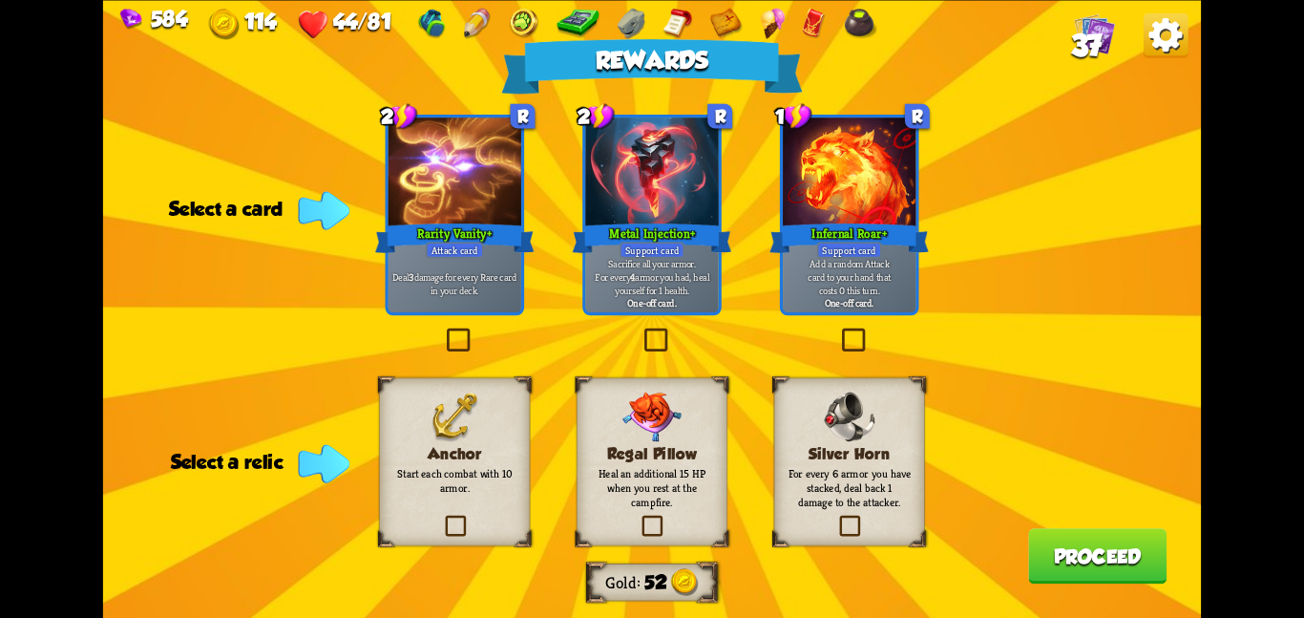
click at [478, 453] on h3 "Anchor" at bounding box center [454, 453] width 122 height 18
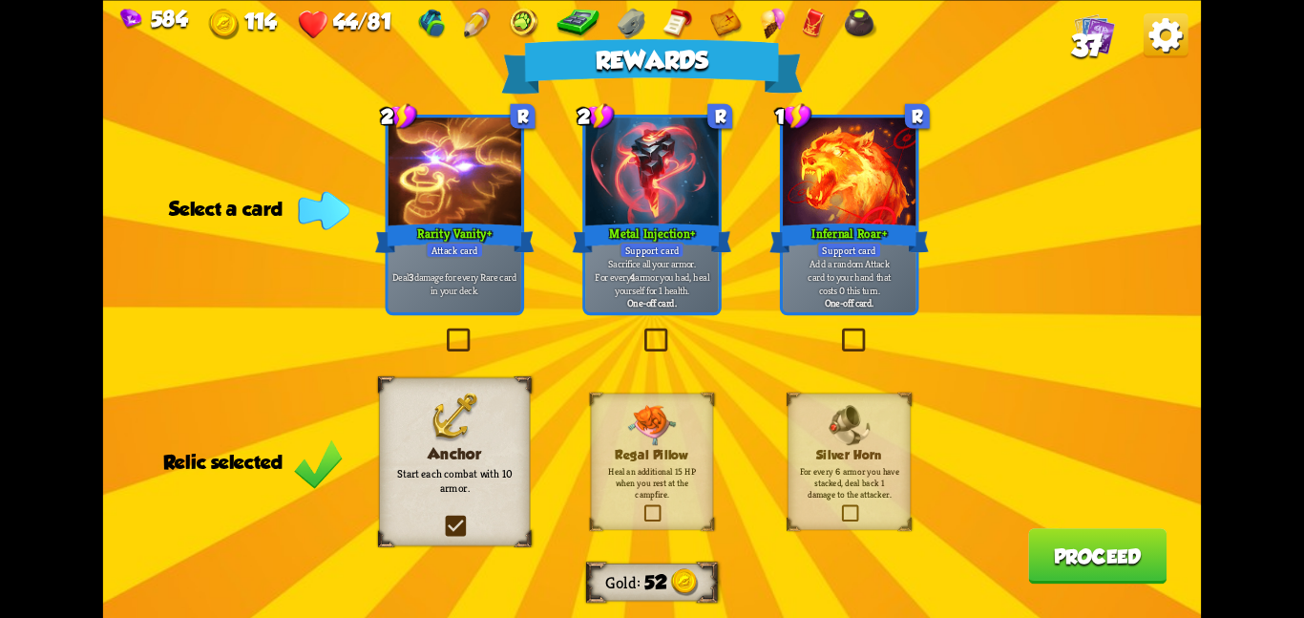
click at [466, 196] on div at bounding box center [455, 173] width 133 height 112
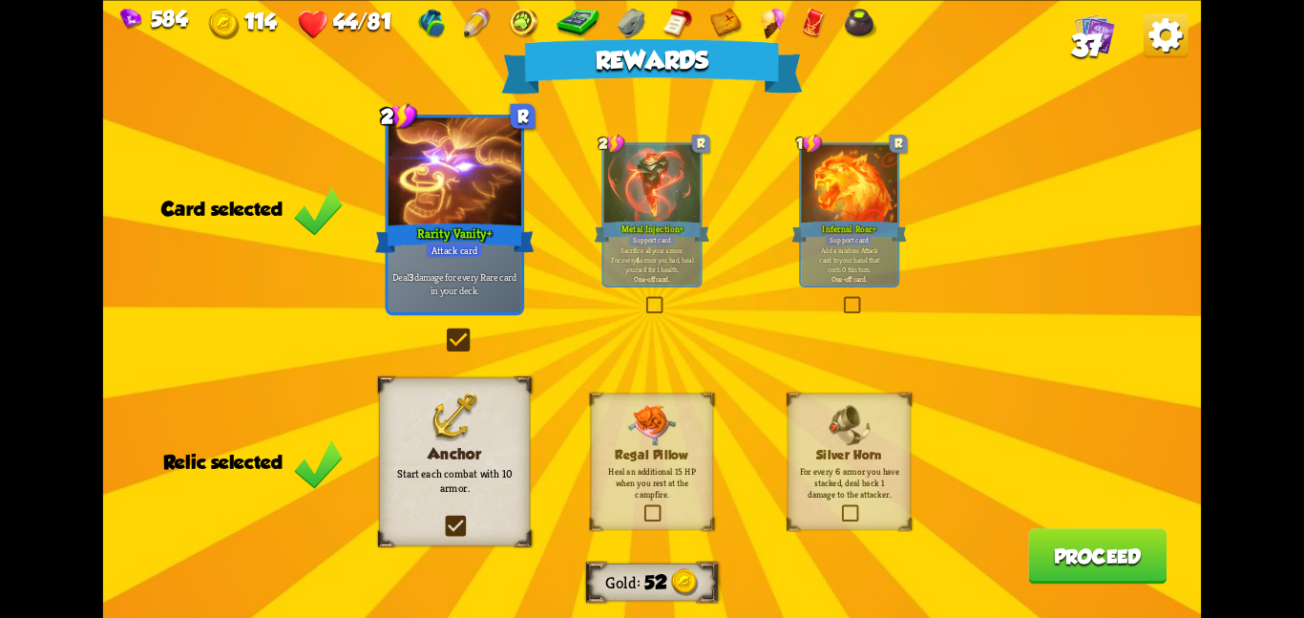
click at [900, 221] on div "Infernal Roar+" at bounding box center [850, 232] width 116 height 26
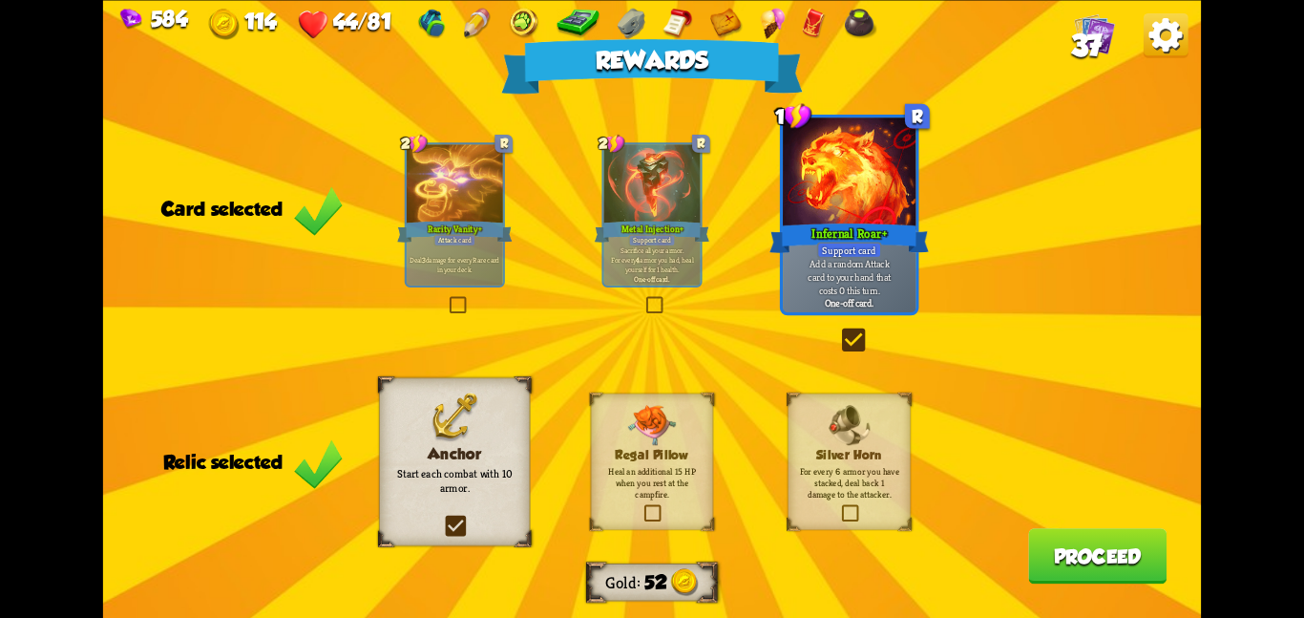
click at [1072, 568] on button "Proceed" at bounding box center [1097, 555] width 138 height 55
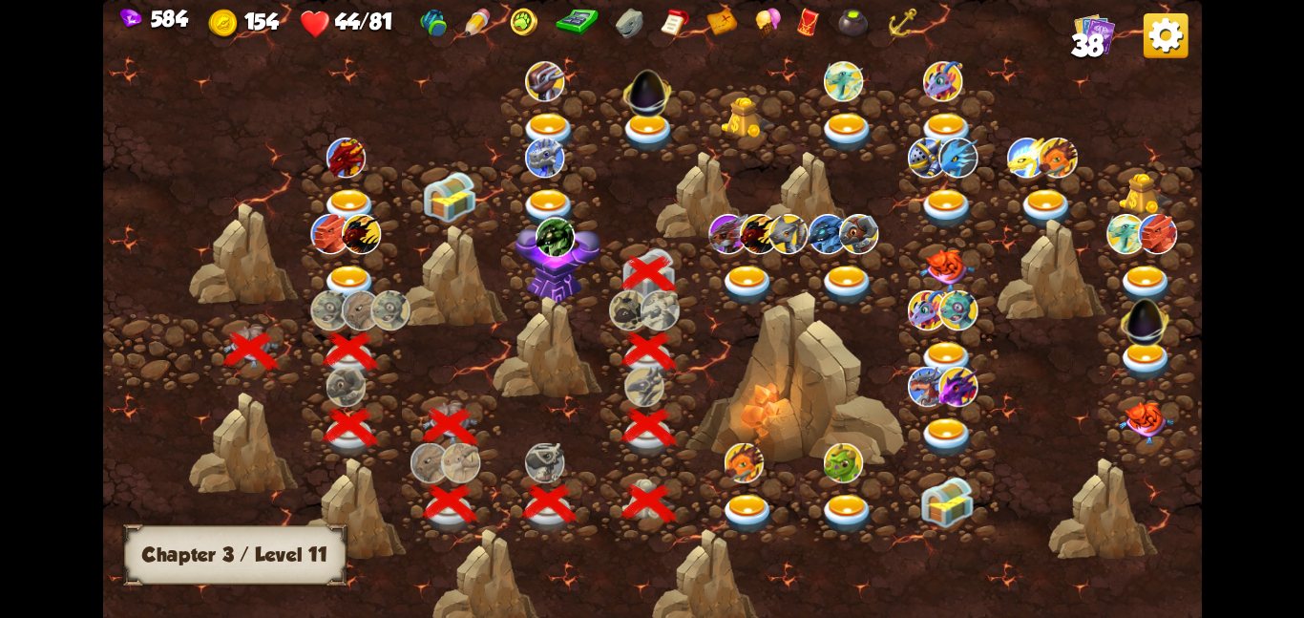
scroll to position [0, 290]
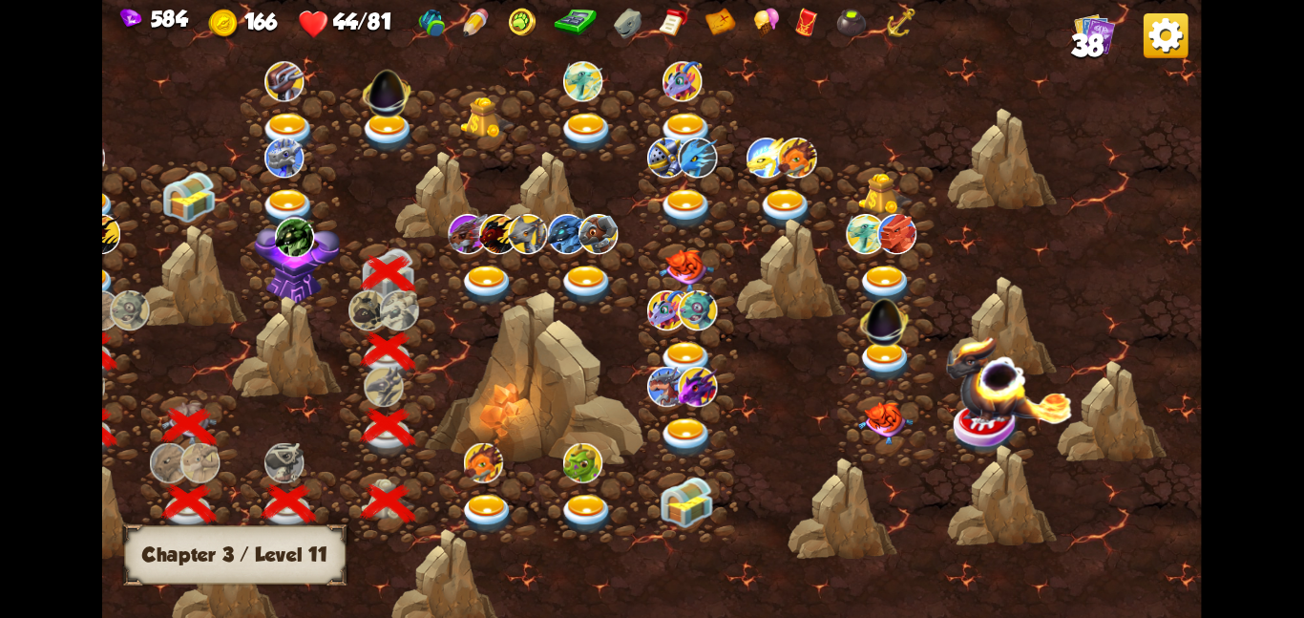
click at [282, 244] on img at bounding box center [294, 236] width 39 height 40
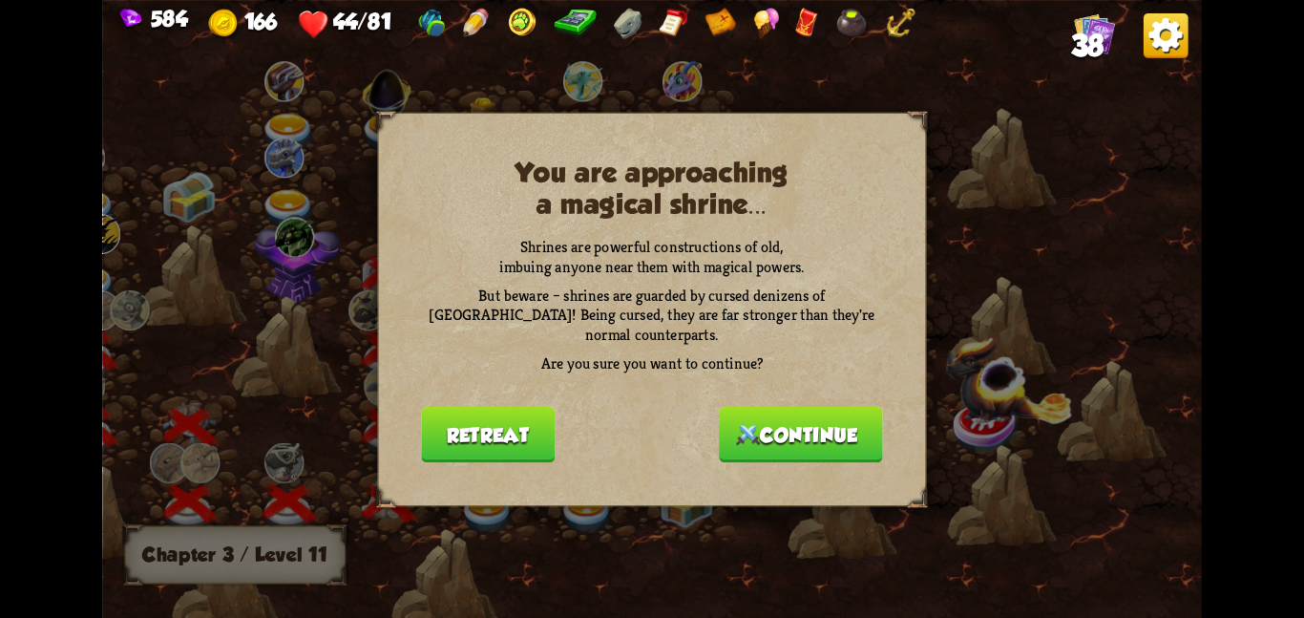
click at [824, 437] on button "Continue" at bounding box center [801, 433] width 164 height 55
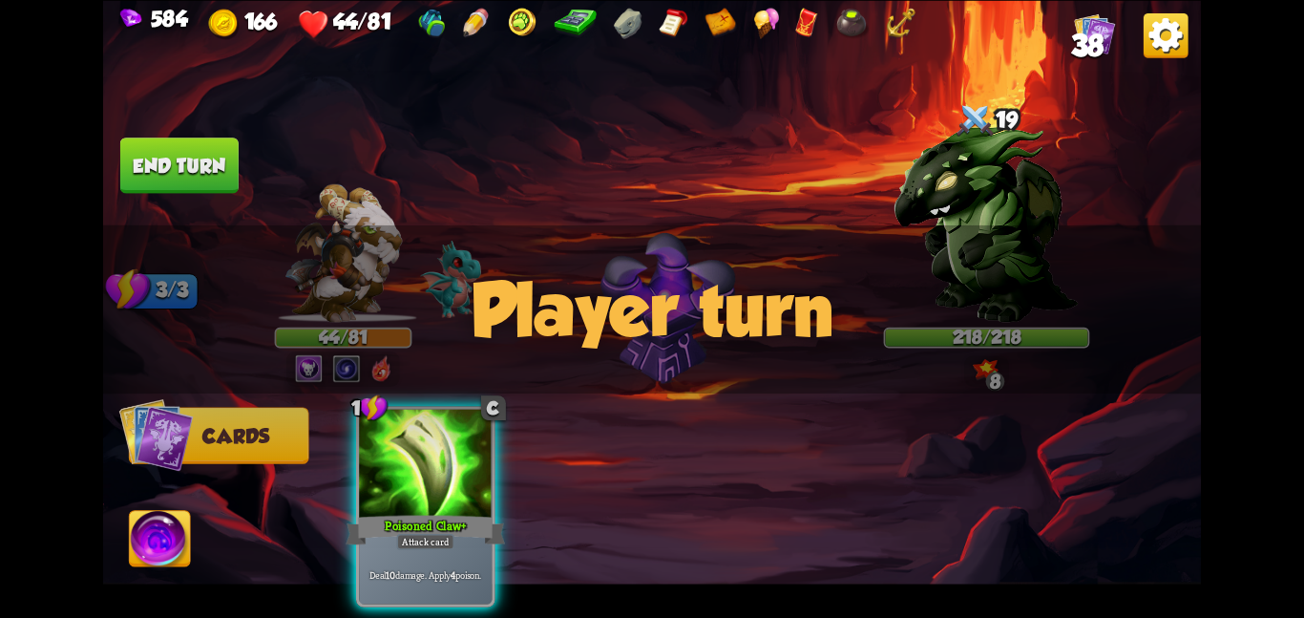
click at [991, 165] on img at bounding box center [987, 222] width 184 height 199
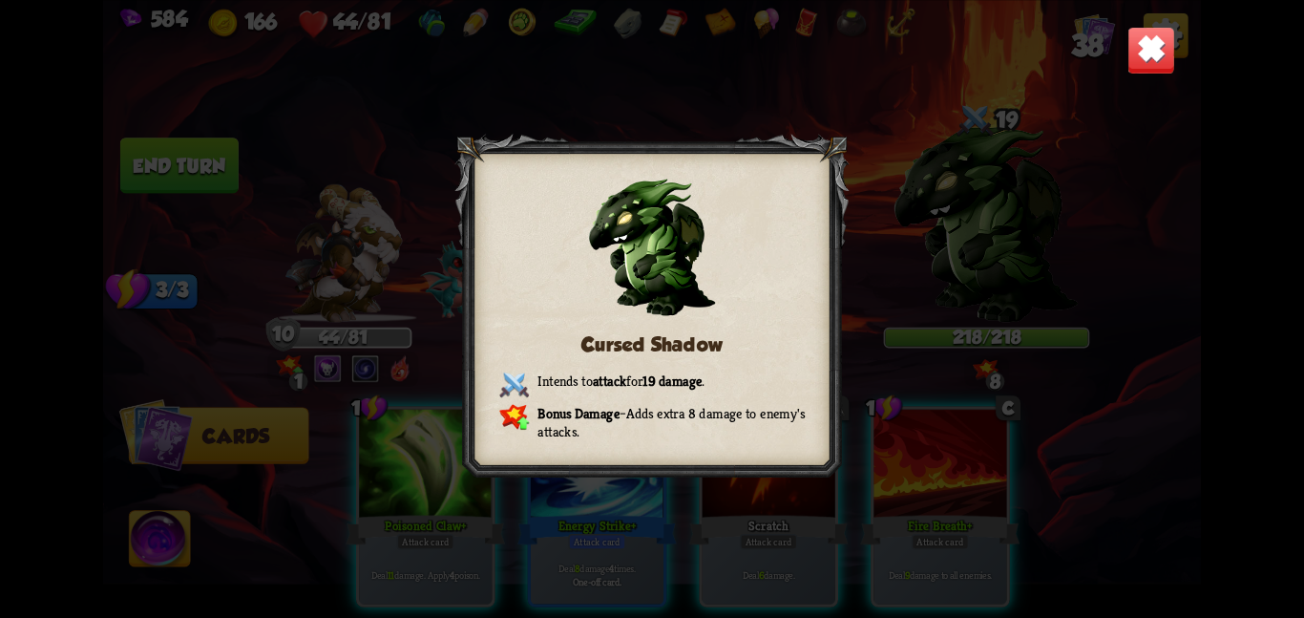
click at [1146, 57] on img at bounding box center [1152, 50] width 48 height 48
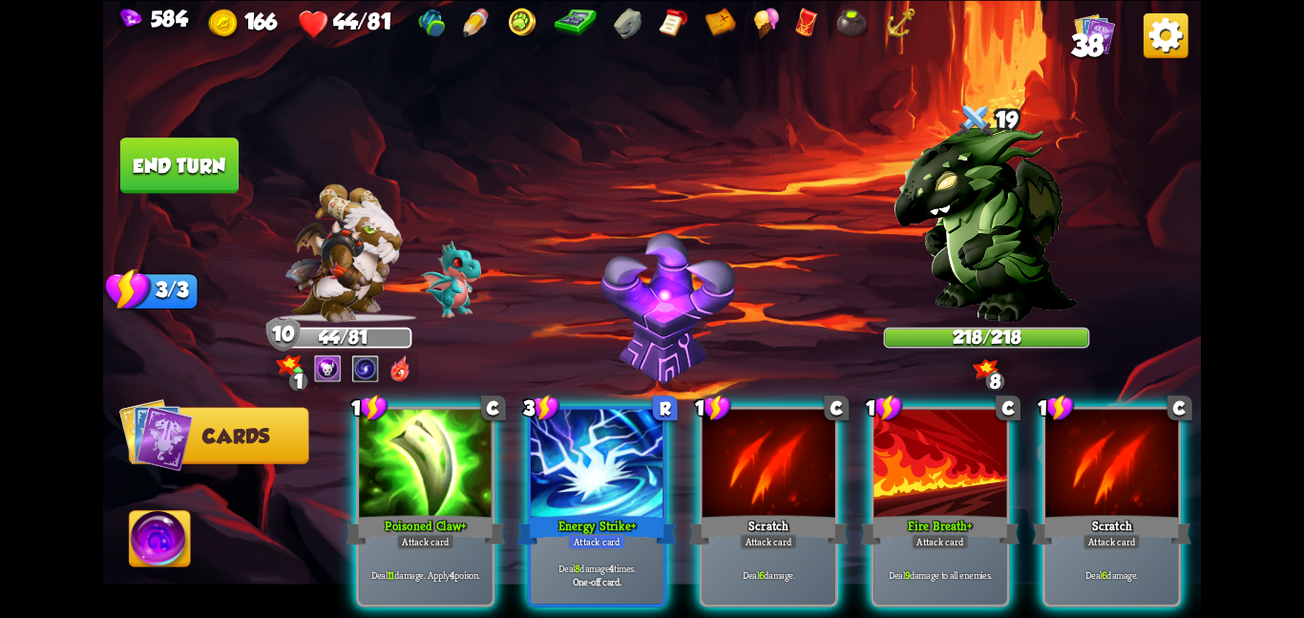
scroll to position [0, 372]
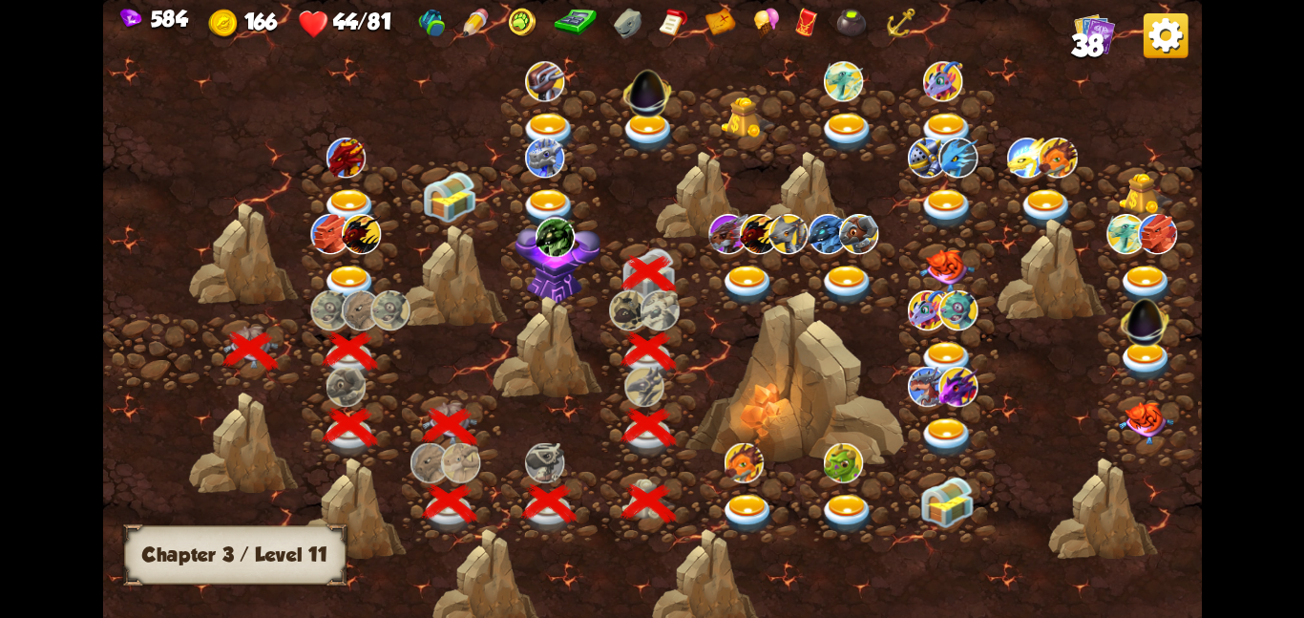
scroll to position [0, 290]
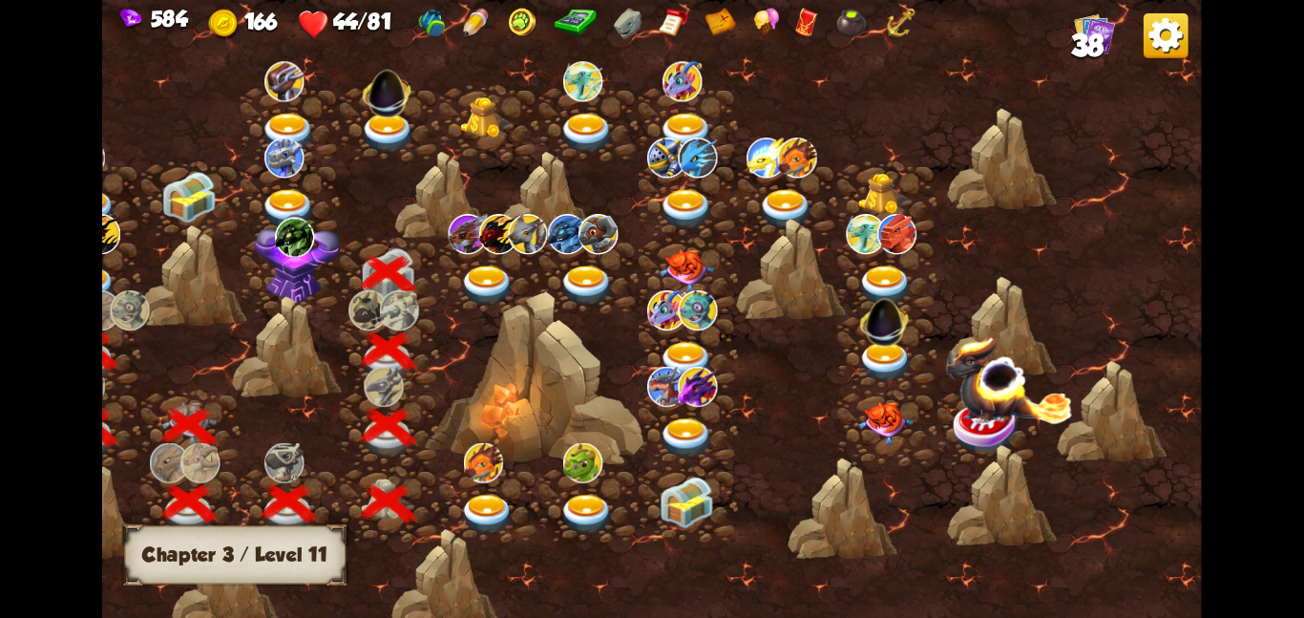
click at [298, 303] on div at bounding box center [287, 346] width 110 height 103
click at [305, 287] on img at bounding box center [297, 258] width 86 height 91
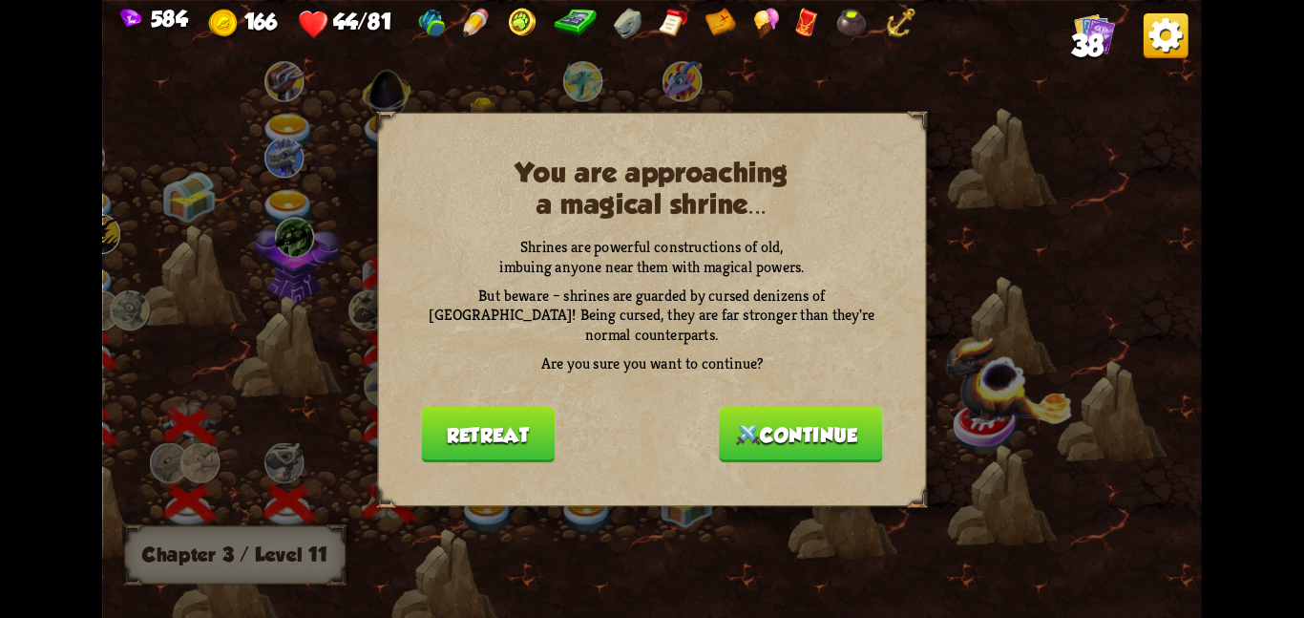
click at [791, 418] on button "Continue" at bounding box center [801, 433] width 164 height 55
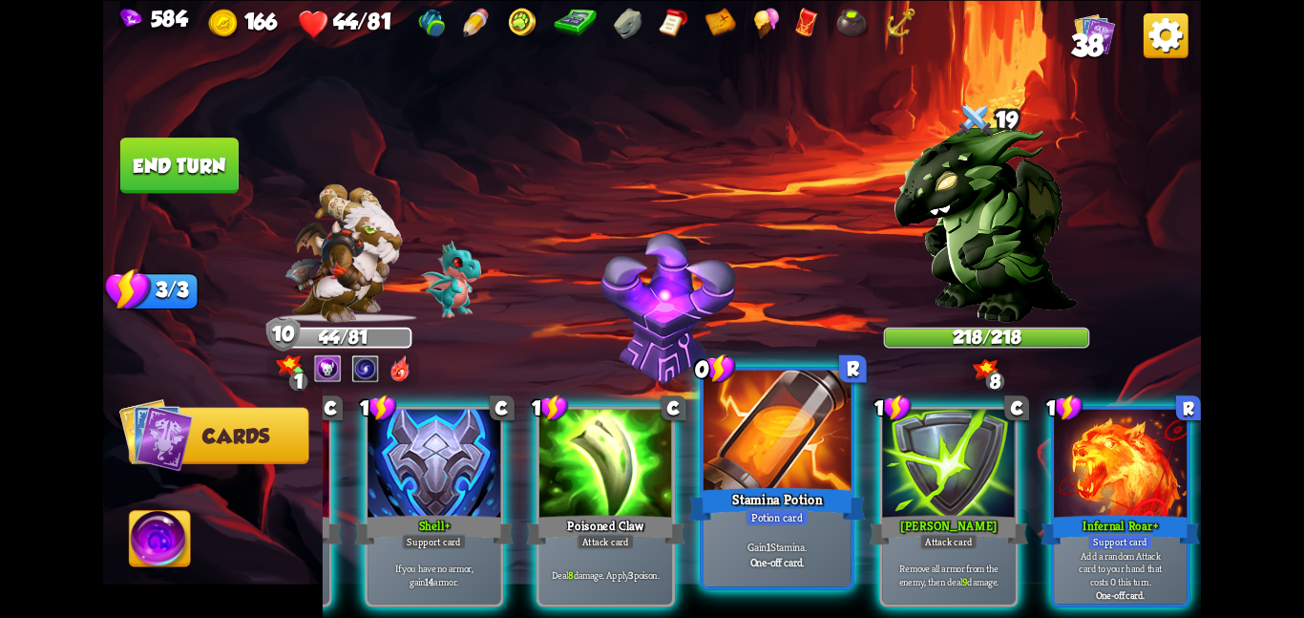
click at [809, 412] on div at bounding box center [778, 432] width 148 height 124
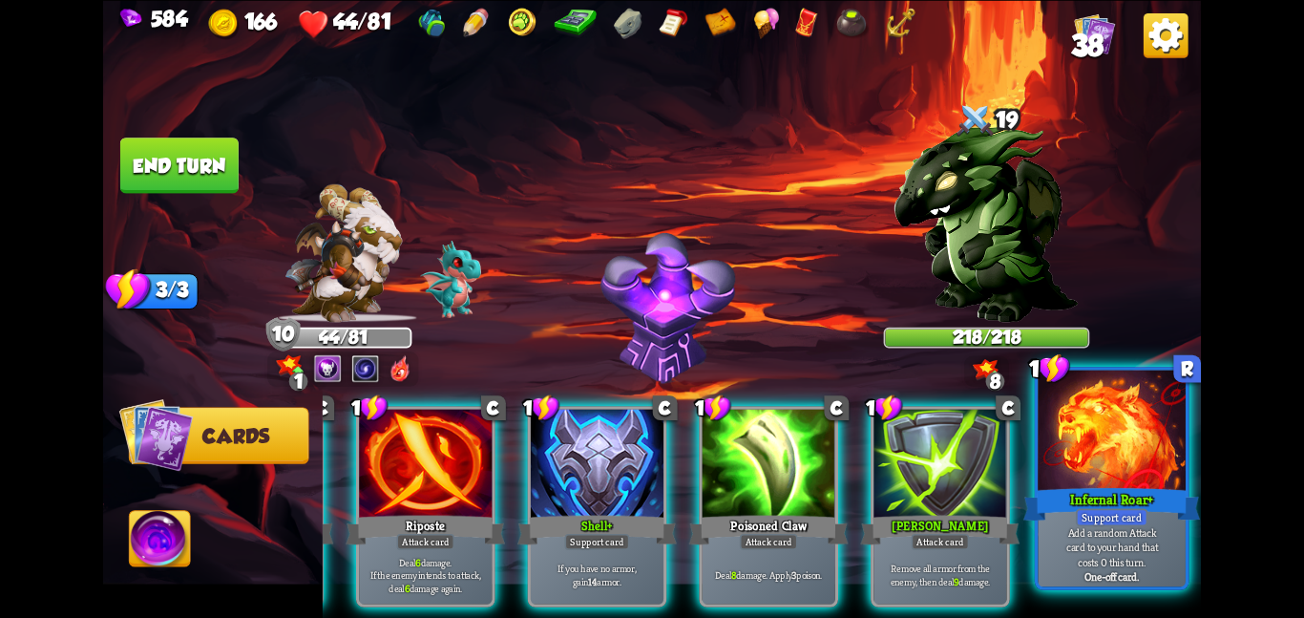
scroll to position [0, 181]
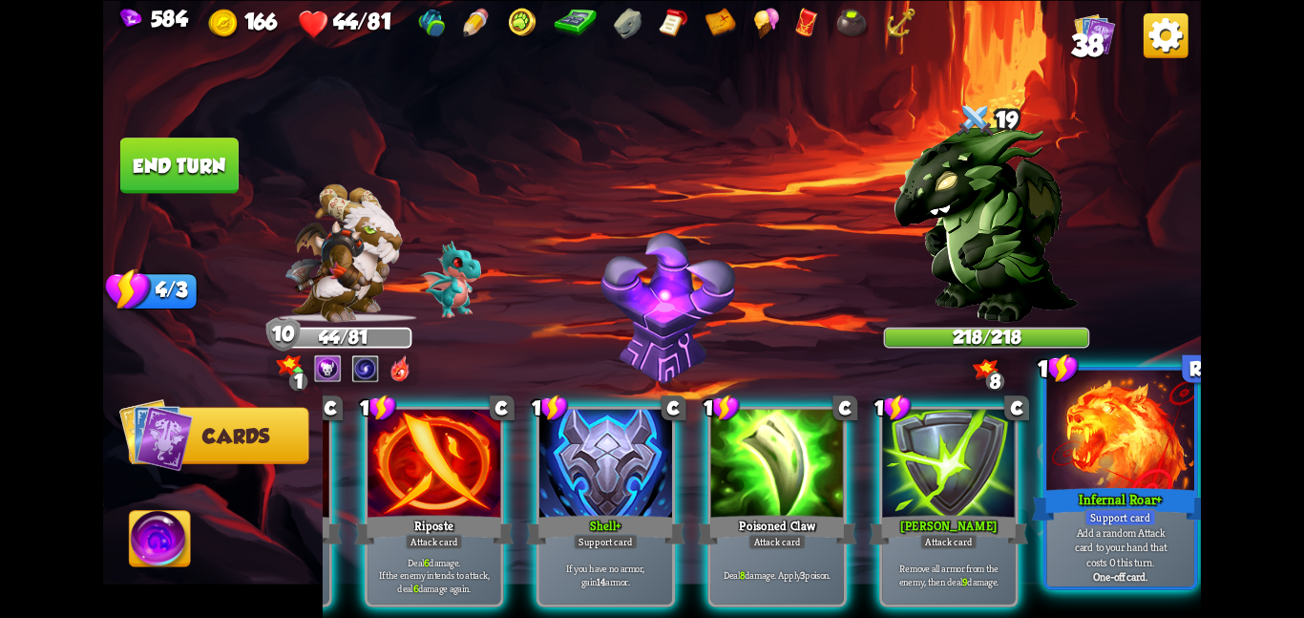
click at [1079, 434] on div at bounding box center [1120, 432] width 148 height 124
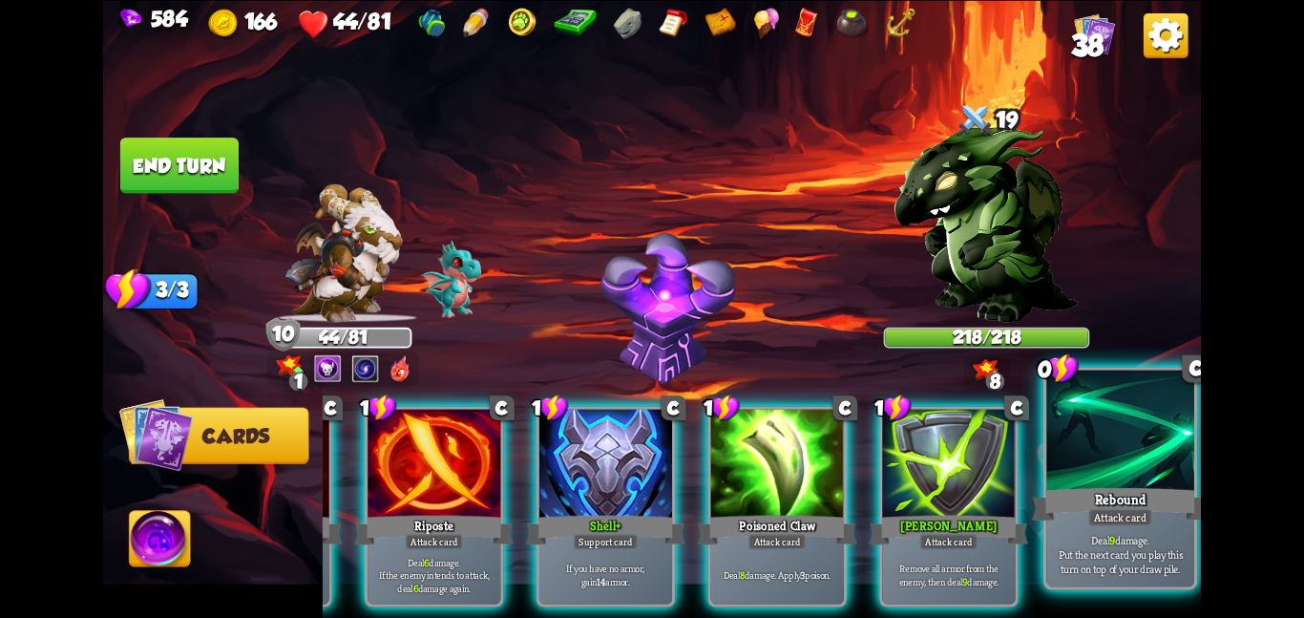
click at [1063, 434] on div at bounding box center [1120, 432] width 148 height 124
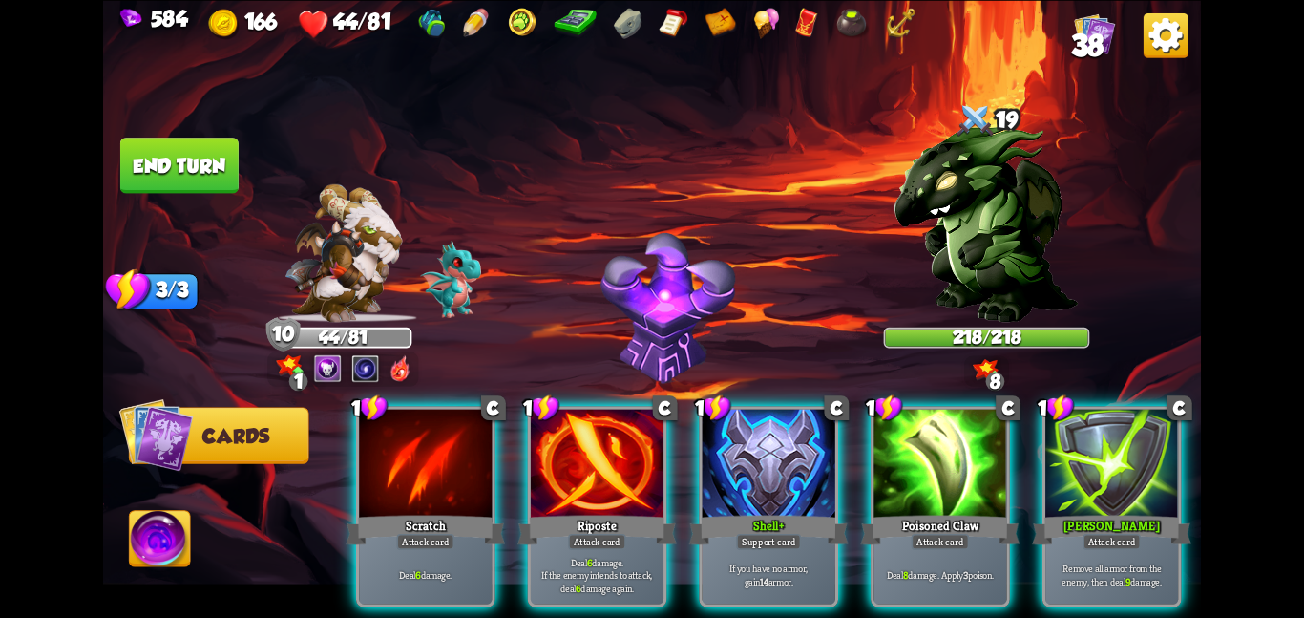
scroll to position [0, 0]
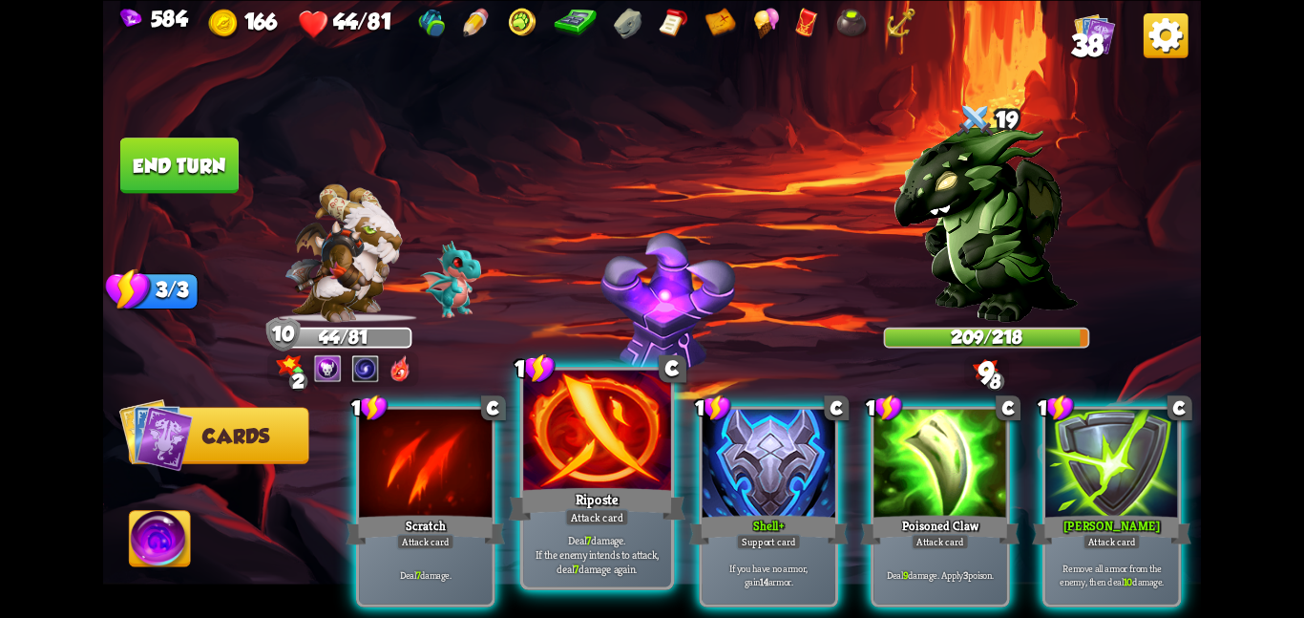
click at [621, 457] on div at bounding box center [597, 432] width 148 height 124
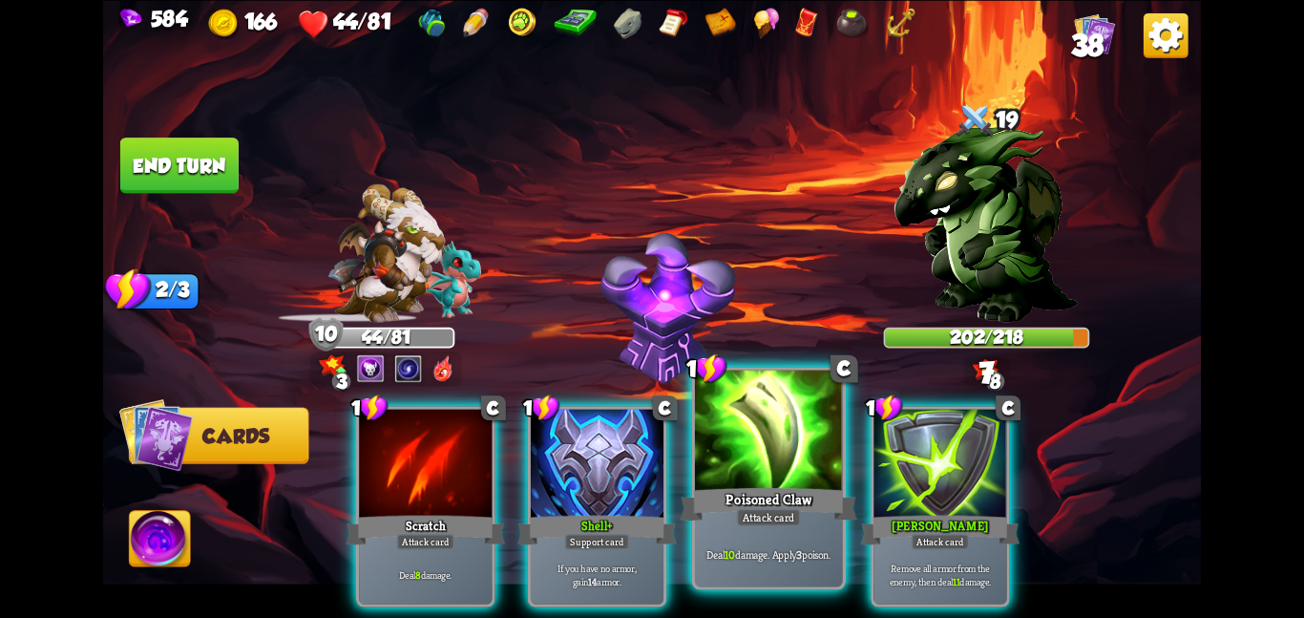
click at [725, 447] on div at bounding box center [769, 432] width 148 height 124
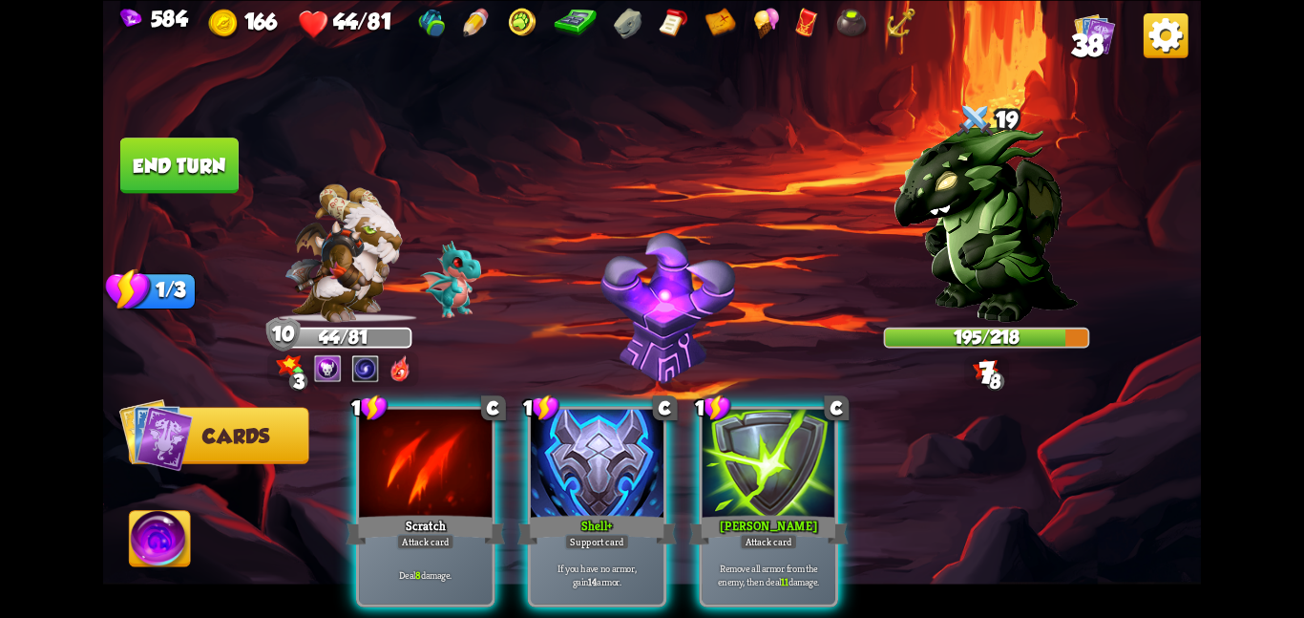
click at [334, 463] on div "1 C Scratch Attack card Deal 8 damage. 1 C Shell+ Support card If you have no a…" at bounding box center [762, 480] width 878 height 275
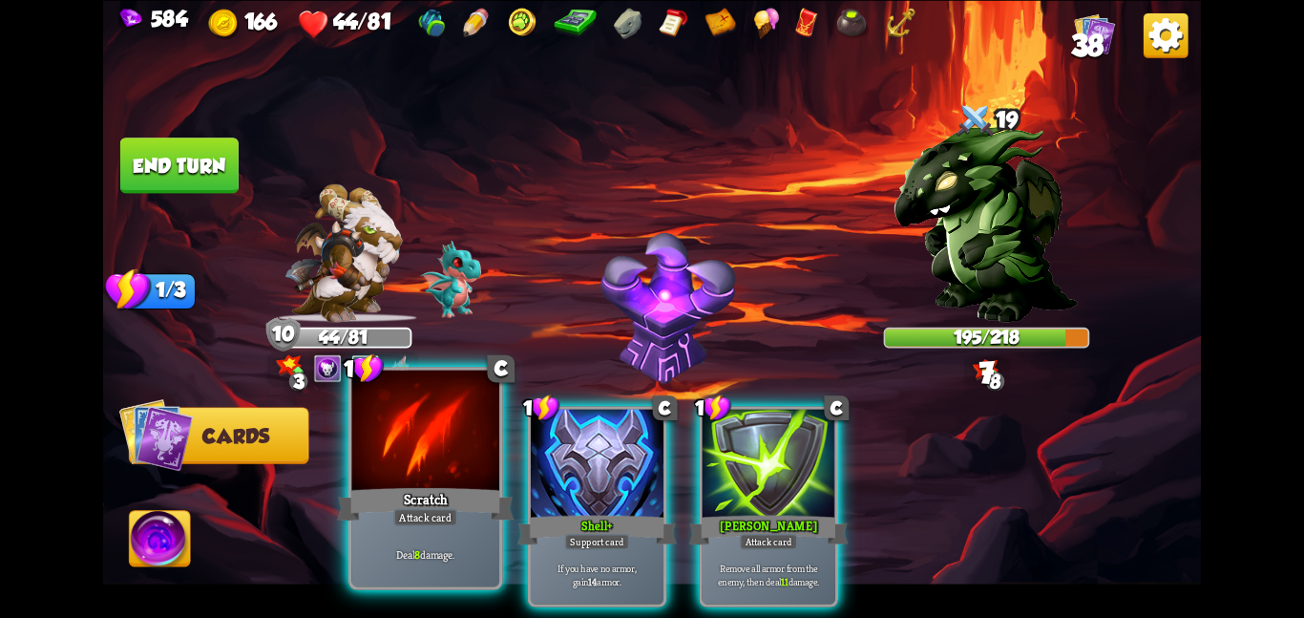
click at [382, 458] on div at bounding box center [425, 432] width 148 height 124
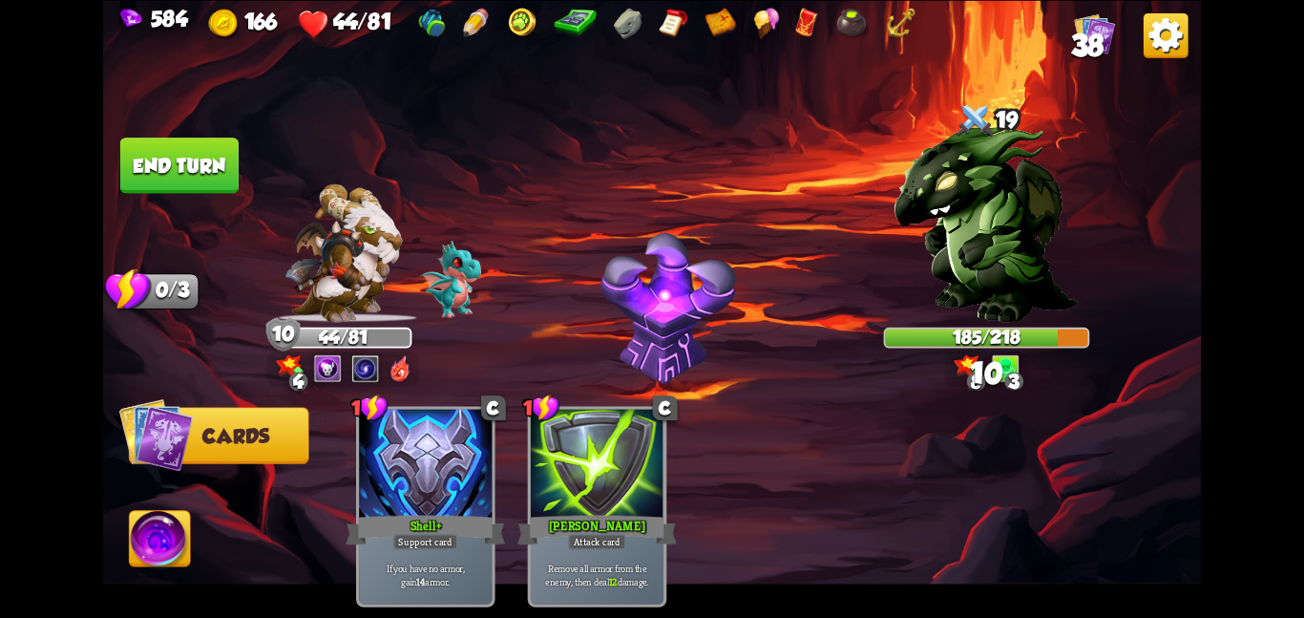
click at [201, 172] on button "End turn" at bounding box center [179, 164] width 118 height 55
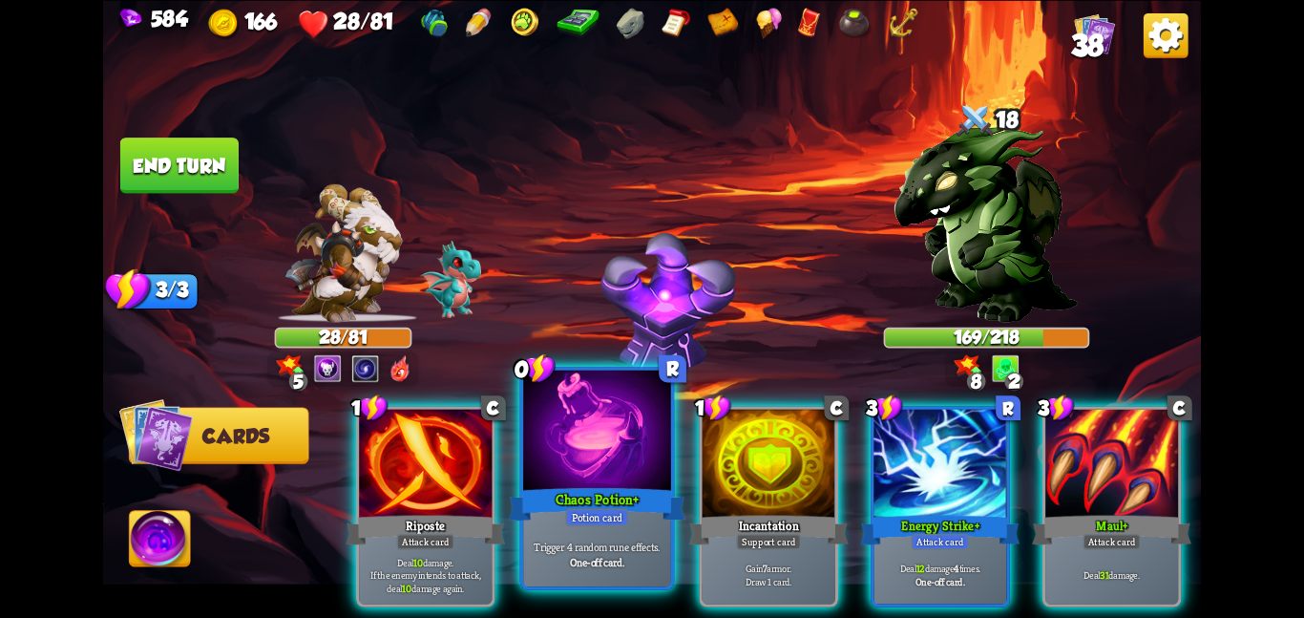
click at [546, 430] on div at bounding box center [597, 432] width 148 height 124
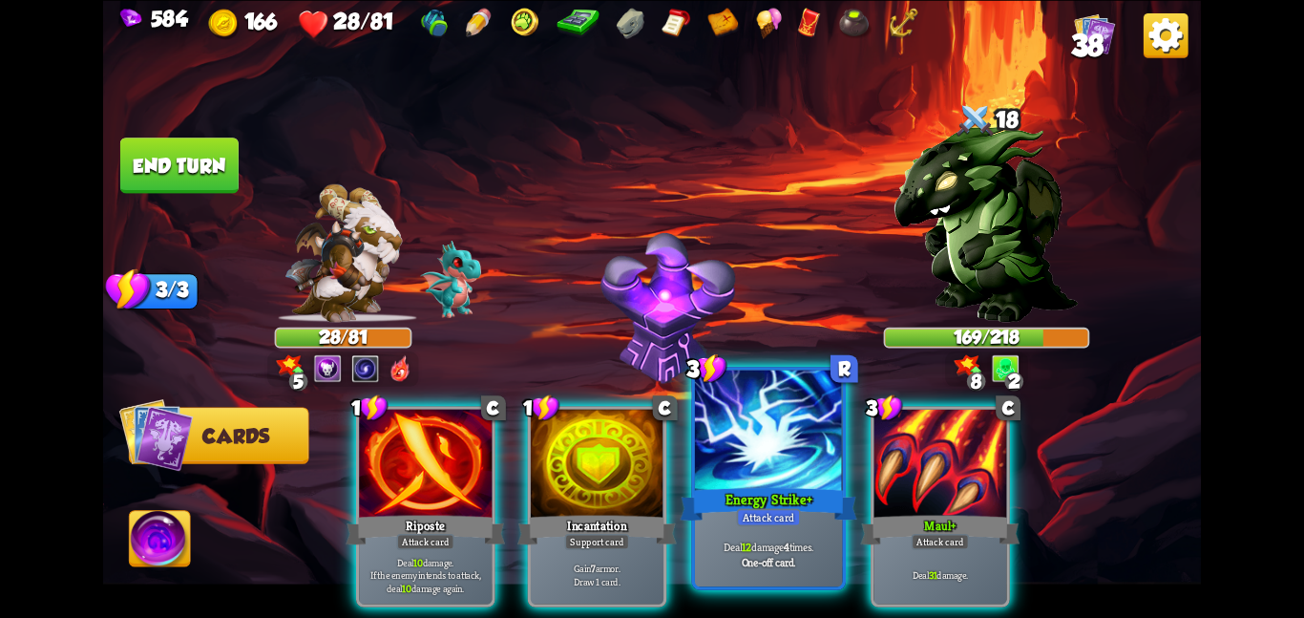
click at [798, 455] on div at bounding box center [769, 432] width 148 height 124
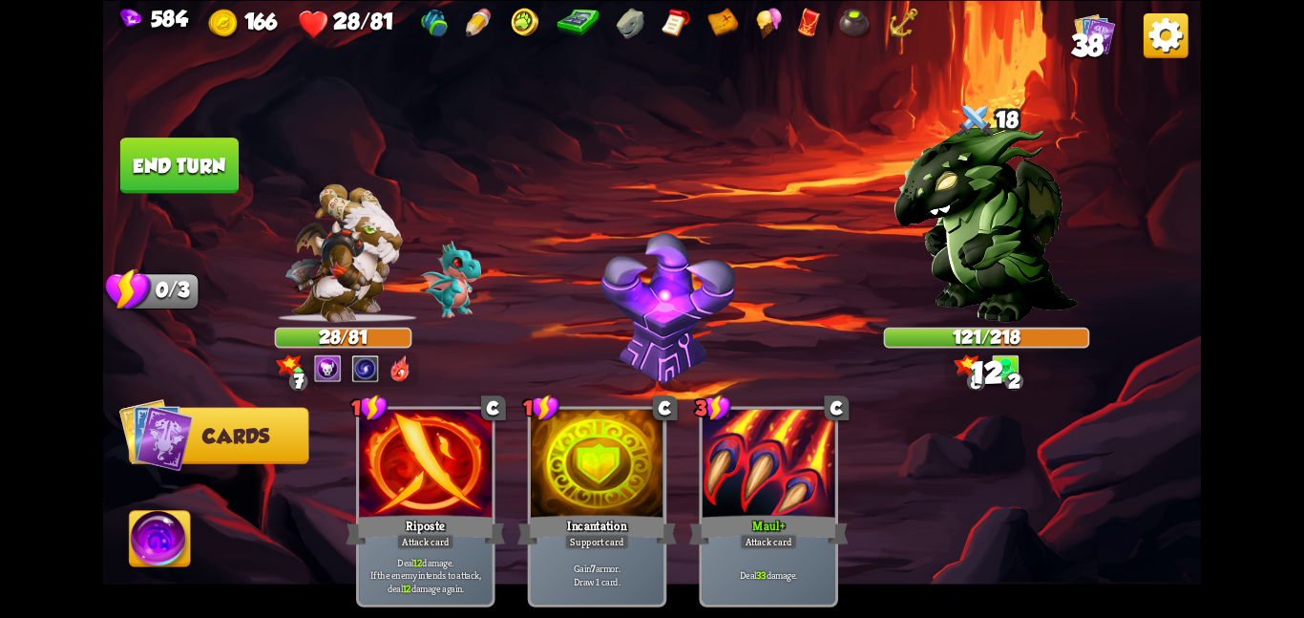
click at [194, 157] on button "End turn" at bounding box center [179, 164] width 118 height 55
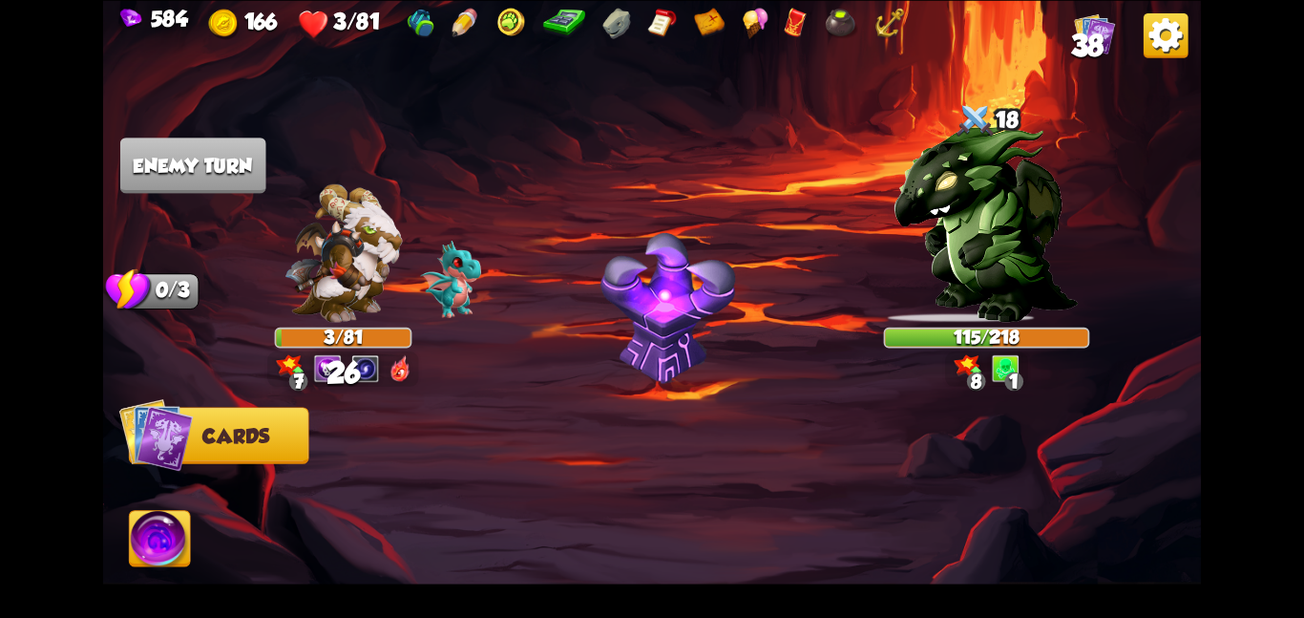
click at [332, 214] on img at bounding box center [343, 252] width 117 height 138
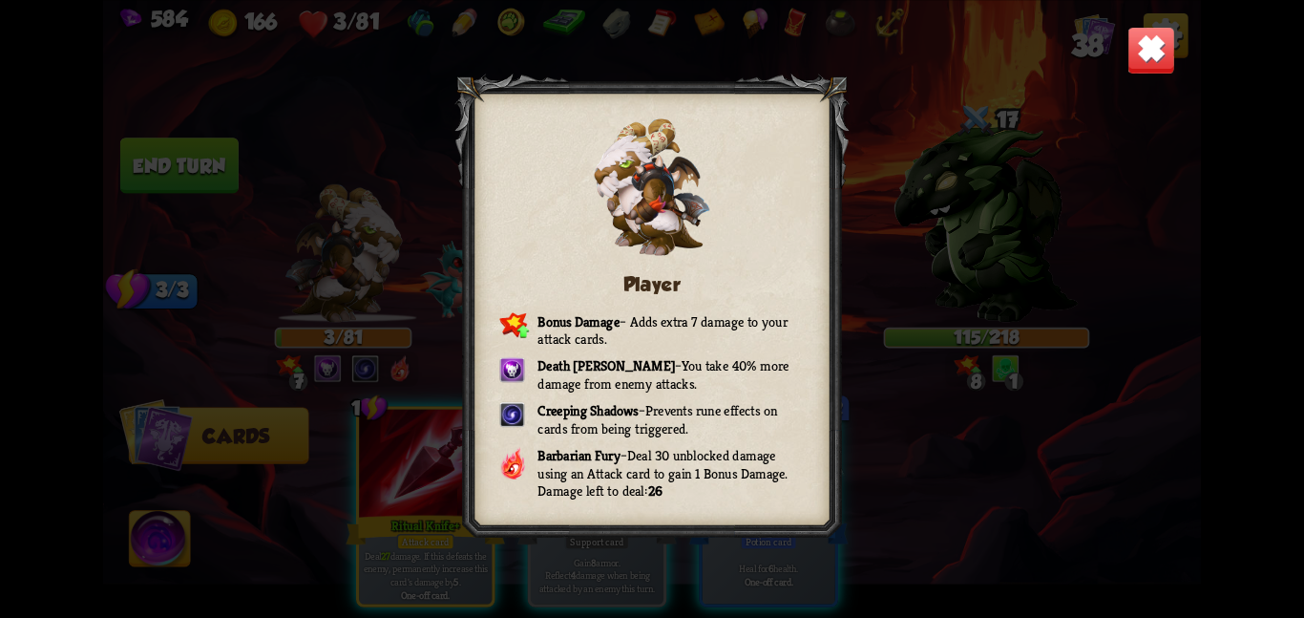
click at [1131, 52] on img at bounding box center [1152, 50] width 48 height 48
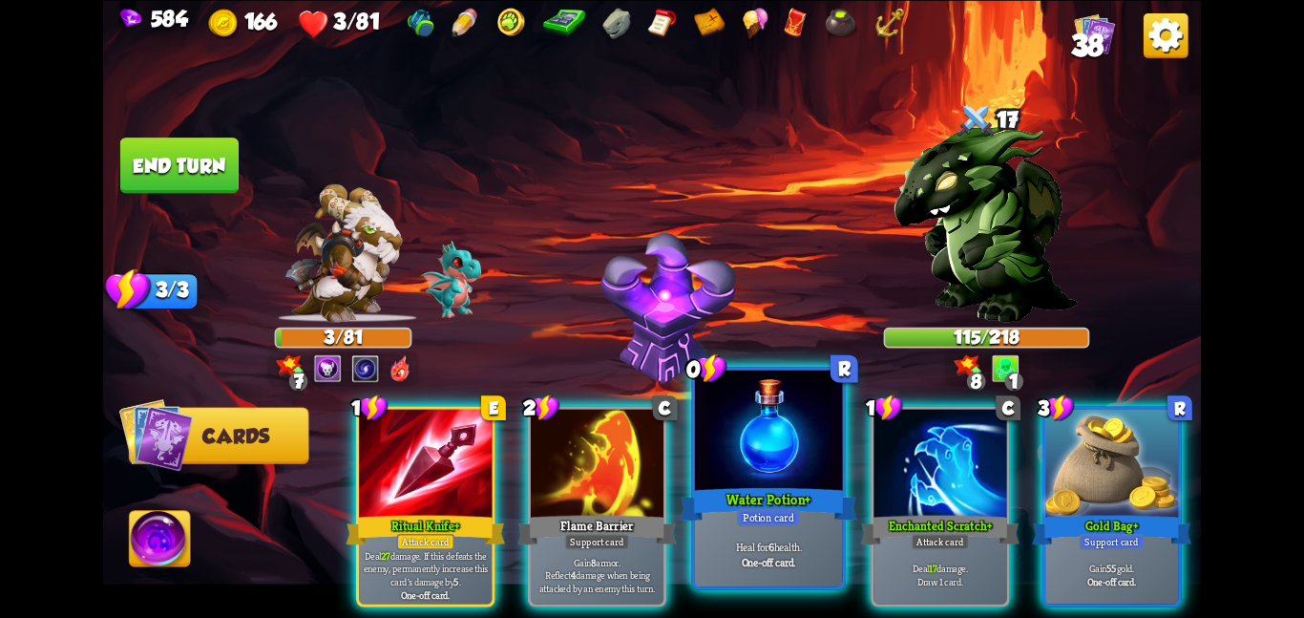
click at [767, 477] on div at bounding box center [769, 432] width 148 height 124
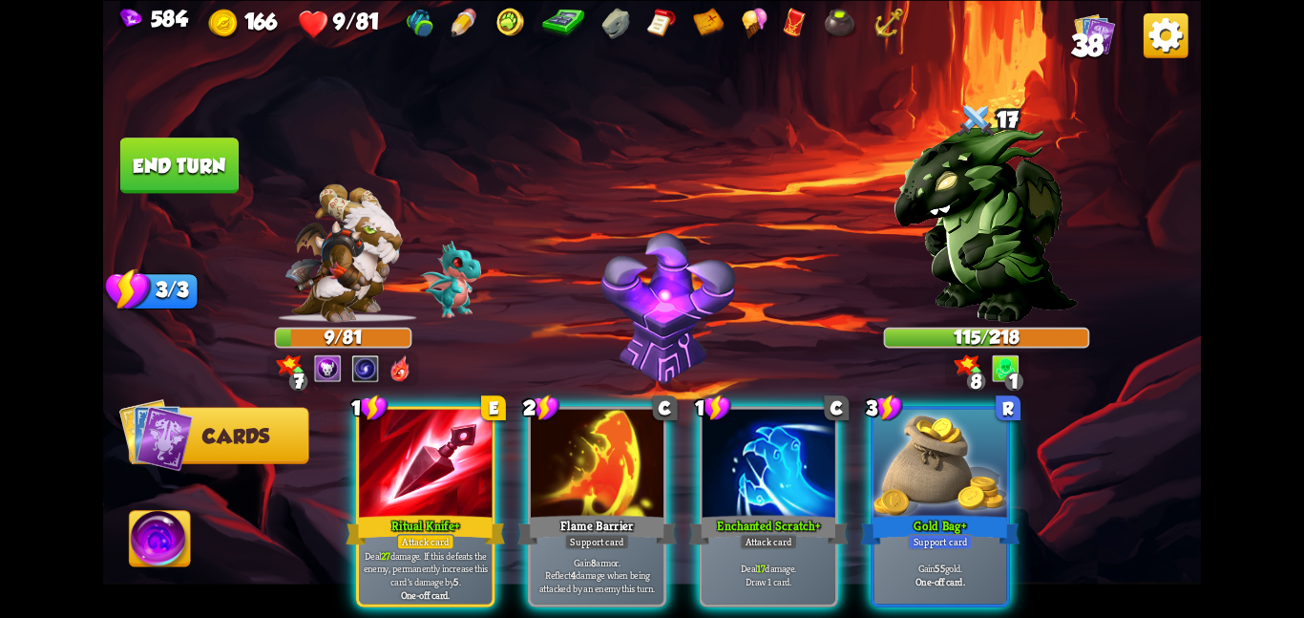
click at [767, 477] on div at bounding box center [769, 465] width 133 height 112
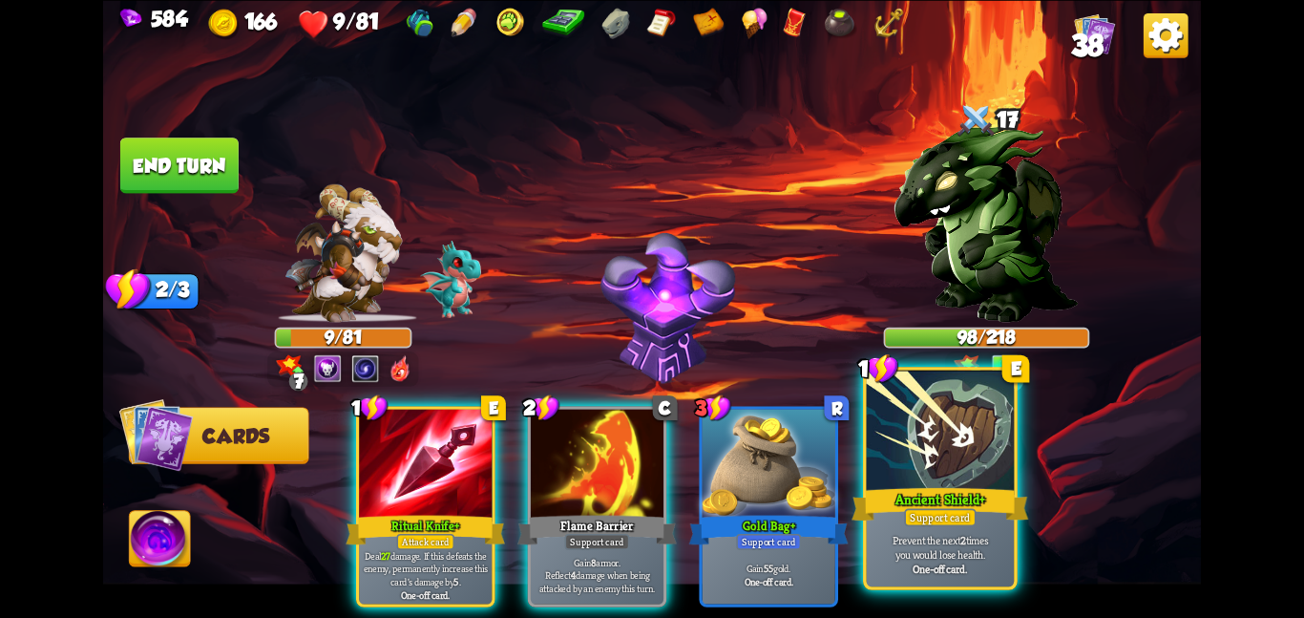
click at [906, 433] on div at bounding box center [941, 432] width 148 height 124
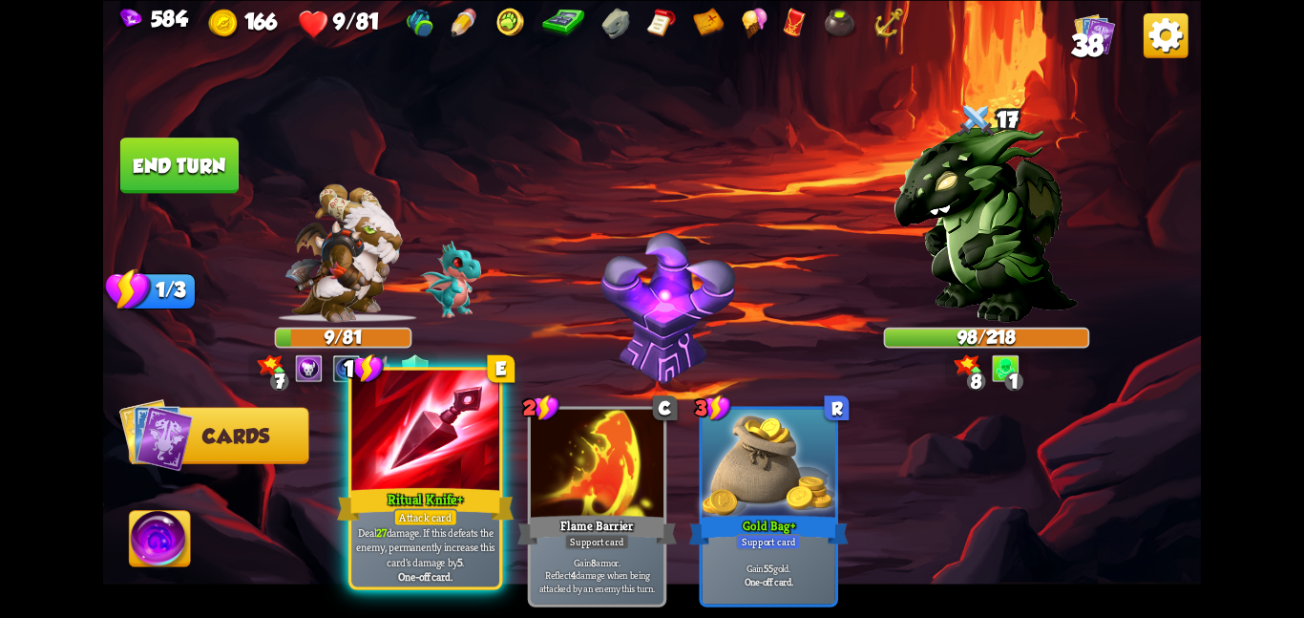
click at [424, 454] on div at bounding box center [425, 432] width 148 height 124
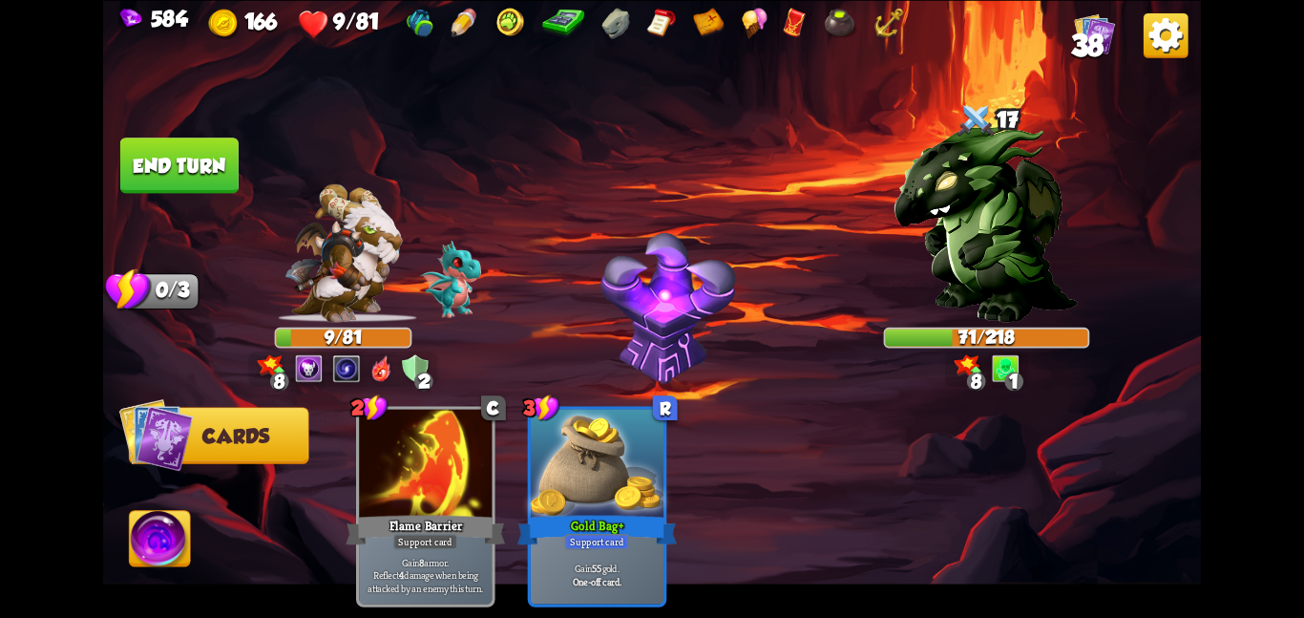
click at [215, 167] on button "End turn" at bounding box center [179, 164] width 118 height 55
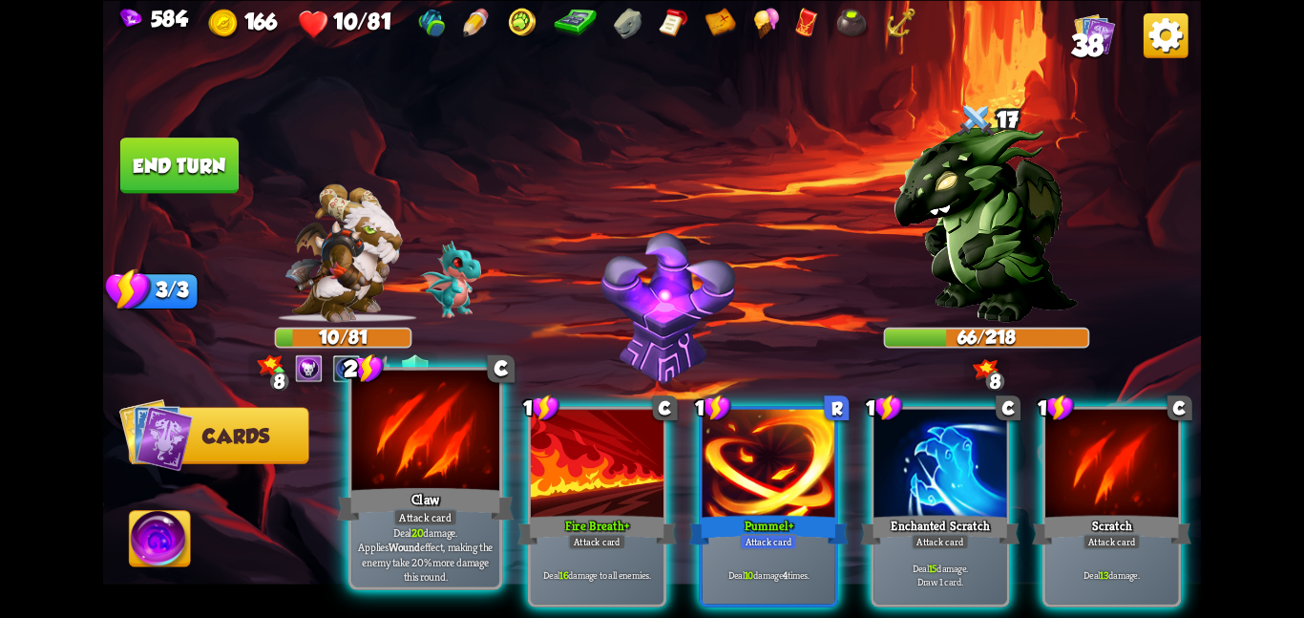
click at [398, 517] on div "Attack card" at bounding box center [425, 517] width 64 height 18
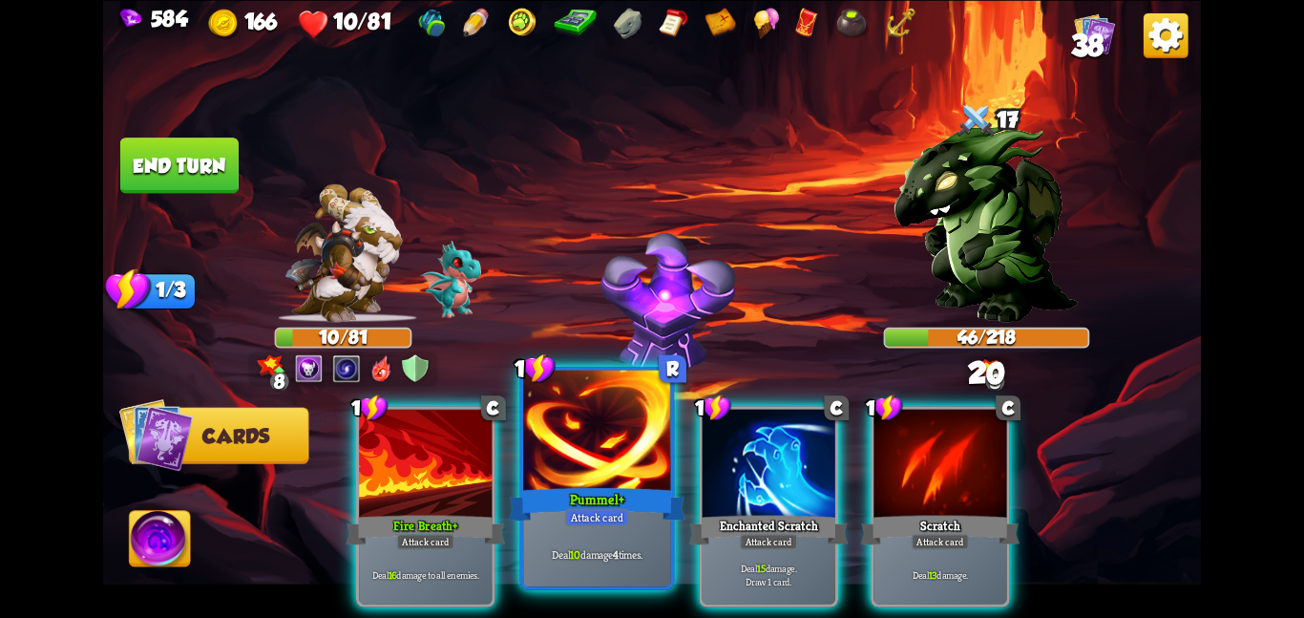
click at [586, 481] on div at bounding box center [597, 432] width 148 height 124
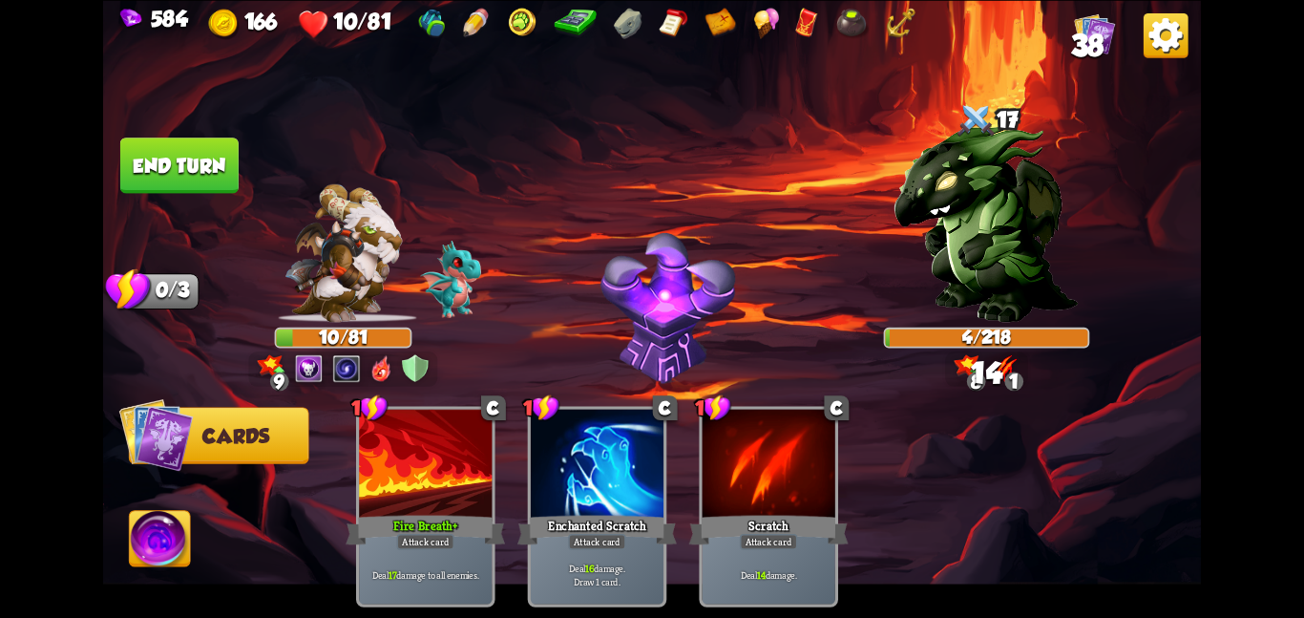
click at [332, 231] on img at bounding box center [343, 252] width 117 height 138
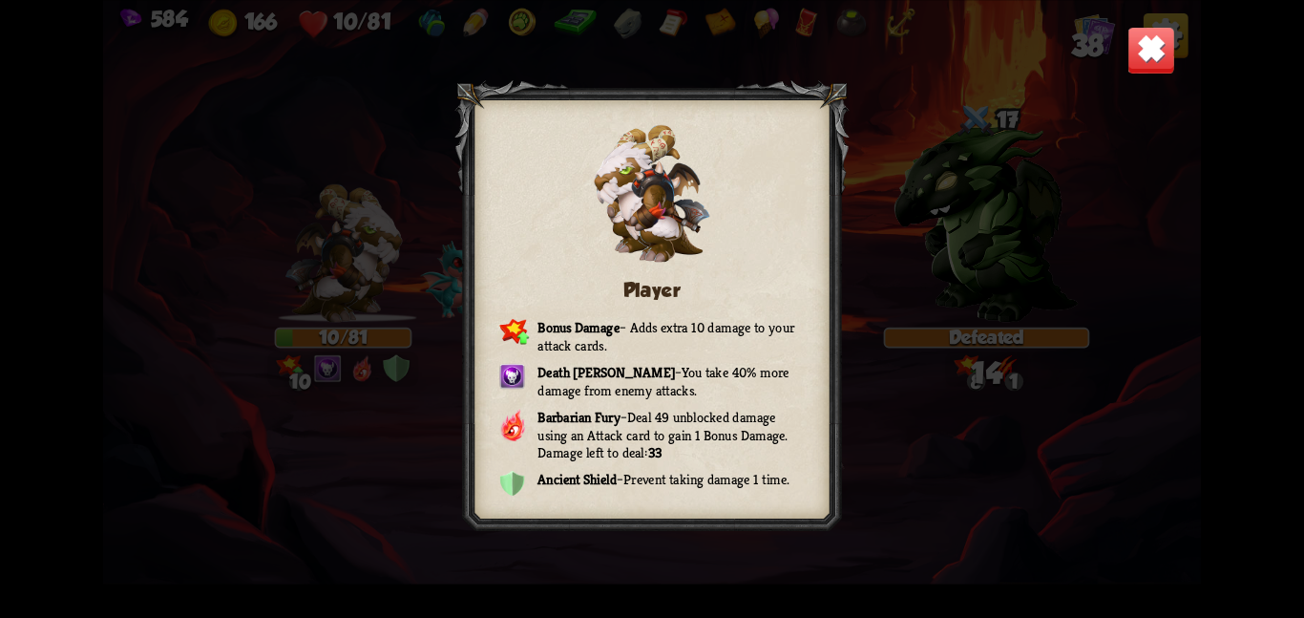
click at [1143, 54] on img at bounding box center [1152, 50] width 48 height 48
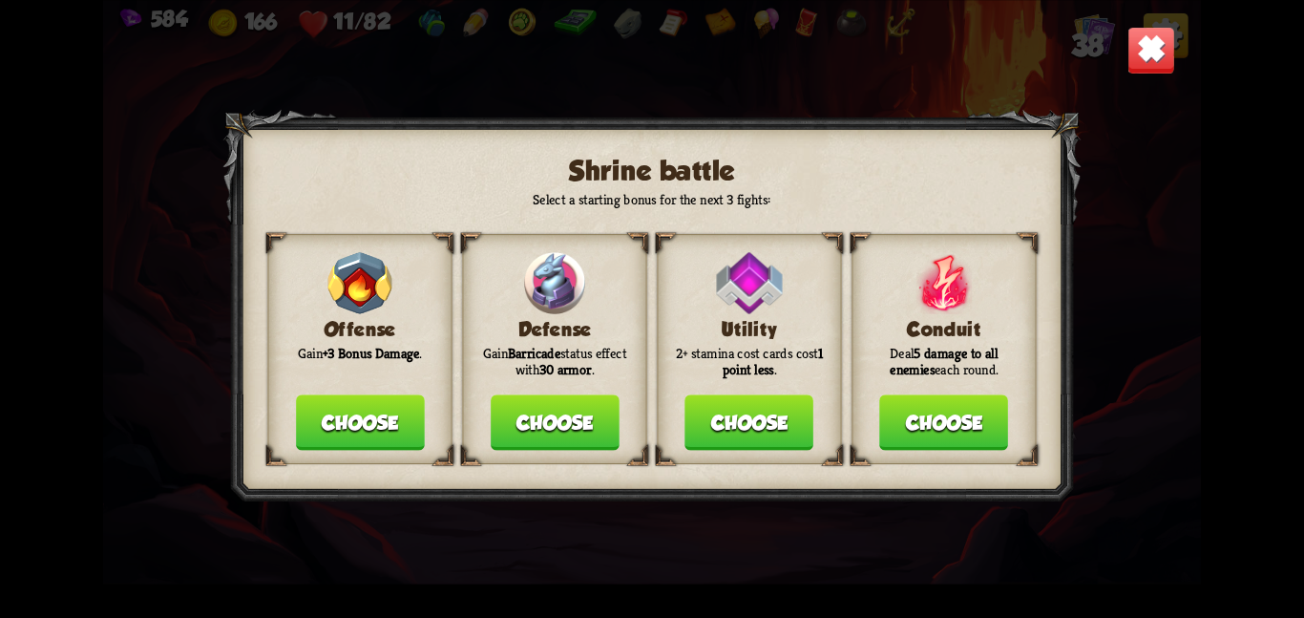
click at [380, 407] on button "Choose" at bounding box center [360, 421] width 129 height 55
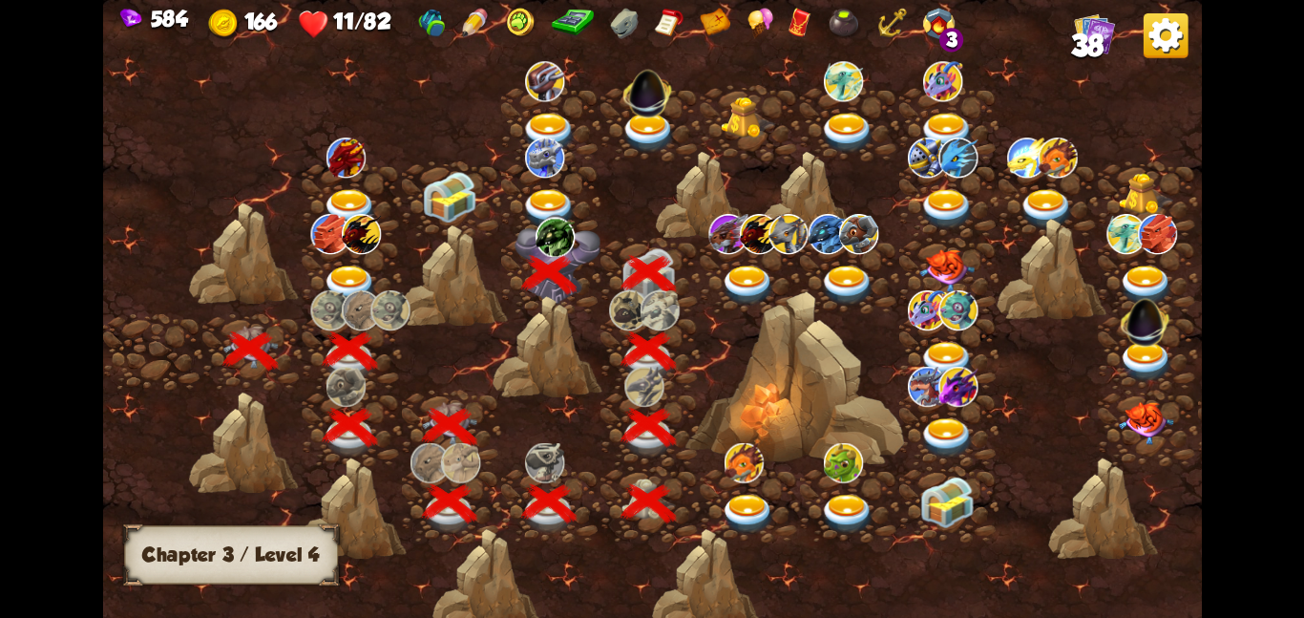
click at [535, 190] on img at bounding box center [548, 208] width 55 height 40
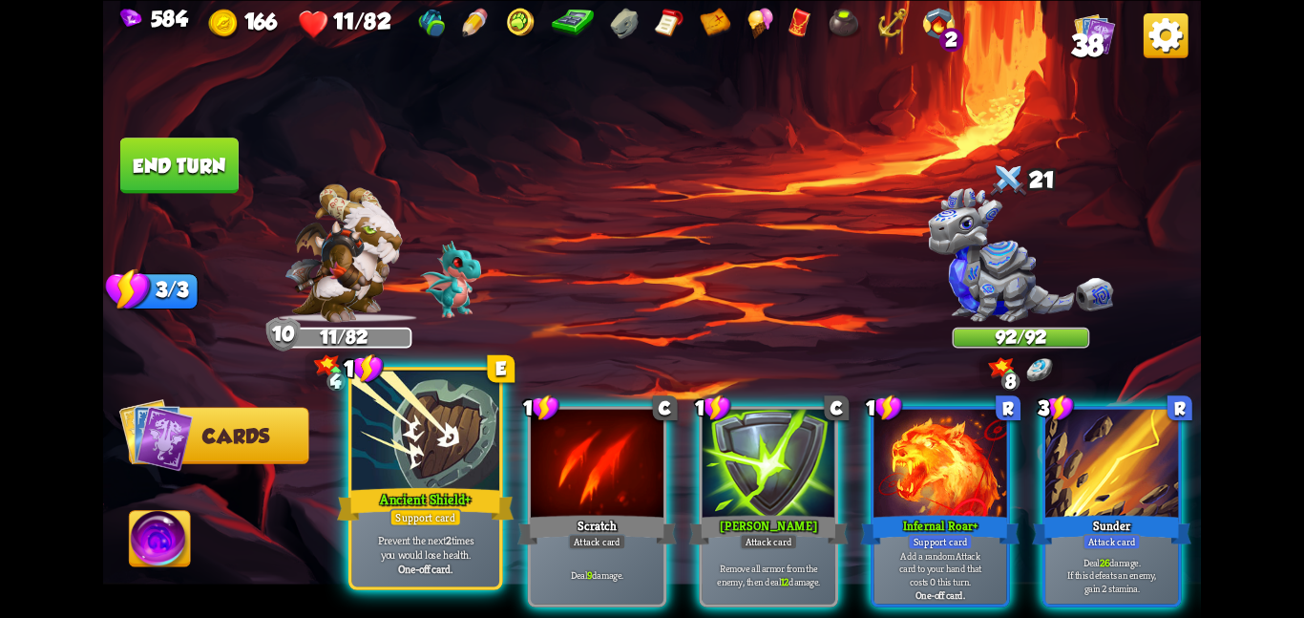
click at [476, 454] on div at bounding box center [425, 432] width 148 height 124
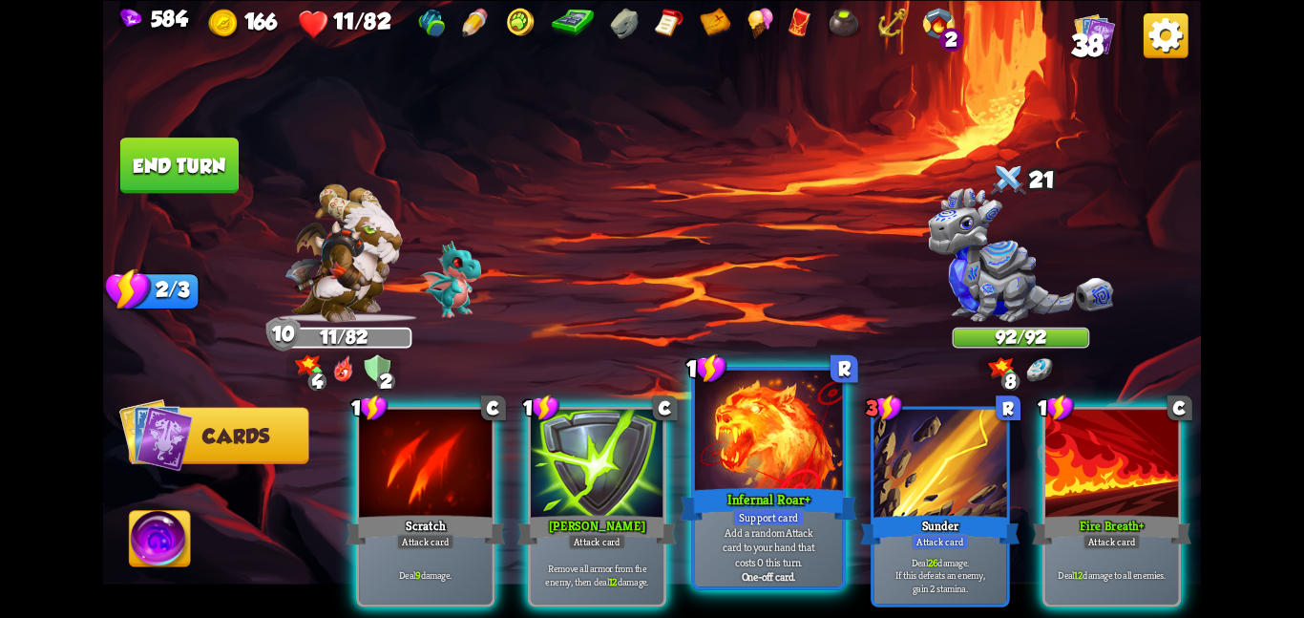
click at [787, 463] on div at bounding box center [769, 432] width 148 height 124
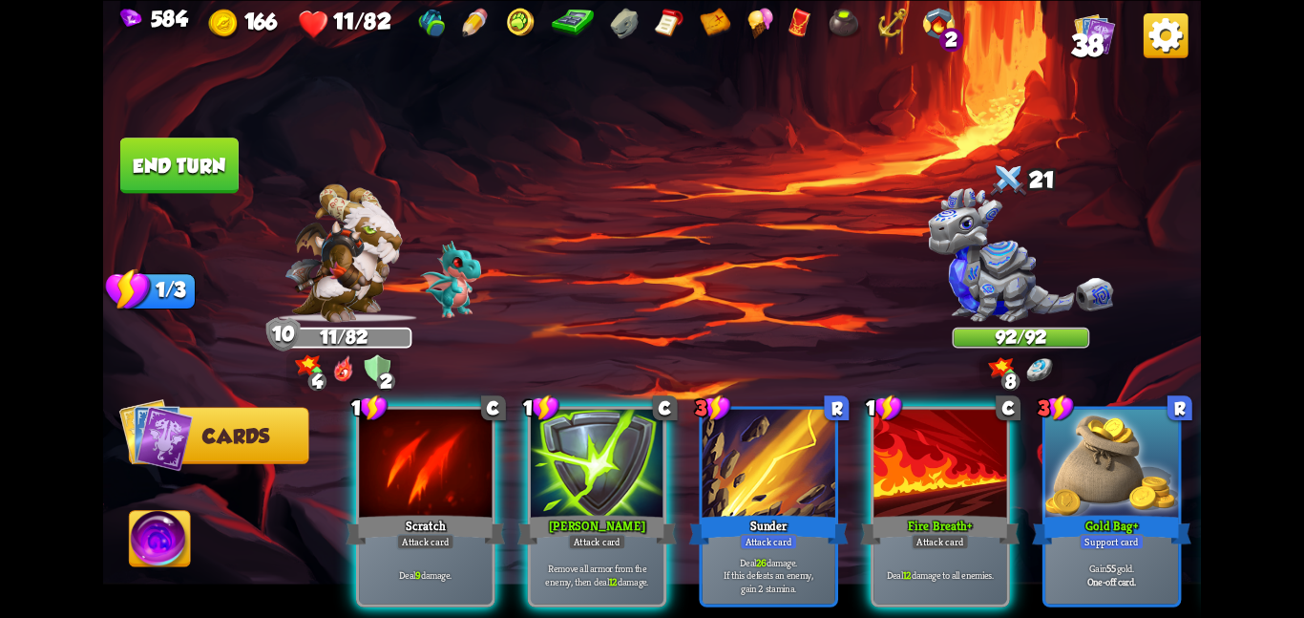
scroll to position [0, 181]
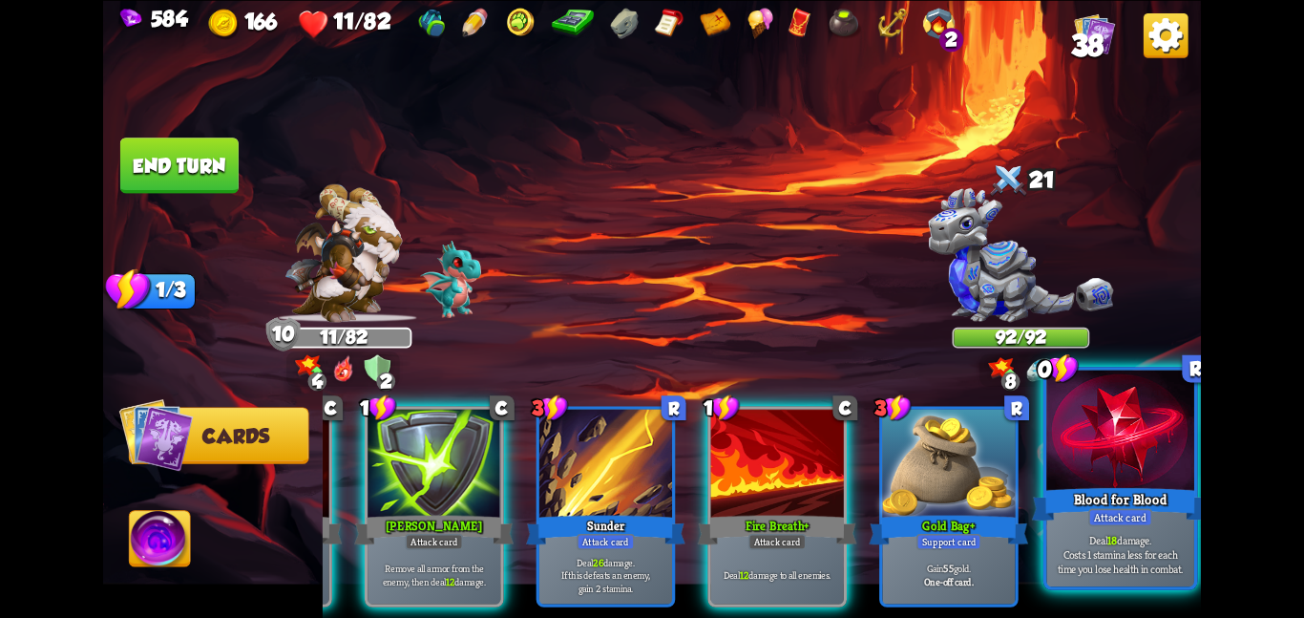
click at [1121, 463] on div at bounding box center [1120, 432] width 148 height 124
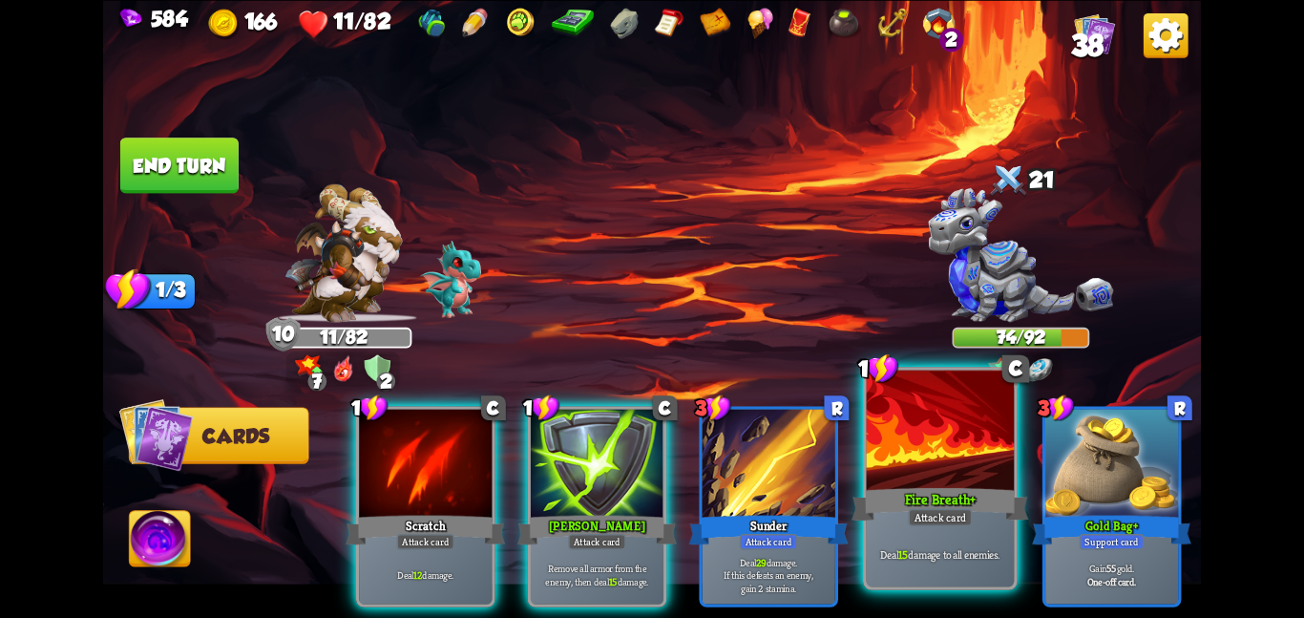
click at [906, 430] on div at bounding box center [941, 432] width 148 height 124
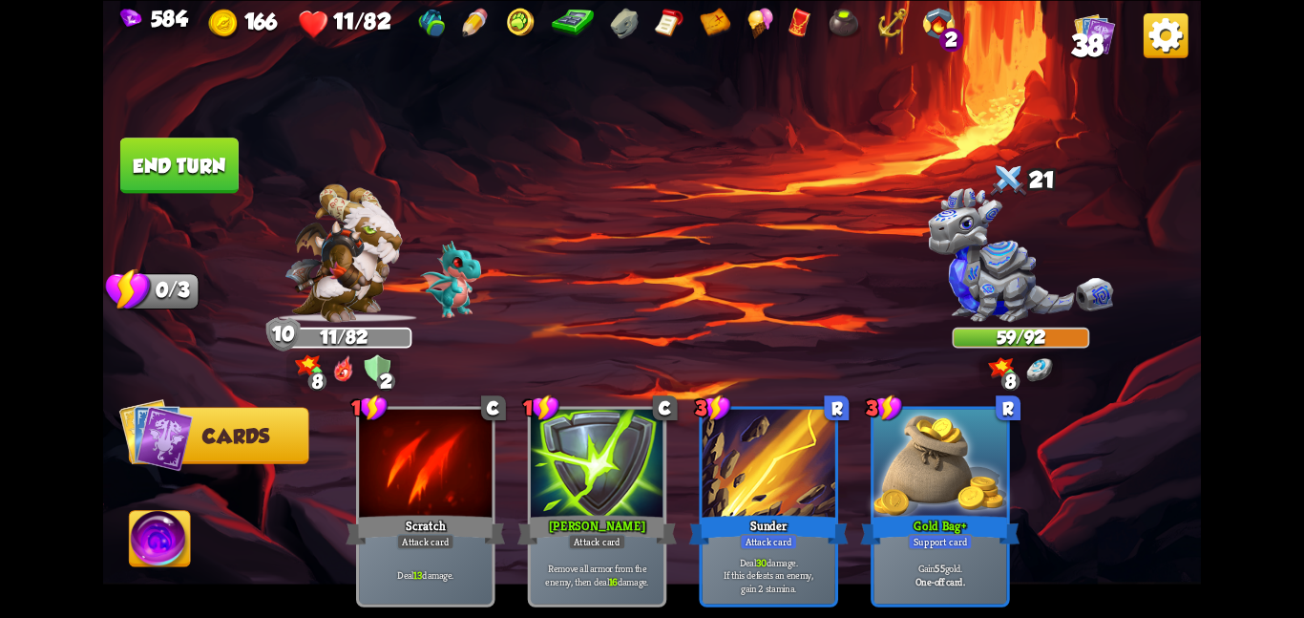
click at [183, 176] on button "End turn" at bounding box center [178, 165] width 121 height 57
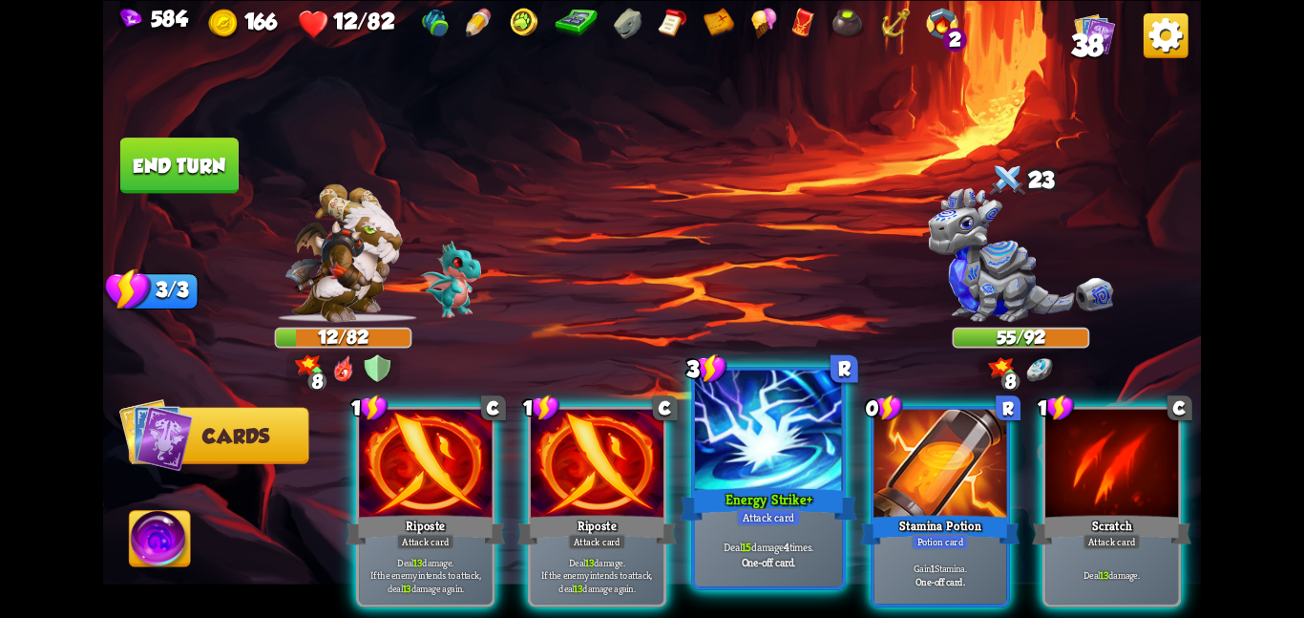
click at [823, 432] on div at bounding box center [769, 432] width 148 height 124
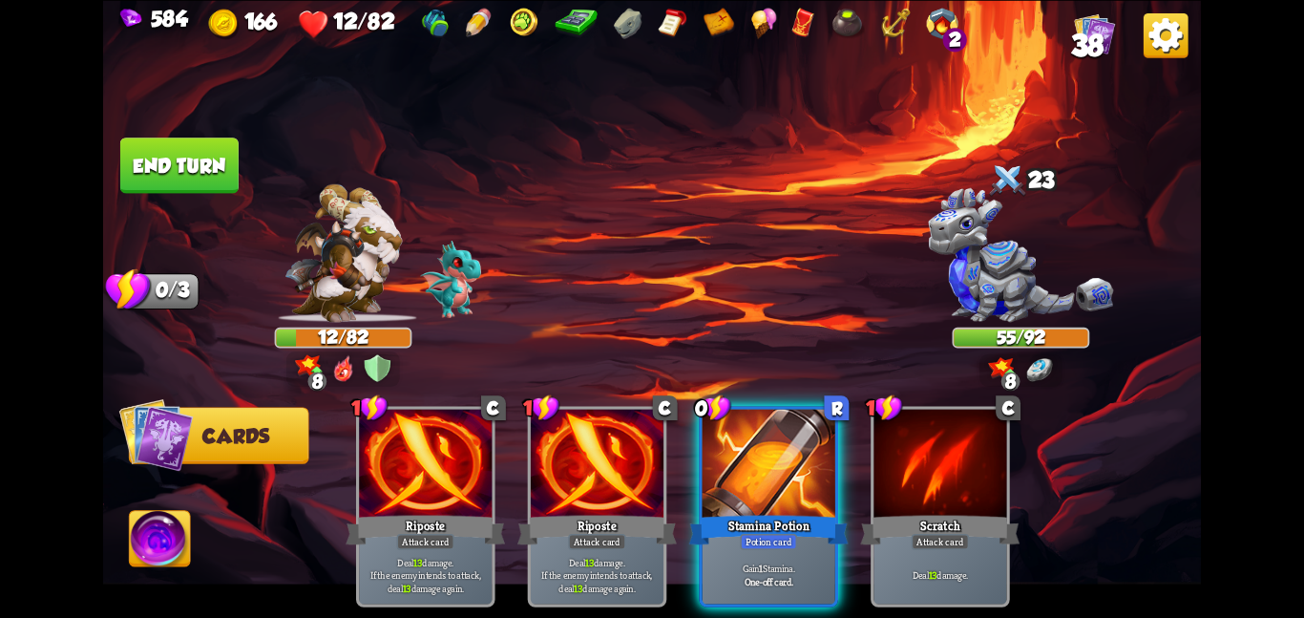
click at [823, 432] on div at bounding box center [769, 465] width 133 height 112
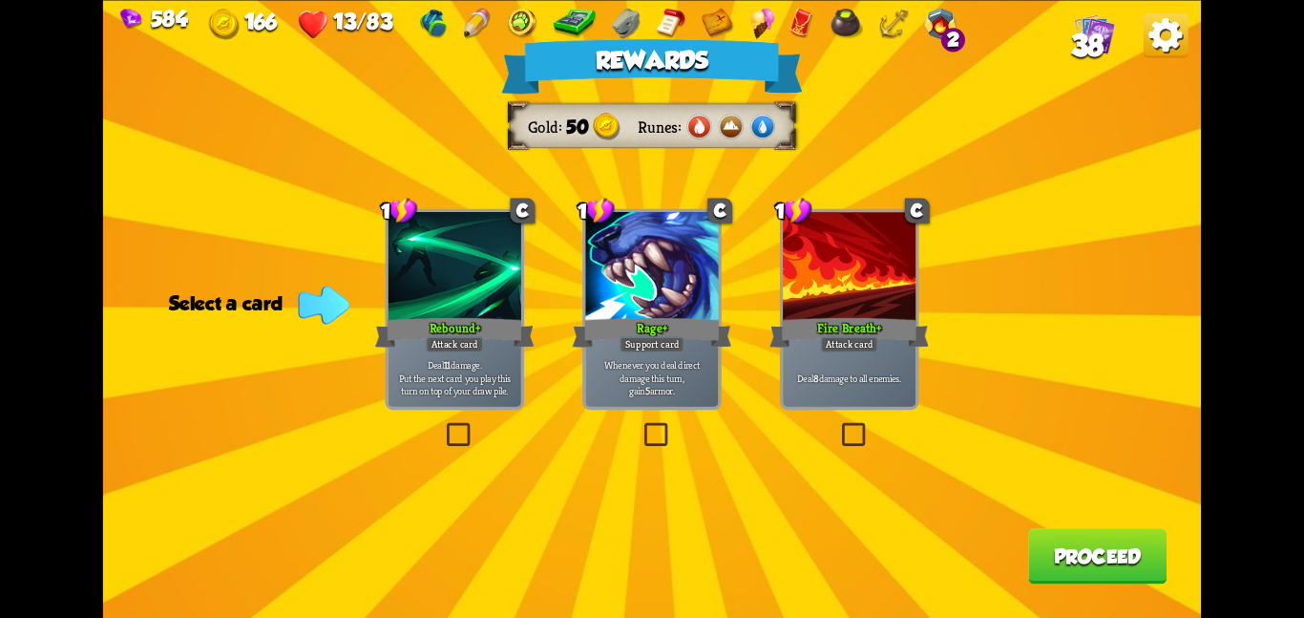
click at [916, 288] on div at bounding box center [849, 268] width 133 height 112
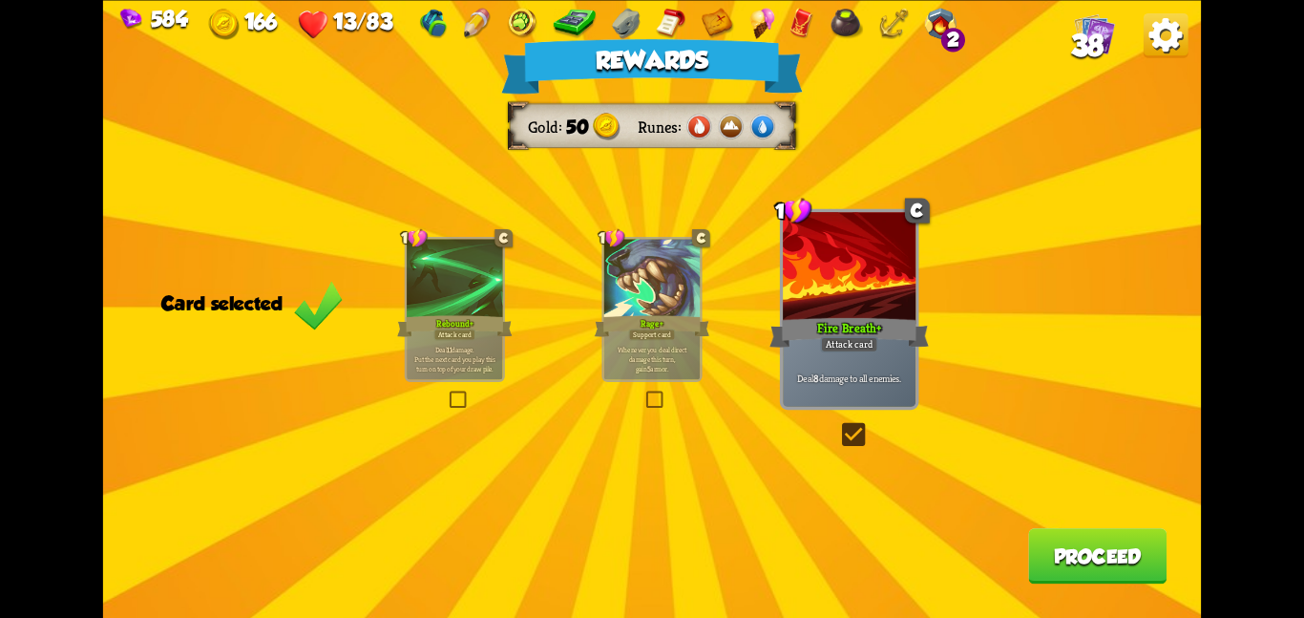
click at [1044, 566] on button "Proceed" at bounding box center [1097, 555] width 138 height 55
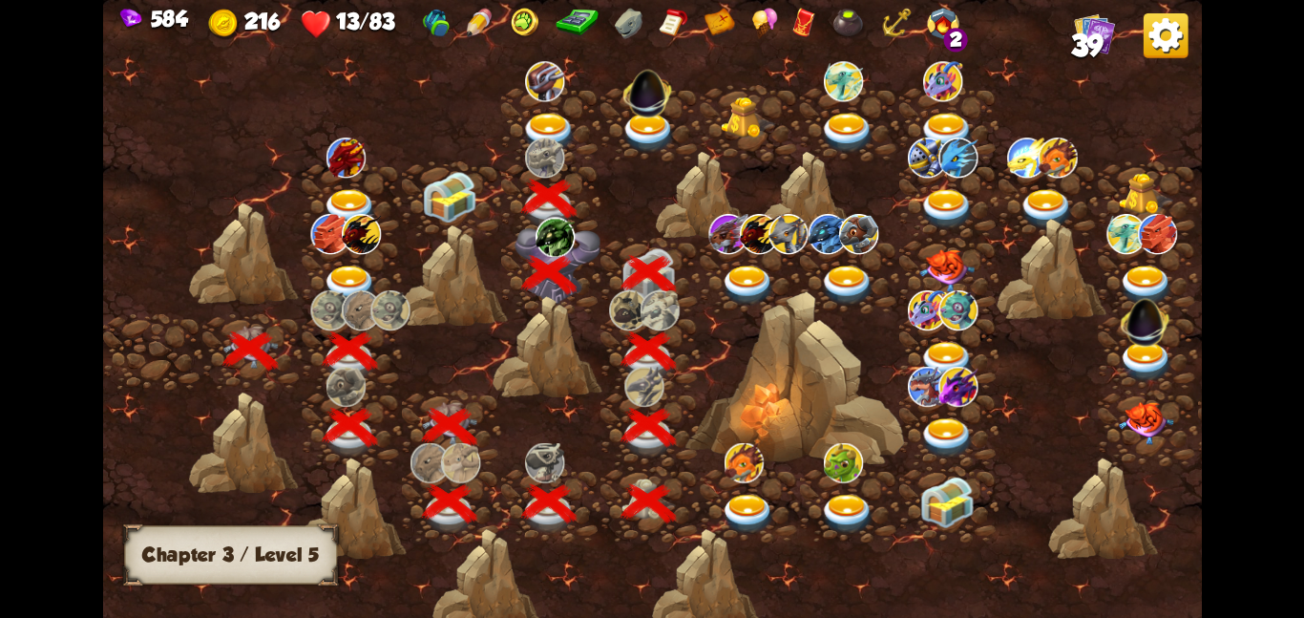
click at [532, 94] on img at bounding box center [544, 80] width 39 height 40
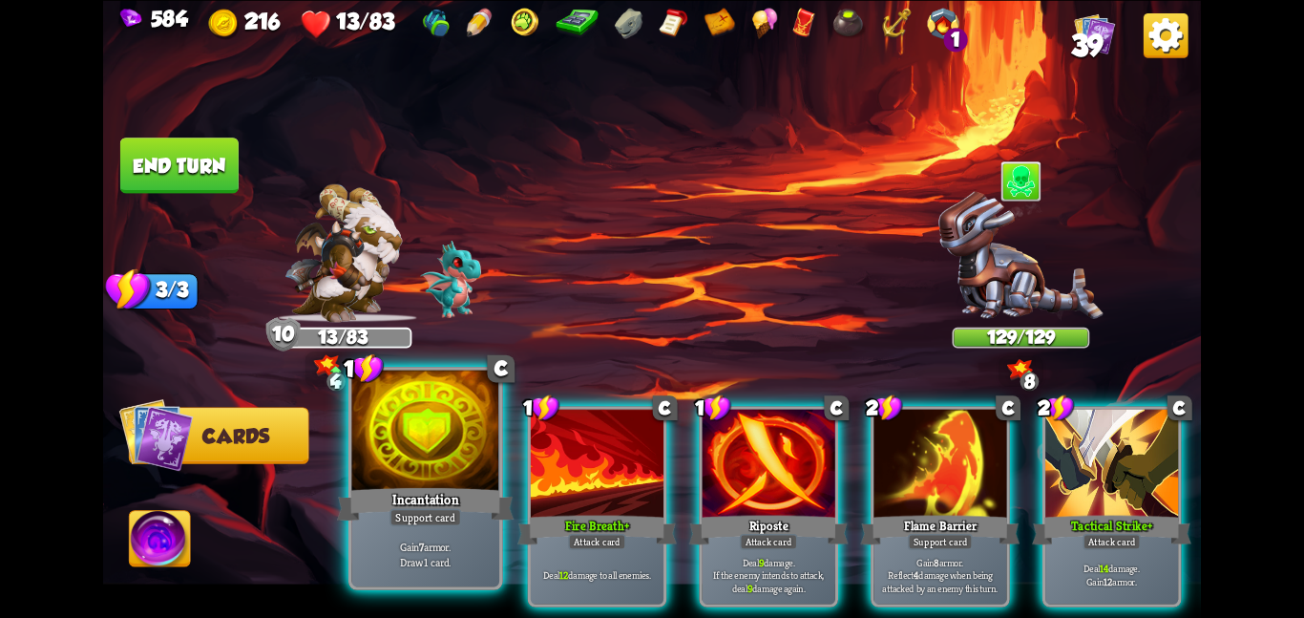
scroll to position [0, 372]
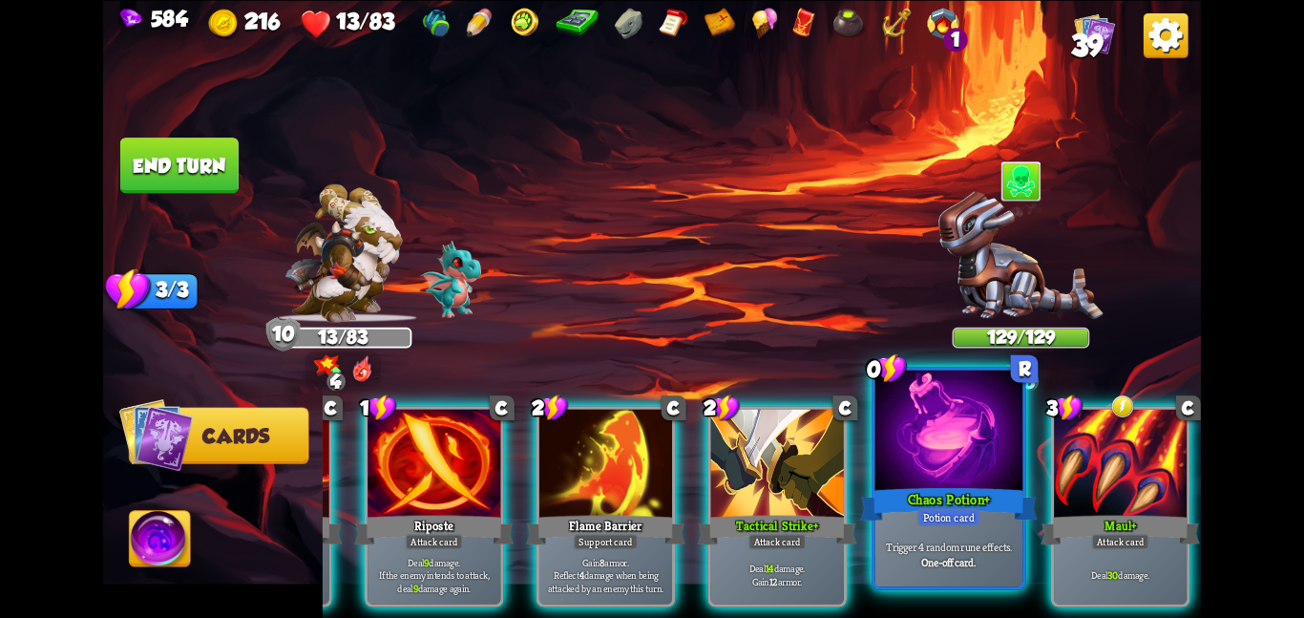
click at [964, 436] on div at bounding box center [950, 432] width 148 height 124
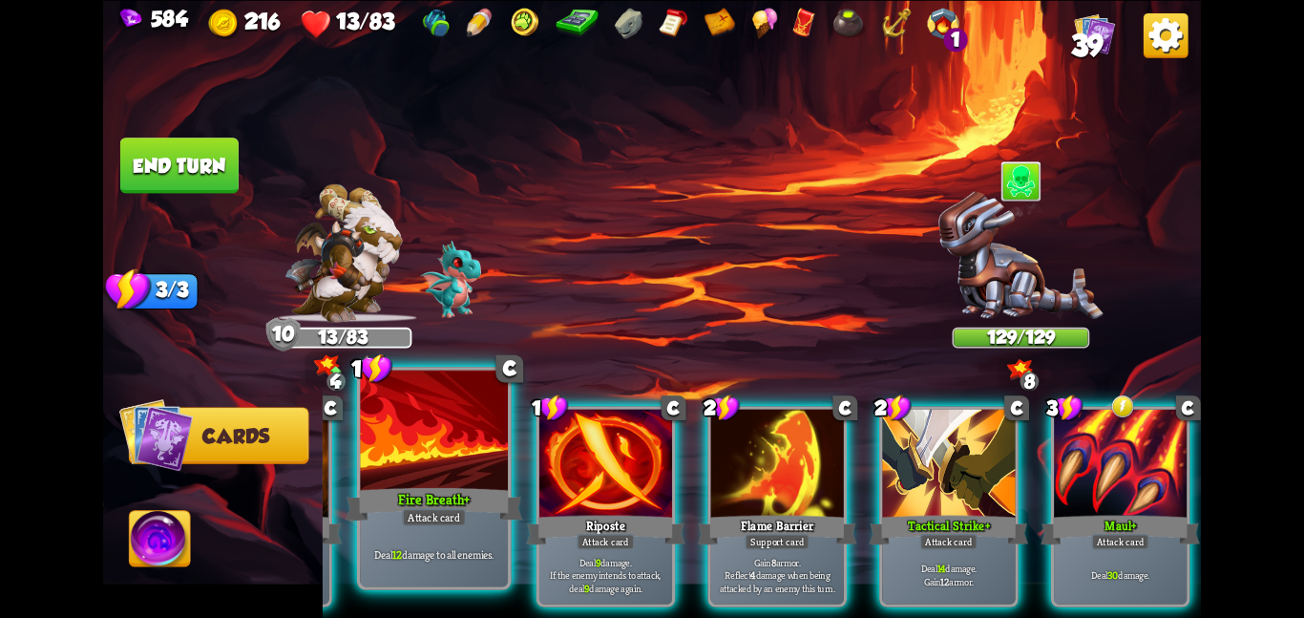
scroll to position [0, 0]
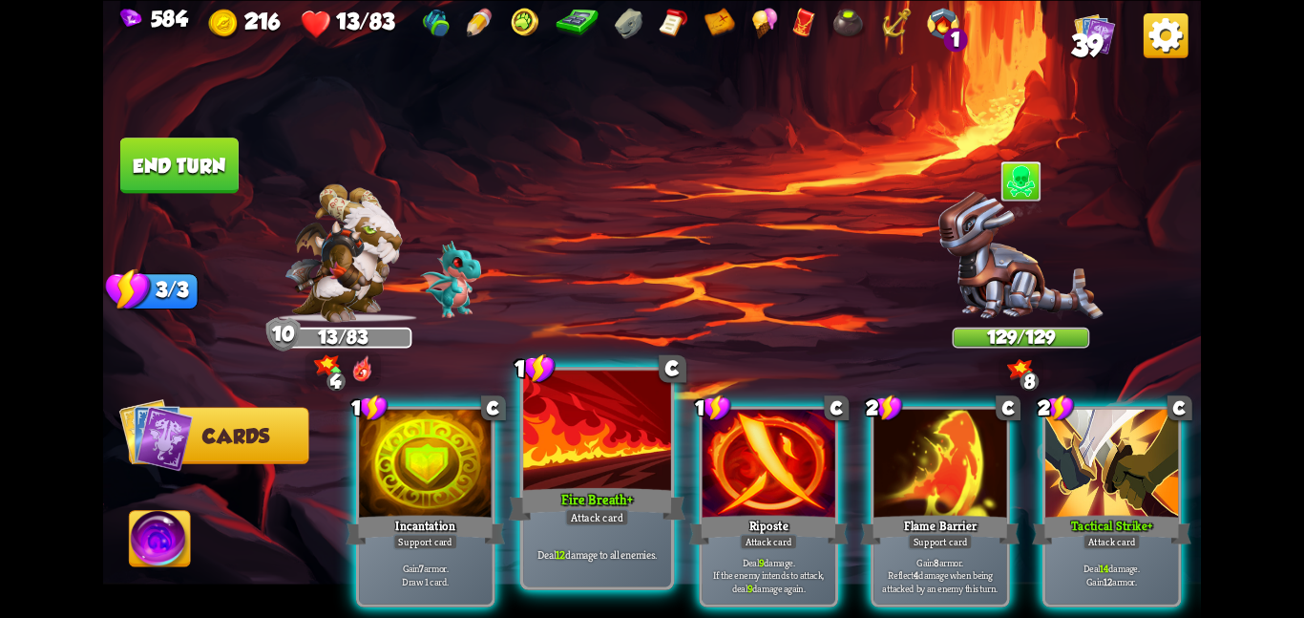
click at [370, 462] on div at bounding box center [425, 465] width 133 height 112
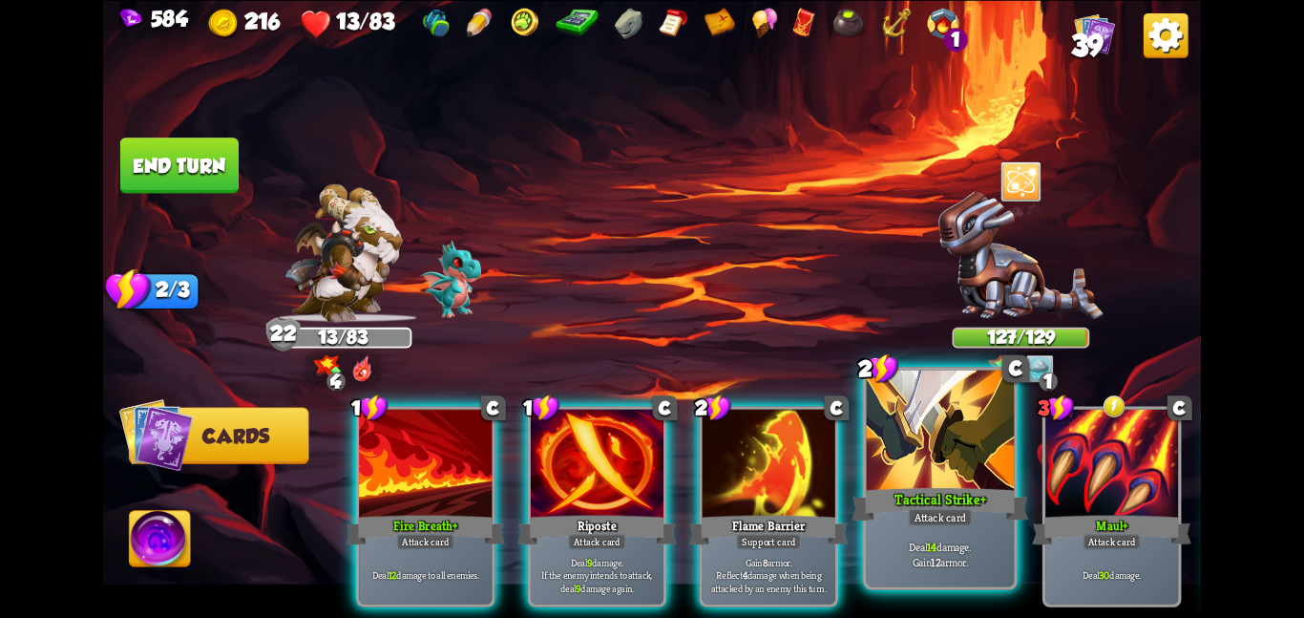
scroll to position [0, 181]
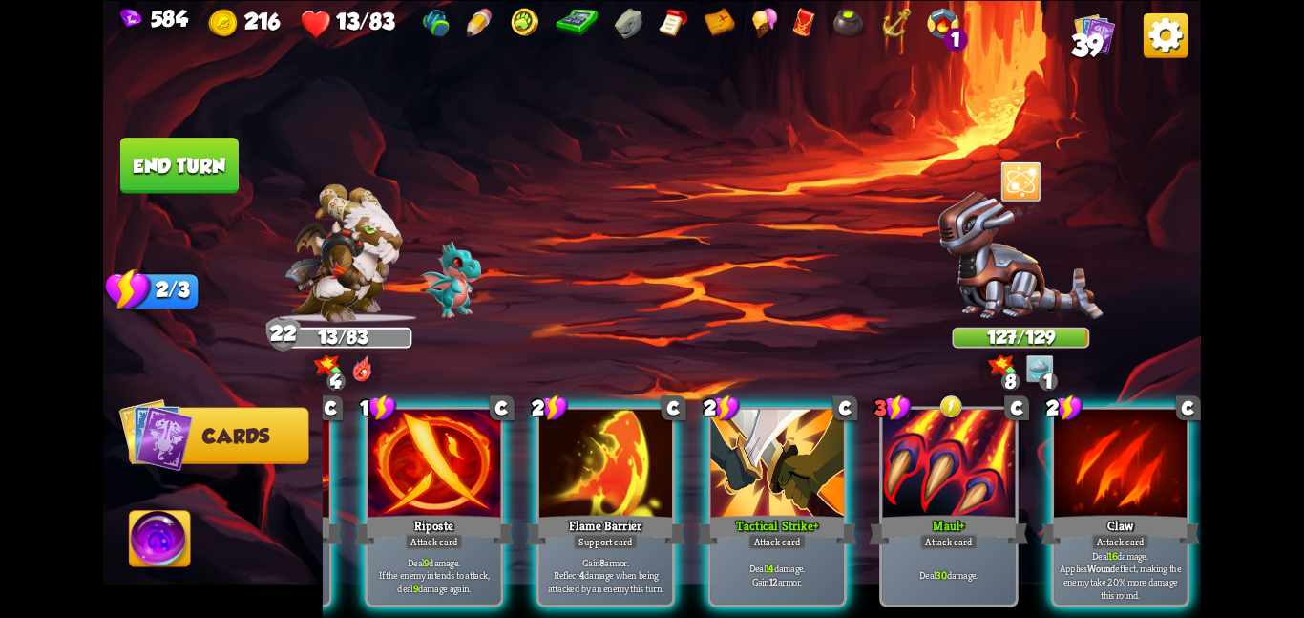
click at [202, 174] on button "End turn" at bounding box center [179, 164] width 118 height 55
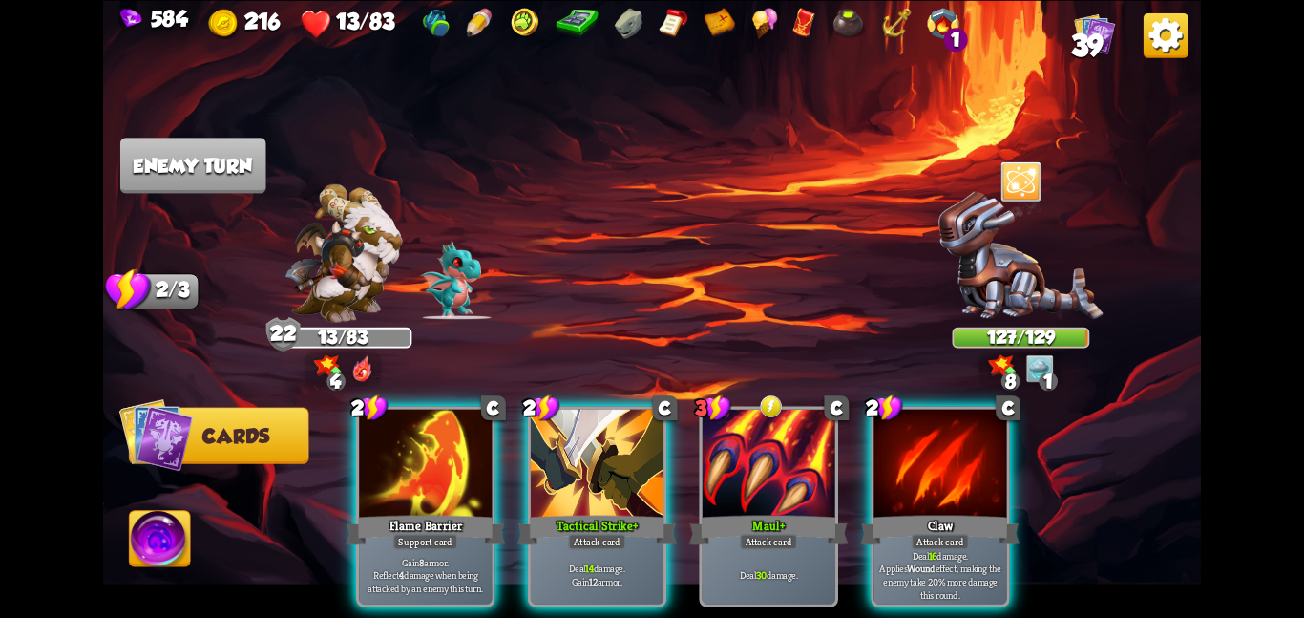
scroll to position [0, 0]
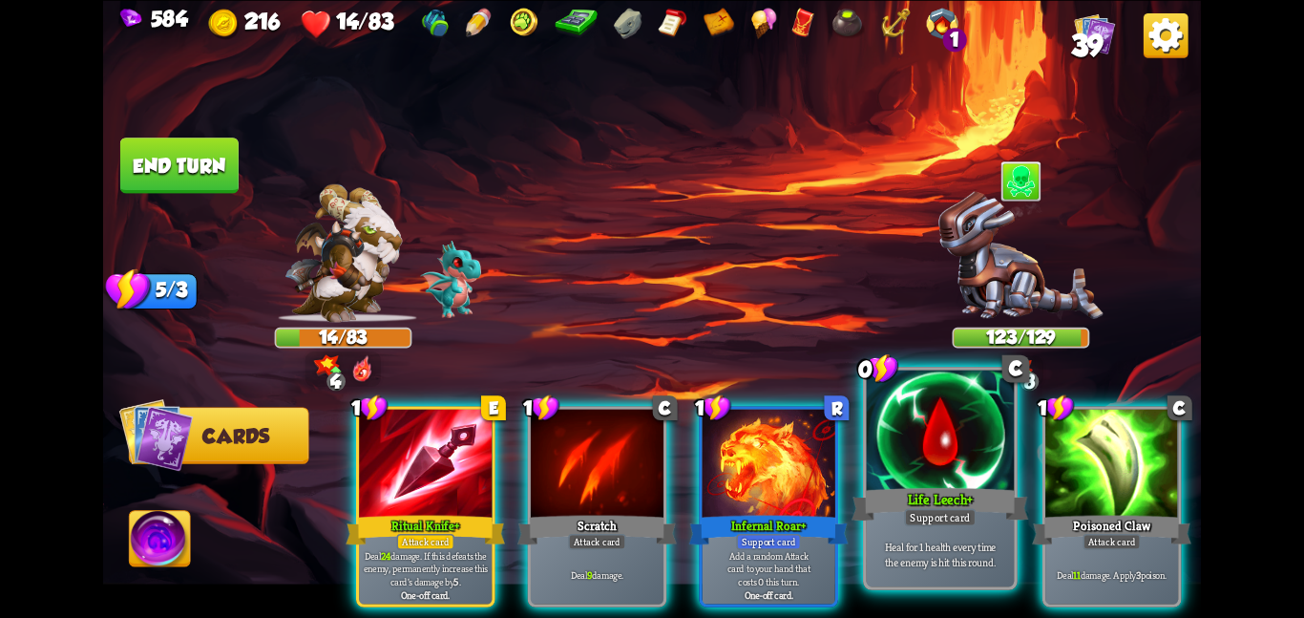
click at [900, 446] on div at bounding box center [941, 432] width 148 height 124
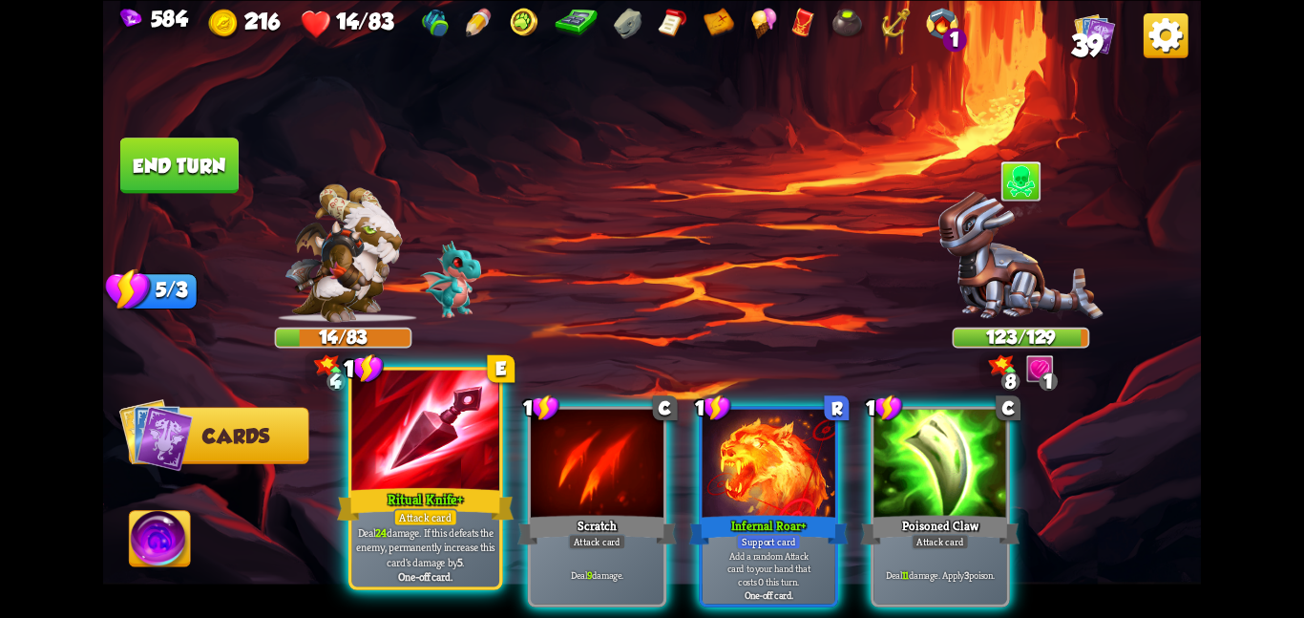
click at [434, 485] on div "Ritual Knife+" at bounding box center [425, 503] width 177 height 39
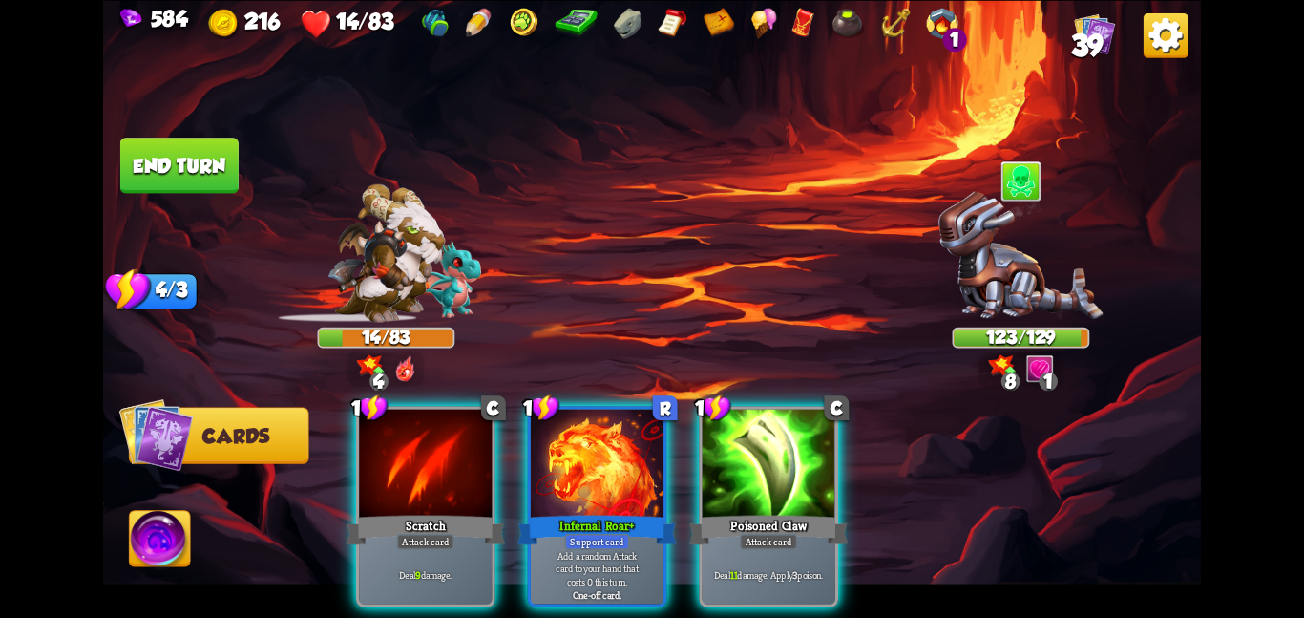
click at [434, 512] on div "Scratch" at bounding box center [425, 529] width 159 height 35
click at [517, 512] on div "Infernal Roar+" at bounding box center [596, 529] width 159 height 35
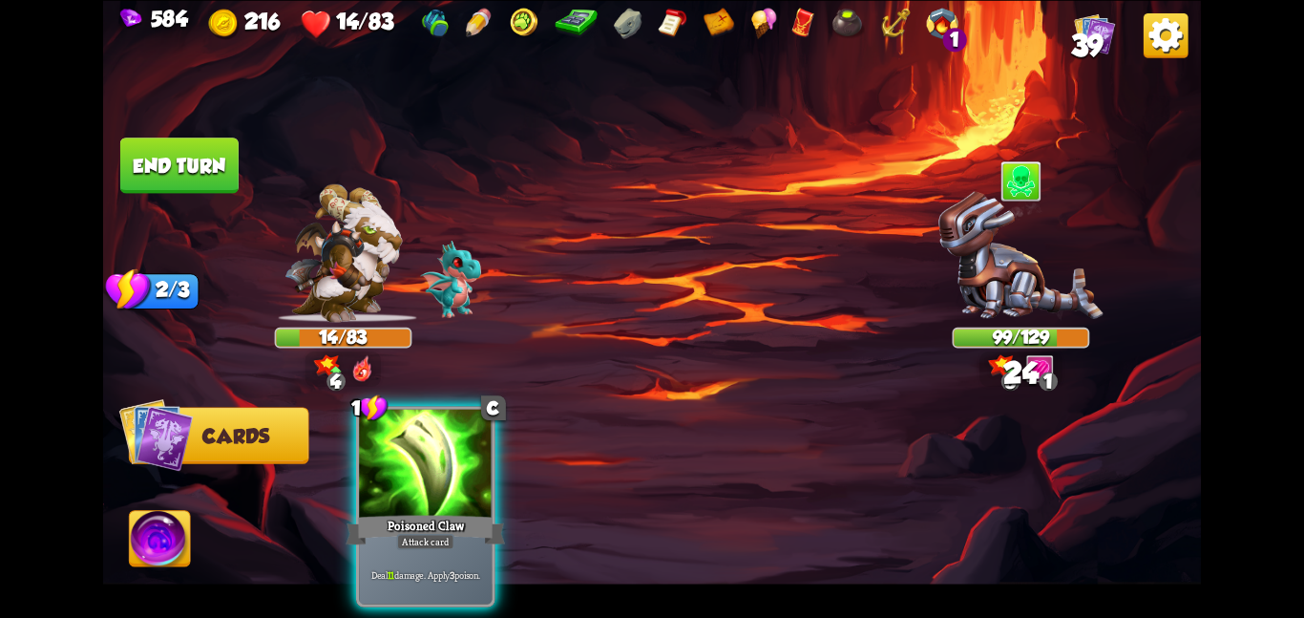
click at [434, 512] on div "Poisoned Claw" at bounding box center [425, 529] width 159 height 35
click at [434, 485] on div "1 C Poisoned Claw Attack card Deal 11 damage. Apply 3 poison." at bounding box center [762, 480] width 878 height 275
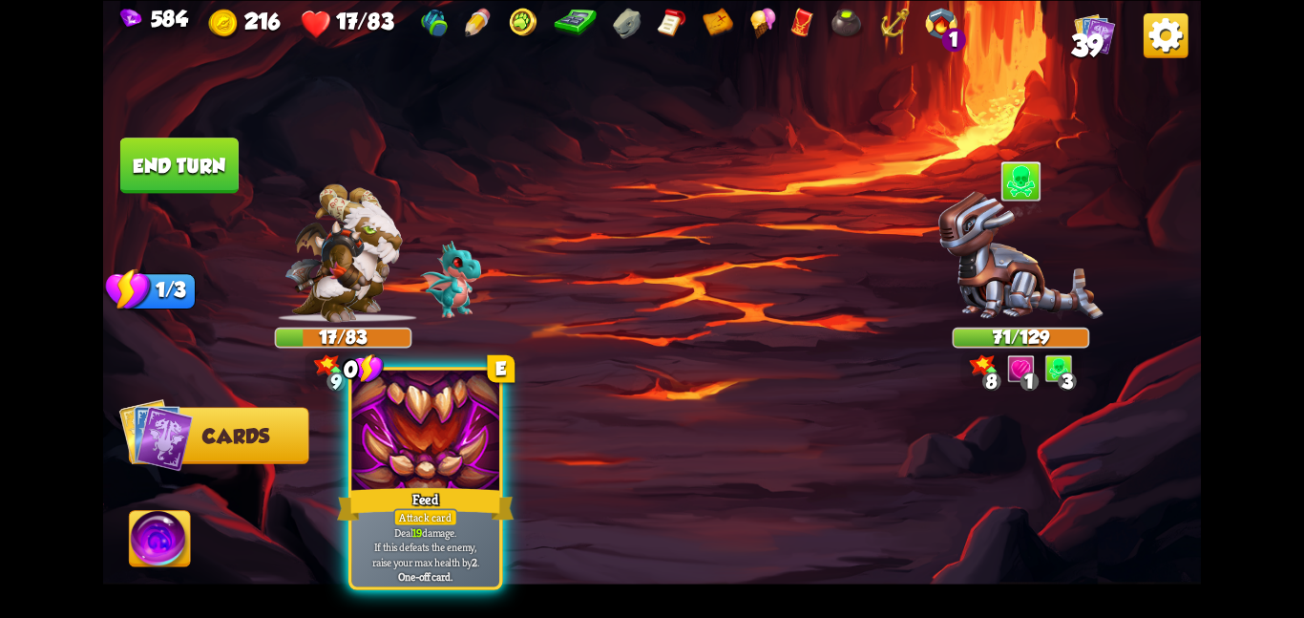
click at [440, 442] on div at bounding box center [425, 432] width 148 height 124
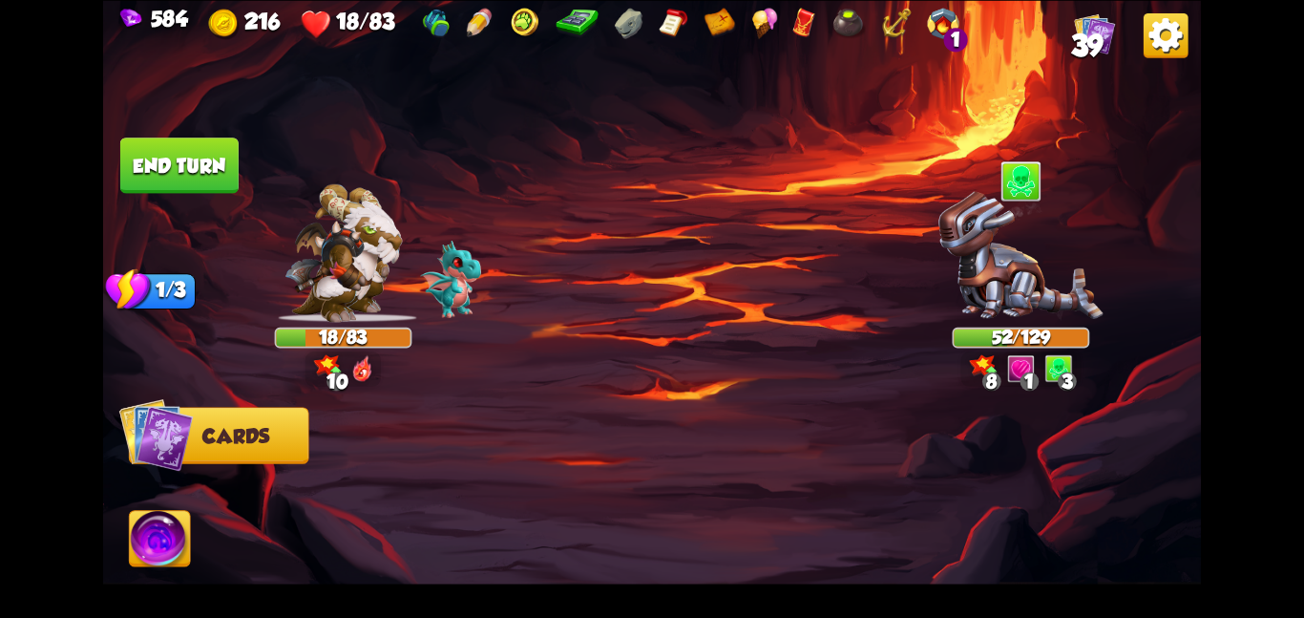
click at [180, 175] on button "End turn" at bounding box center [179, 164] width 118 height 55
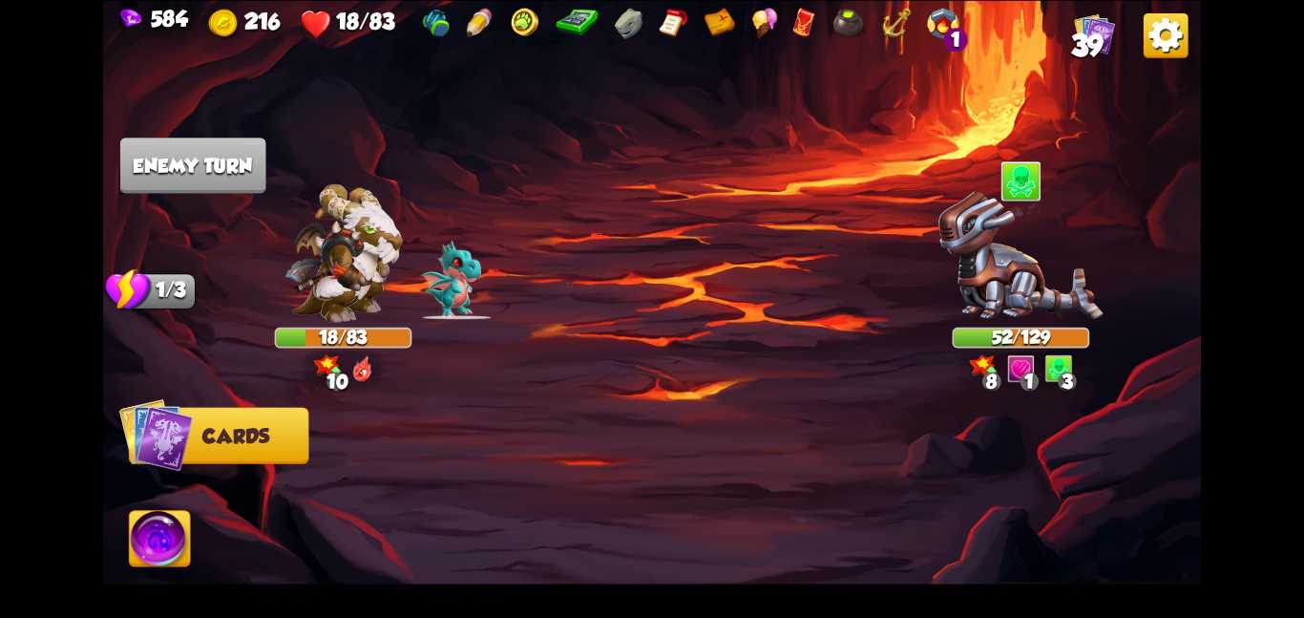
click at [148, 537] on img at bounding box center [160, 542] width 61 height 62
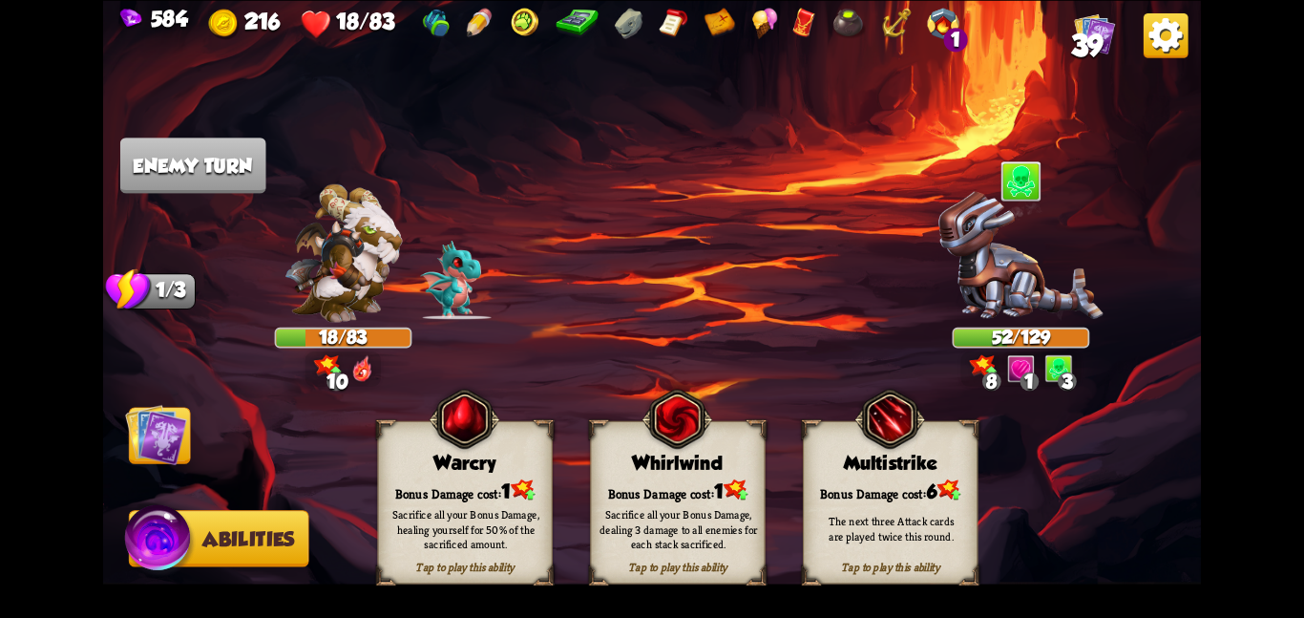
click at [428, 455] on div "Warcry" at bounding box center [465, 463] width 174 height 22
click at [186, 438] on img at bounding box center [156, 434] width 62 height 62
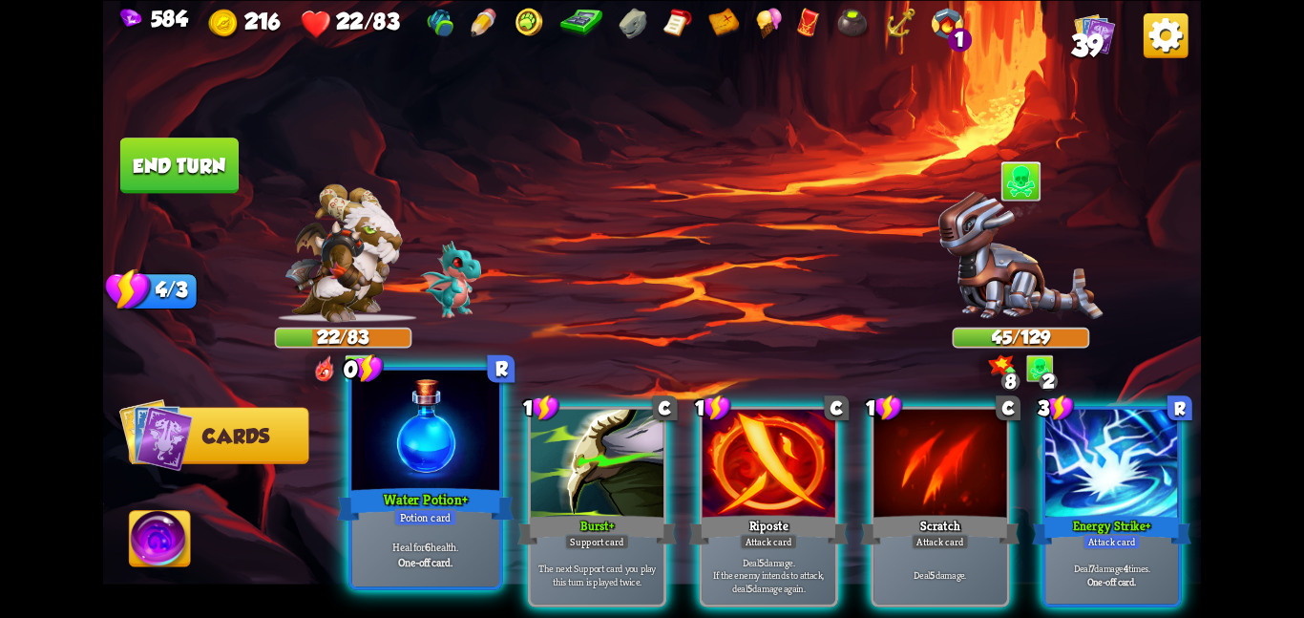
click at [493, 506] on div "Water Potion+" at bounding box center [425, 503] width 177 height 39
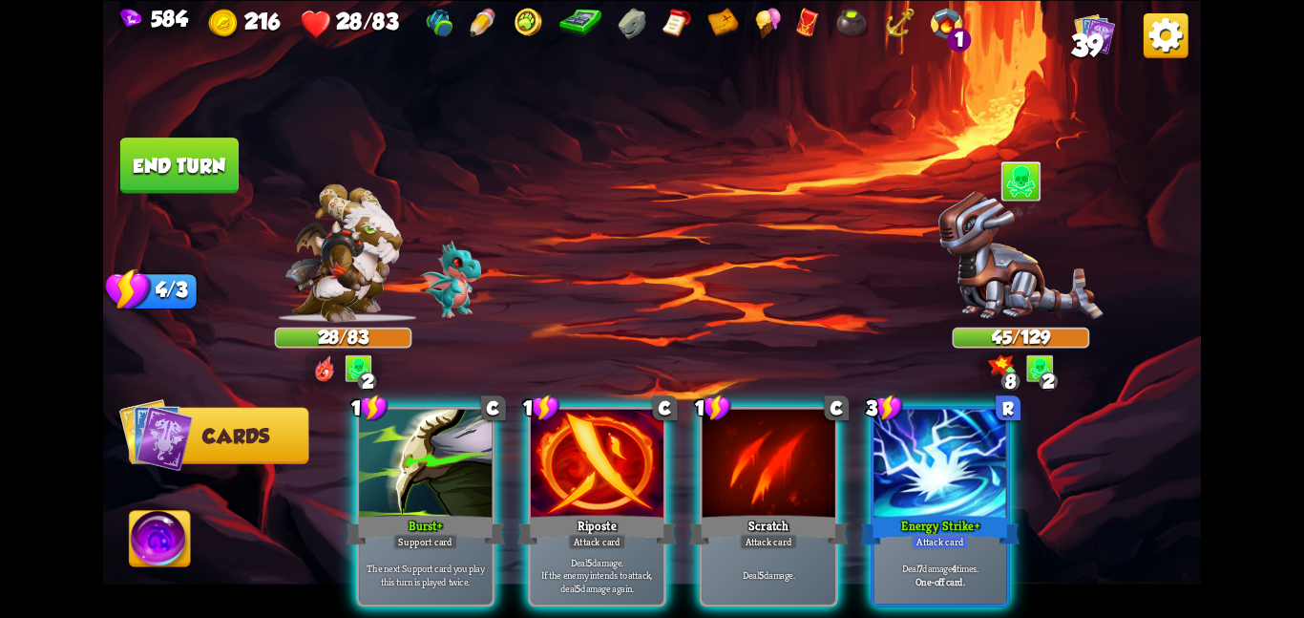
click at [211, 160] on button "End turn" at bounding box center [179, 164] width 118 height 55
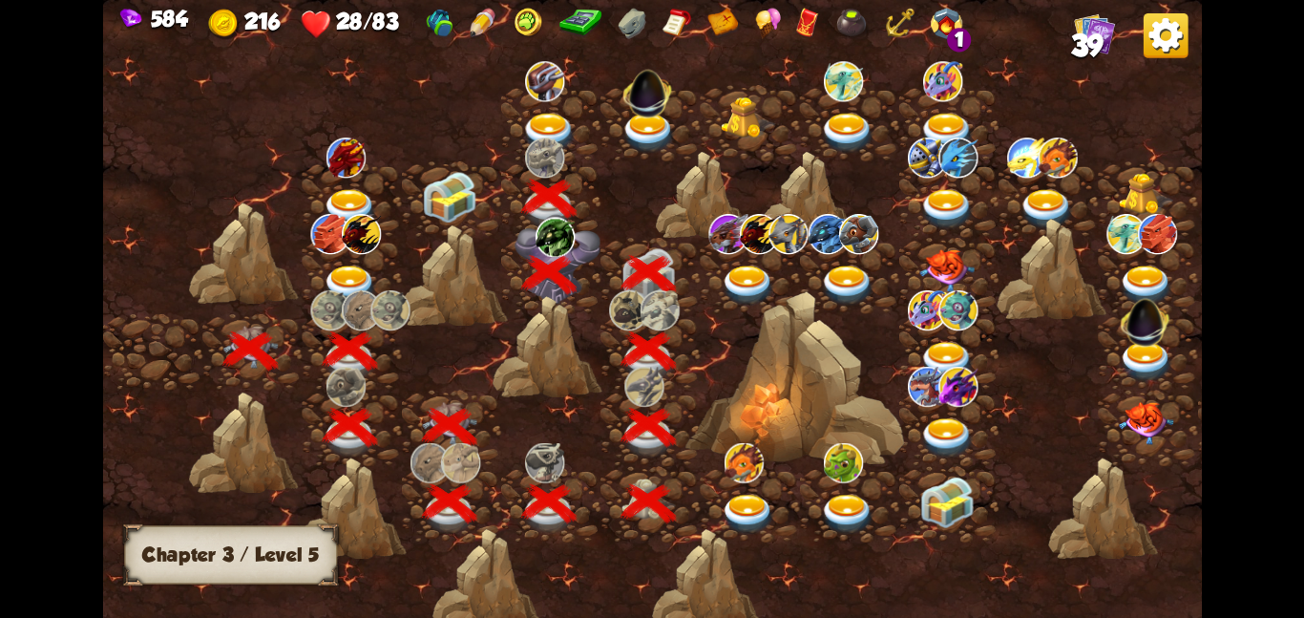
click at [542, 123] on img at bounding box center [548, 132] width 55 height 40
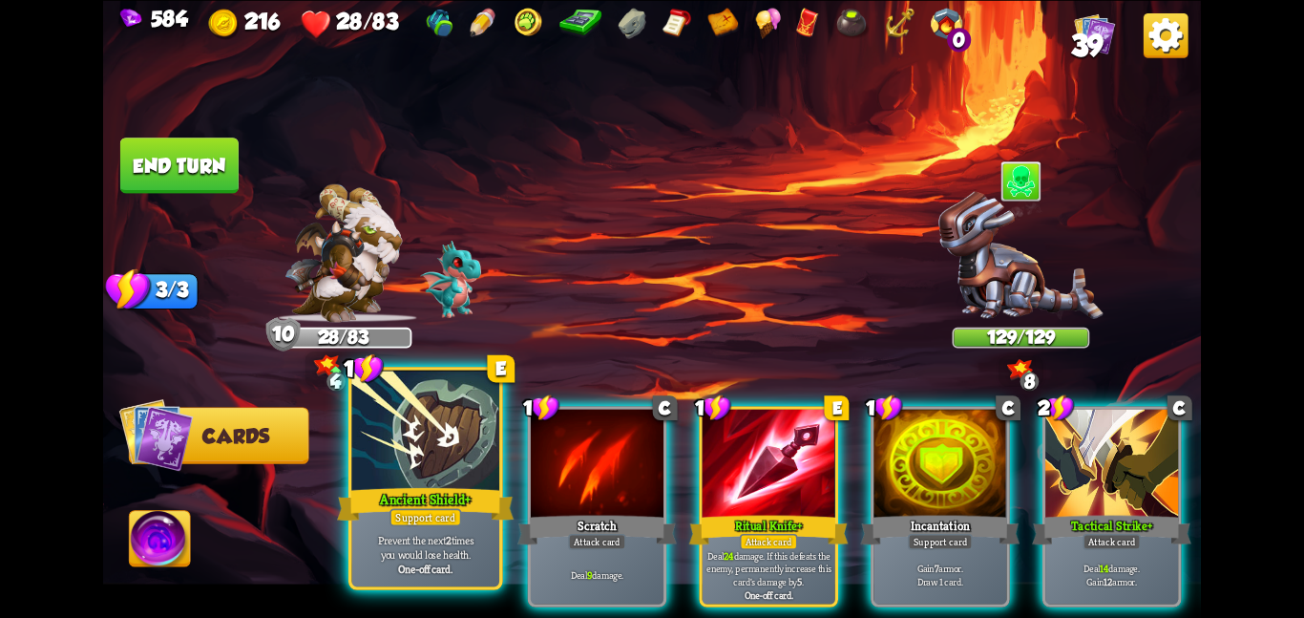
click at [482, 430] on div at bounding box center [425, 432] width 148 height 124
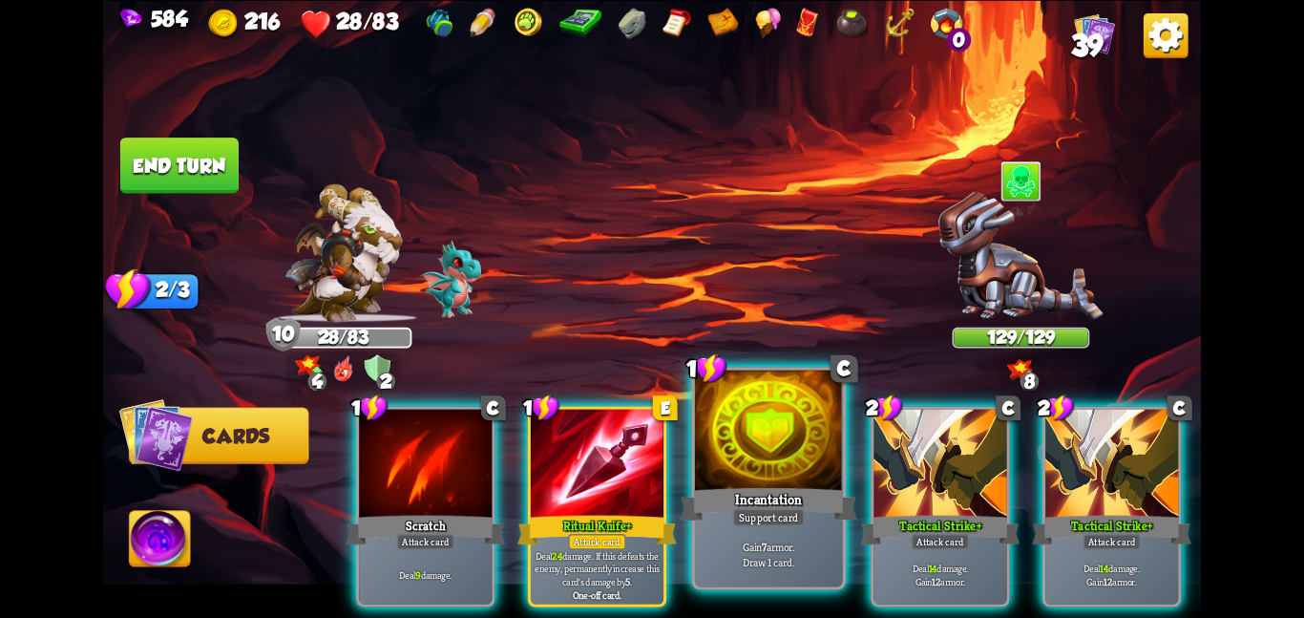
click at [821, 471] on div at bounding box center [769, 432] width 148 height 124
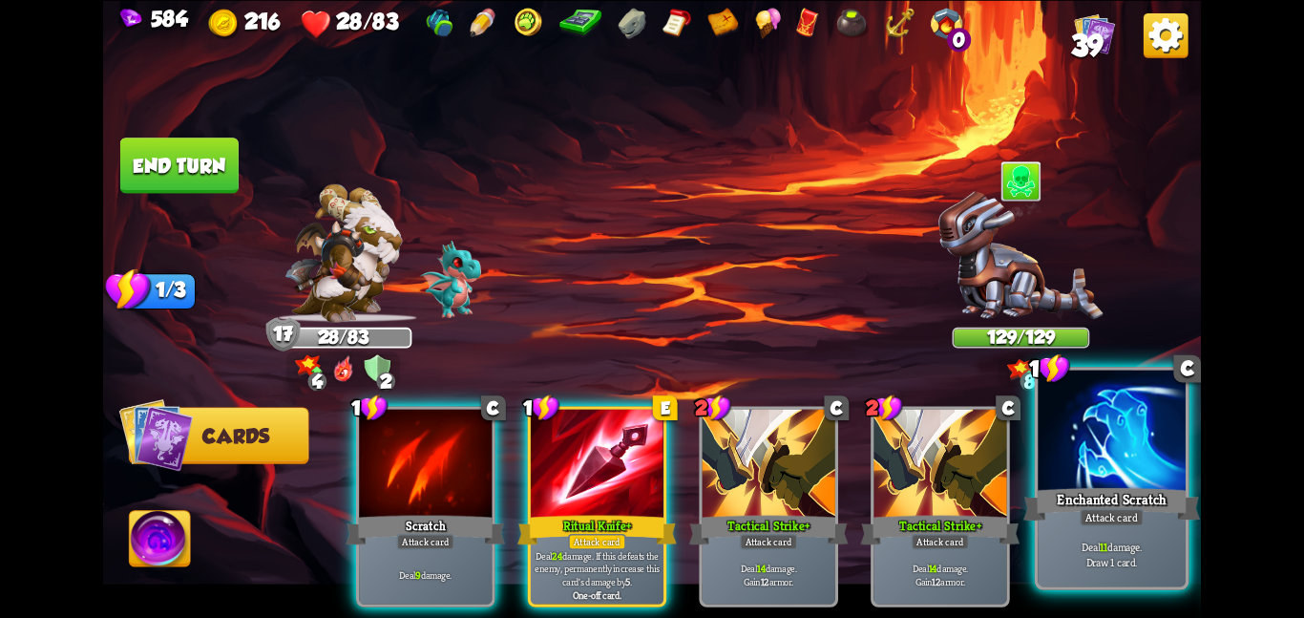
click at [1134, 435] on div at bounding box center [1112, 432] width 148 height 124
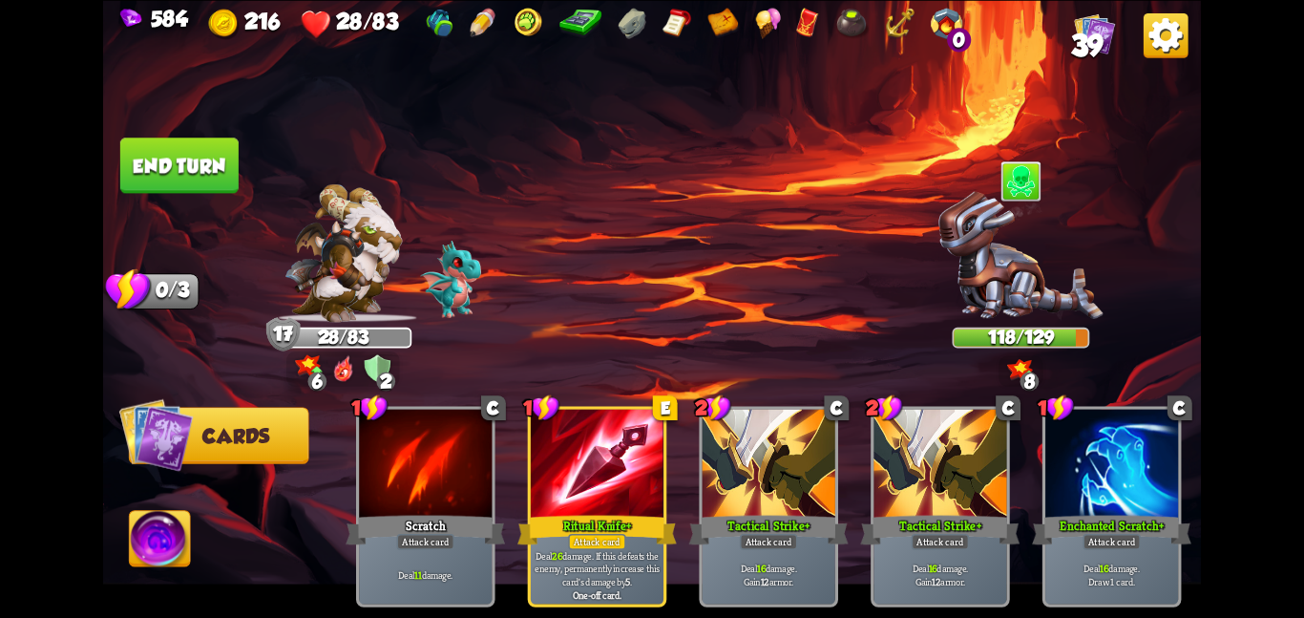
scroll to position [0, 181]
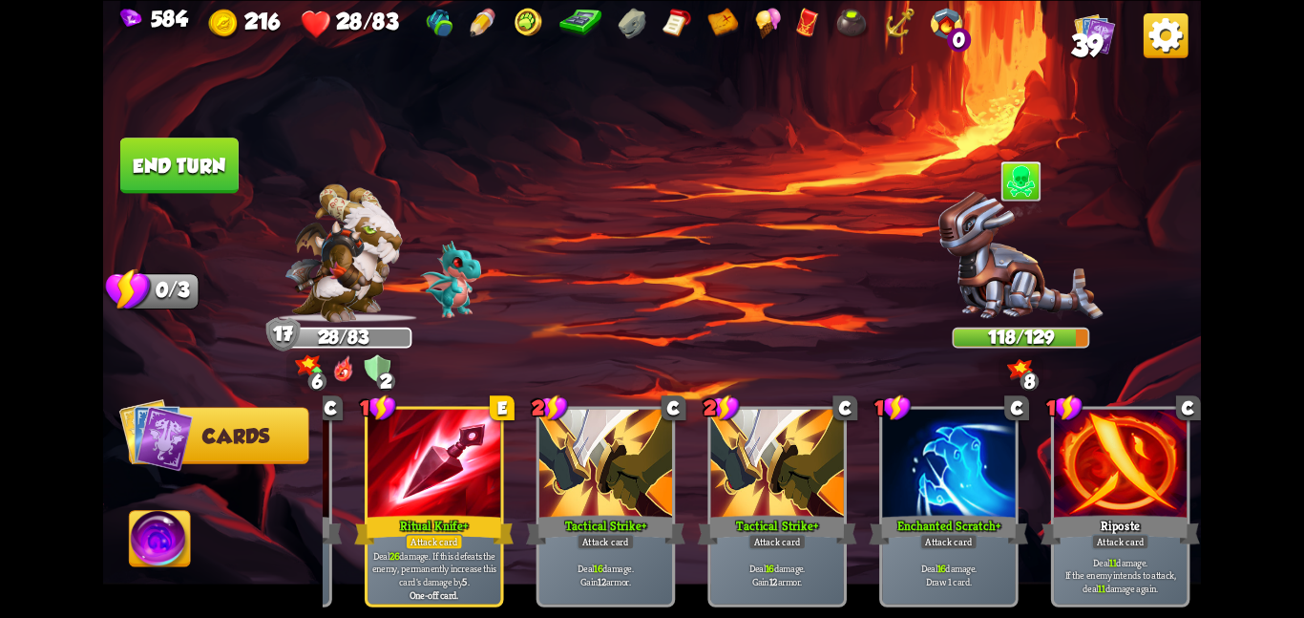
click at [204, 142] on button "End turn" at bounding box center [179, 164] width 118 height 55
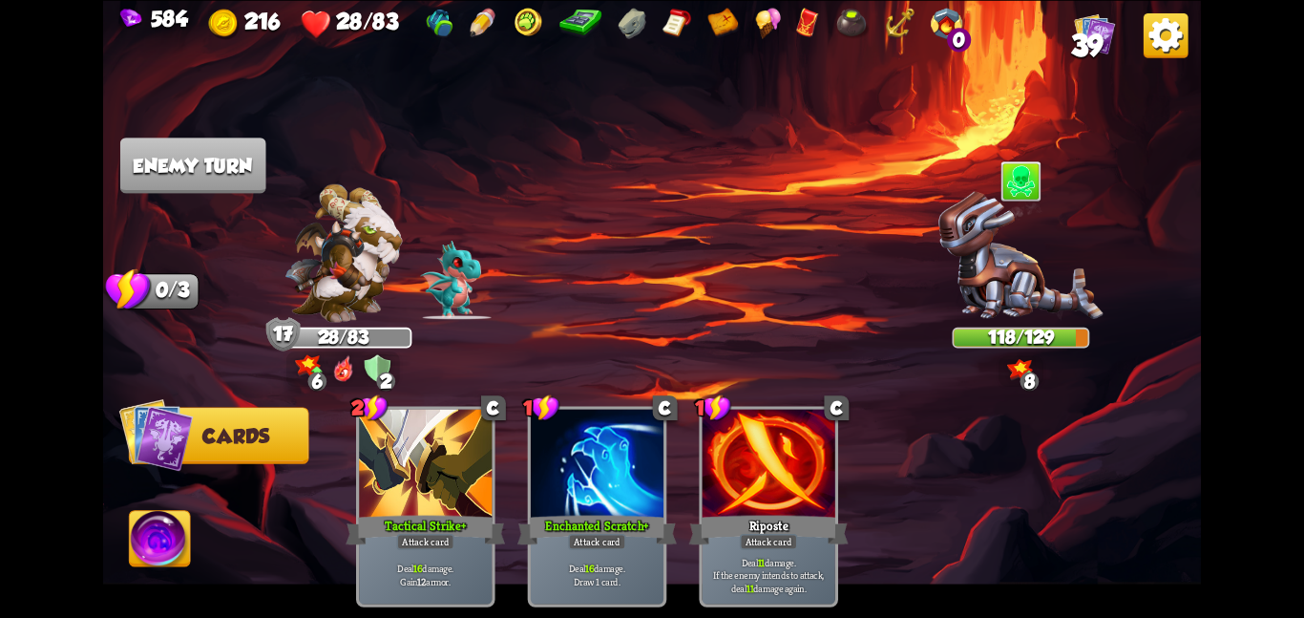
scroll to position [0, 0]
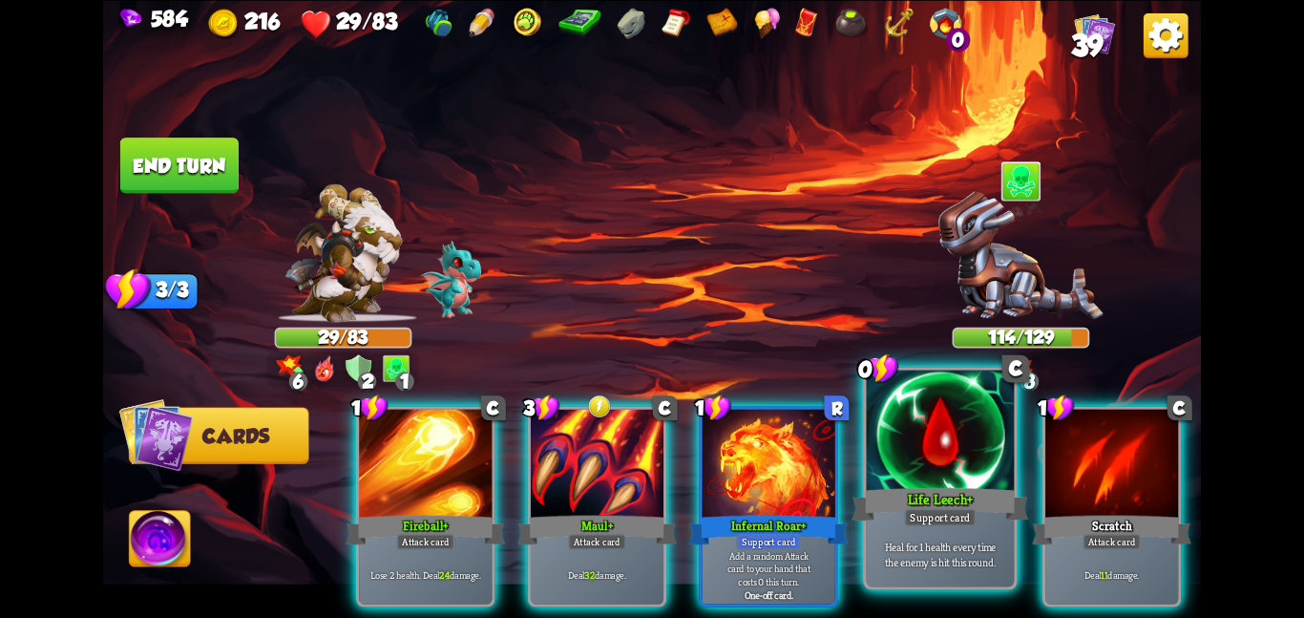
click at [893, 443] on div at bounding box center [941, 432] width 148 height 124
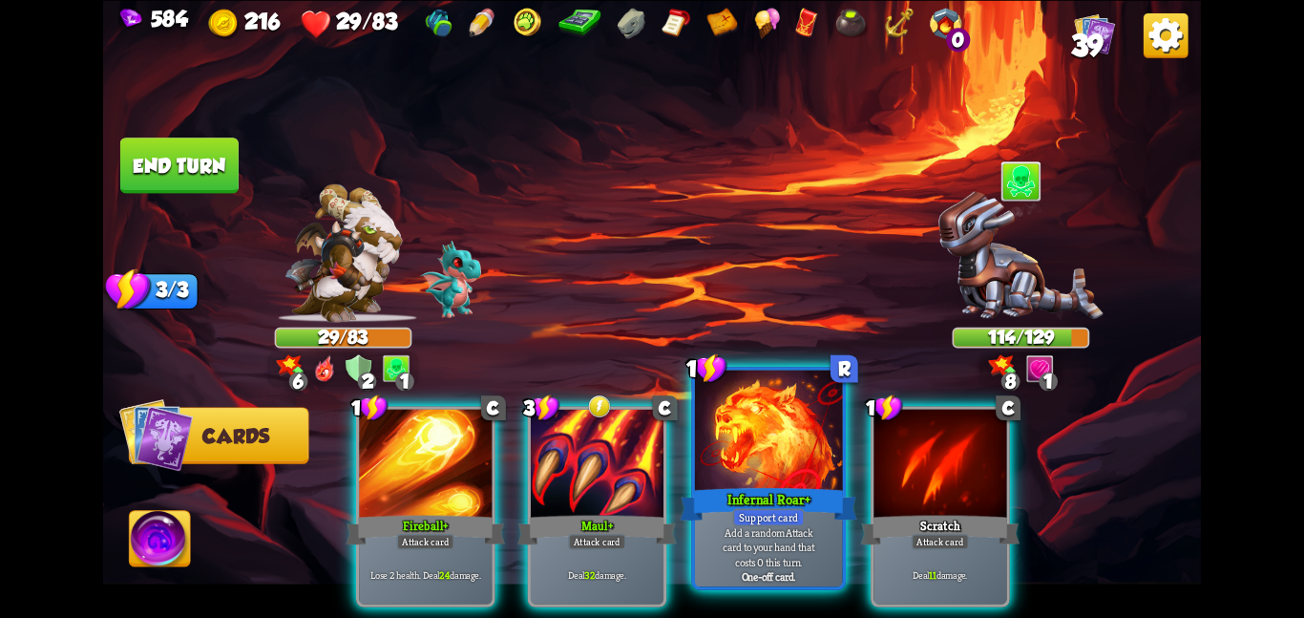
click at [767, 449] on div at bounding box center [769, 432] width 148 height 124
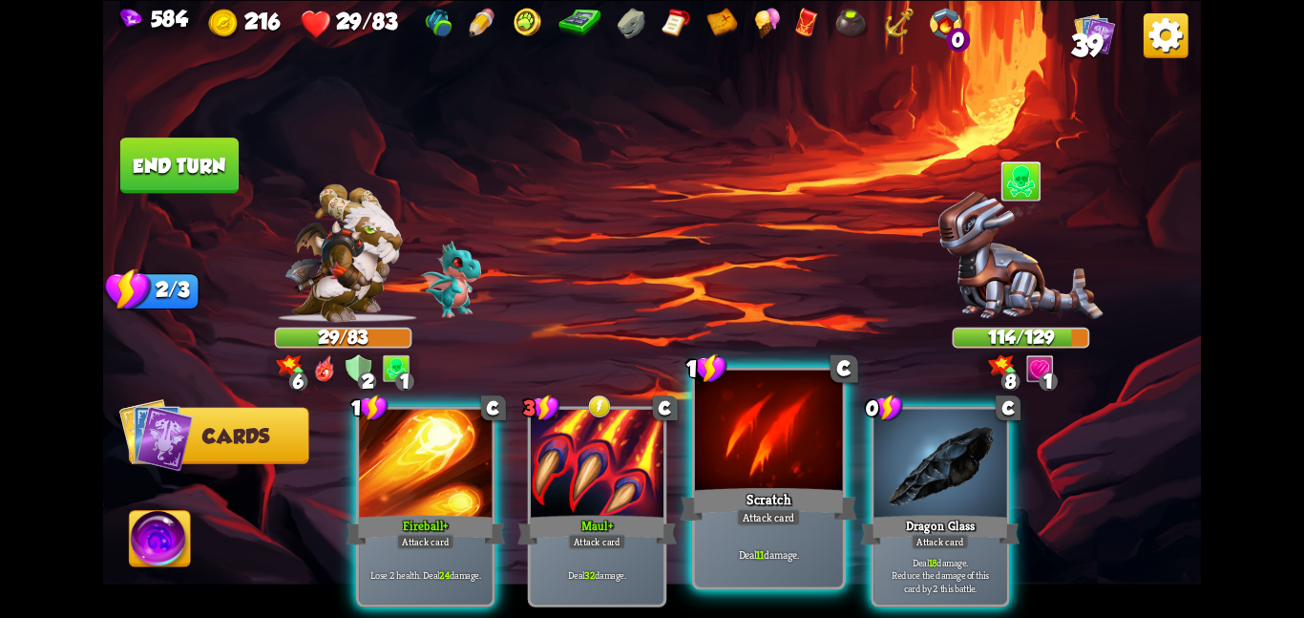
click at [778, 424] on div at bounding box center [769, 432] width 148 height 124
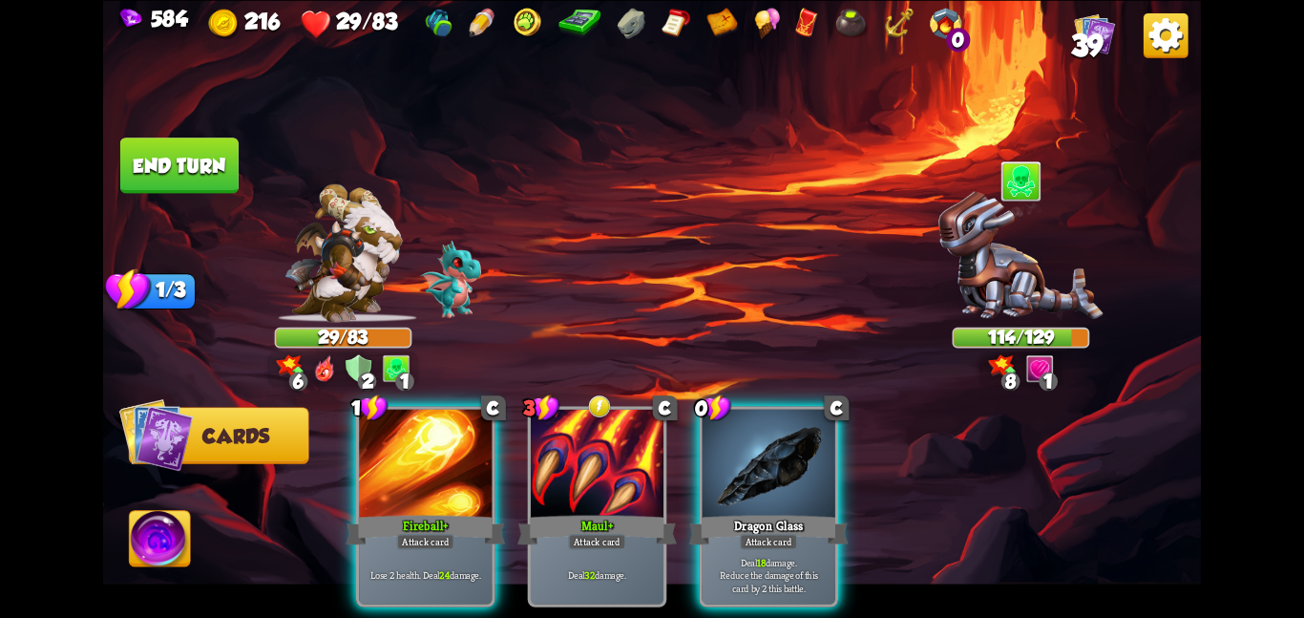
click at [778, 424] on div at bounding box center [769, 465] width 133 height 112
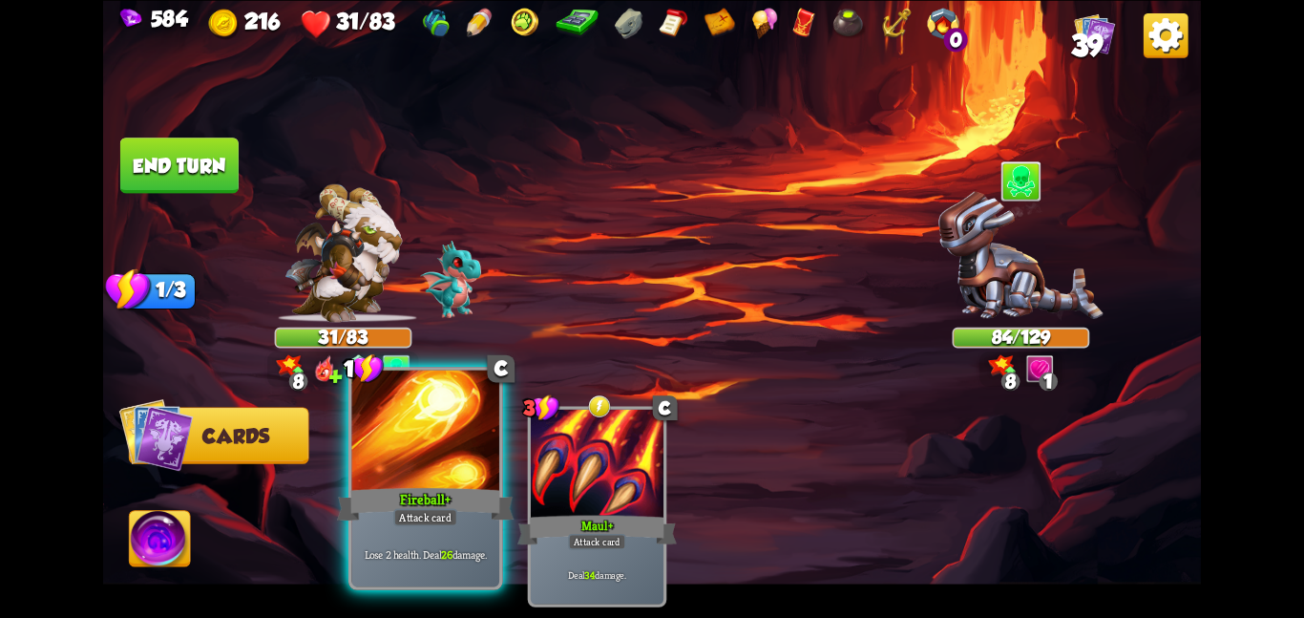
click at [391, 420] on div at bounding box center [425, 432] width 148 height 124
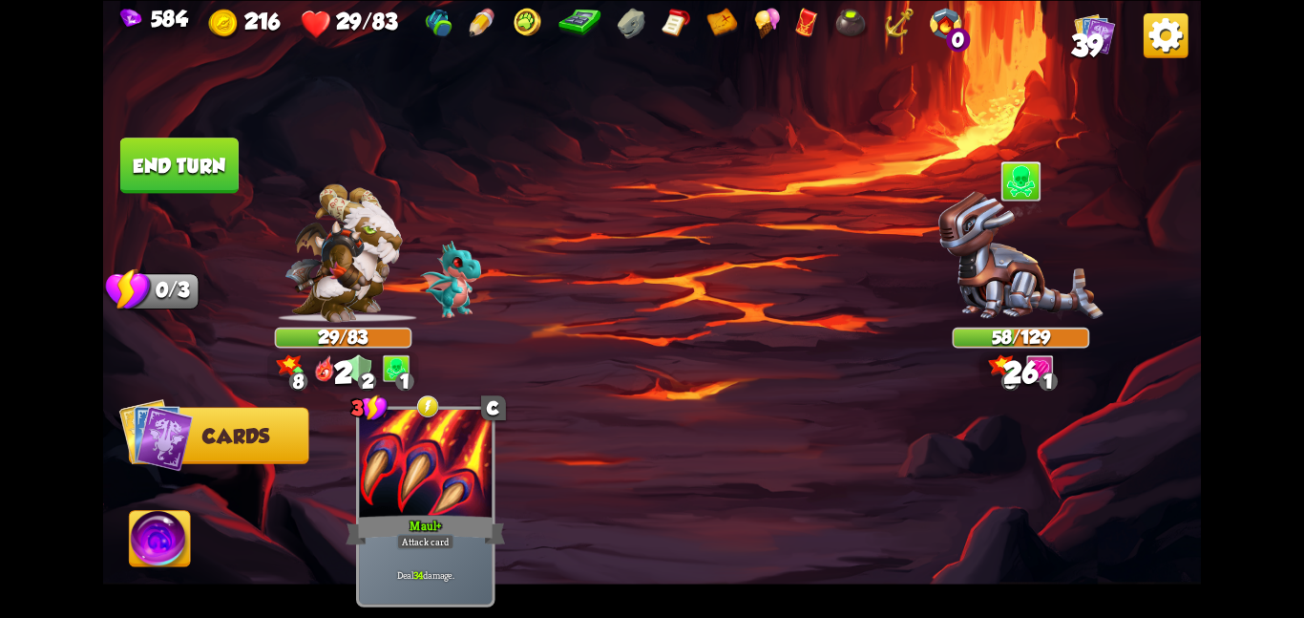
click at [182, 526] on img at bounding box center [160, 542] width 61 height 62
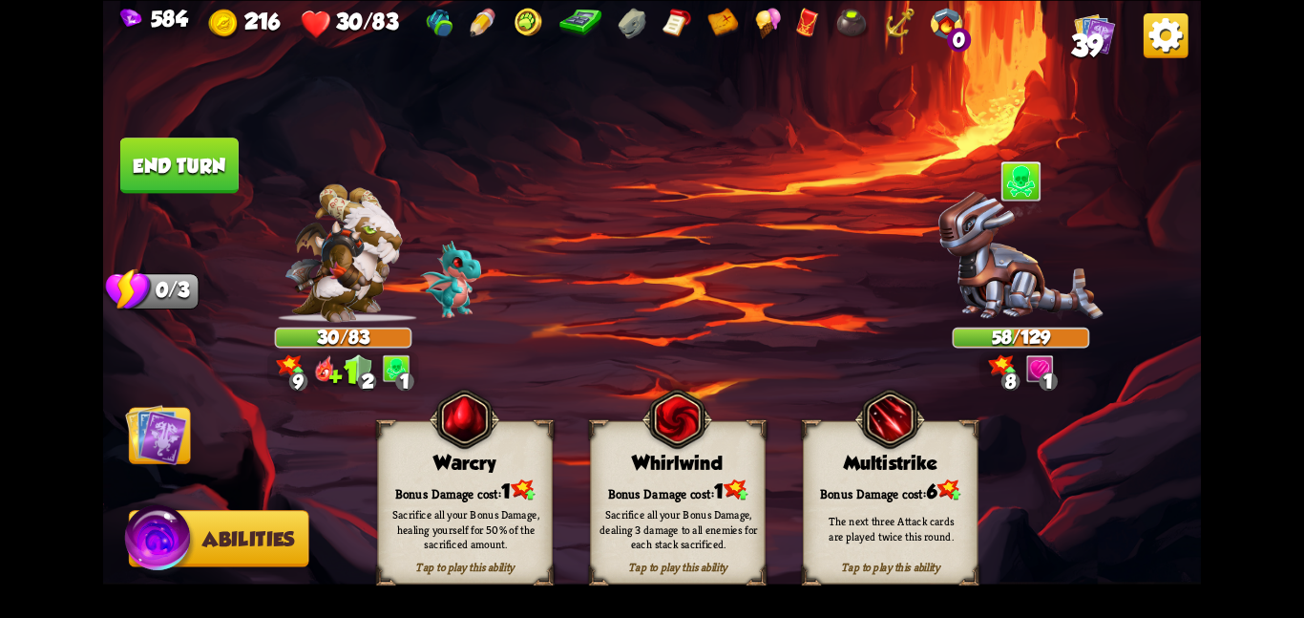
click at [448, 475] on div "Tap to play this ability Warcry Bonus Damage cost: 1 Sacrifice all your Bonus D…" at bounding box center [464, 501] width 175 height 163
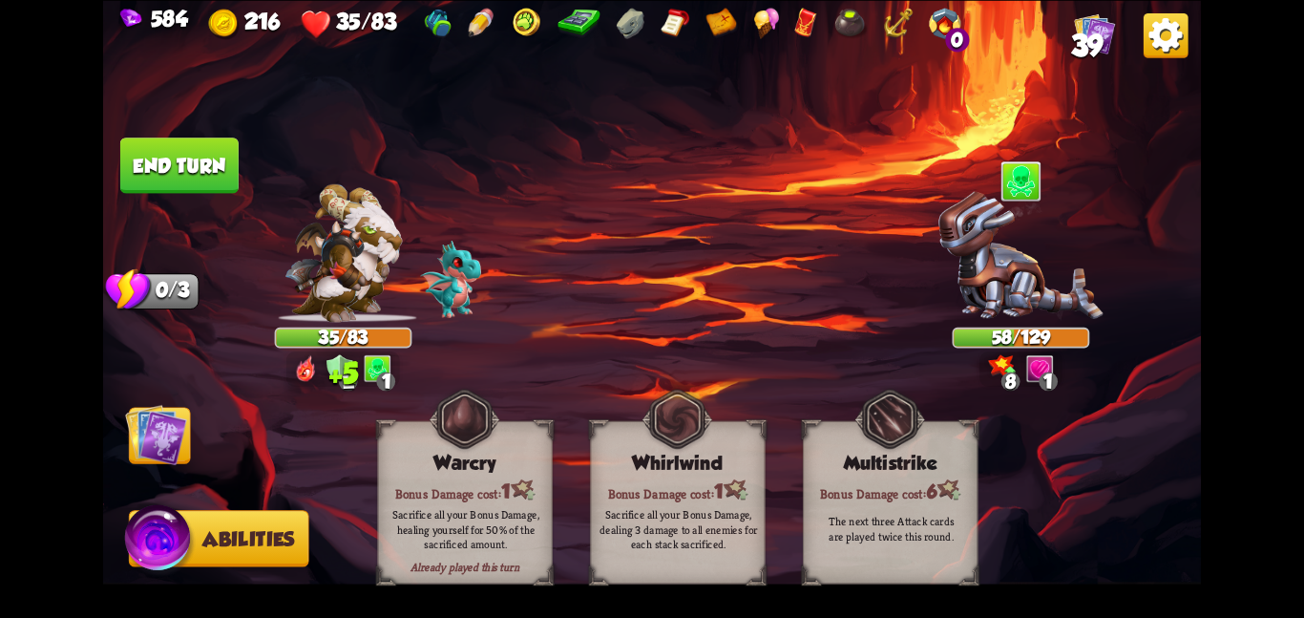
click at [135, 434] on img at bounding box center [156, 434] width 62 height 62
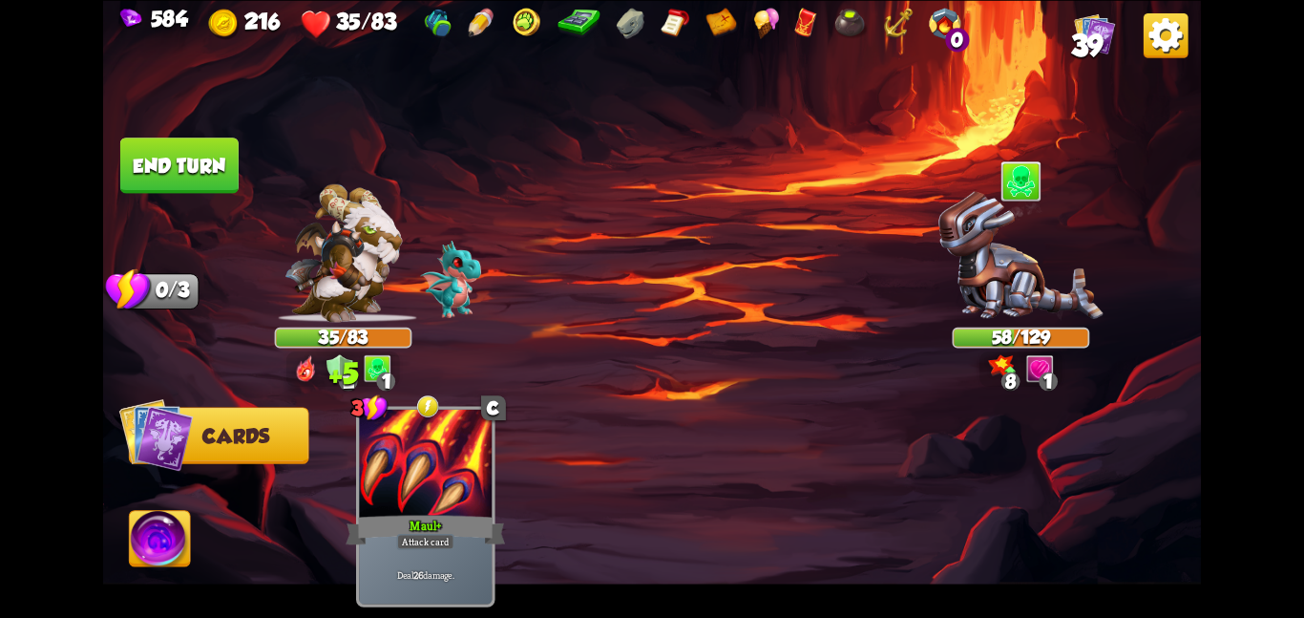
click at [180, 172] on button "End turn" at bounding box center [179, 164] width 118 height 55
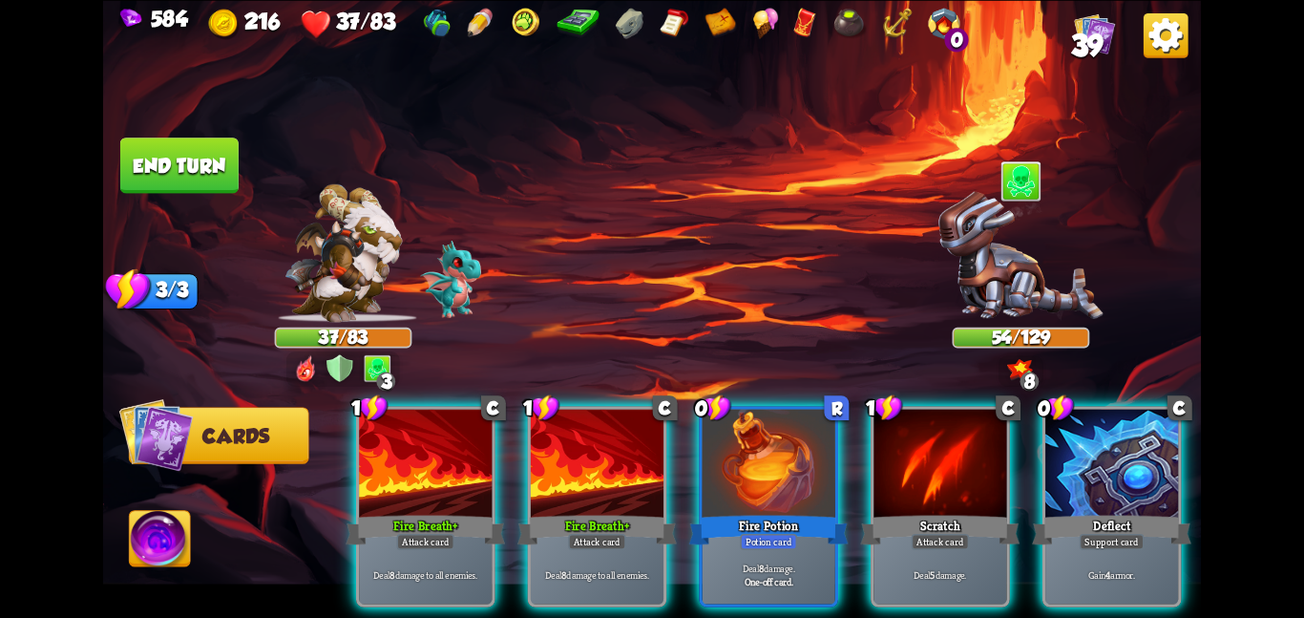
click at [232, 165] on button "End turn" at bounding box center [179, 164] width 118 height 55
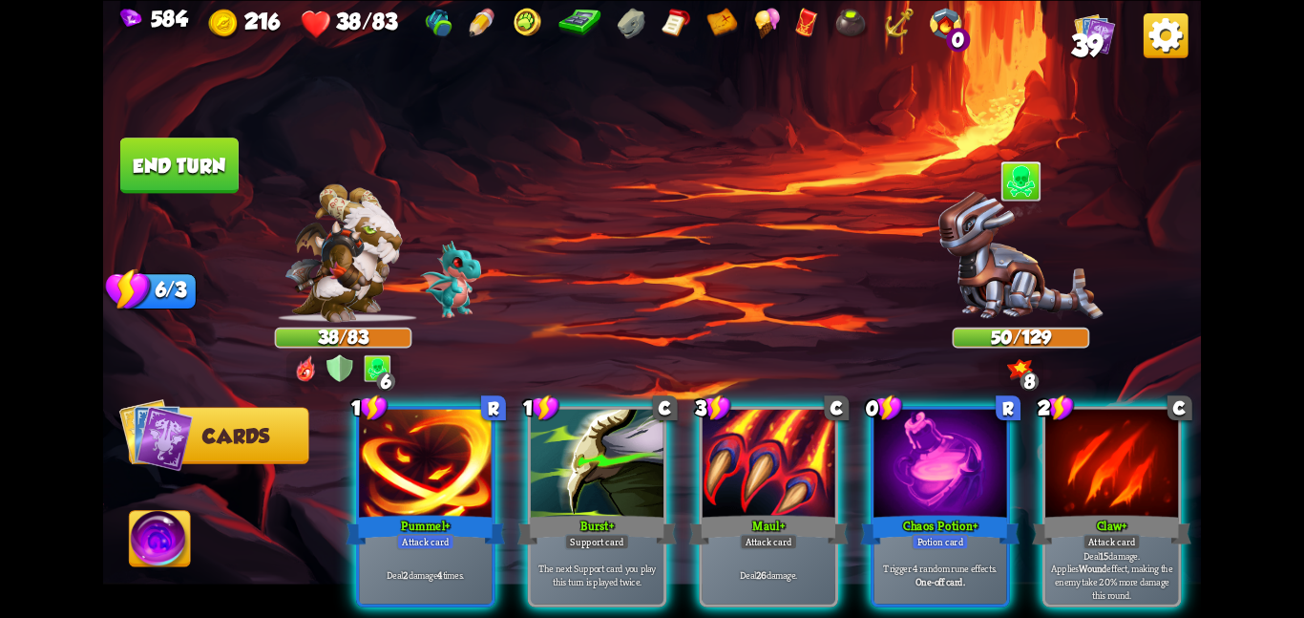
click at [515, 165] on img at bounding box center [652, 309] width 1098 height 618
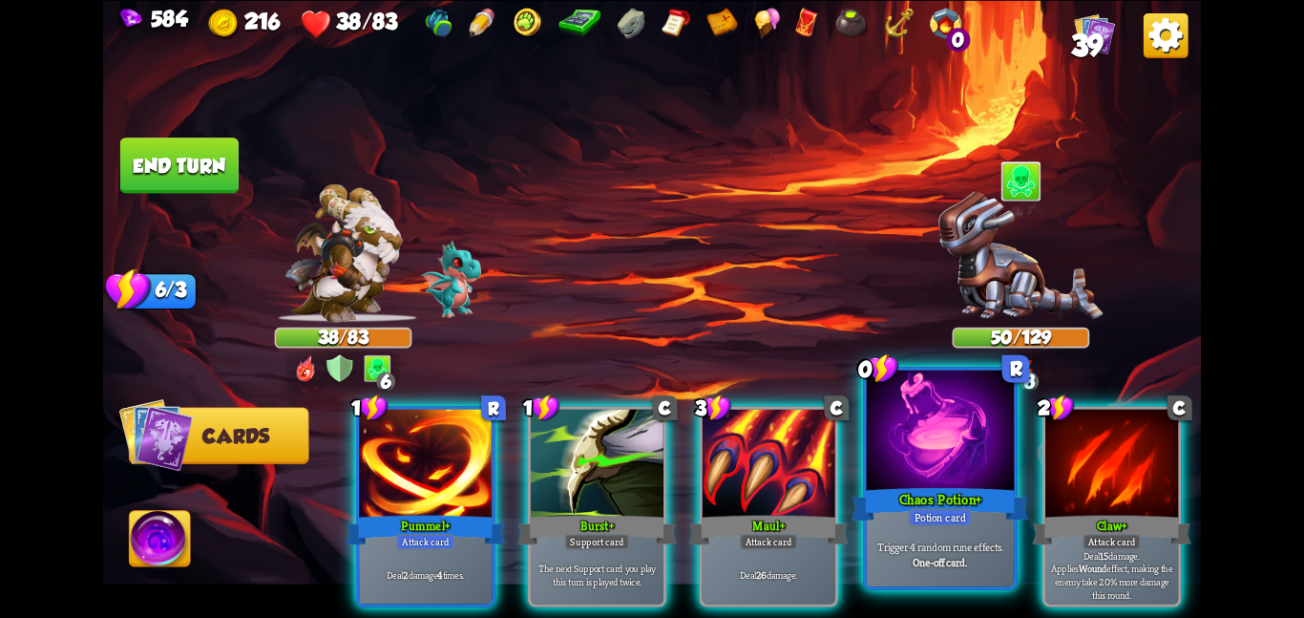
click at [898, 433] on div at bounding box center [941, 432] width 148 height 124
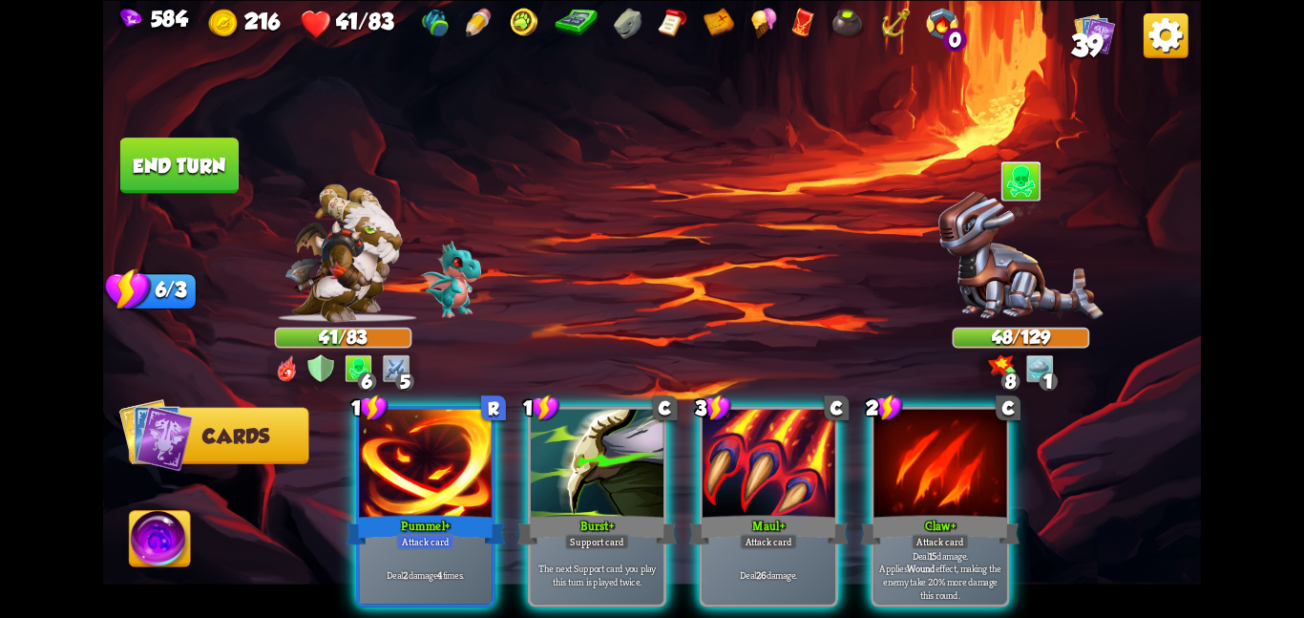
click at [244, 163] on img at bounding box center [652, 309] width 1098 height 618
click at [215, 160] on button "End turn" at bounding box center [179, 164] width 118 height 55
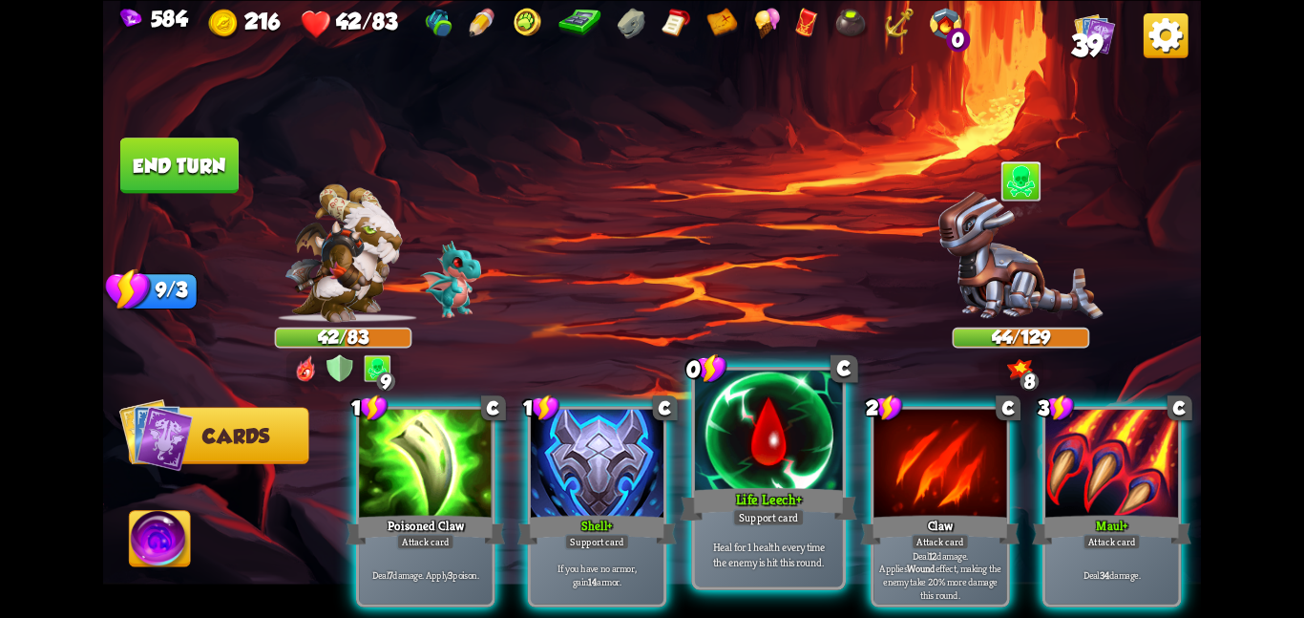
click at [720, 475] on div at bounding box center [769, 432] width 148 height 124
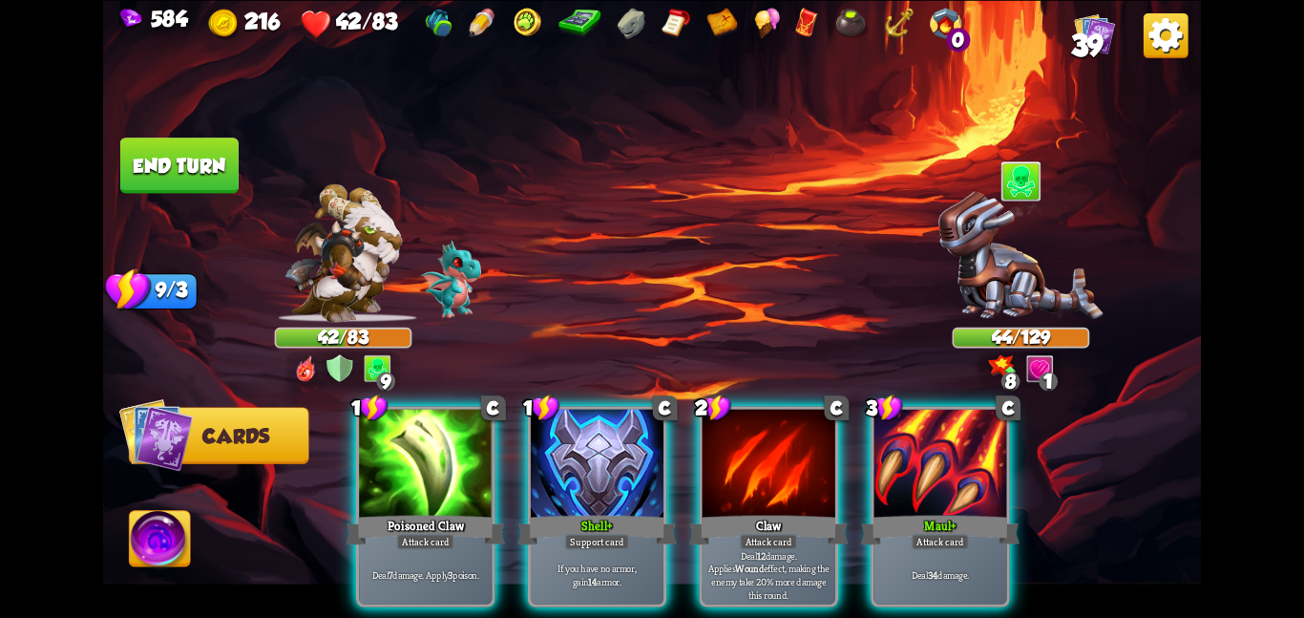
click at [720, 475] on div at bounding box center [769, 465] width 133 height 112
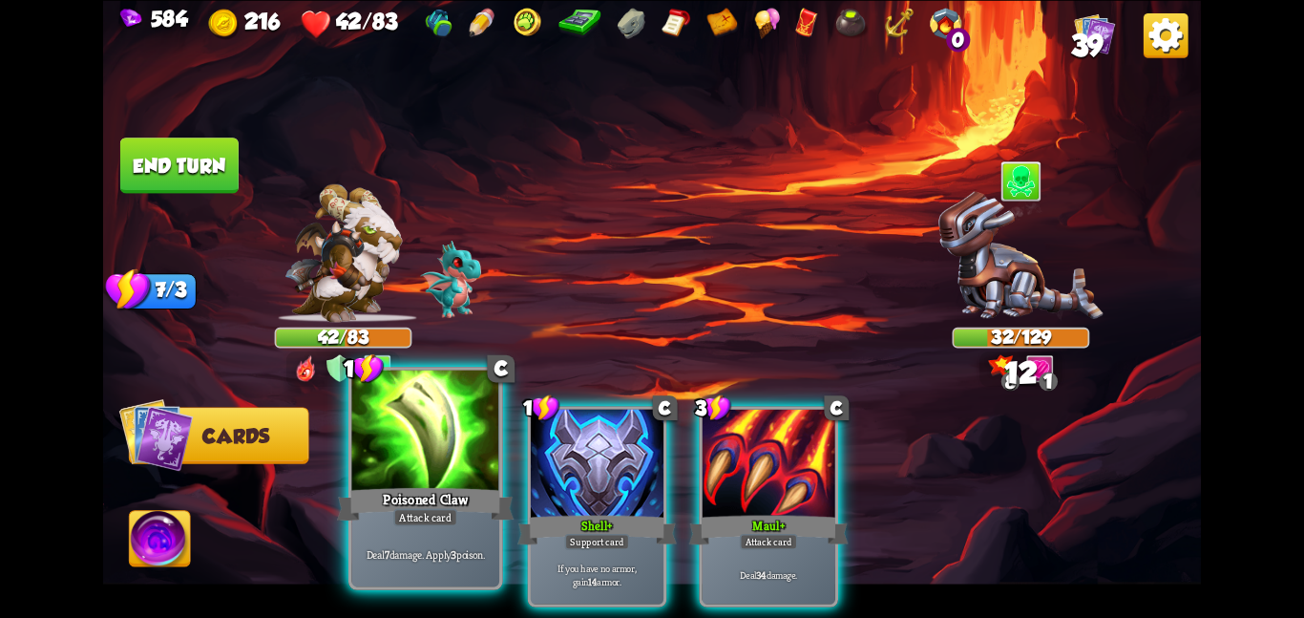
click at [436, 463] on div at bounding box center [425, 432] width 148 height 124
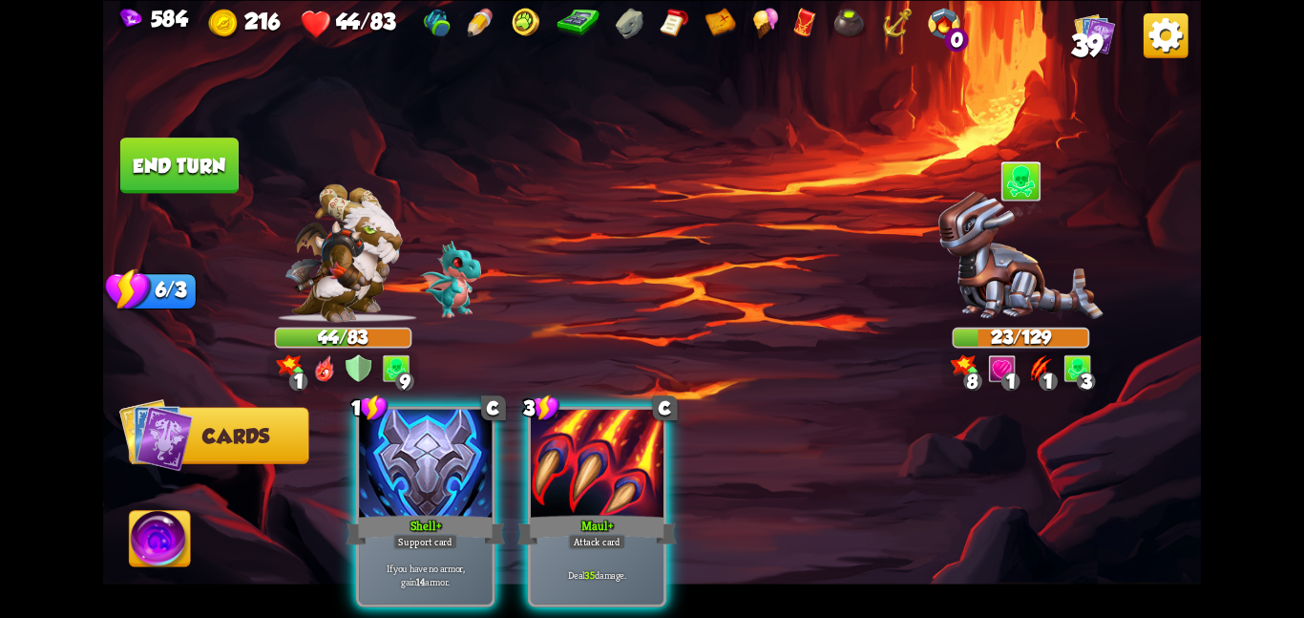
click at [223, 164] on button "End turn" at bounding box center [179, 164] width 118 height 55
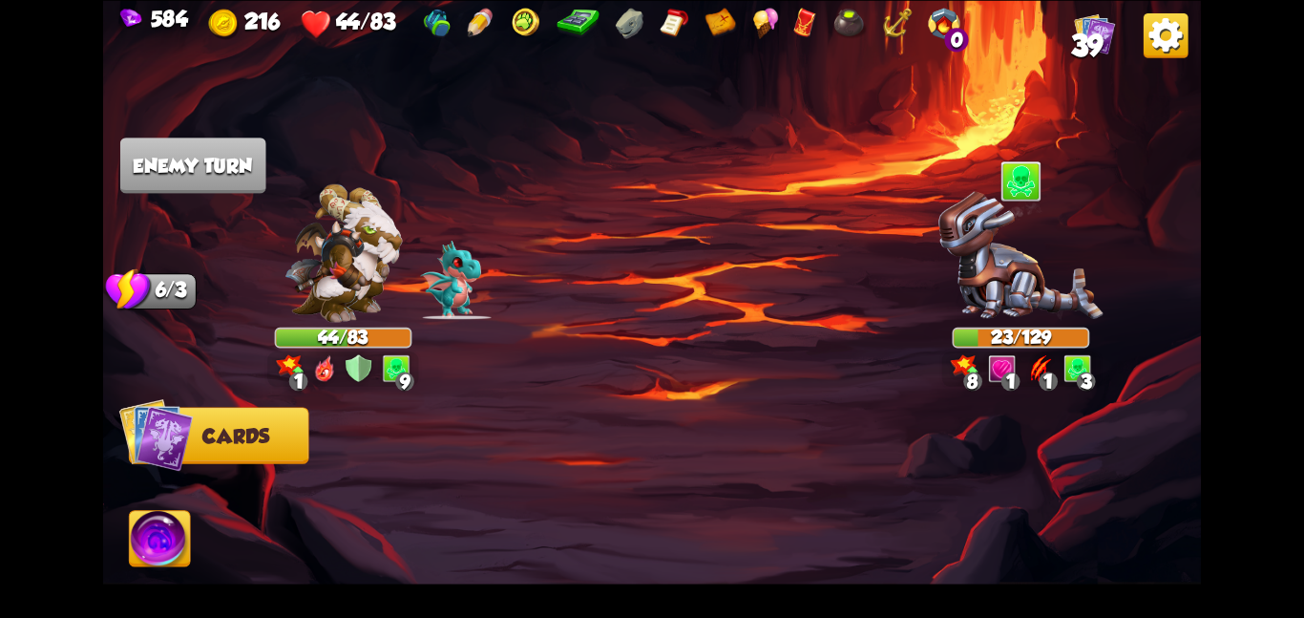
click at [161, 515] on img at bounding box center [160, 542] width 61 height 62
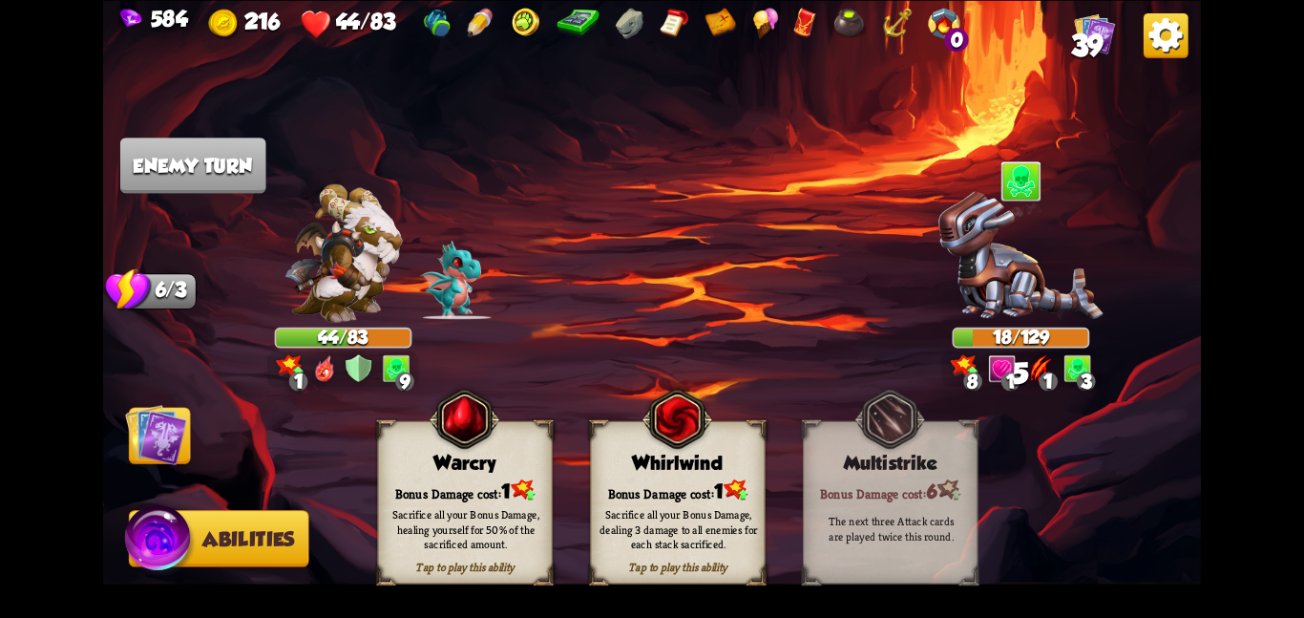
click at [462, 436] on img at bounding box center [465, 419] width 71 height 72
click at [160, 446] on img at bounding box center [156, 434] width 62 height 62
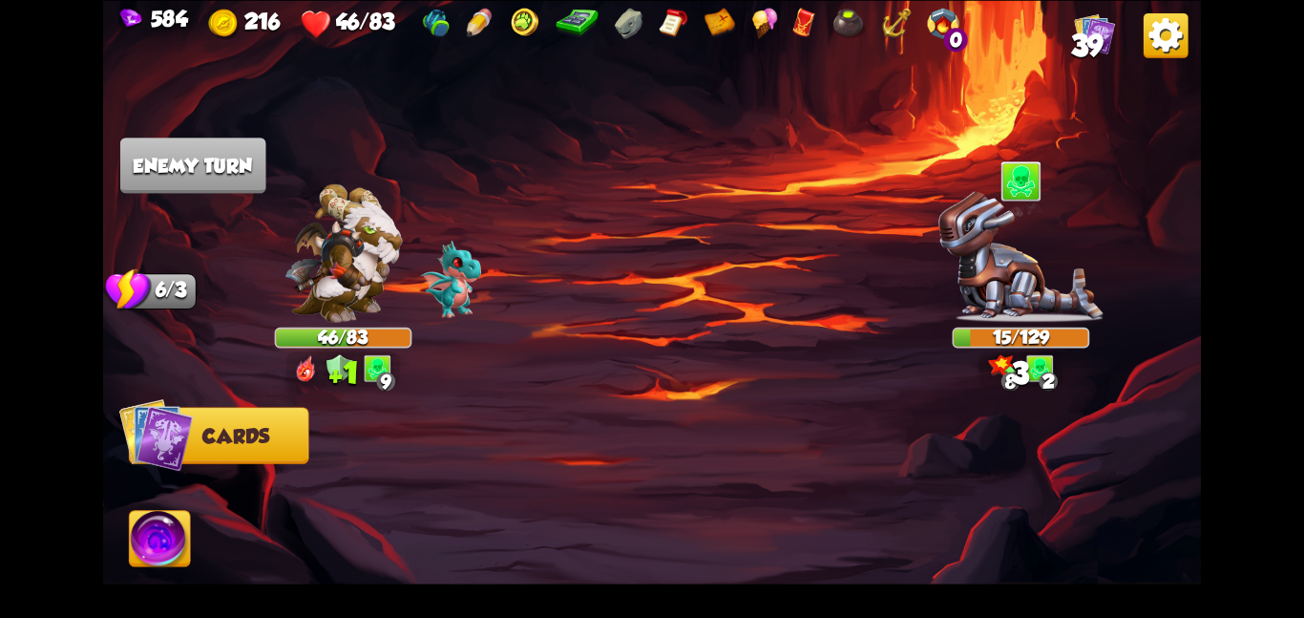
click at [171, 552] on img at bounding box center [160, 542] width 61 height 62
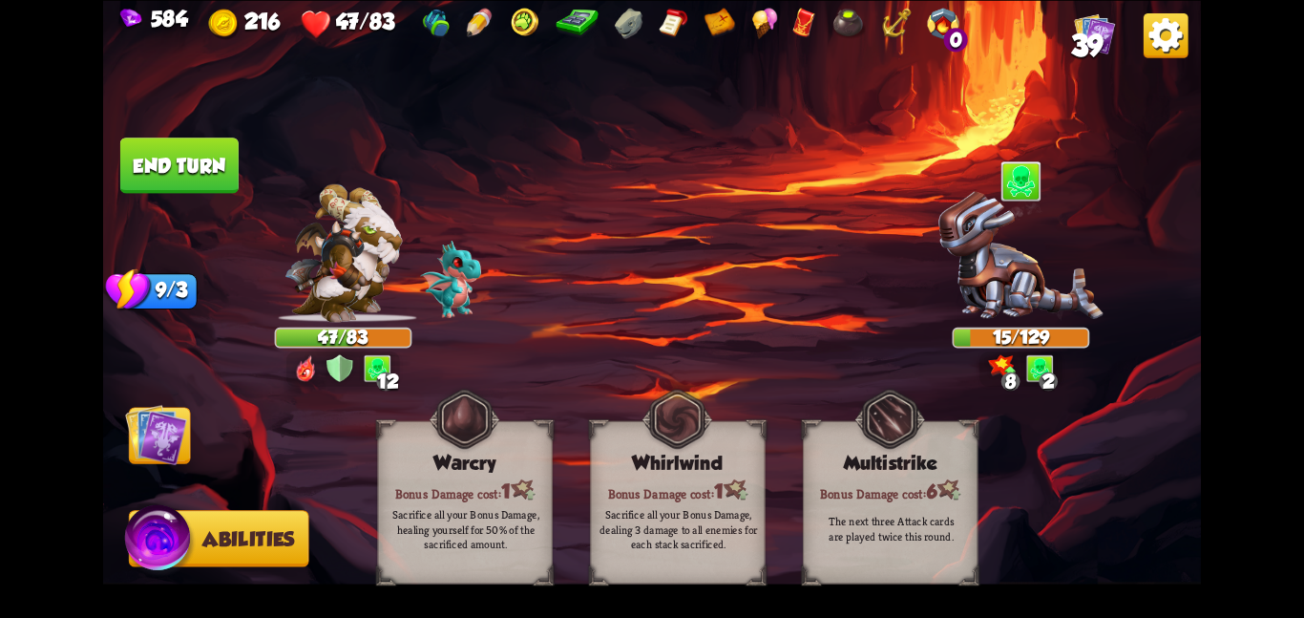
click at [158, 436] on img at bounding box center [156, 434] width 62 height 62
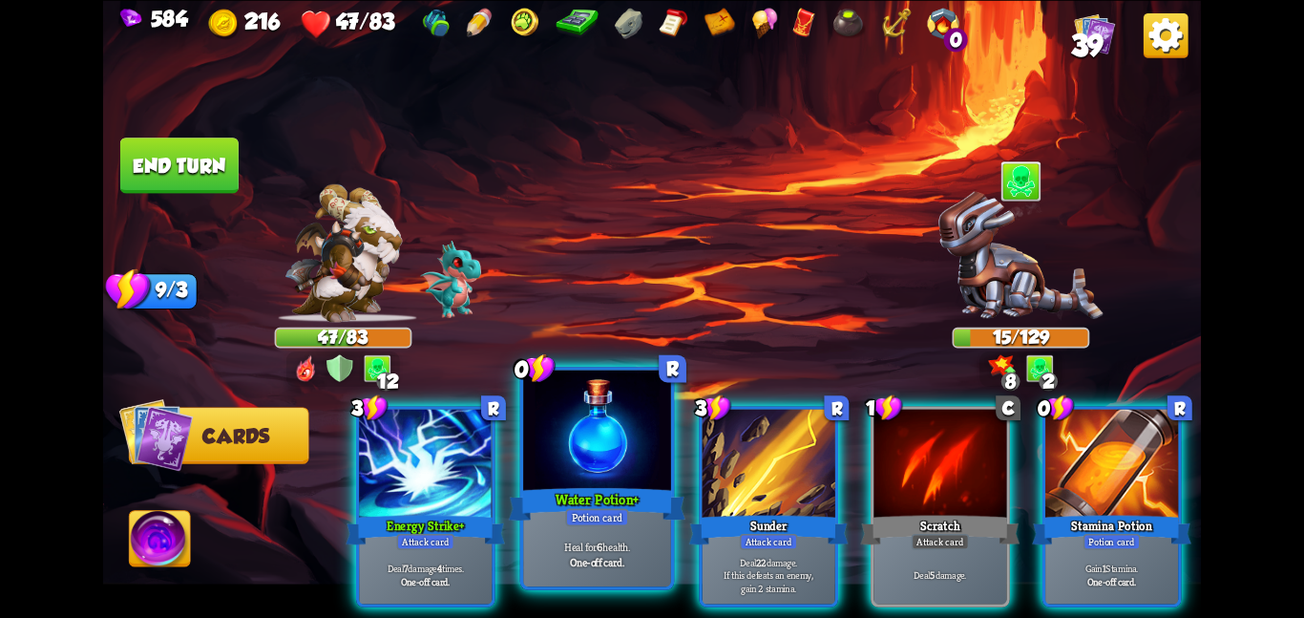
click at [624, 473] on div at bounding box center [597, 432] width 148 height 124
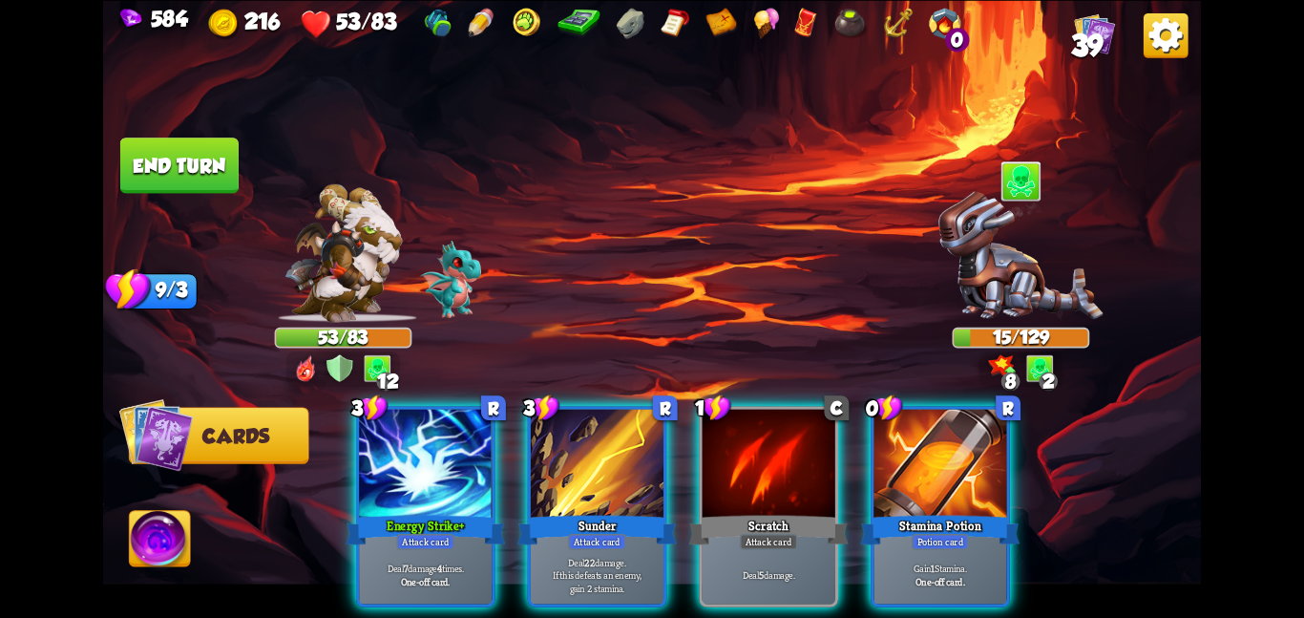
click at [199, 137] on button "End turn" at bounding box center [179, 164] width 118 height 55
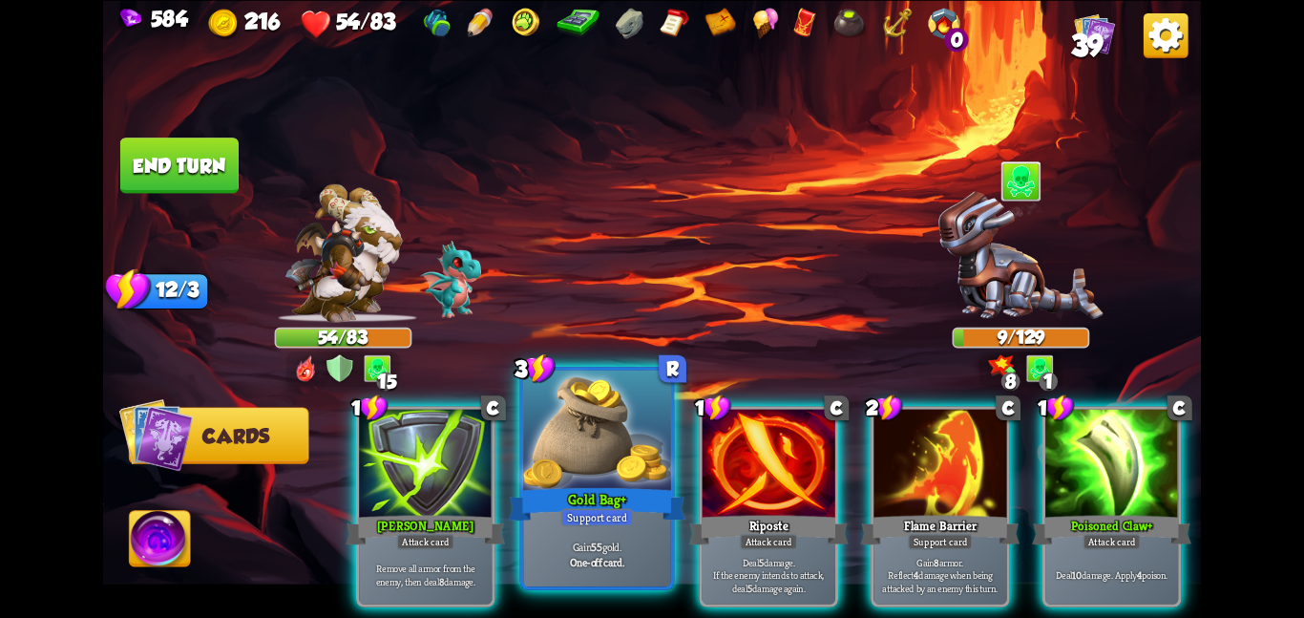
click at [537, 397] on div at bounding box center [597, 432] width 148 height 124
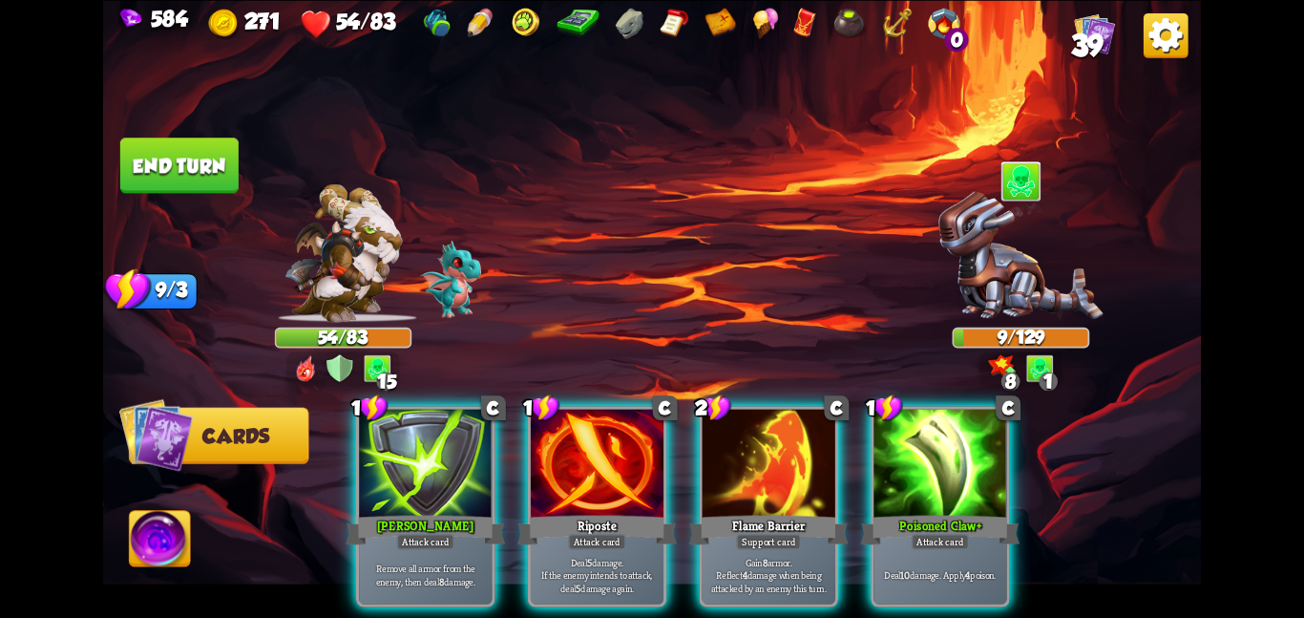
click at [222, 160] on button "End turn" at bounding box center [179, 164] width 118 height 55
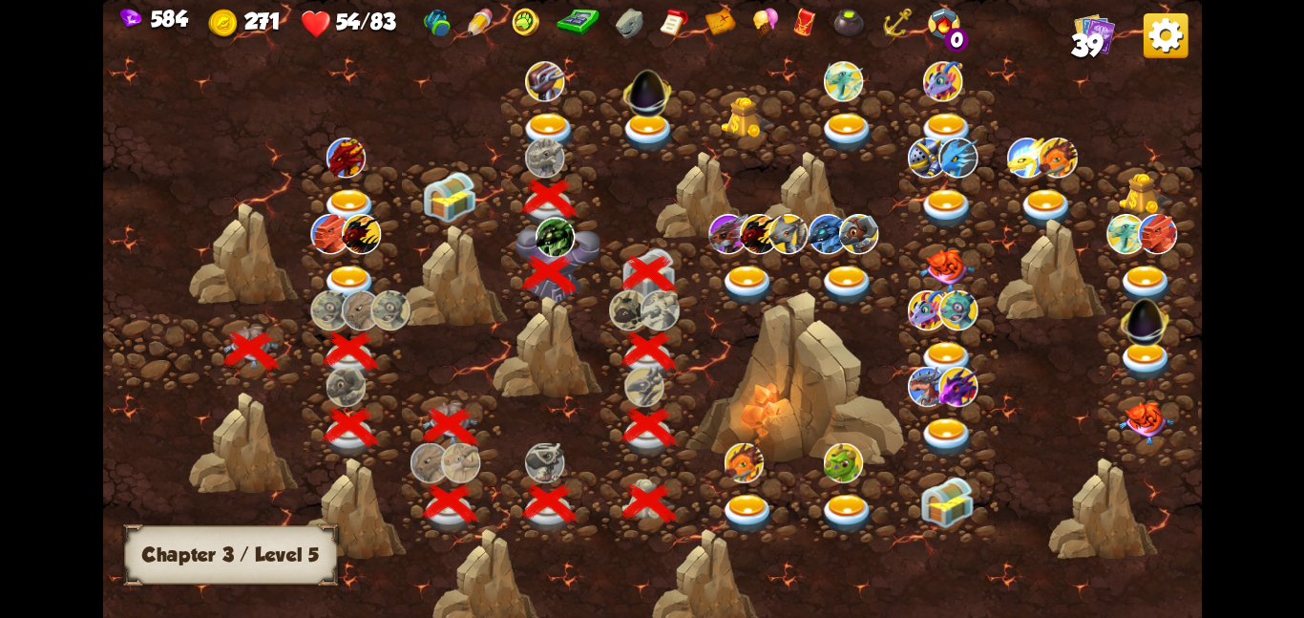
click at [566, 130] on img at bounding box center [548, 132] width 55 height 40
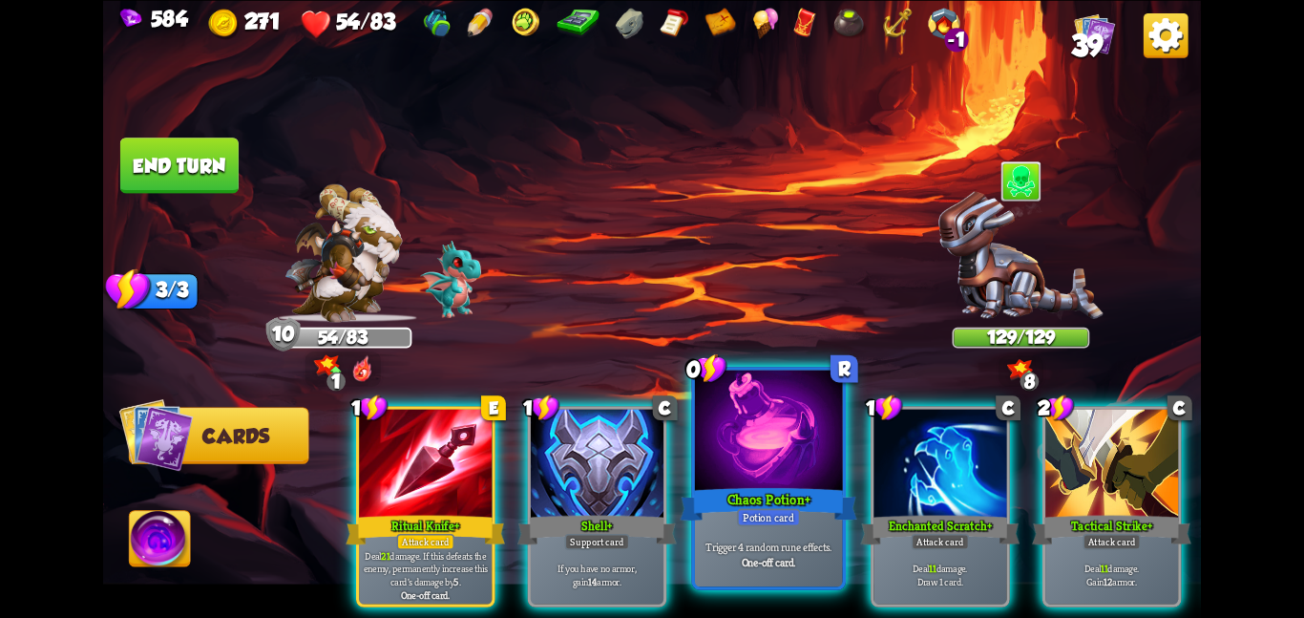
click at [749, 475] on div at bounding box center [769, 432] width 148 height 124
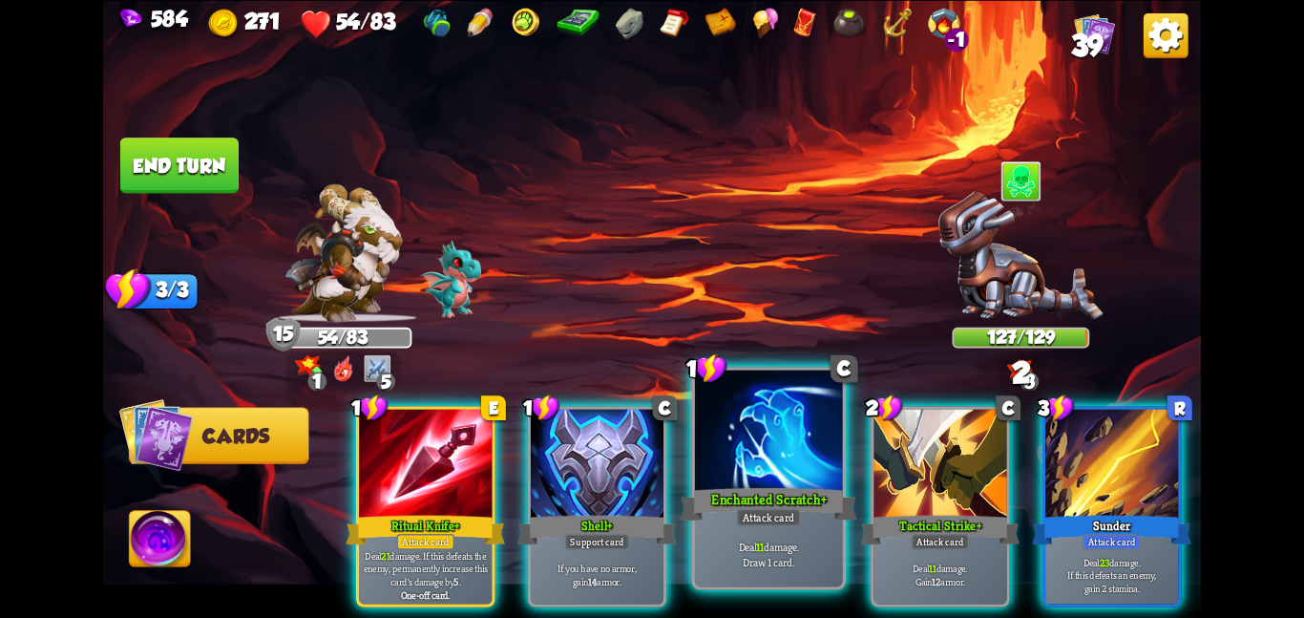
scroll to position [0, 181]
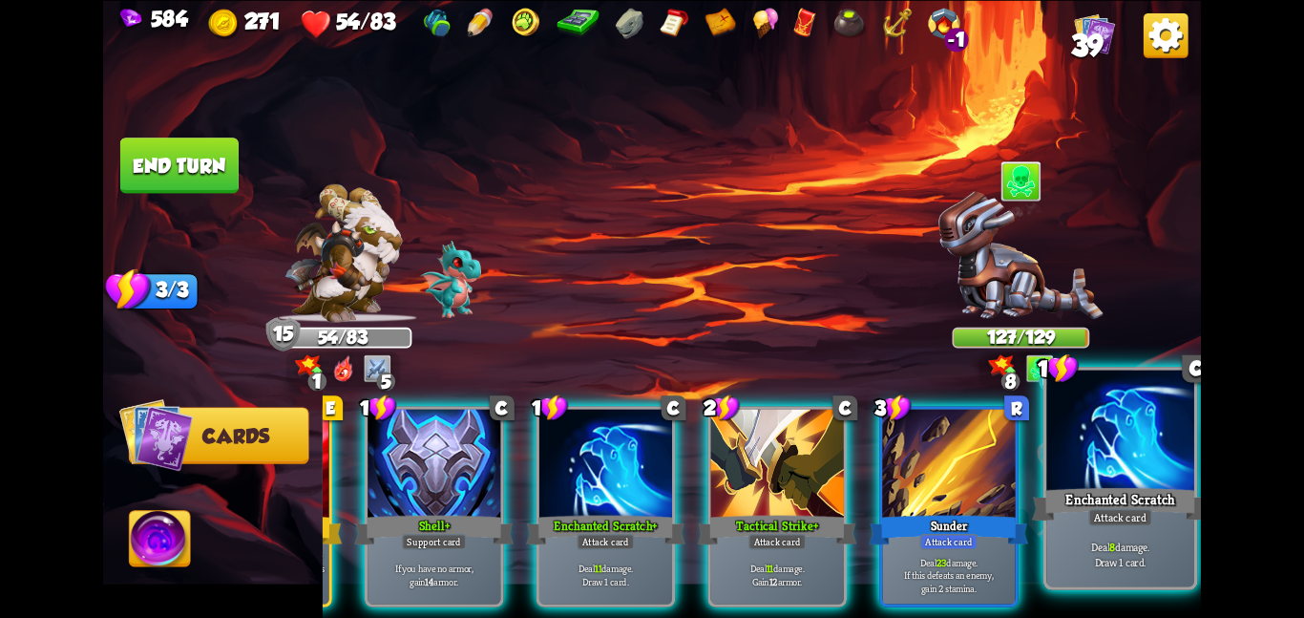
click at [1096, 536] on div "Deal 8 damage. Draw 1 card." at bounding box center [1120, 553] width 148 height 64
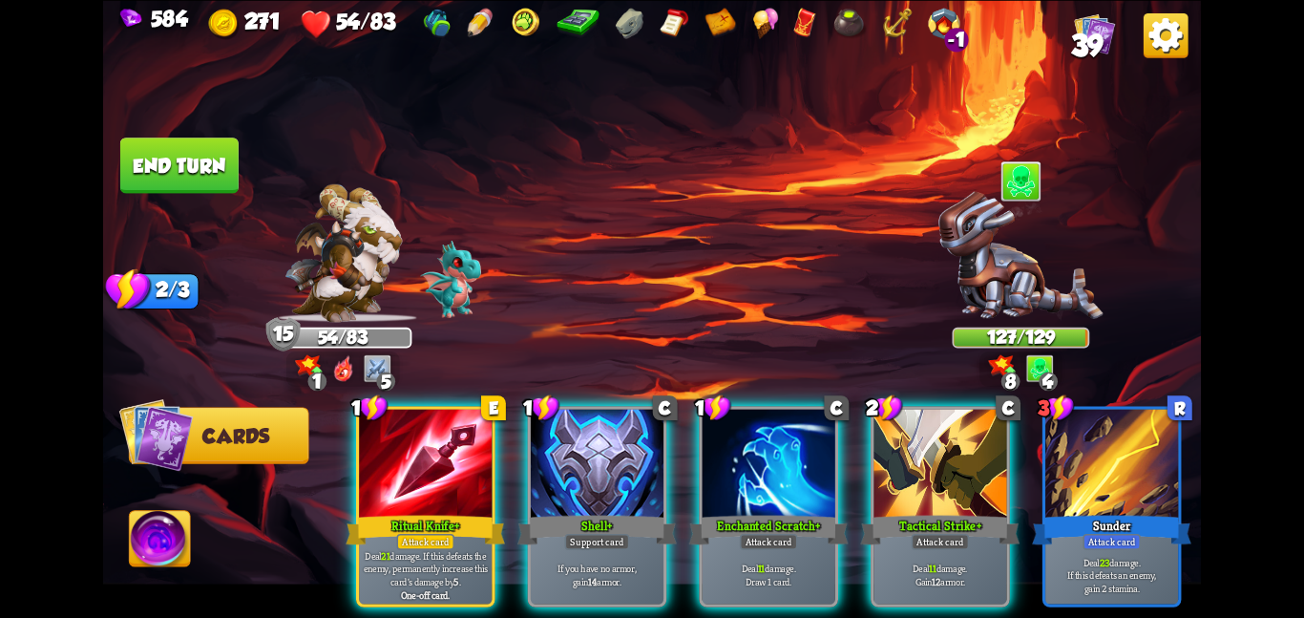
scroll to position [0, 0]
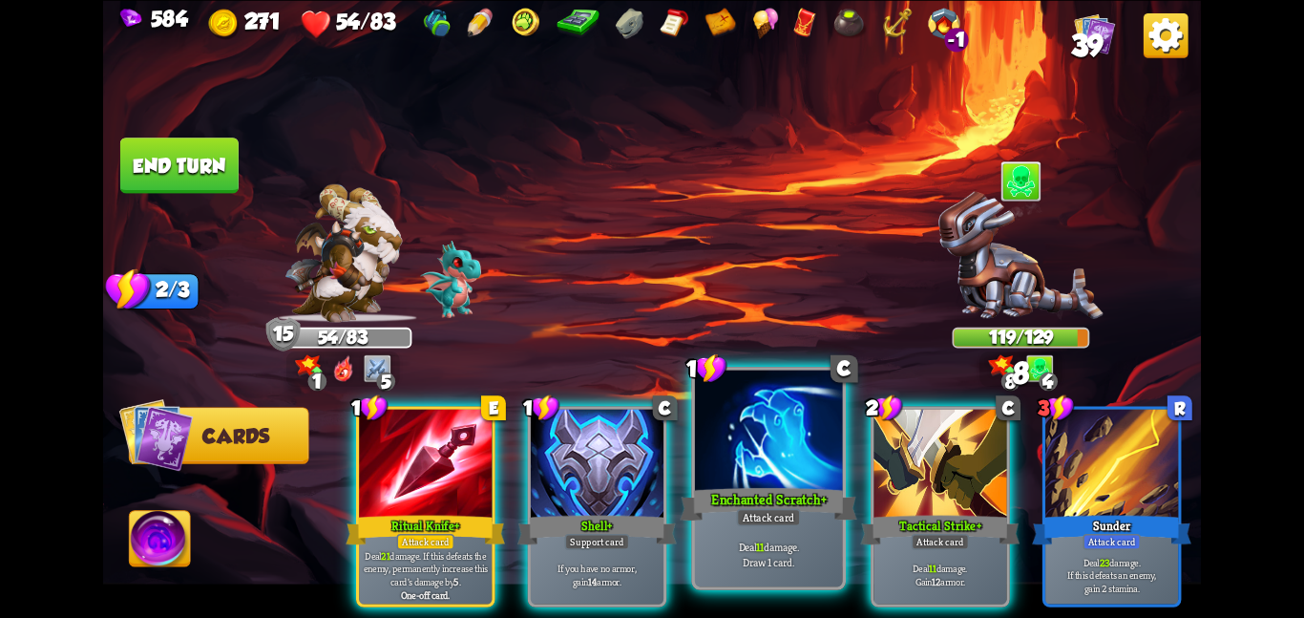
click at [802, 468] on div at bounding box center [769, 432] width 148 height 124
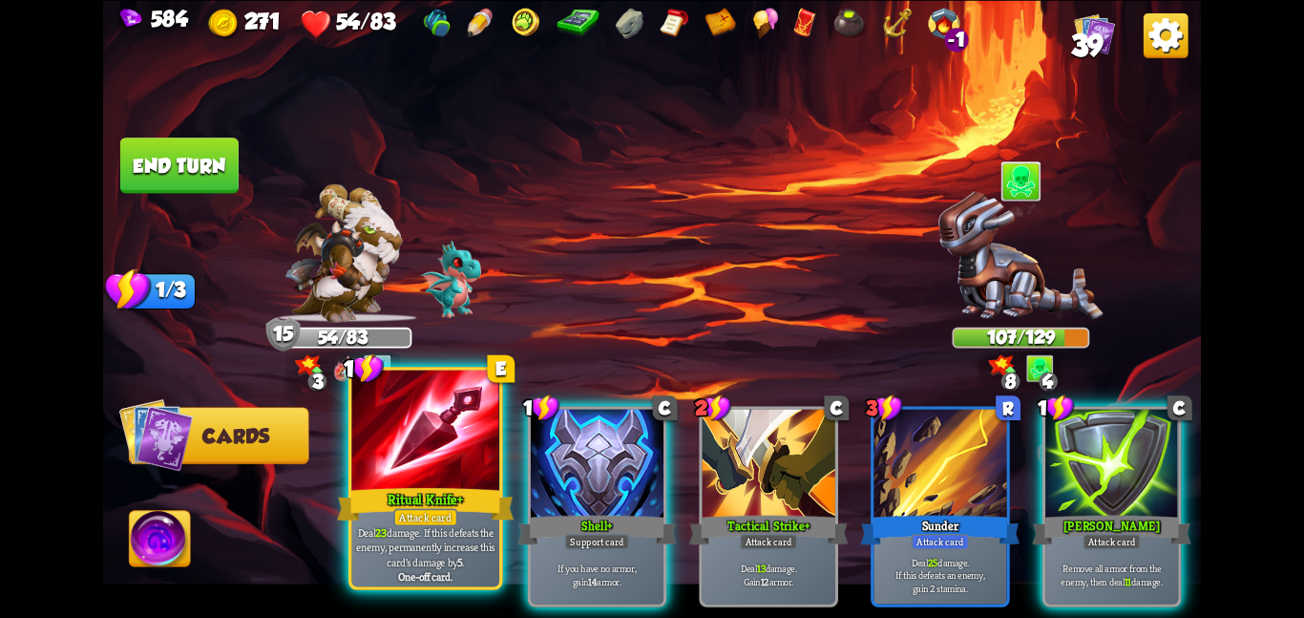
click at [421, 463] on div at bounding box center [425, 432] width 148 height 124
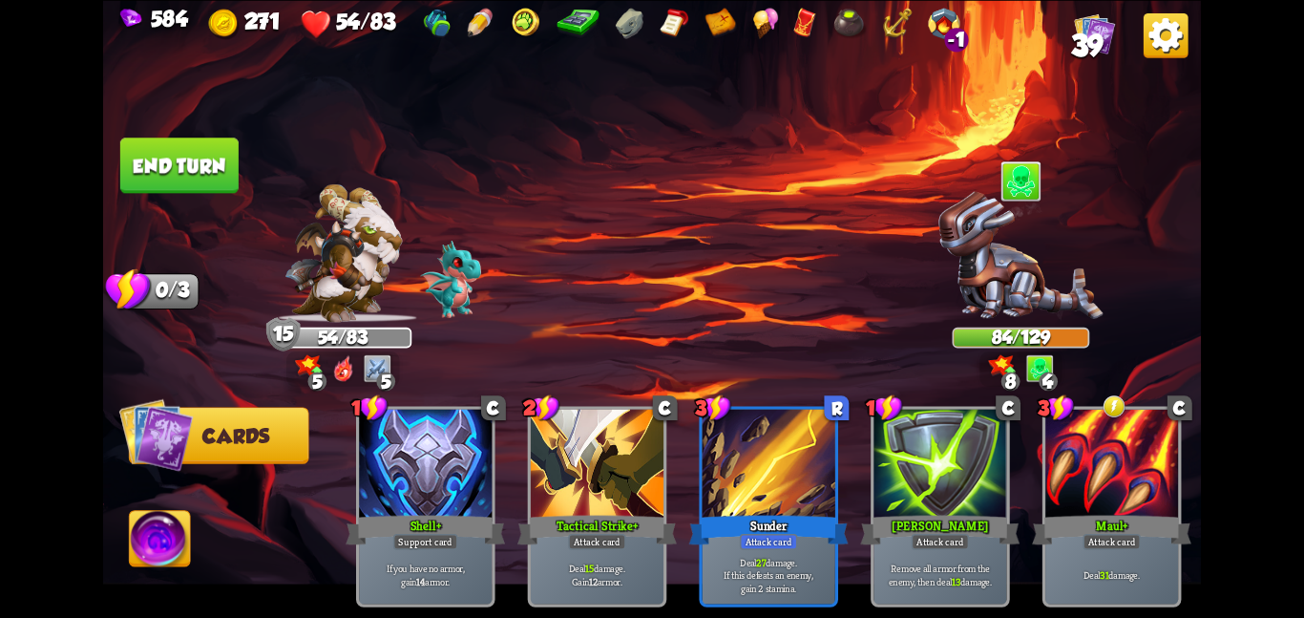
click at [193, 178] on button "End turn" at bounding box center [179, 164] width 118 height 55
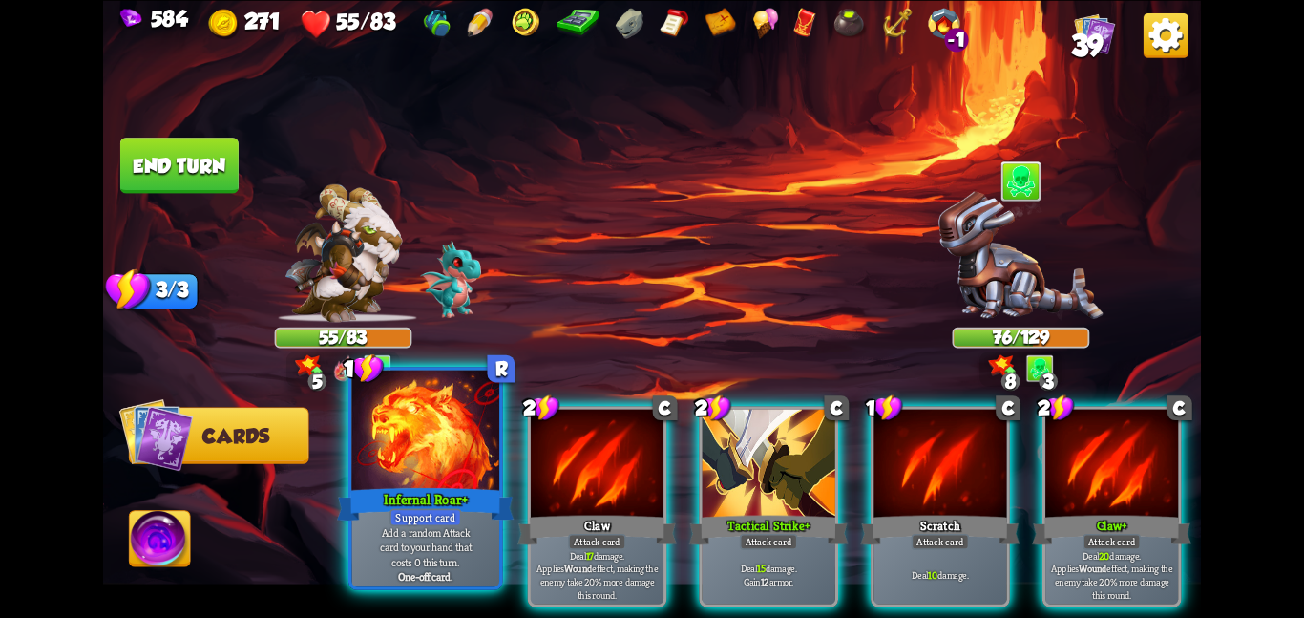
click at [419, 481] on div at bounding box center [425, 432] width 148 height 124
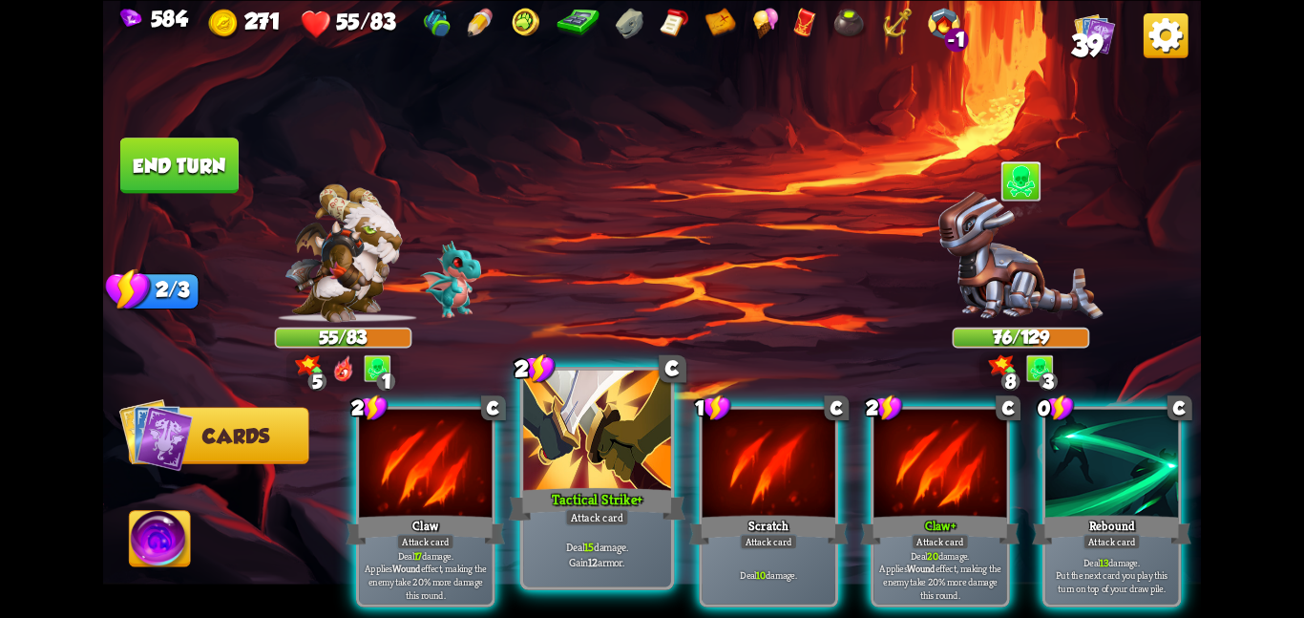
click at [610, 494] on div "Tactical Strike+" at bounding box center [597, 503] width 177 height 39
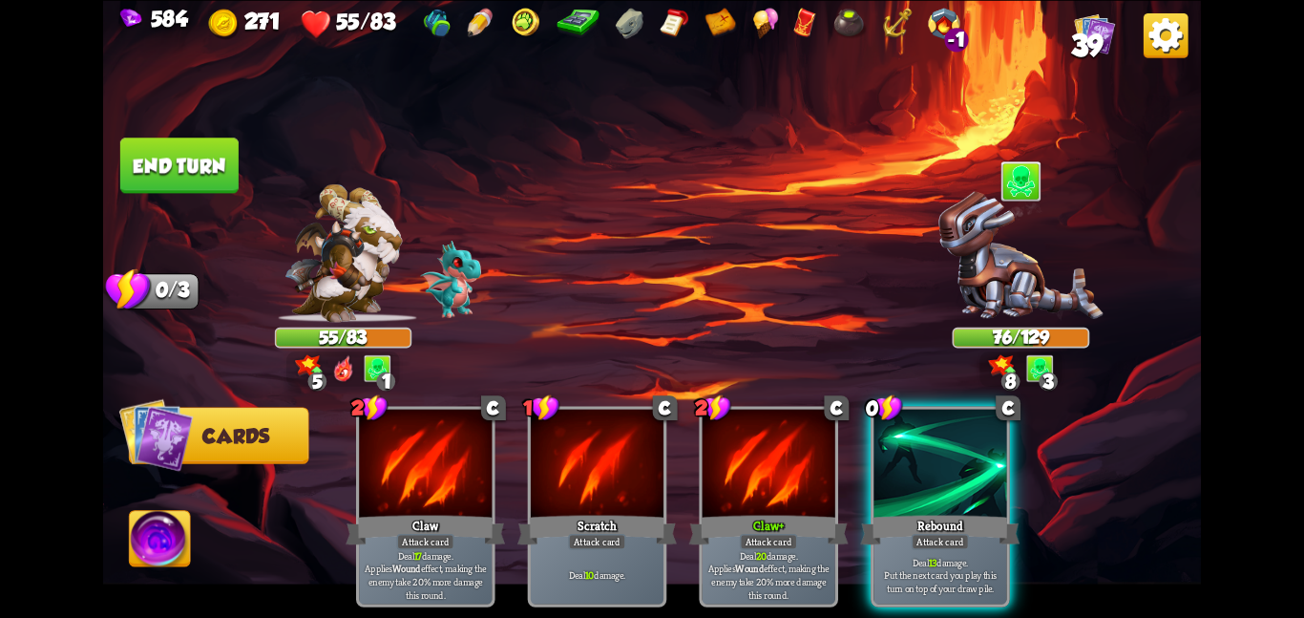
click at [610, 512] on div "Scratch" at bounding box center [596, 529] width 159 height 35
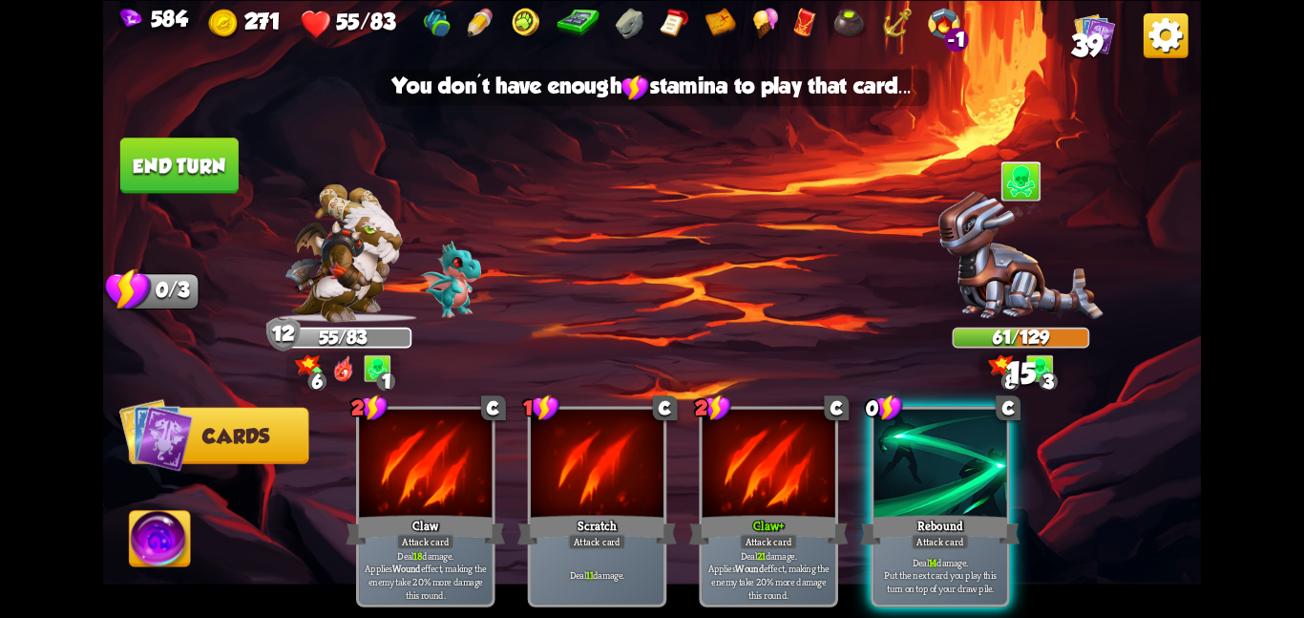
click at [146, 151] on button "End turn" at bounding box center [179, 164] width 118 height 55
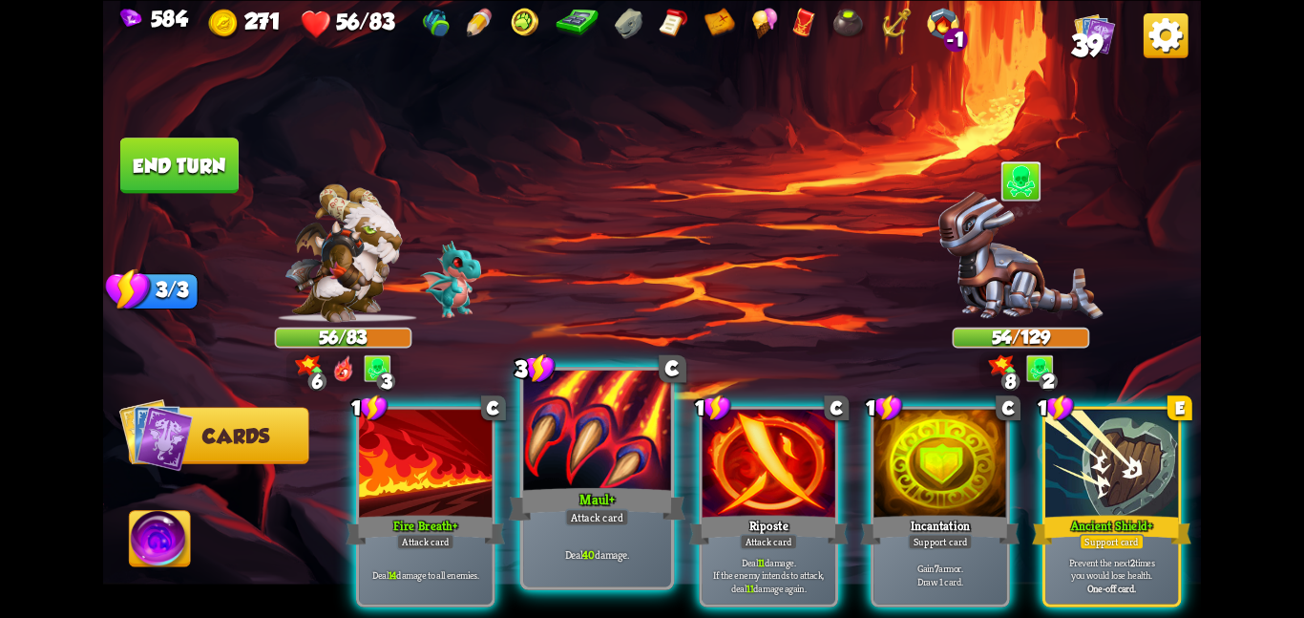
click at [555, 484] on div "Maul+" at bounding box center [597, 503] width 177 height 39
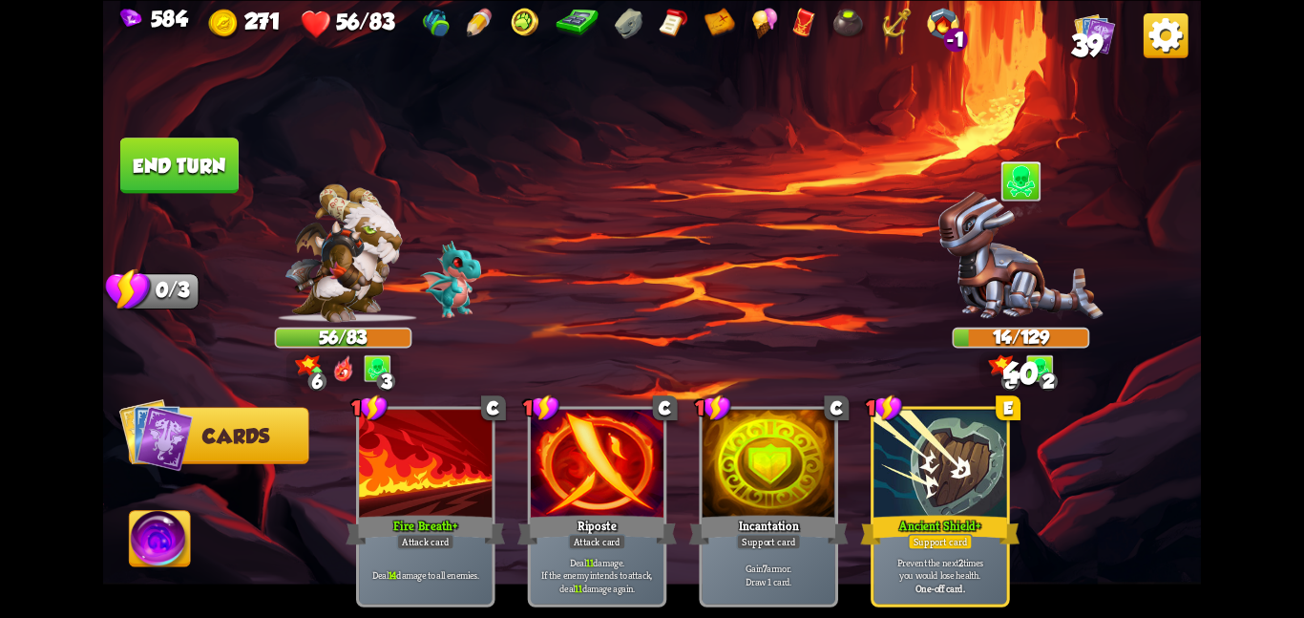
click at [161, 568] on img at bounding box center [160, 542] width 61 height 62
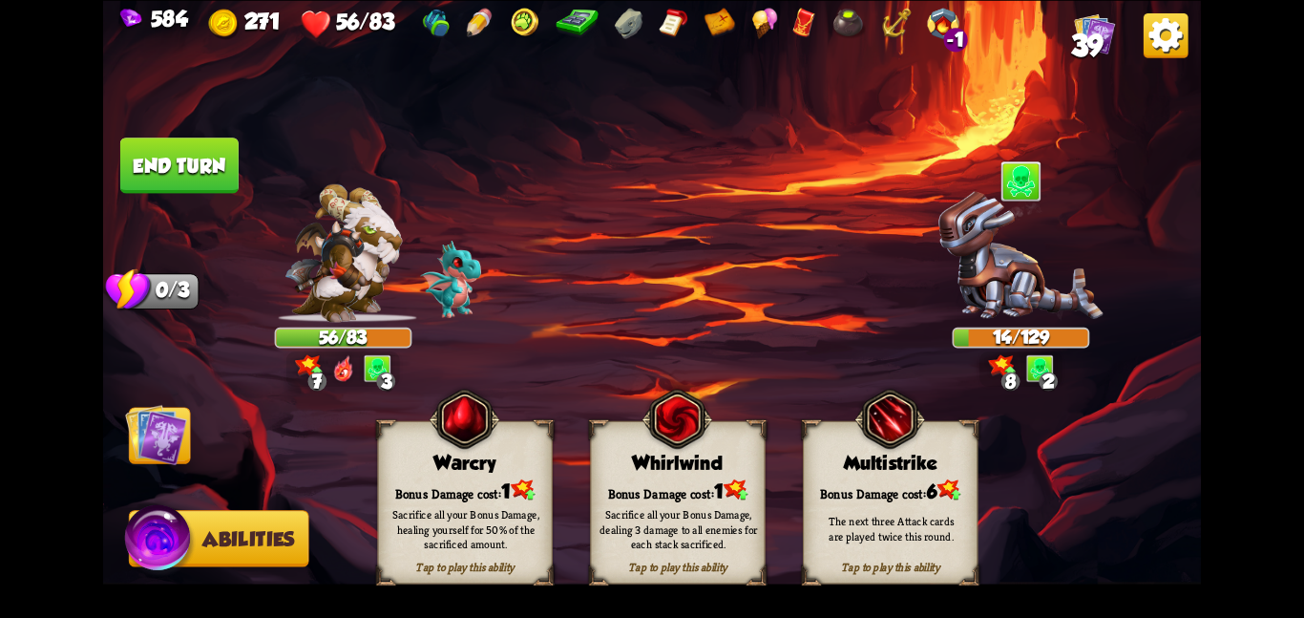
click at [683, 462] on div "Whirlwind" at bounding box center [678, 463] width 174 height 22
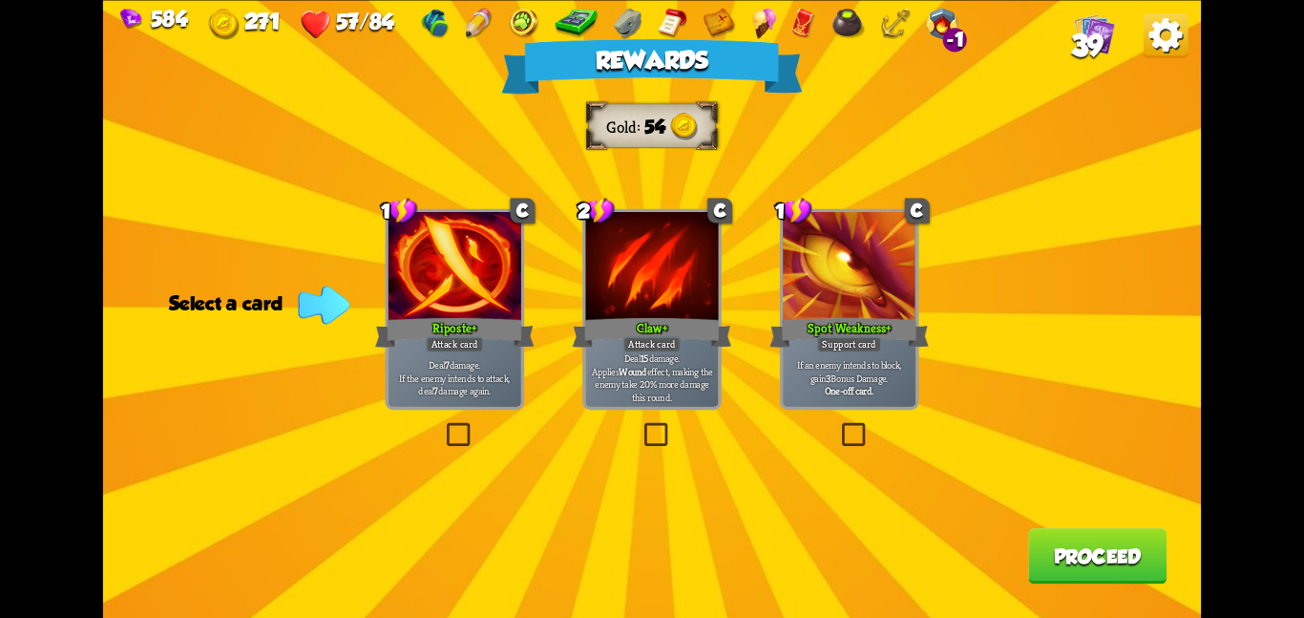
click at [452, 360] on p "Deal 7 damage. If the enemy intends to attack, deal 7 damage again." at bounding box center [454, 376] width 126 height 39
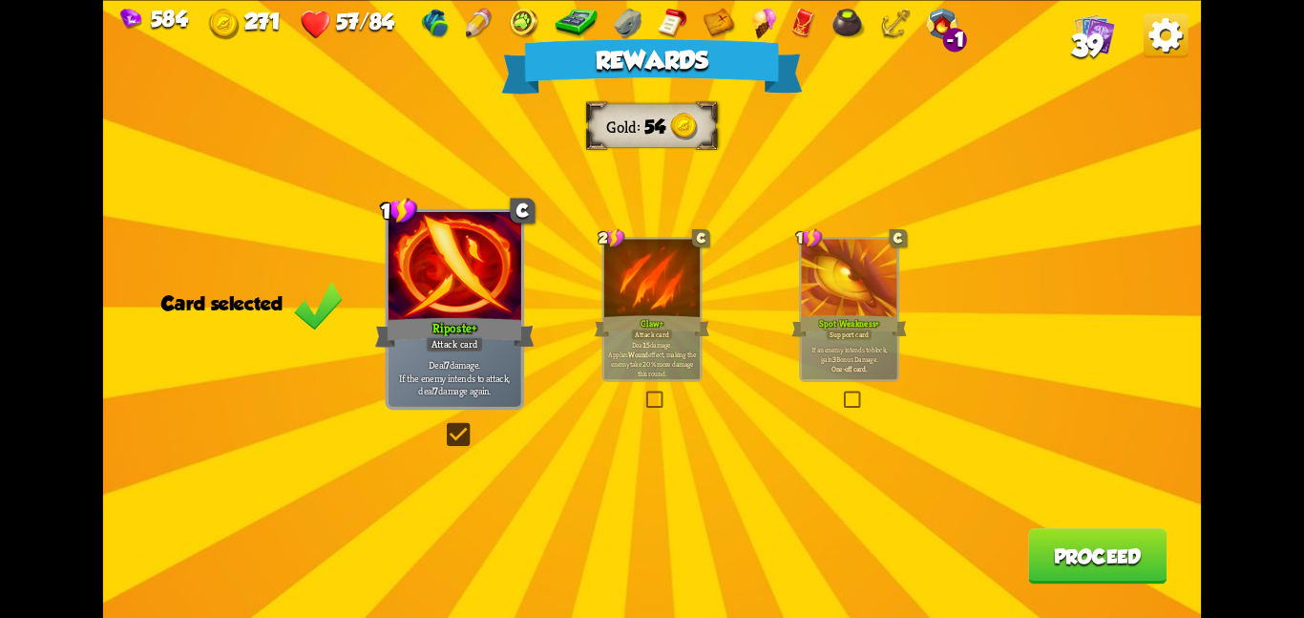
click at [1096, 568] on button "Proceed" at bounding box center [1097, 555] width 138 height 55
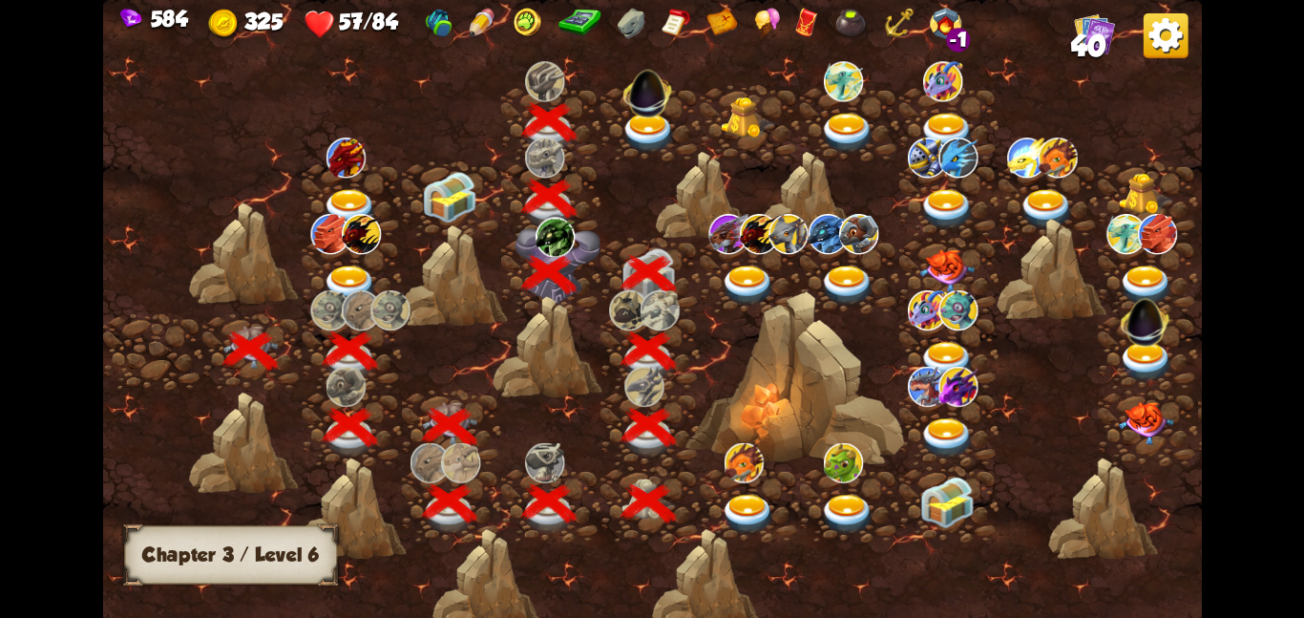
click at [626, 127] on img at bounding box center [649, 132] width 55 height 40
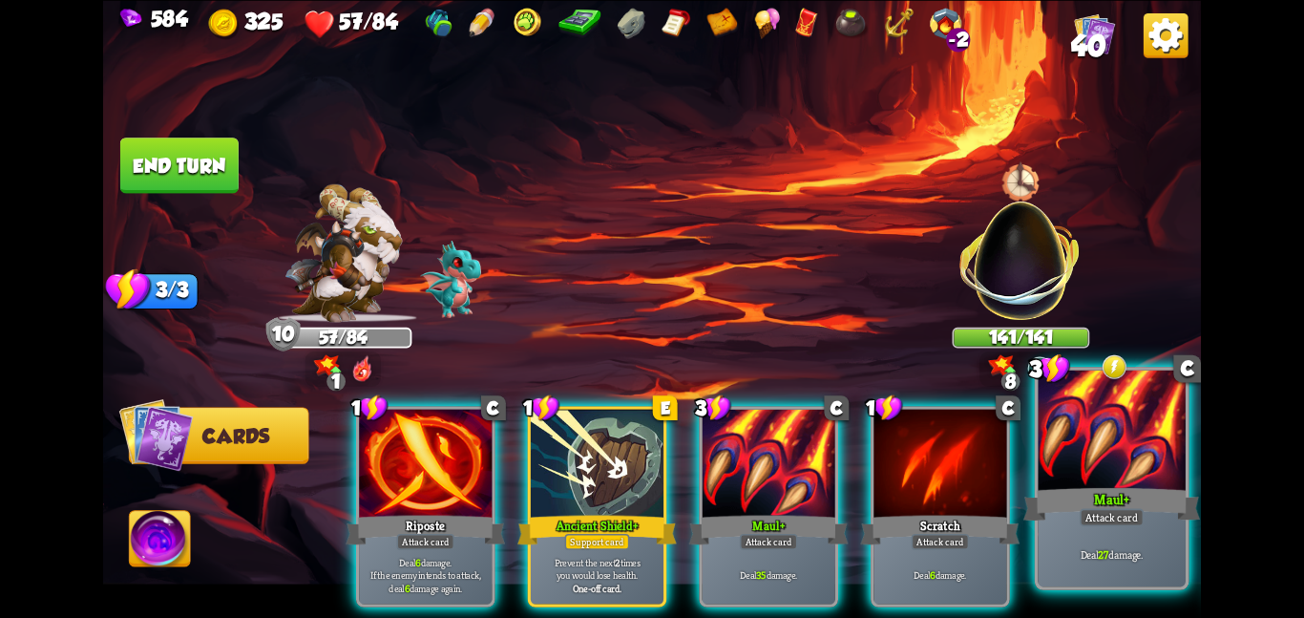
click at [1058, 474] on div at bounding box center [1112, 432] width 148 height 124
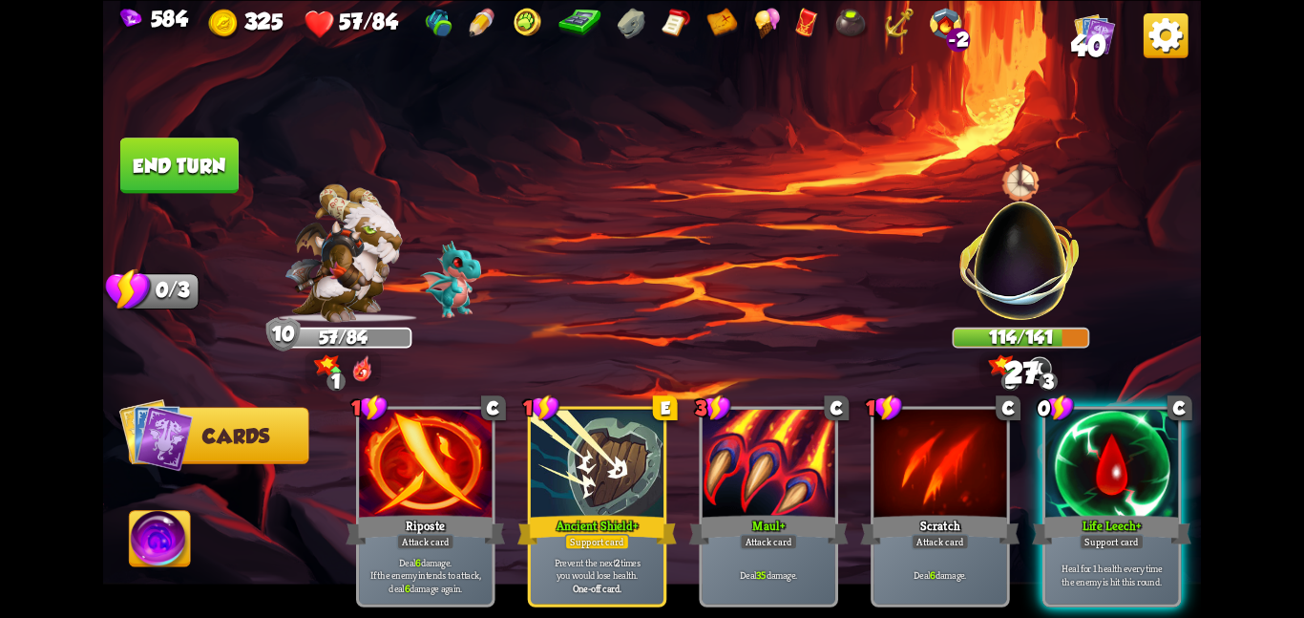
click at [1058, 474] on div at bounding box center [1111, 465] width 133 height 112
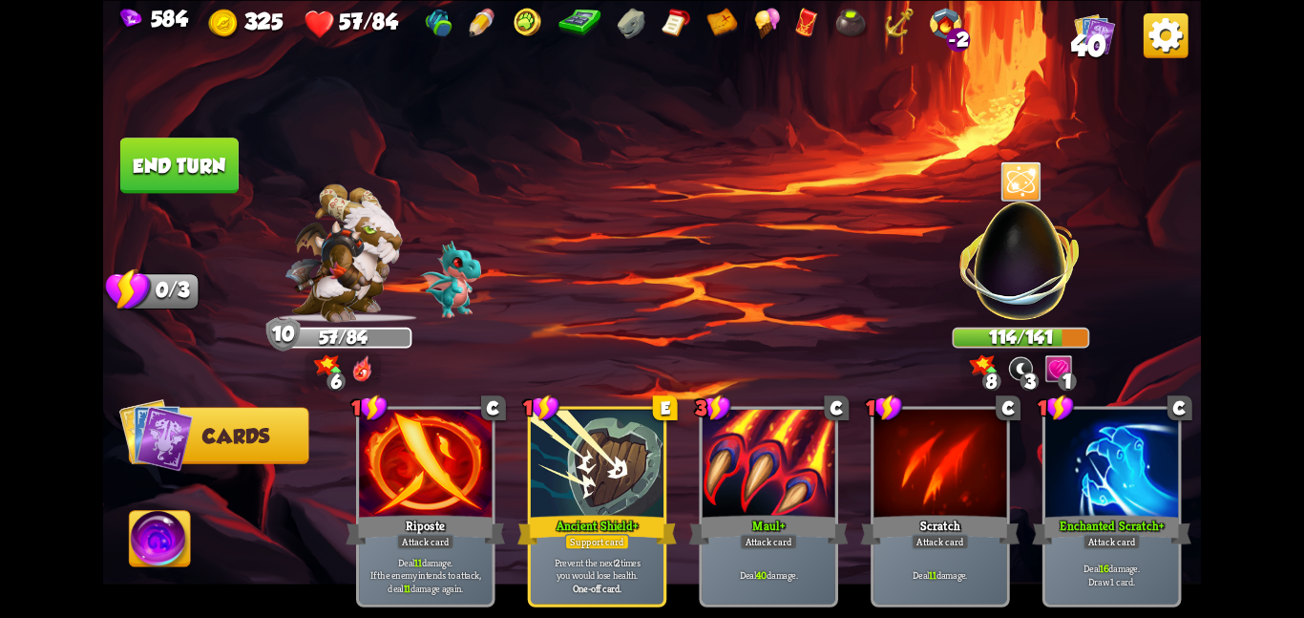
click at [187, 183] on button "End turn" at bounding box center [179, 164] width 118 height 55
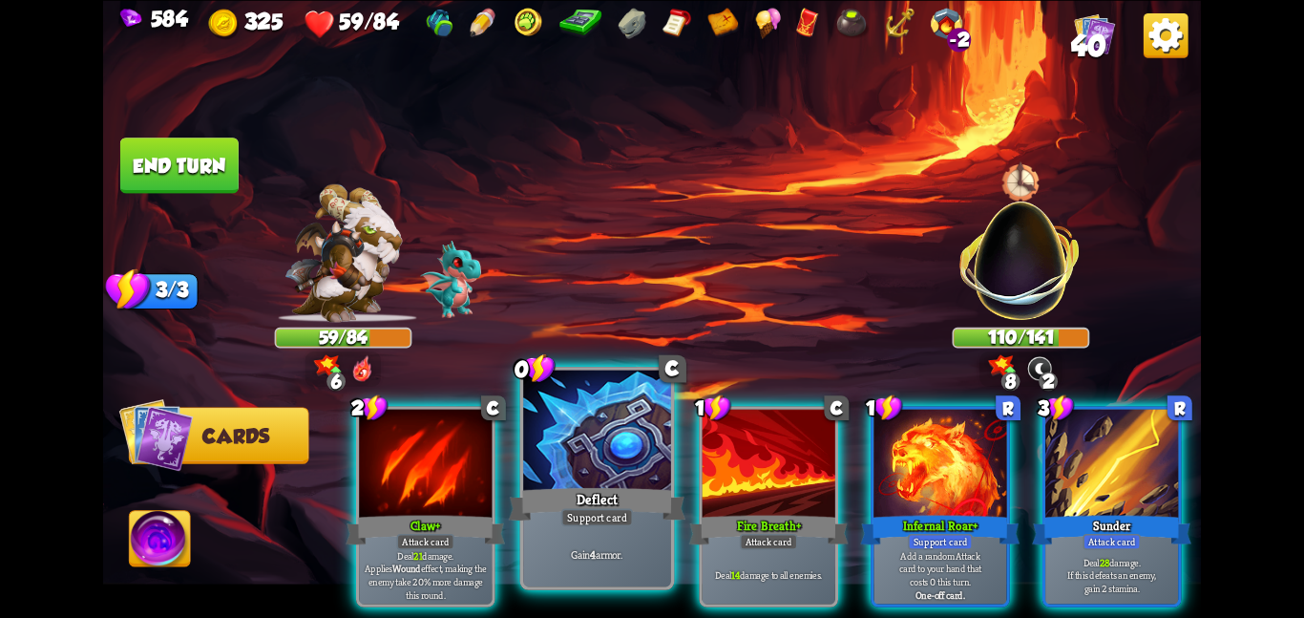
click at [594, 451] on div at bounding box center [597, 432] width 148 height 124
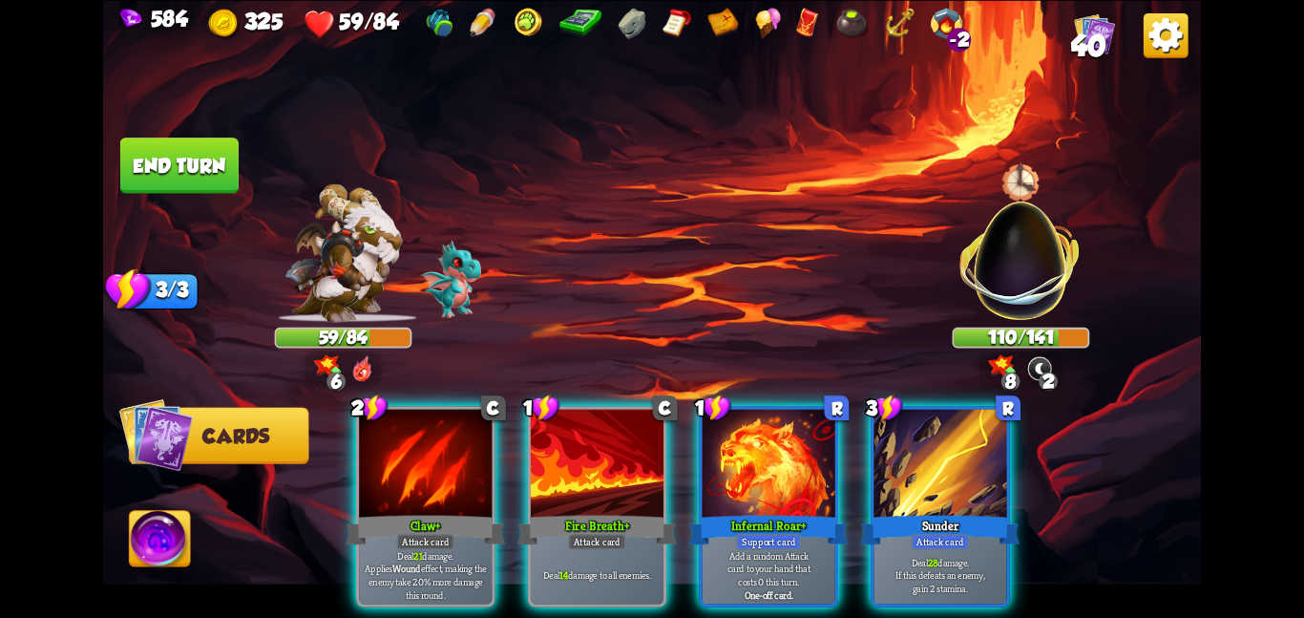
click at [594, 451] on div at bounding box center [597, 465] width 133 height 112
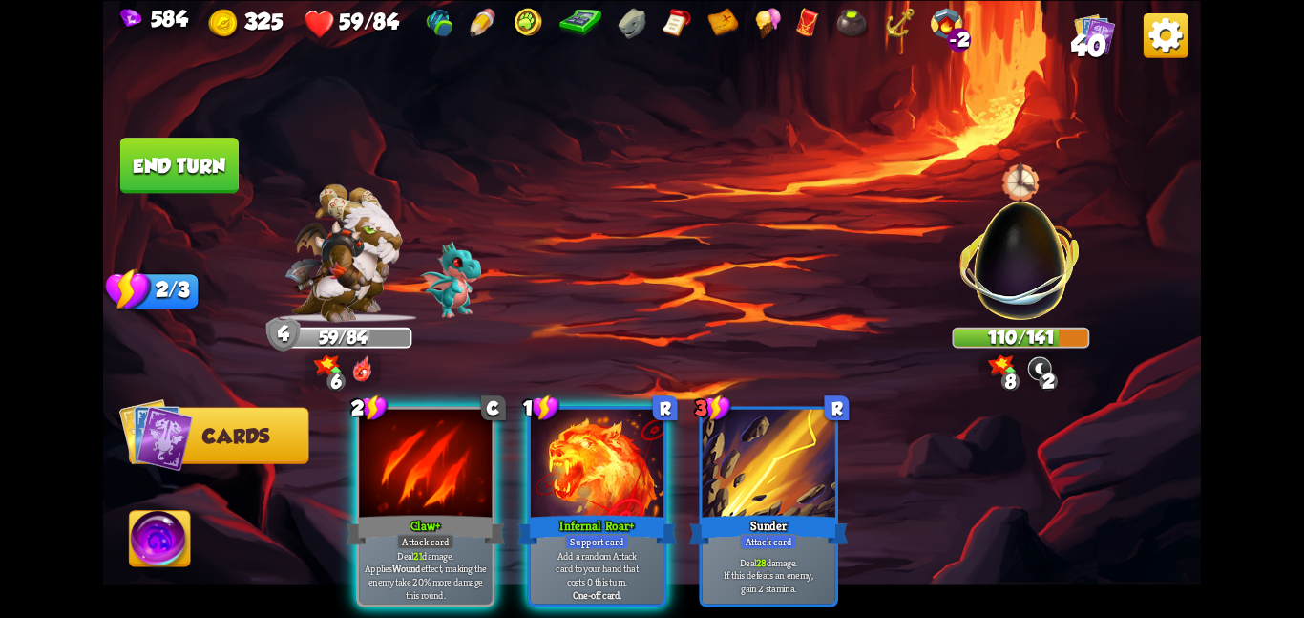
click at [594, 451] on div at bounding box center [597, 465] width 133 height 112
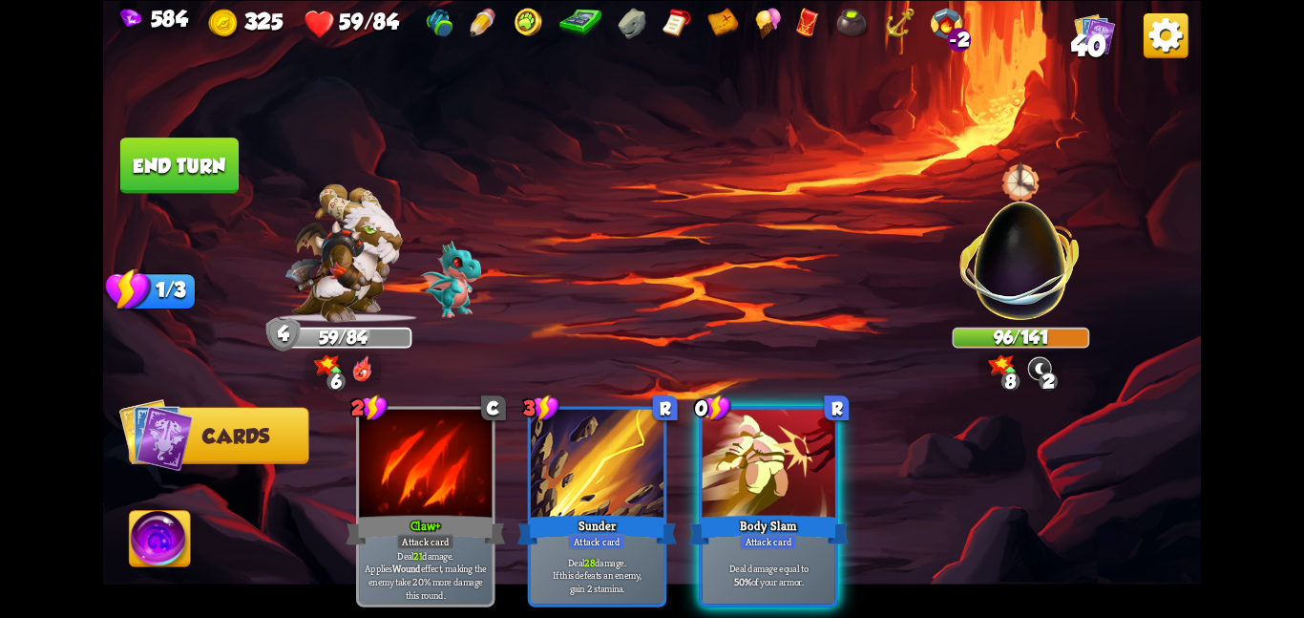
click at [191, 159] on button "End turn" at bounding box center [179, 164] width 118 height 55
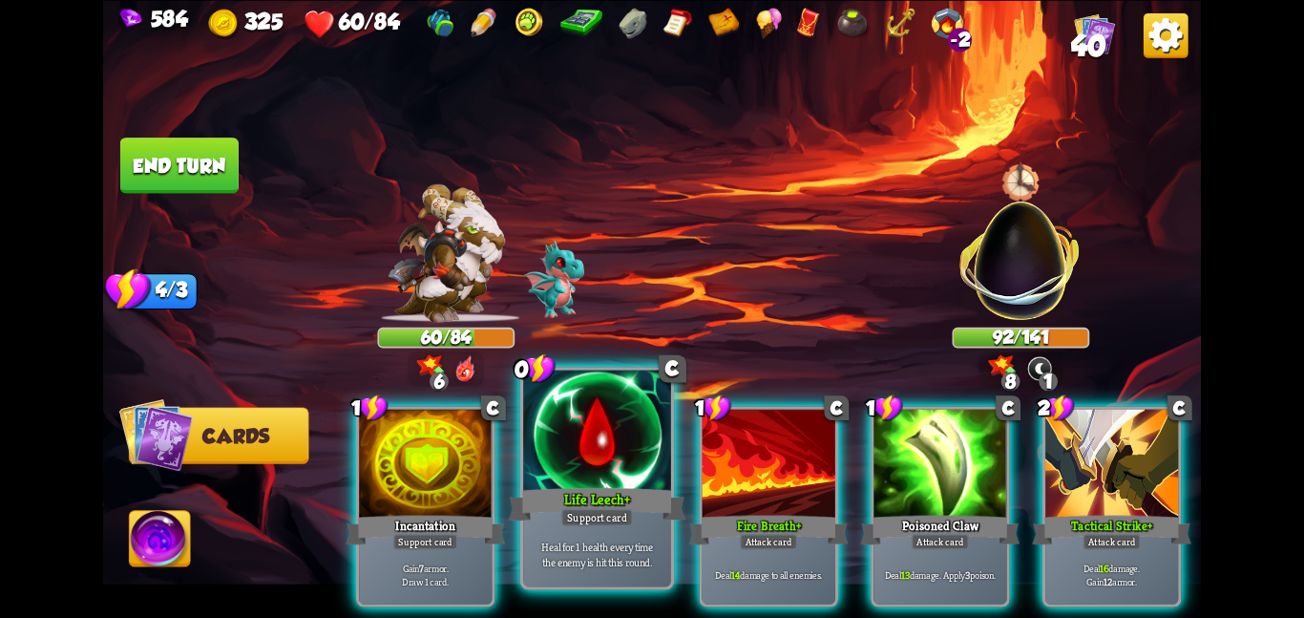
click at [576, 487] on div "Life Leech+" at bounding box center [597, 503] width 177 height 39
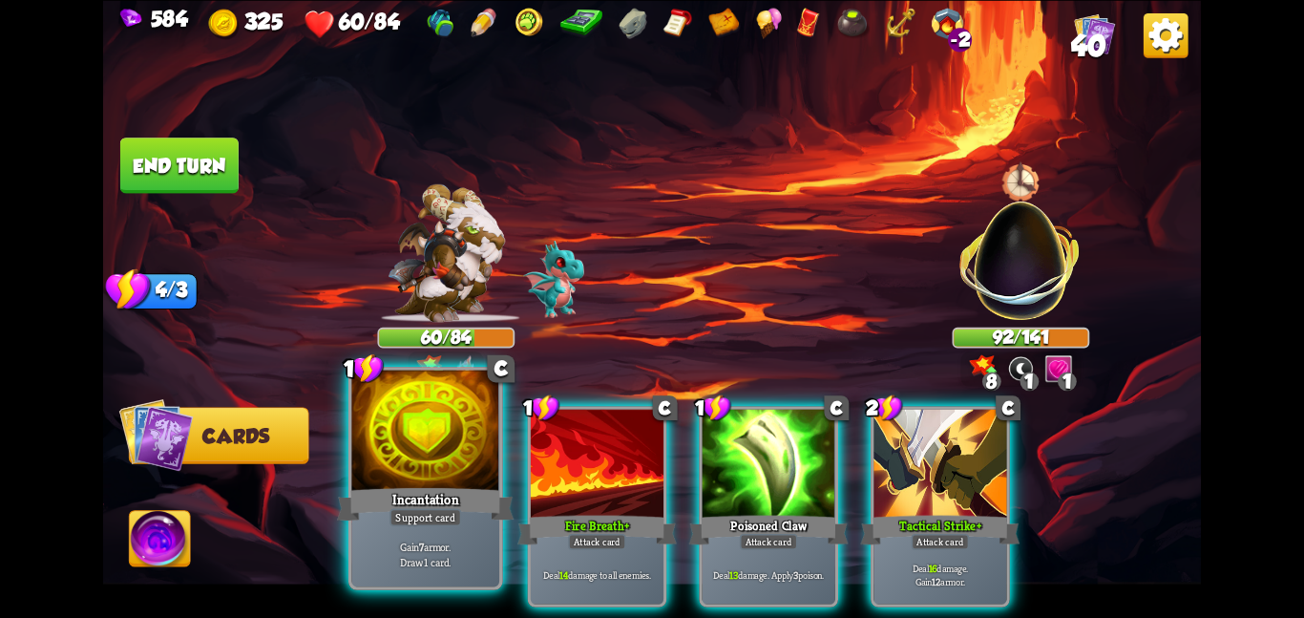
click at [475, 502] on div "Incantation" at bounding box center [425, 503] width 177 height 39
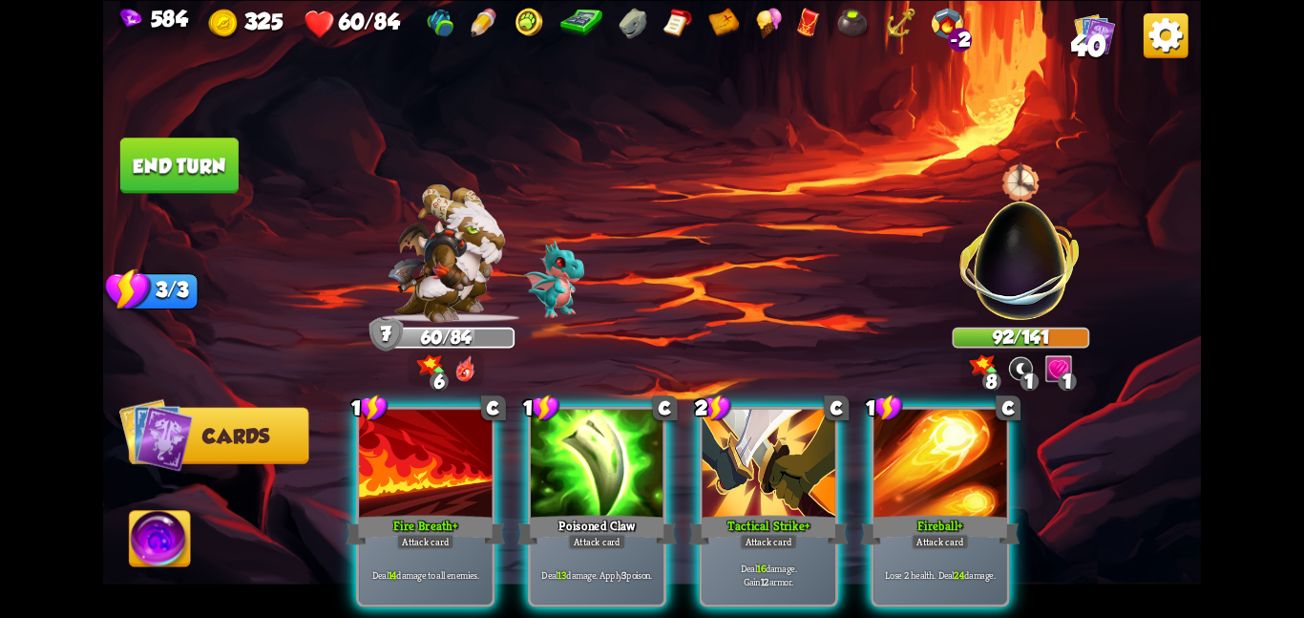
click at [179, 171] on button "End turn" at bounding box center [179, 164] width 118 height 55
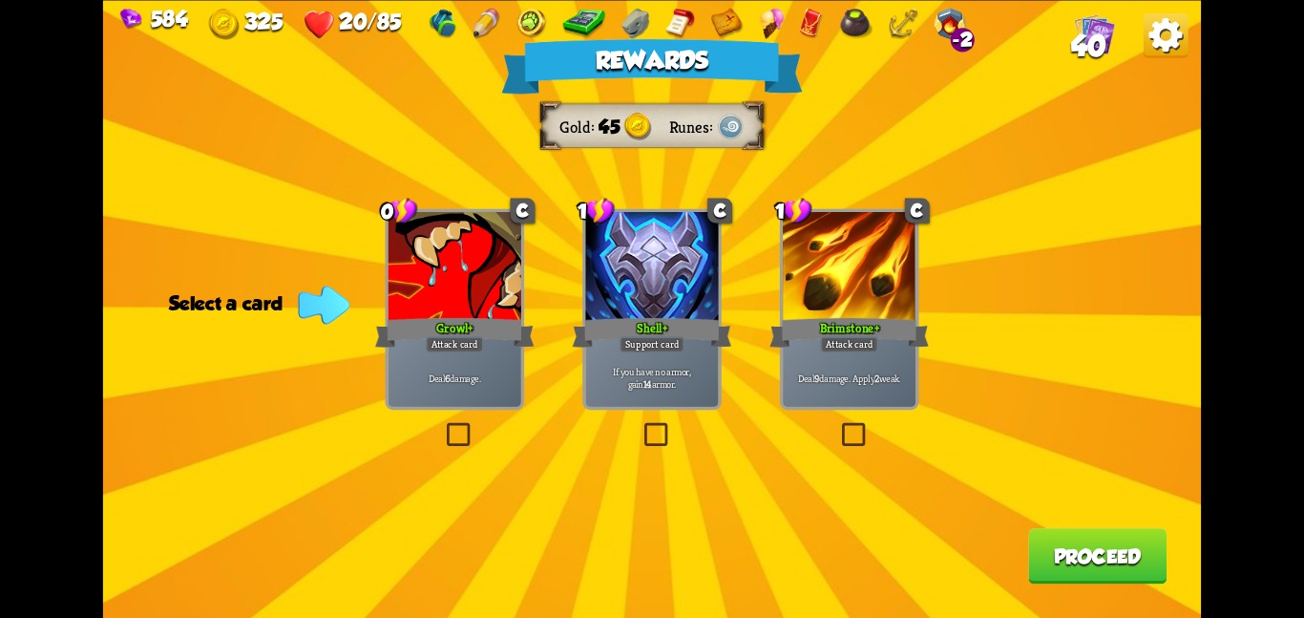
click at [615, 218] on div at bounding box center [651, 268] width 133 height 112
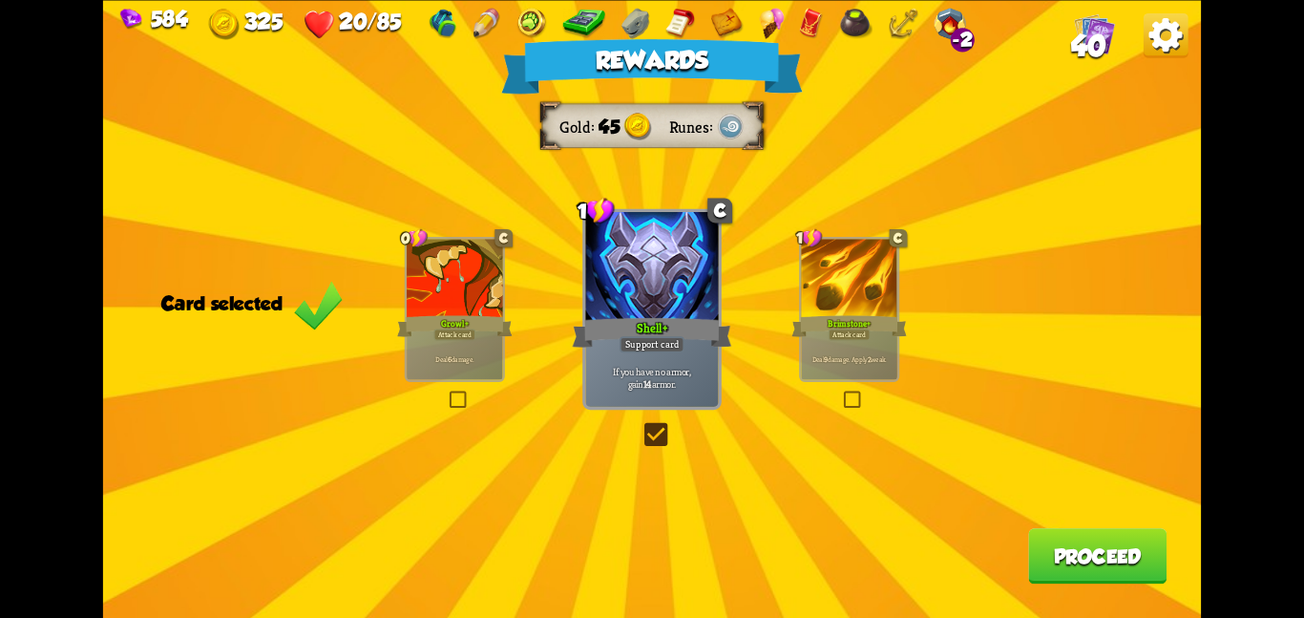
click at [1079, 564] on button "Proceed" at bounding box center [1097, 555] width 138 height 55
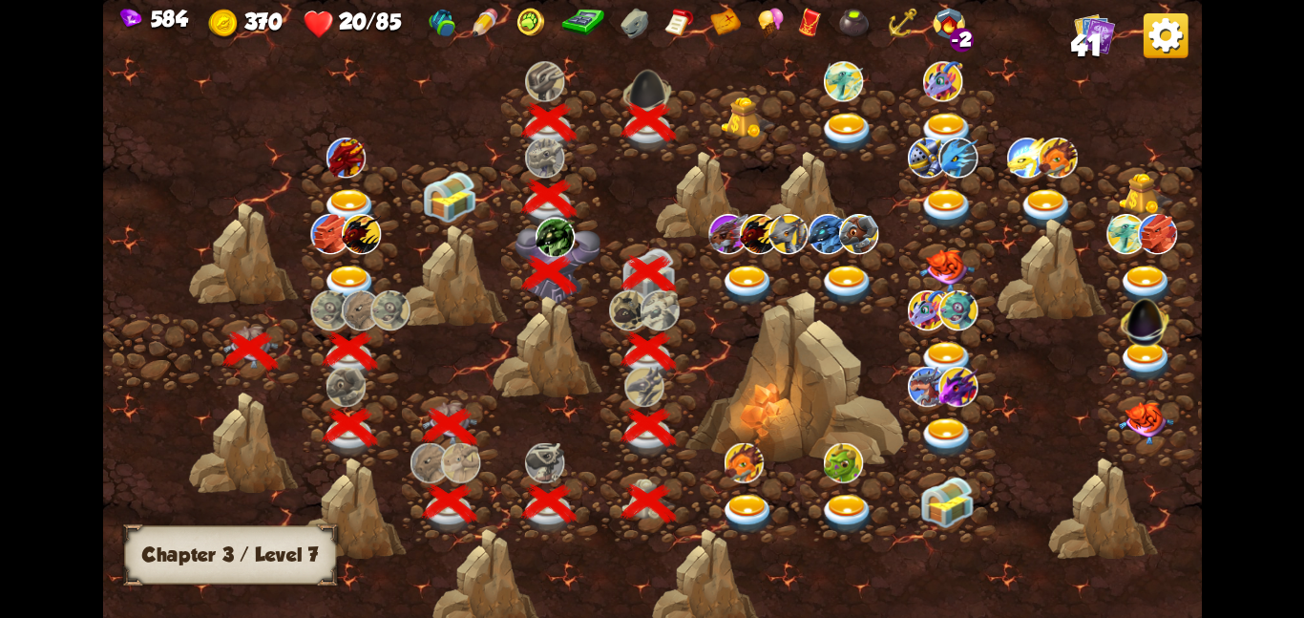
click at [746, 113] on img at bounding box center [748, 117] width 55 height 42
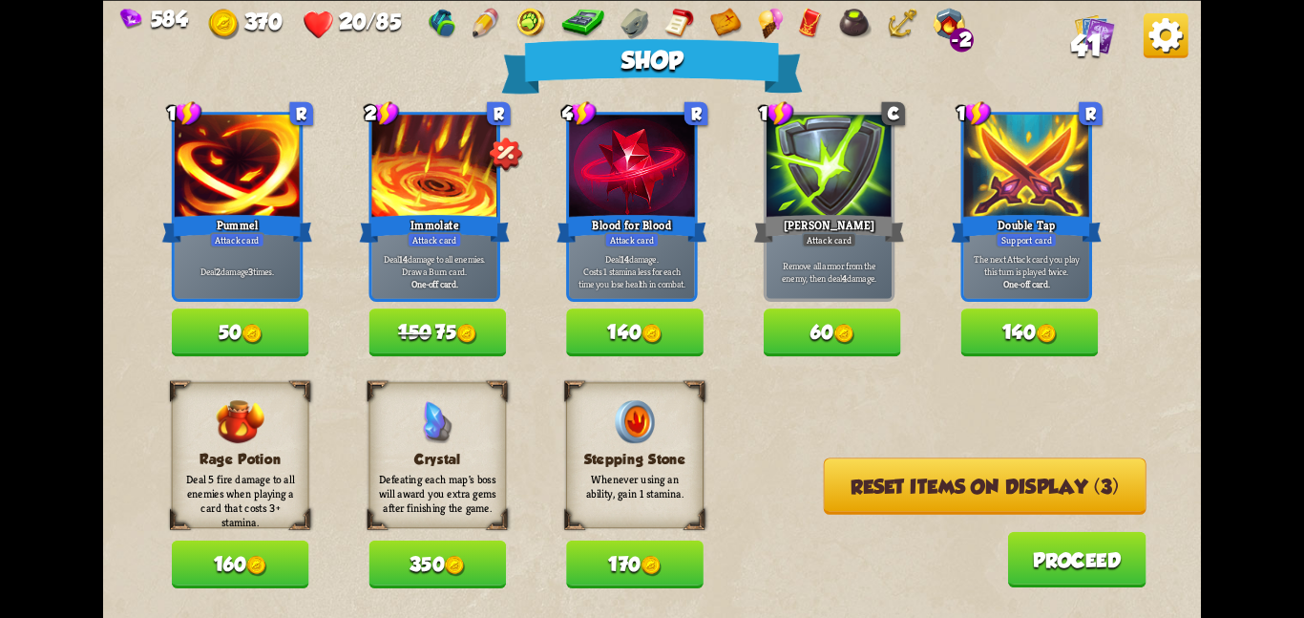
click at [852, 482] on button "Reset items on display (3)" at bounding box center [985, 485] width 323 height 56
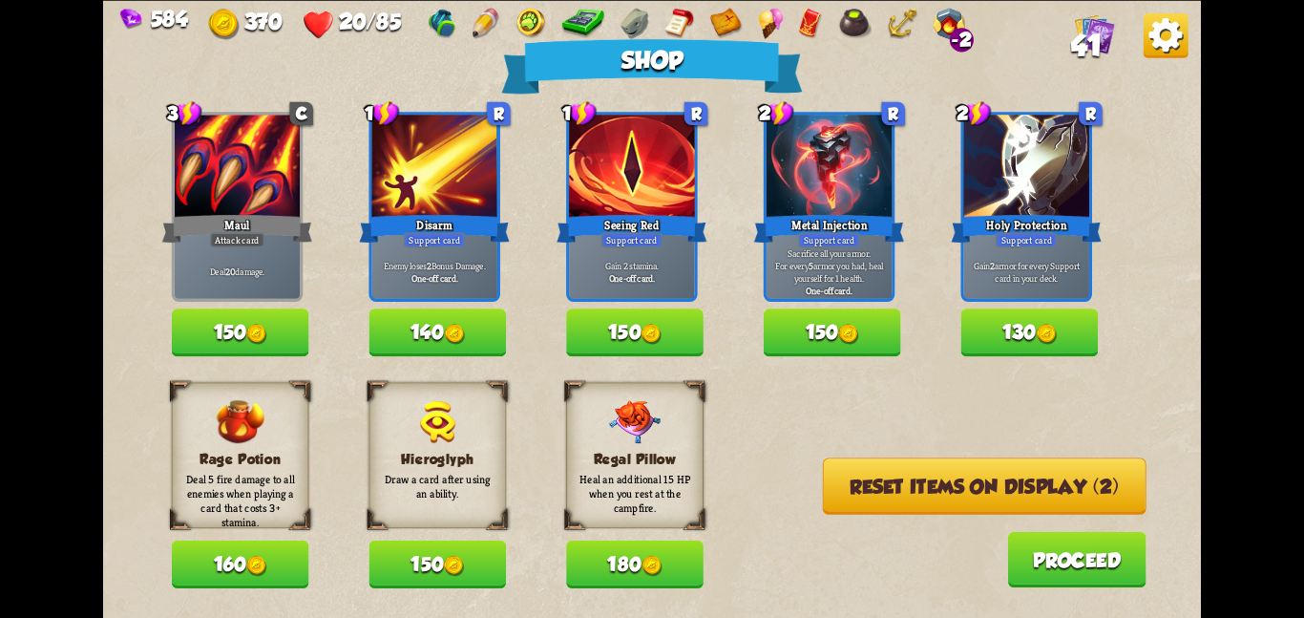
click at [644, 544] on button "180" at bounding box center [634, 564] width 137 height 48
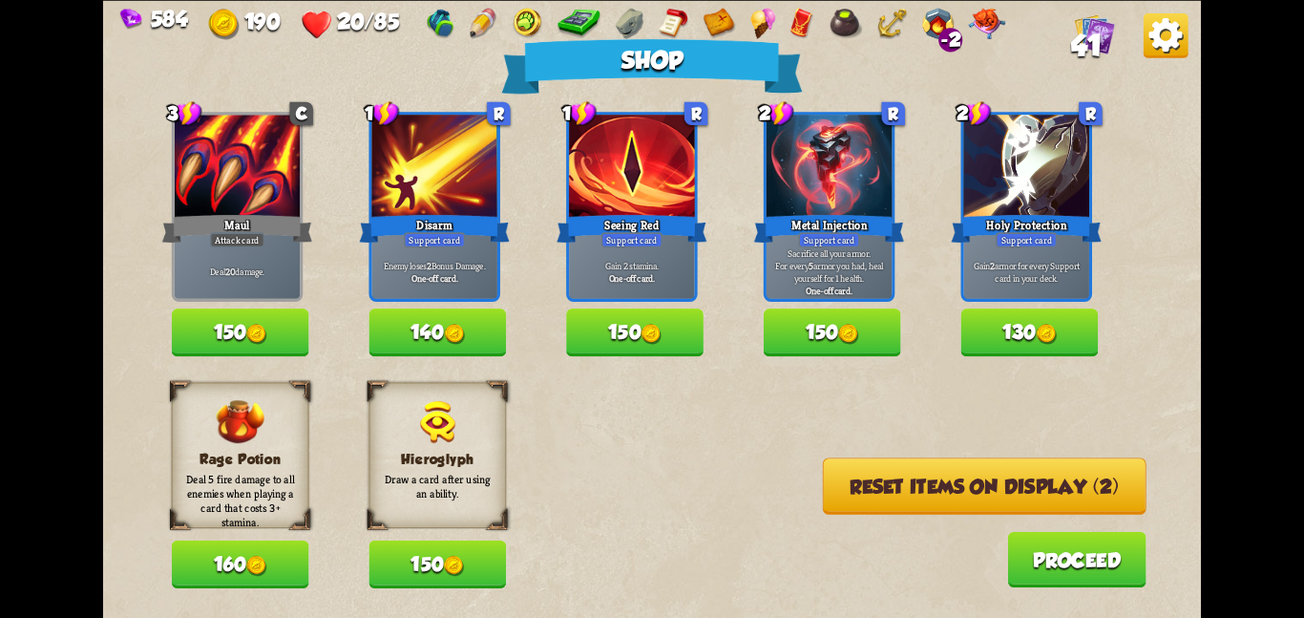
click at [823, 495] on button "Reset items on display (2)" at bounding box center [985, 485] width 324 height 56
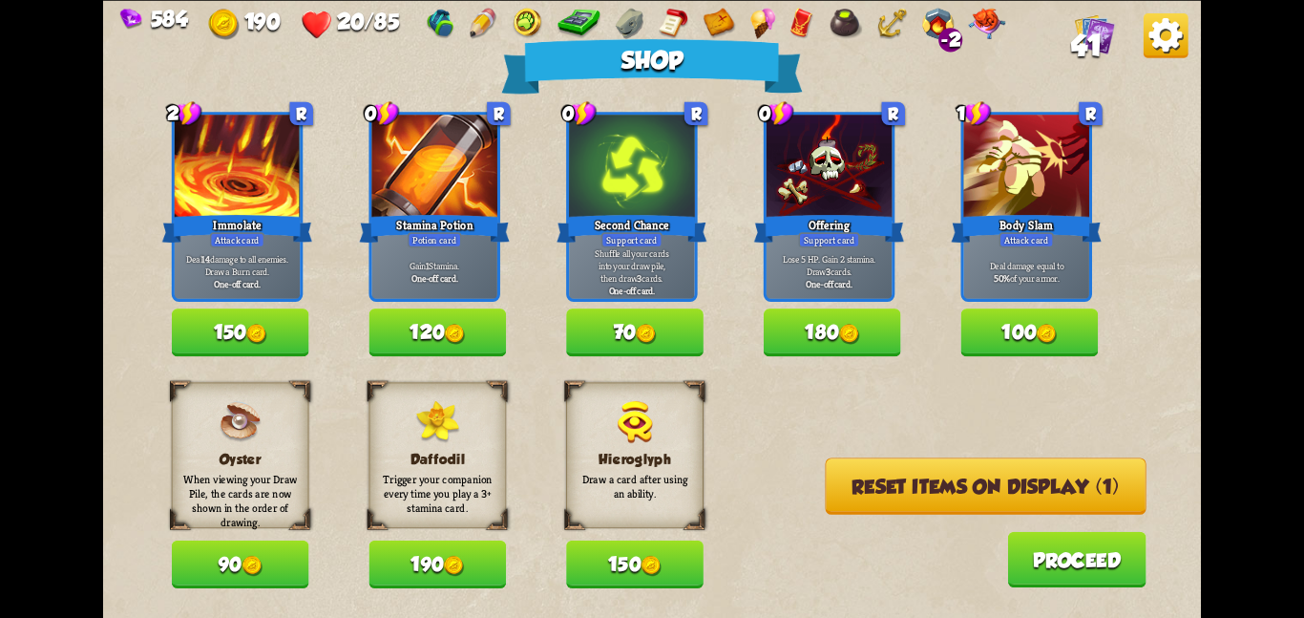
click at [469, 564] on button "190" at bounding box center [437, 564] width 137 height 48
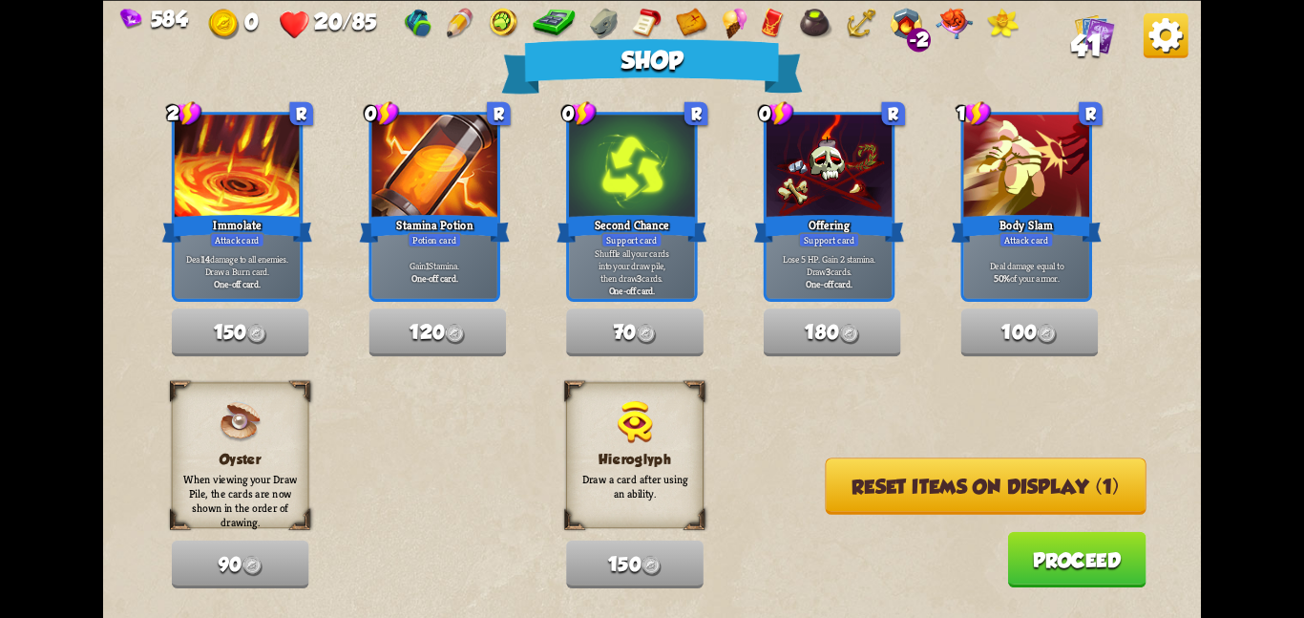
click at [979, 514] on button "Reset items on display (1)" at bounding box center [986, 485] width 321 height 56
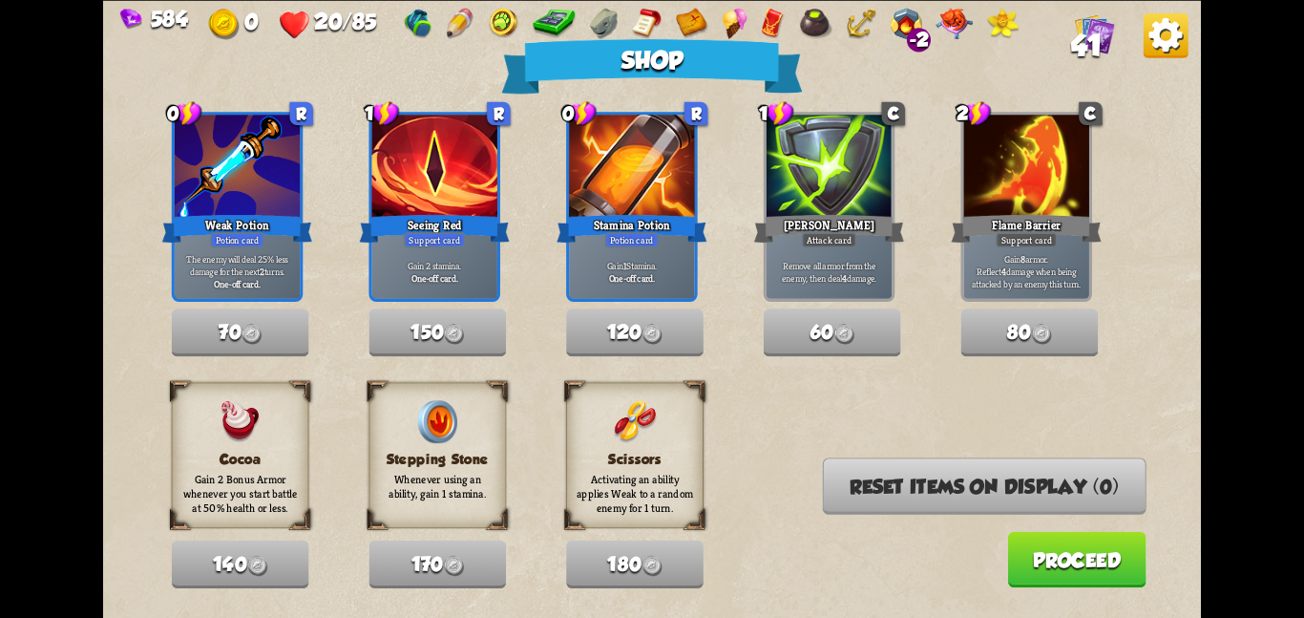
click at [1030, 554] on button "Proceed" at bounding box center [1076, 558] width 138 height 55
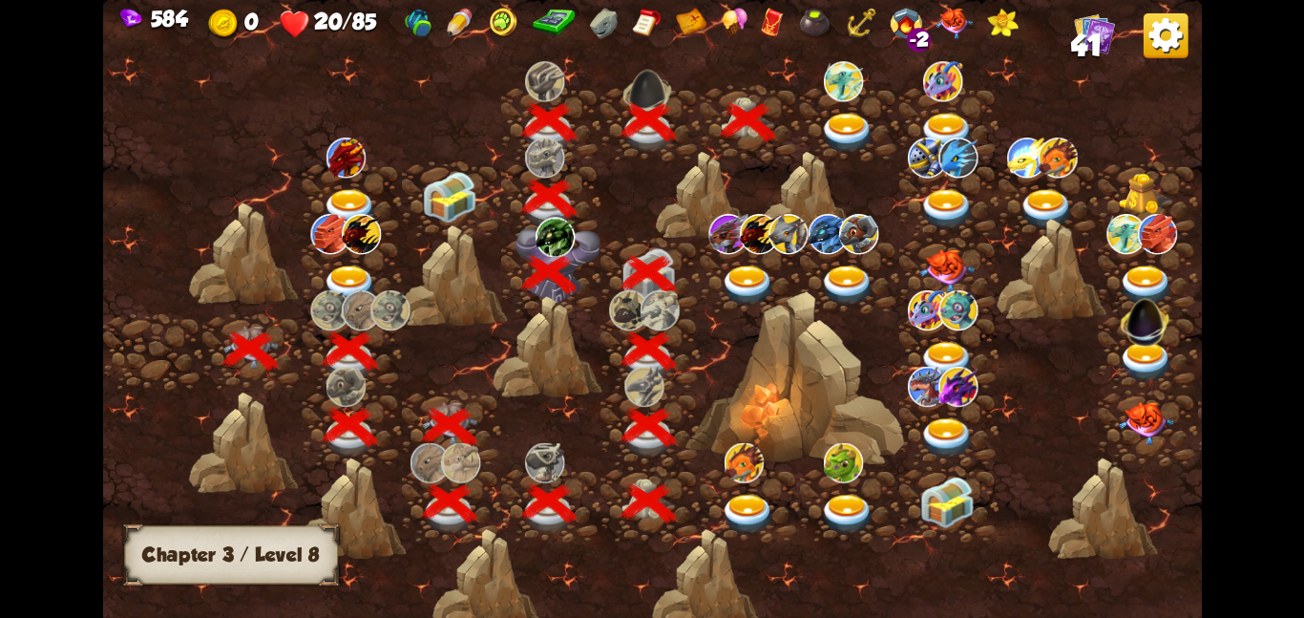
click at [818, 104] on div at bounding box center [849, 122] width 99 height 76
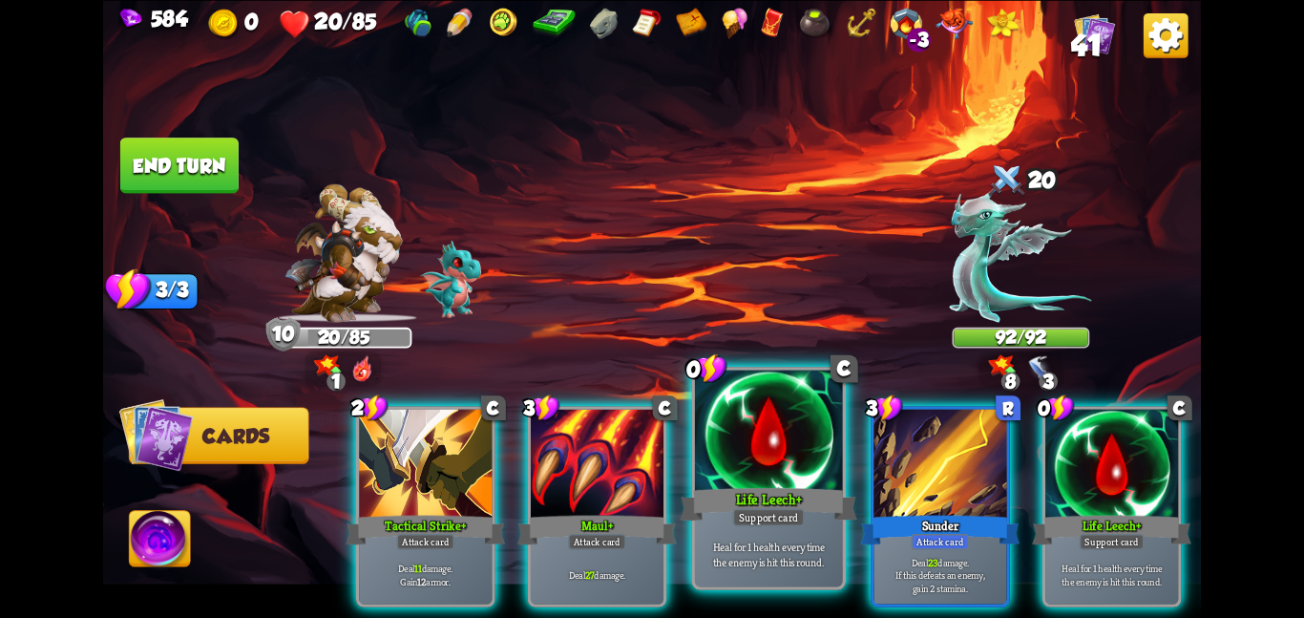
click at [802, 583] on div "Heal for 1 health every time the enemy is hit this round." at bounding box center [769, 553] width 148 height 64
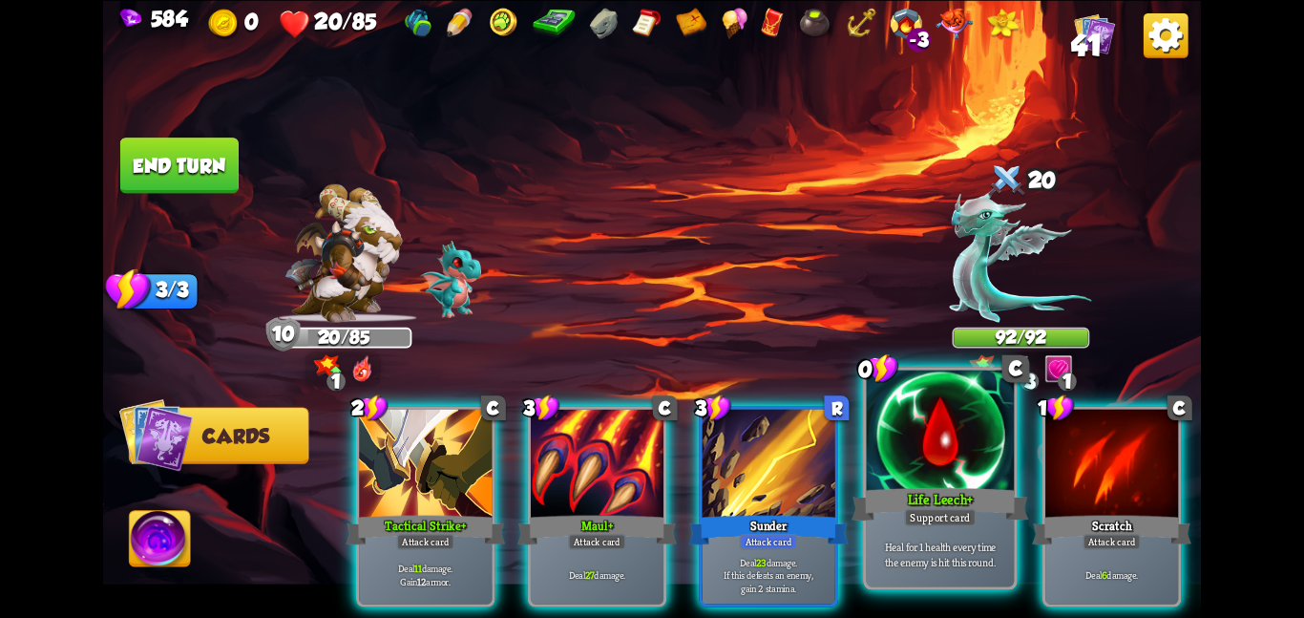
click at [946, 521] on div "Support card" at bounding box center [940, 517] width 72 height 18
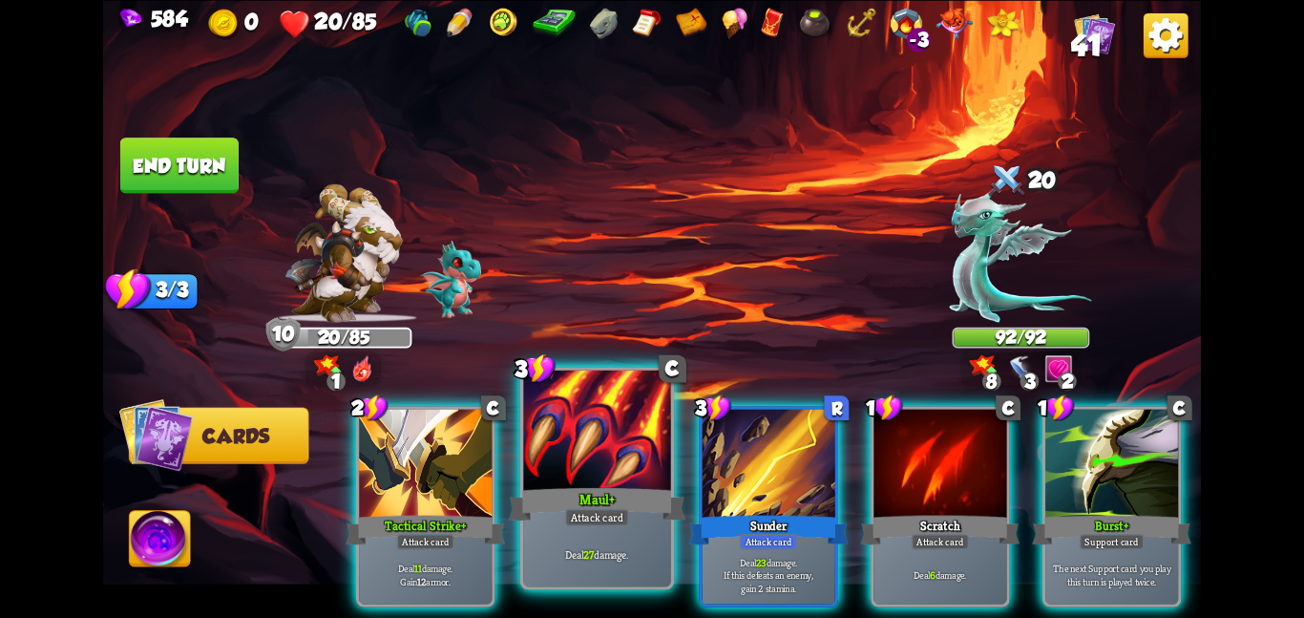
click at [616, 454] on div at bounding box center [597, 432] width 148 height 124
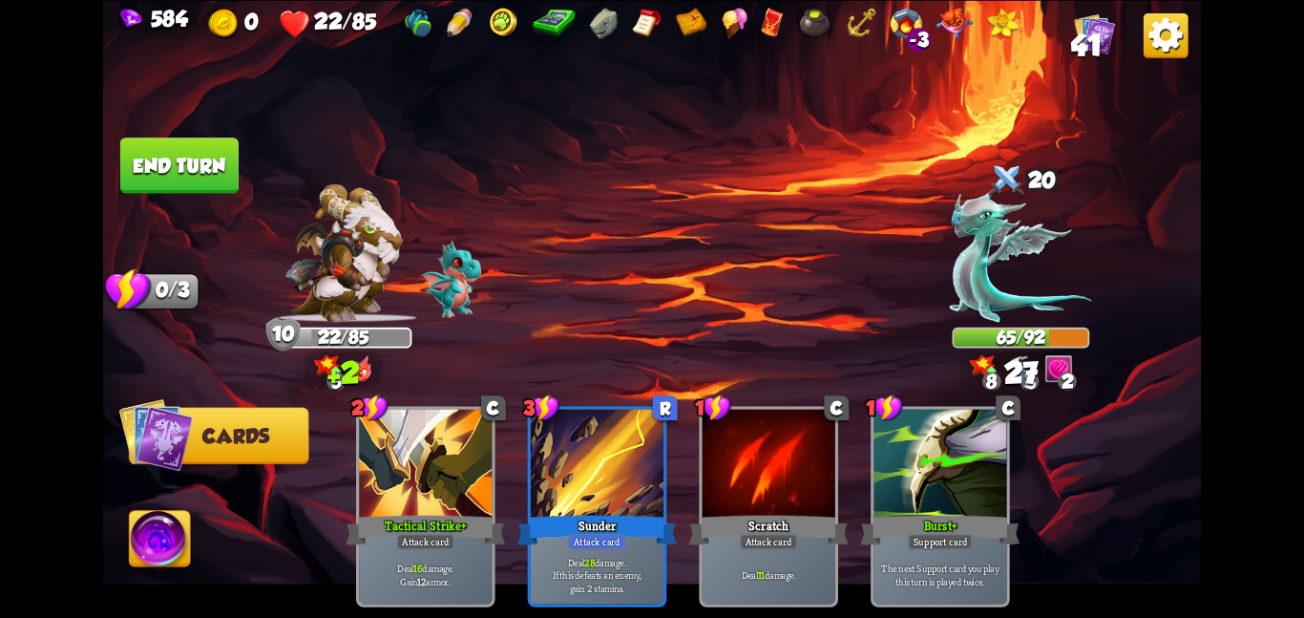
click at [179, 148] on button "End turn" at bounding box center [179, 164] width 118 height 55
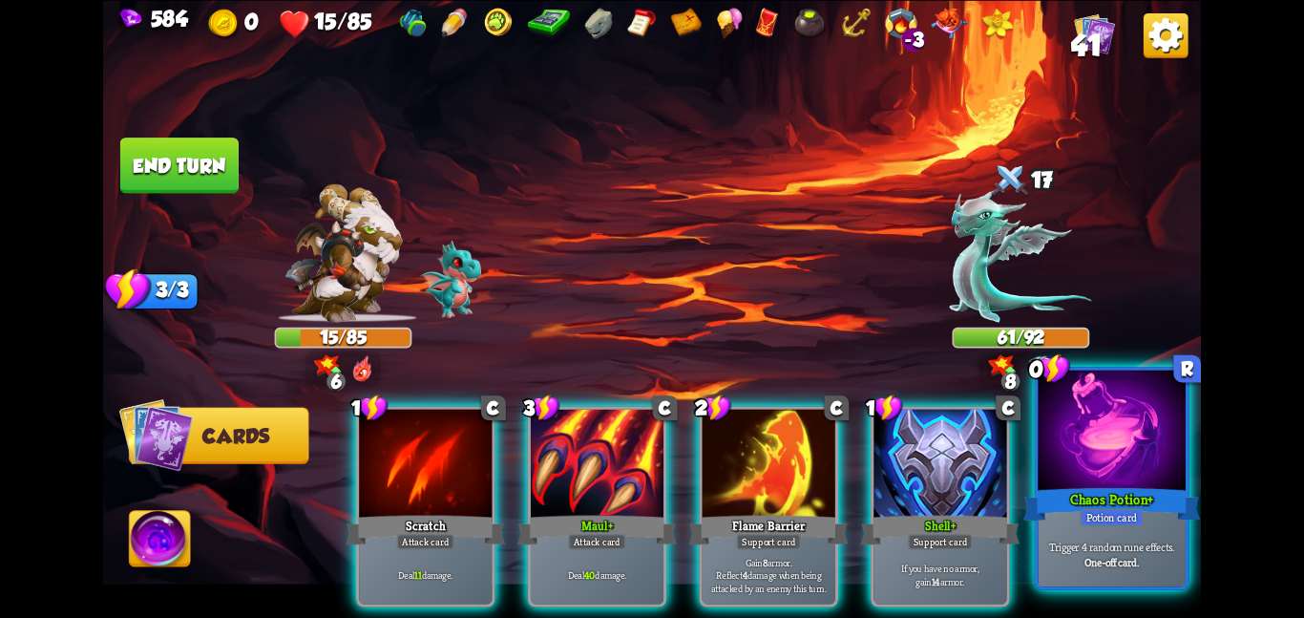
click at [1106, 461] on div at bounding box center [1112, 432] width 148 height 124
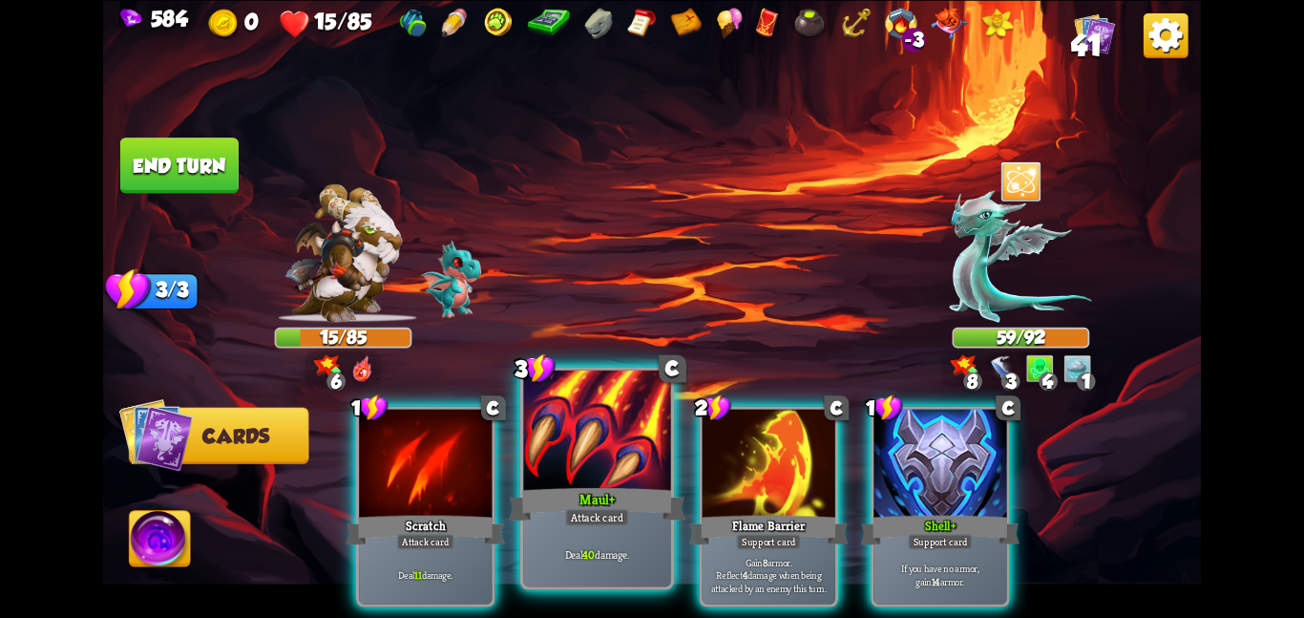
click at [621, 447] on div at bounding box center [597, 432] width 148 height 124
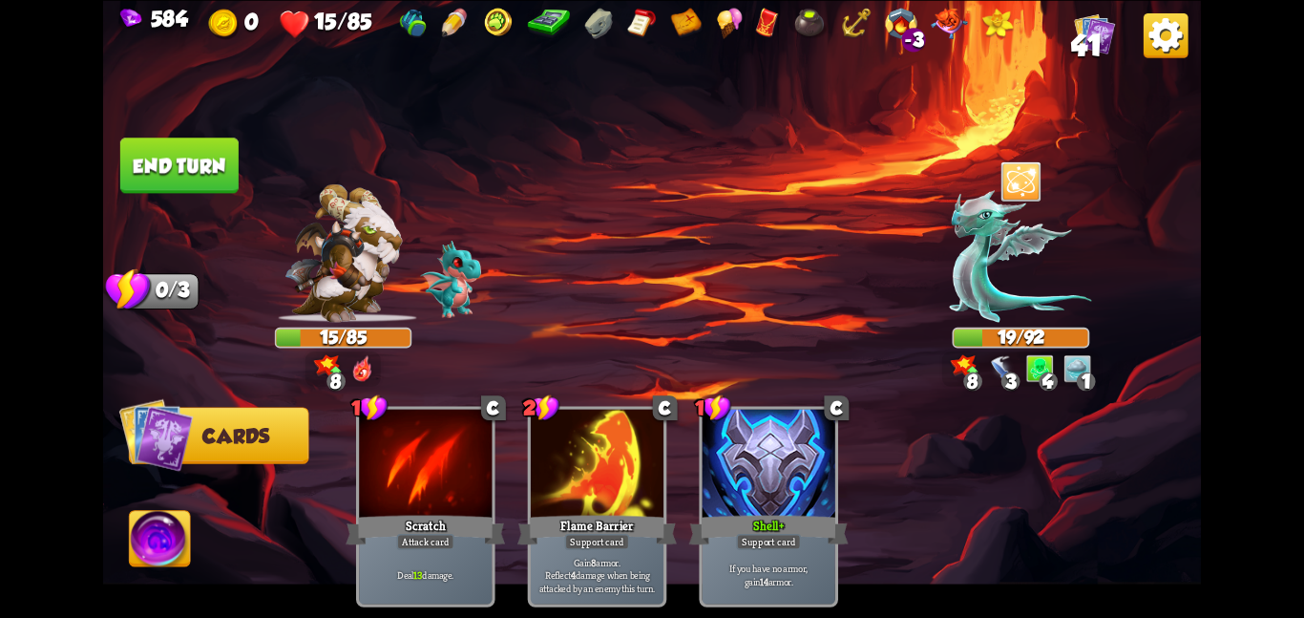
click at [197, 158] on button "End turn" at bounding box center [179, 164] width 118 height 55
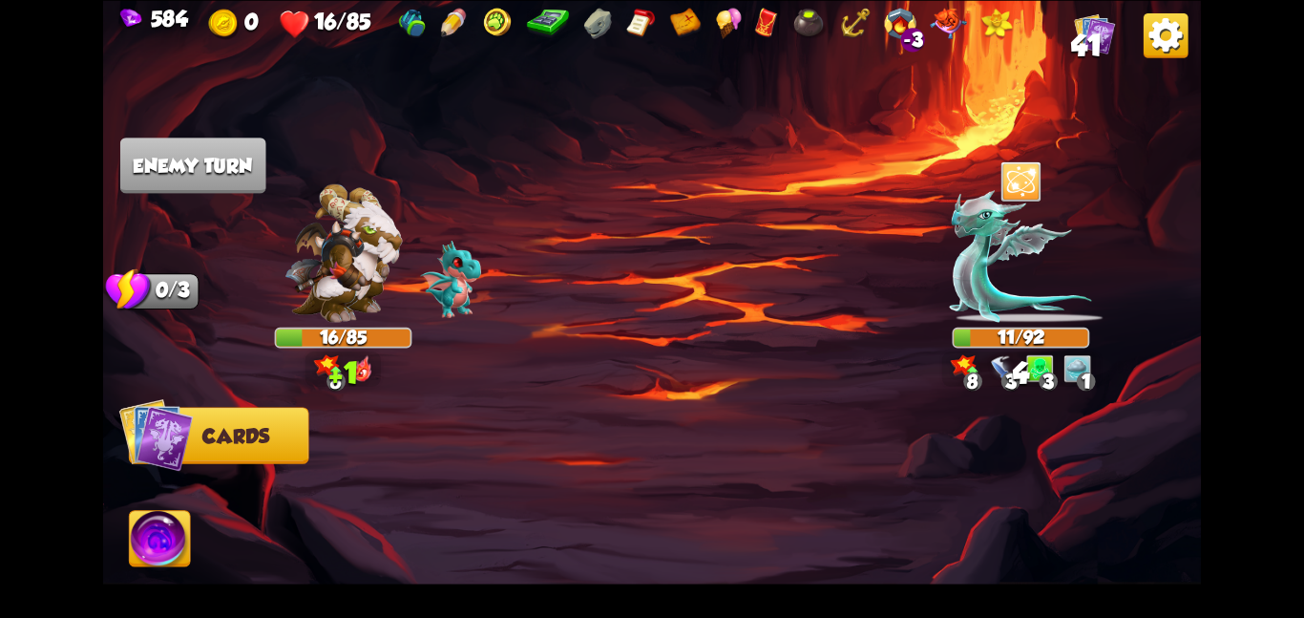
click at [163, 538] on img at bounding box center [160, 542] width 61 height 62
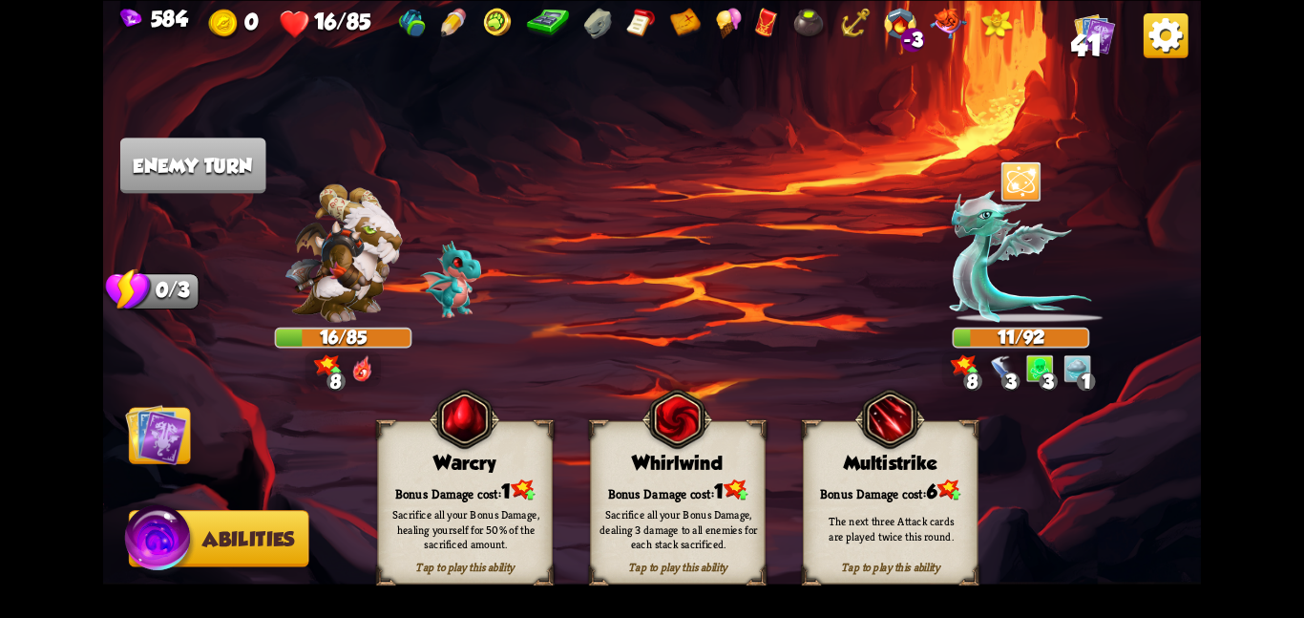
click at [645, 483] on div "Bonus Damage cost: 1" at bounding box center [678, 489] width 174 height 25
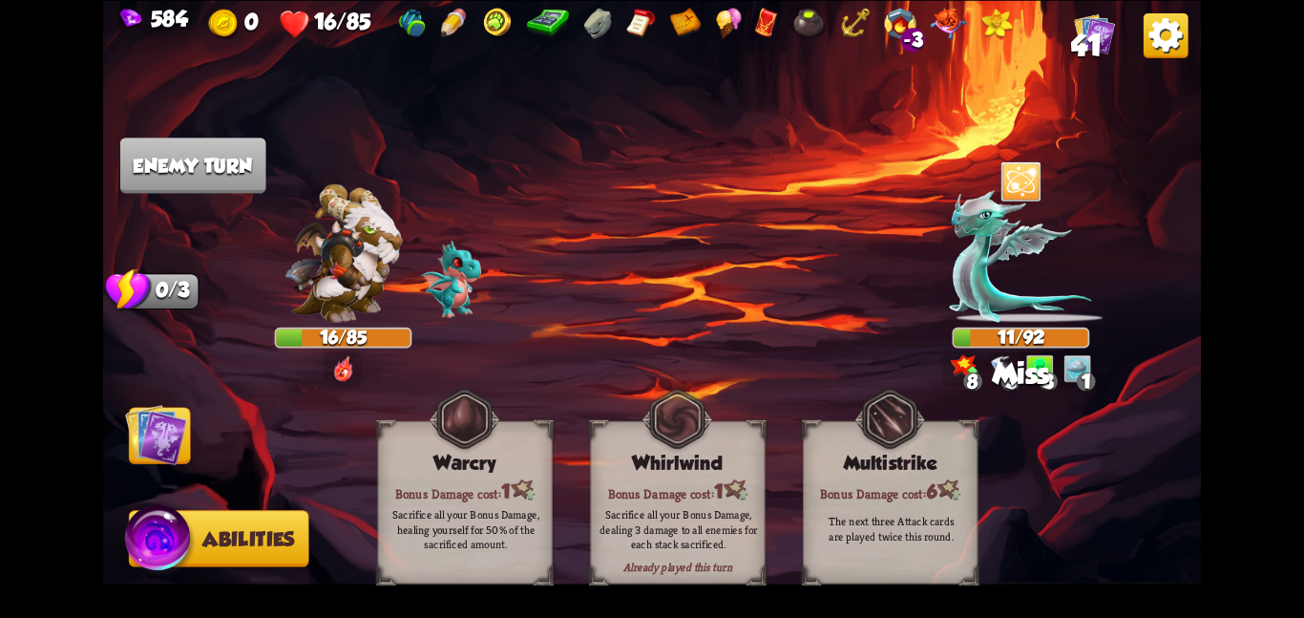
click at [171, 448] on img at bounding box center [156, 434] width 62 height 62
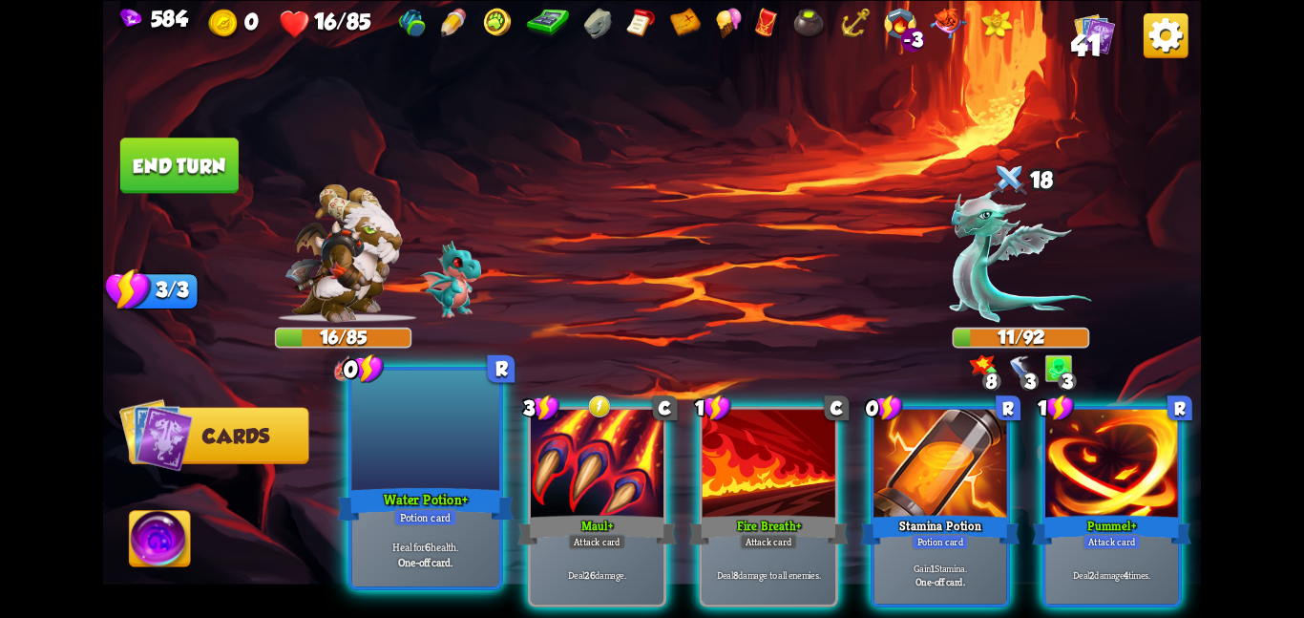
click at [405, 525] on div "Potion card" at bounding box center [425, 517] width 63 height 18
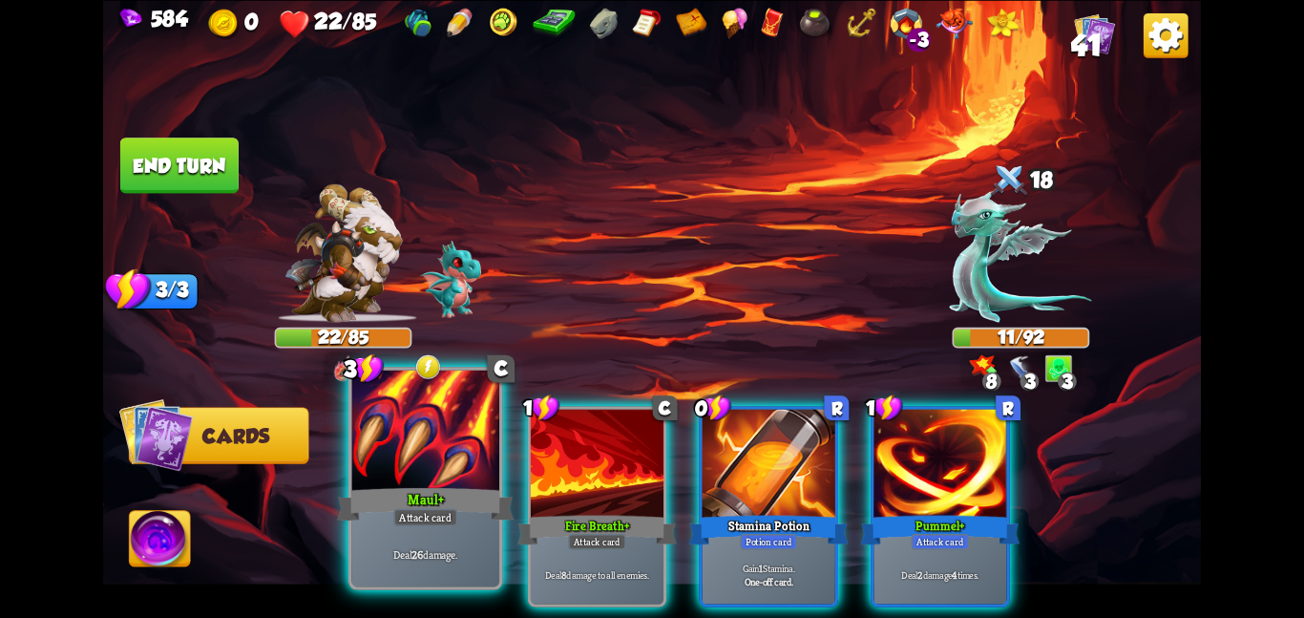
click at [435, 521] on div "Attack card" at bounding box center [425, 517] width 64 height 18
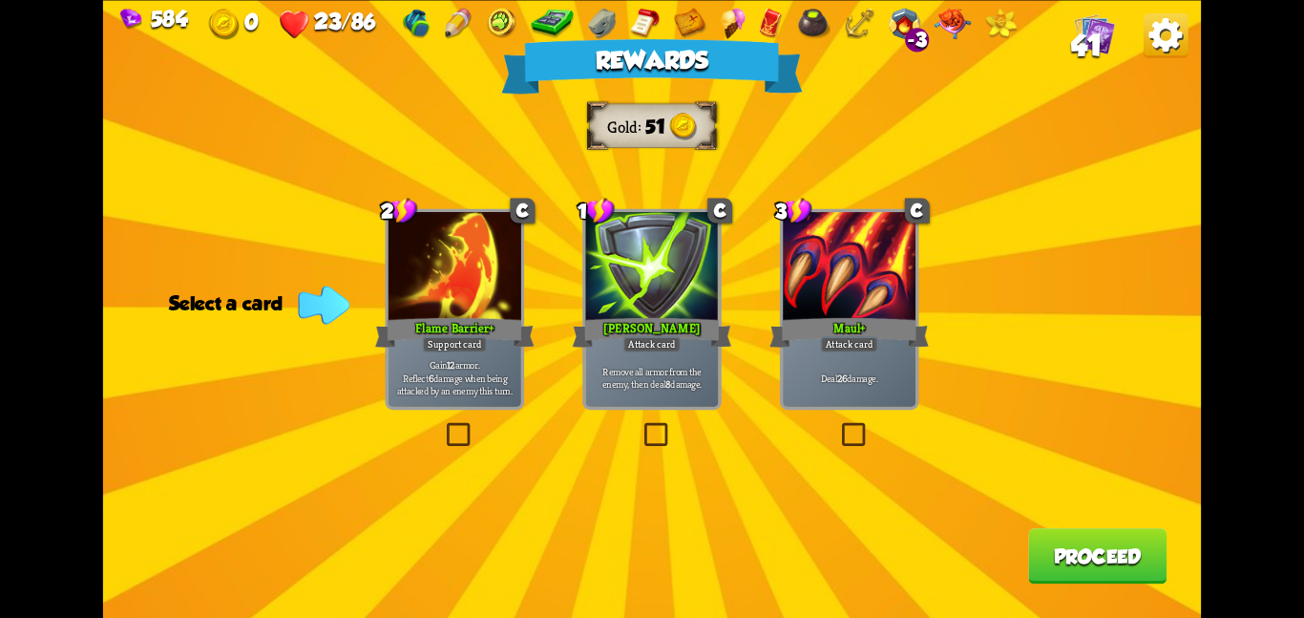
click at [945, 310] on div "Rewards Gold 51 Select a card 2 C Flame Barrier+ Support card Gain 12 armor. Re…" at bounding box center [652, 309] width 1098 height 618
click at [826, 292] on div at bounding box center [849, 268] width 133 height 112
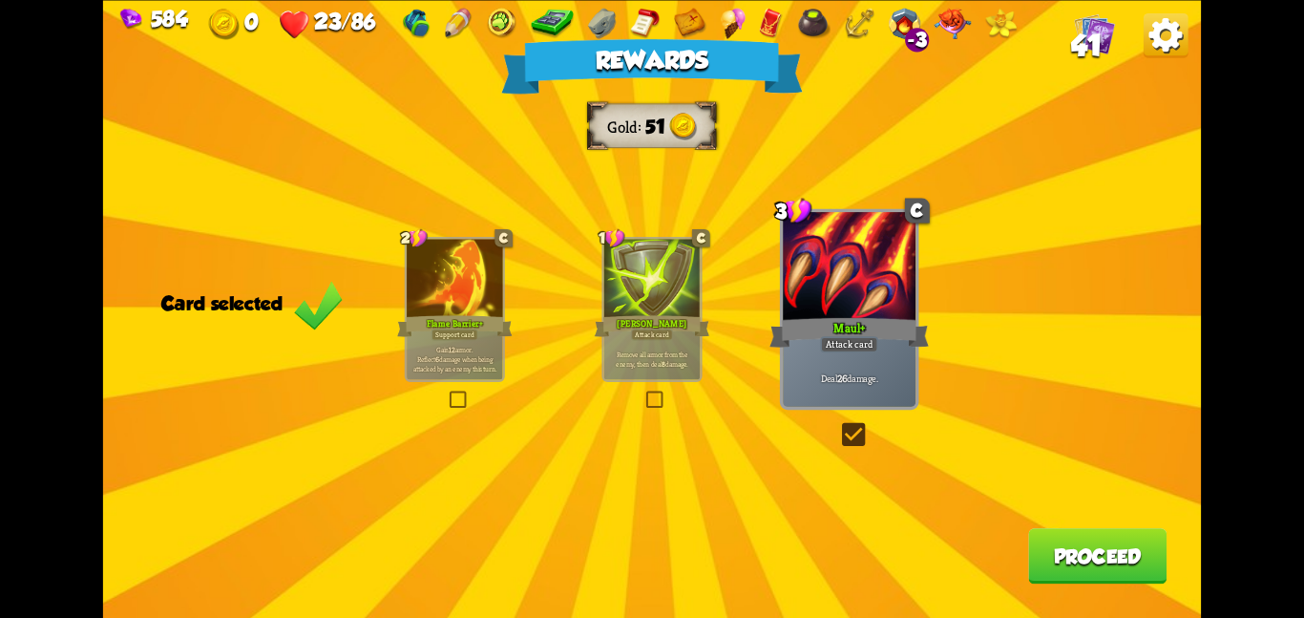
click at [1105, 563] on button "Proceed" at bounding box center [1097, 555] width 138 height 55
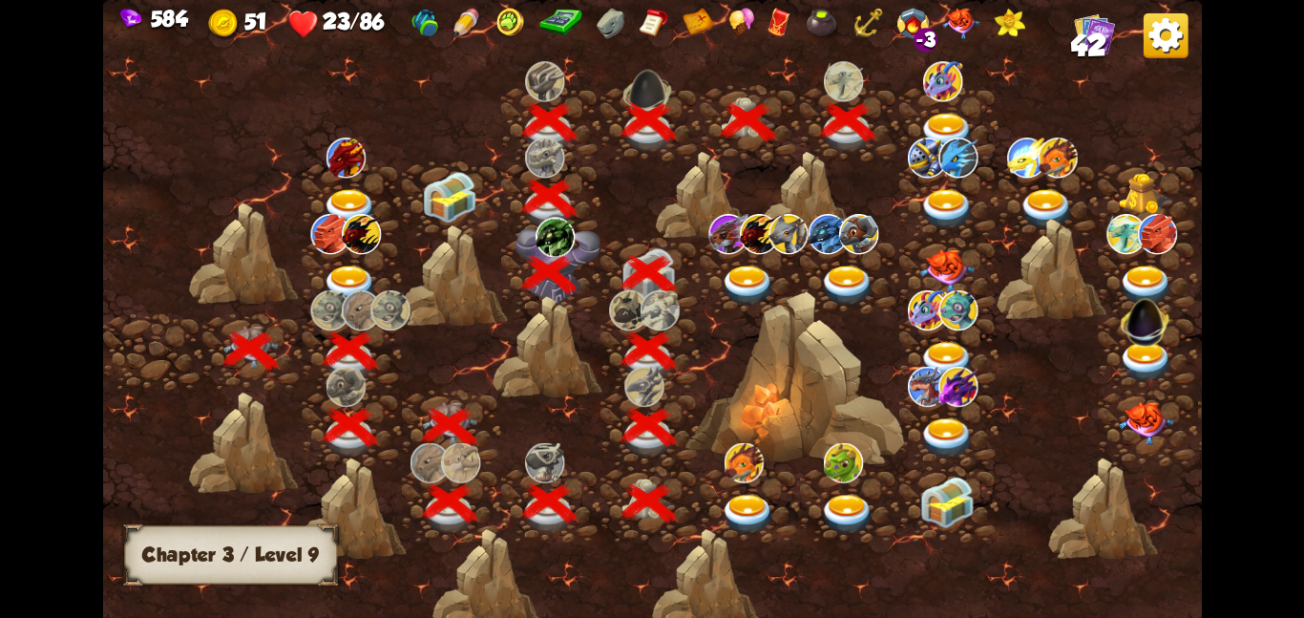
click at [952, 125] on img at bounding box center [946, 132] width 55 height 40
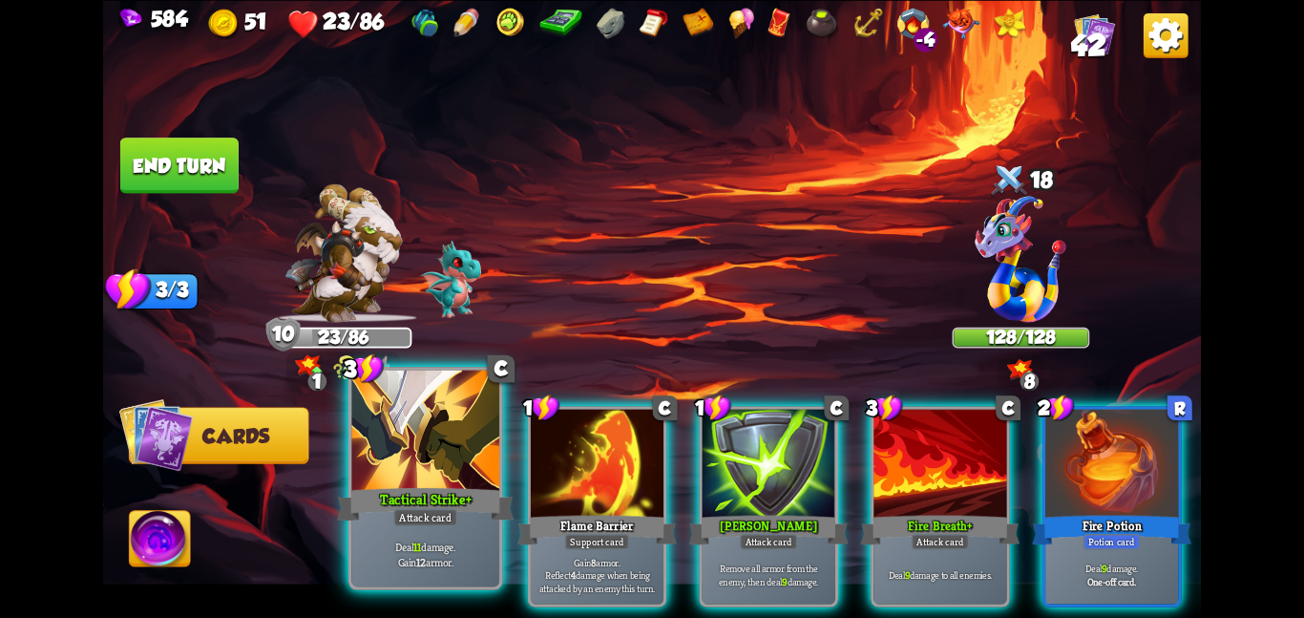
click at [399, 509] on div "Attack card" at bounding box center [425, 517] width 64 height 18
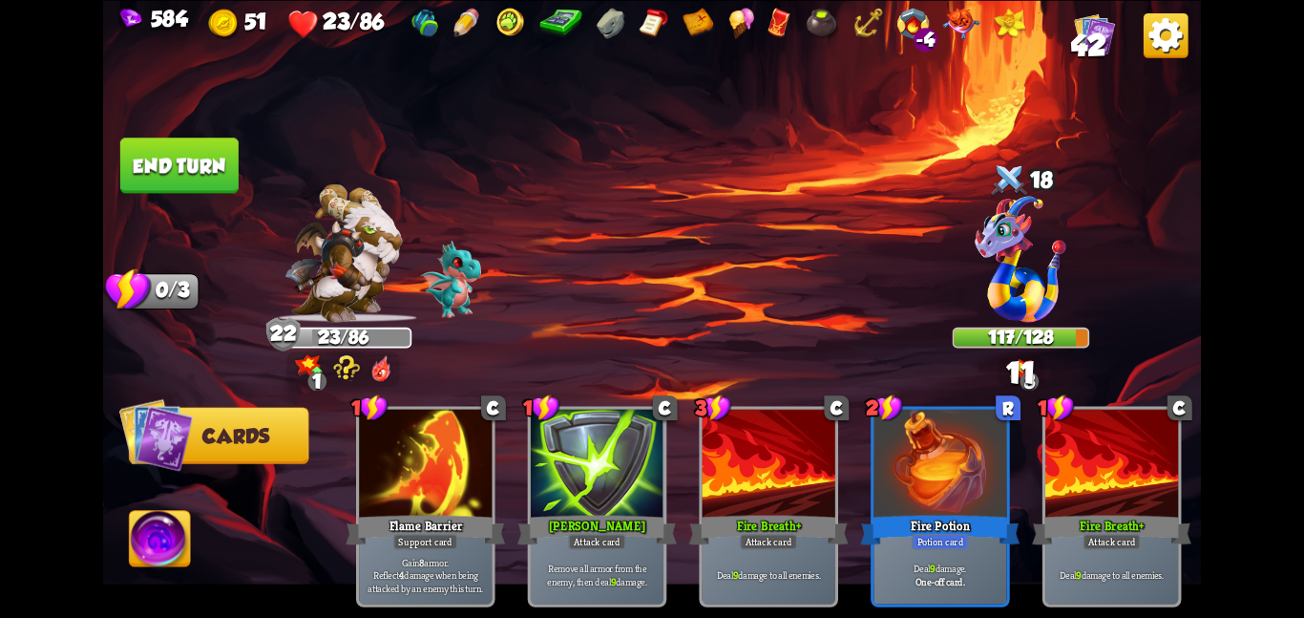
click at [153, 135] on img at bounding box center [652, 309] width 1098 height 618
click at [194, 159] on button "End turn" at bounding box center [179, 164] width 118 height 55
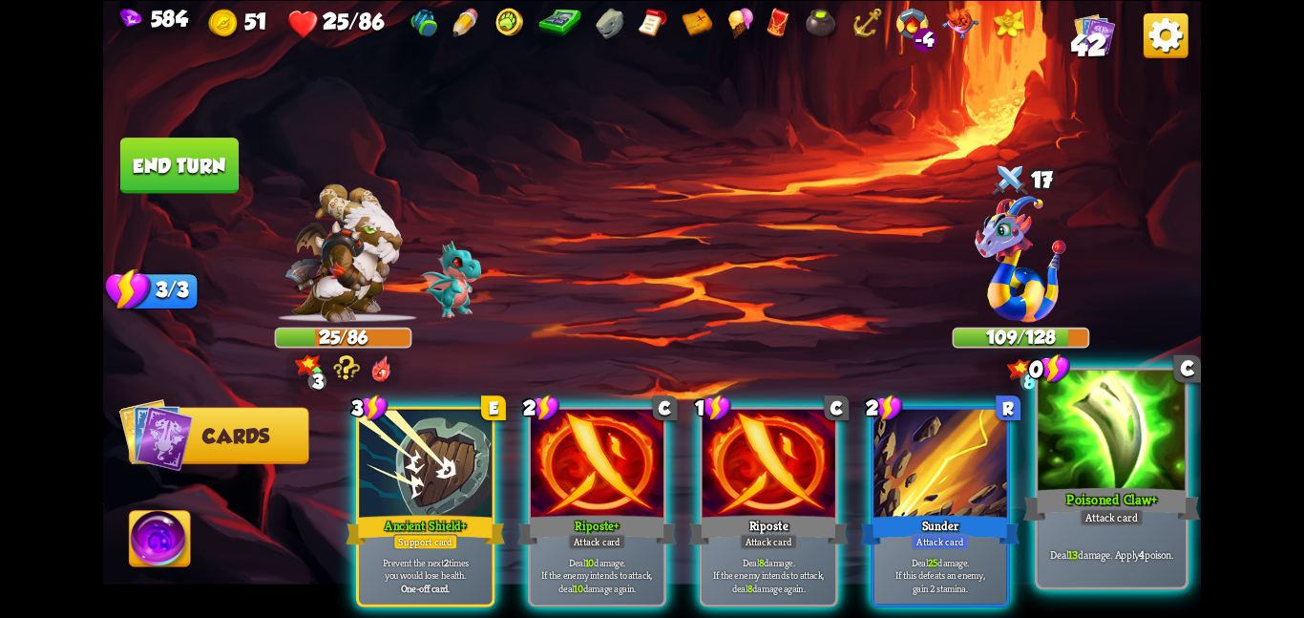
click at [1177, 445] on div at bounding box center [1112, 432] width 148 height 124
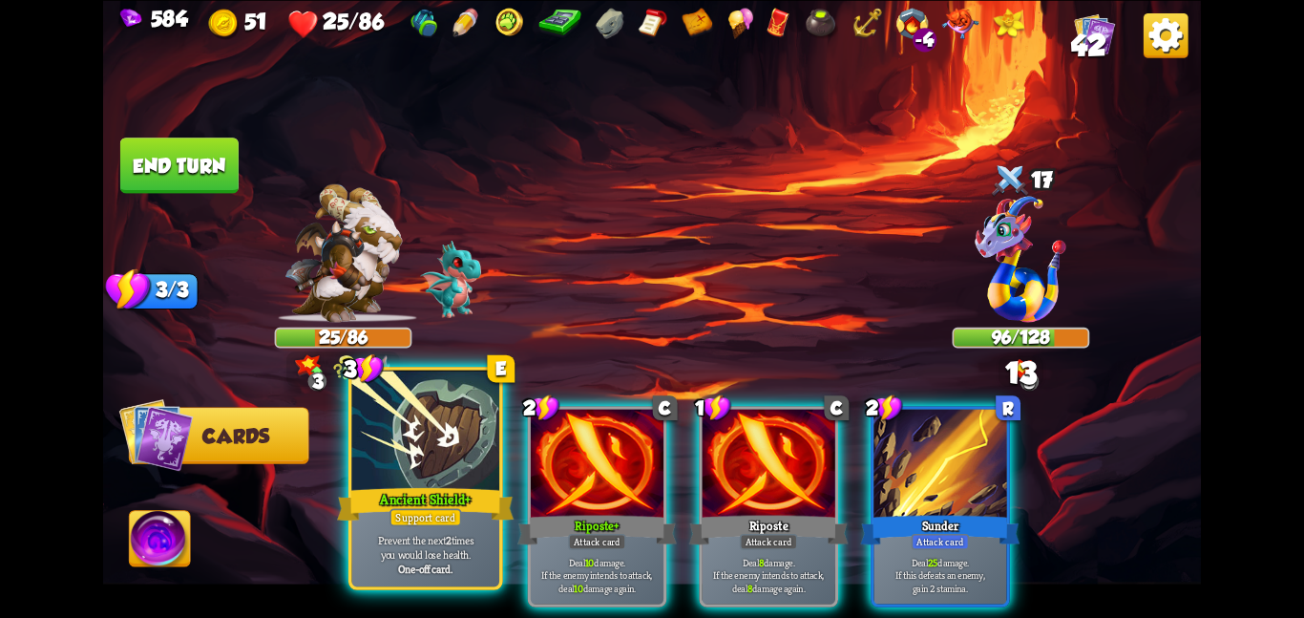
click at [428, 416] on div at bounding box center [425, 432] width 148 height 124
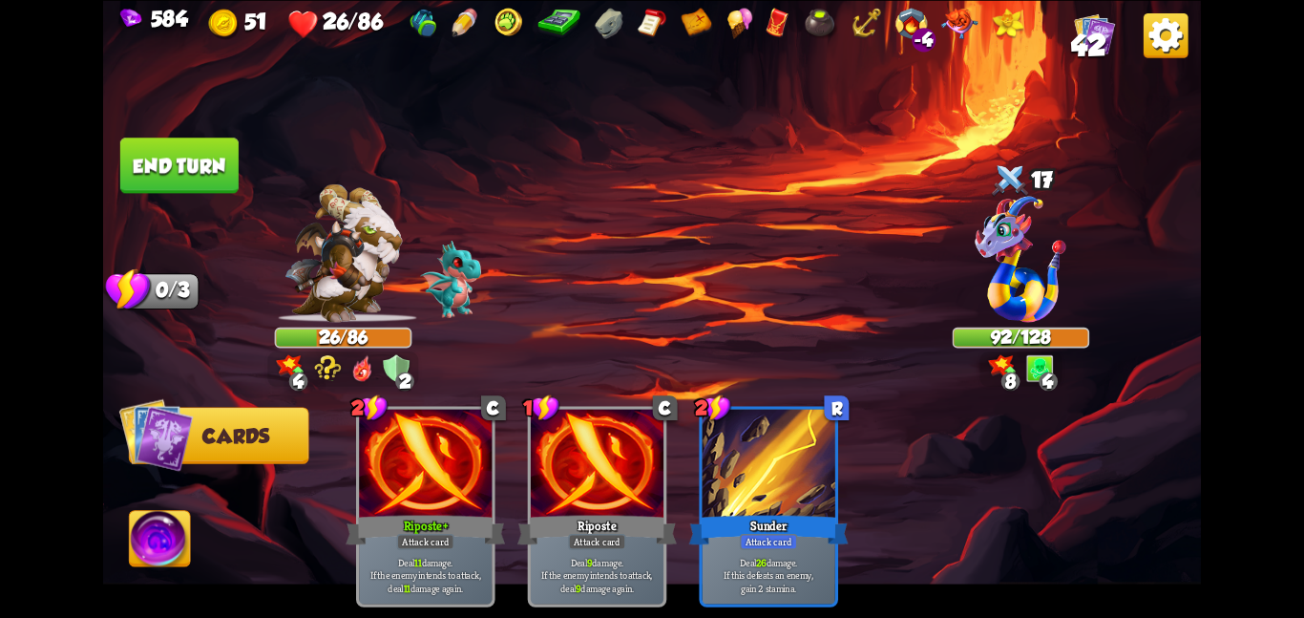
click at [206, 149] on button "End turn" at bounding box center [179, 164] width 118 height 55
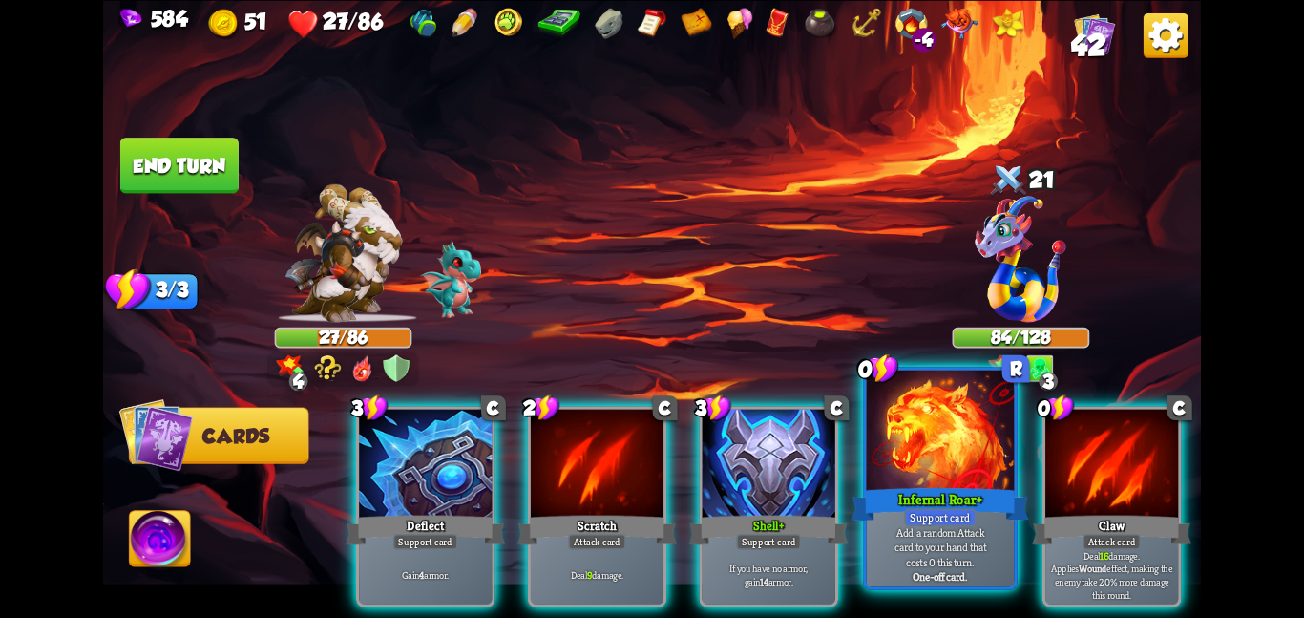
click at [987, 472] on div at bounding box center [941, 432] width 148 height 124
click at [1045, 472] on div at bounding box center [1111, 465] width 133 height 112
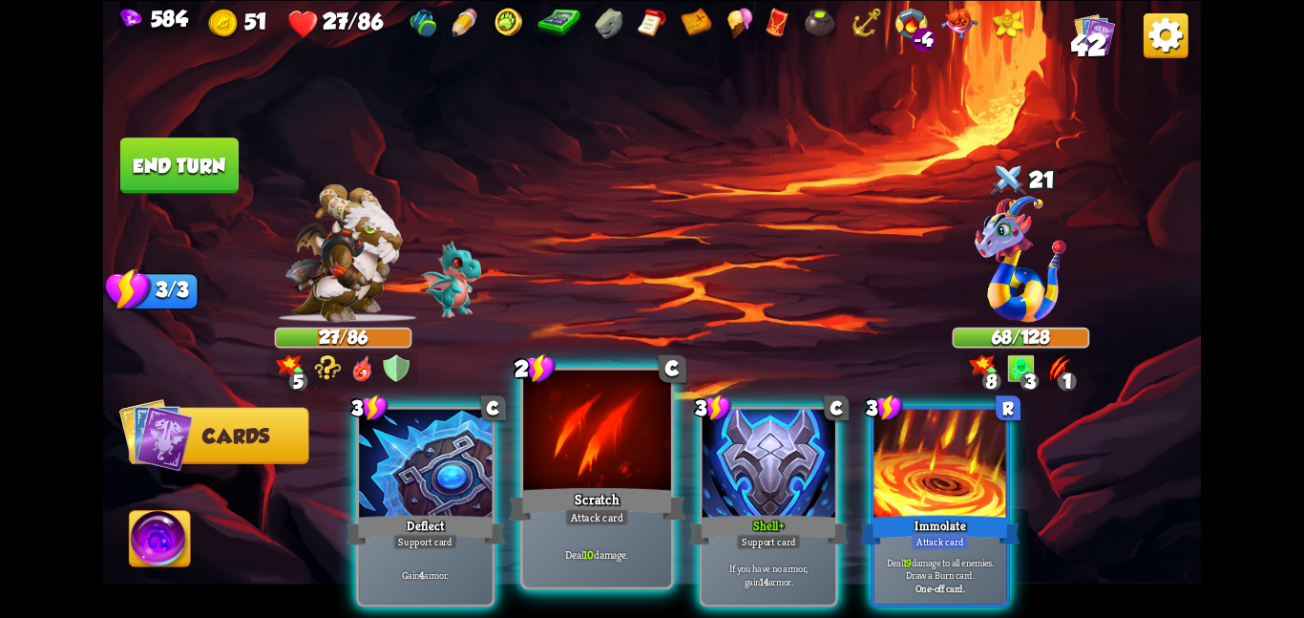
click at [589, 435] on div at bounding box center [597, 432] width 148 height 124
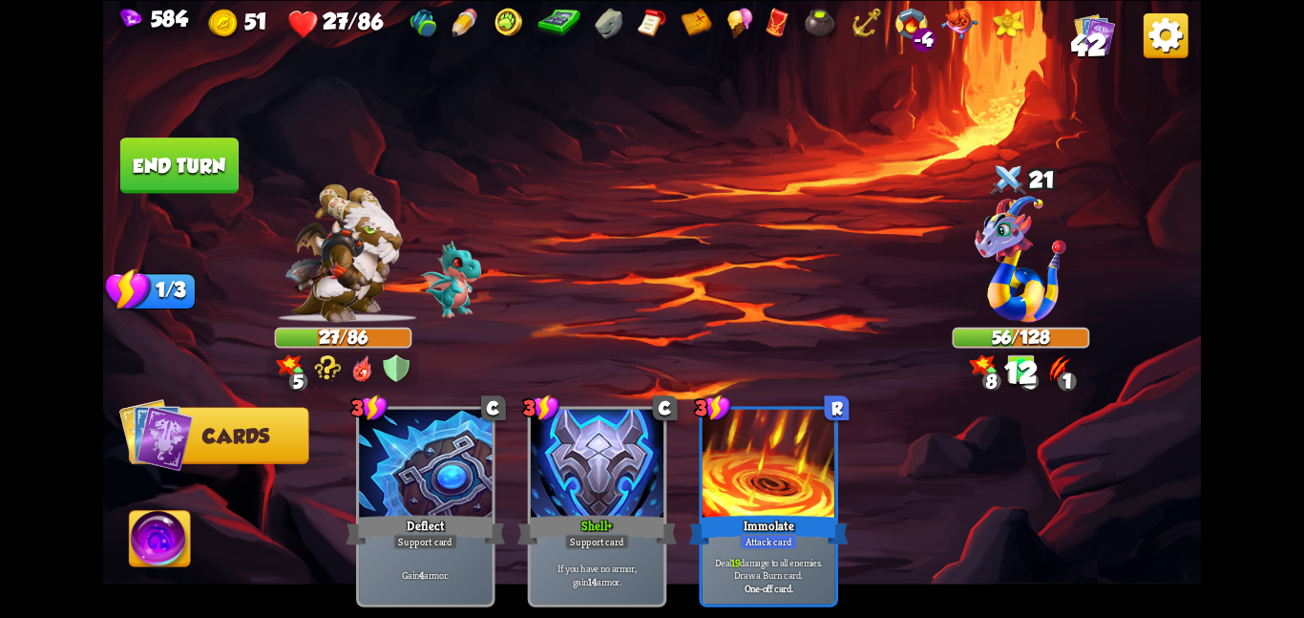
click at [164, 139] on button "End turn" at bounding box center [179, 164] width 118 height 55
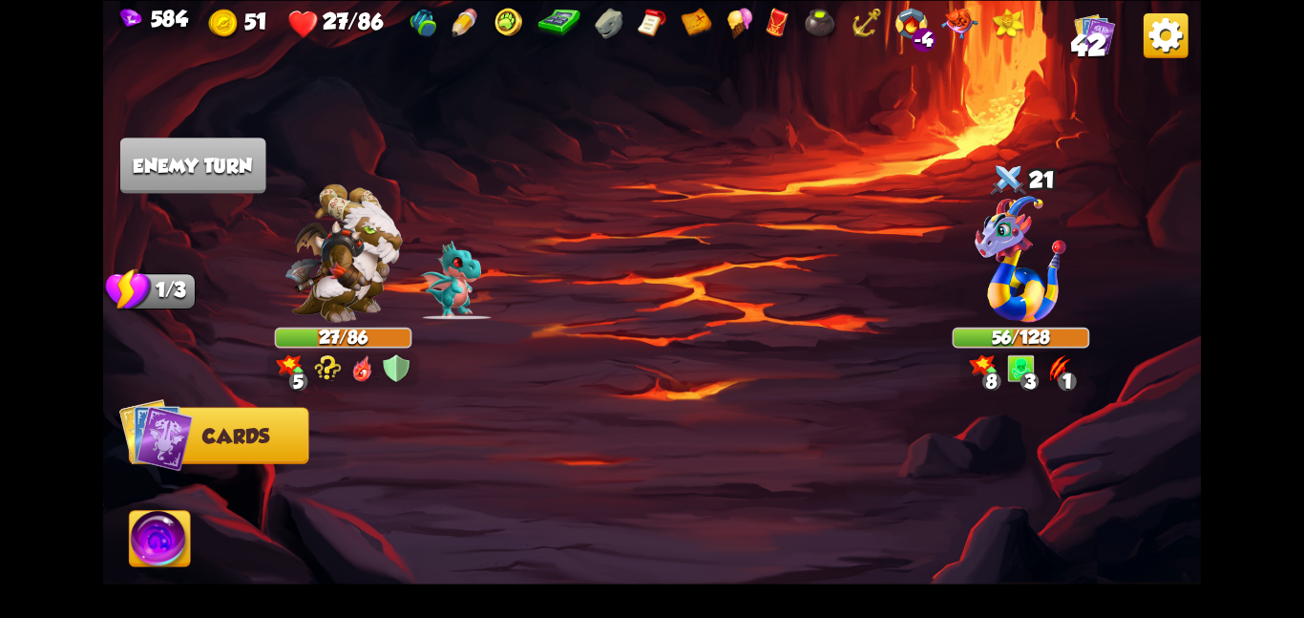
click at [407, 243] on div at bounding box center [343, 261] width 137 height 120
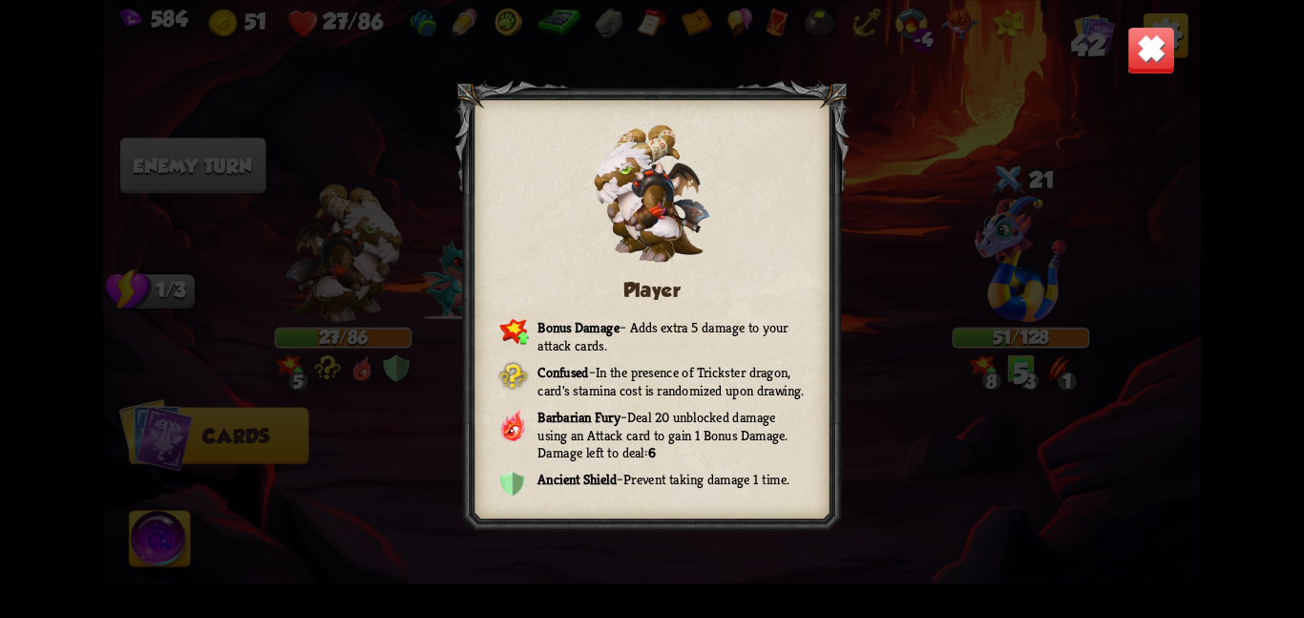
click at [1153, 41] on img at bounding box center [1152, 50] width 48 height 48
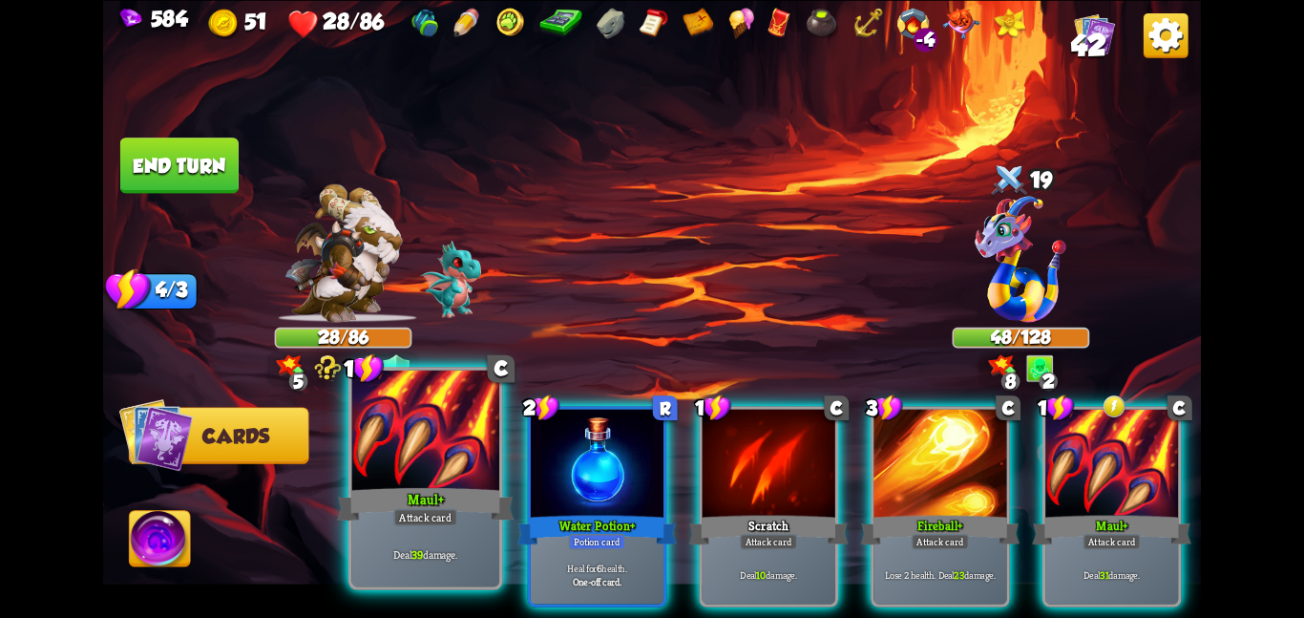
click at [415, 522] on div "Attack card" at bounding box center [425, 517] width 64 height 18
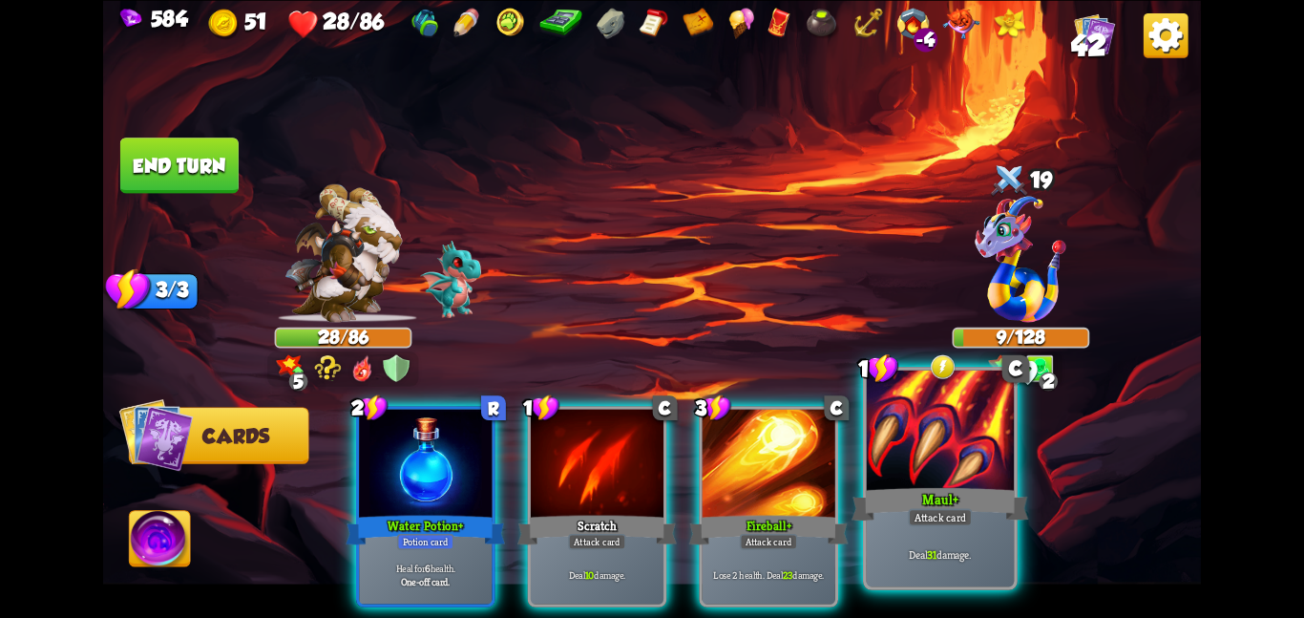
click at [964, 470] on div at bounding box center [941, 432] width 148 height 124
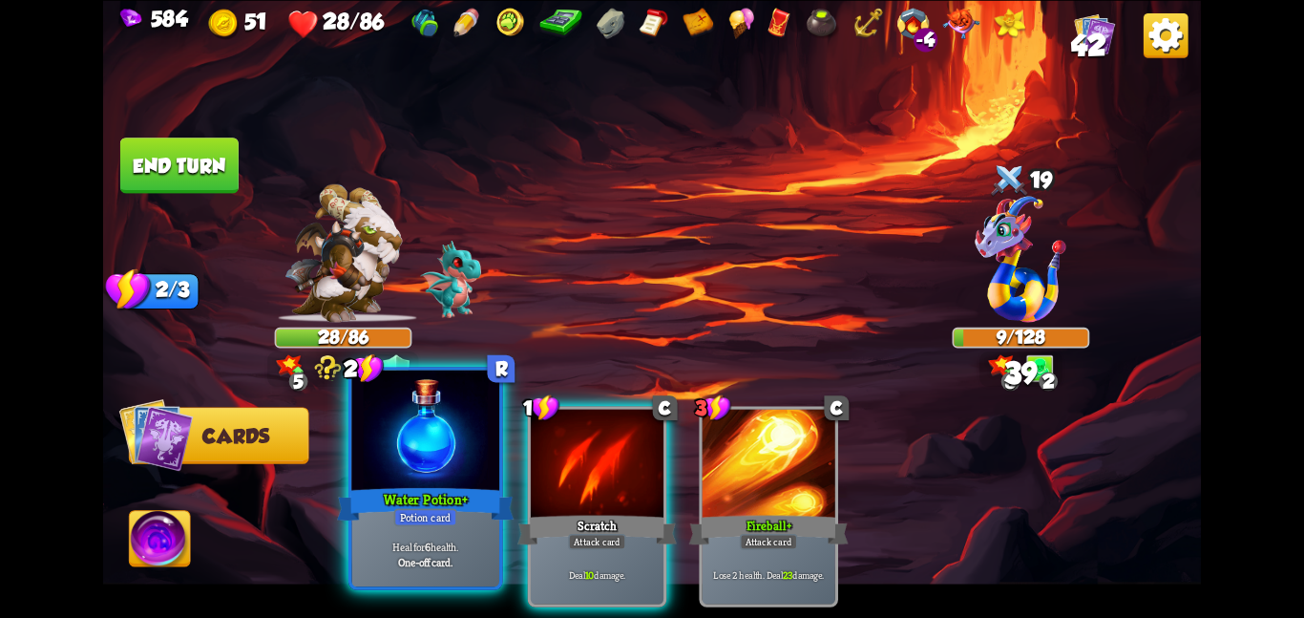
click at [430, 469] on div at bounding box center [425, 432] width 148 height 124
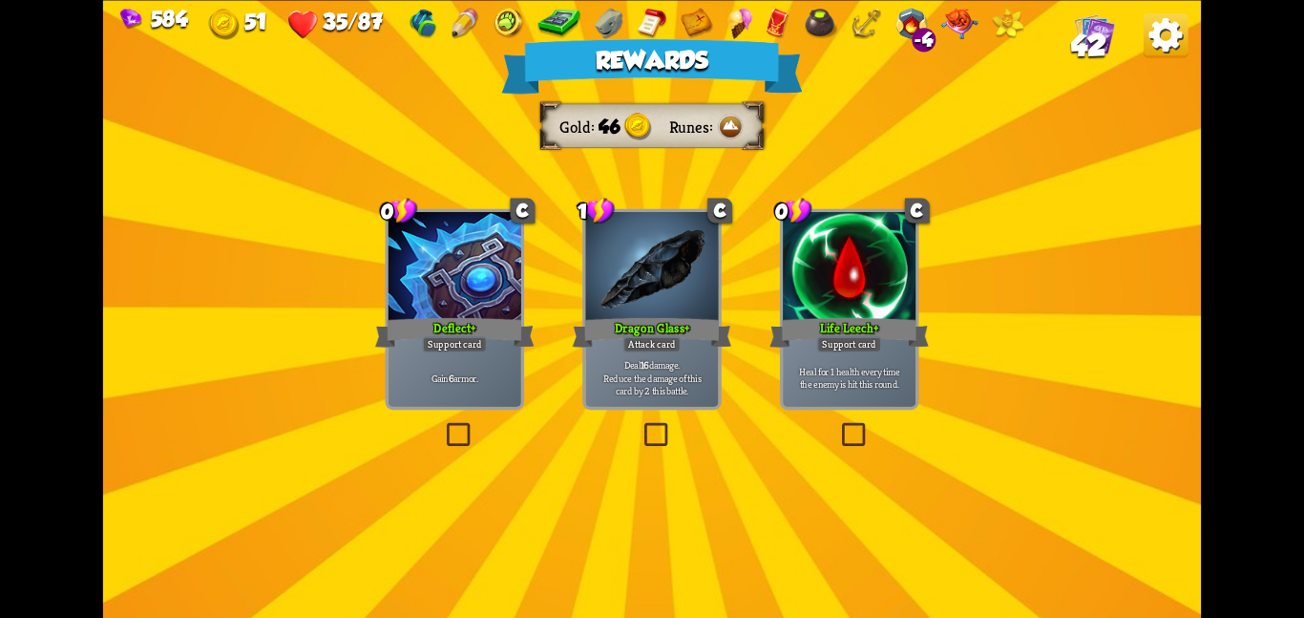
click at [870, 300] on div at bounding box center [849, 268] width 133 height 112
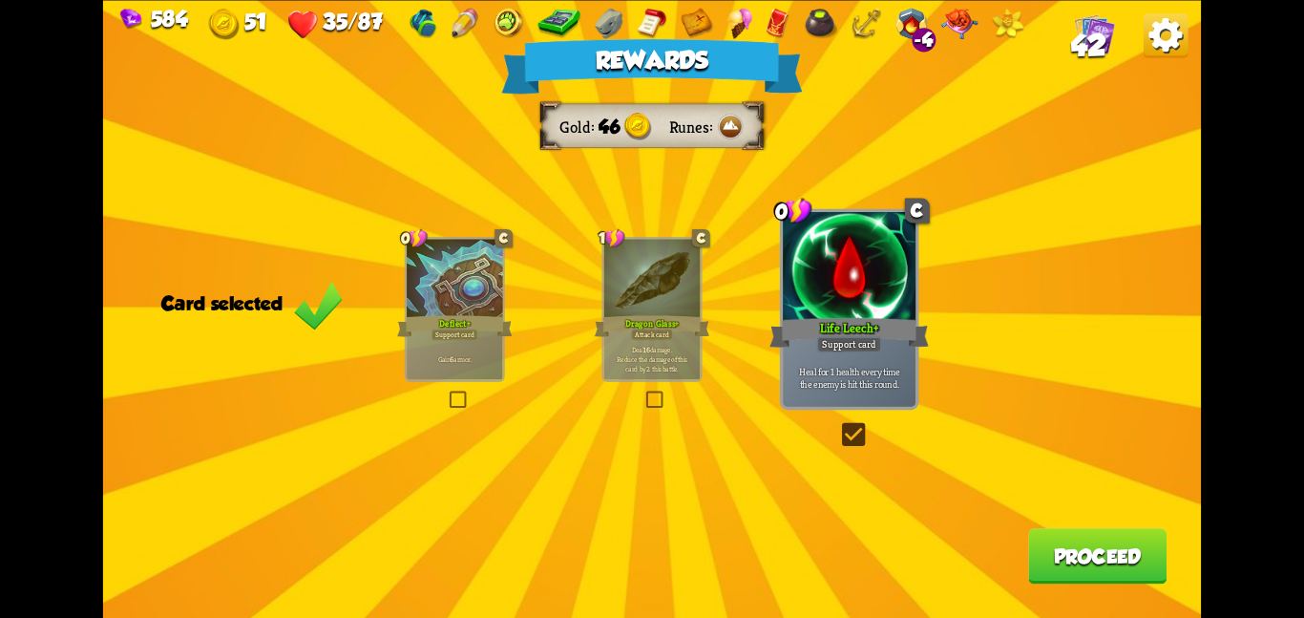
click at [1046, 570] on button "Proceed" at bounding box center [1097, 555] width 138 height 55
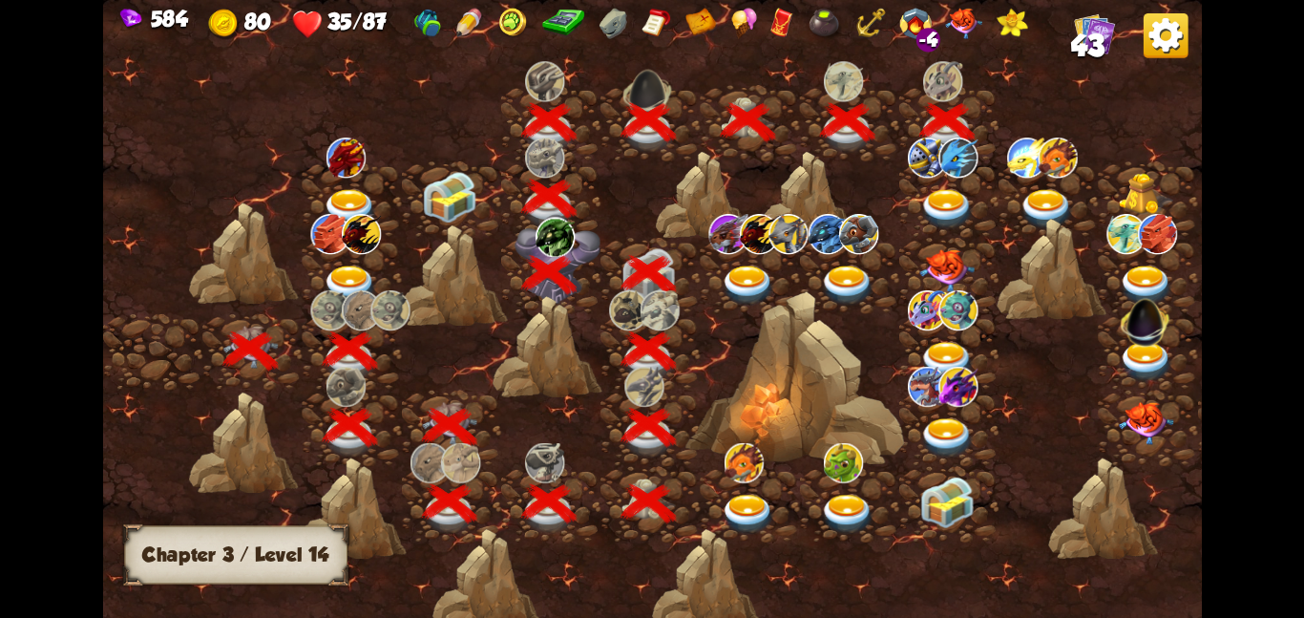
scroll to position [0, 290]
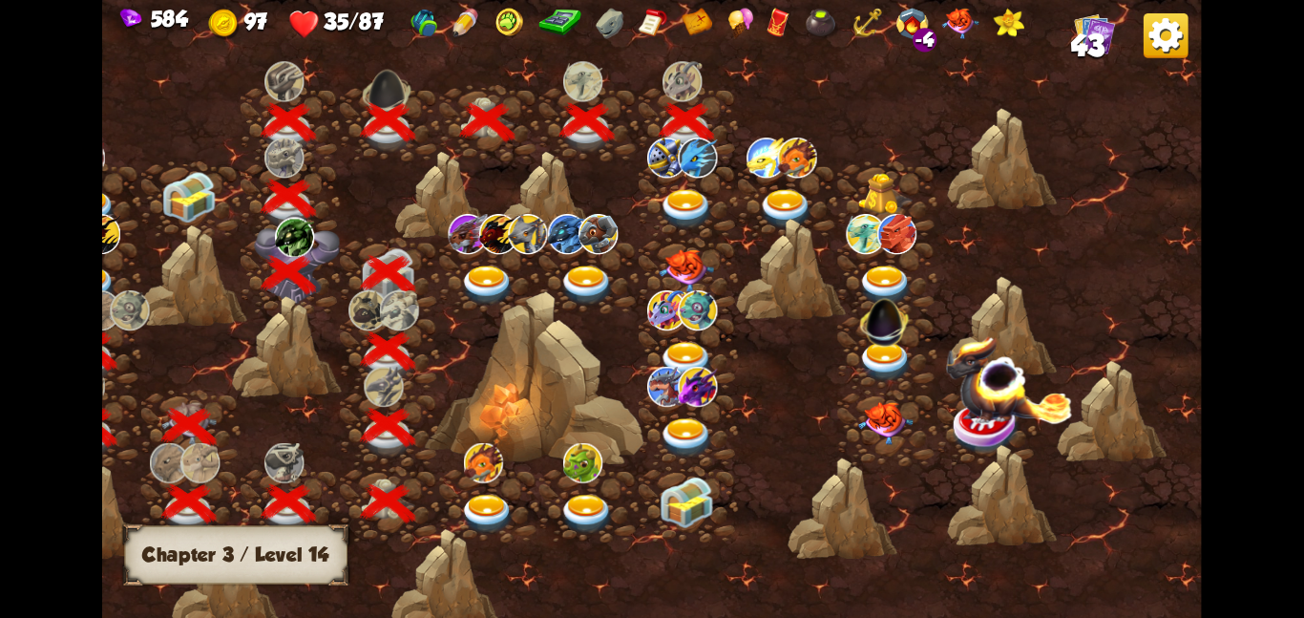
click at [683, 204] on img at bounding box center [686, 208] width 55 height 40
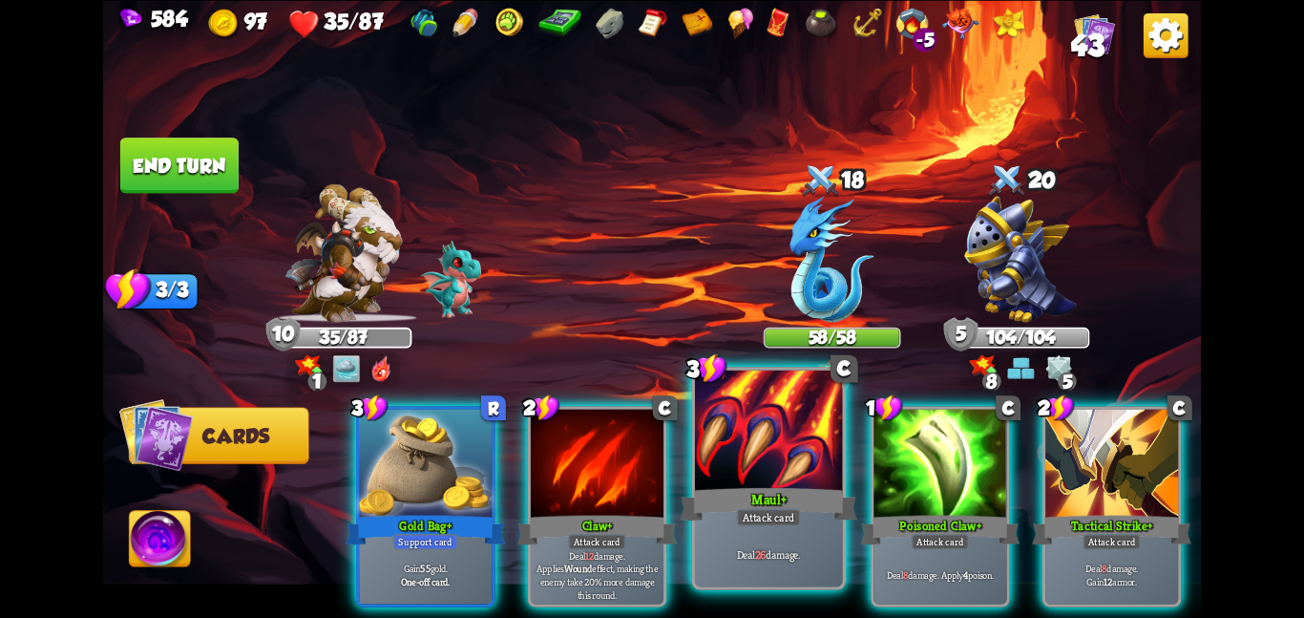
scroll to position [0, 372]
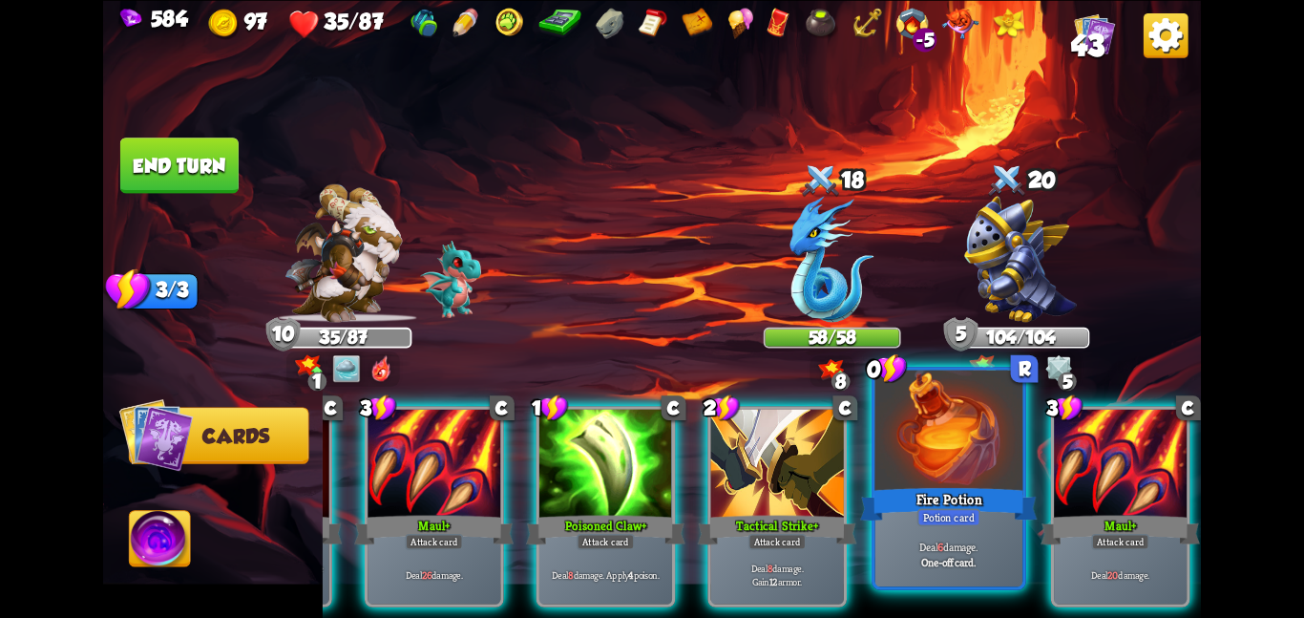
click at [993, 469] on div at bounding box center [950, 432] width 148 height 124
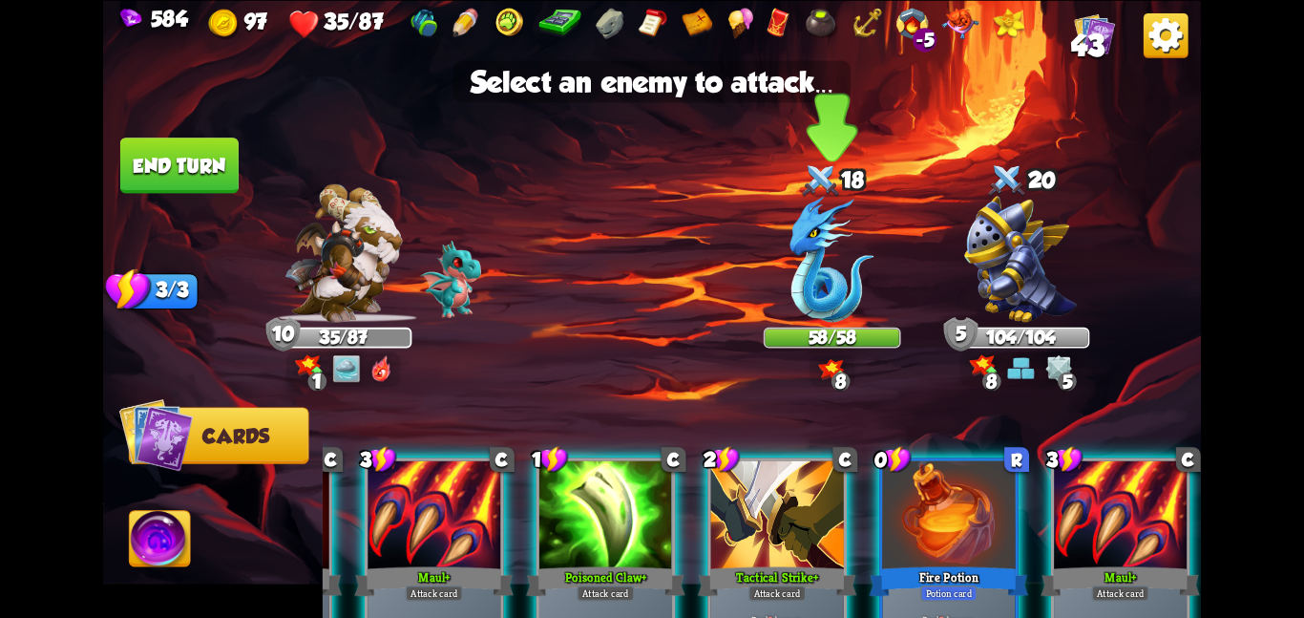
click at [818, 276] on img at bounding box center [833, 259] width 84 height 126
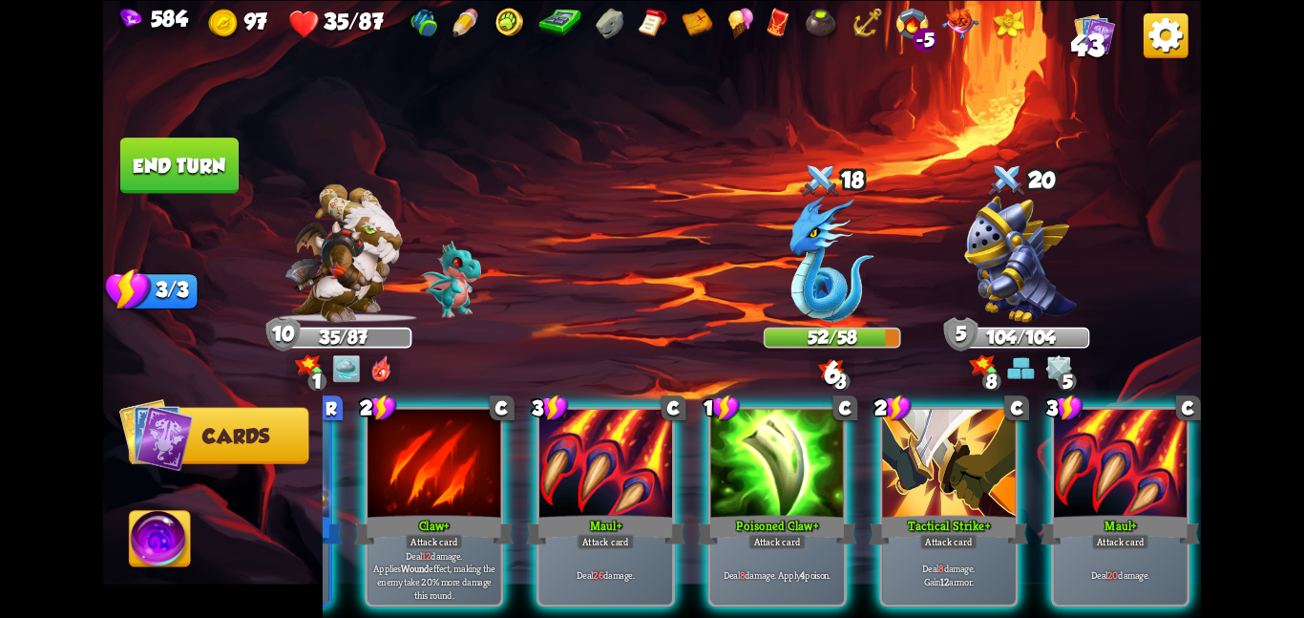
scroll to position [0, 181]
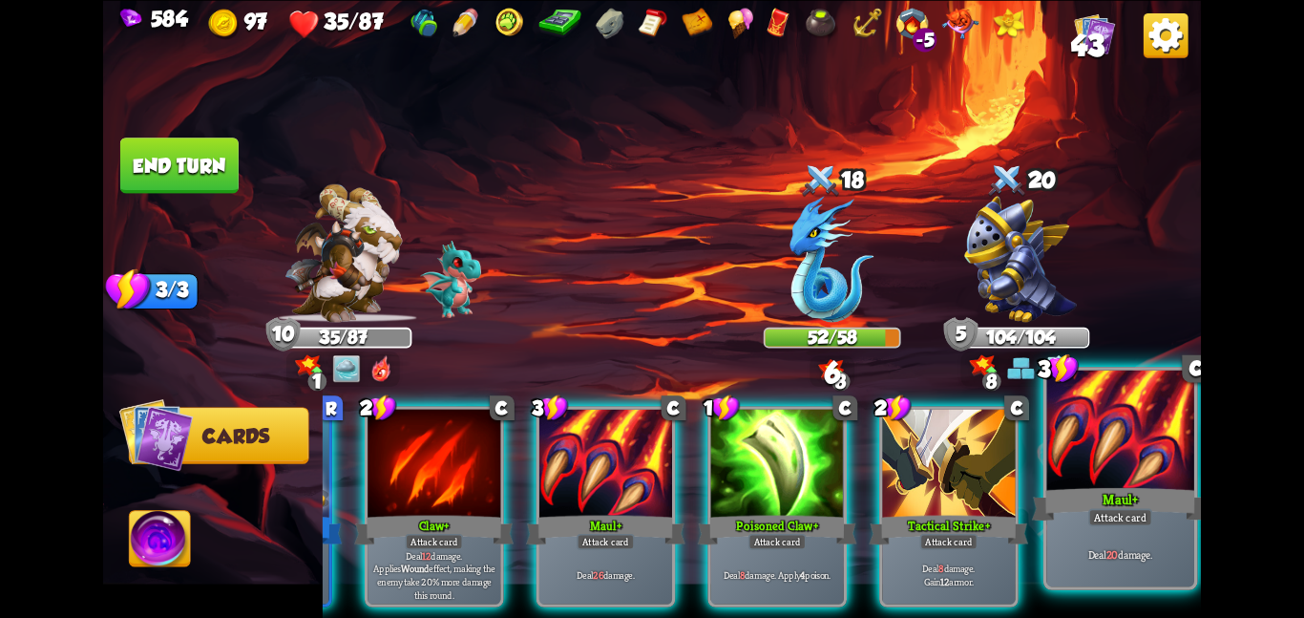
click at [1115, 485] on div "Maul+" at bounding box center [1120, 503] width 177 height 39
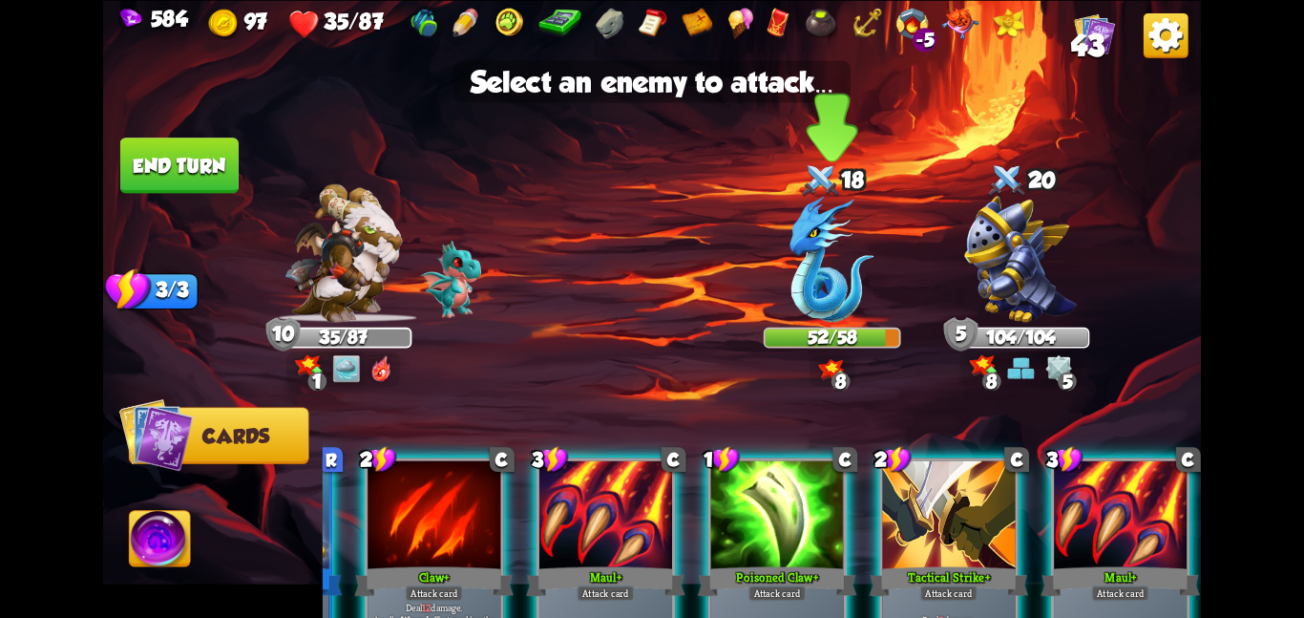
click at [855, 276] on img at bounding box center [833, 259] width 84 height 126
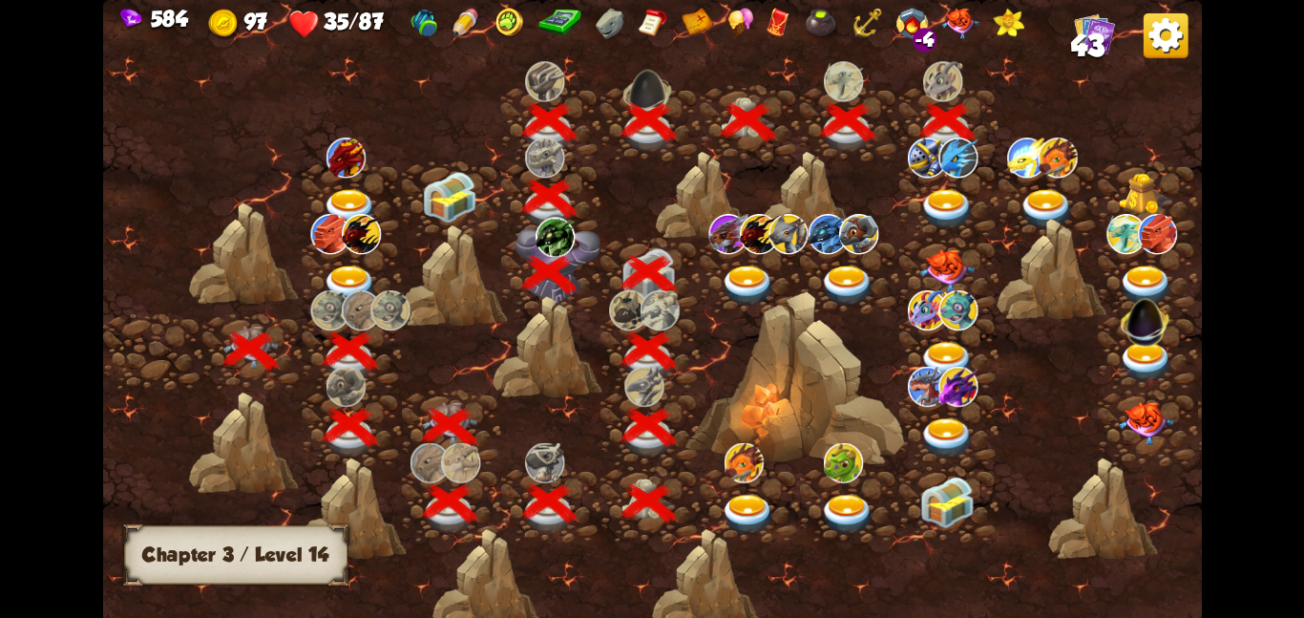
scroll to position [0, 290]
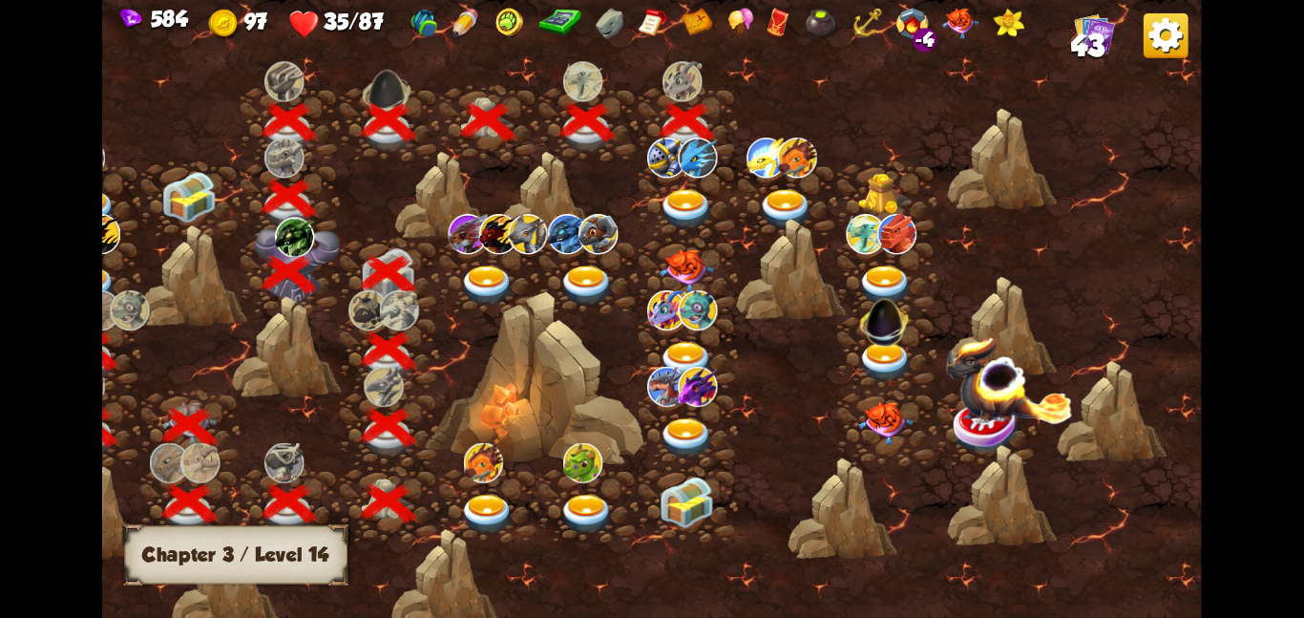
click at [646, 177] on div at bounding box center [688, 198] width 99 height 76
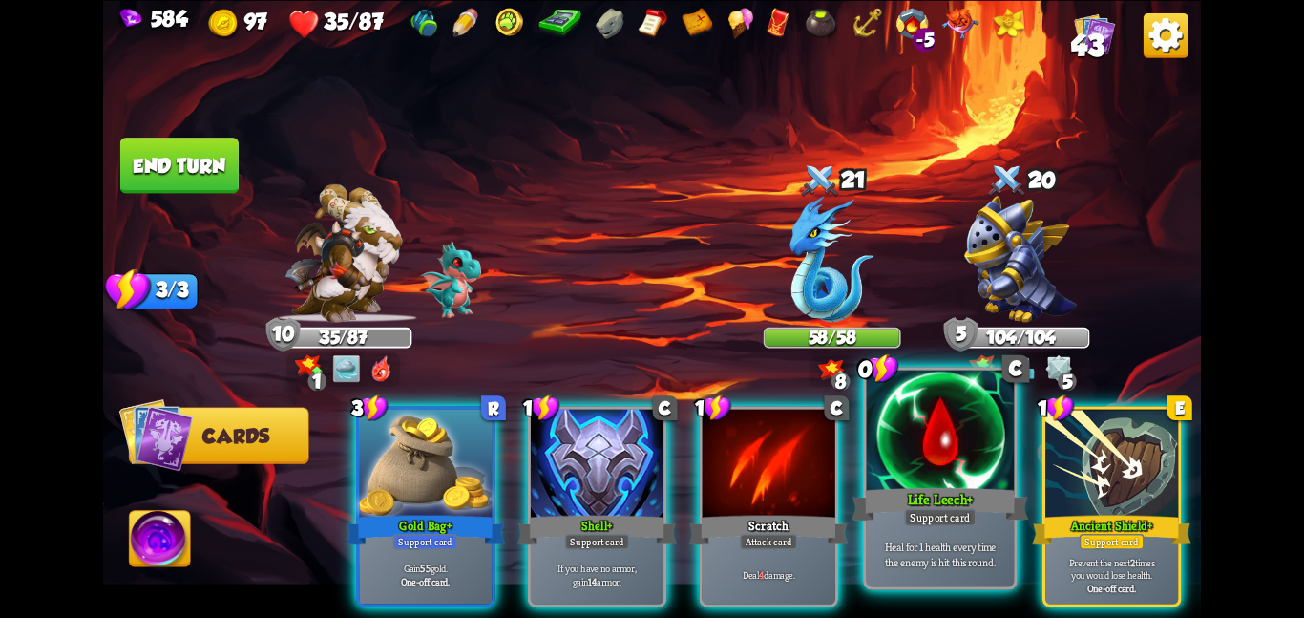
click at [892, 420] on div at bounding box center [941, 432] width 148 height 124
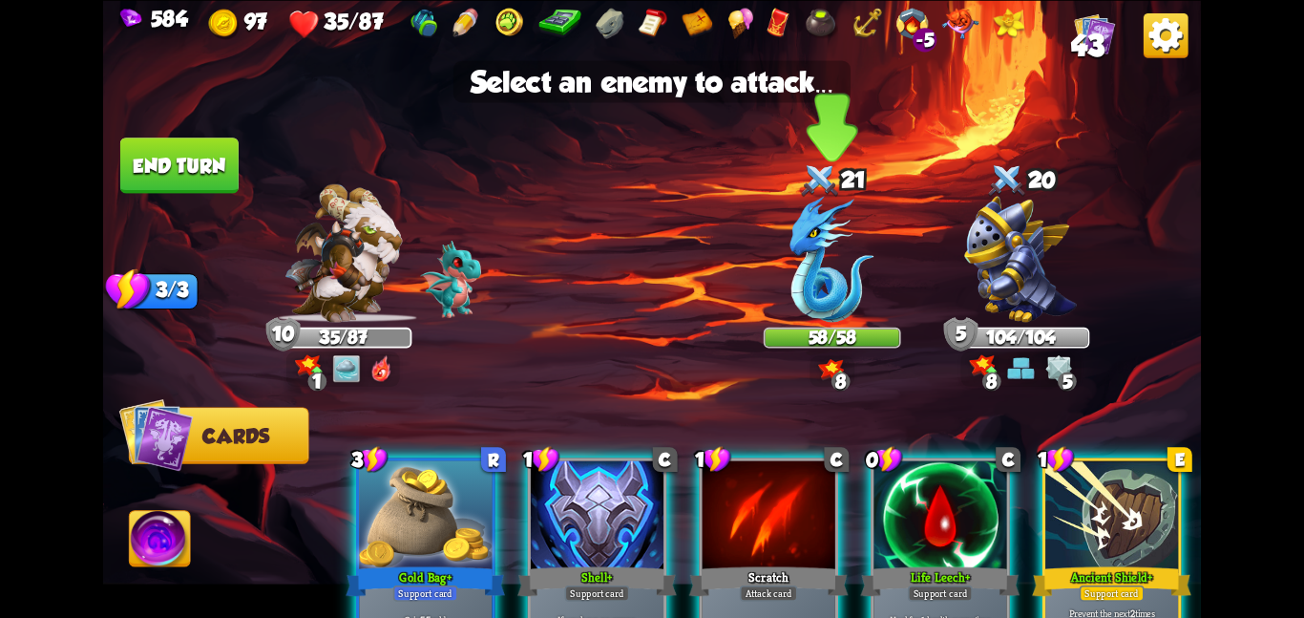
click at [797, 306] on img at bounding box center [833, 259] width 84 height 126
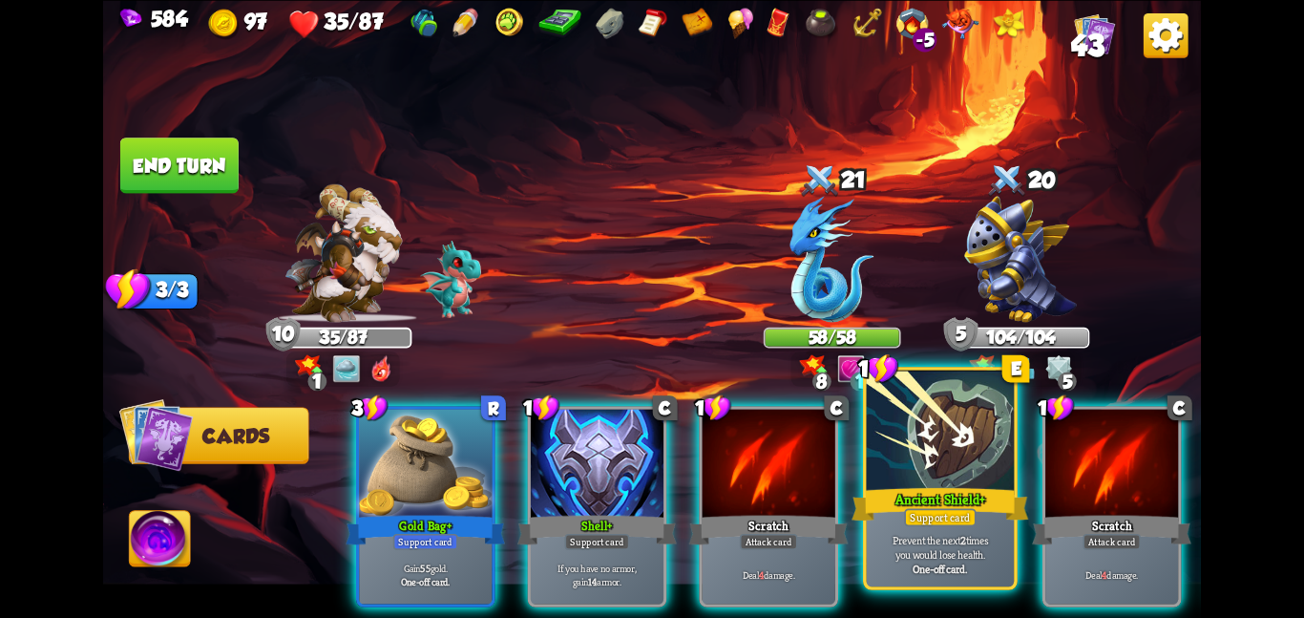
click at [916, 501] on div "Ancient Shield+" at bounding box center [940, 503] width 177 height 39
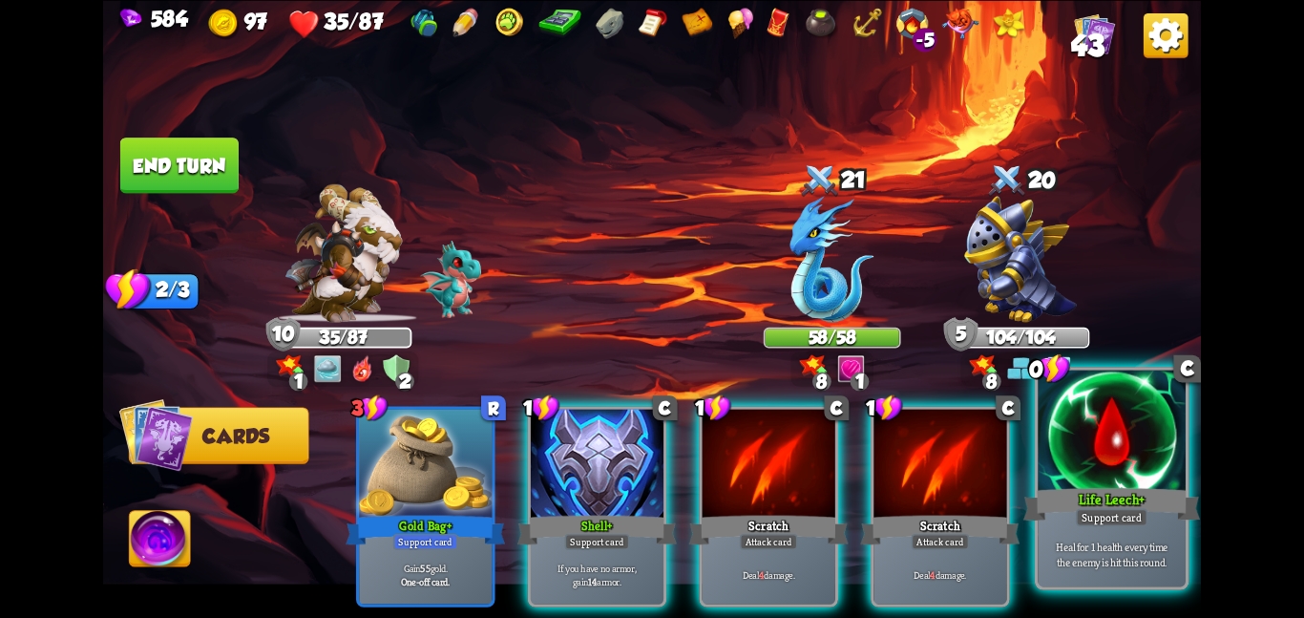
click at [1069, 484] on div "Life Leech+" at bounding box center [1112, 503] width 177 height 39
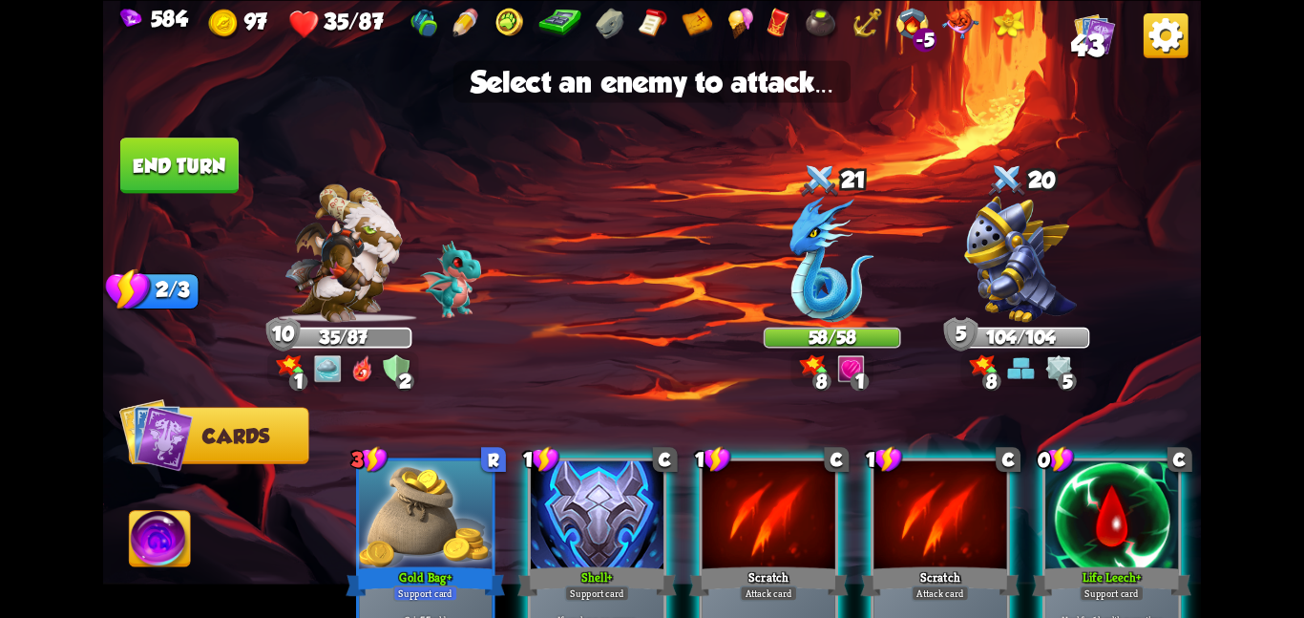
click at [716, 183] on img at bounding box center [652, 309] width 1098 height 618
click at [830, 230] on img at bounding box center [833, 259] width 84 height 126
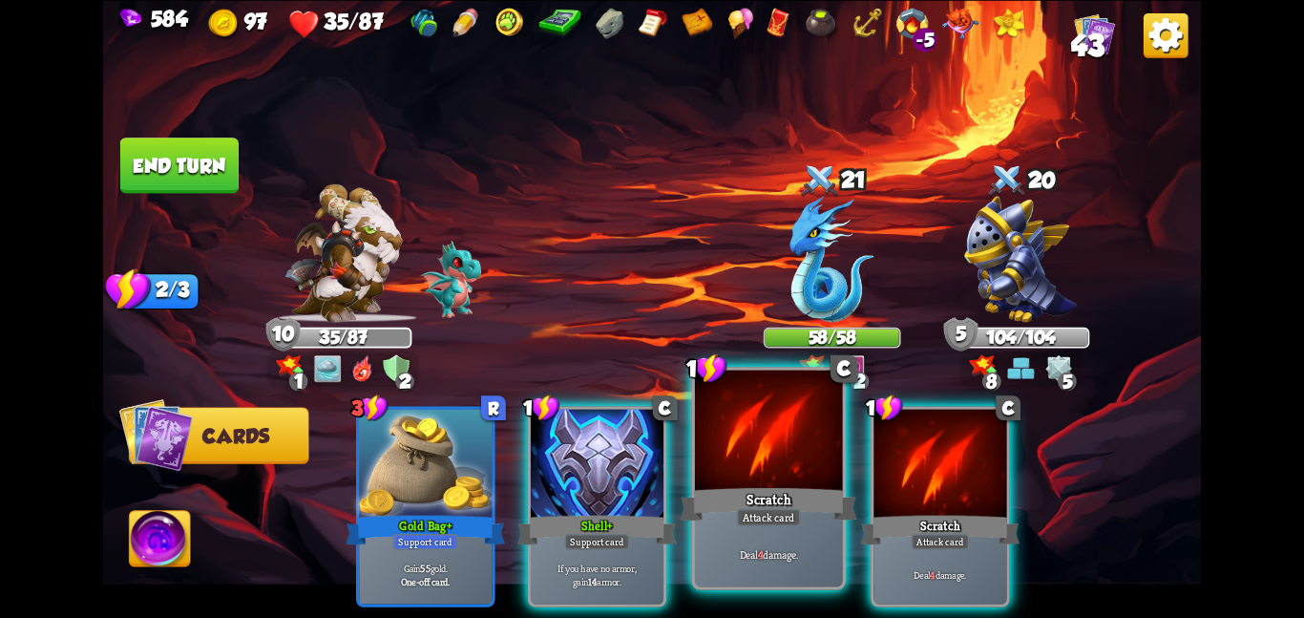
click at [786, 460] on div at bounding box center [769, 432] width 148 height 124
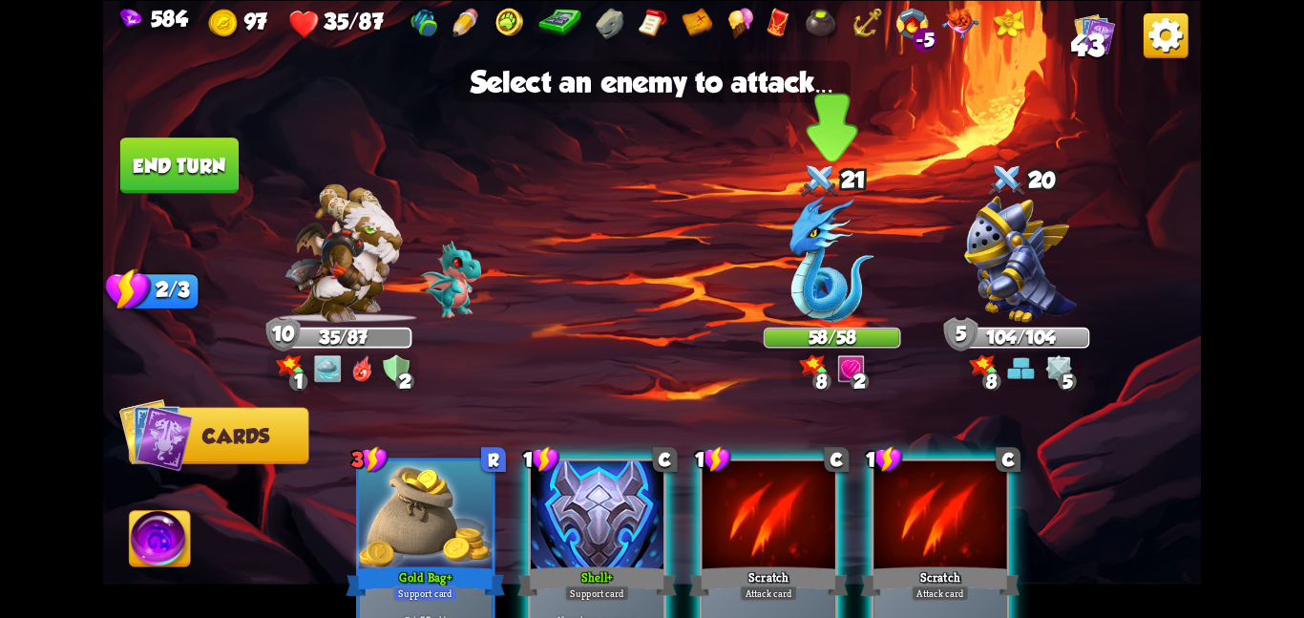
click at [840, 234] on img at bounding box center [833, 259] width 84 height 126
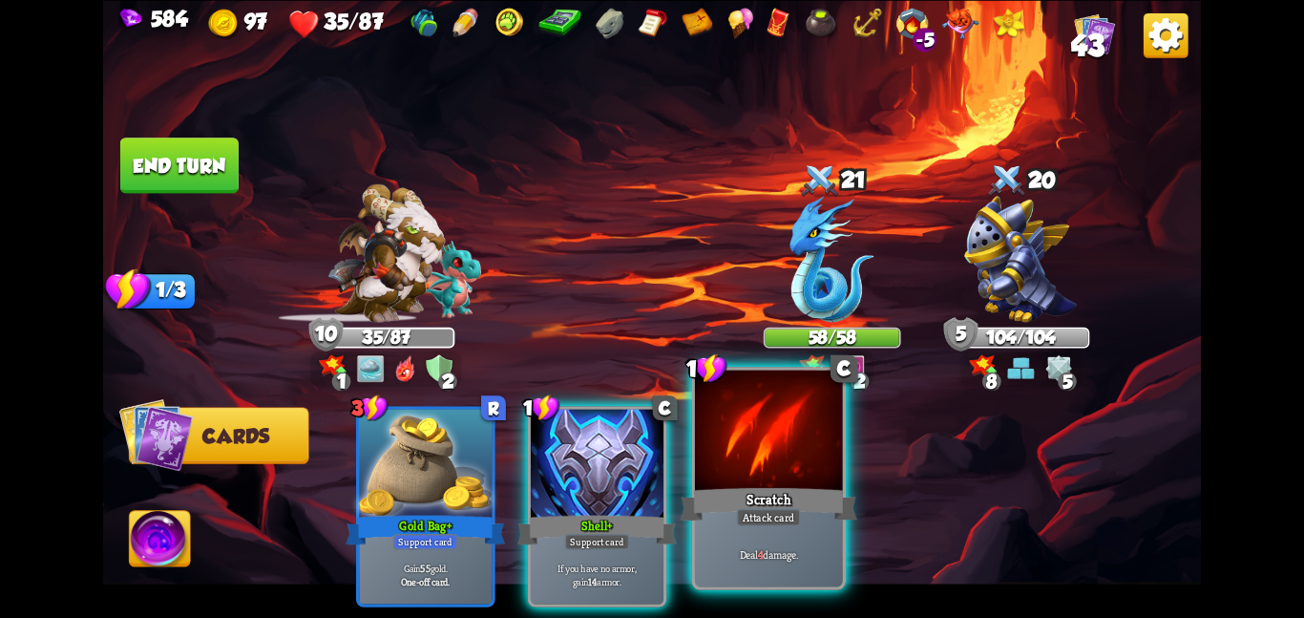
click at [832, 441] on div at bounding box center [769, 432] width 148 height 124
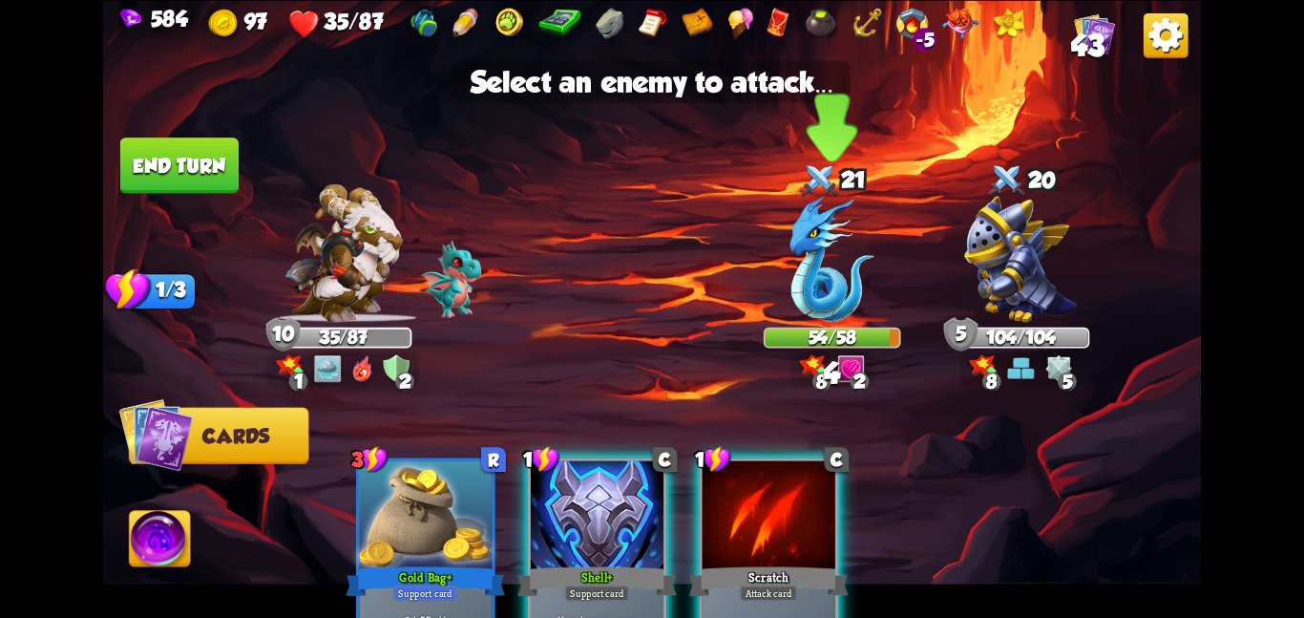
click at [832, 231] on img at bounding box center [833, 259] width 84 height 126
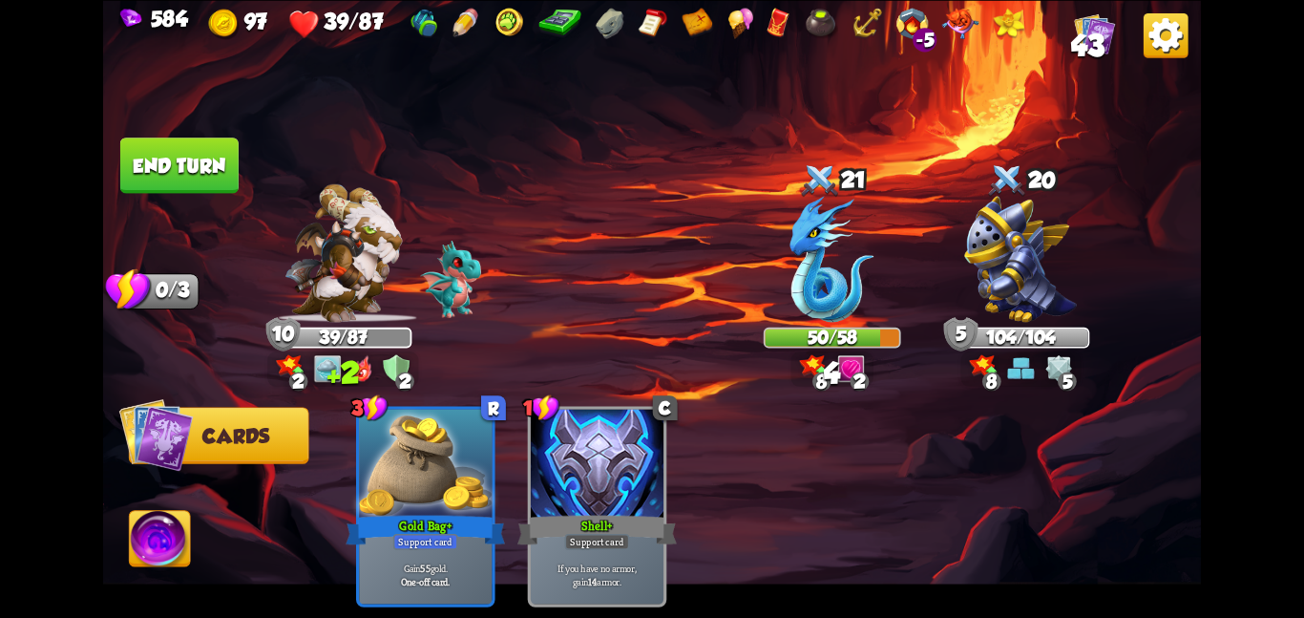
click at [199, 140] on button "End turn" at bounding box center [179, 164] width 118 height 55
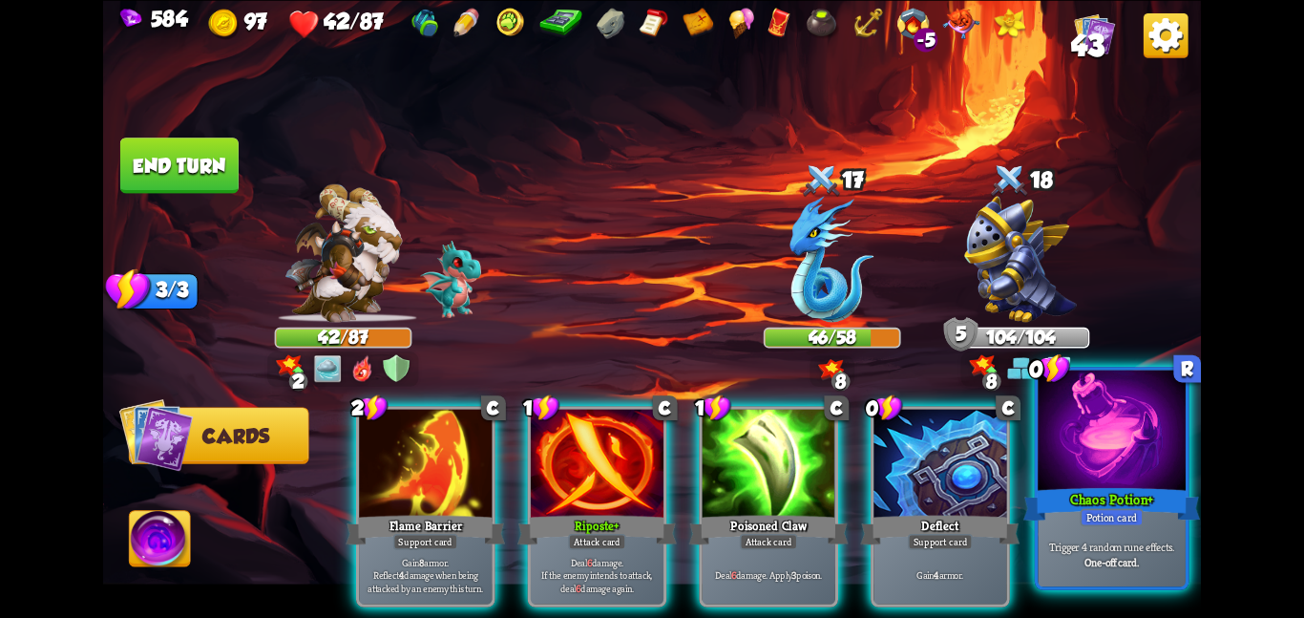
click at [1087, 491] on div "Chaos Potion+" at bounding box center [1112, 503] width 177 height 39
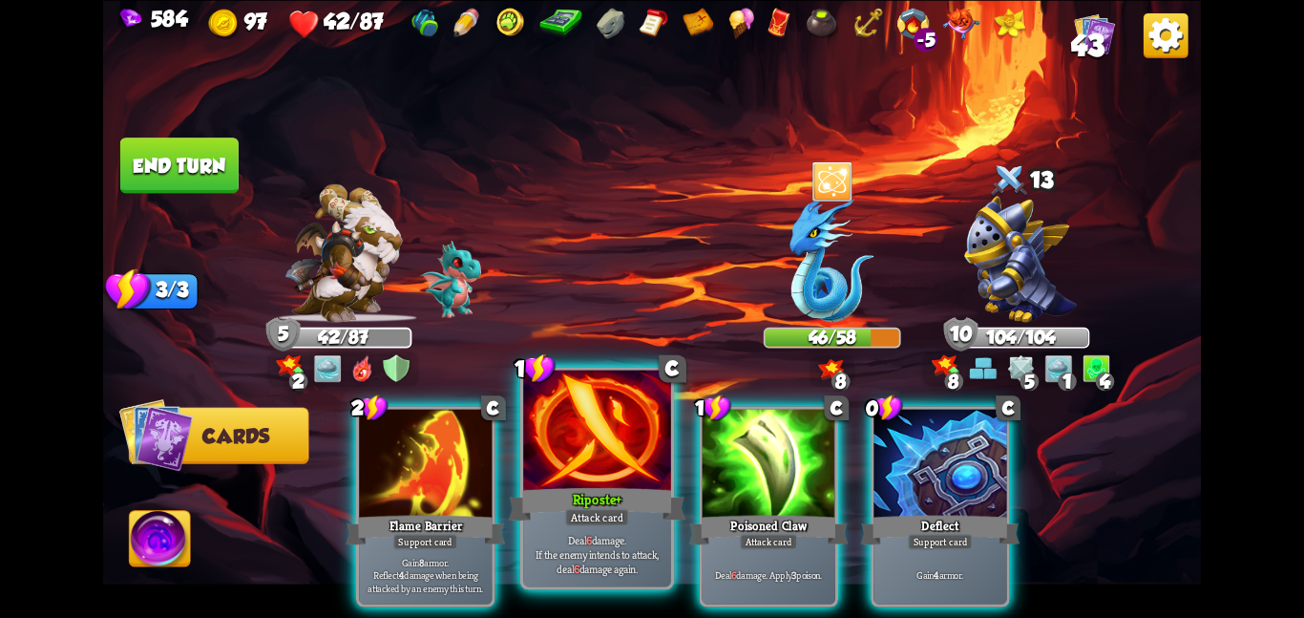
click at [599, 484] on div "Riposte+" at bounding box center [597, 503] width 177 height 39
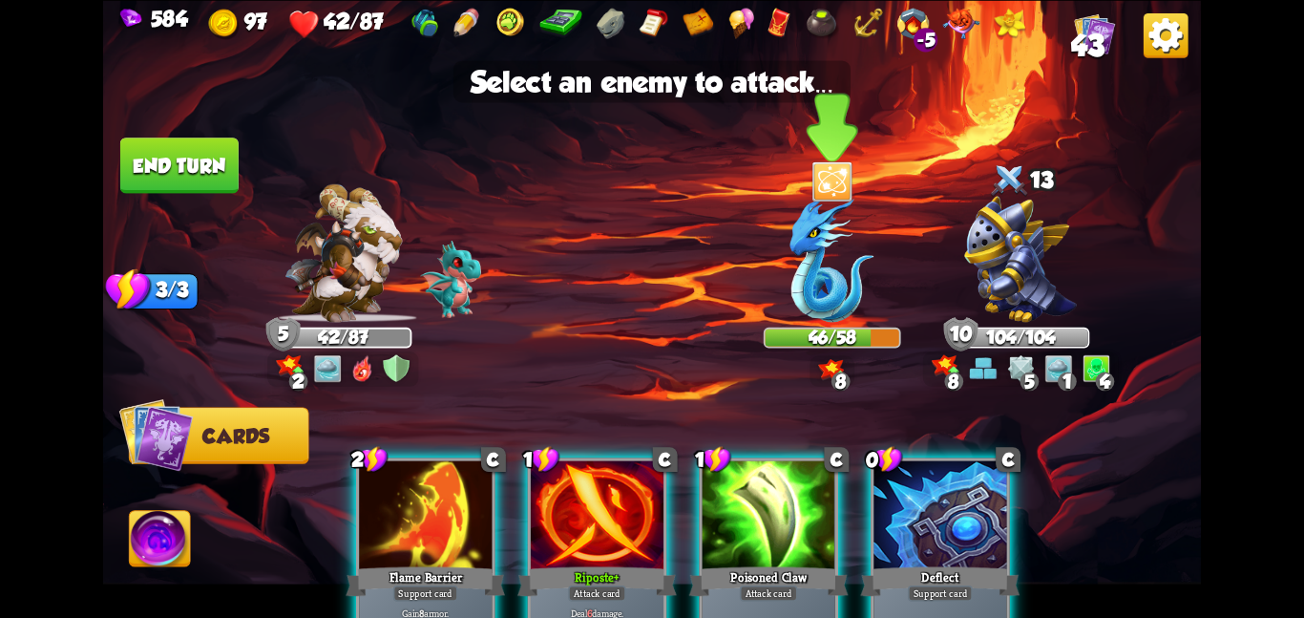
click at [794, 186] on div at bounding box center [832, 180] width 137 height 45
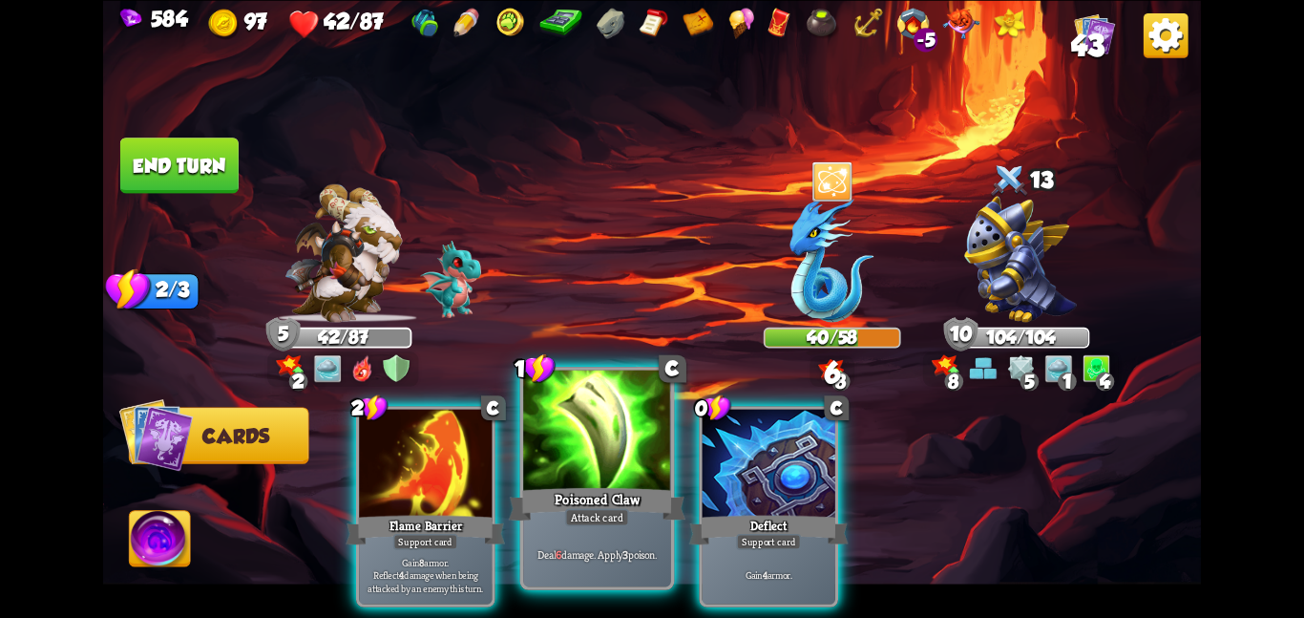
click at [590, 511] on div "Attack card" at bounding box center [597, 517] width 64 height 18
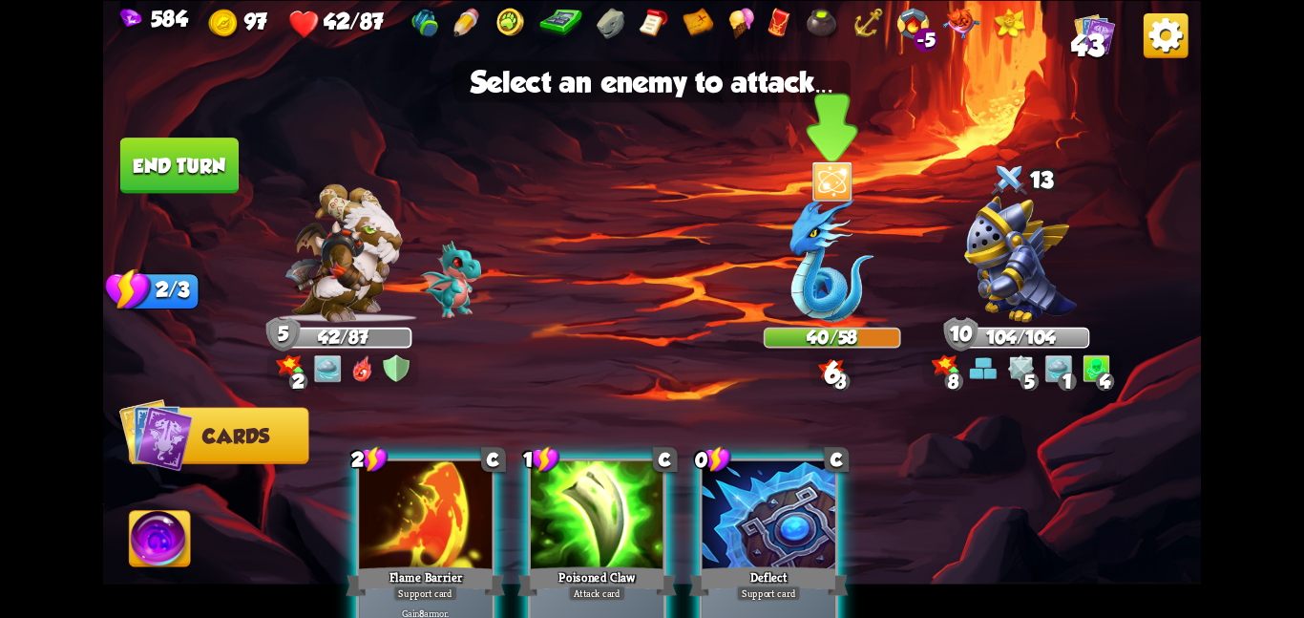
click at [830, 305] on img at bounding box center [833, 259] width 84 height 126
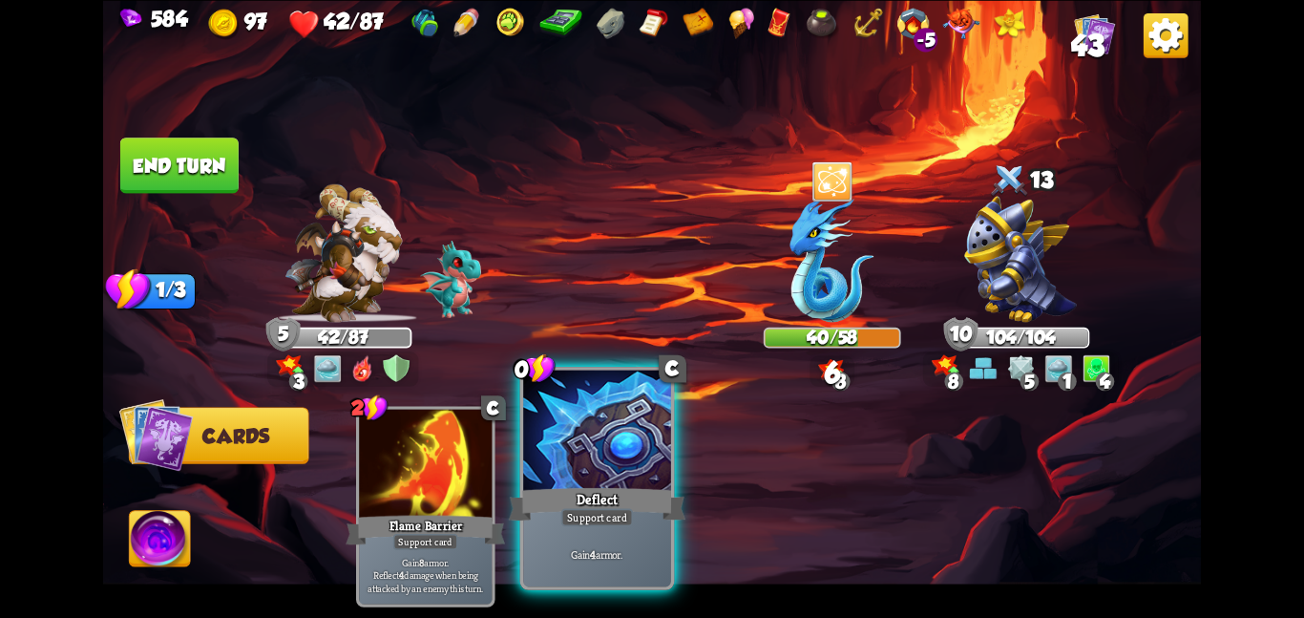
click at [568, 474] on div at bounding box center [597, 432] width 148 height 124
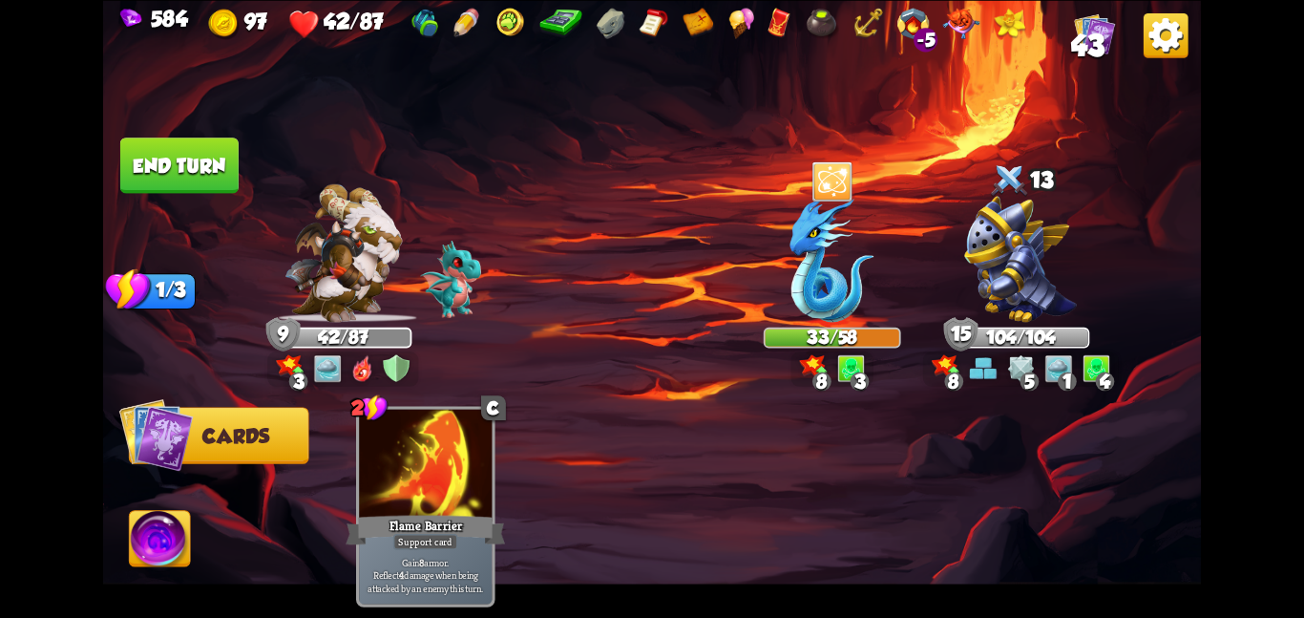
click at [209, 187] on button "End turn" at bounding box center [179, 165] width 120 height 57
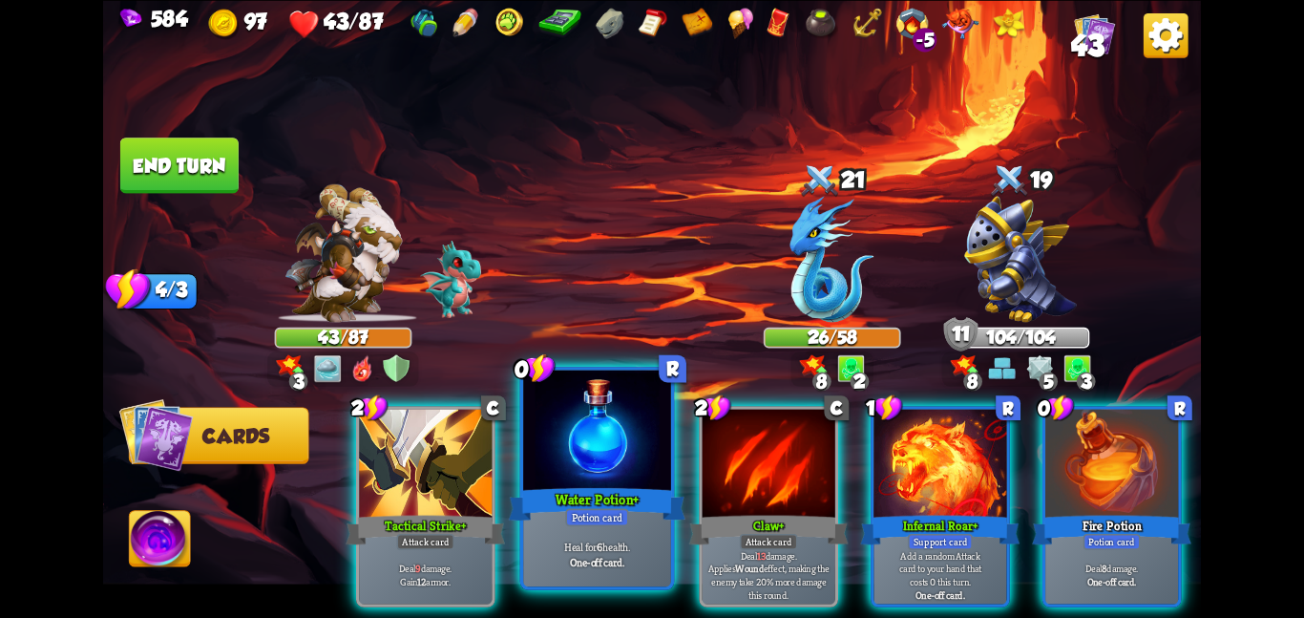
click at [596, 470] on div at bounding box center [597, 432] width 148 height 124
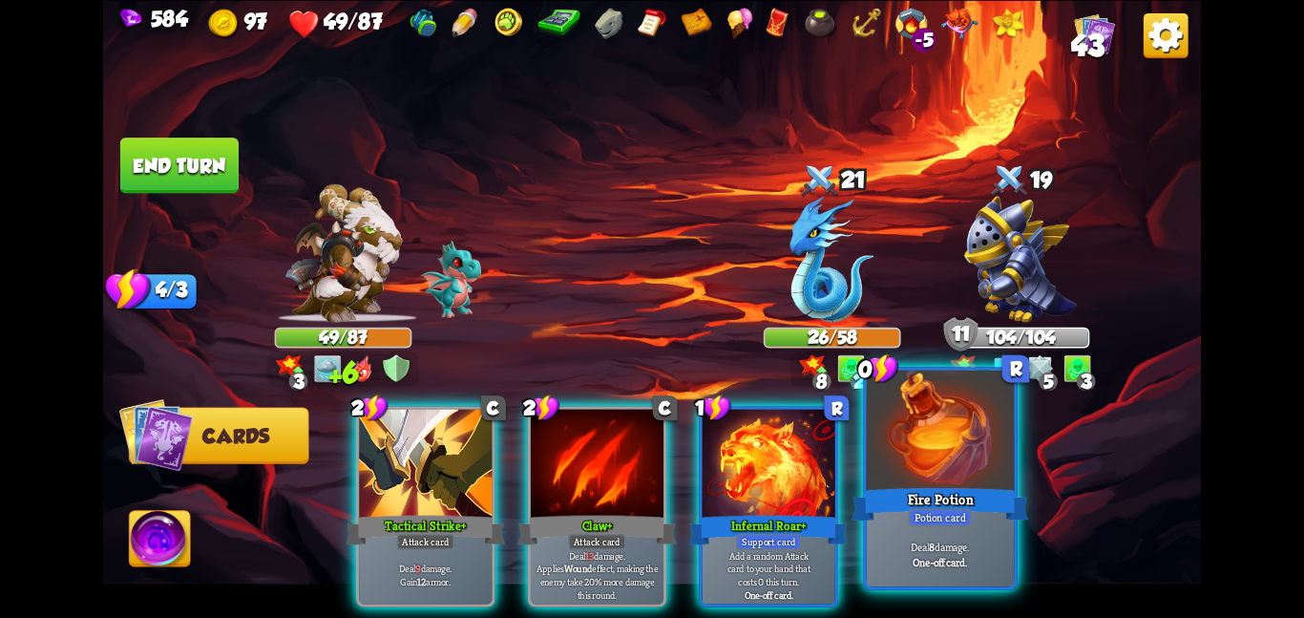
click at [926, 442] on div at bounding box center [941, 432] width 148 height 124
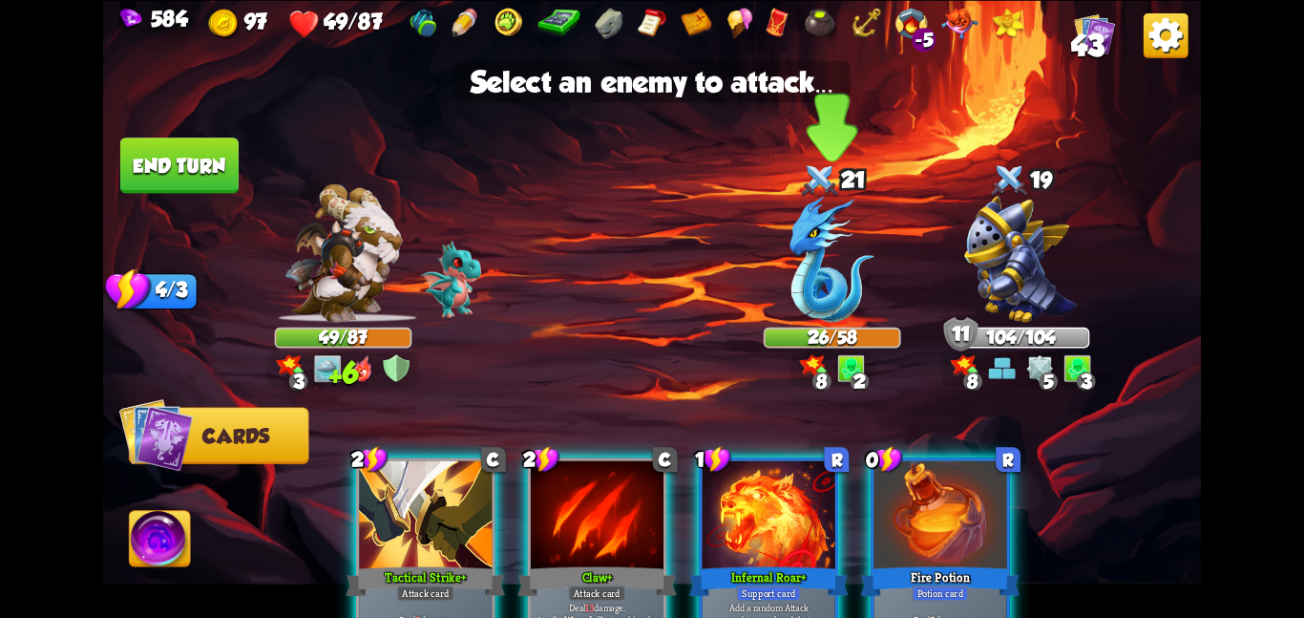
click at [808, 301] on img at bounding box center [833, 259] width 84 height 126
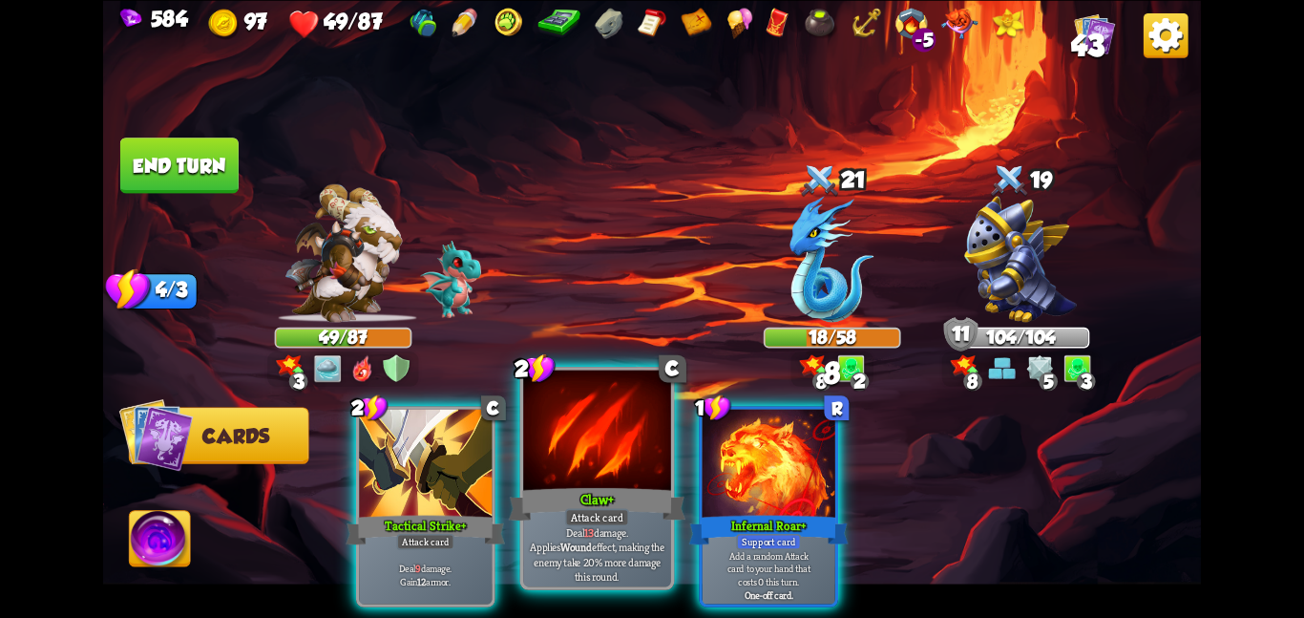
click at [648, 446] on div at bounding box center [597, 432] width 148 height 124
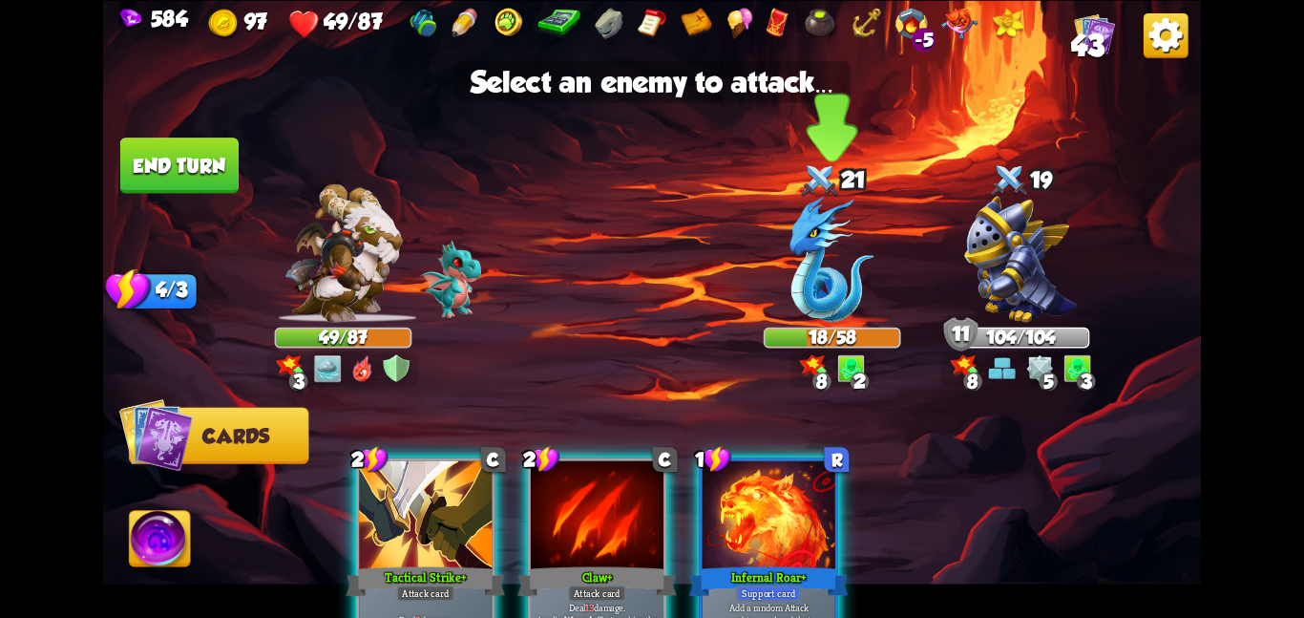
click at [845, 314] on img at bounding box center [833, 259] width 84 height 126
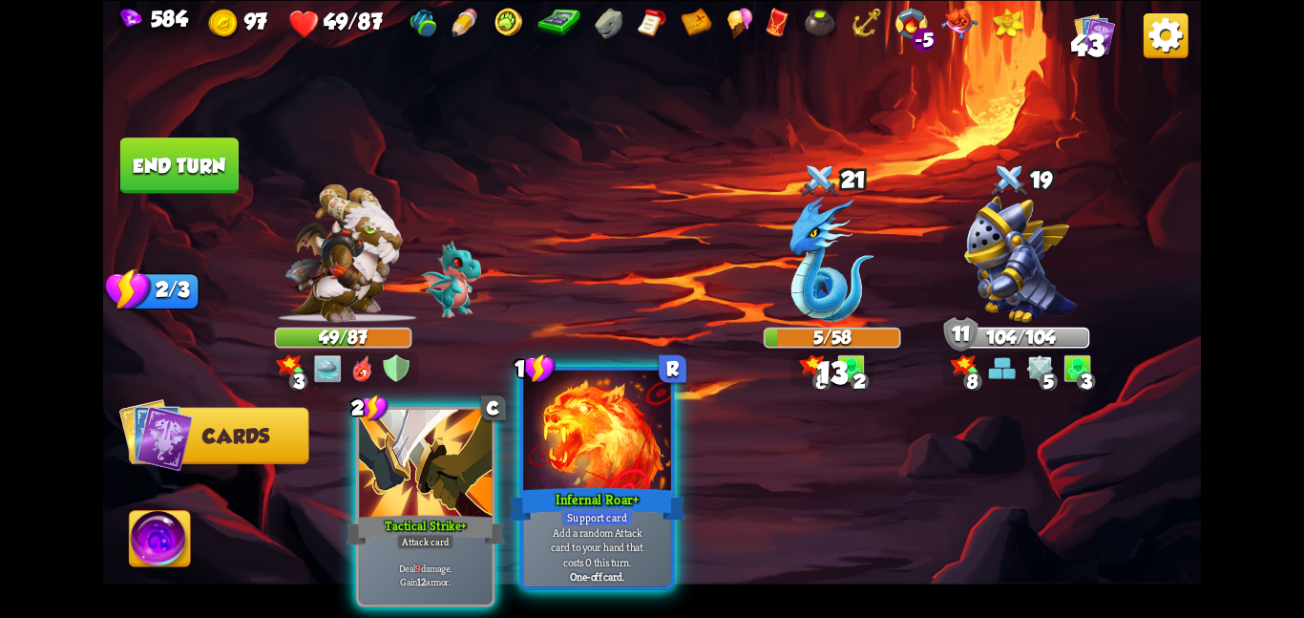
click at [537, 473] on div at bounding box center [597, 432] width 148 height 124
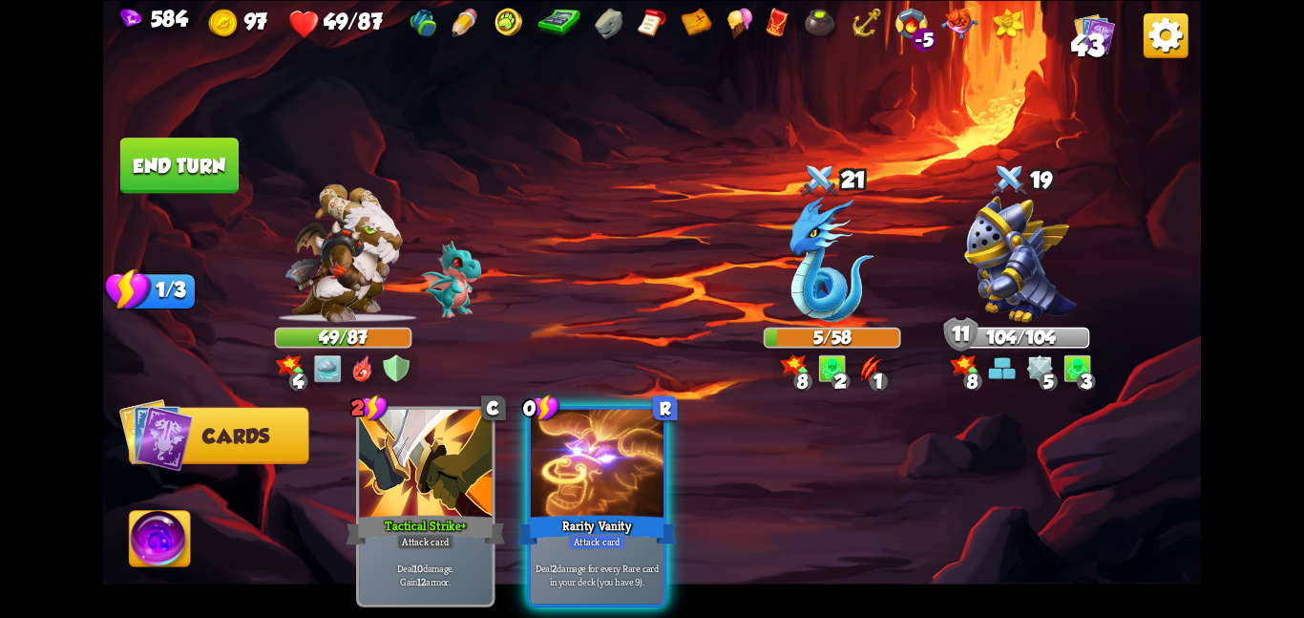
click at [641, 512] on div "Rarity Vanity" at bounding box center [596, 529] width 159 height 35
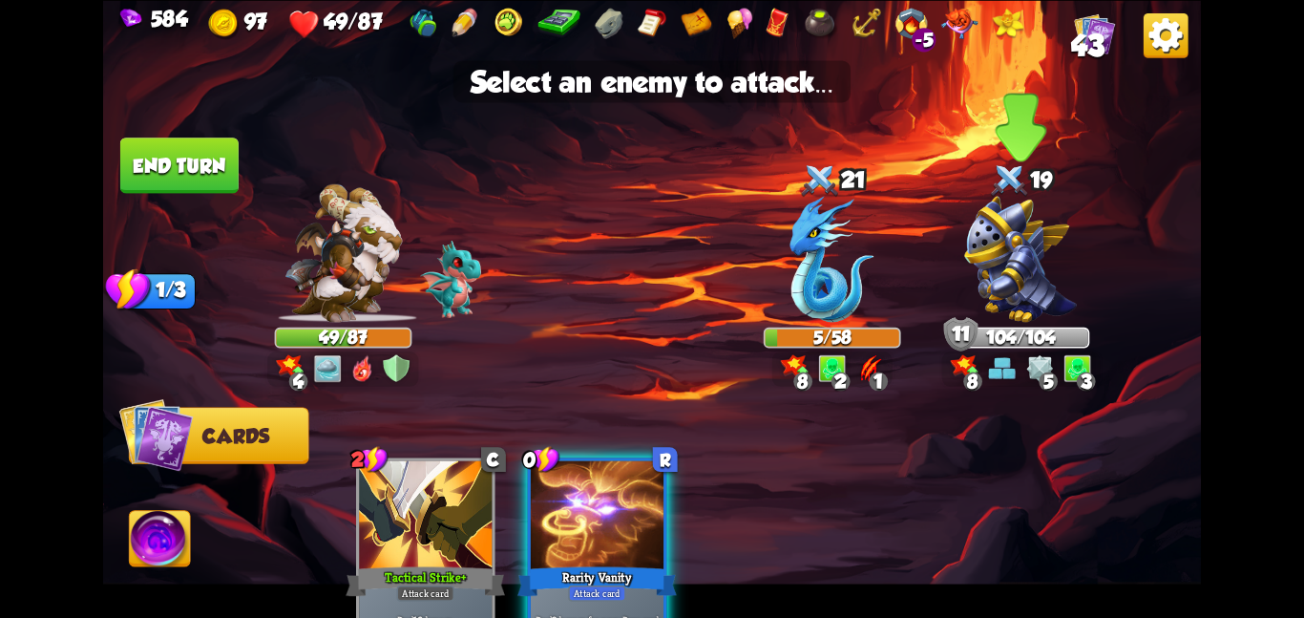
click at [973, 312] on img at bounding box center [1020, 259] width 113 height 126
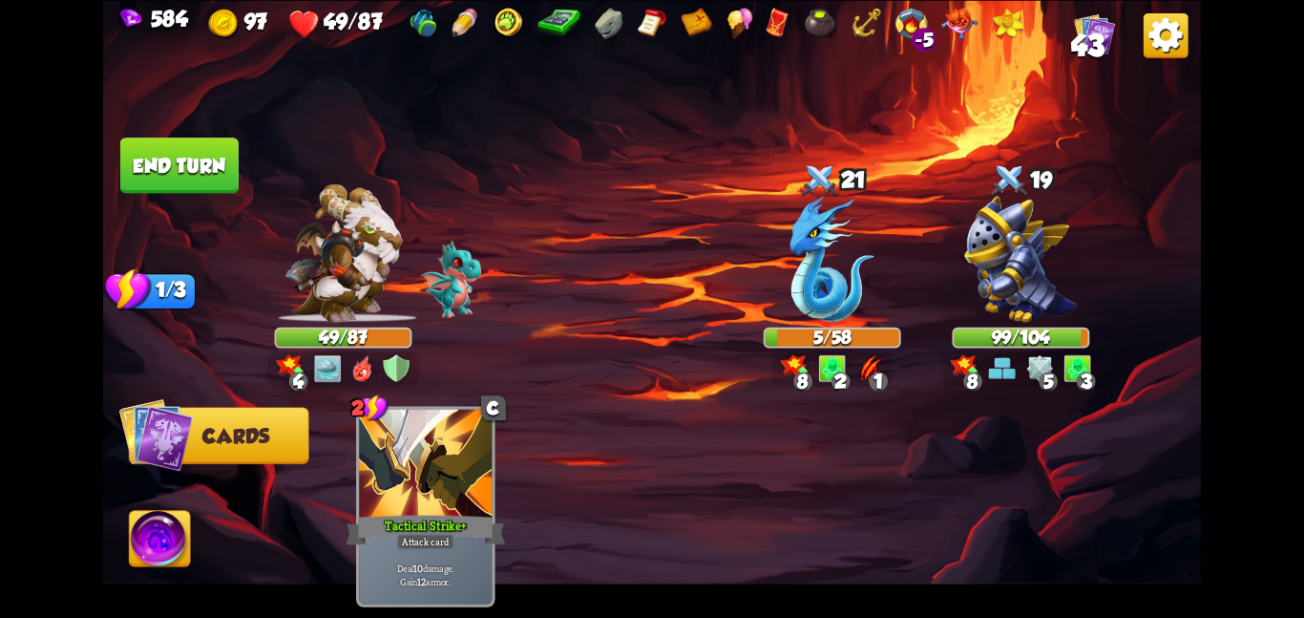
click at [226, 156] on button "End turn" at bounding box center [179, 164] width 118 height 55
